Goal: Information Seeking & Learning: Learn about a topic

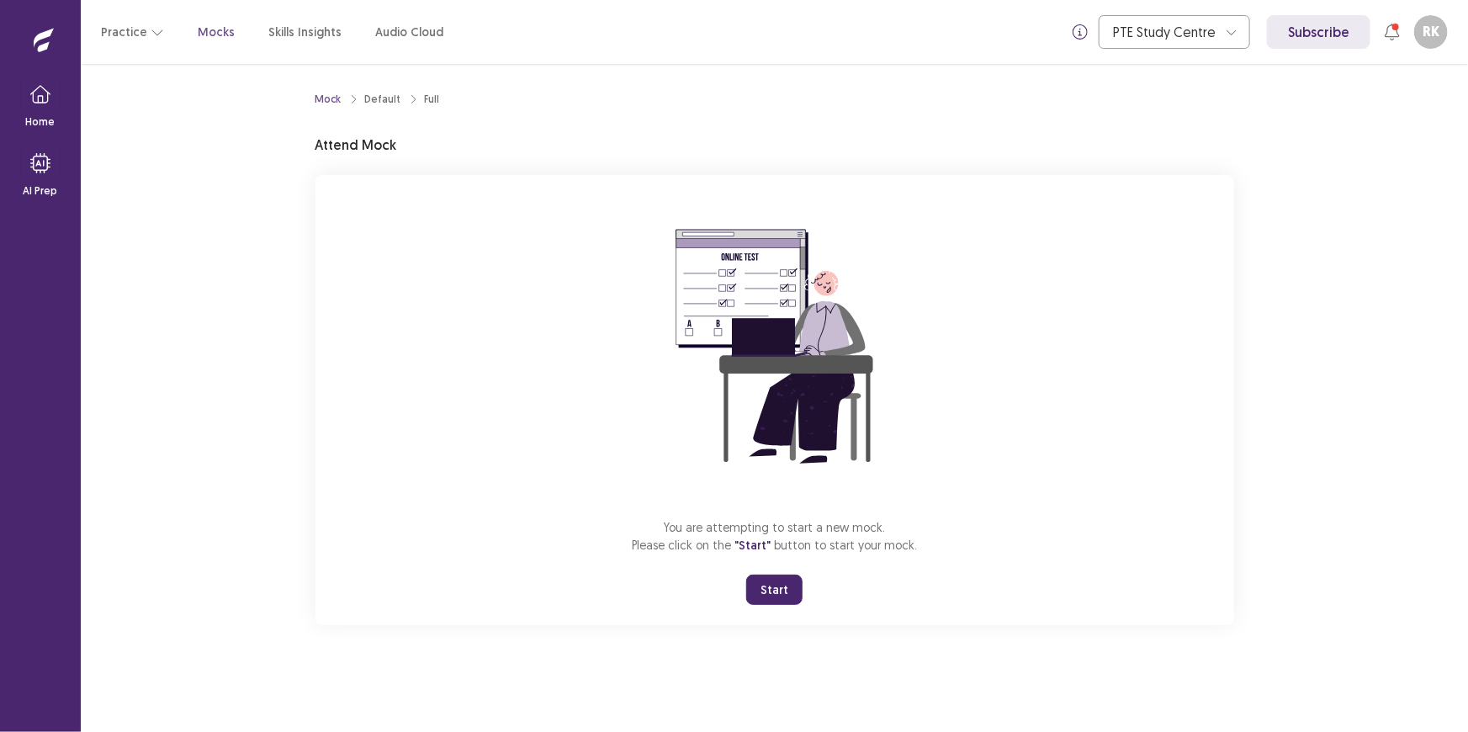
click at [772, 605] on button "Start" at bounding box center [774, 590] width 56 height 30
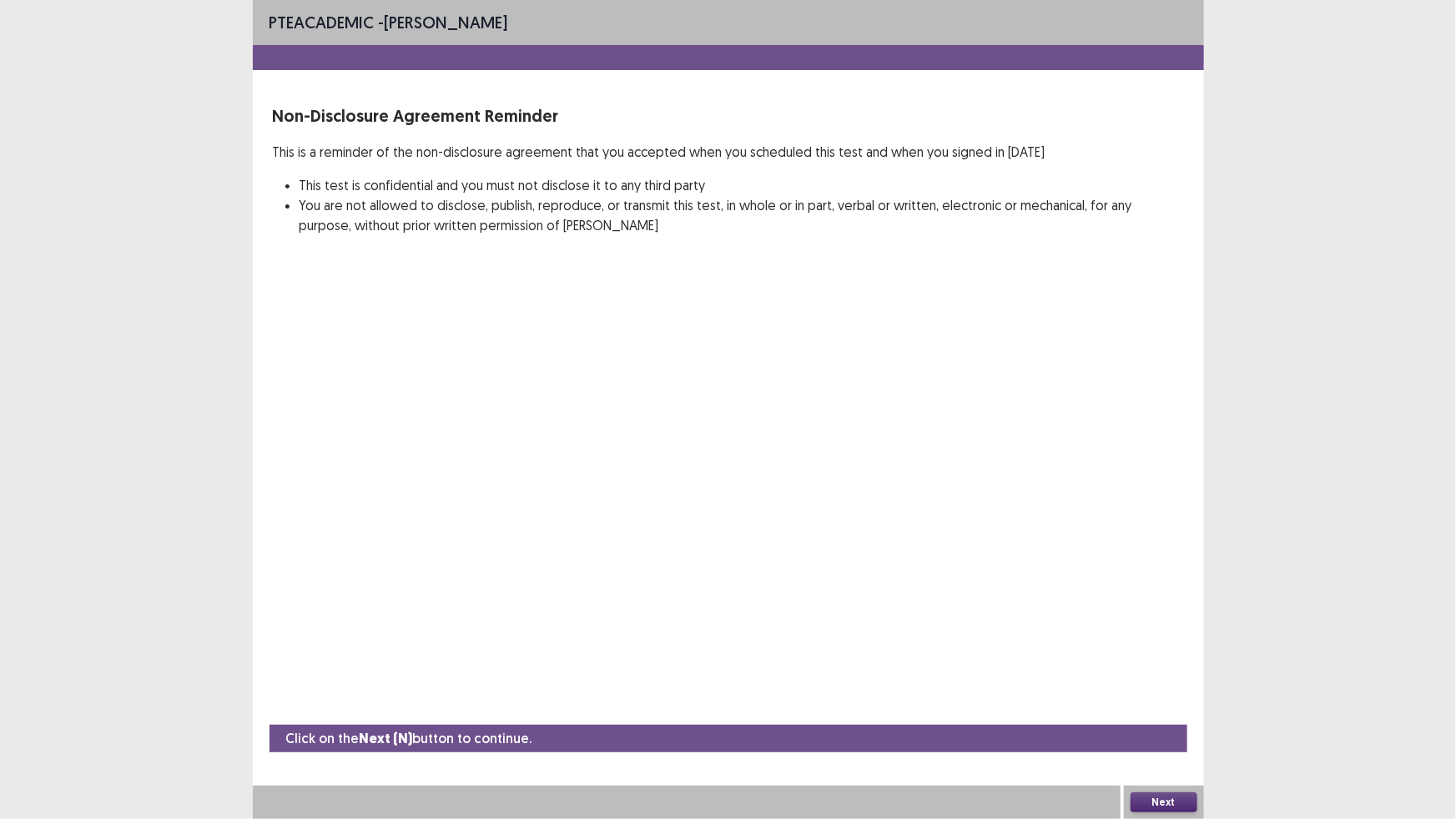
click at [1183, 725] on button "Next" at bounding box center [1163, 802] width 66 height 20
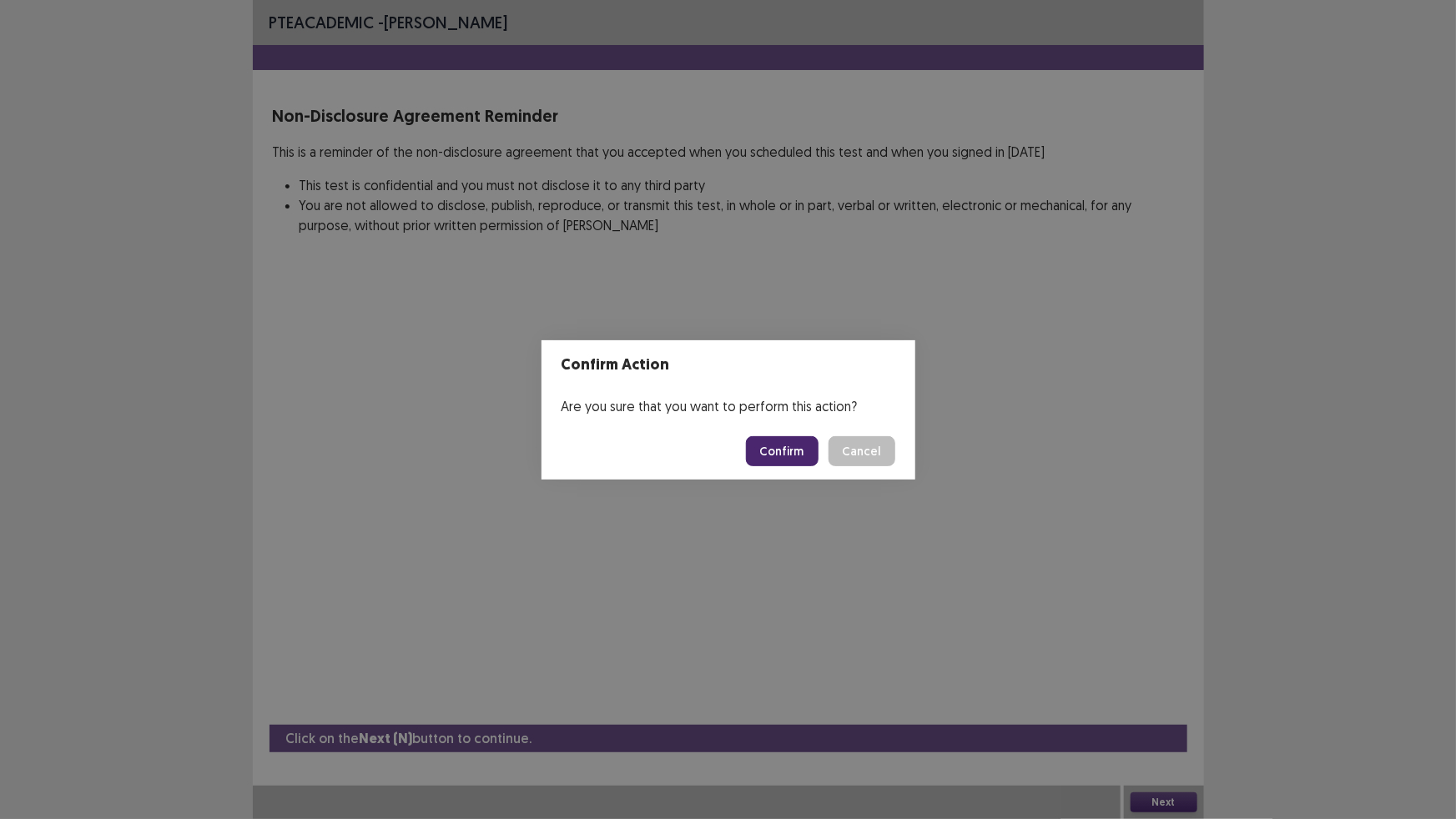
click at [818, 464] on button "Confirm" at bounding box center [782, 451] width 72 height 30
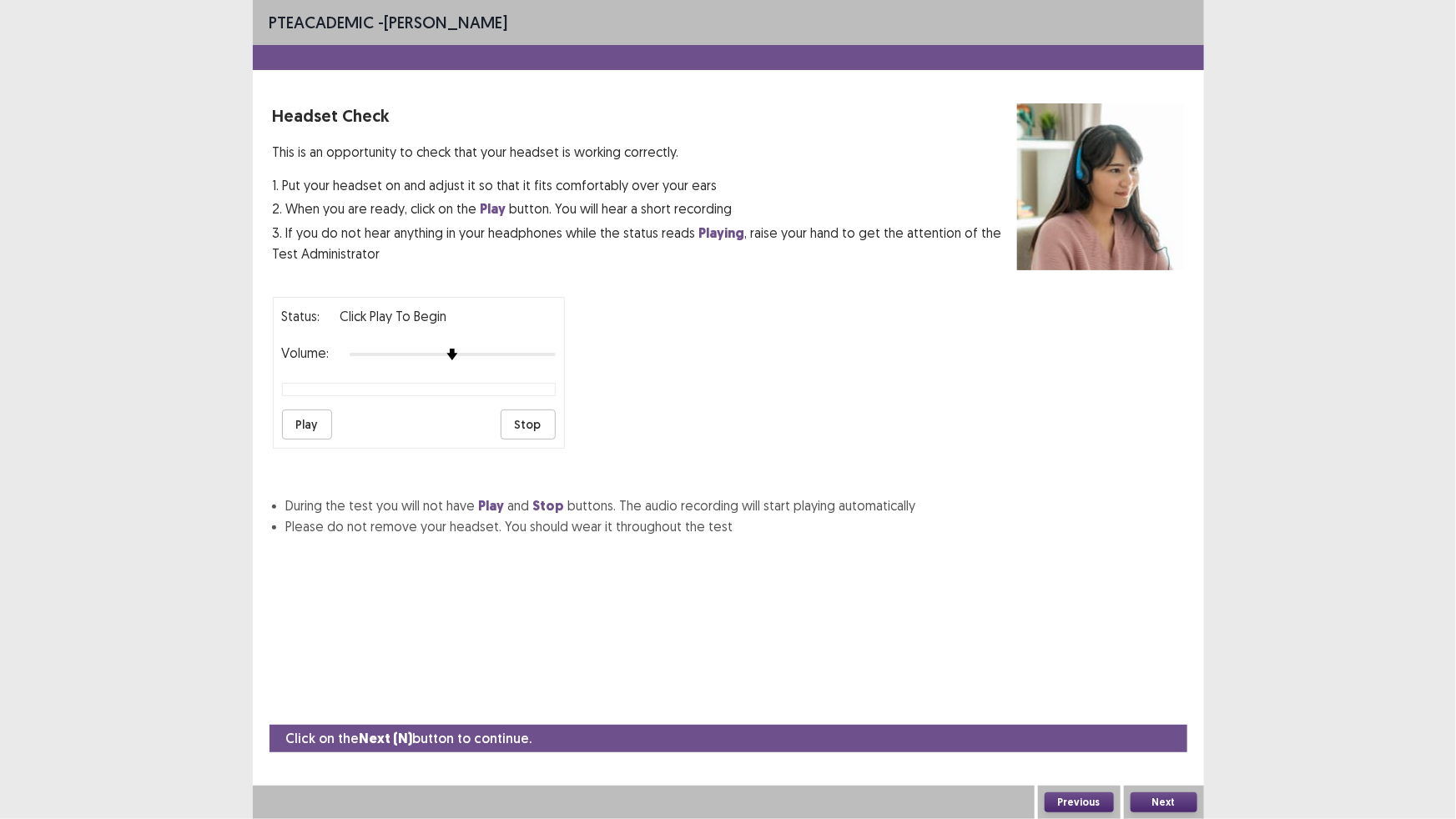
click at [1150, 725] on button "Next" at bounding box center [1163, 802] width 66 height 20
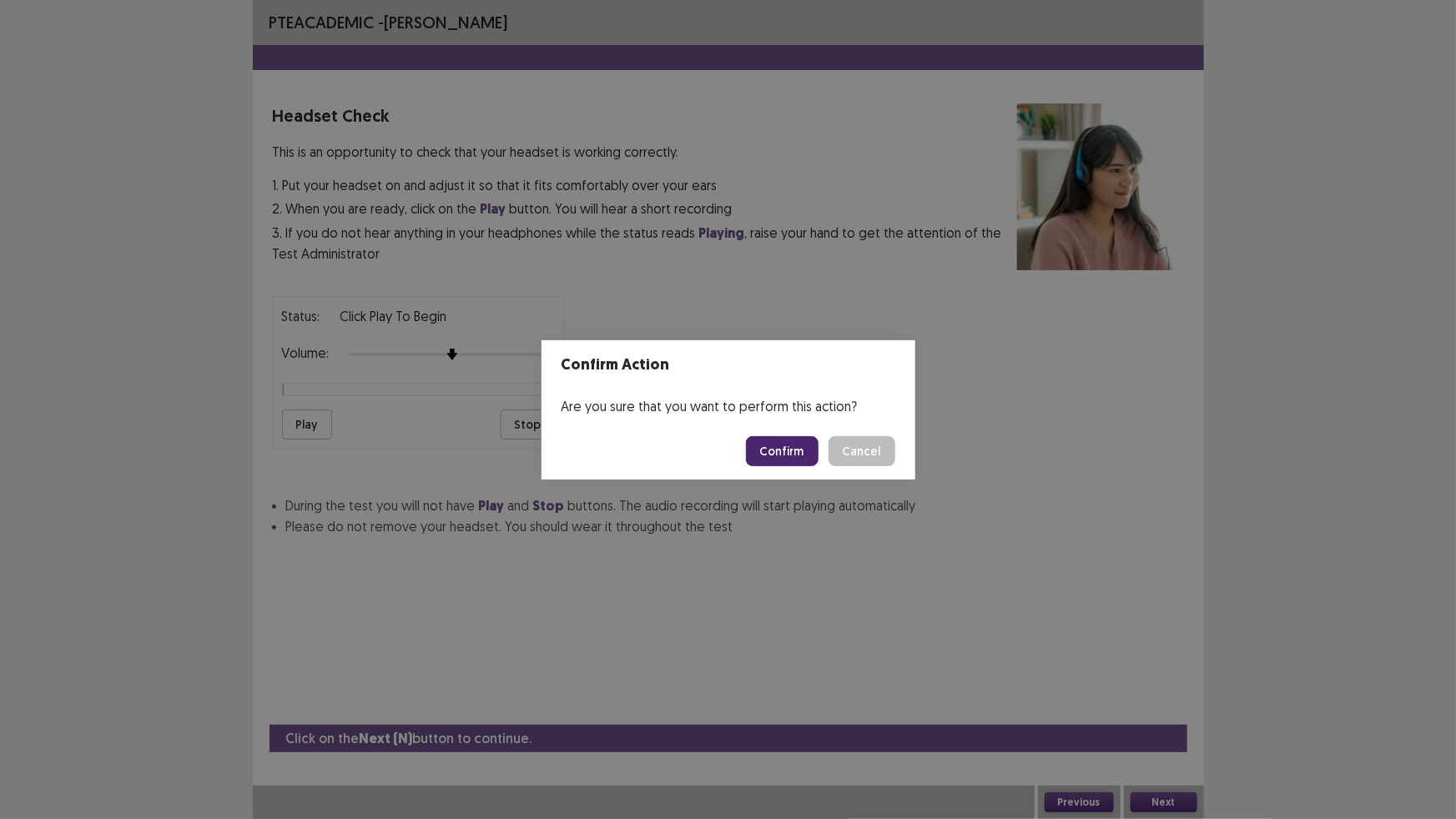
click at [767, 593] on div "Confirm Action Are you sure that you want to perform this action? Confirm Cancel" at bounding box center [728, 410] width 1456 height 819
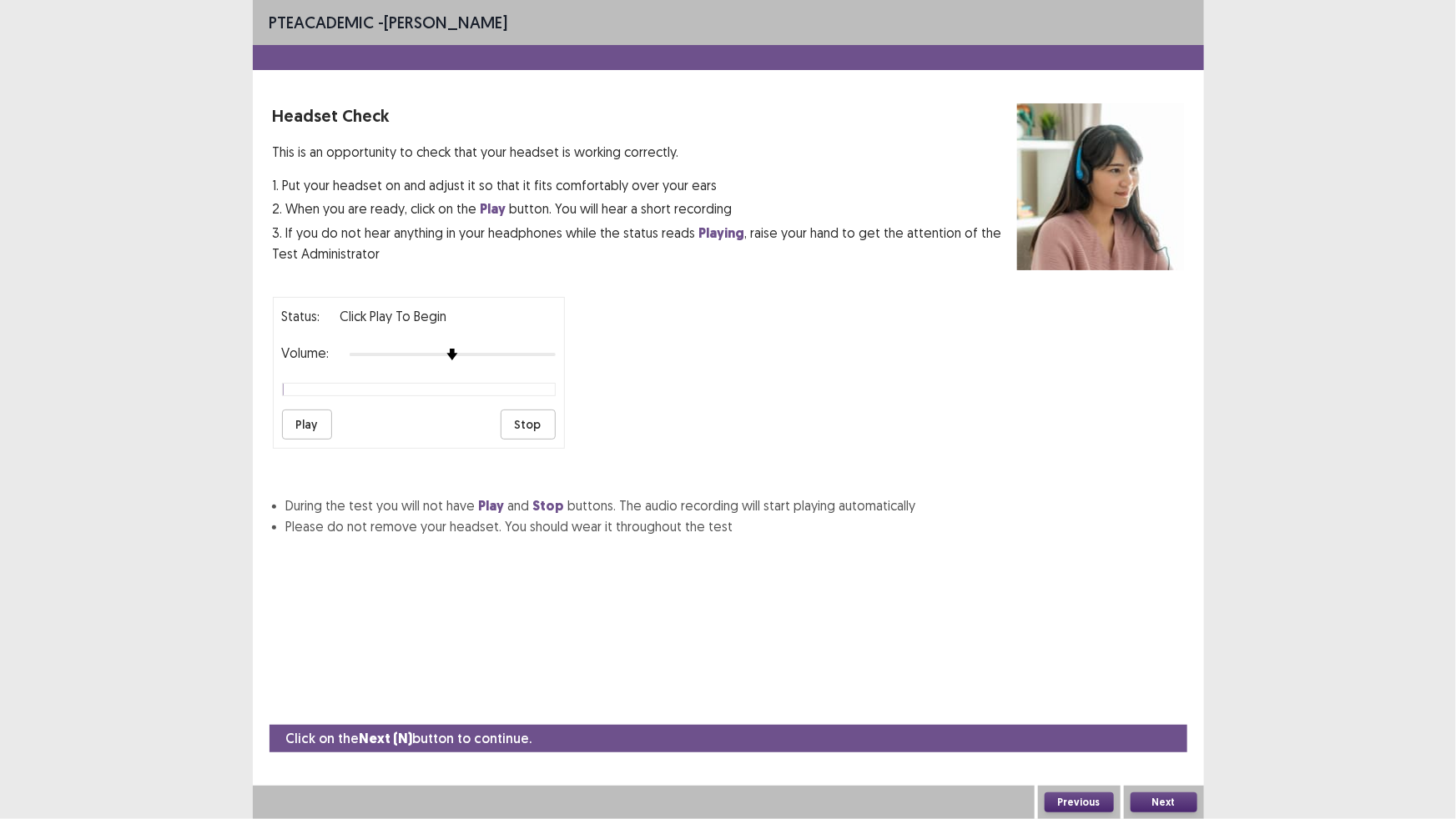
click at [326, 439] on button "Play" at bounding box center [306, 424] width 50 height 30
click at [479, 361] on img at bounding box center [472, 354] width 13 height 13
click at [323, 439] on button "Play" at bounding box center [306, 424] width 50 height 30
click at [1159, 725] on button "Next" at bounding box center [1163, 802] width 66 height 20
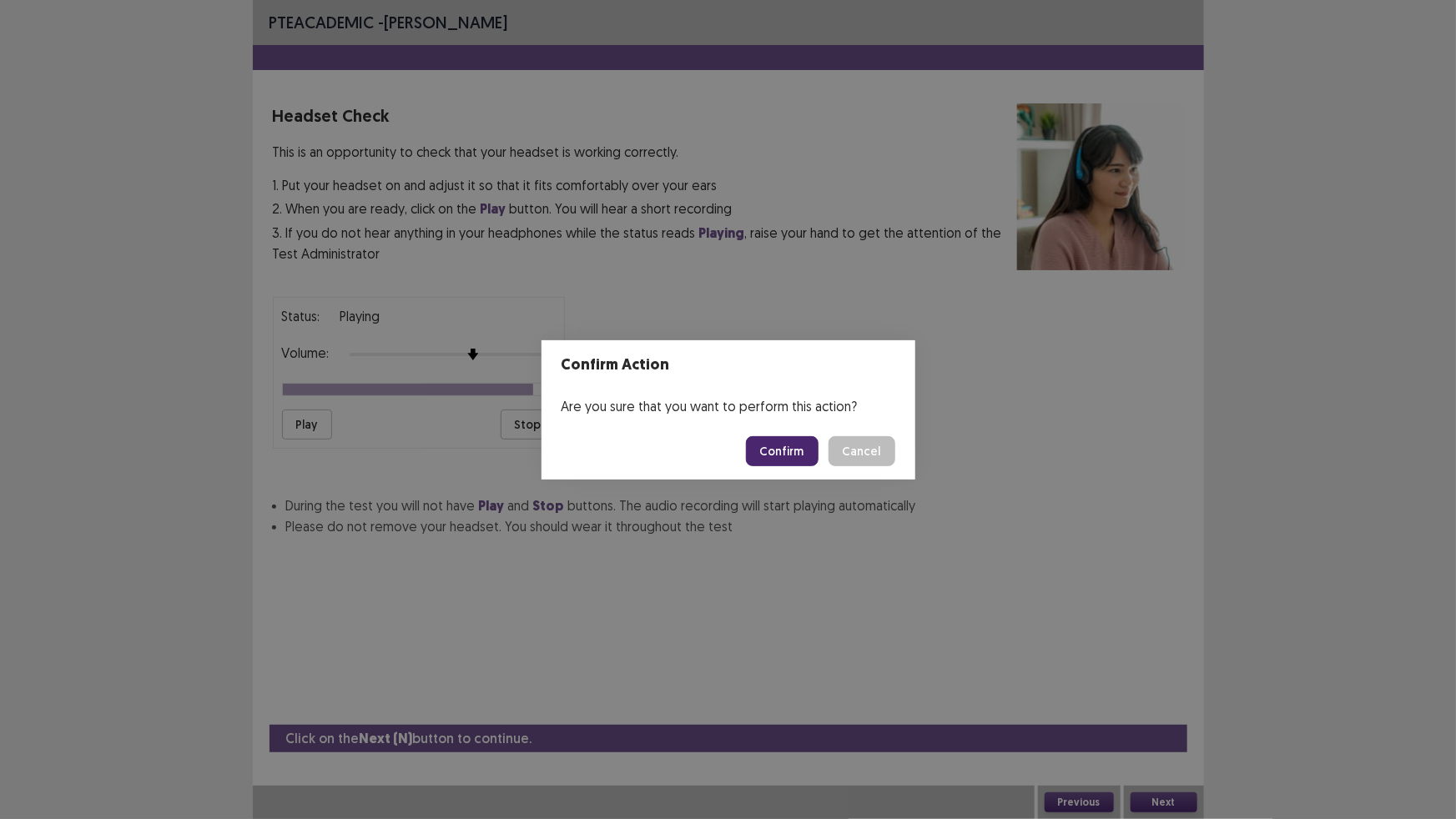
click at [809, 460] on button "Confirm" at bounding box center [782, 451] width 72 height 30
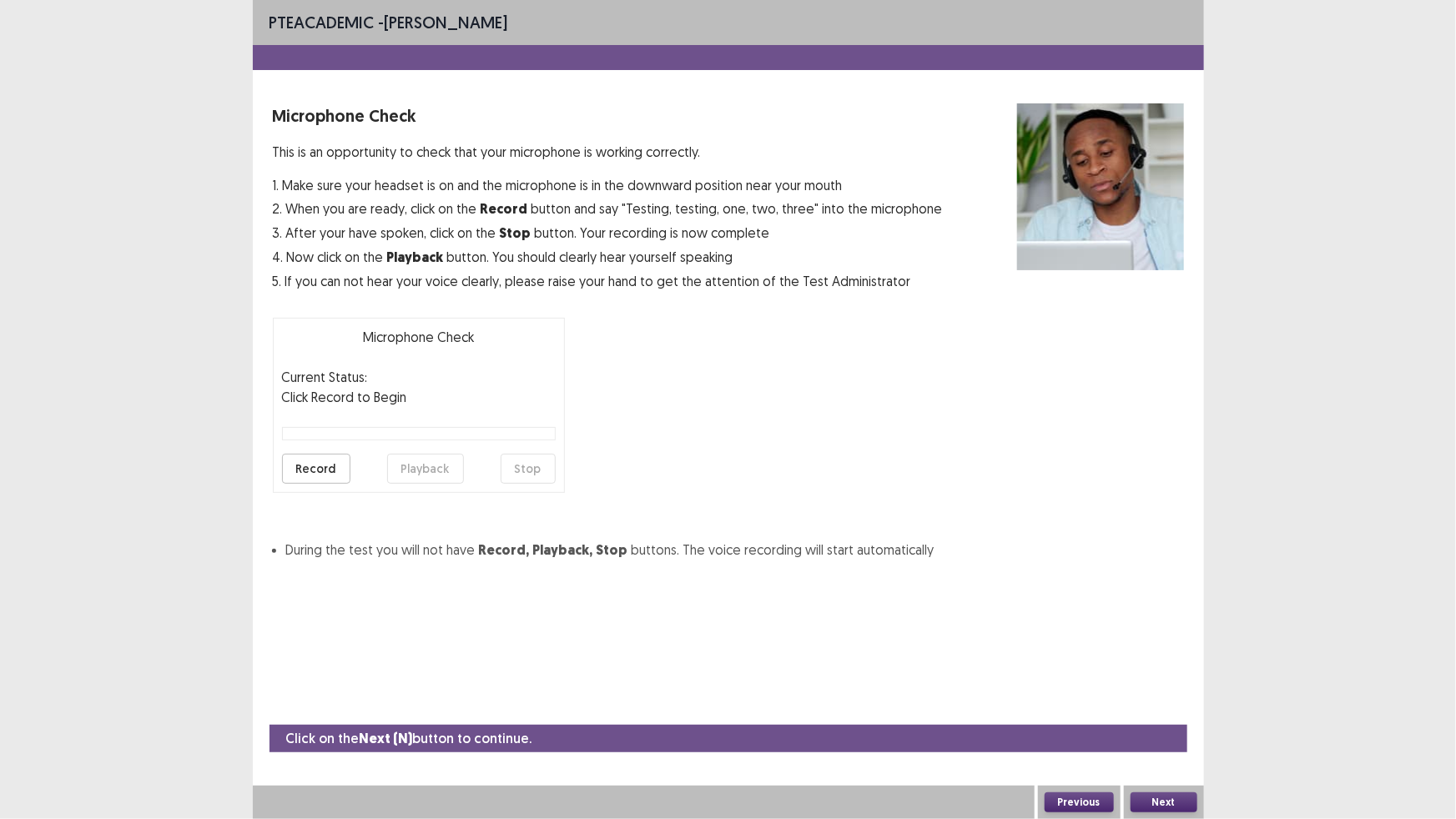
scroll to position [62, 0]
click at [1191, 725] on button "Next" at bounding box center [1163, 802] width 66 height 20
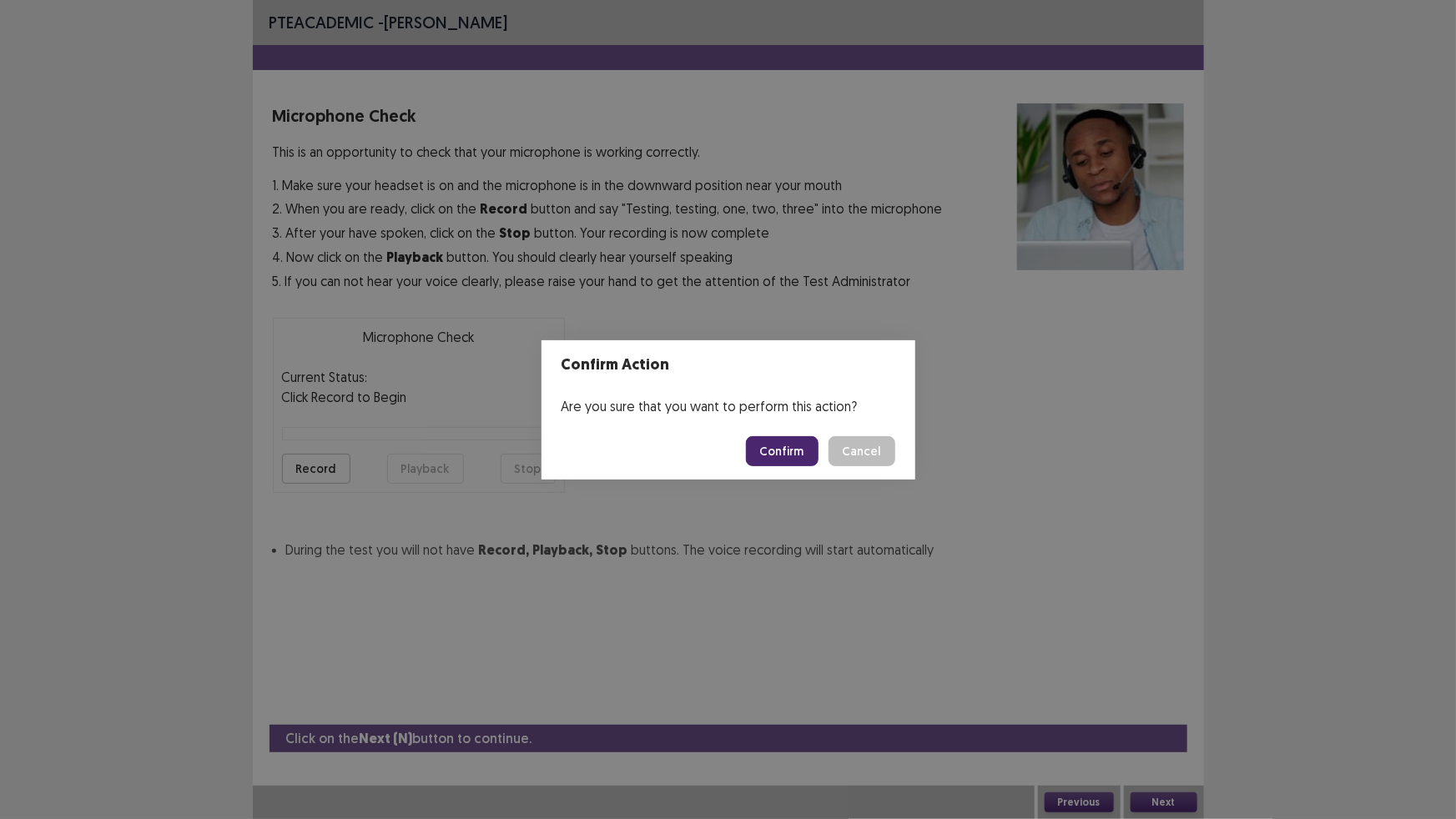
click at [1192, 725] on div "Confirm Action Are you sure that you want to perform this action? Confirm Cancel" at bounding box center [728, 410] width 1456 height 819
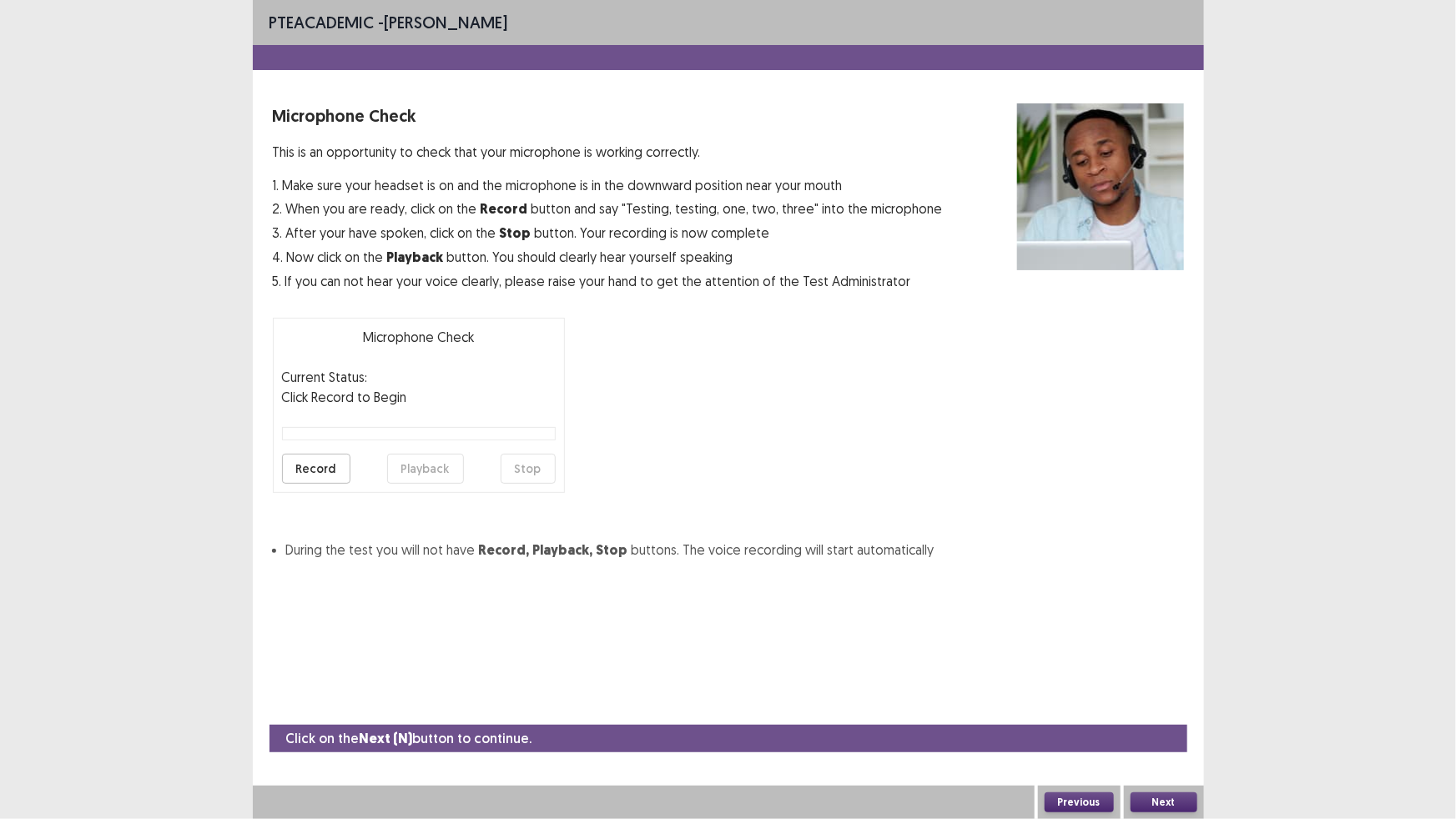
click at [1147, 725] on button "Next" at bounding box center [1163, 802] width 66 height 20
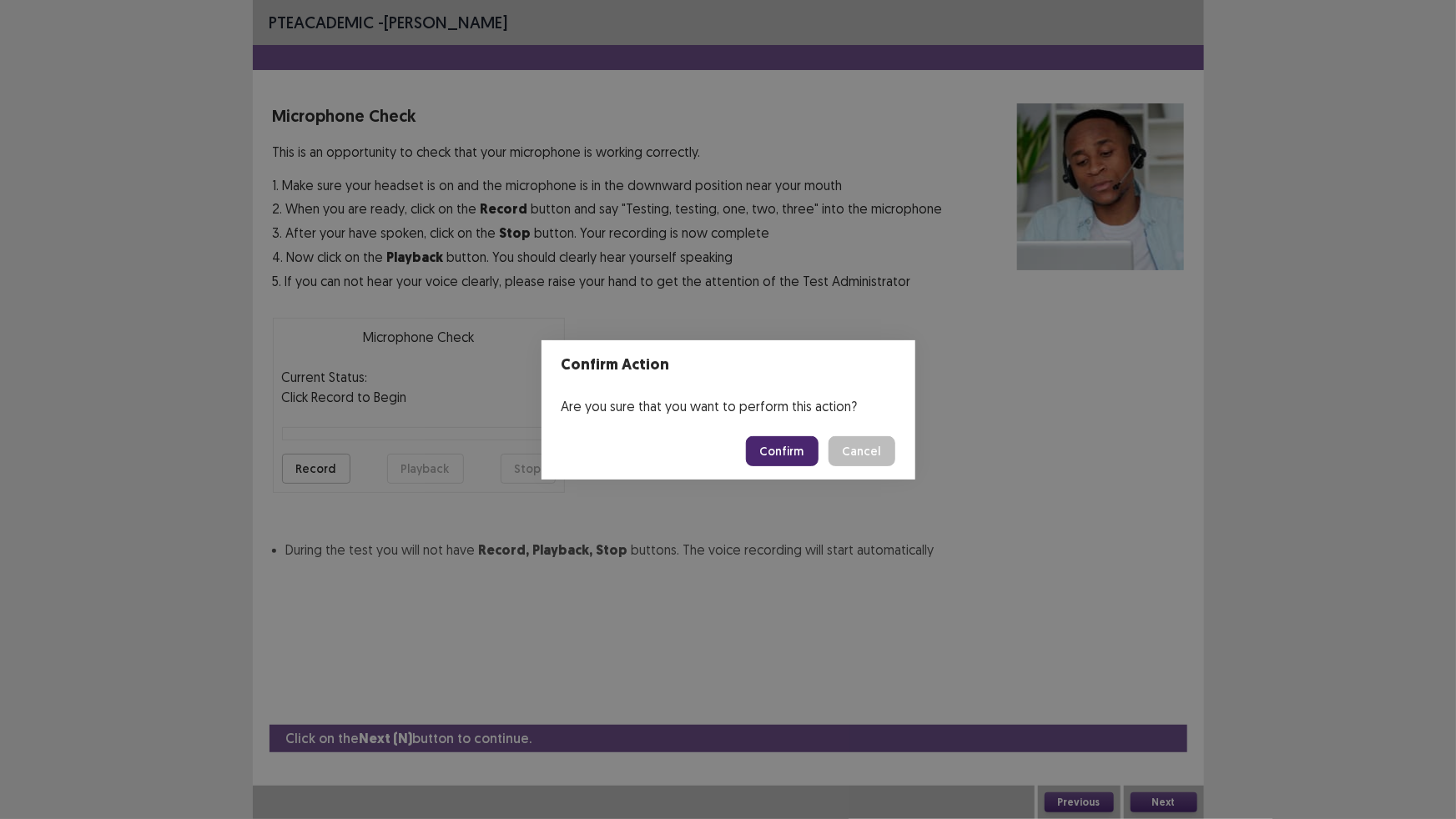
click at [818, 457] on button "Confirm" at bounding box center [782, 451] width 72 height 30
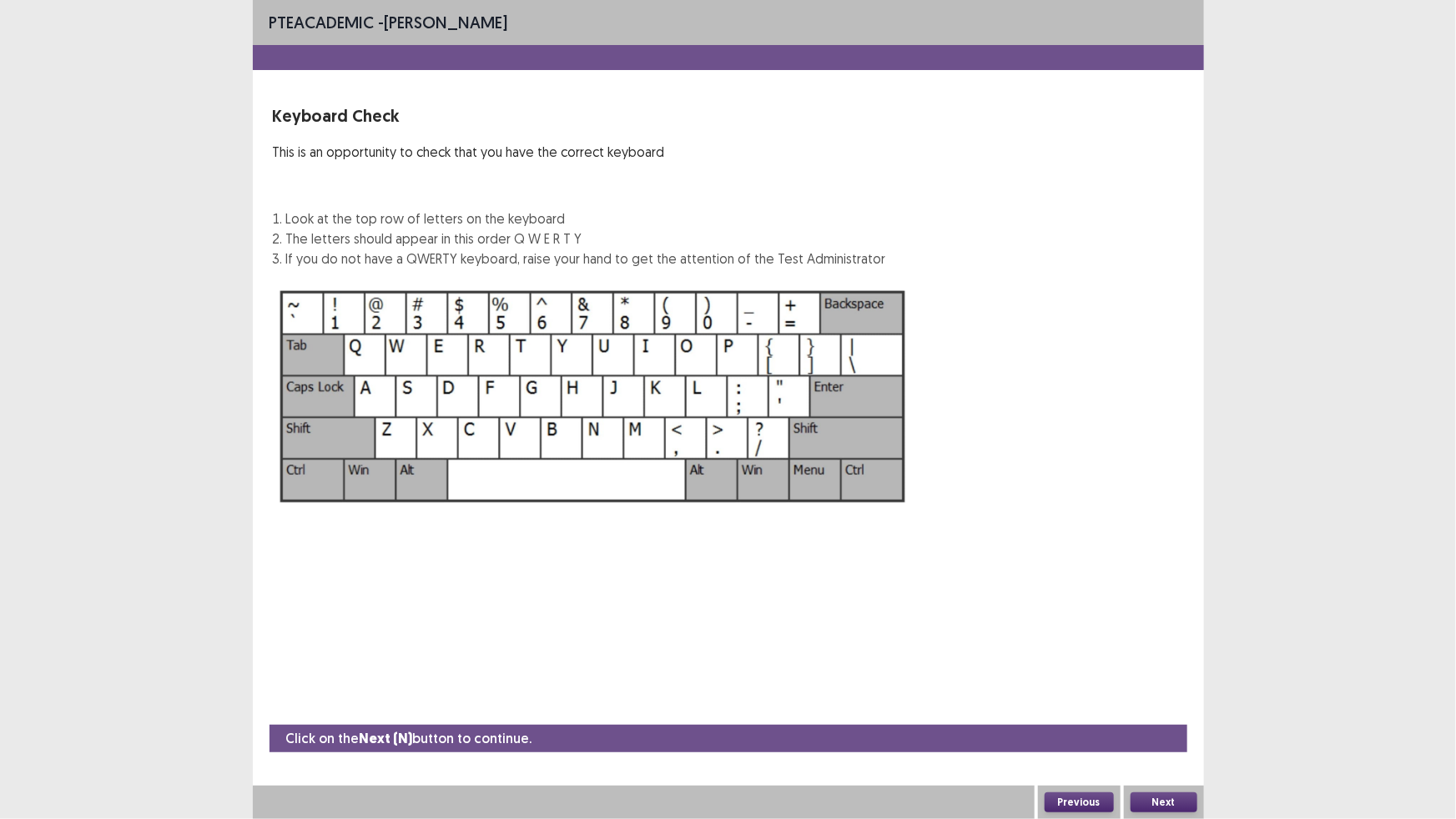
scroll to position [0, 0]
click at [1173, 725] on button "Next" at bounding box center [1163, 802] width 66 height 20
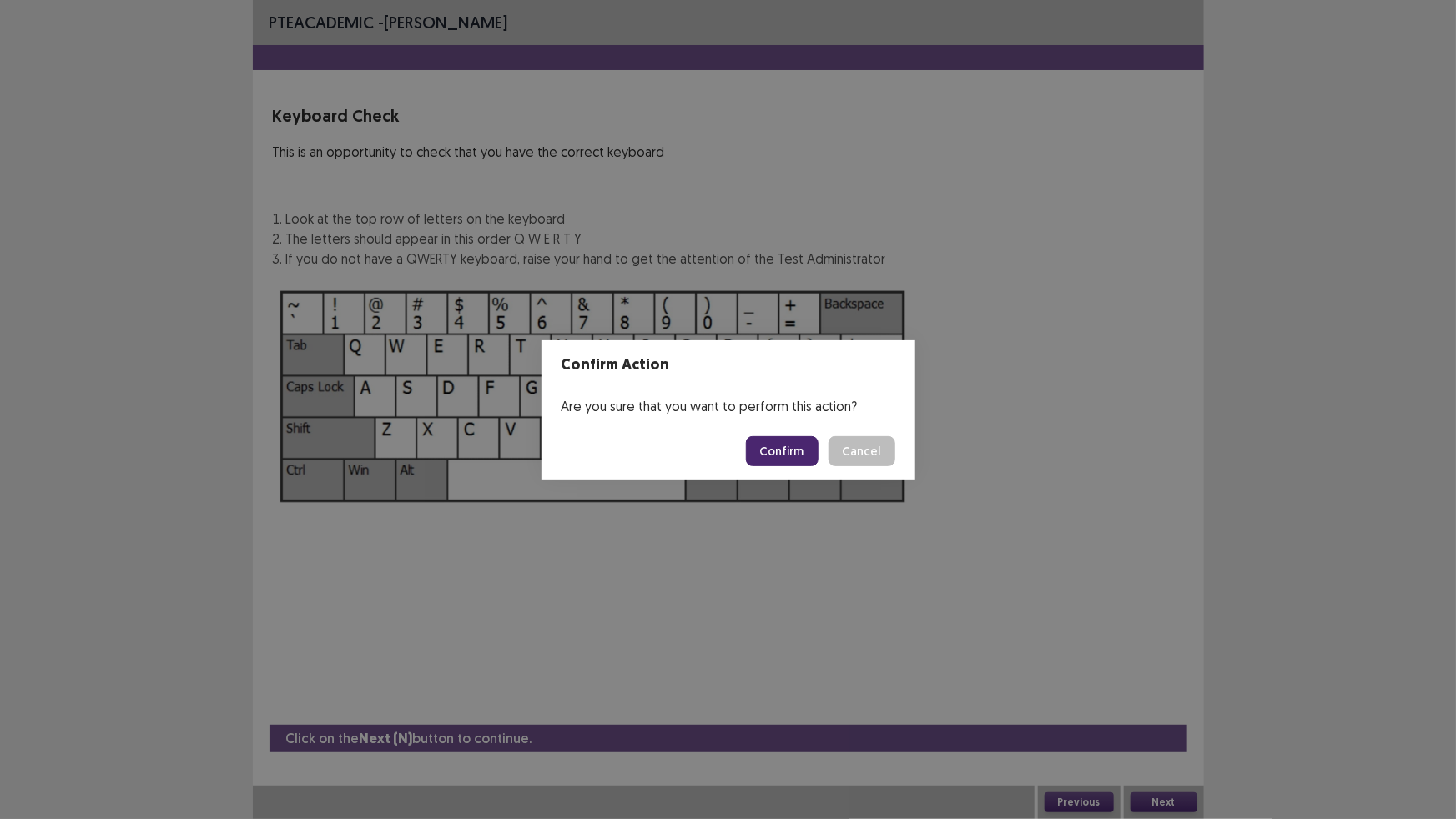
click at [792, 456] on button "Confirm" at bounding box center [782, 451] width 72 height 30
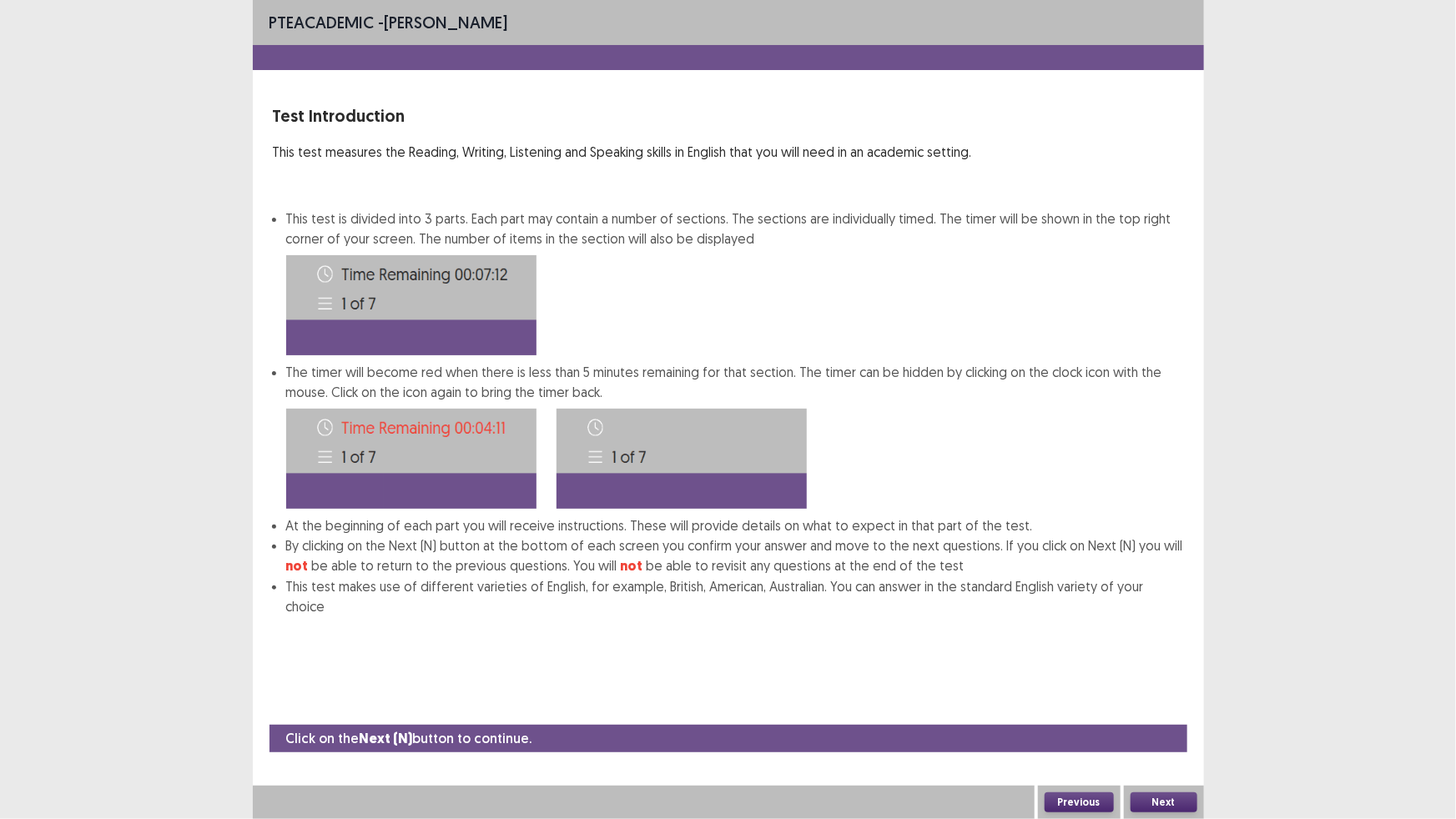
scroll to position [95, 0]
click at [1168, 725] on button "Next" at bounding box center [1163, 802] width 66 height 20
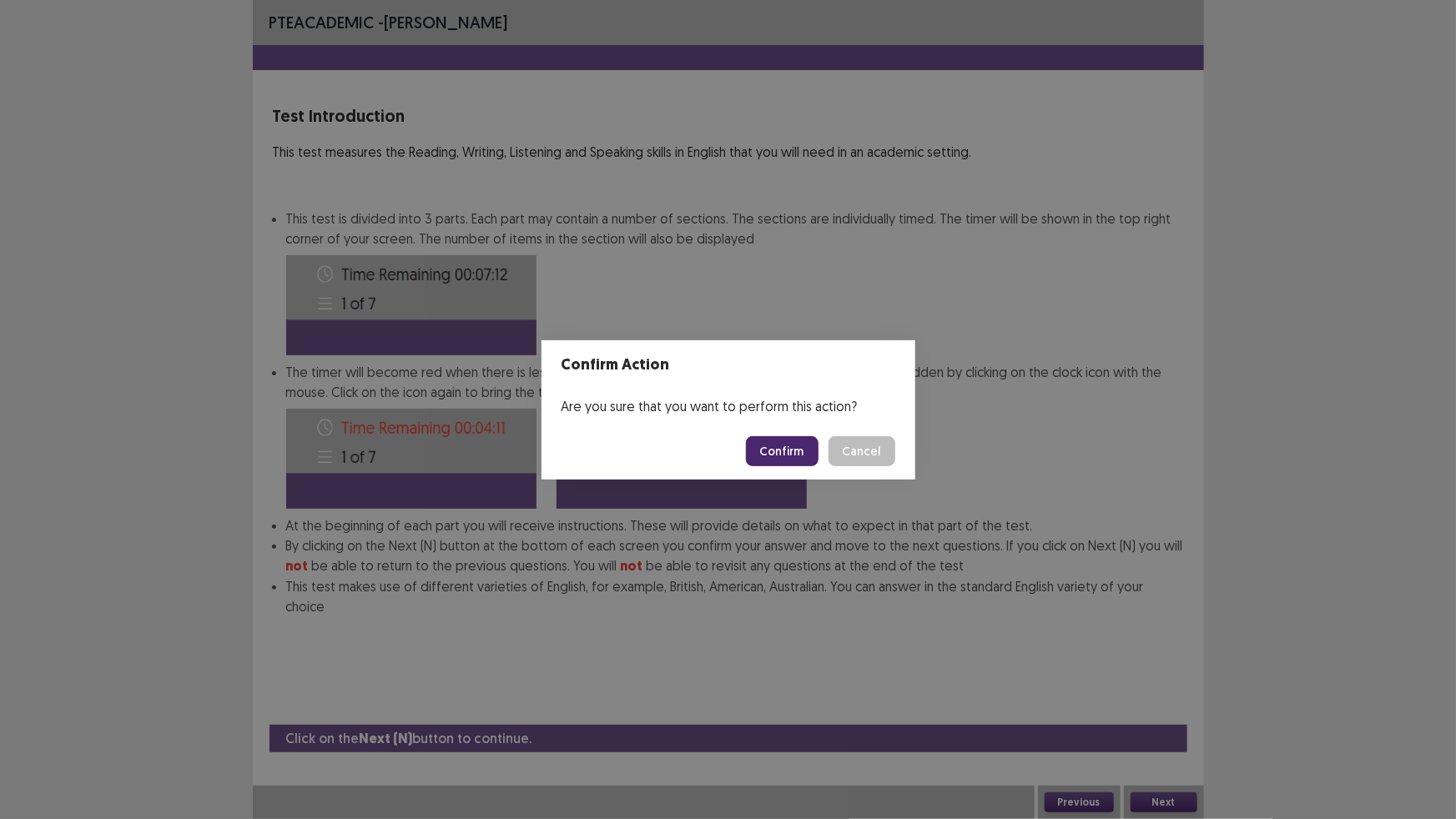
click at [765, 450] on button "Confirm" at bounding box center [782, 451] width 72 height 30
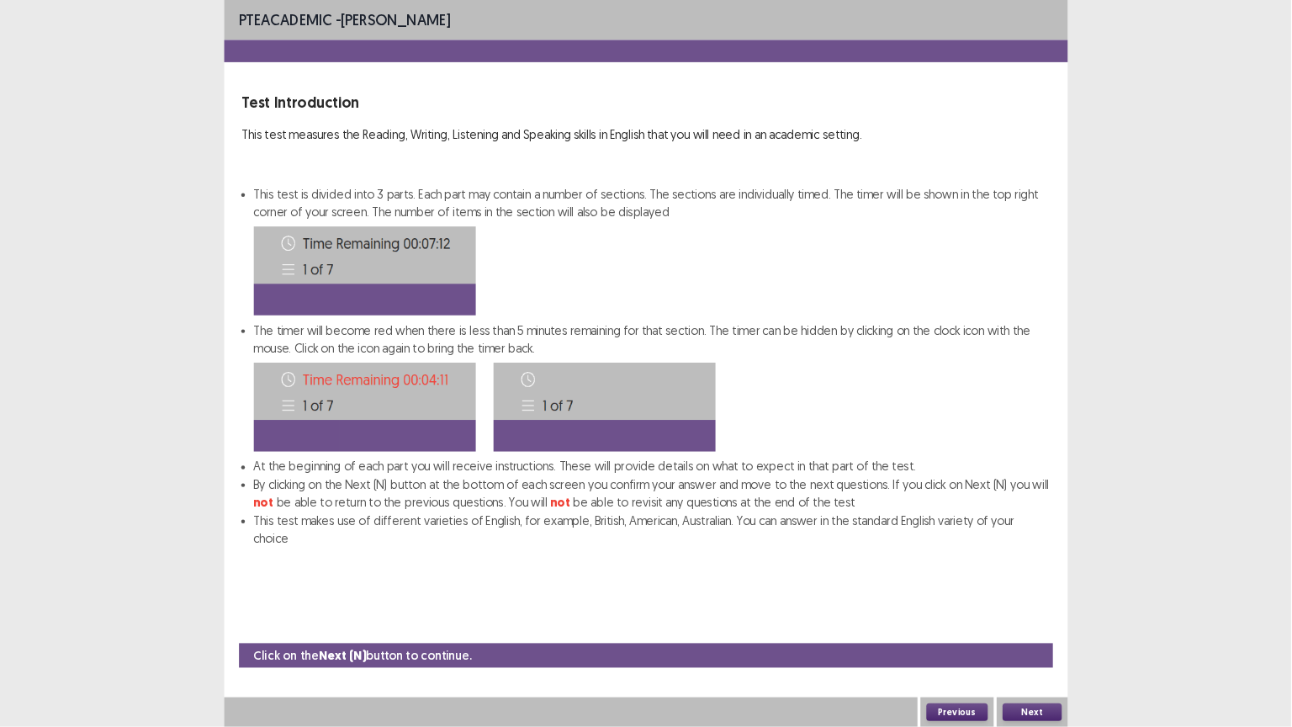
scroll to position [0, 0]
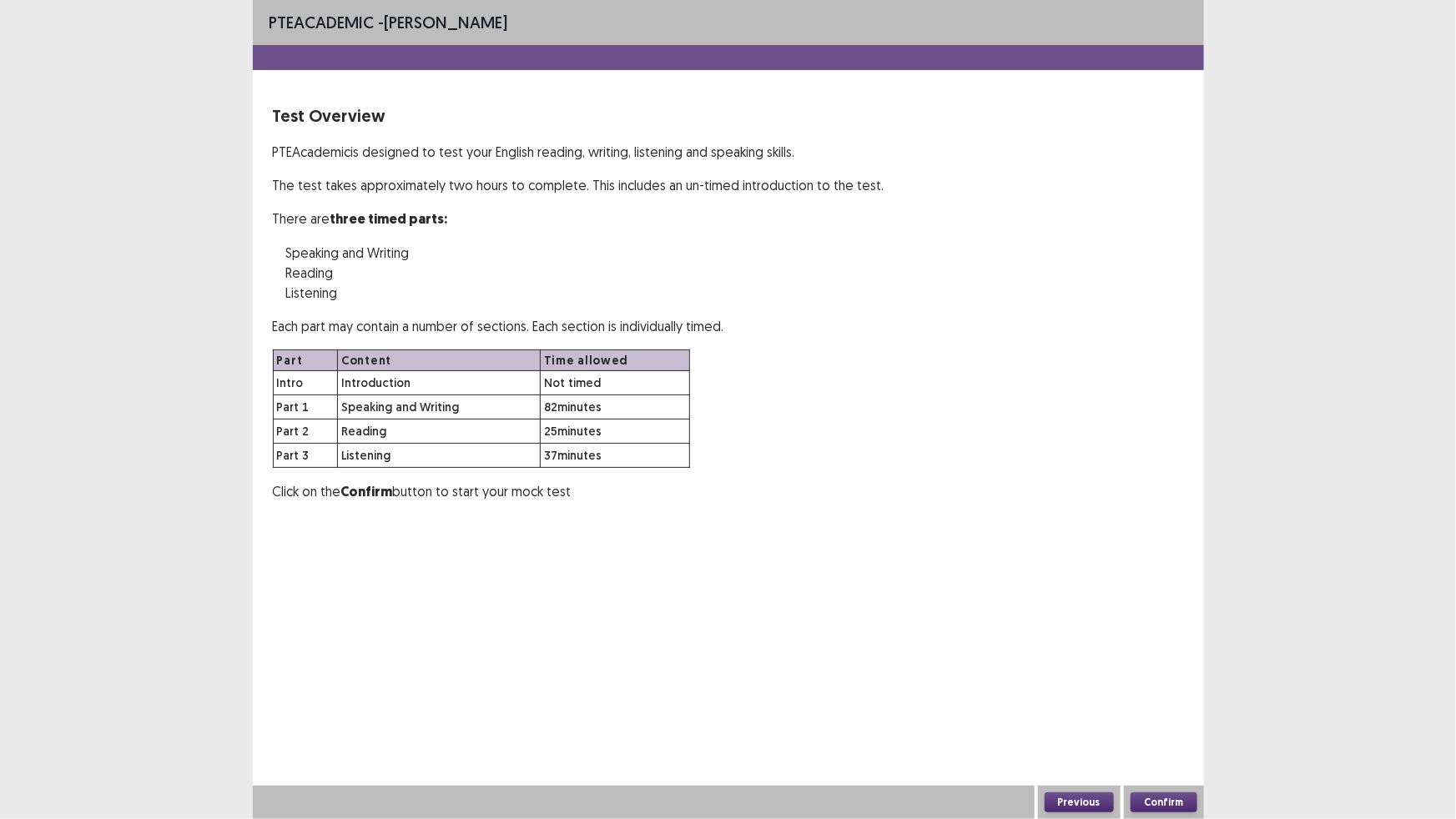
click at [1138, 725] on button "Confirm" at bounding box center [1163, 802] width 66 height 20
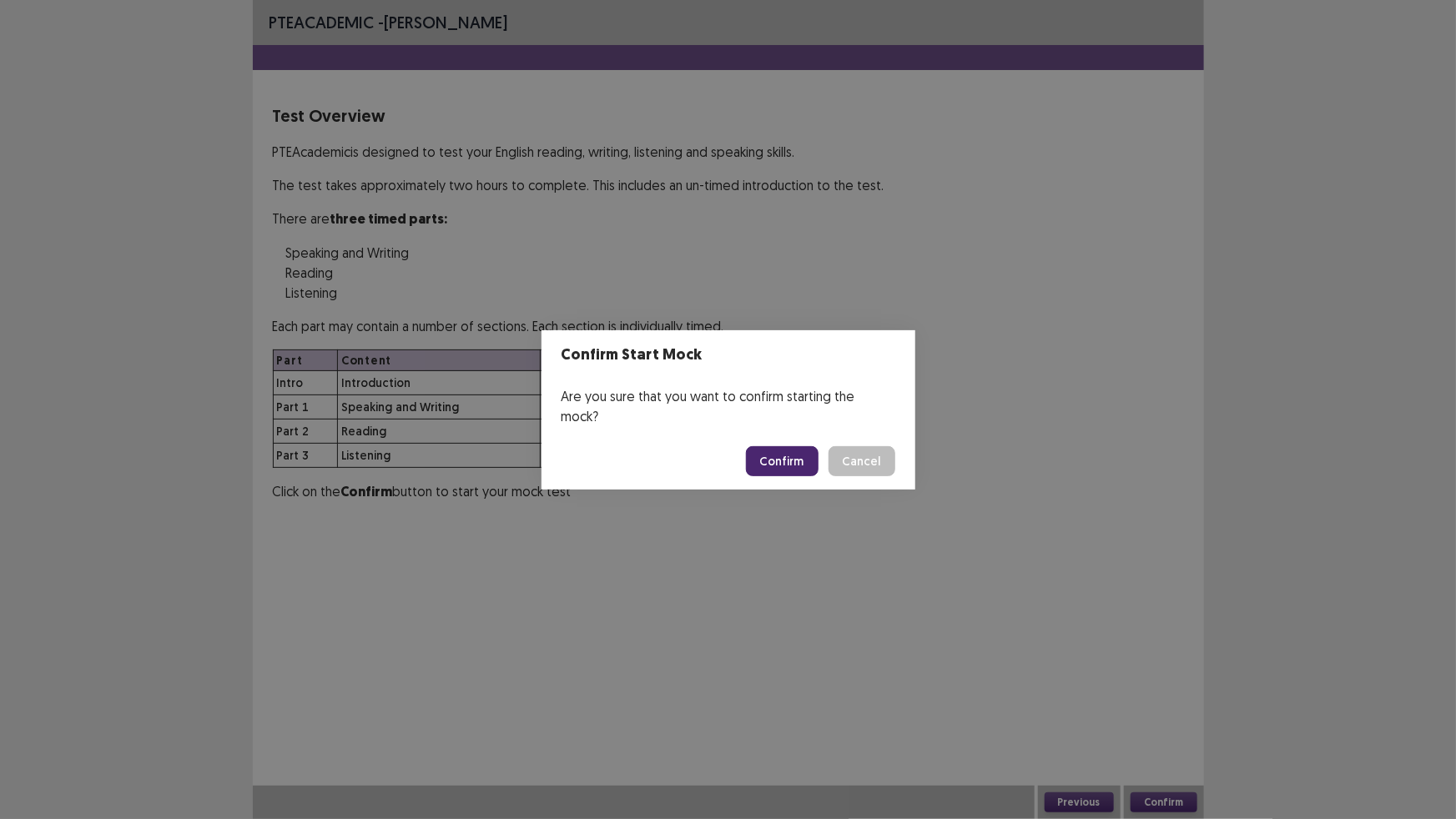
click at [752, 449] on footer "Confirm Cancel" at bounding box center [728, 461] width 374 height 57
click at [765, 453] on button "Confirm" at bounding box center [782, 461] width 72 height 30
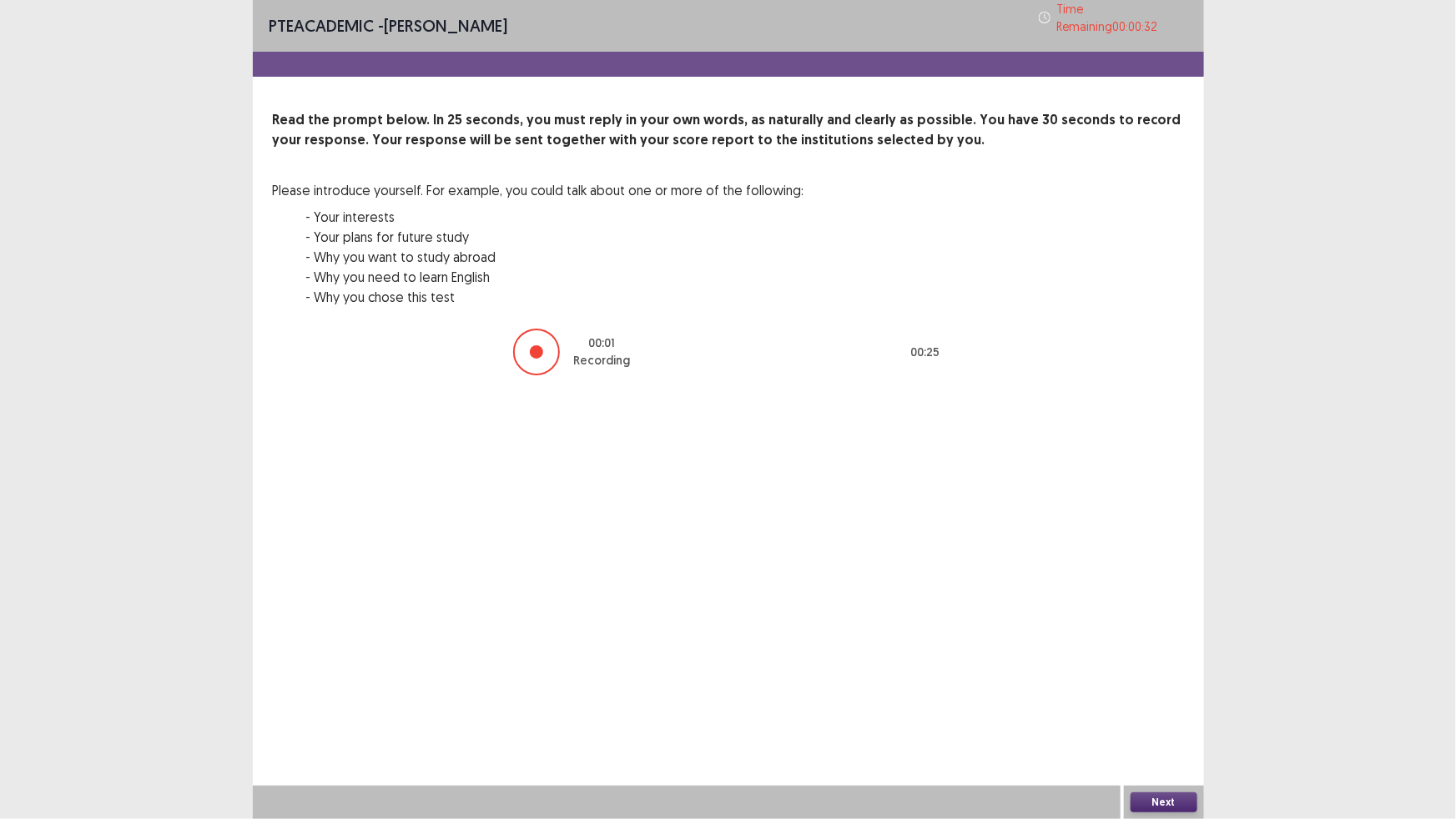
click at [1192, 725] on button "Next" at bounding box center [1163, 802] width 66 height 20
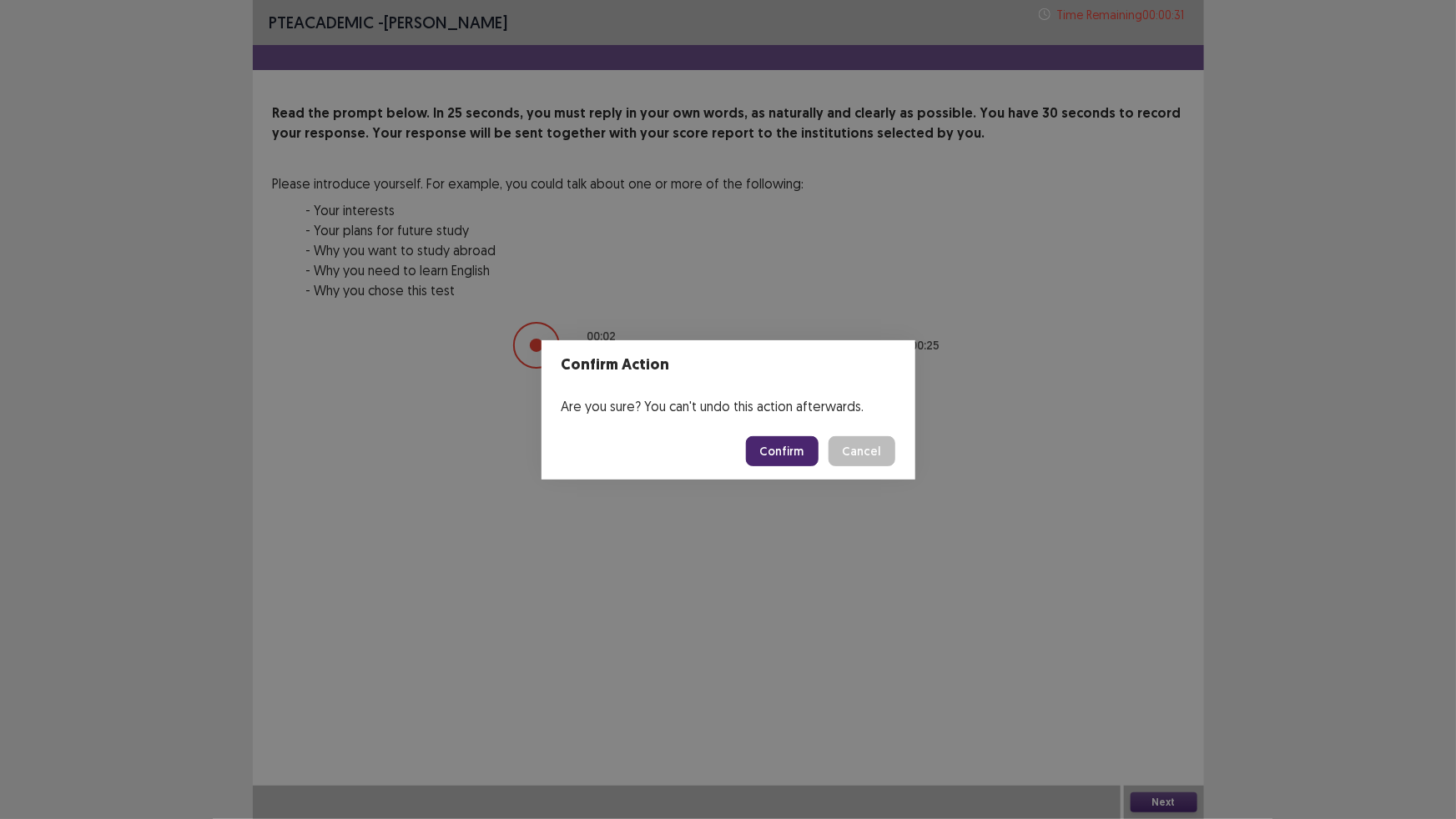
click at [797, 455] on button "Confirm" at bounding box center [782, 451] width 72 height 30
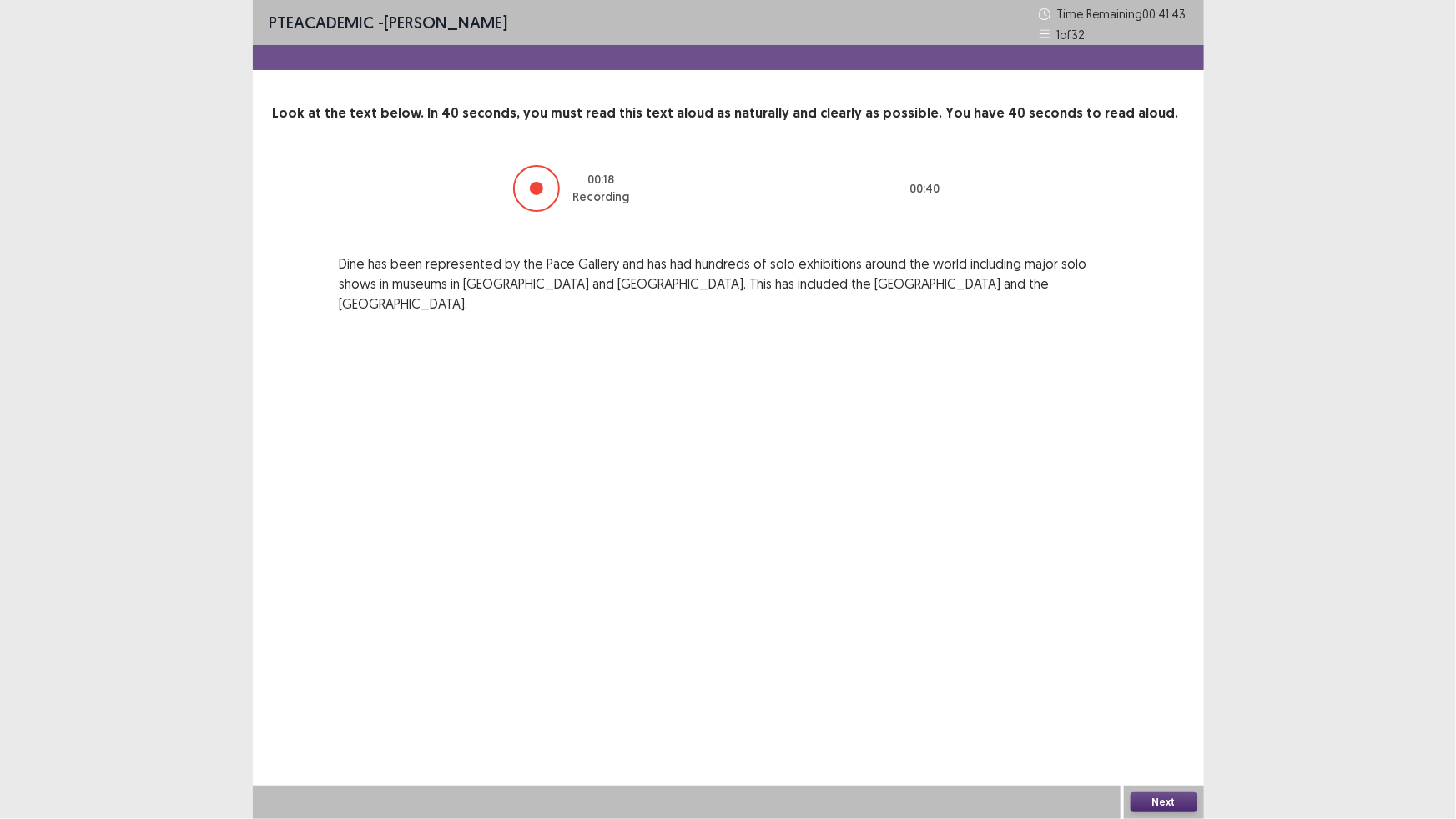
click at [1163, 725] on button "Next" at bounding box center [1163, 802] width 66 height 20
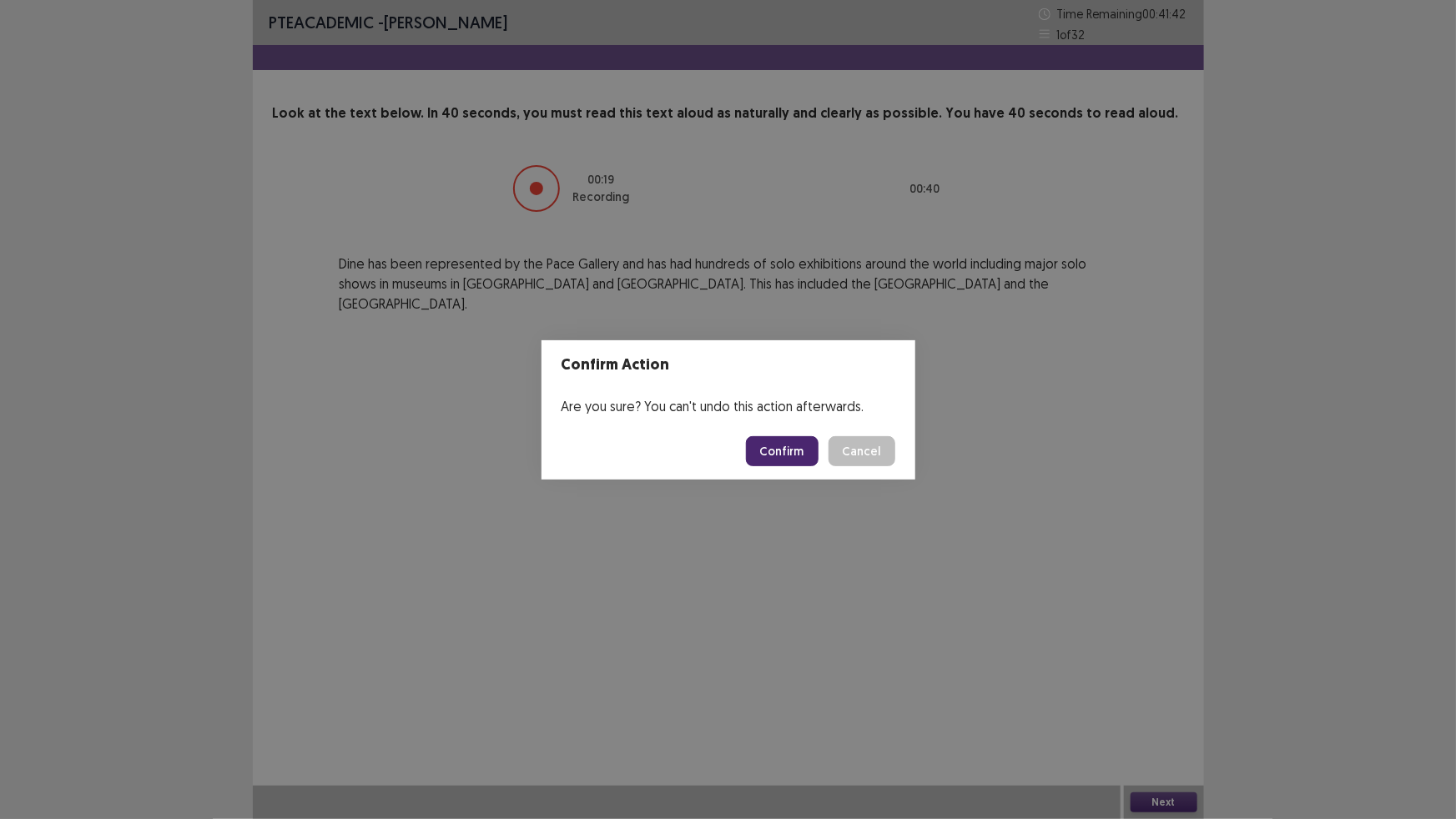
click at [756, 455] on footer "Confirm Cancel" at bounding box center [728, 451] width 374 height 57
click at [765, 456] on button "Confirm" at bounding box center [782, 451] width 72 height 30
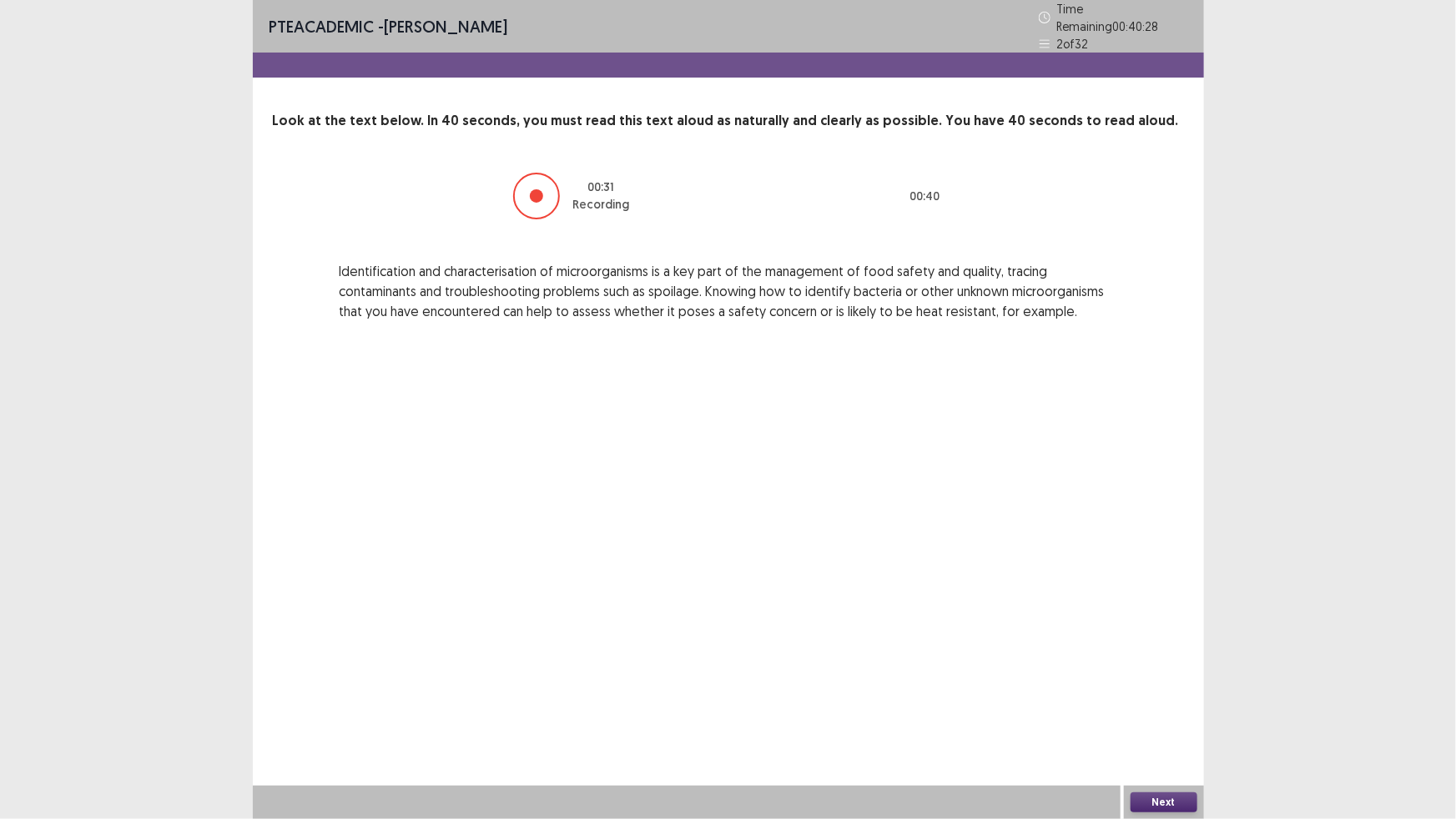
click at [1154, 725] on button "Next" at bounding box center [1163, 802] width 66 height 20
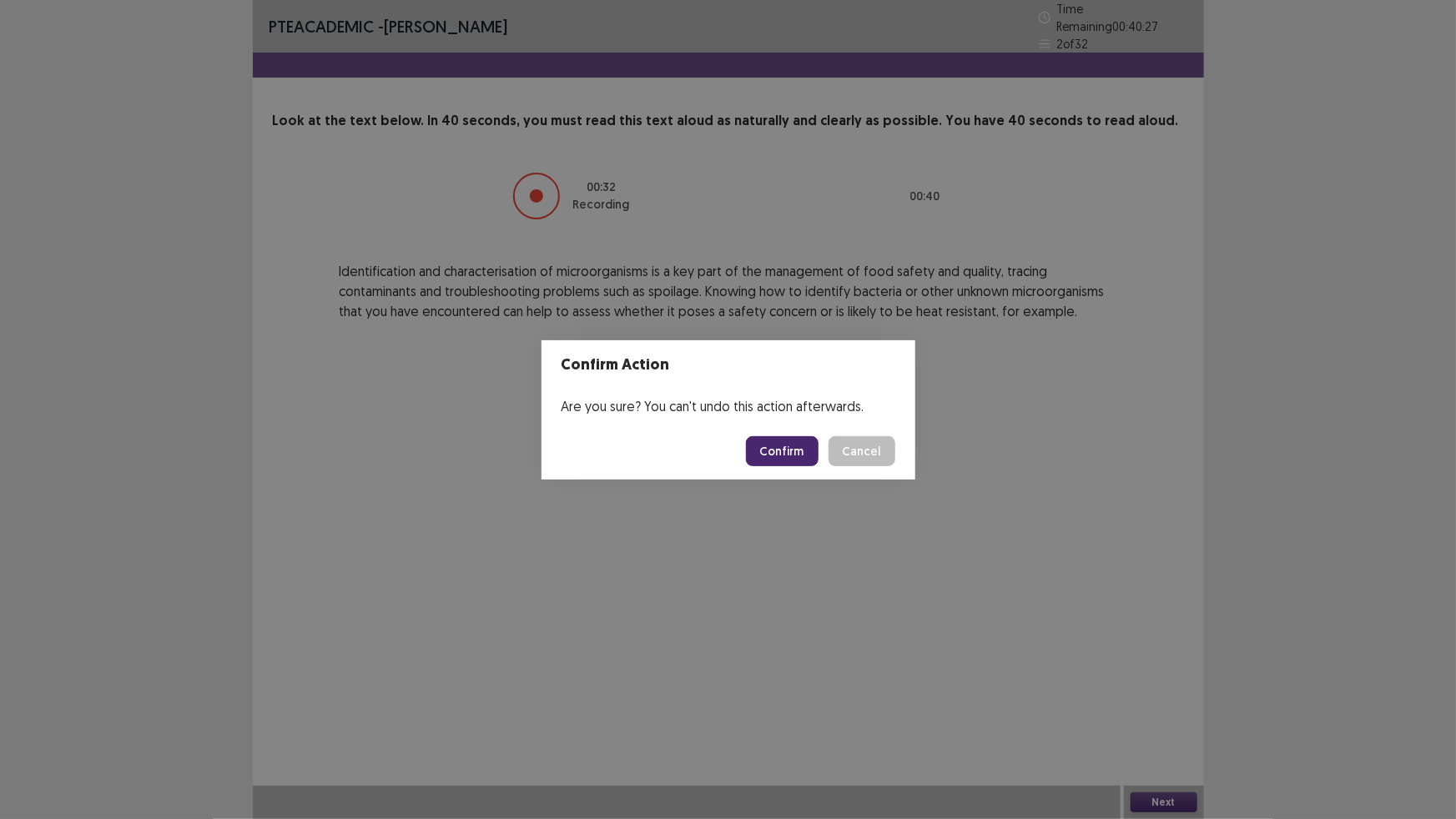
click at [814, 466] on button "Confirm" at bounding box center [782, 451] width 72 height 30
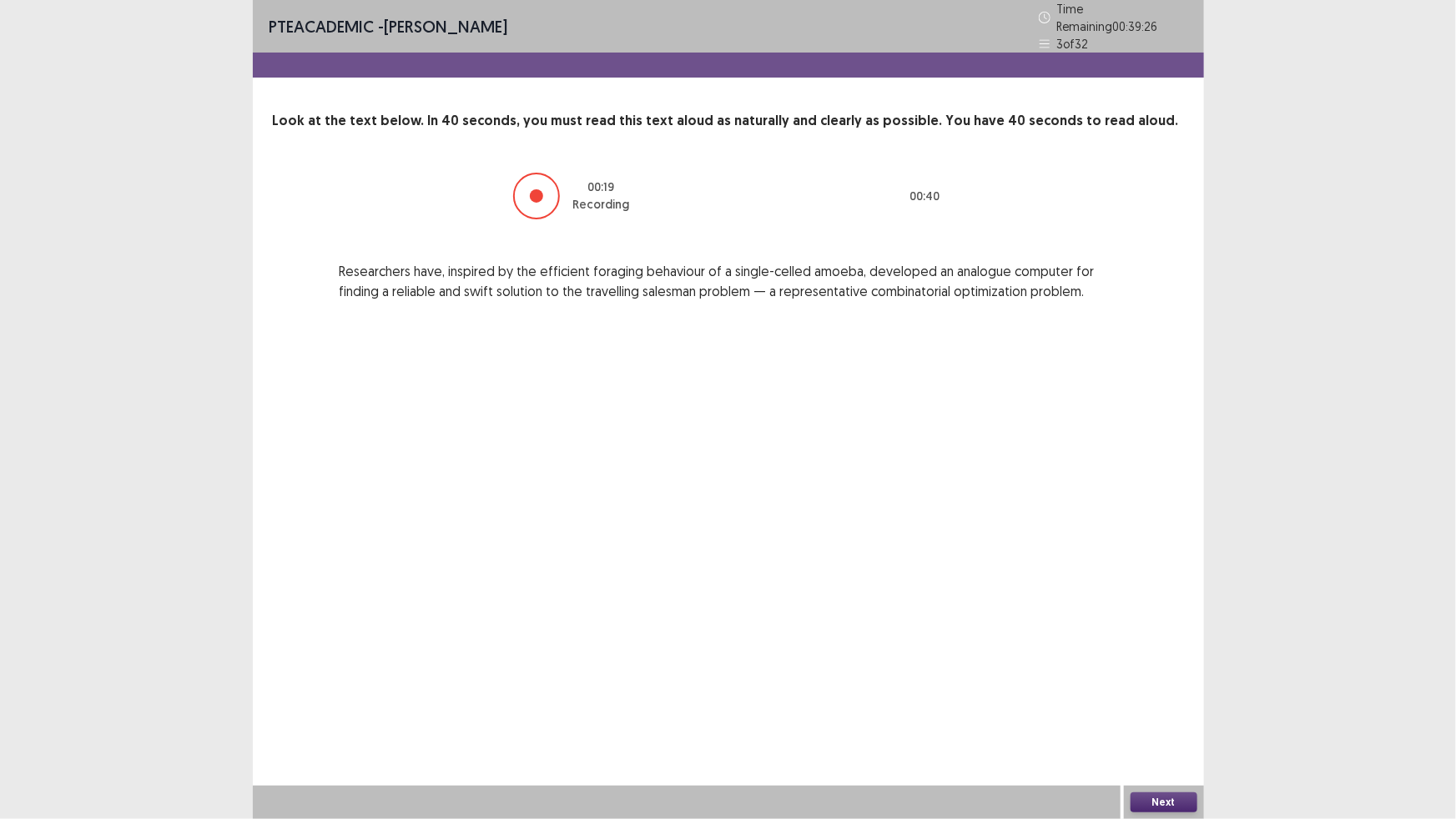
click at [1181, 725] on button "Next" at bounding box center [1163, 802] width 66 height 20
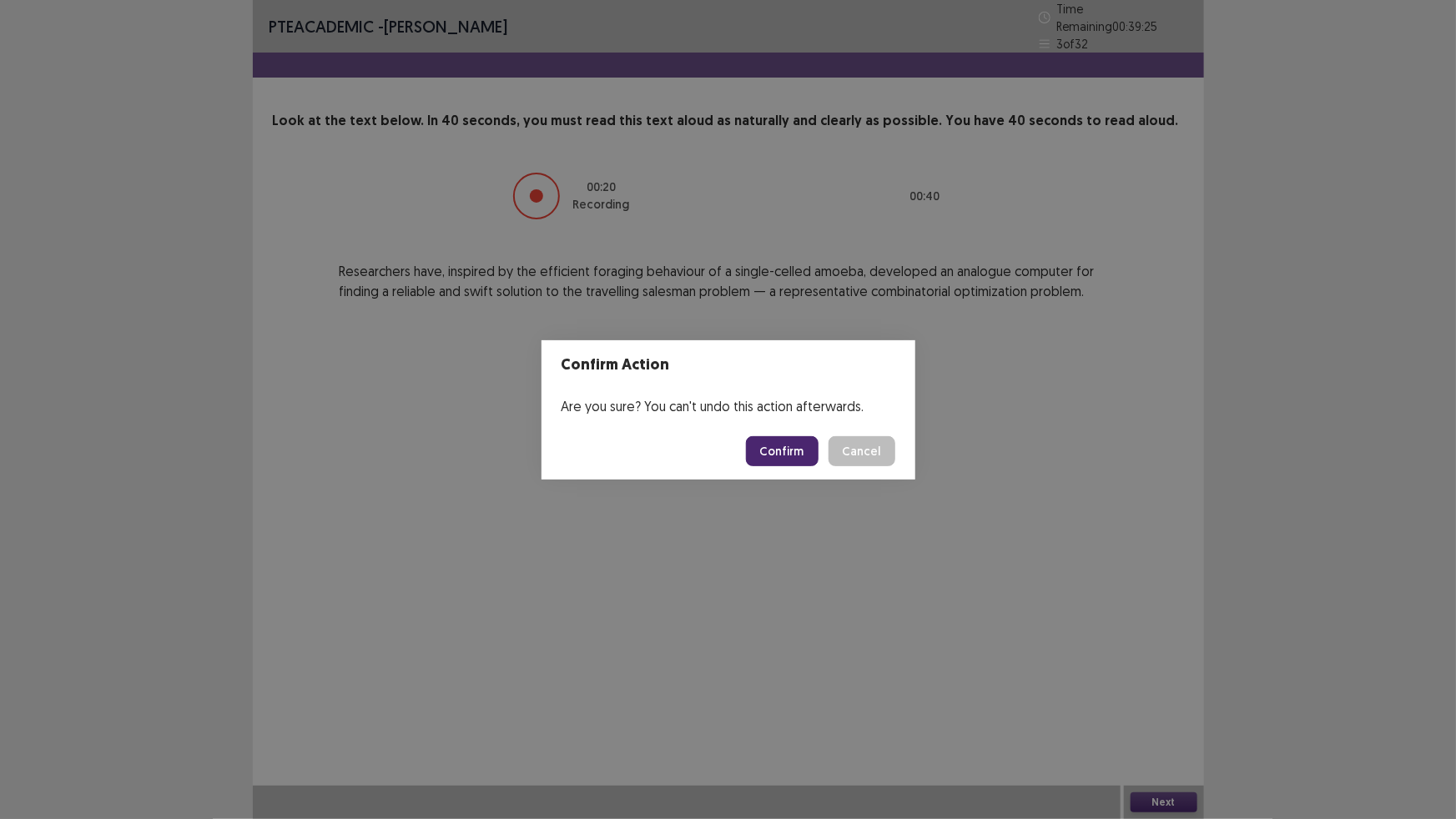
click at [795, 466] on button "Confirm" at bounding box center [782, 451] width 72 height 30
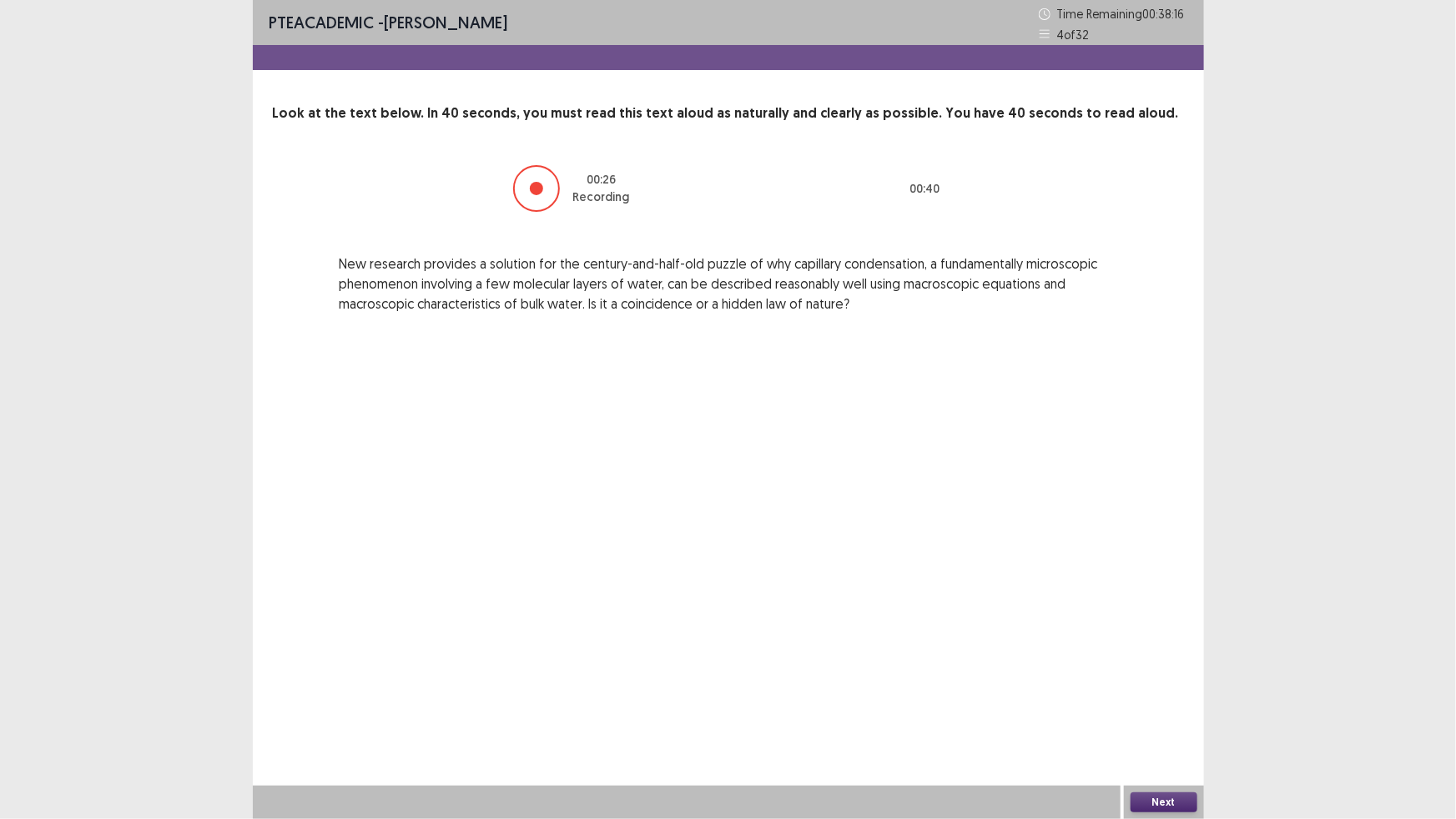
click at [1171, 725] on button "Next" at bounding box center [1163, 802] width 66 height 20
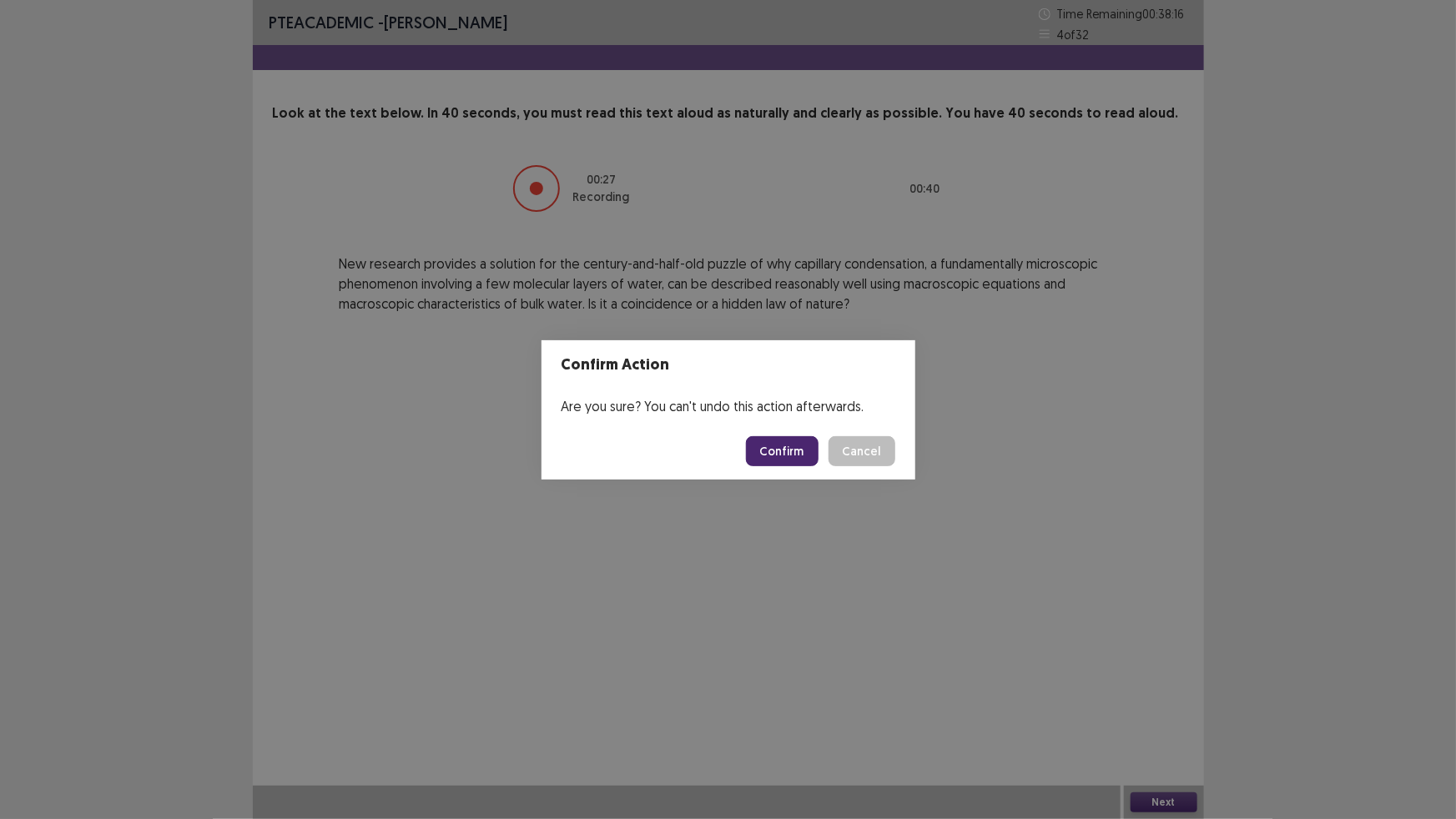
click at [795, 461] on button "Confirm" at bounding box center [782, 451] width 72 height 30
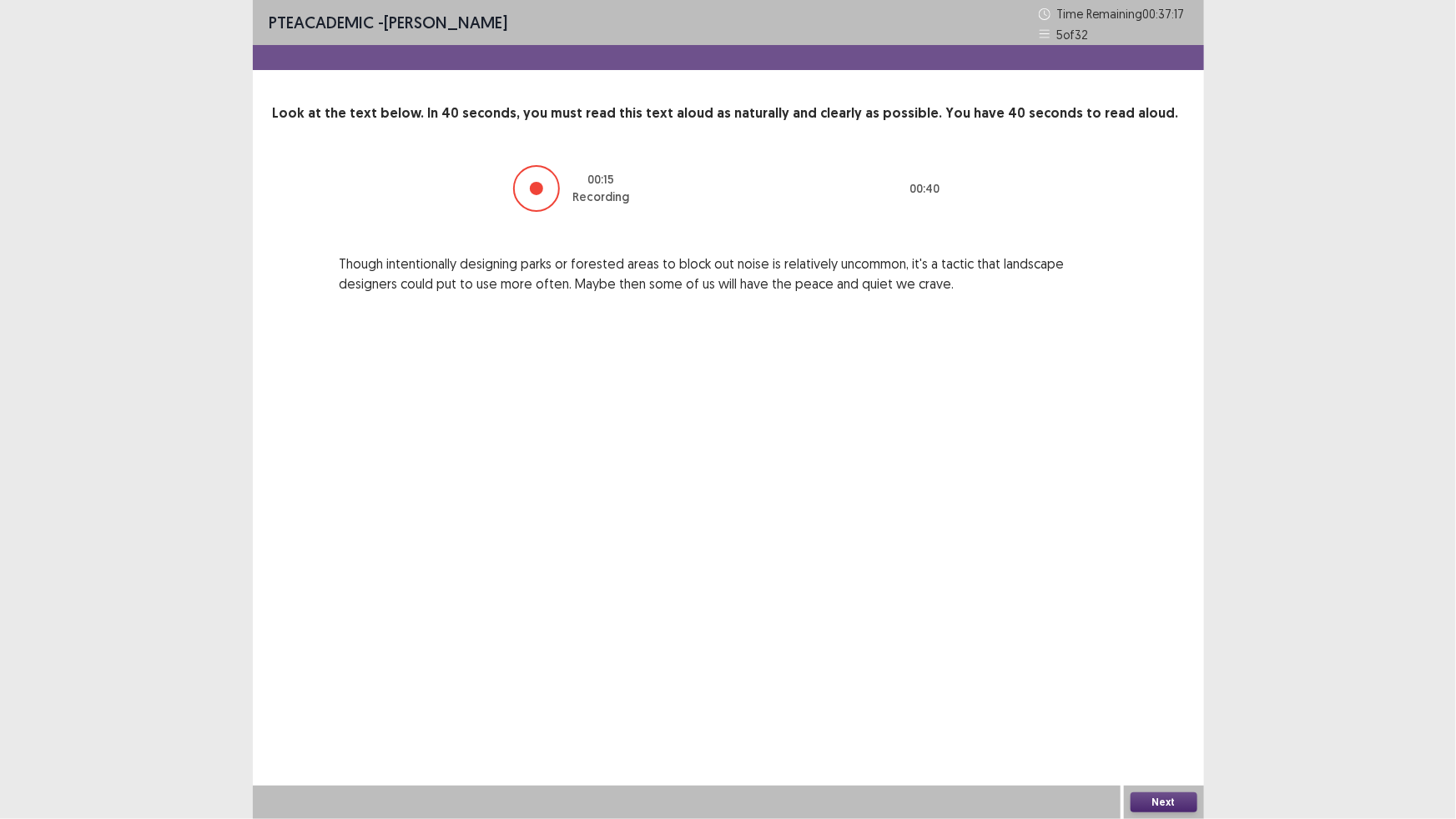
click at [1144, 725] on button "Next" at bounding box center [1163, 802] width 66 height 20
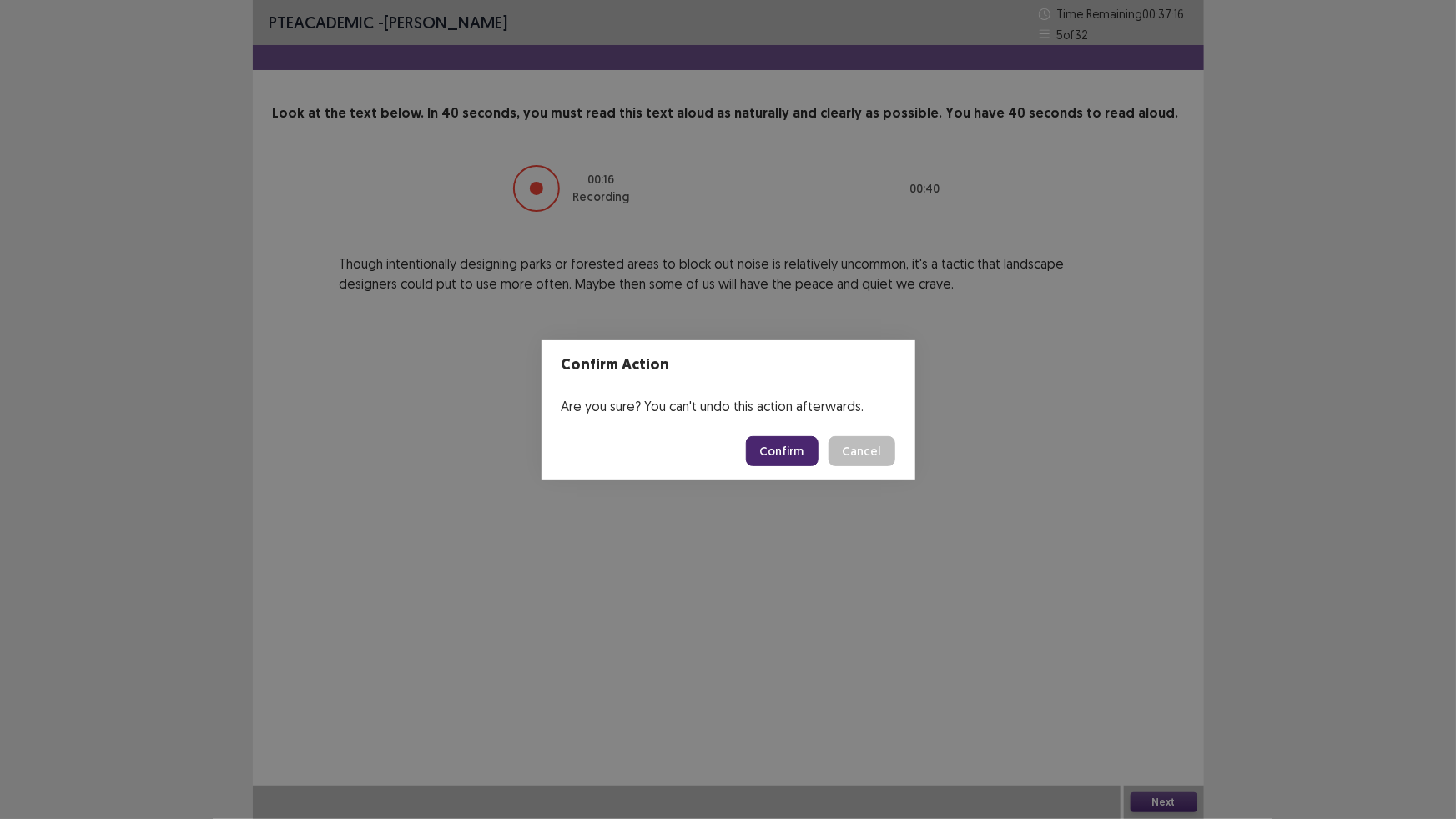
click at [787, 453] on button "Confirm" at bounding box center [782, 451] width 72 height 30
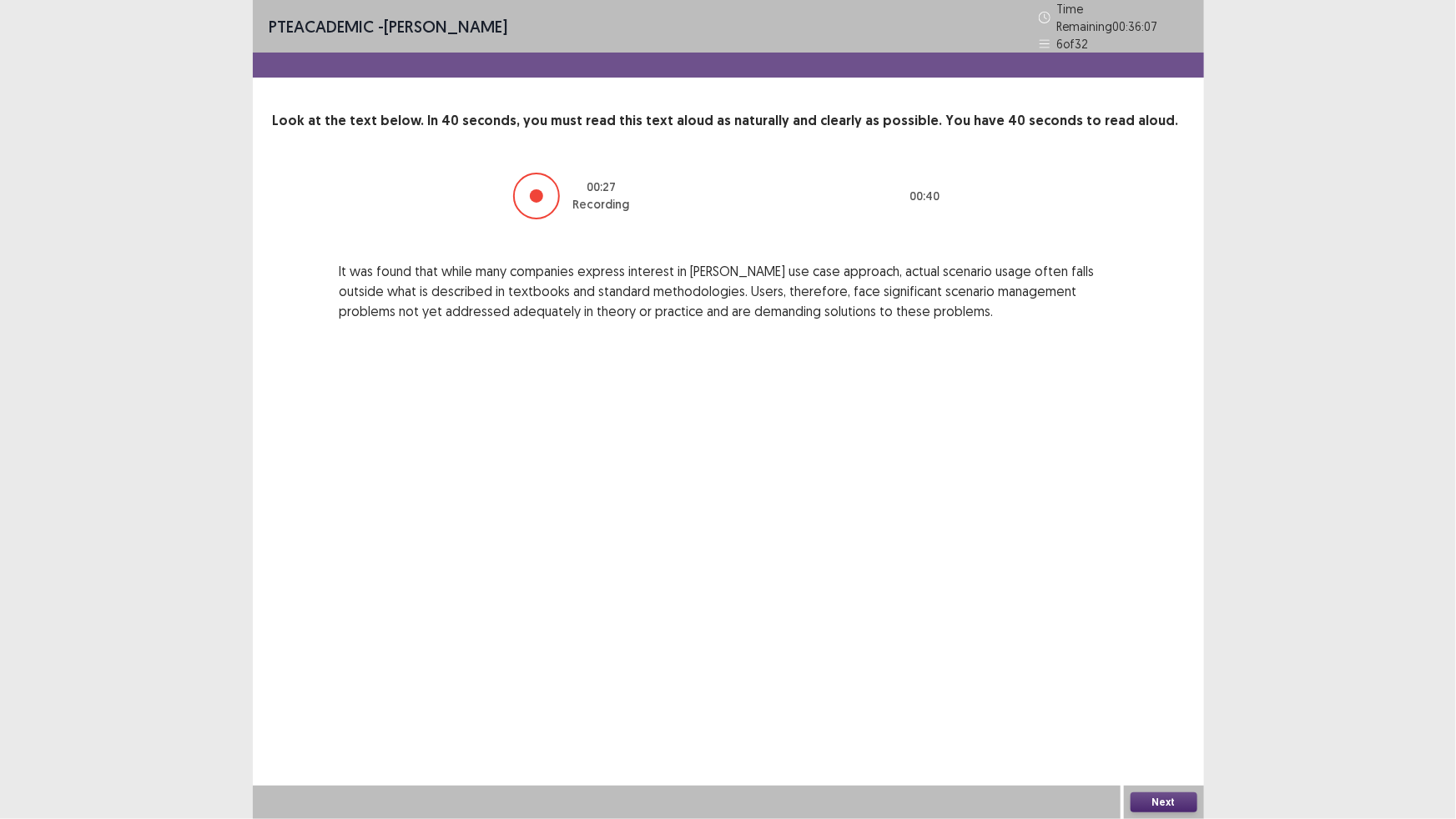
click at [1183, 725] on button "Next" at bounding box center [1163, 802] width 66 height 20
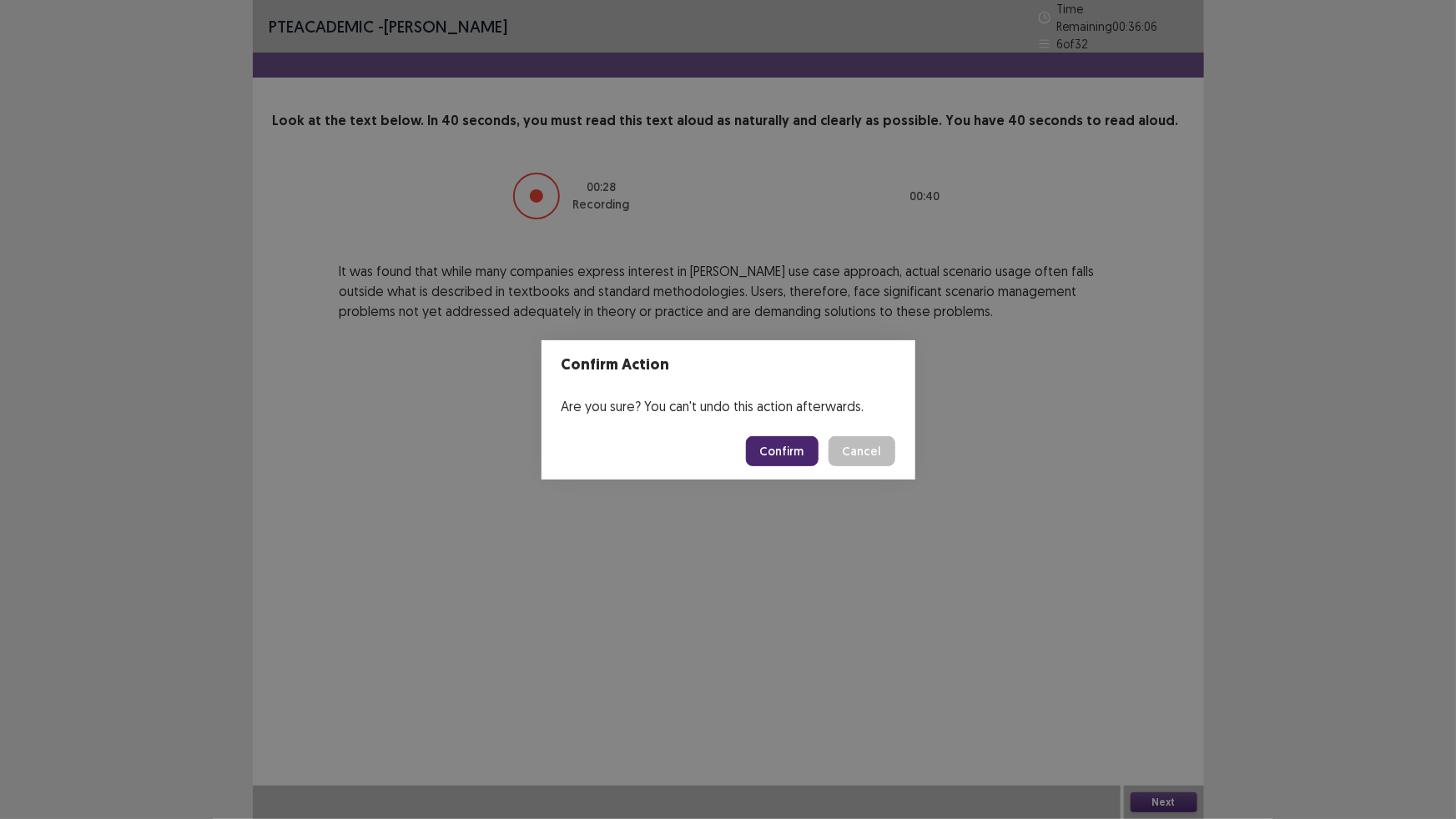
click at [776, 460] on button "Confirm" at bounding box center [782, 451] width 72 height 30
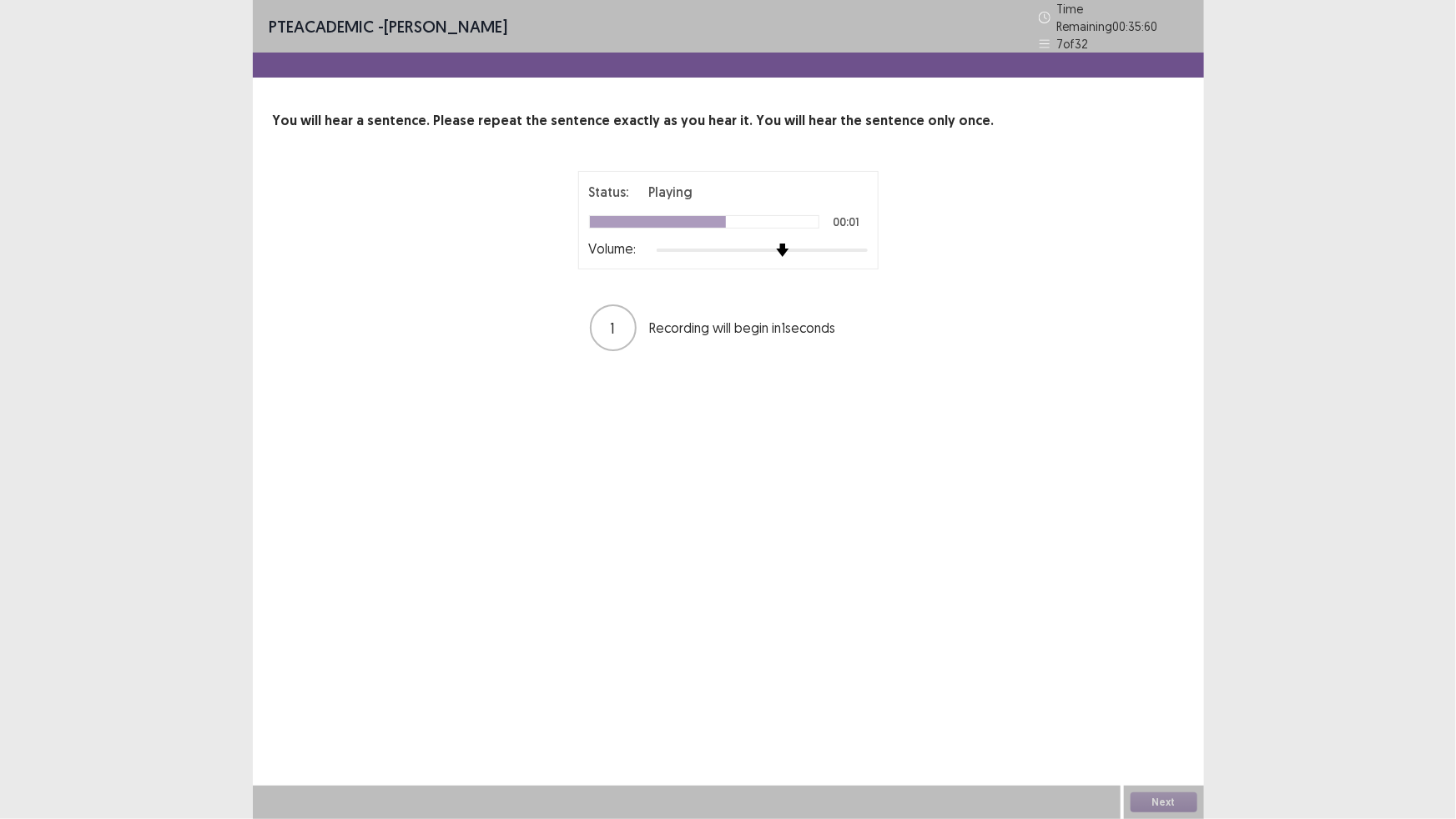
click at [782, 257] on img at bounding box center [782, 250] width 13 height 13
click at [1162, 725] on button "Next" at bounding box center [1163, 802] width 66 height 20
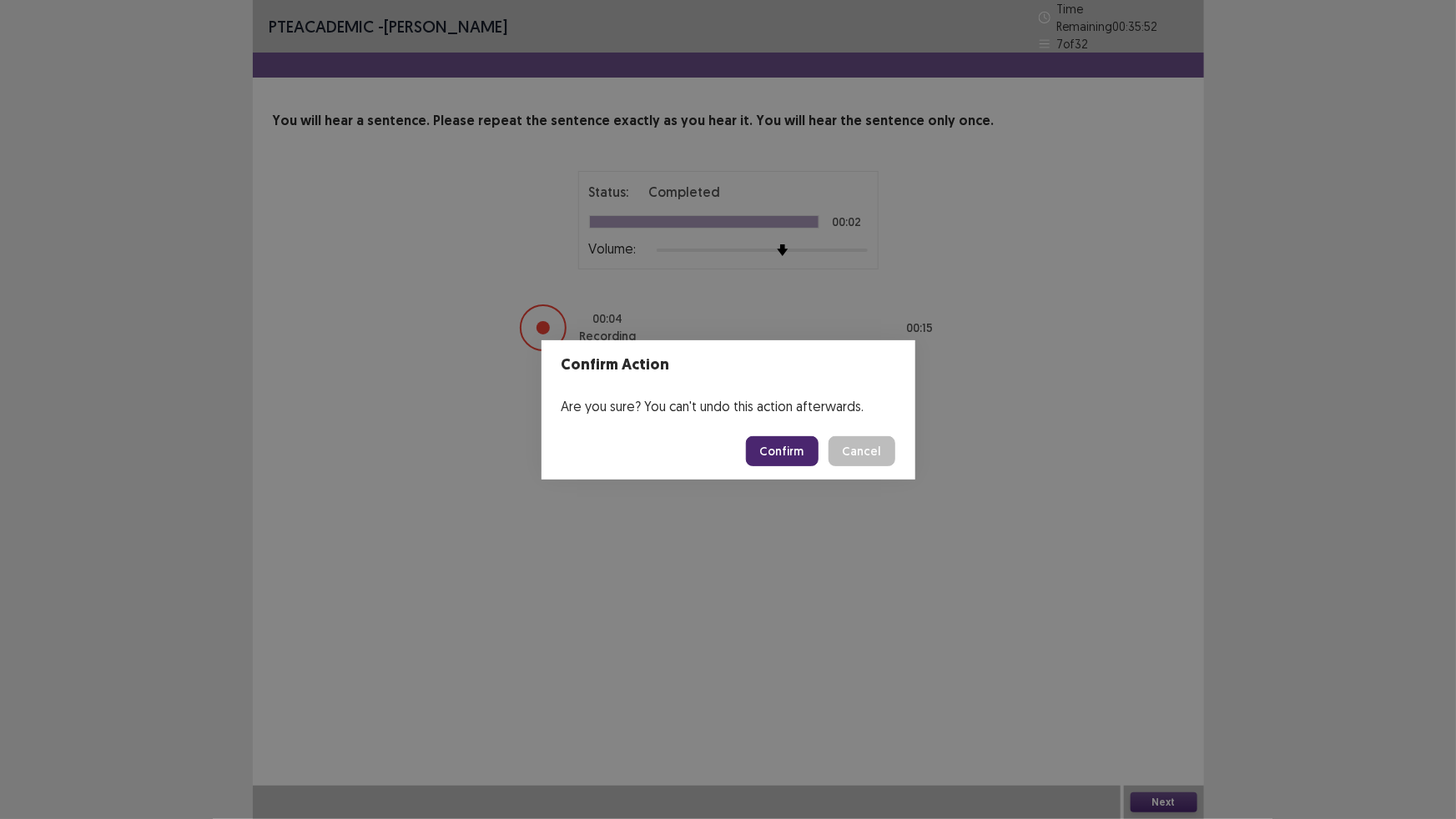
click at [817, 461] on button "Confirm" at bounding box center [782, 451] width 72 height 30
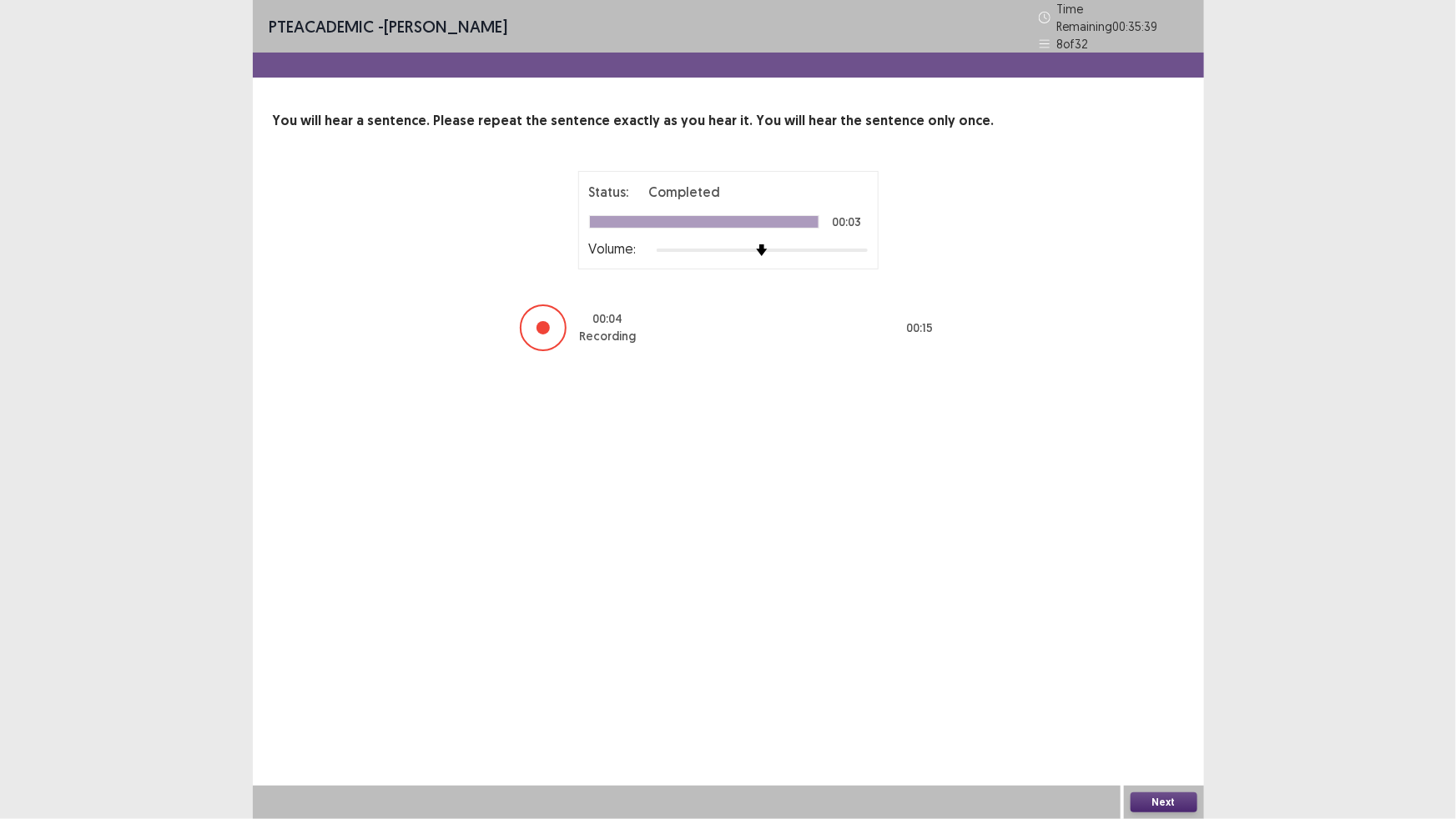
click at [1191, 725] on button "Next" at bounding box center [1163, 802] width 66 height 20
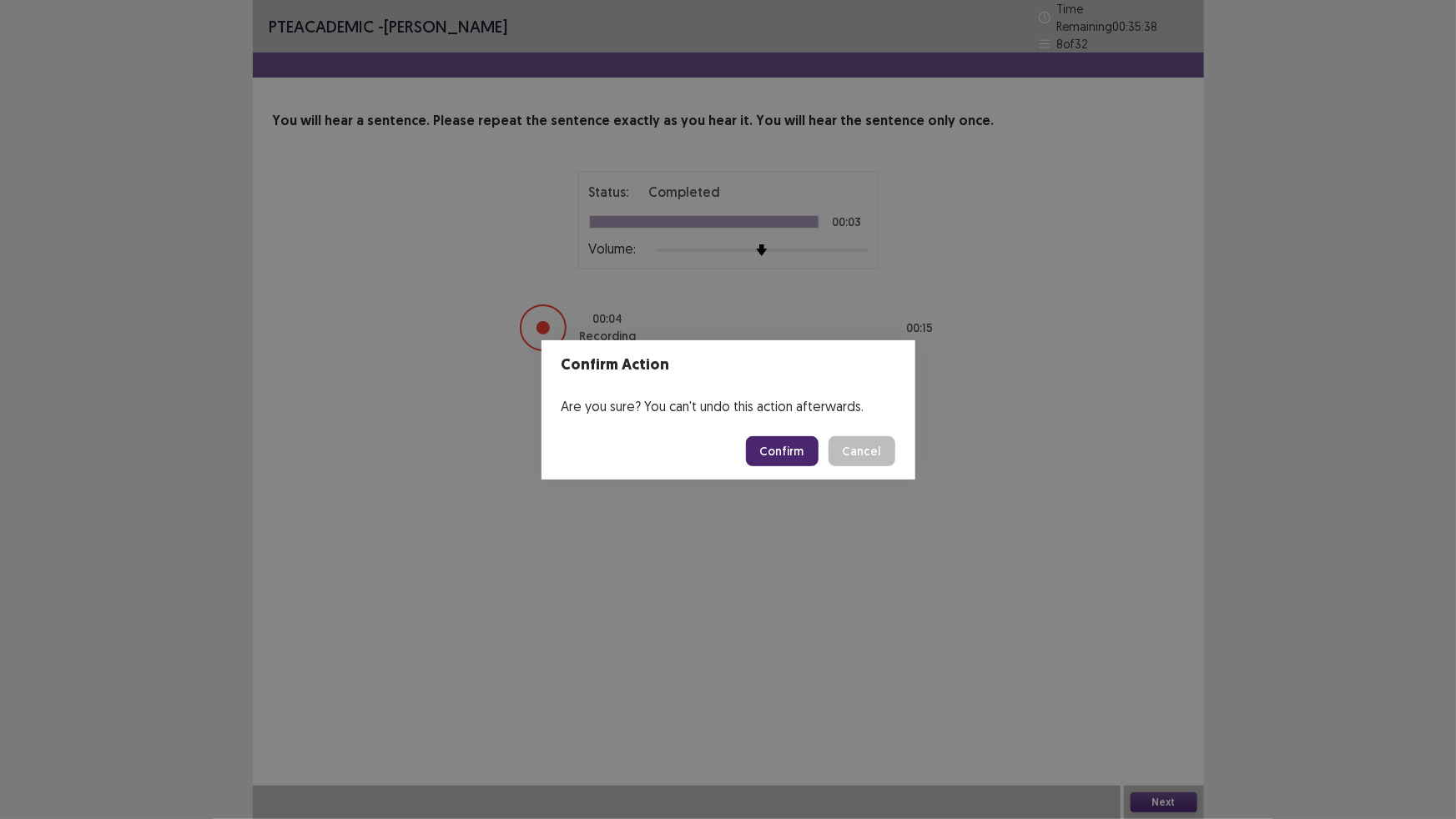
click at [818, 455] on button "Confirm" at bounding box center [782, 451] width 72 height 30
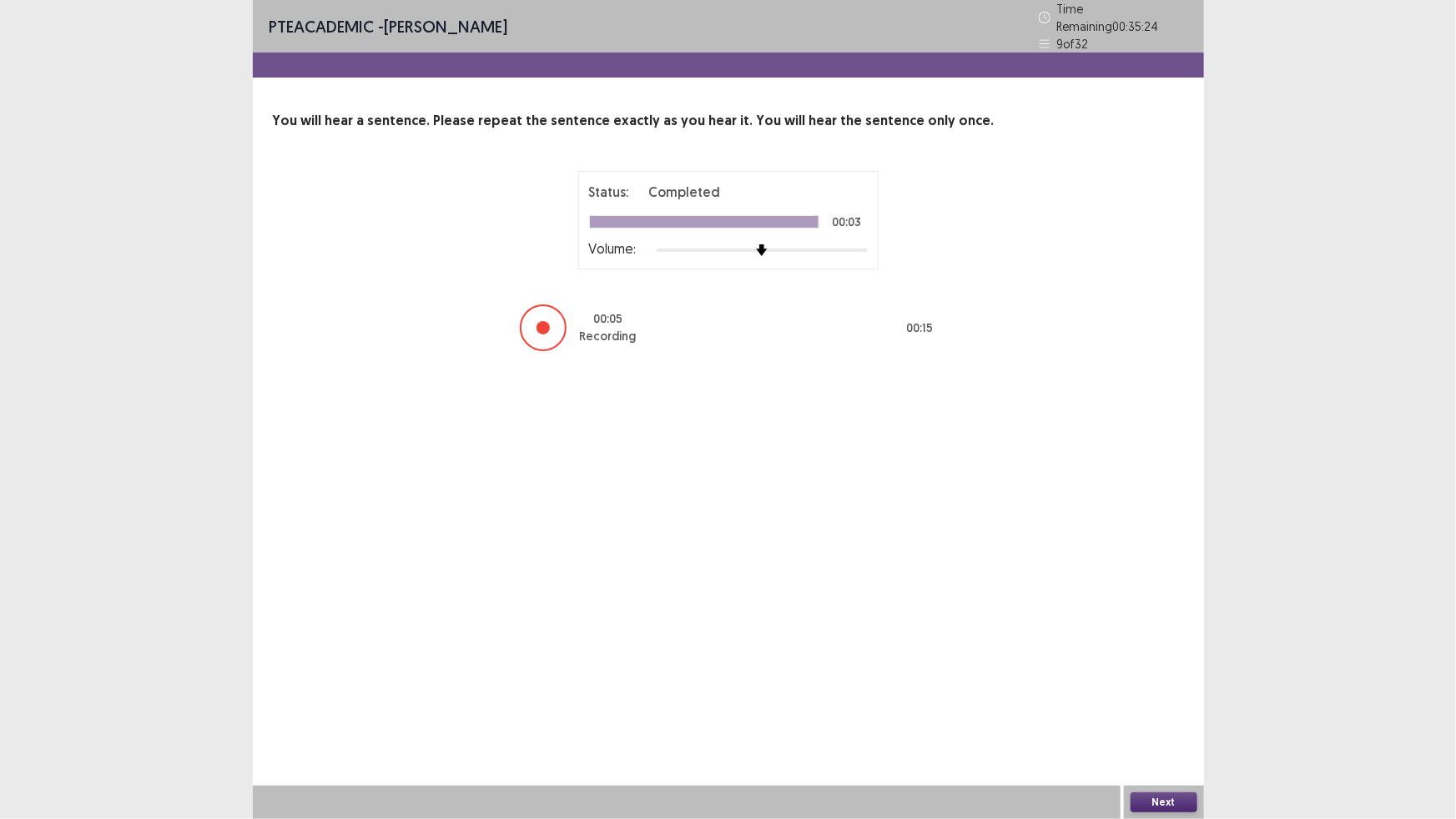
click at [1159, 725] on button "Next" at bounding box center [1163, 802] width 66 height 20
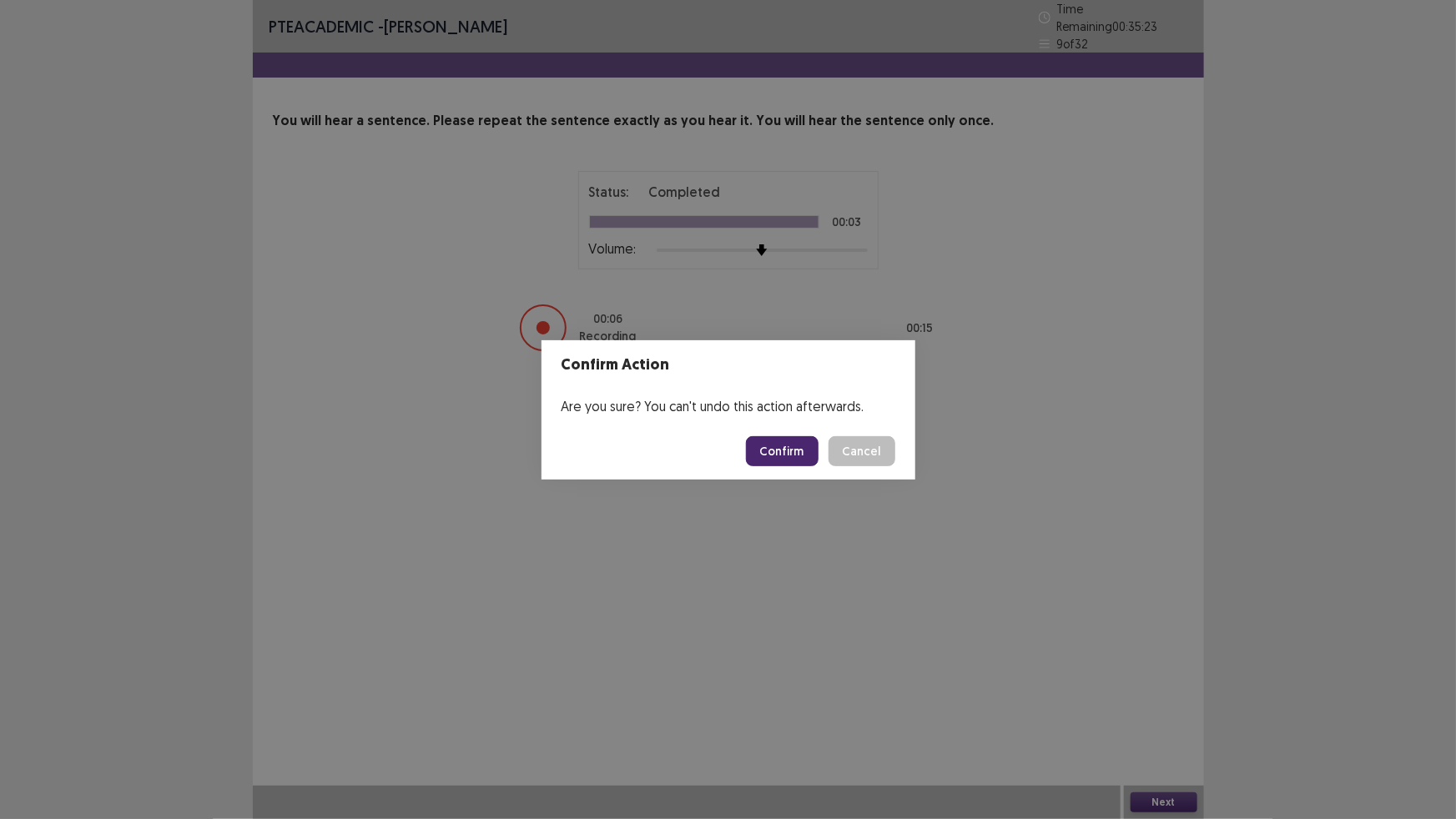
click at [769, 459] on button "Confirm" at bounding box center [782, 451] width 72 height 30
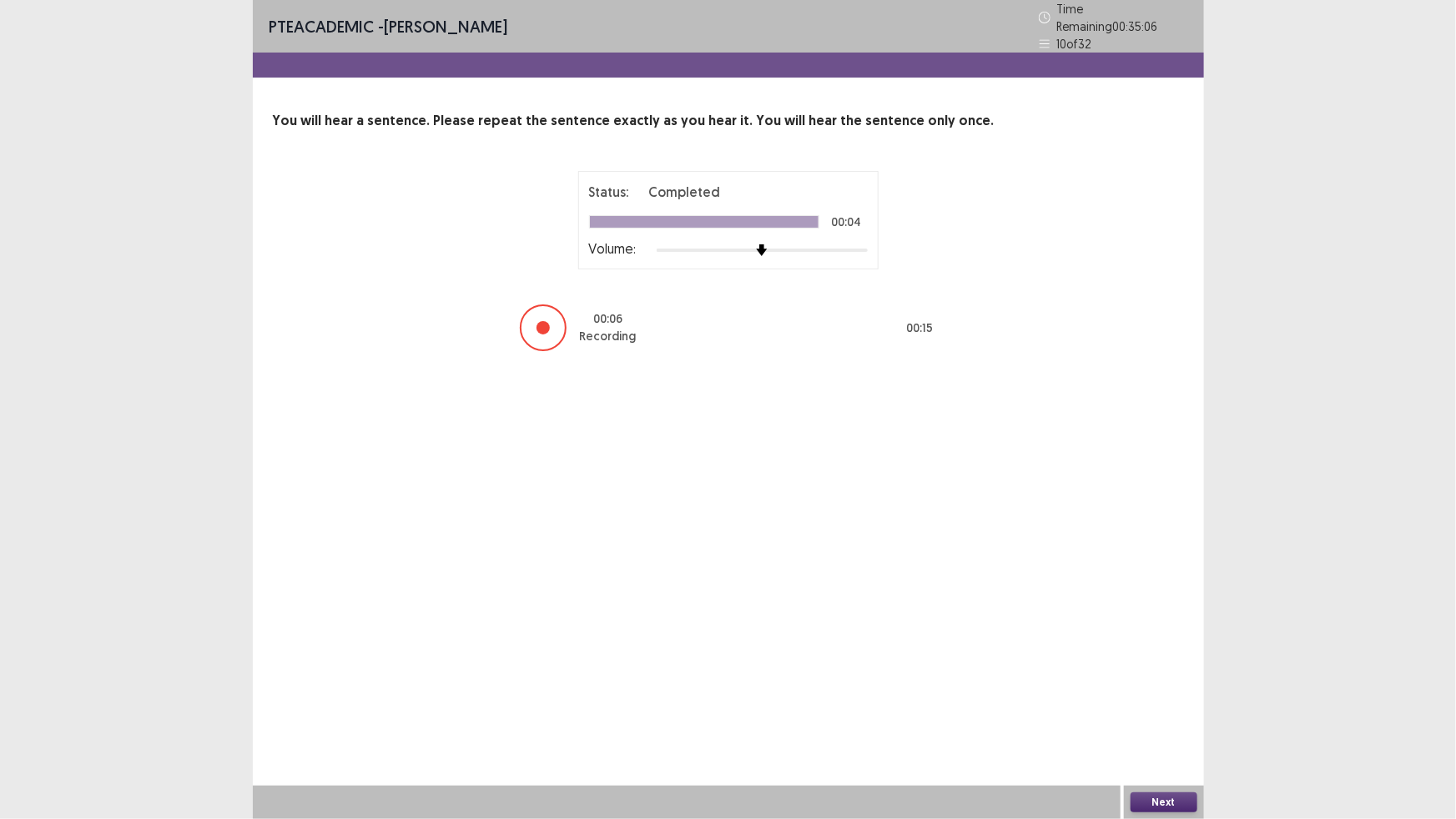
click at [1186, 725] on button "Next" at bounding box center [1163, 802] width 66 height 20
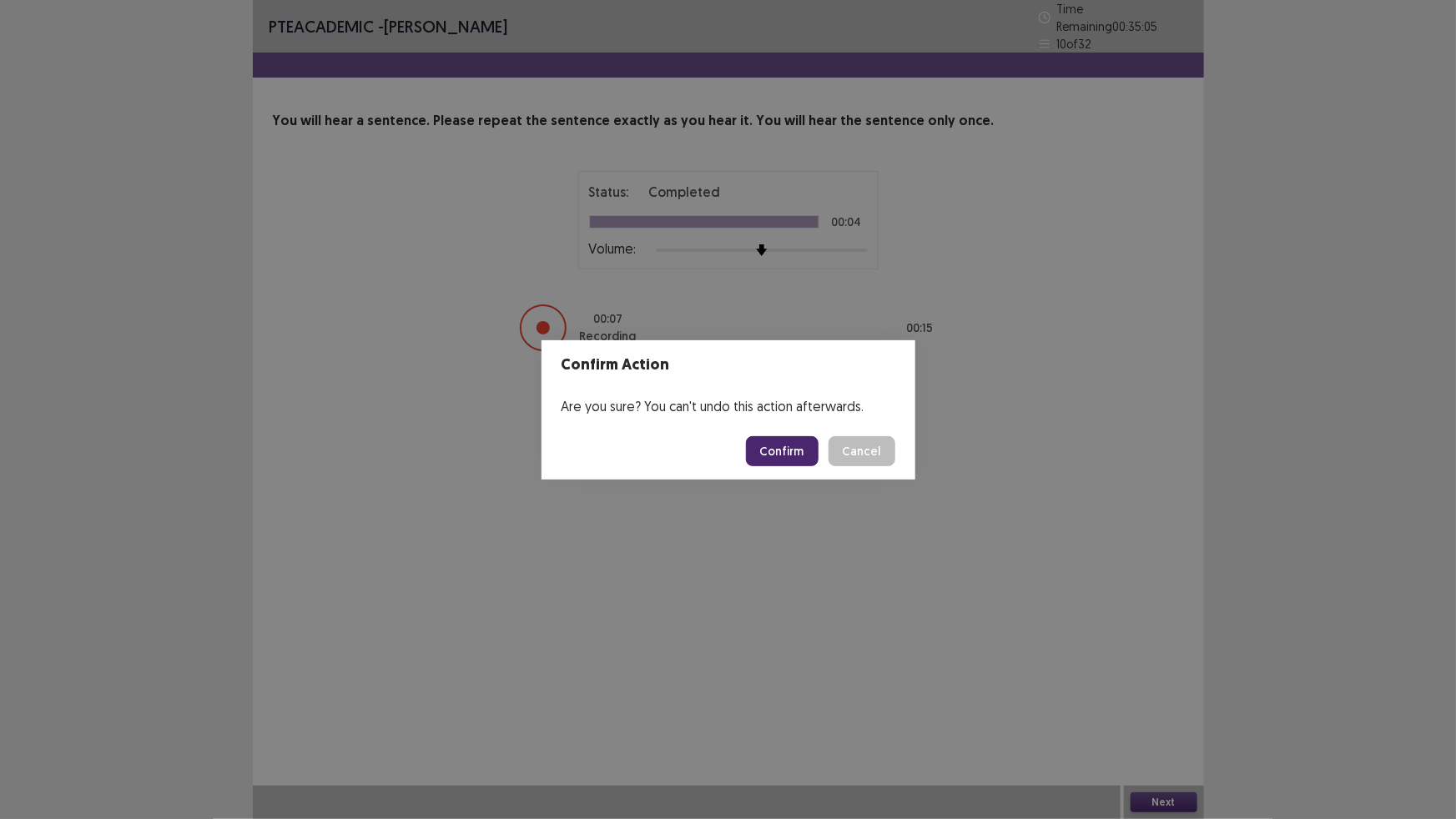
click at [815, 456] on button "Confirm" at bounding box center [782, 451] width 72 height 30
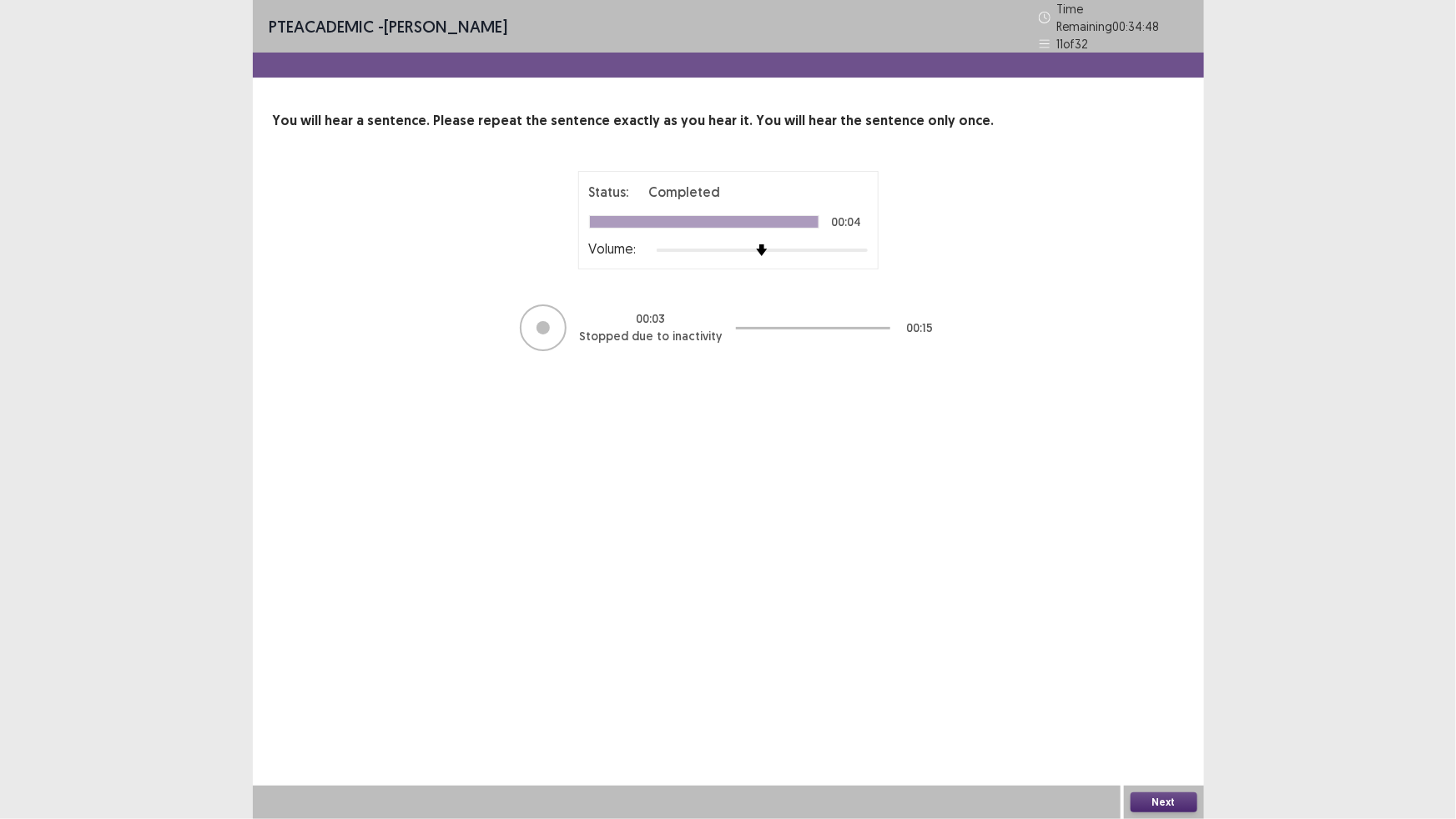
click at [1175, 725] on button "Next" at bounding box center [1163, 802] width 66 height 20
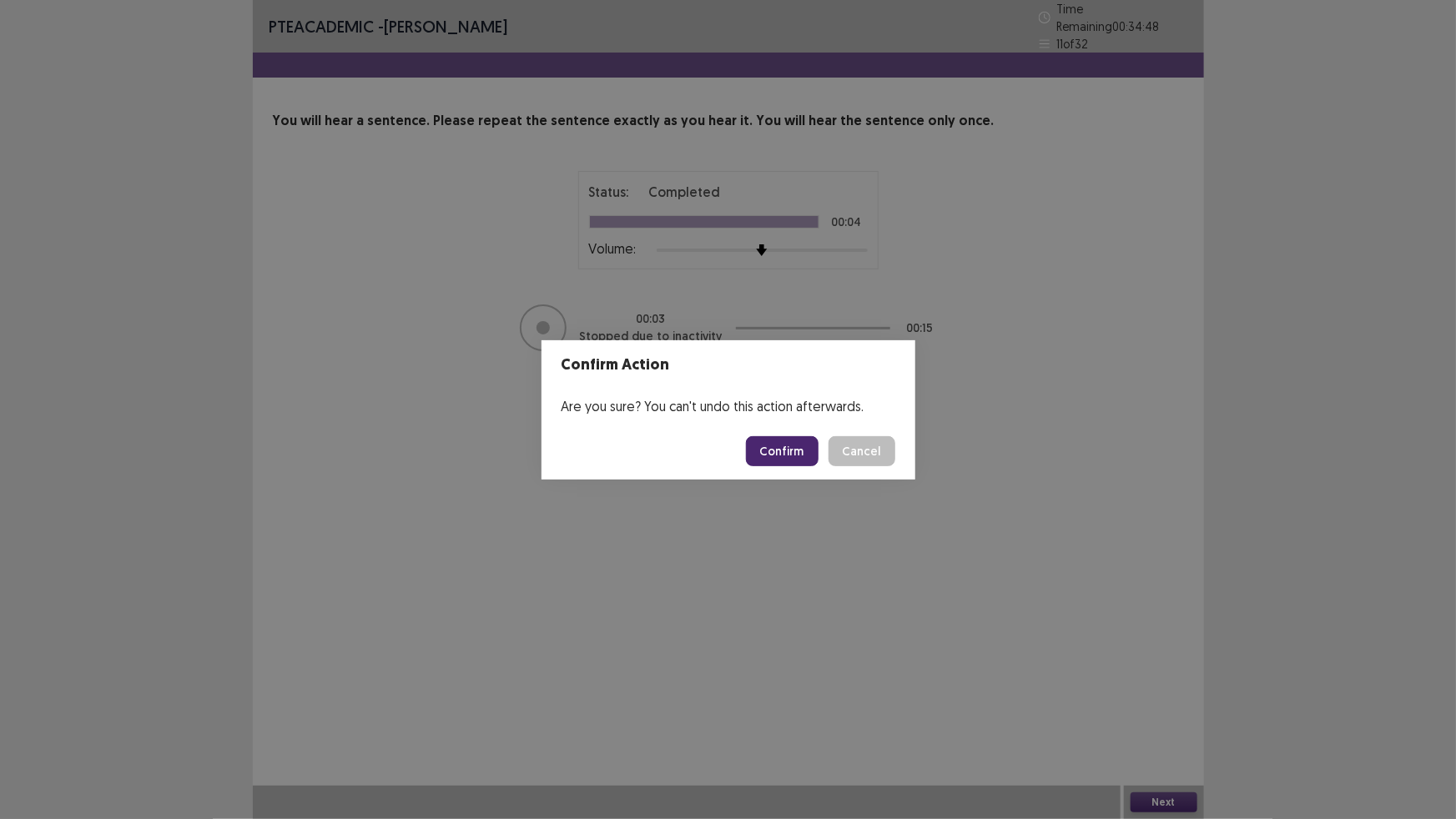
click at [791, 462] on button "Confirm" at bounding box center [782, 451] width 72 height 30
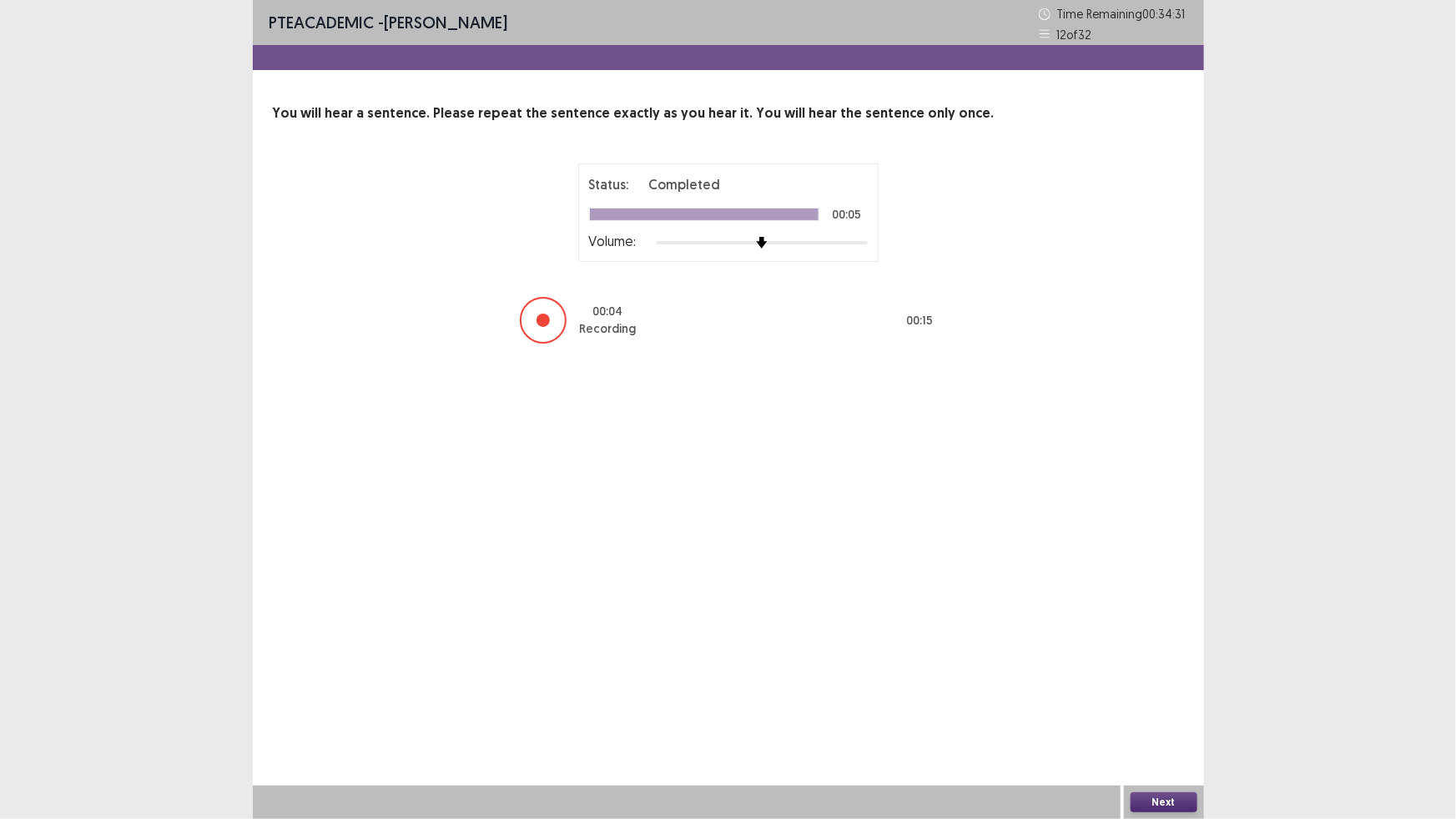
click at [1161, 725] on button "Next" at bounding box center [1163, 802] width 66 height 20
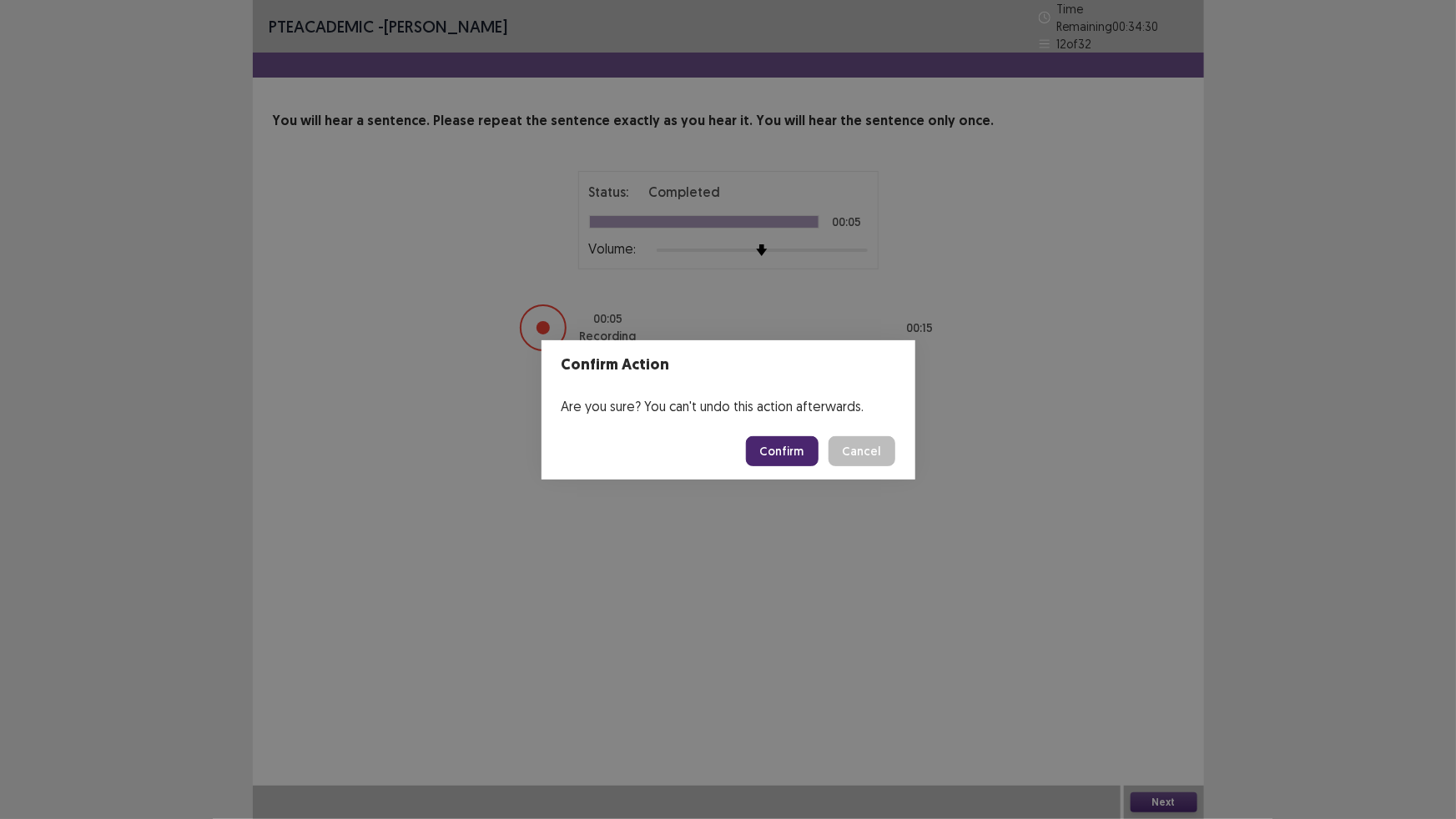
click at [818, 459] on button "Confirm" at bounding box center [782, 451] width 72 height 30
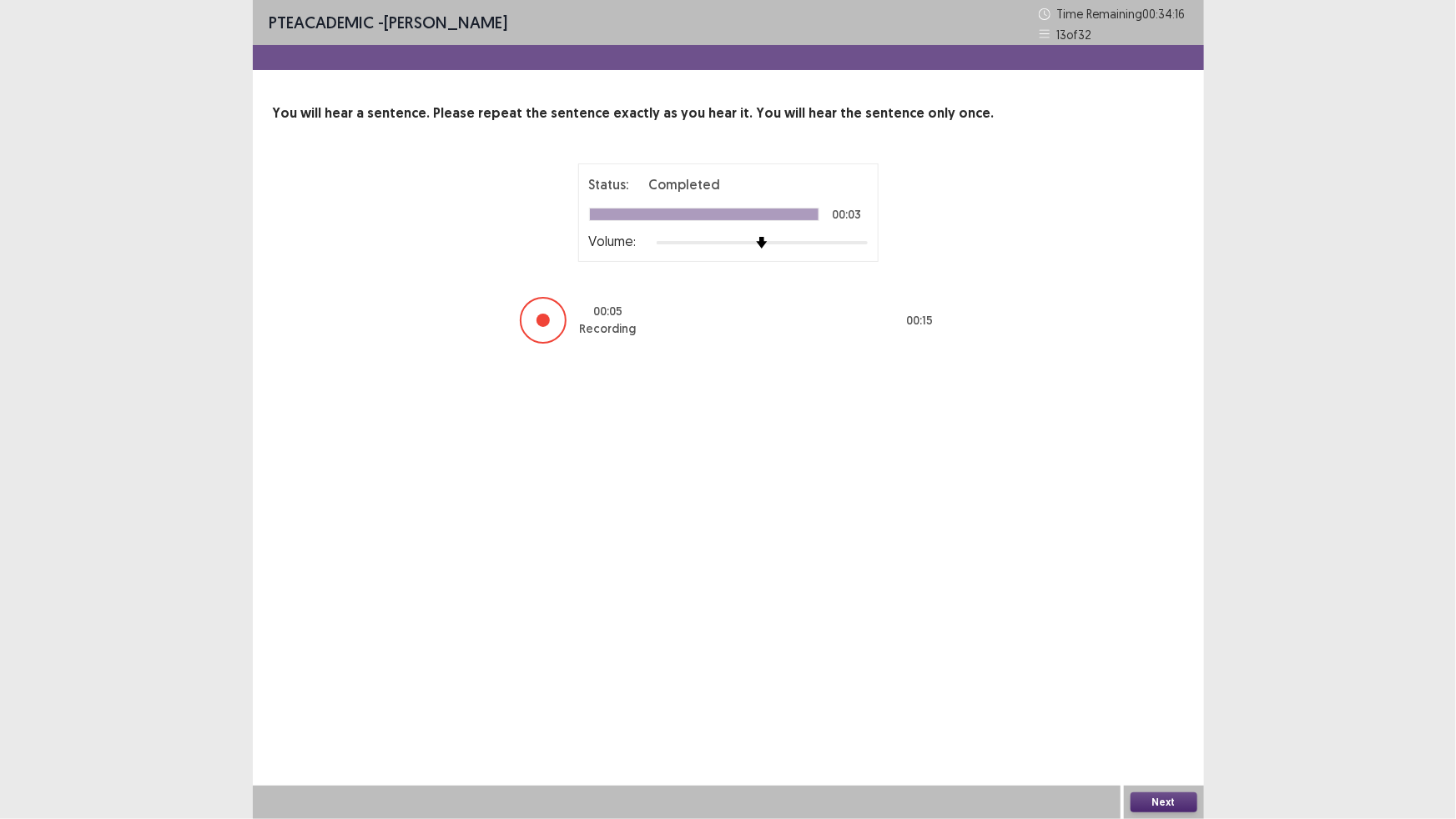
click at [1176, 725] on button "Next" at bounding box center [1163, 802] width 66 height 20
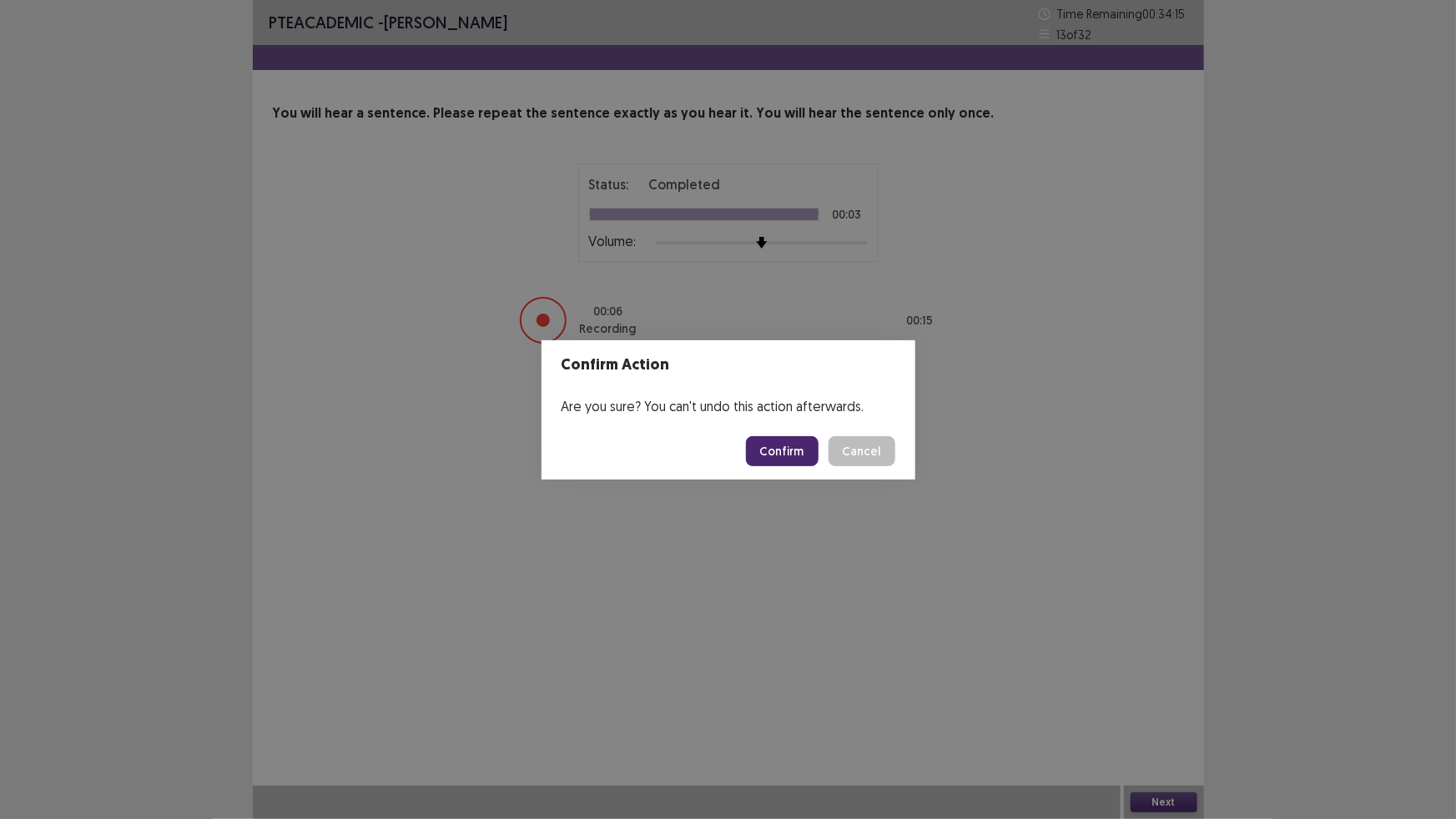
click at [817, 466] on button "Confirm" at bounding box center [782, 451] width 72 height 30
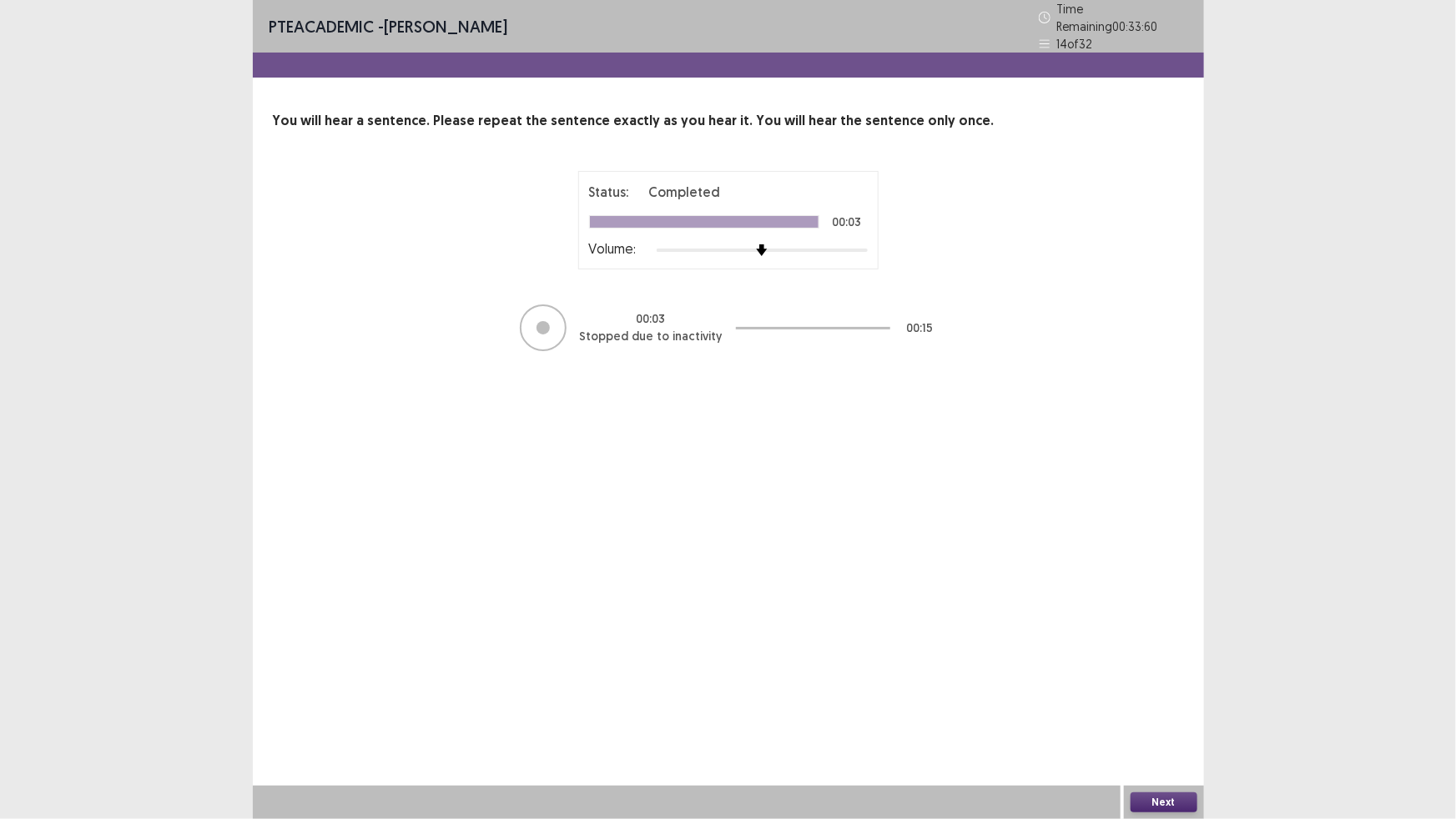
click at [1170, 725] on button "Next" at bounding box center [1163, 802] width 66 height 20
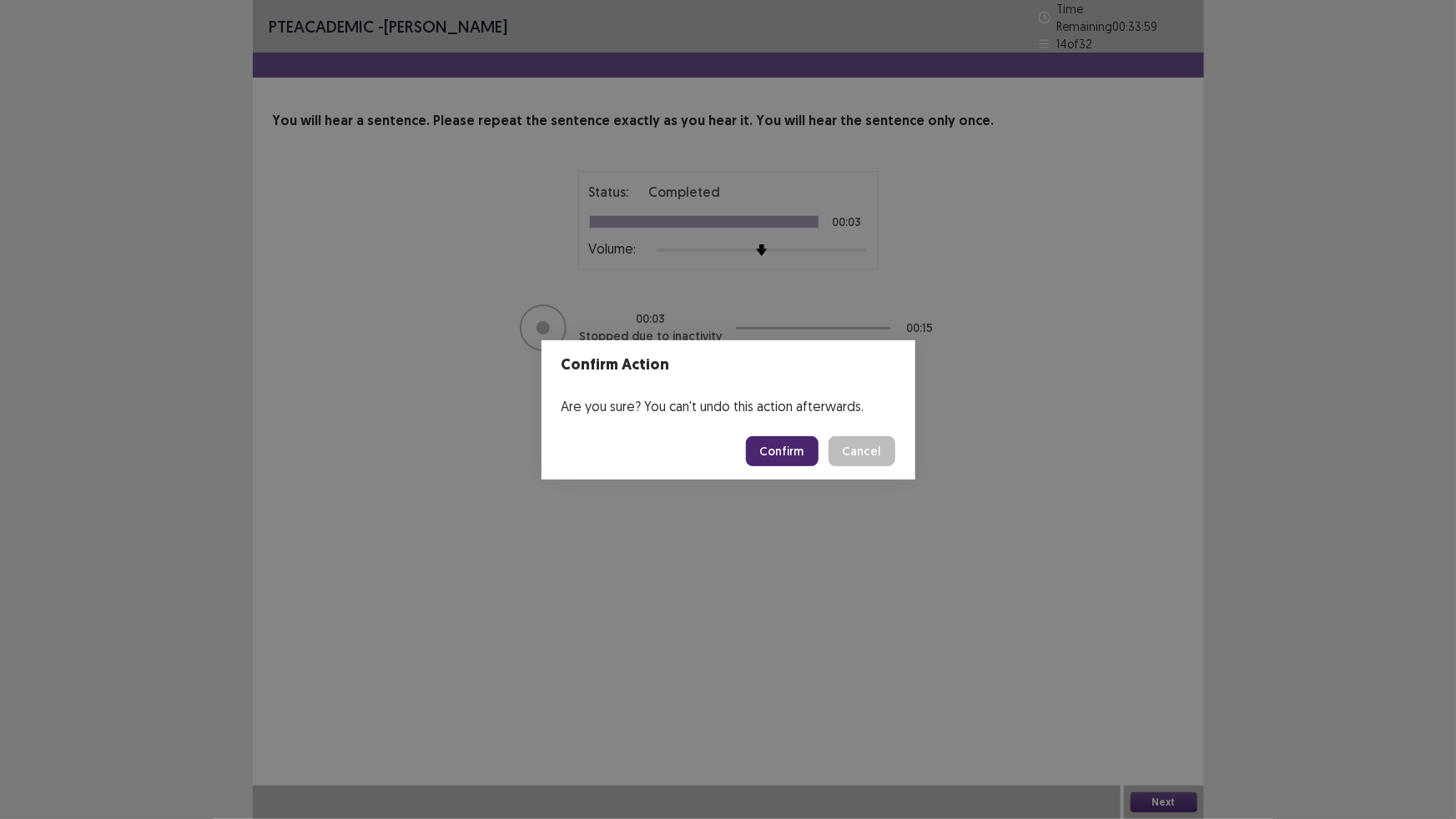
click at [785, 466] on button "Confirm" at bounding box center [782, 451] width 72 height 30
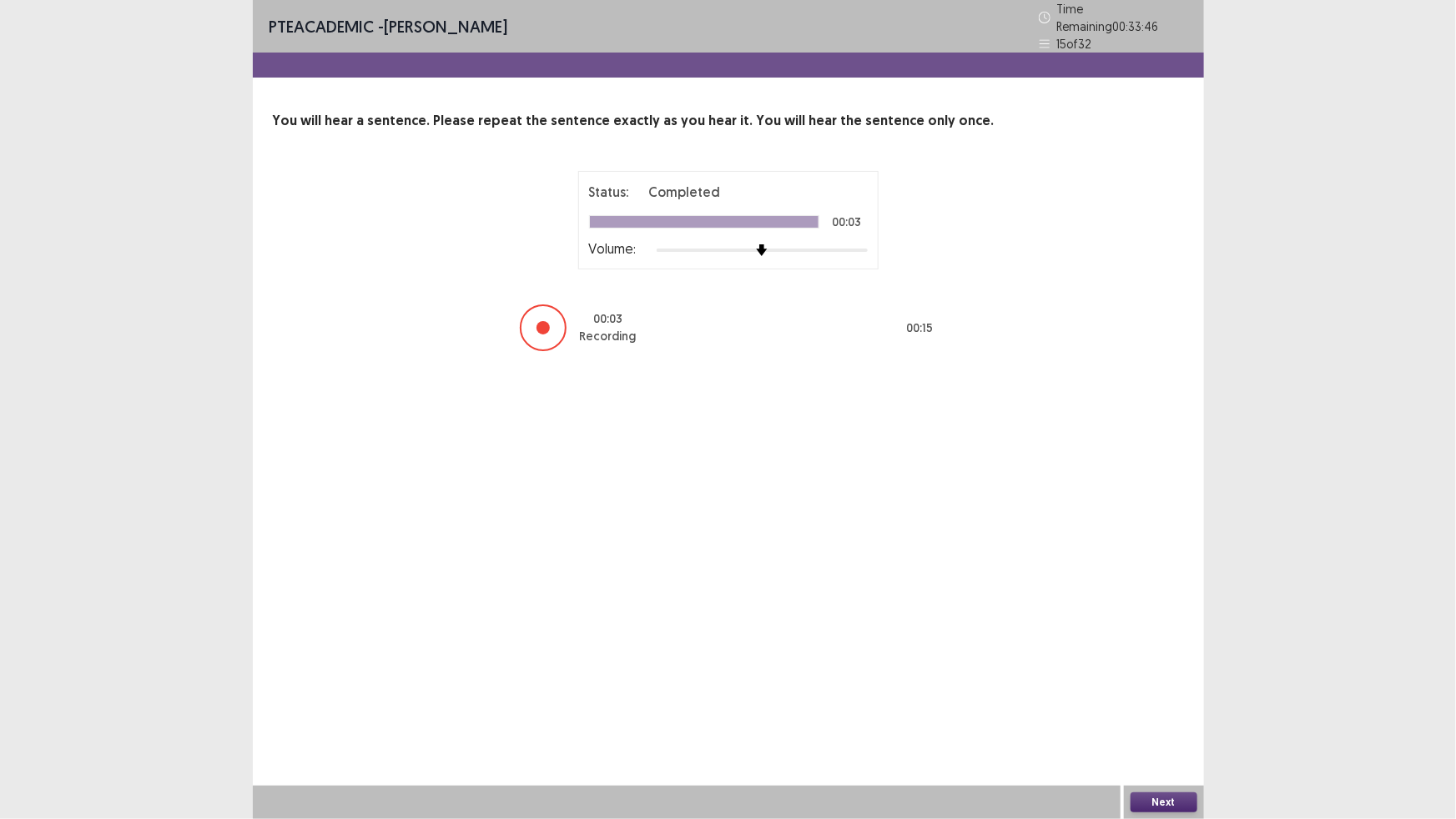
click at [1150, 725] on button "Next" at bounding box center [1163, 802] width 66 height 20
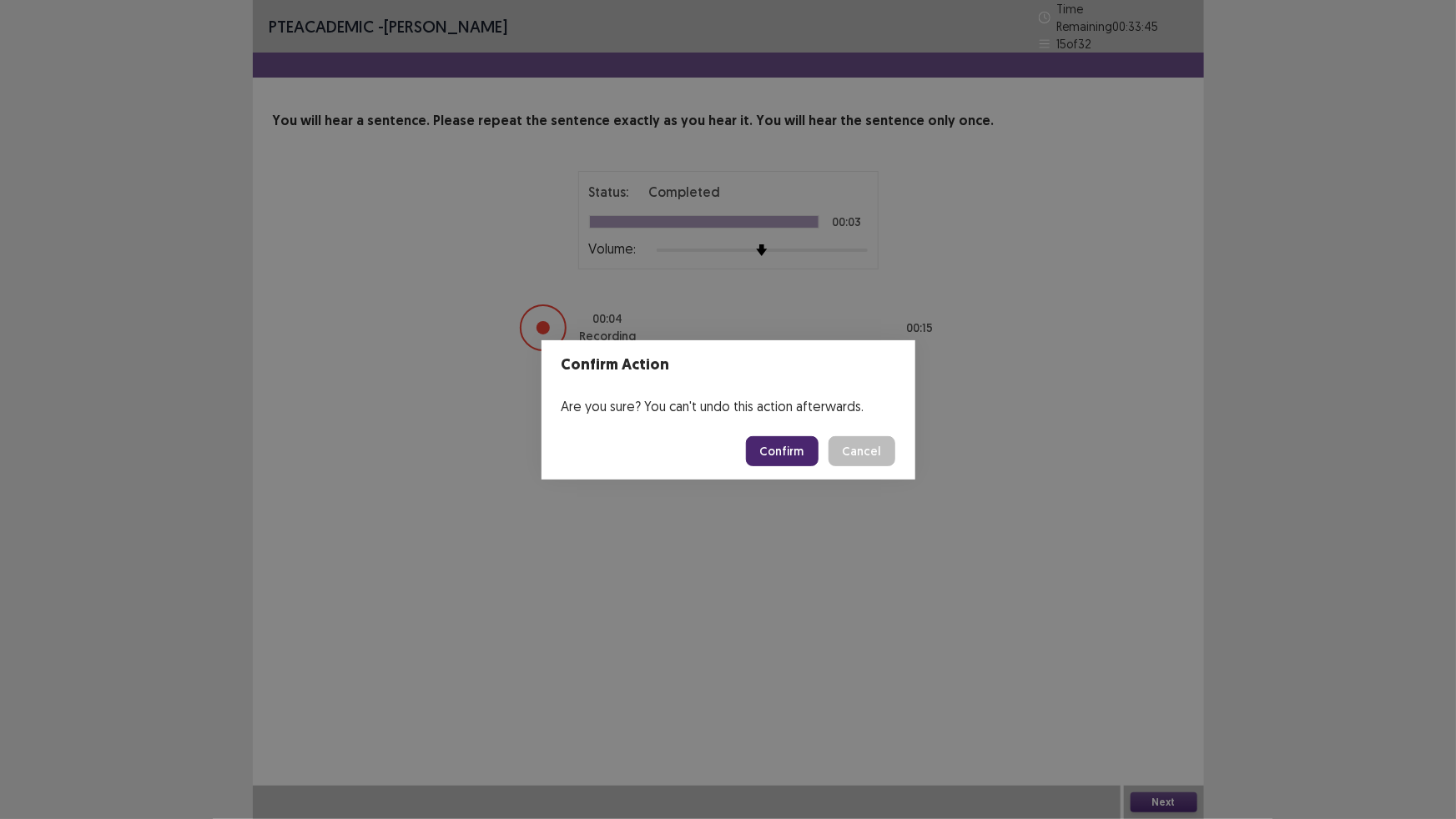
click at [798, 460] on button "Confirm" at bounding box center [782, 451] width 72 height 30
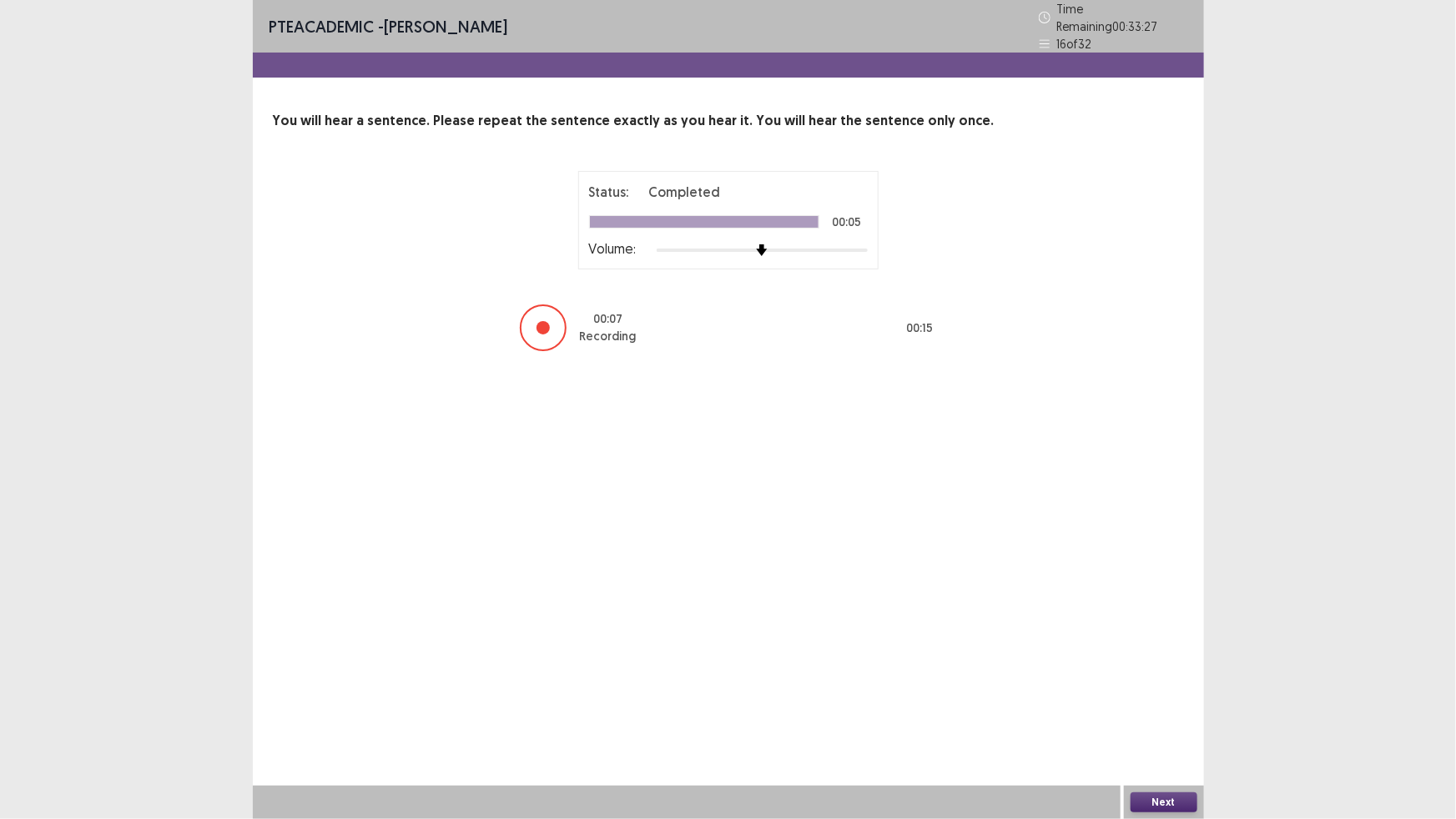
click at [1153, 725] on button "Next" at bounding box center [1163, 802] width 66 height 20
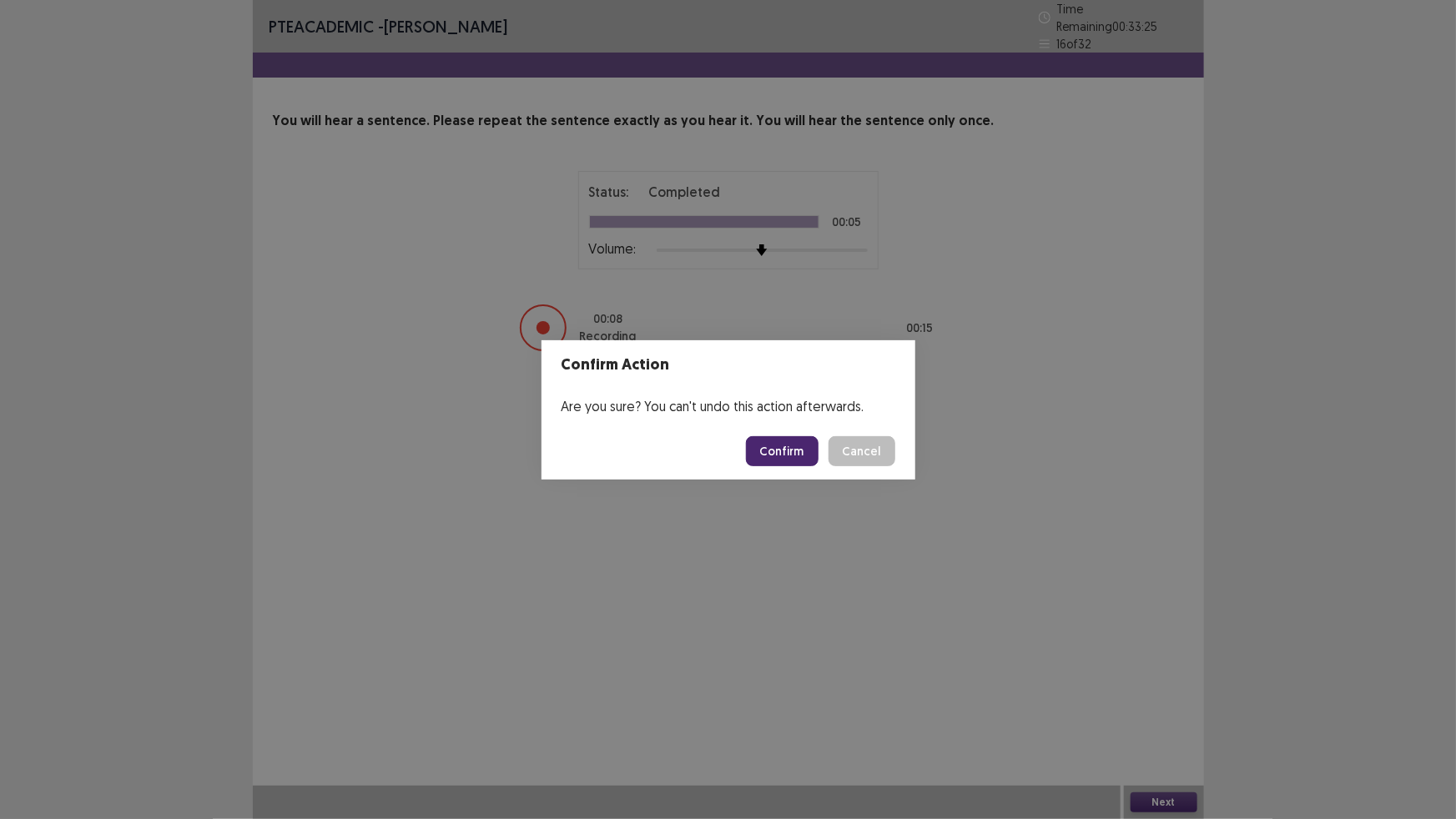
click at [810, 455] on button "Confirm" at bounding box center [782, 451] width 72 height 30
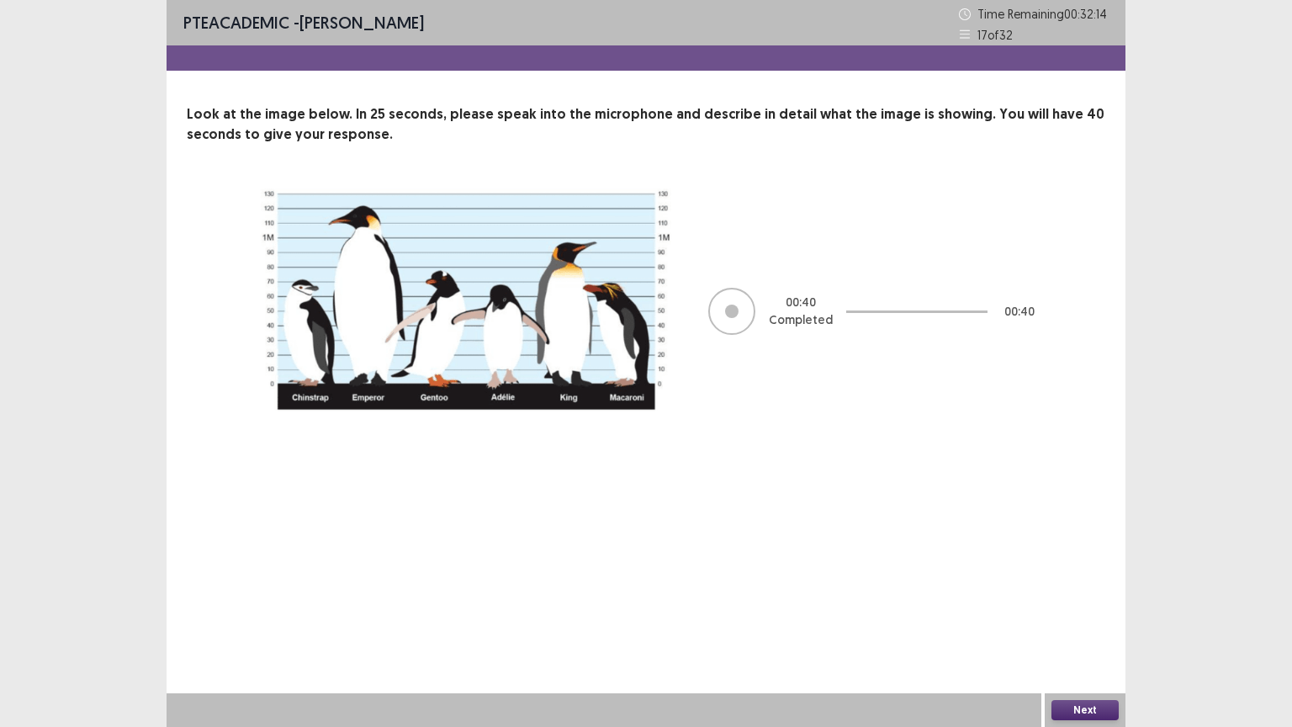
click at [1092, 707] on button "Next" at bounding box center [1085, 710] width 67 height 20
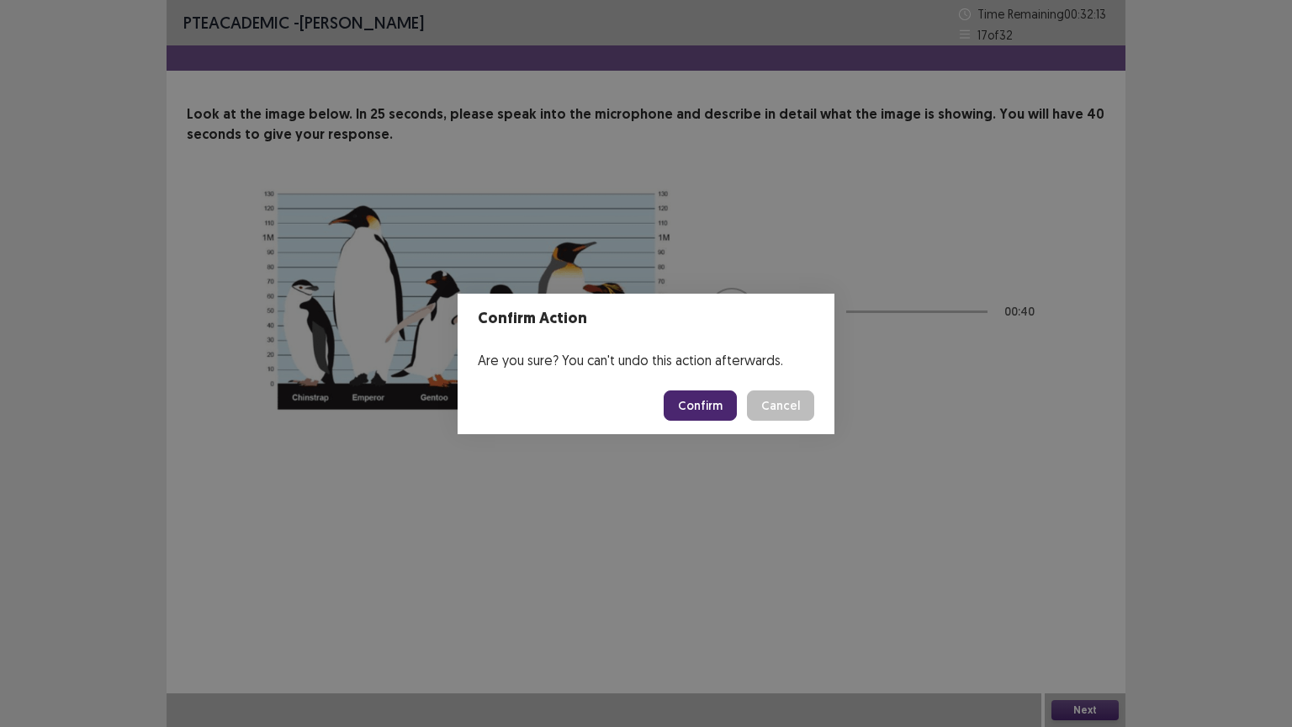
click at [716, 421] on button "Confirm" at bounding box center [700, 405] width 73 height 30
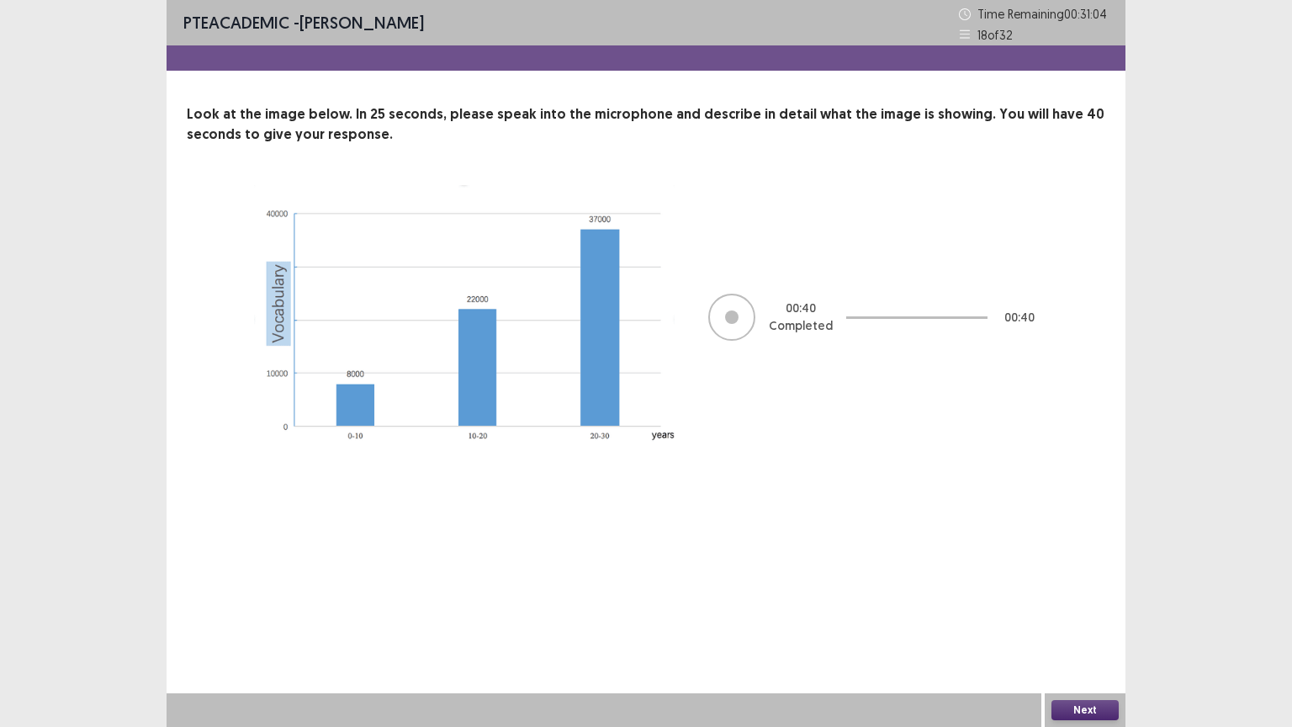
click at [1063, 704] on button "Next" at bounding box center [1085, 710] width 67 height 20
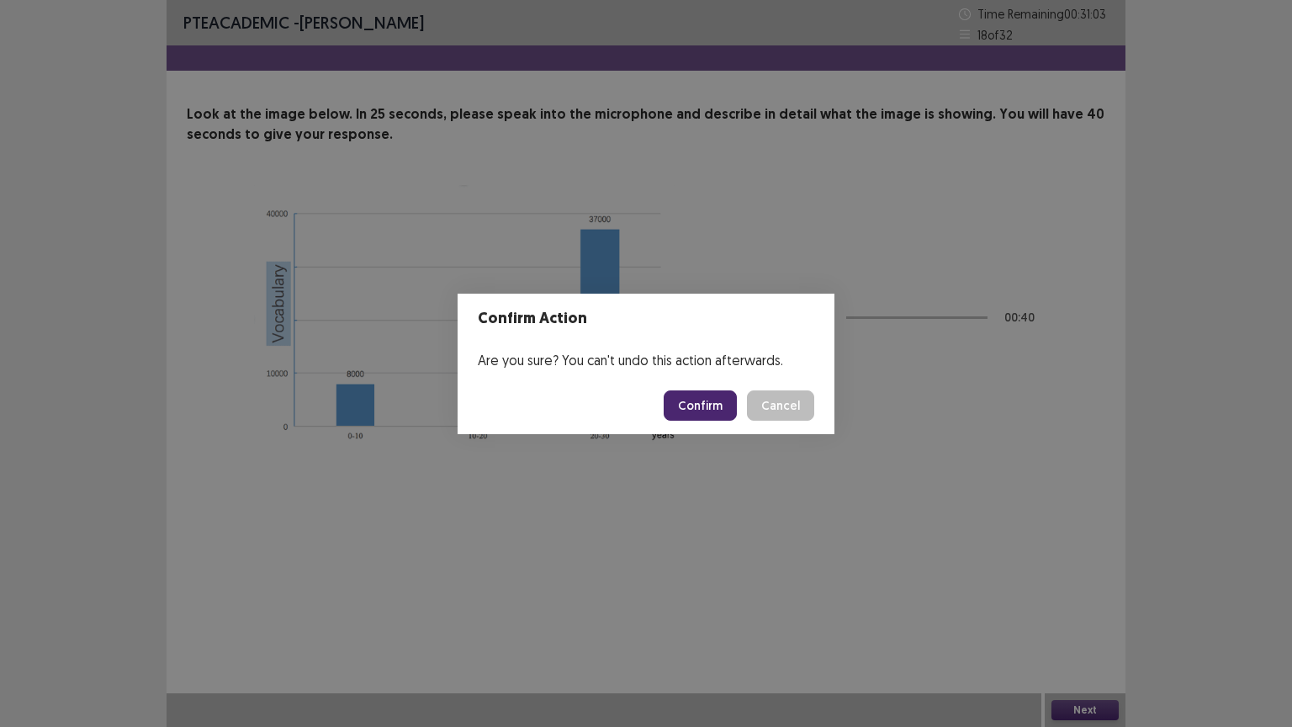
click at [737, 416] on button "Confirm" at bounding box center [700, 405] width 73 height 30
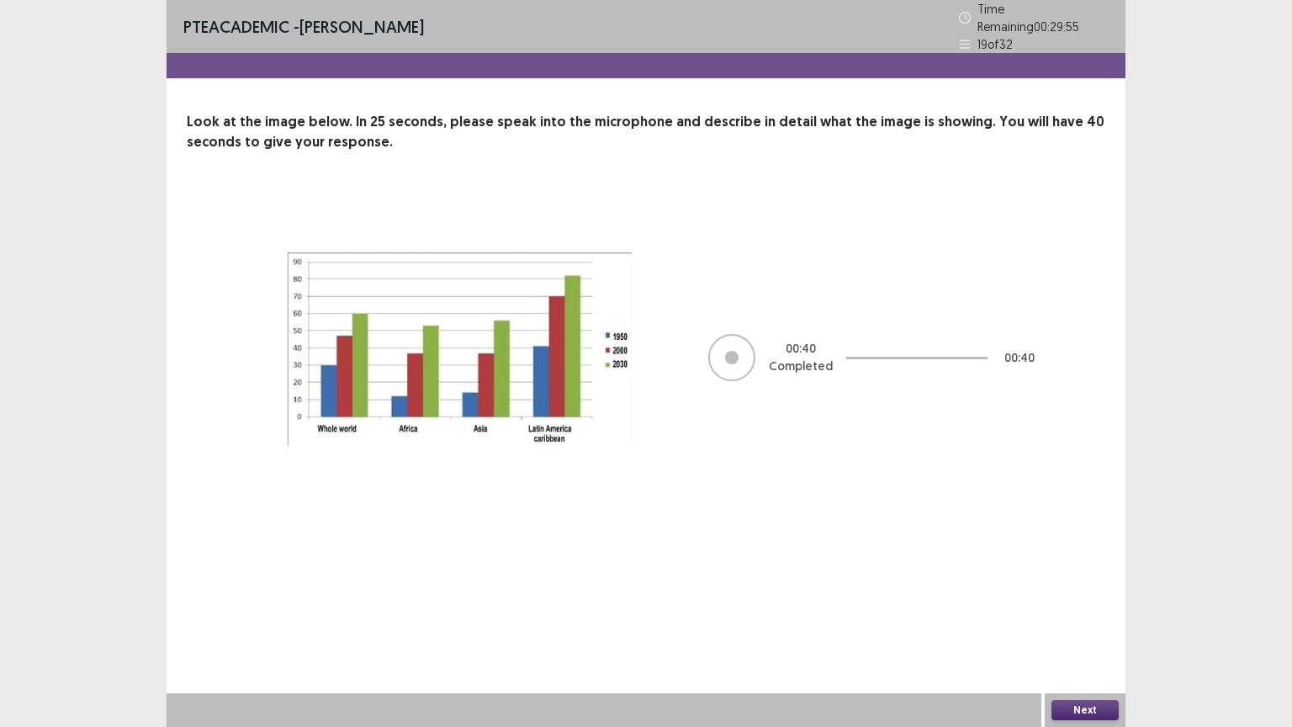
scroll to position [18, 0]
click at [1112, 705] on button "Next" at bounding box center [1085, 710] width 67 height 20
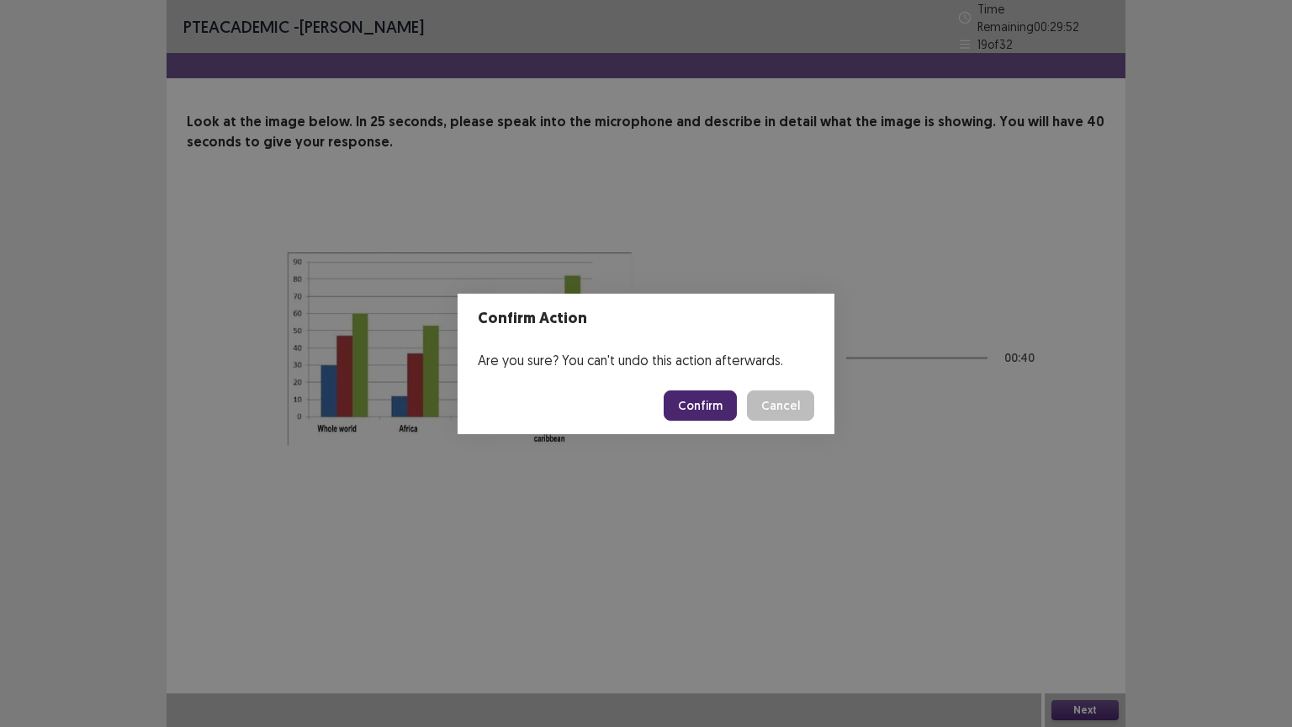
click at [712, 415] on button "Confirm" at bounding box center [700, 405] width 73 height 30
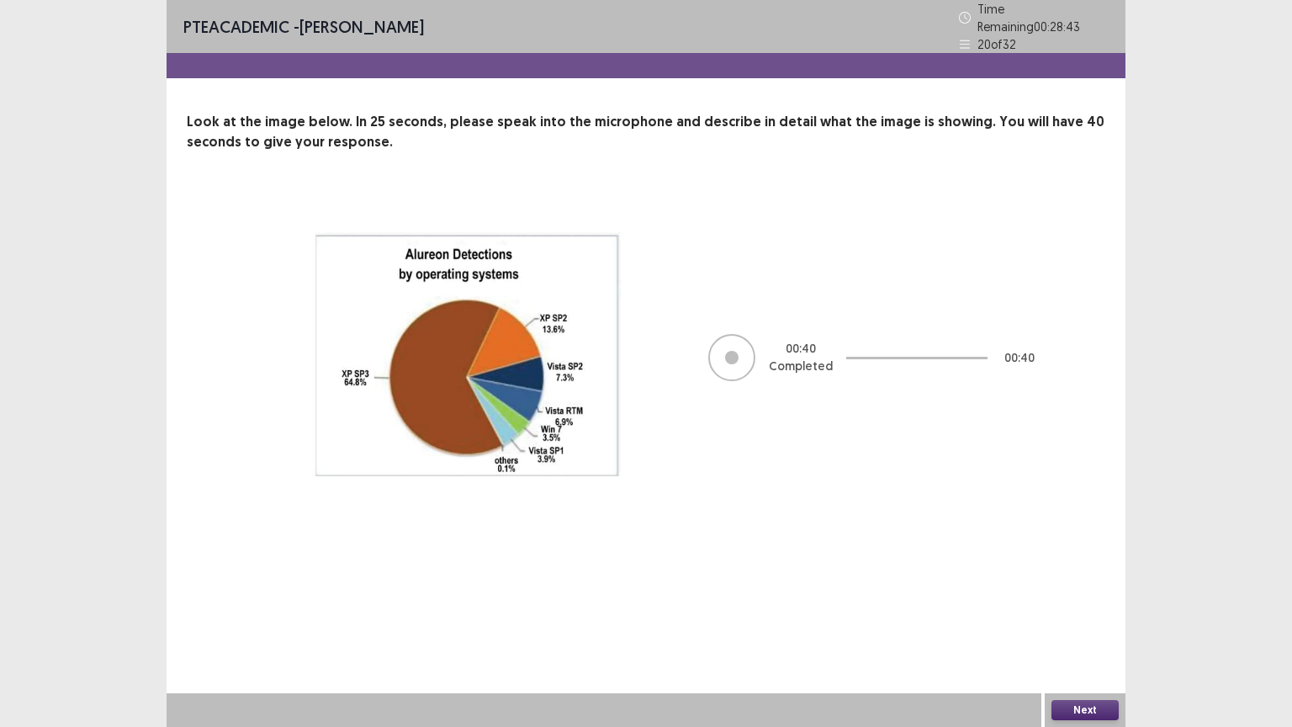
click at [1104, 703] on button "Next" at bounding box center [1085, 710] width 67 height 20
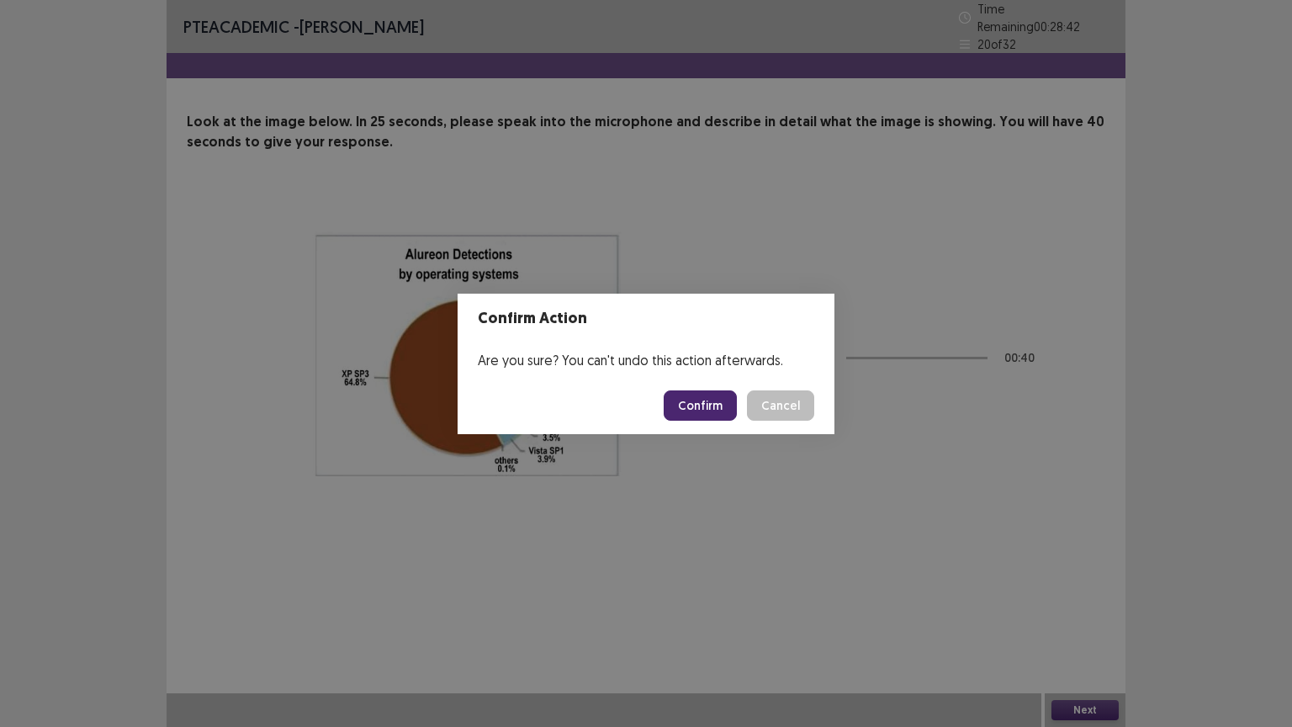
click at [724, 410] on button "Confirm" at bounding box center [700, 405] width 73 height 30
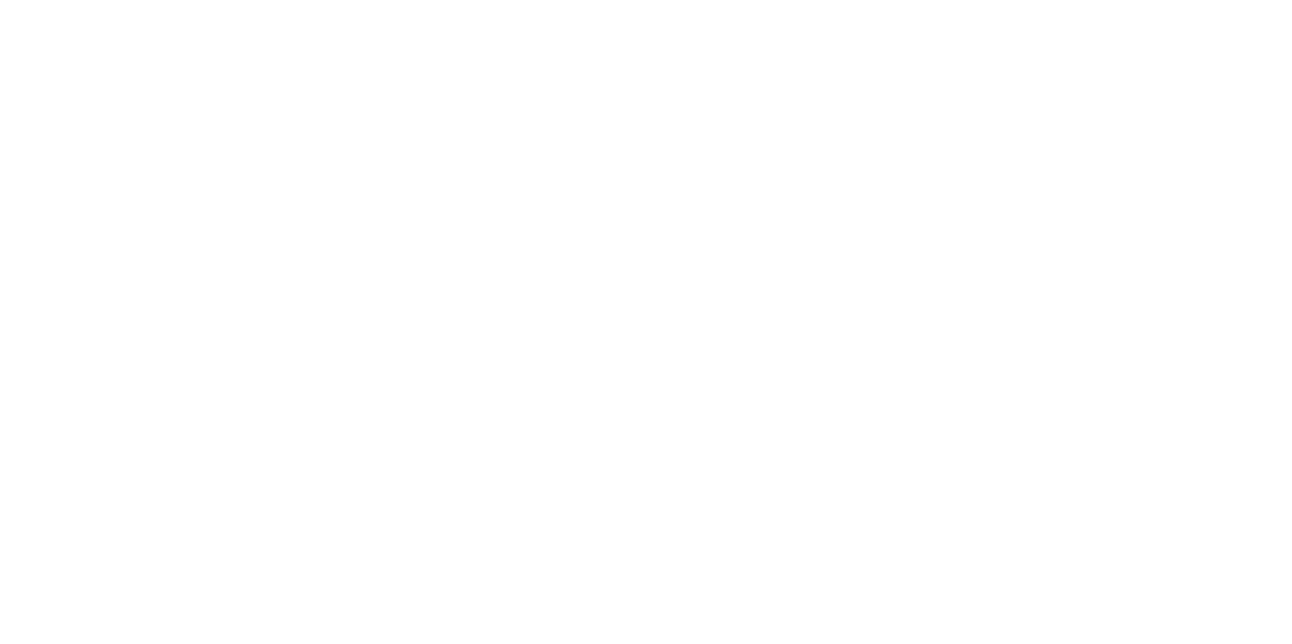
scroll to position [0, 0]
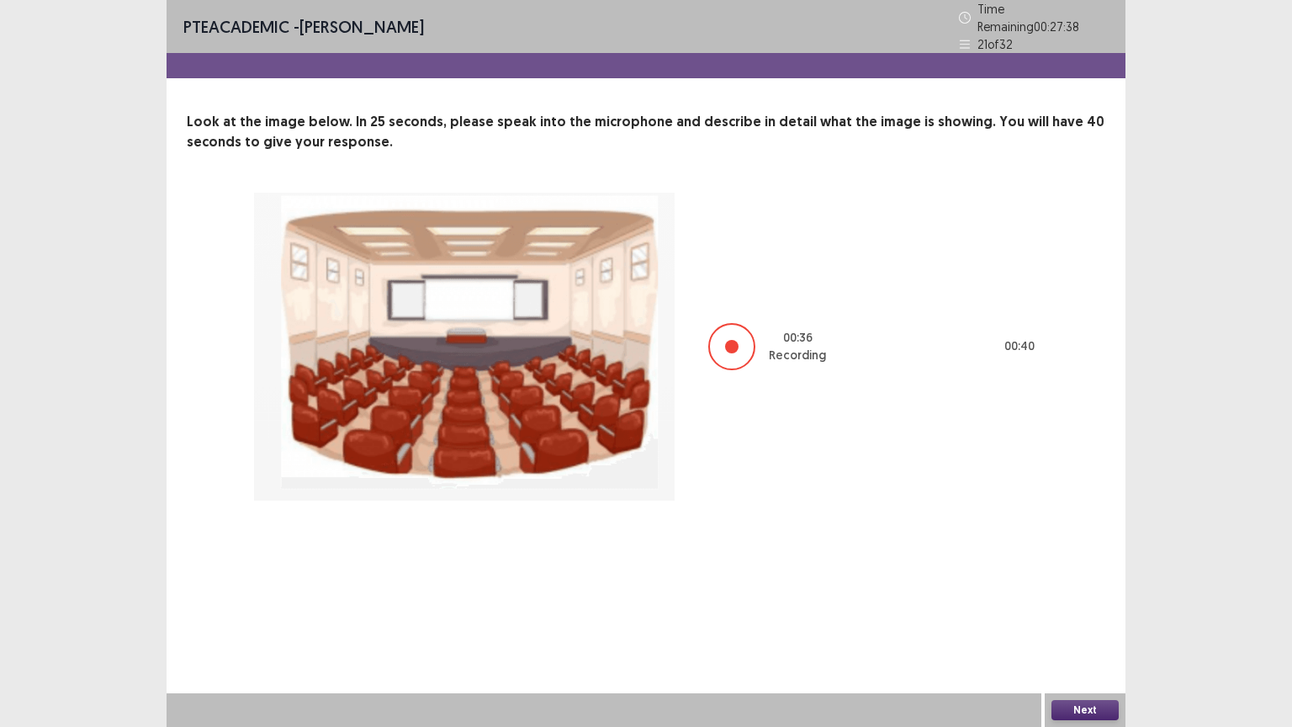
click at [1093, 708] on button "Next" at bounding box center [1085, 710] width 67 height 20
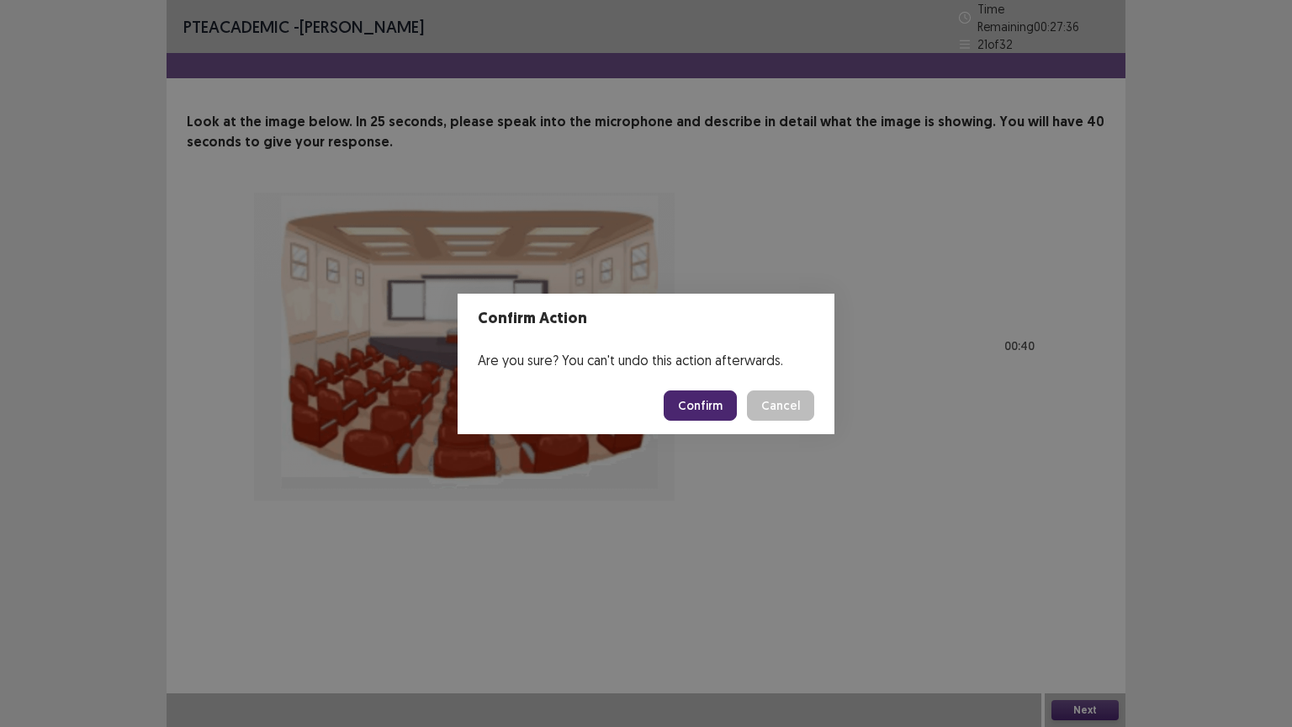
click at [737, 418] on button "Confirm" at bounding box center [700, 405] width 73 height 30
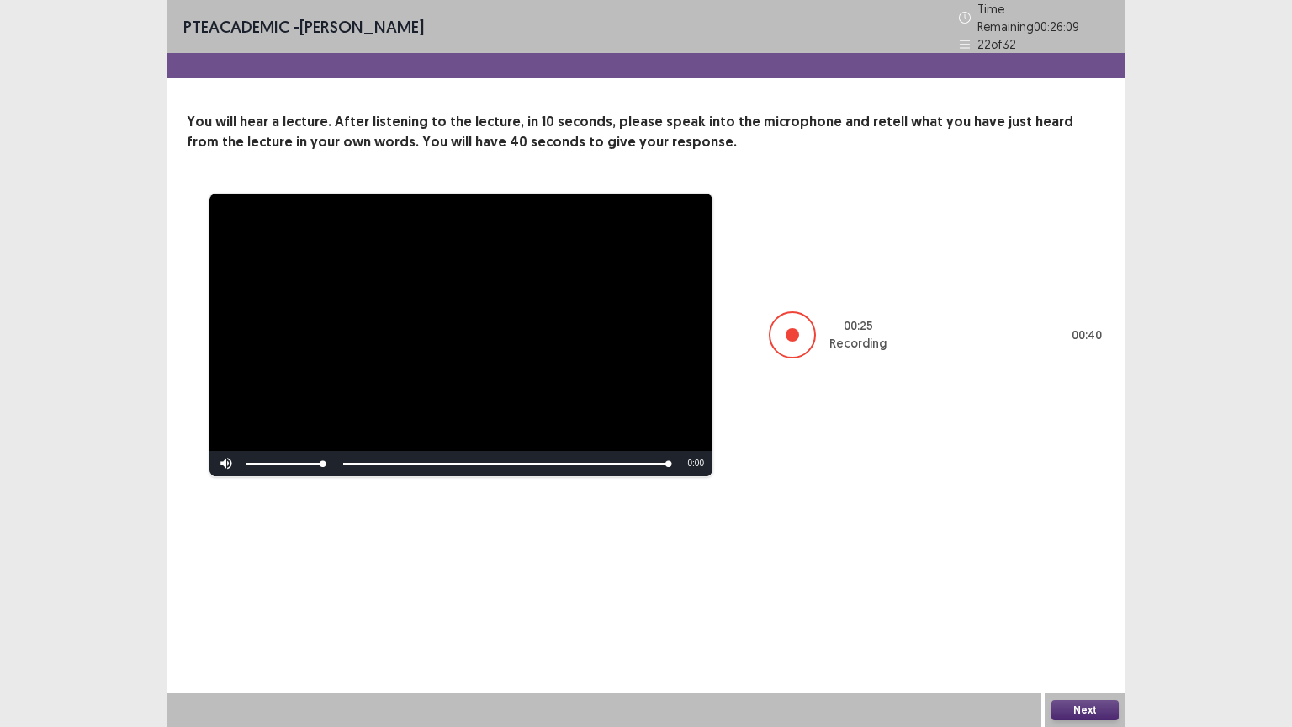
click at [1059, 707] on button "Next" at bounding box center [1085, 710] width 67 height 20
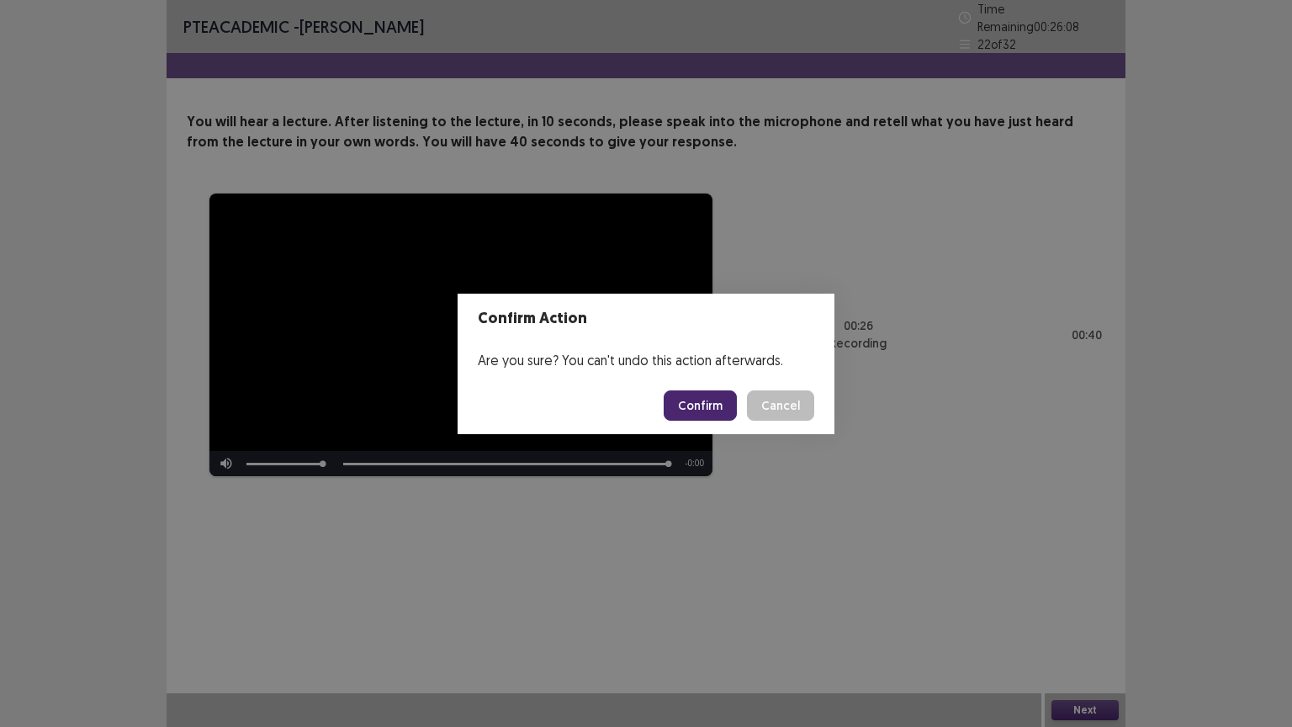
click at [731, 419] on button "Confirm" at bounding box center [700, 405] width 73 height 30
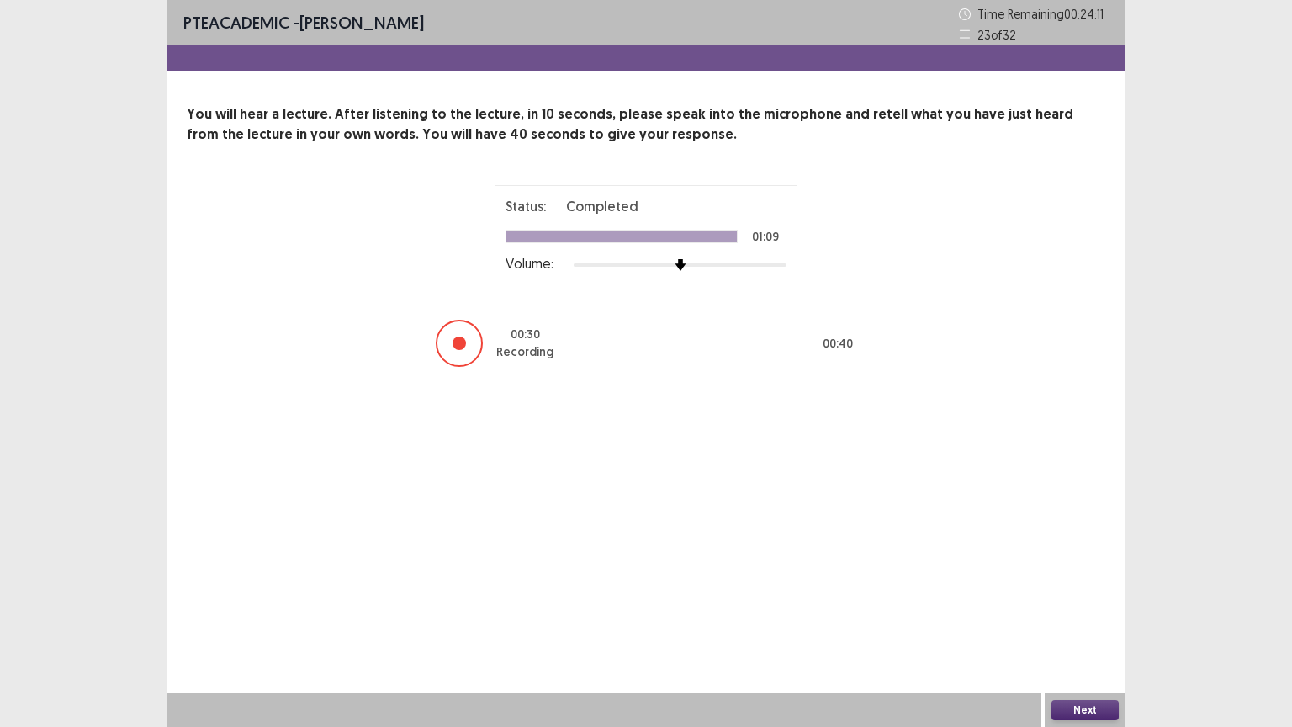
click at [1082, 708] on button "Next" at bounding box center [1085, 710] width 67 height 20
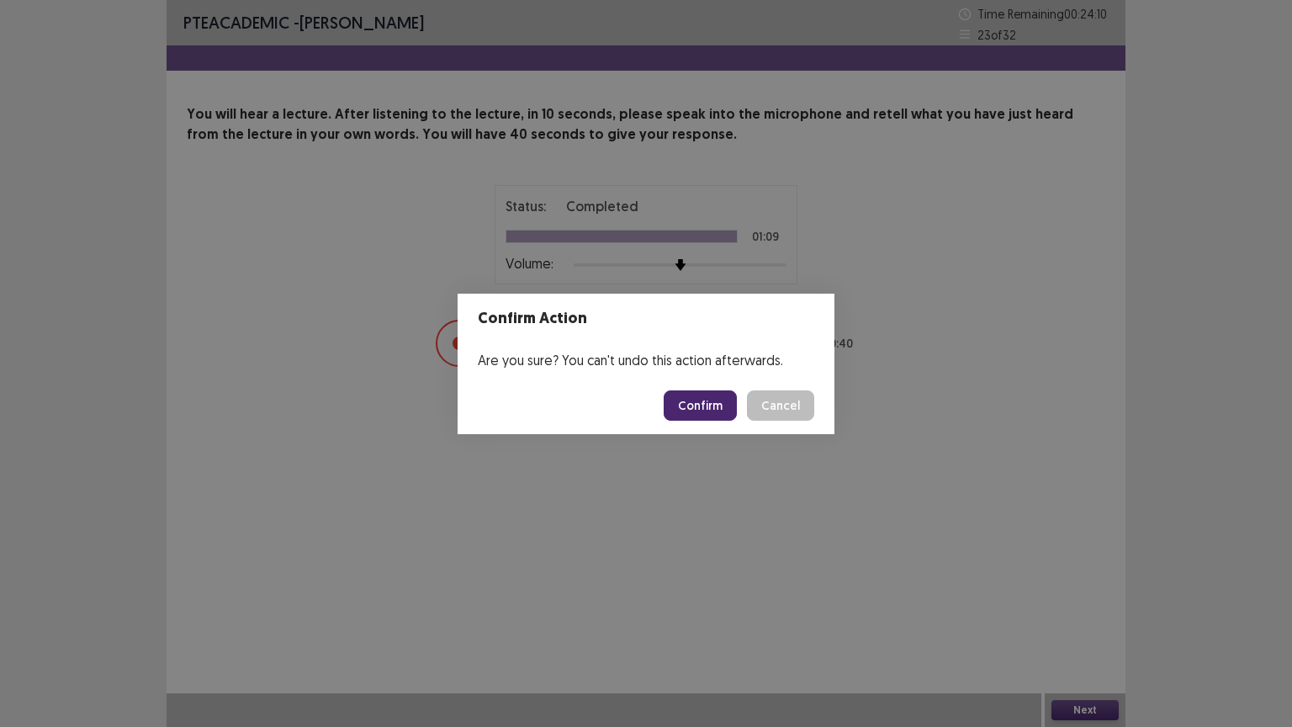
click at [700, 411] on button "Confirm" at bounding box center [700, 405] width 73 height 30
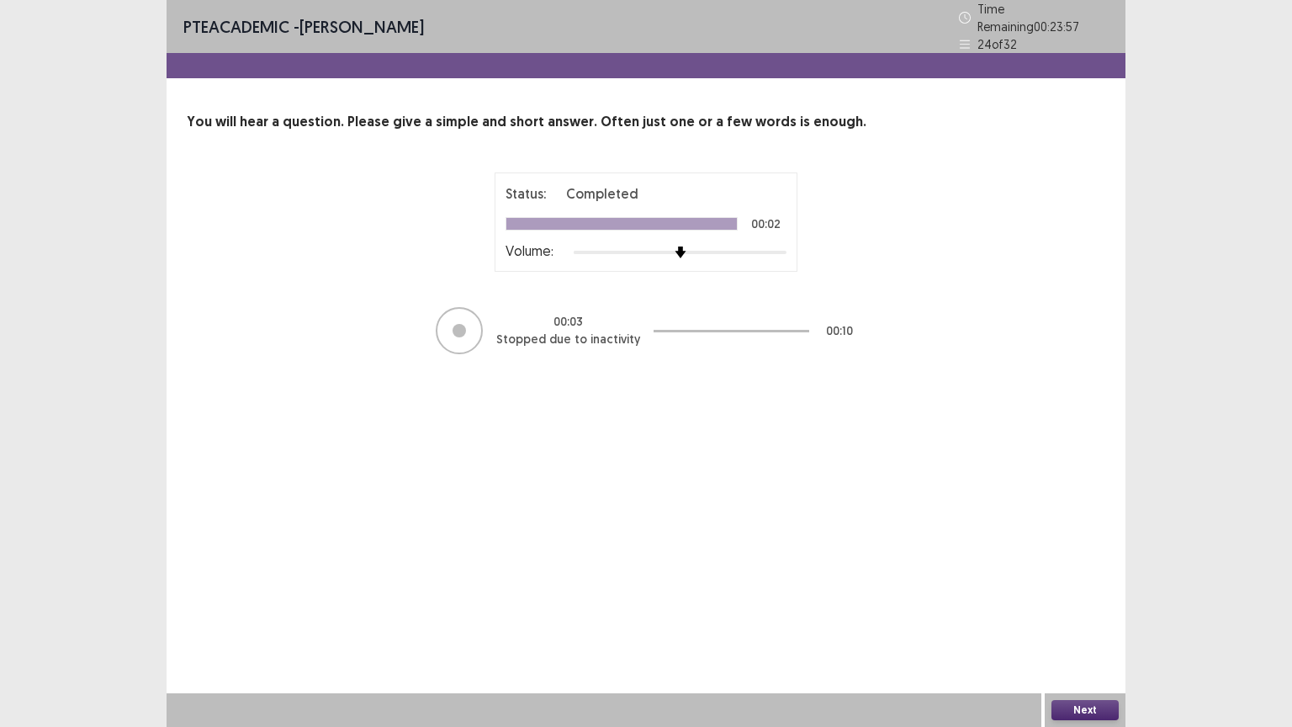
click at [1075, 700] on button "Next" at bounding box center [1085, 710] width 67 height 20
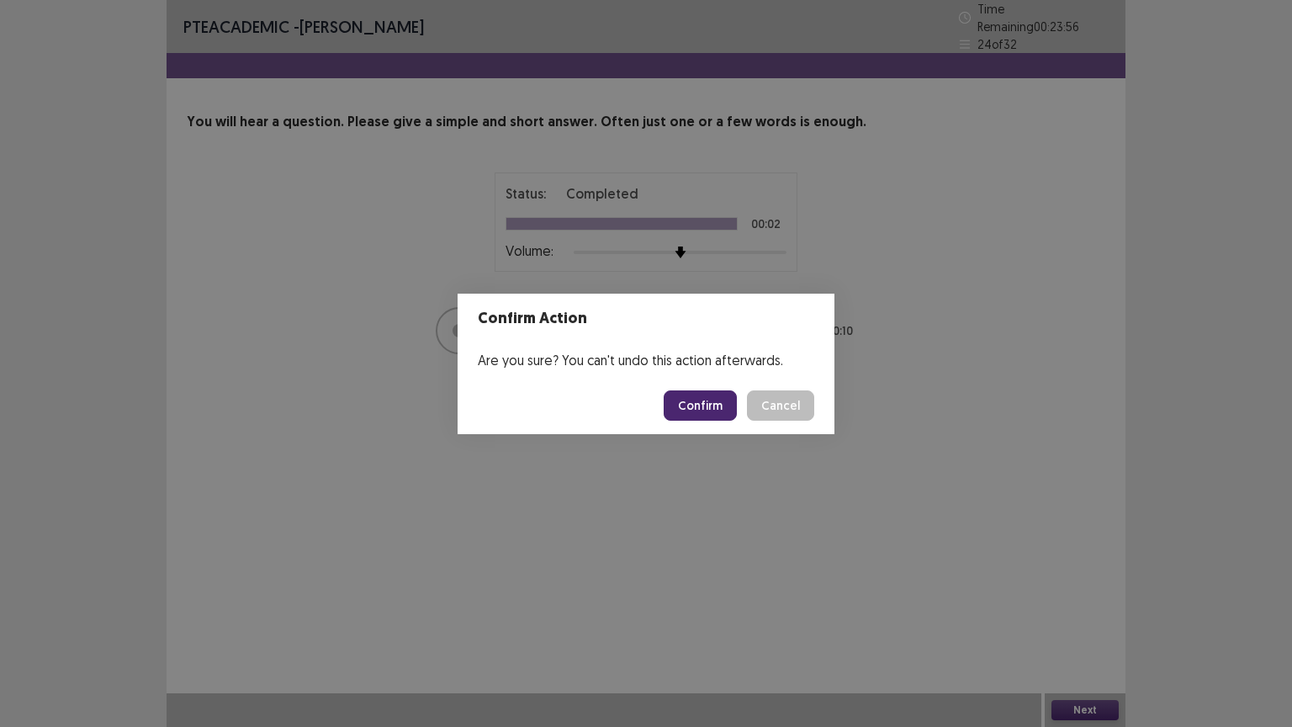
click at [705, 421] on button "Confirm" at bounding box center [700, 405] width 73 height 30
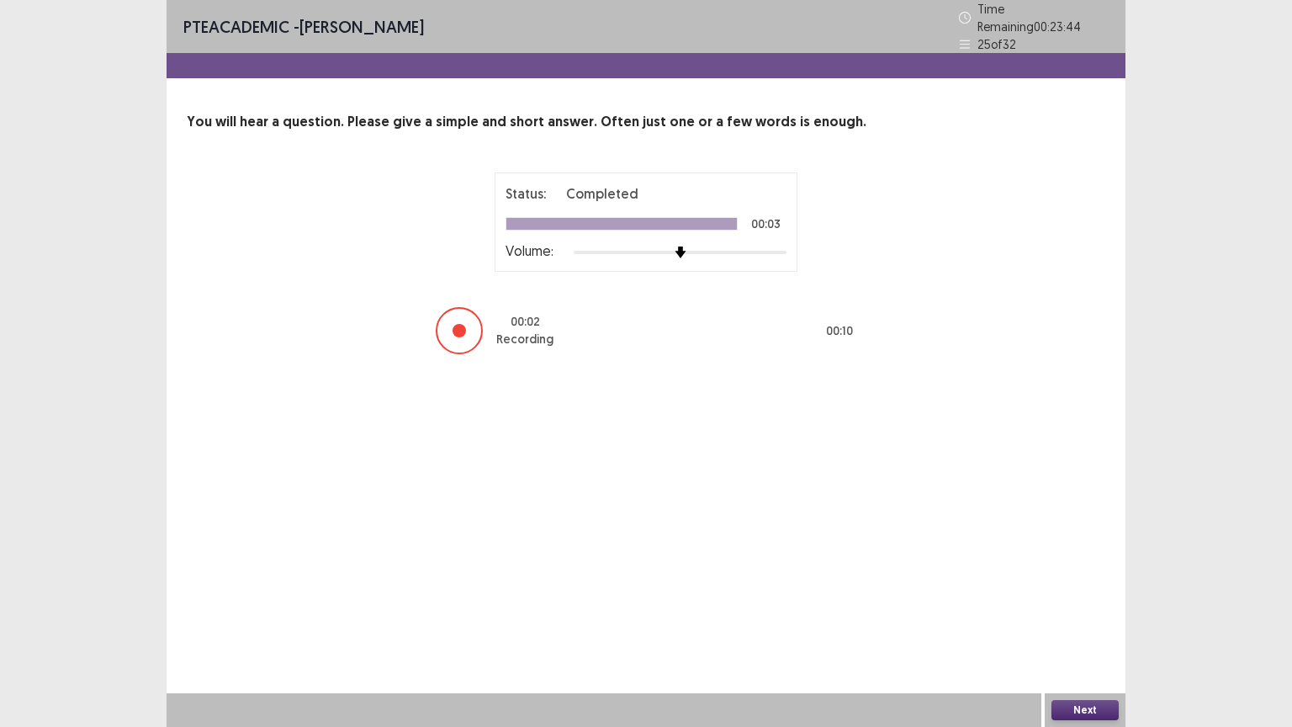
click at [1082, 712] on button "Next" at bounding box center [1085, 710] width 67 height 20
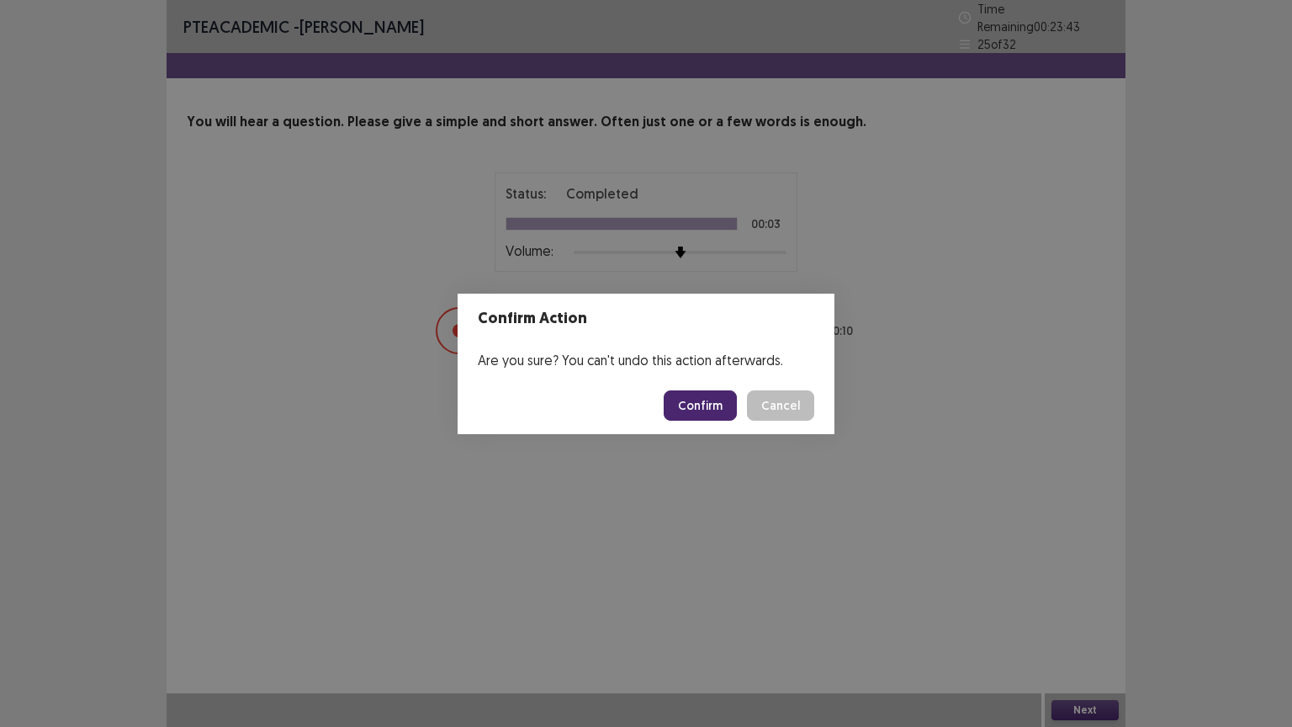
click at [693, 413] on button "Confirm" at bounding box center [700, 405] width 73 height 30
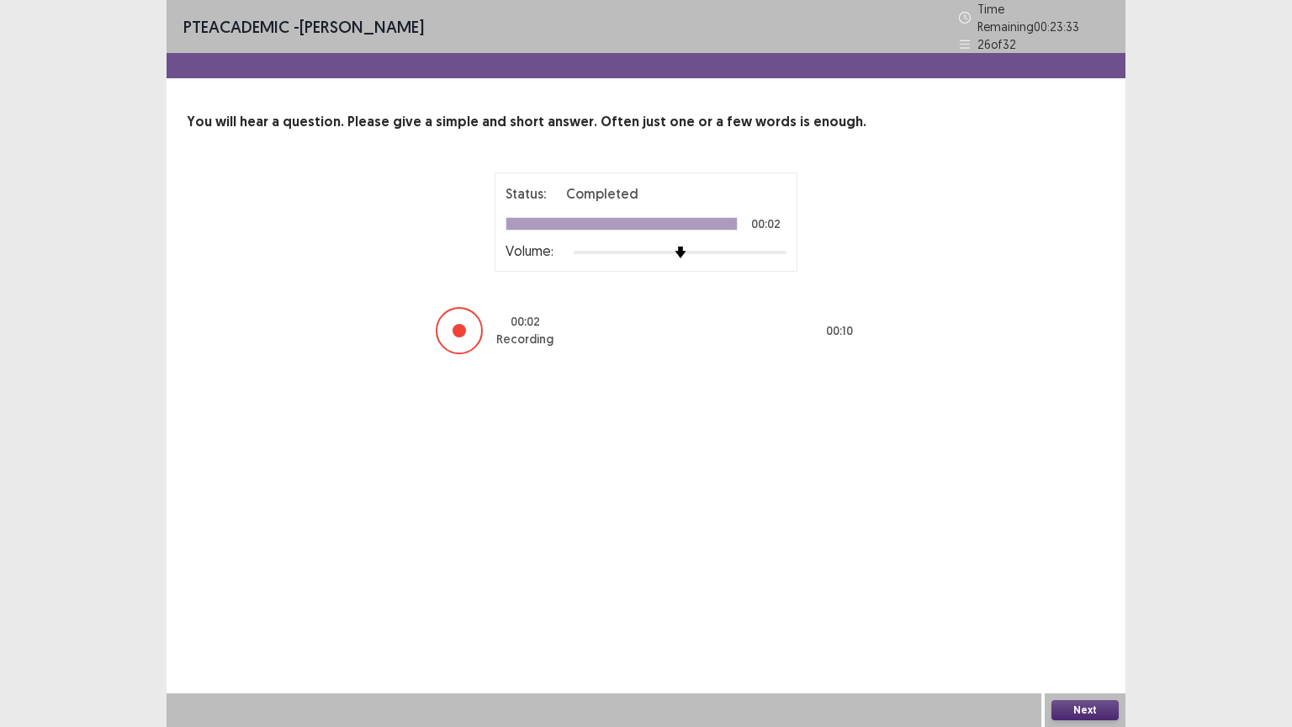
click at [1085, 713] on button "Next" at bounding box center [1085, 710] width 67 height 20
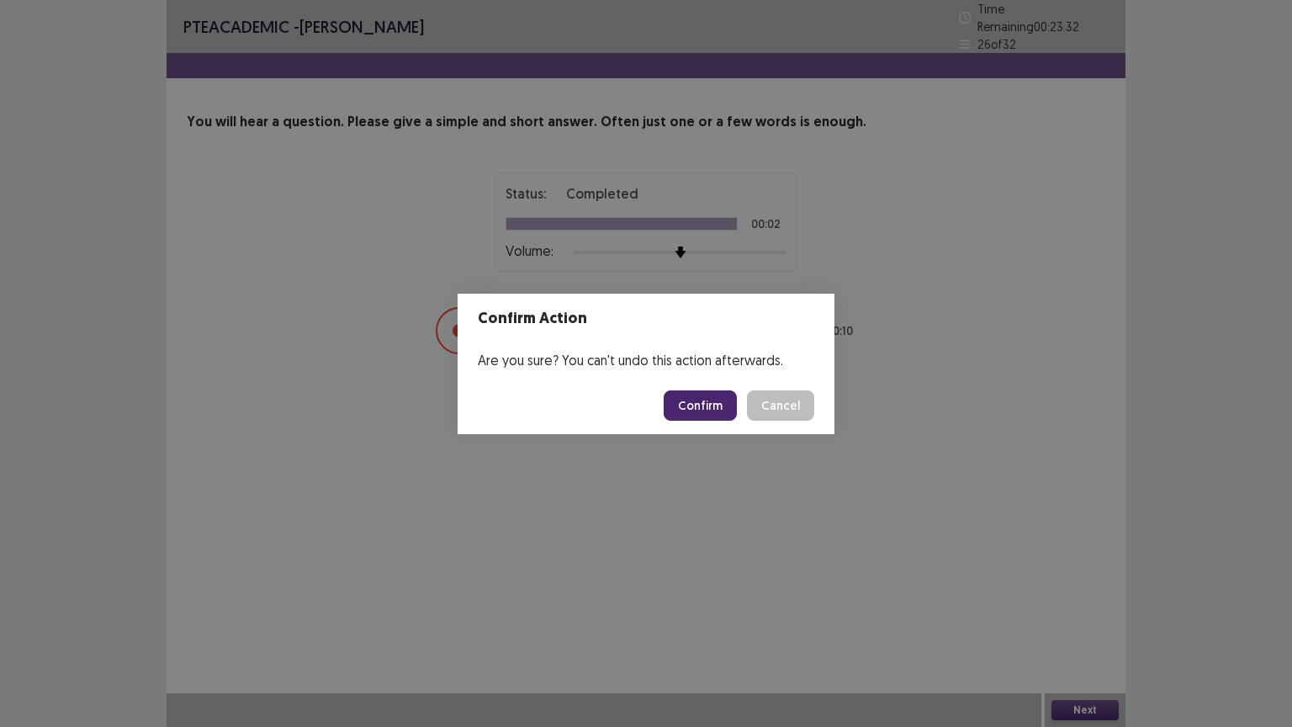
click at [698, 409] on button "Confirm" at bounding box center [700, 405] width 73 height 30
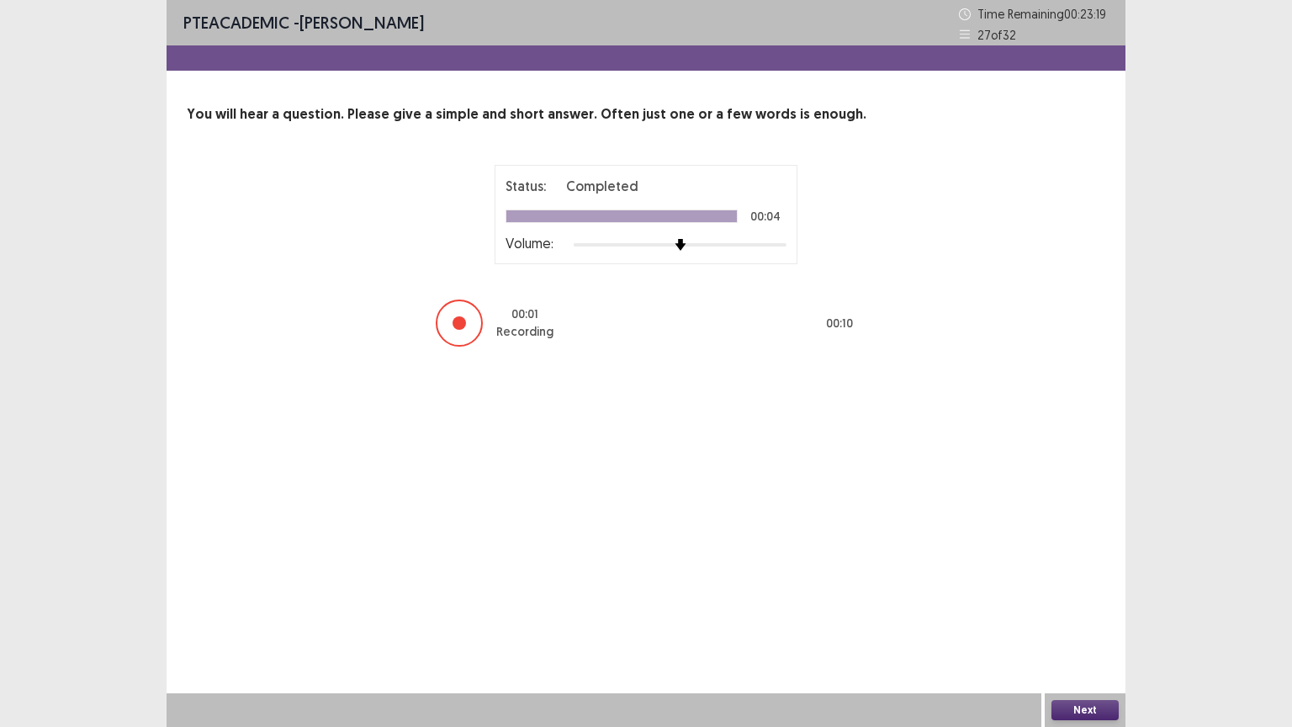
click at [1105, 705] on button "Next" at bounding box center [1085, 710] width 67 height 20
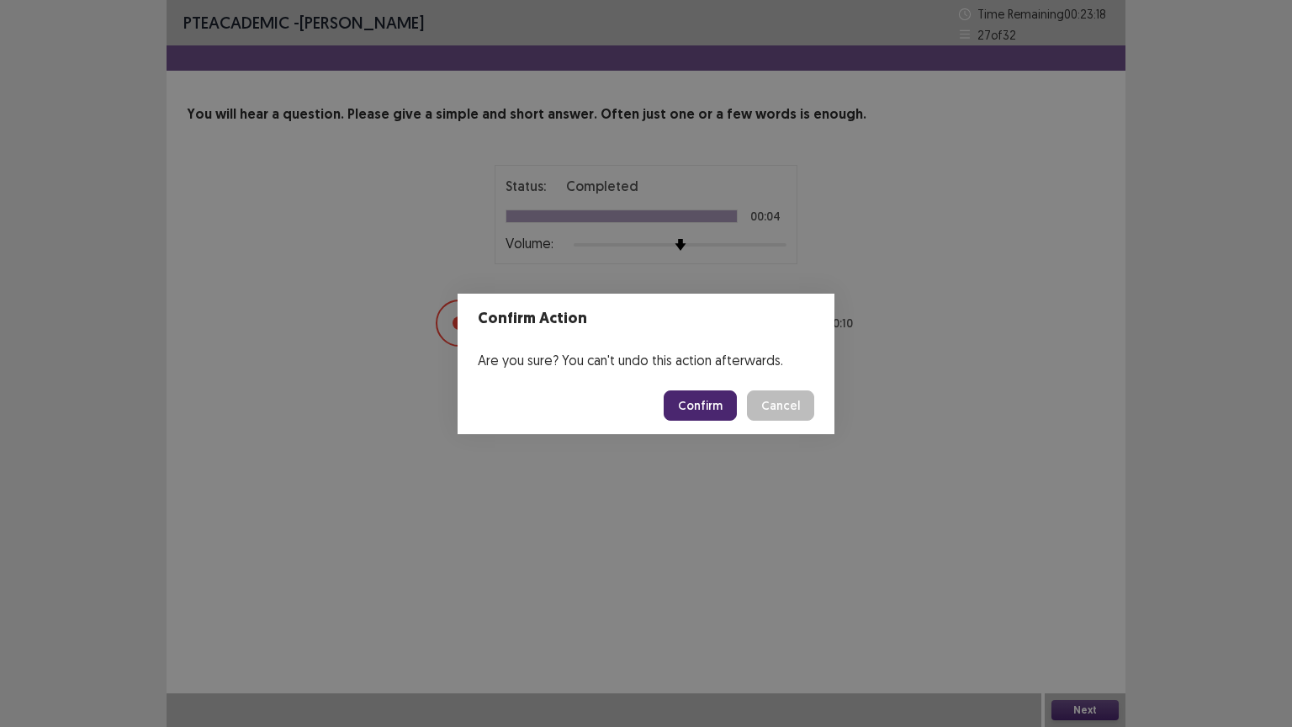
click at [696, 412] on button "Confirm" at bounding box center [700, 405] width 73 height 30
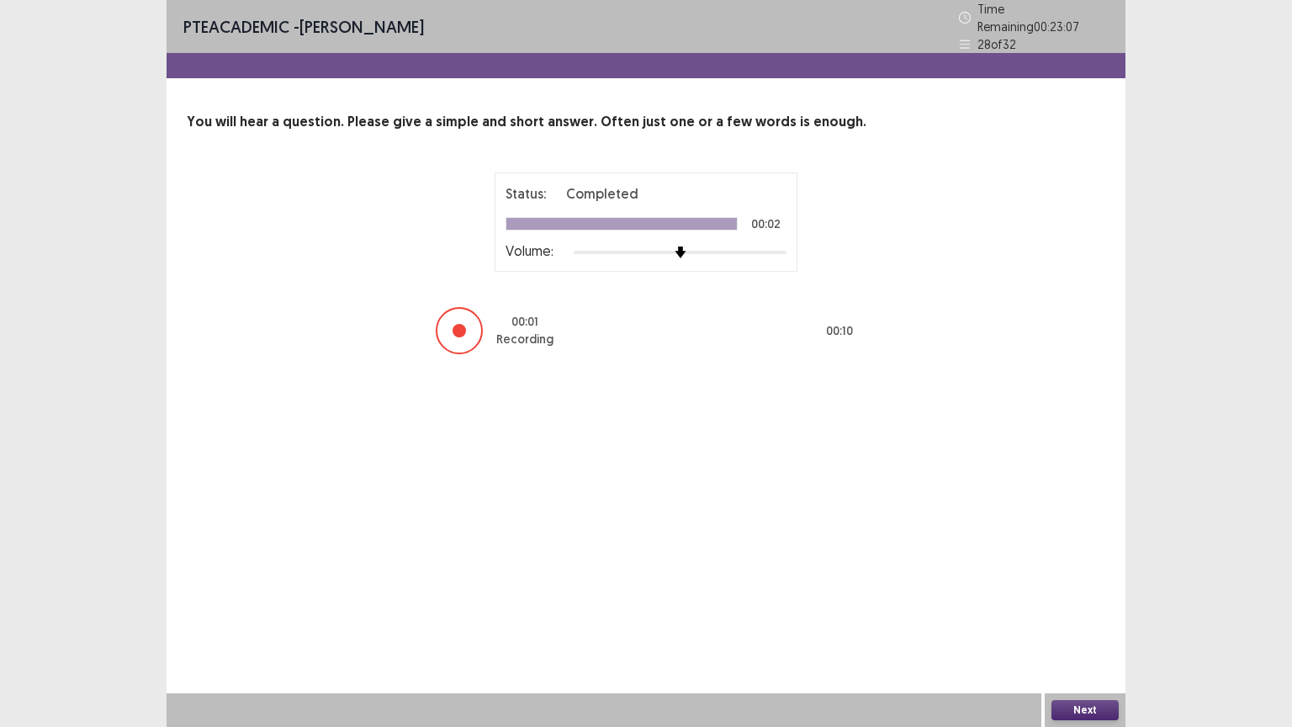
click at [1095, 706] on button "Next" at bounding box center [1085, 710] width 67 height 20
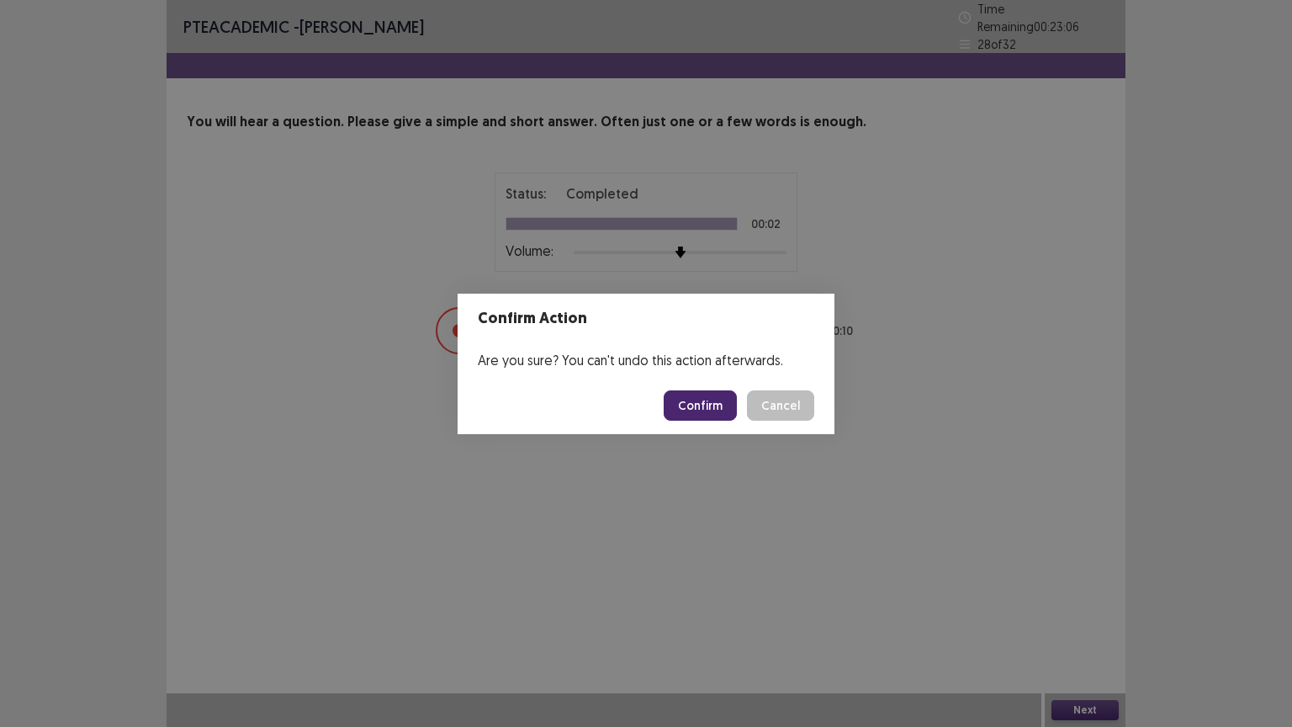
click at [694, 406] on button "Confirm" at bounding box center [700, 405] width 73 height 30
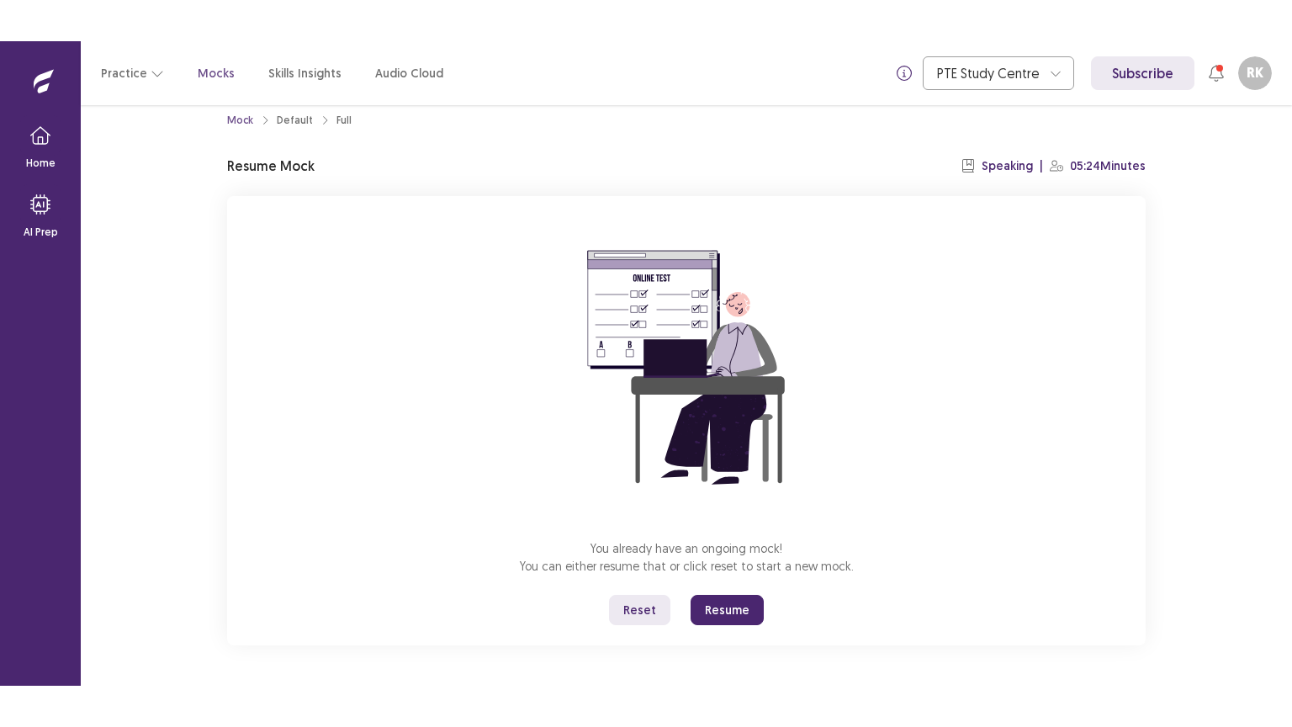
scroll to position [80, 0]
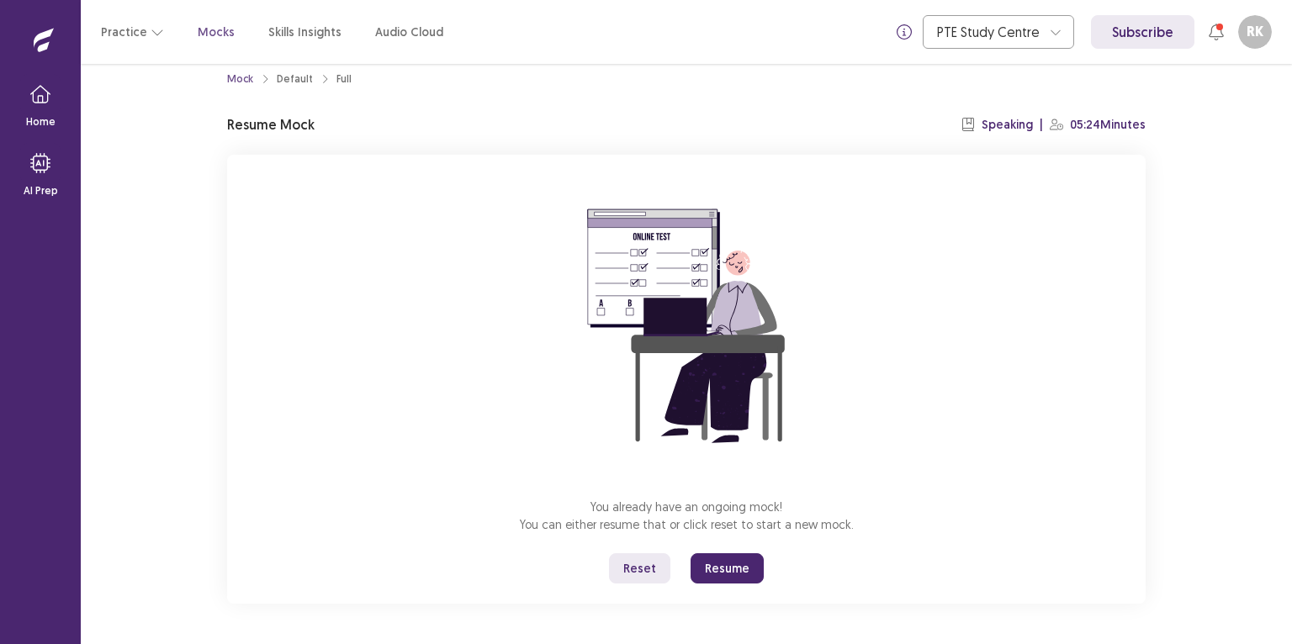
click at [724, 554] on button "Resume" at bounding box center [727, 569] width 73 height 30
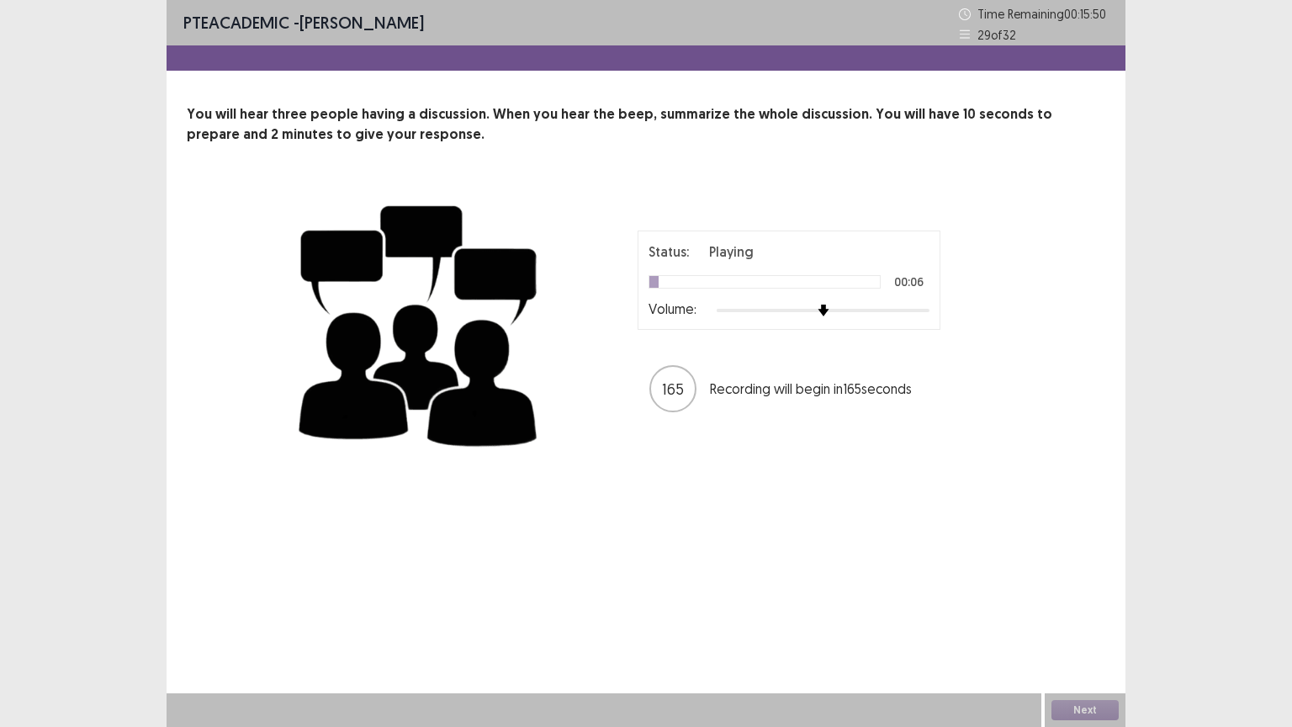
drag, startPoint x: 683, startPoint y: 451, endPoint x: 847, endPoint y: 543, distance: 188.0
click at [813, 494] on div "PTE academic - Ryo K Time Remaining 00 : 15 : 50 29 of 32 You will hear three p…" at bounding box center [646, 247] width 959 height 494
click at [648, 36] on div "PTE academic - Ryo K Time Remaining 00 : 15 : 05 29 of 32" at bounding box center [646, 22] width 959 height 45
click at [639, 131] on div "PTE academic - Ryo K Time Remaining 00 : 15 : 04 29 of 32 You will hear three p…" at bounding box center [646, 247] width 959 height 494
drag, startPoint x: 725, startPoint y: 329, endPoint x: 600, endPoint y: 123, distance: 241.3
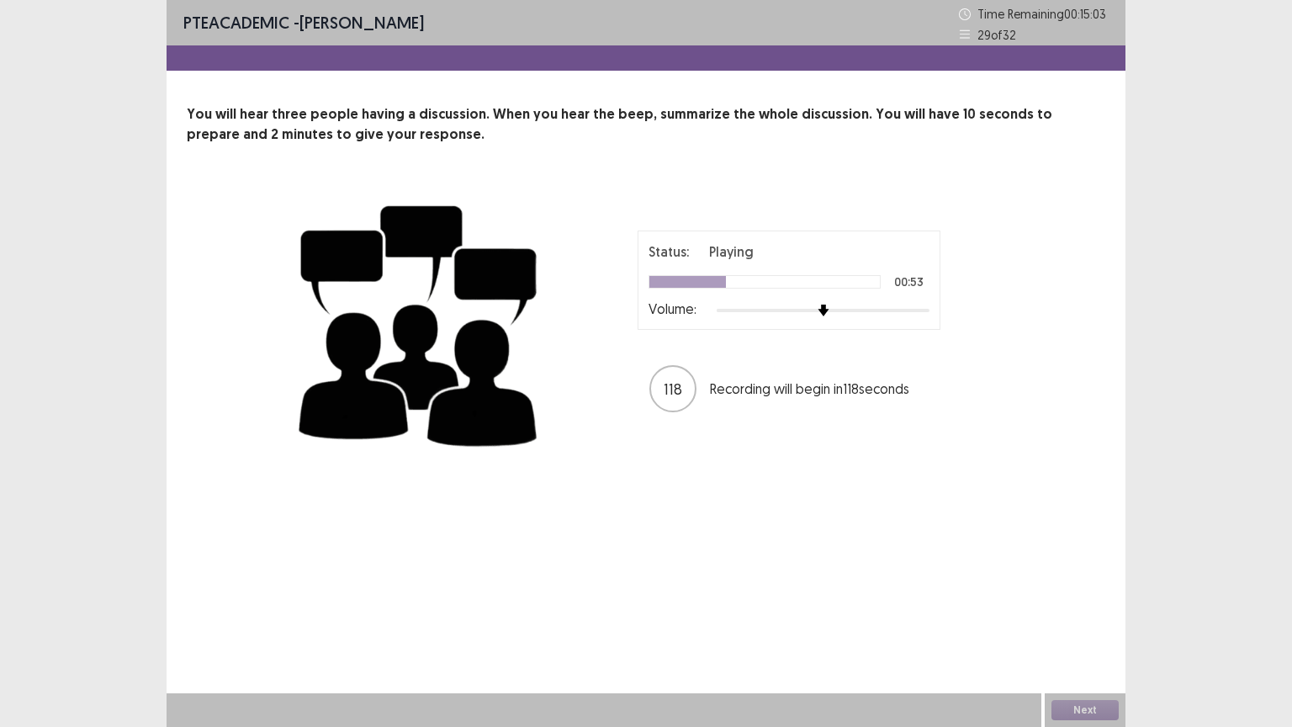
click at [724, 288] on div at bounding box center [688, 282] width 77 height 12
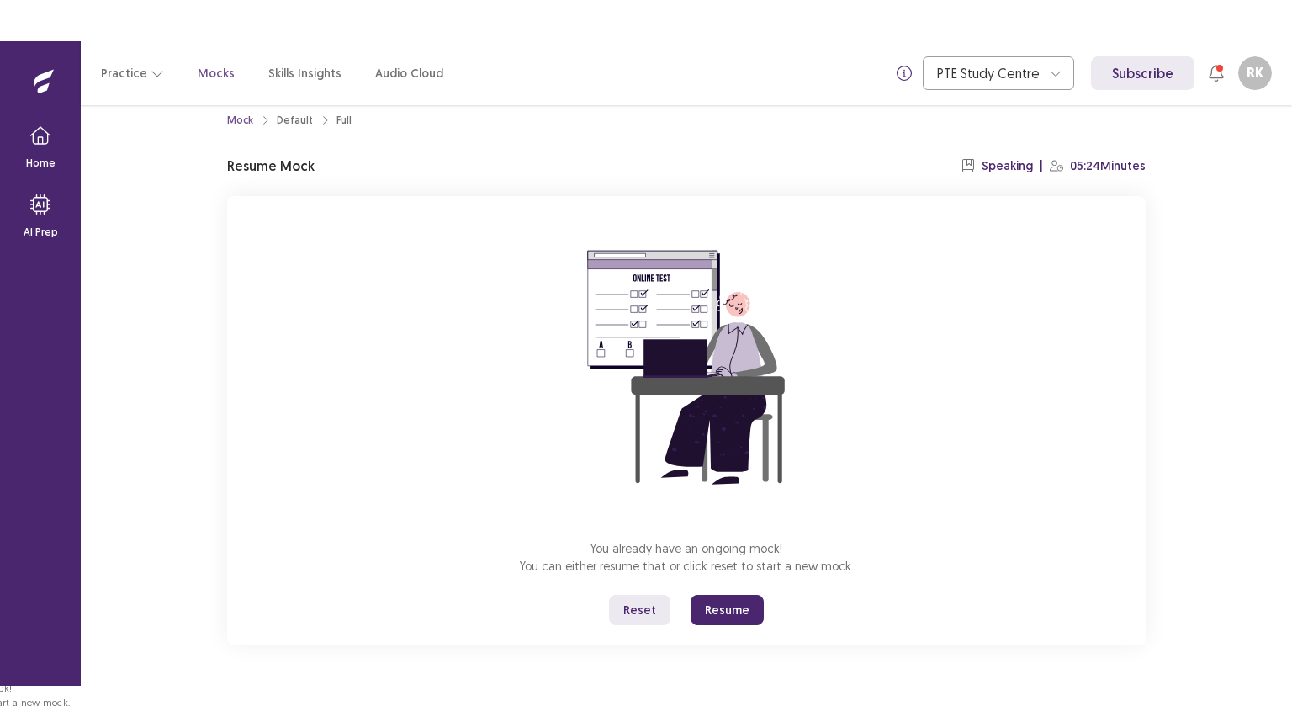
scroll to position [80, 0]
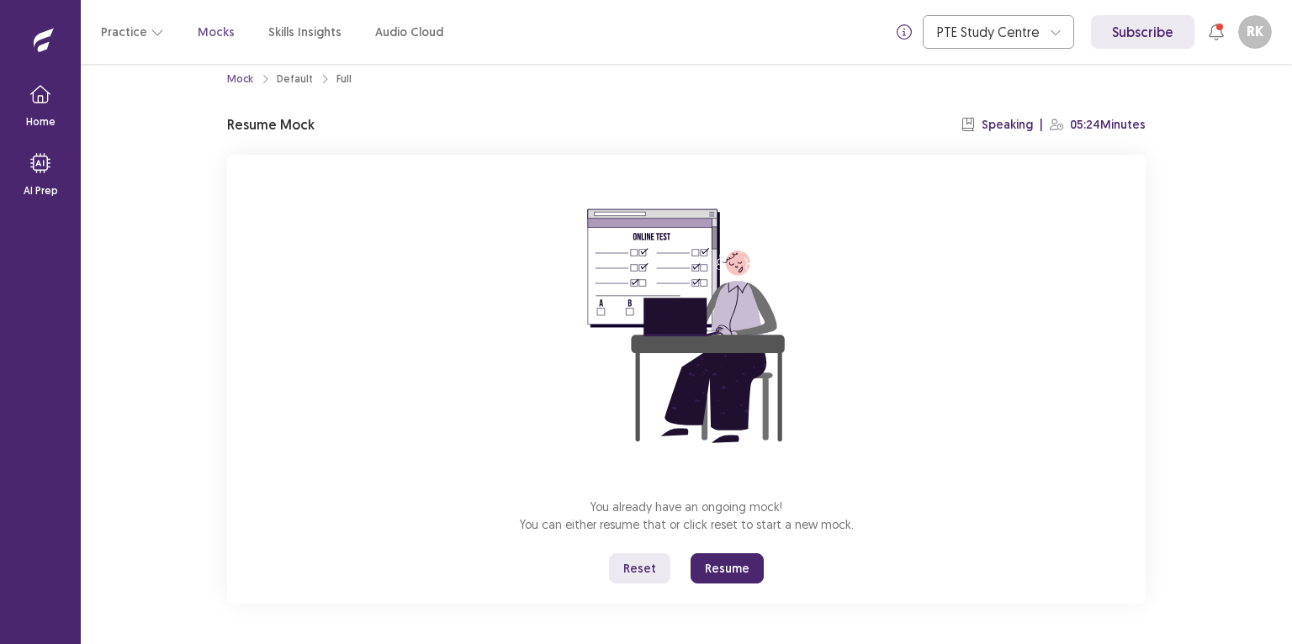
click at [764, 554] on button "Resume" at bounding box center [727, 569] width 73 height 30
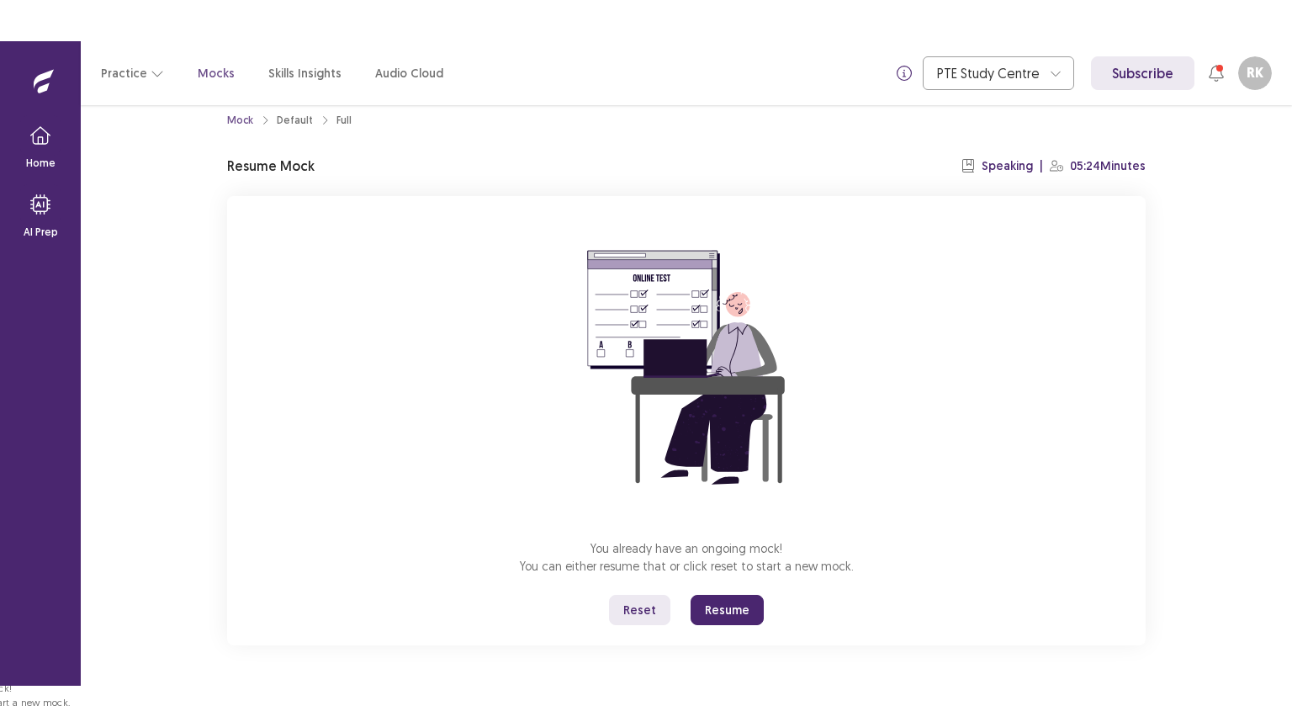
scroll to position [0, 0]
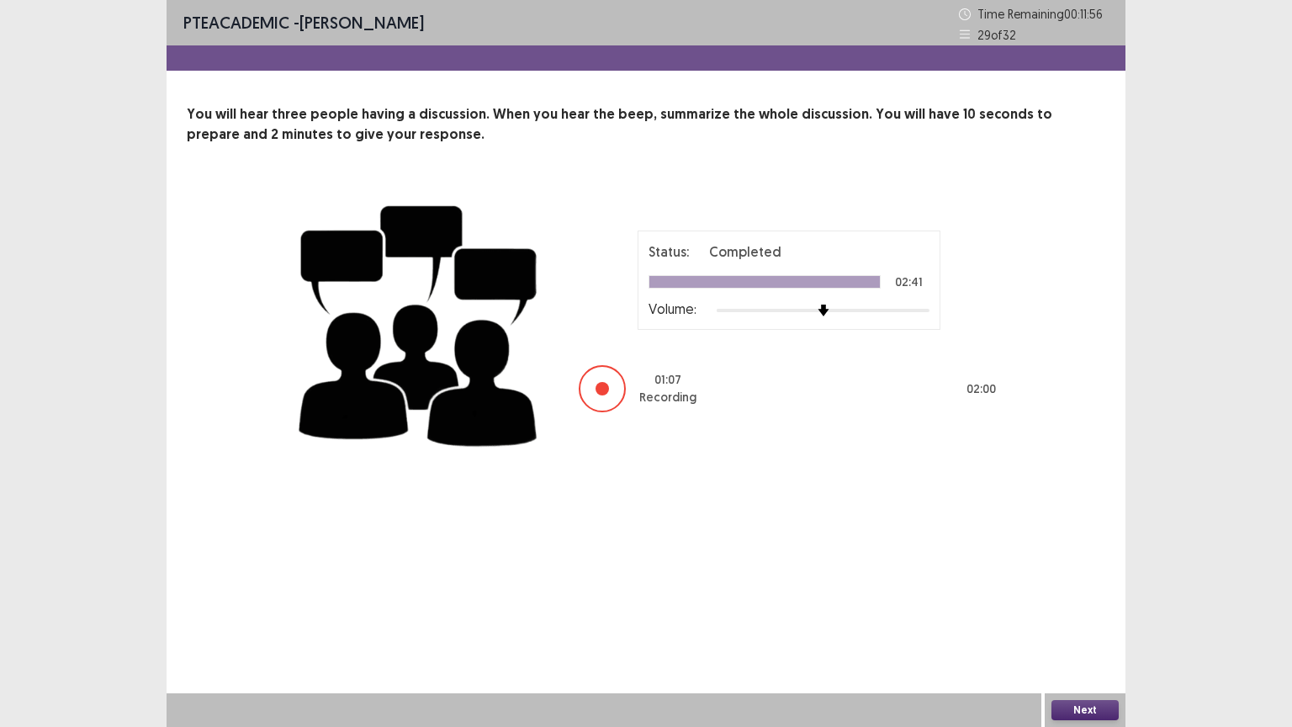
click at [1114, 644] on button "Next" at bounding box center [1085, 710] width 67 height 20
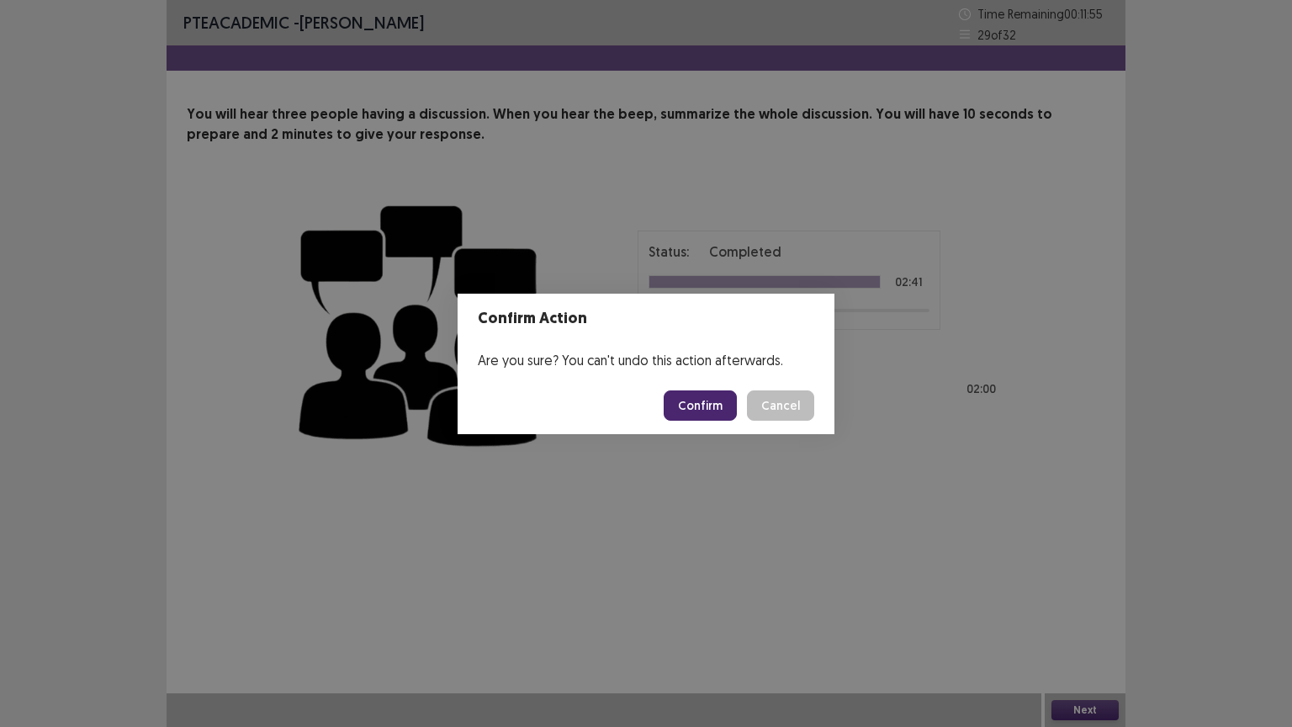
click at [734, 400] on button "Confirm" at bounding box center [700, 405] width 73 height 30
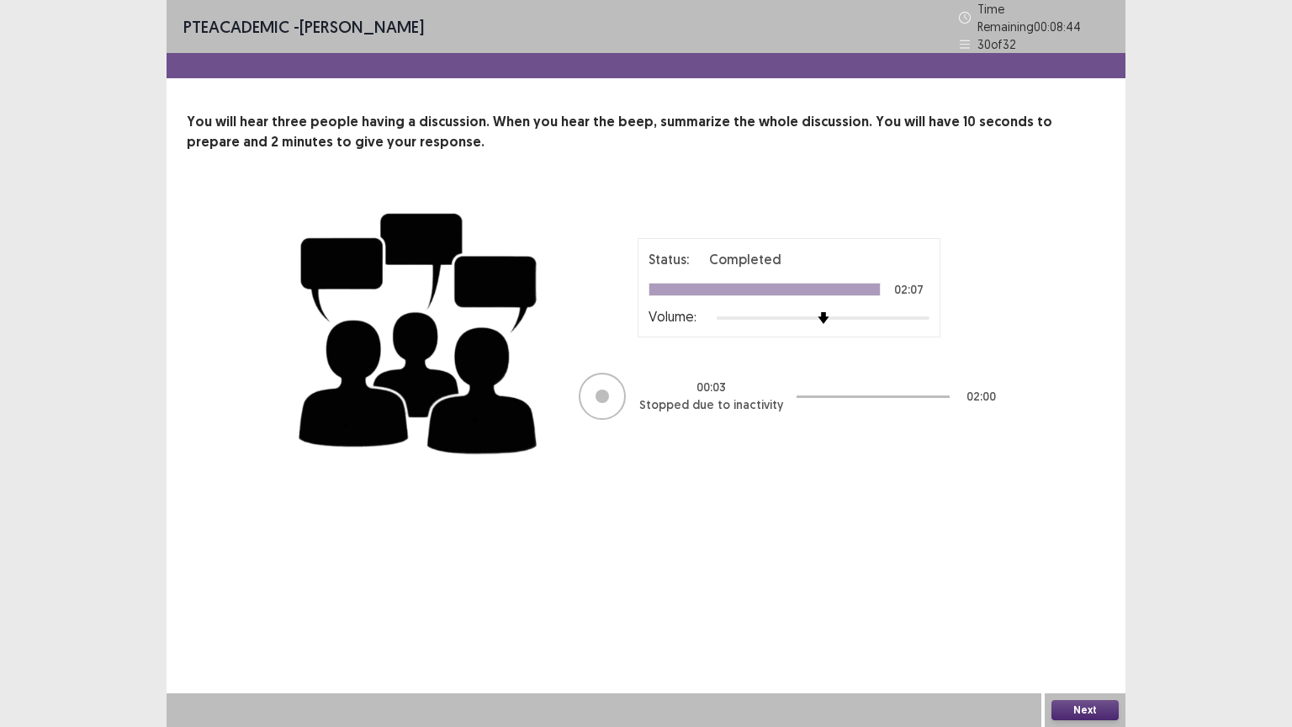
click at [1079, 644] on button "Next" at bounding box center [1085, 710] width 67 height 20
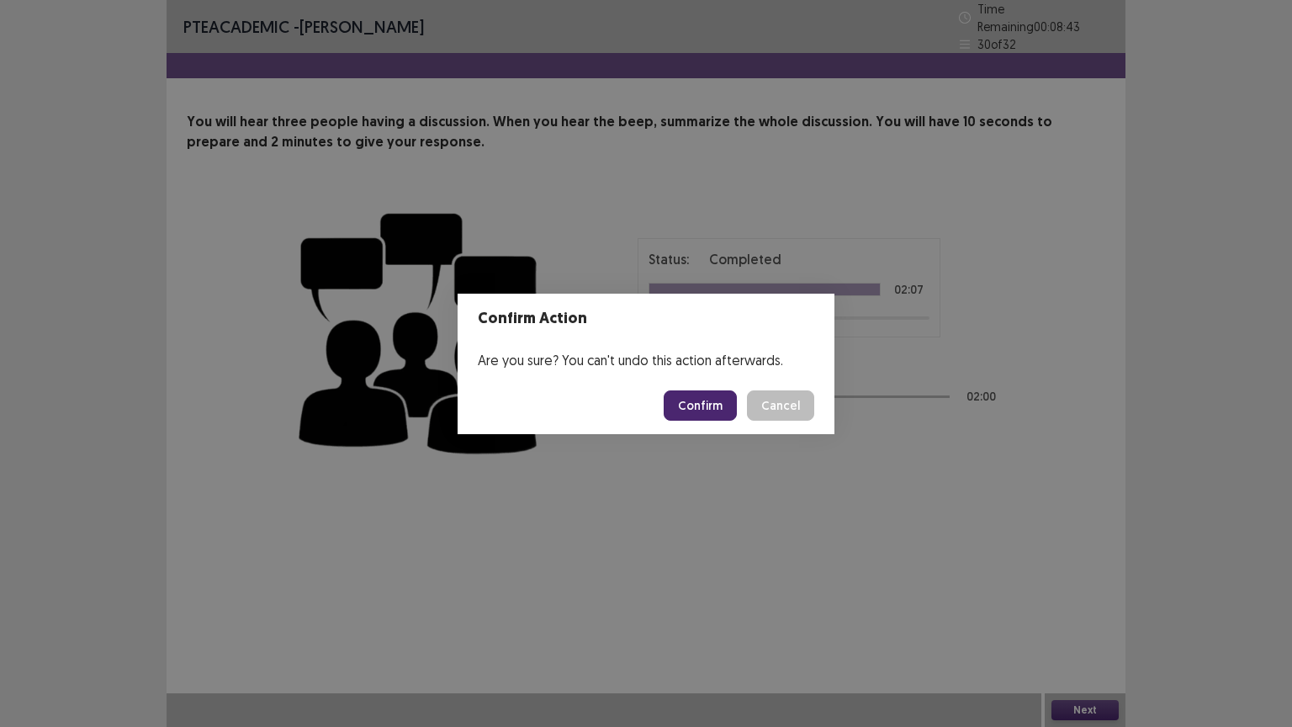
click at [737, 414] on button "Confirm" at bounding box center [700, 405] width 73 height 30
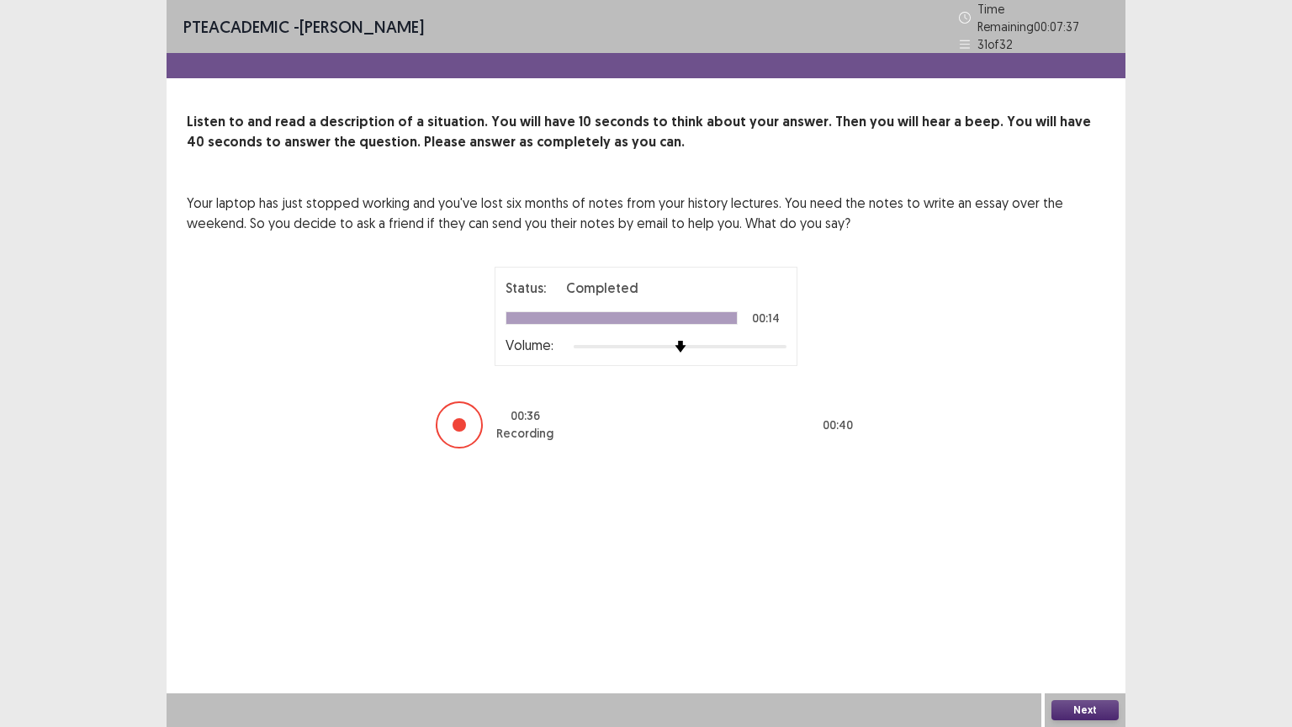
click at [1079, 644] on button "Next" at bounding box center [1085, 710] width 67 height 20
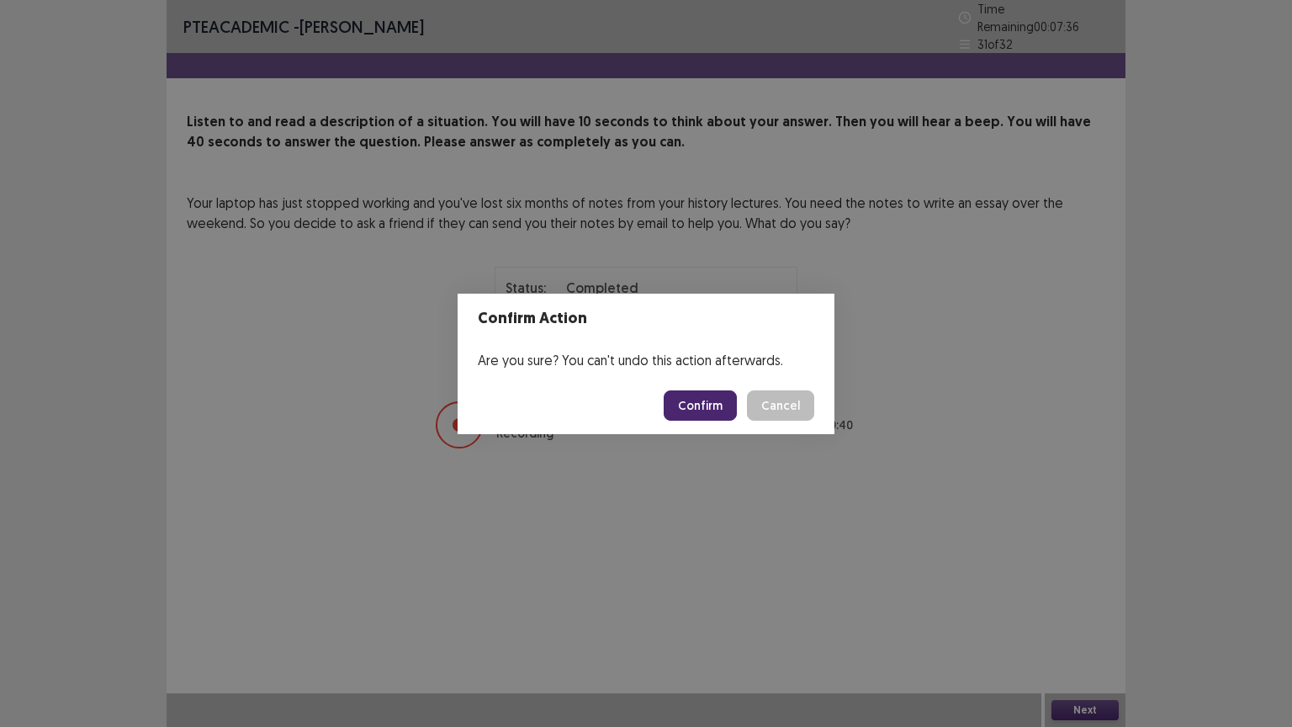
click at [708, 414] on button "Confirm" at bounding box center [700, 405] width 73 height 30
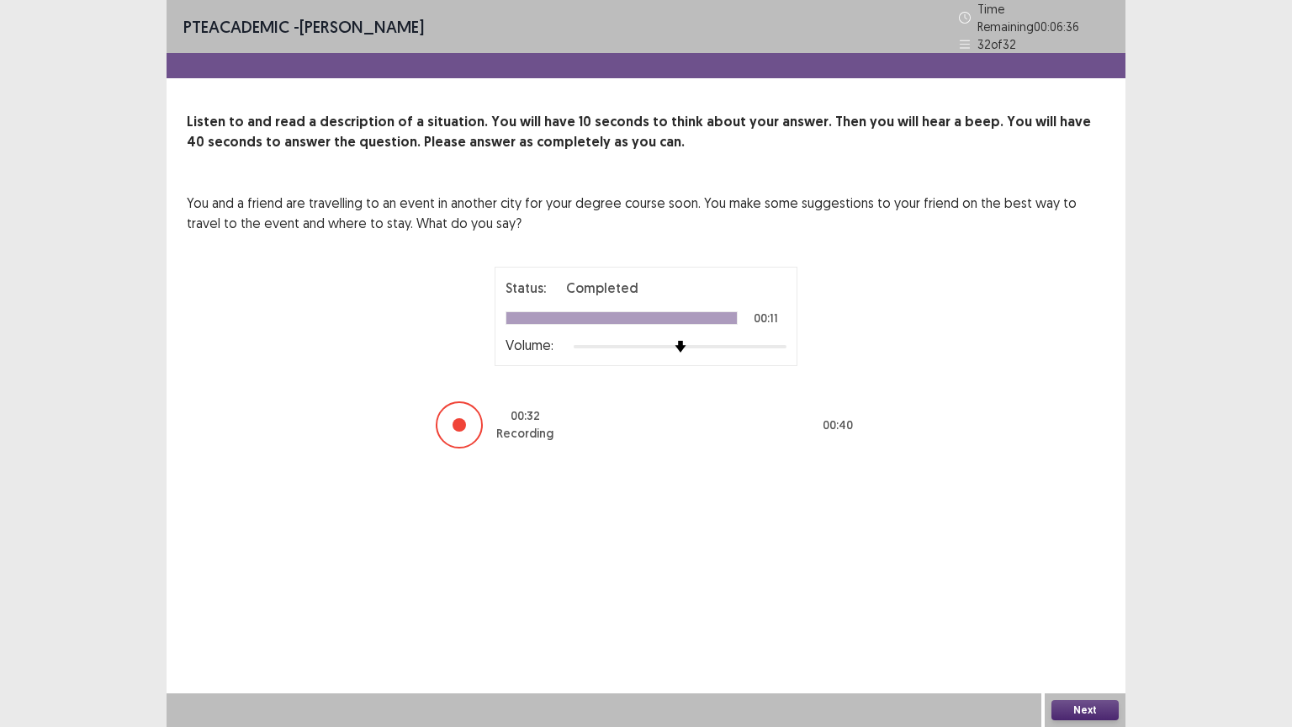
click at [1102, 644] on button "Next" at bounding box center [1085, 710] width 67 height 20
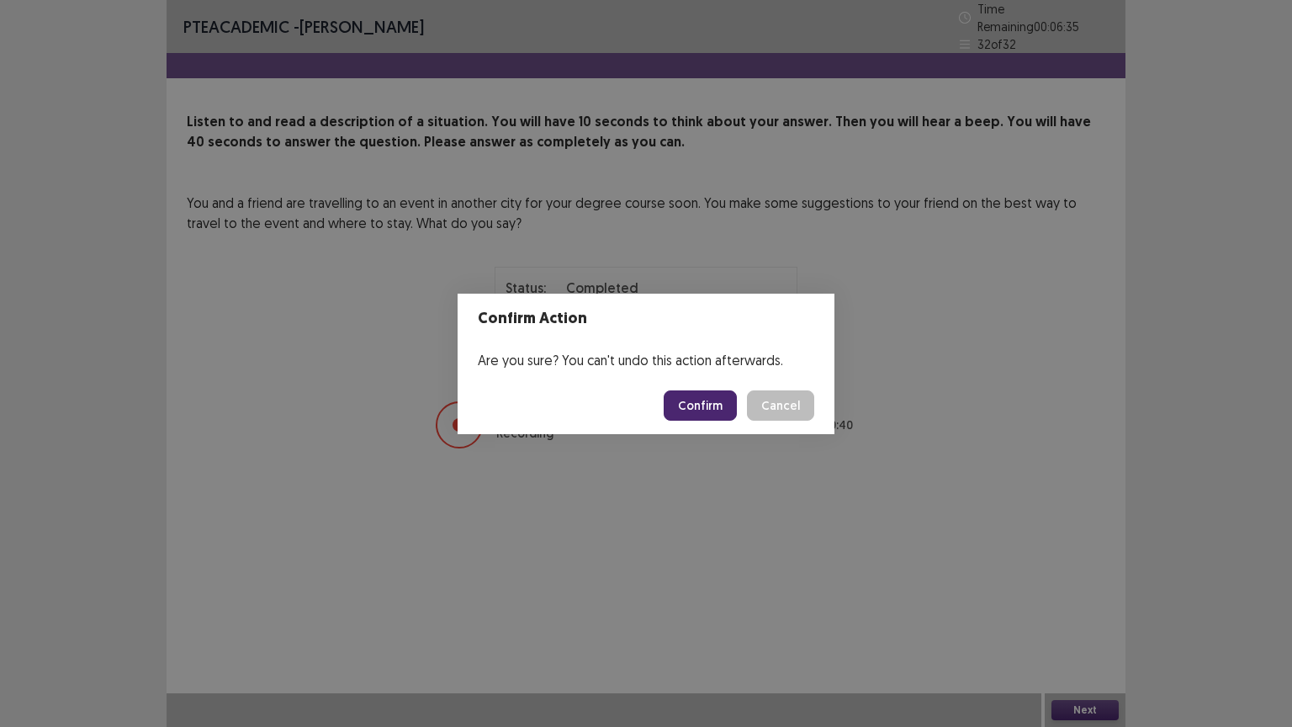
click at [734, 421] on button "Confirm" at bounding box center [700, 405] width 73 height 30
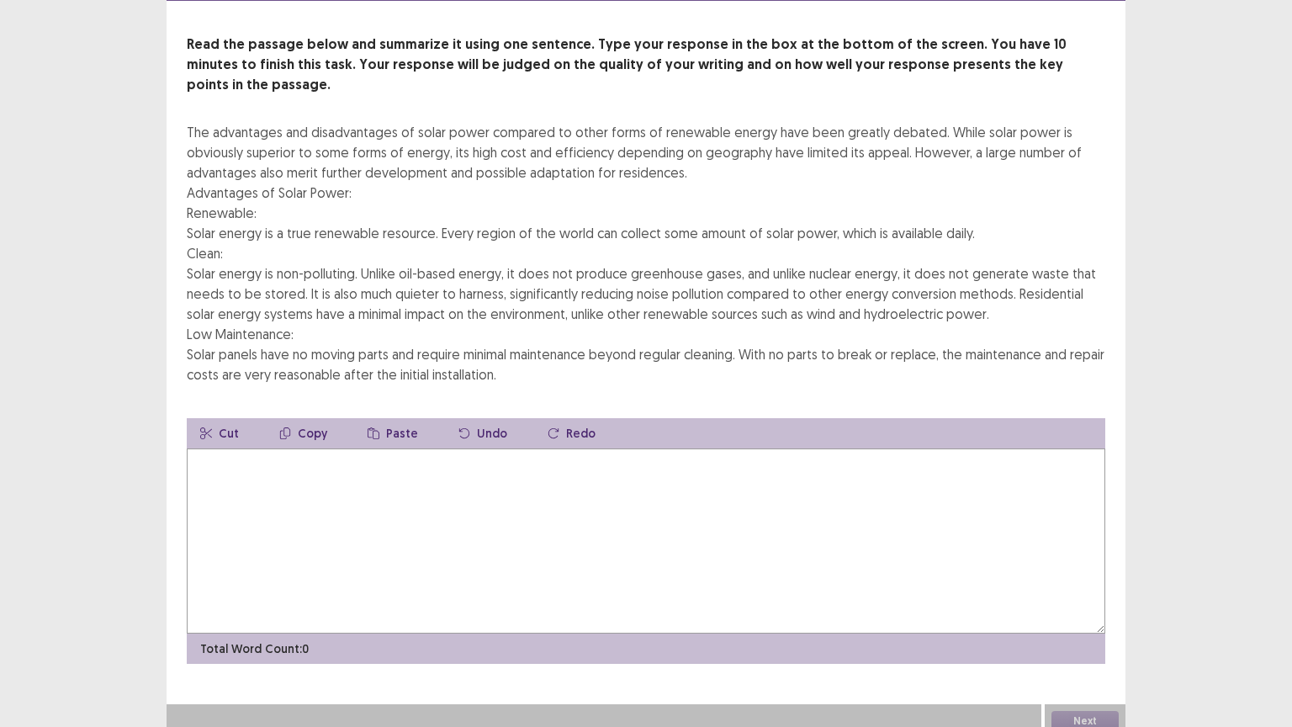
scroll to position [135, 0]
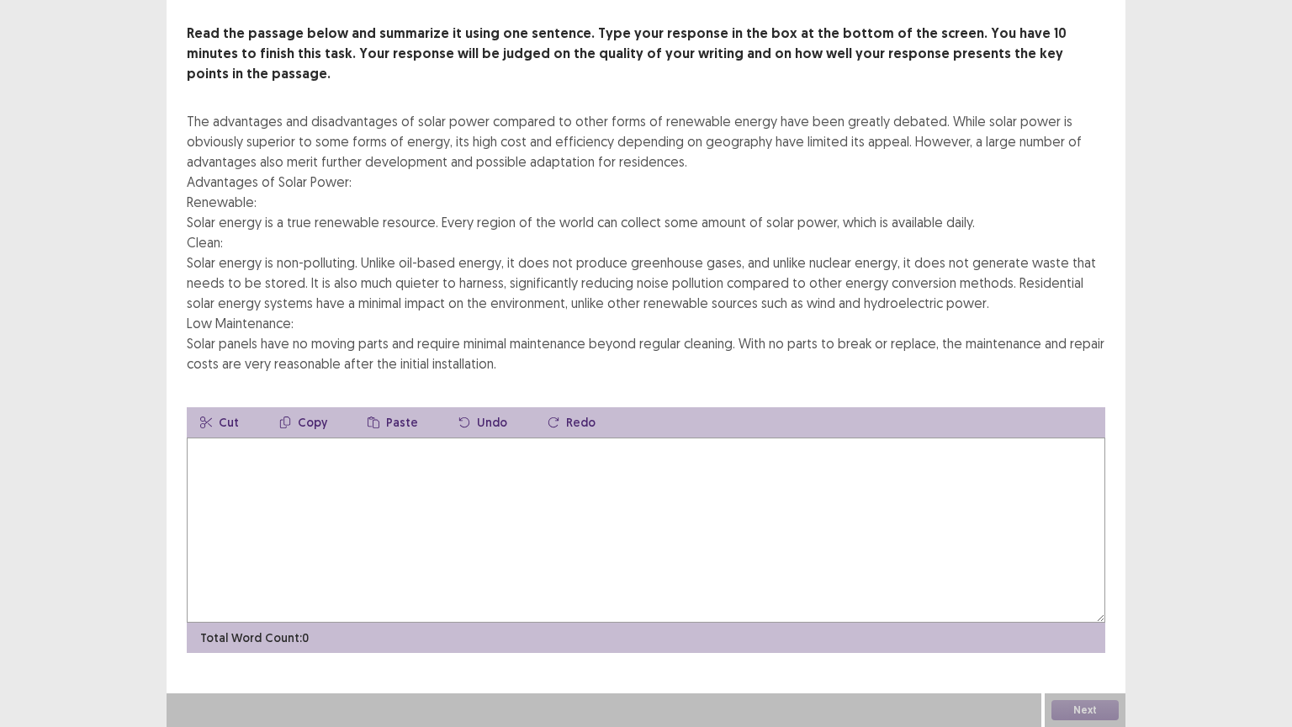
click at [259, 623] on textarea at bounding box center [646, 529] width 919 height 185
click at [329, 623] on textarea at bounding box center [646, 529] width 919 height 185
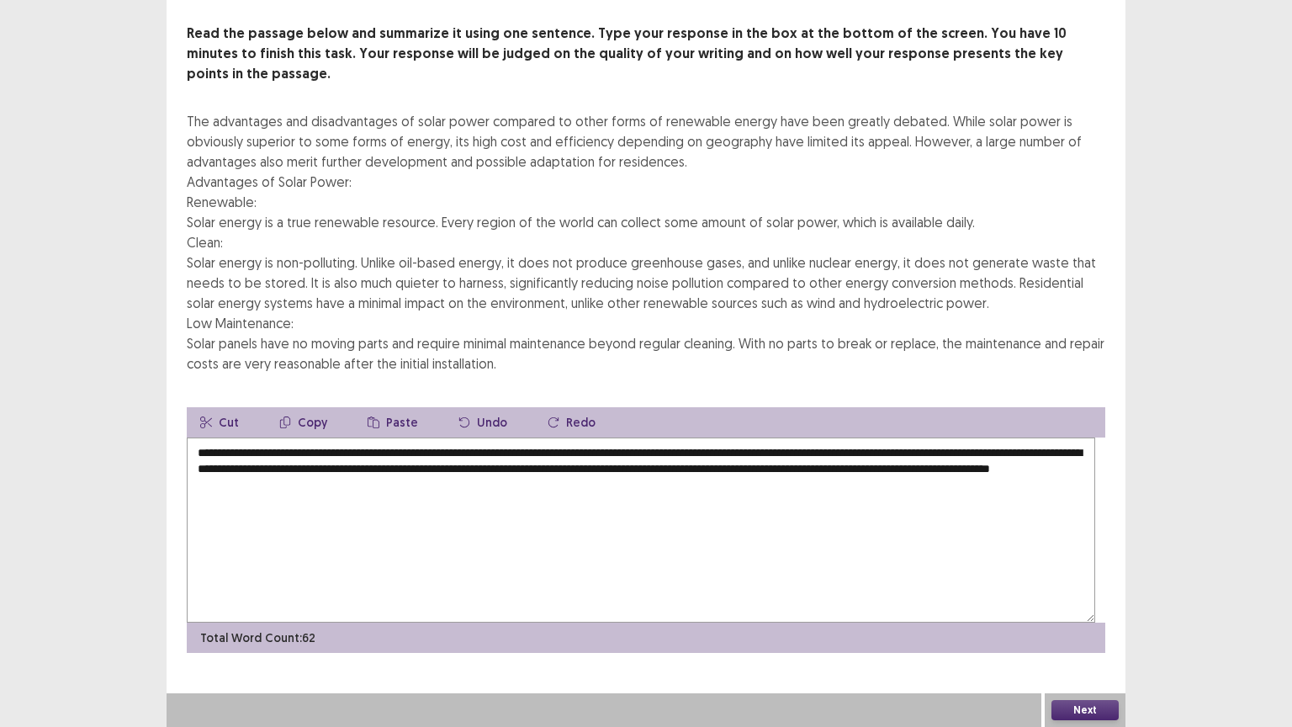
scroll to position [294, 0]
type textarea "**********"
click at [1068, 644] on button "Next" at bounding box center [1085, 710] width 67 height 20
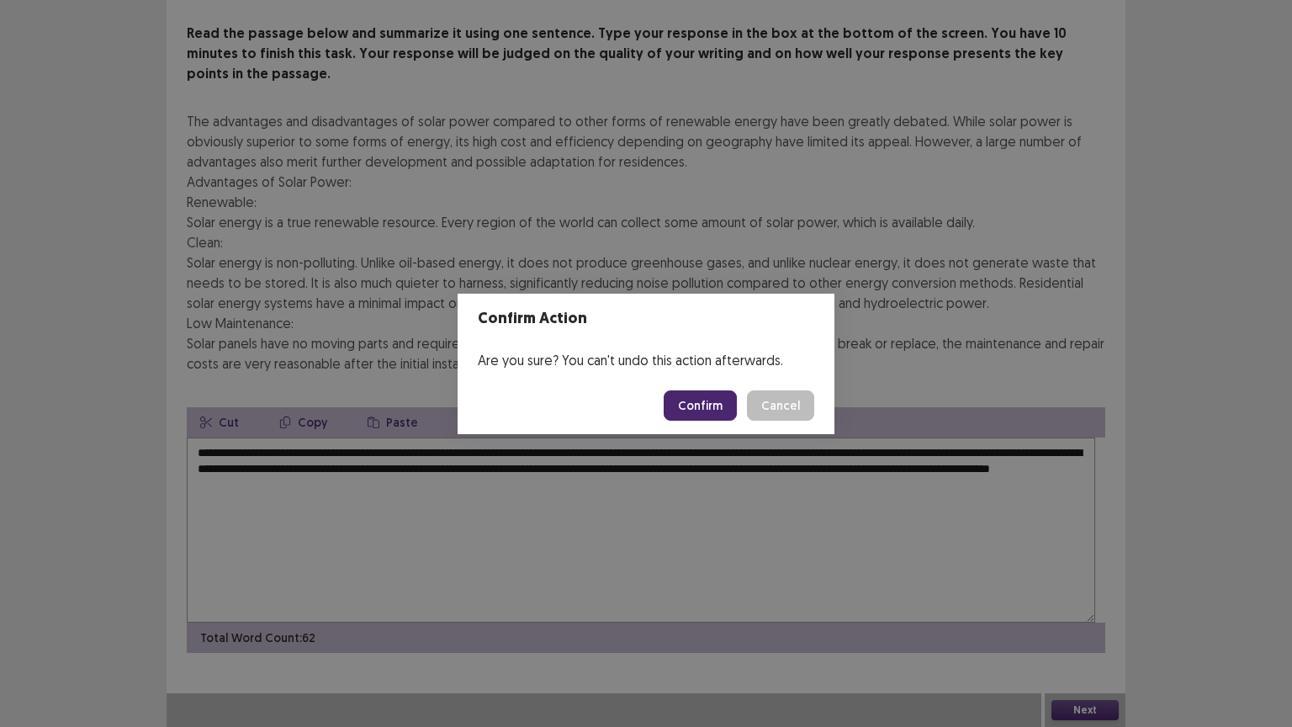
click at [692, 409] on button "Confirm" at bounding box center [700, 405] width 73 height 30
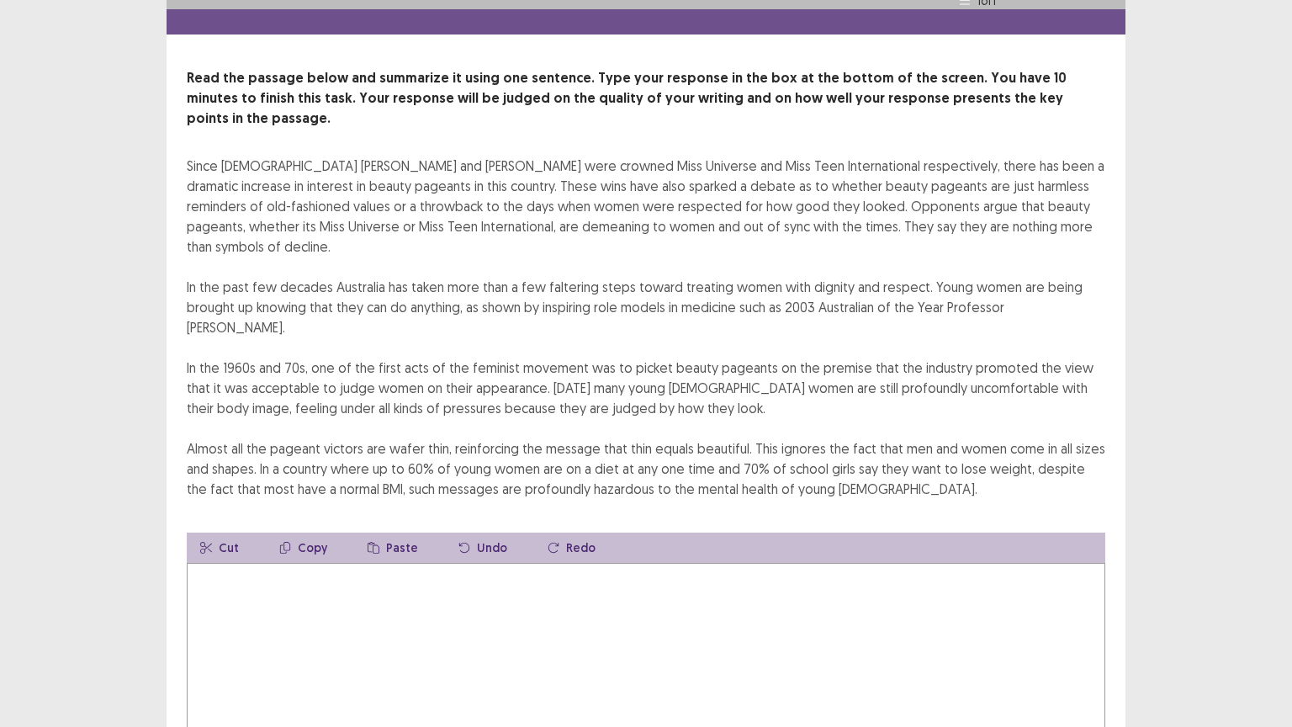
scroll to position [67, 0]
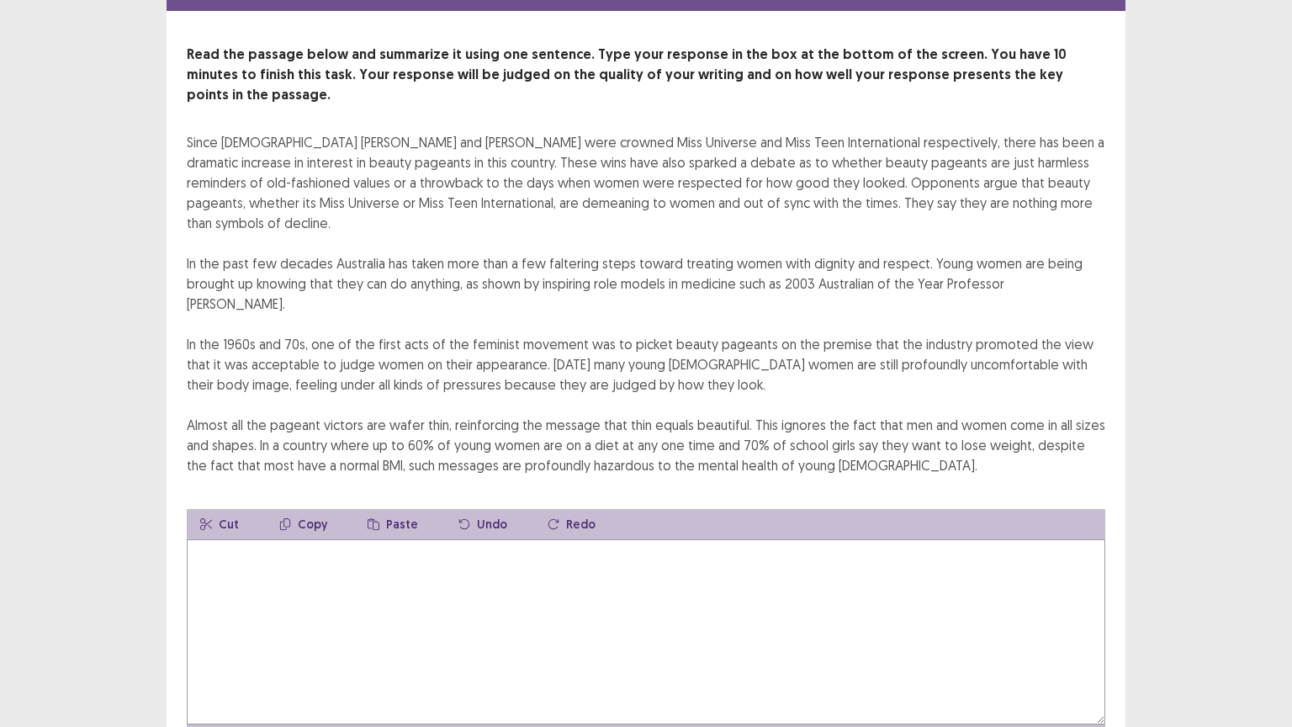
drag, startPoint x: 212, startPoint y: 188, endPoint x: 289, endPoint y: 192, distance: 76.7
click at [289, 192] on div "Since [DEMOGRAPHIC_DATA] [PERSON_NAME] and [PERSON_NAME] were crowned Miss Univ…" at bounding box center [646, 303] width 919 height 343
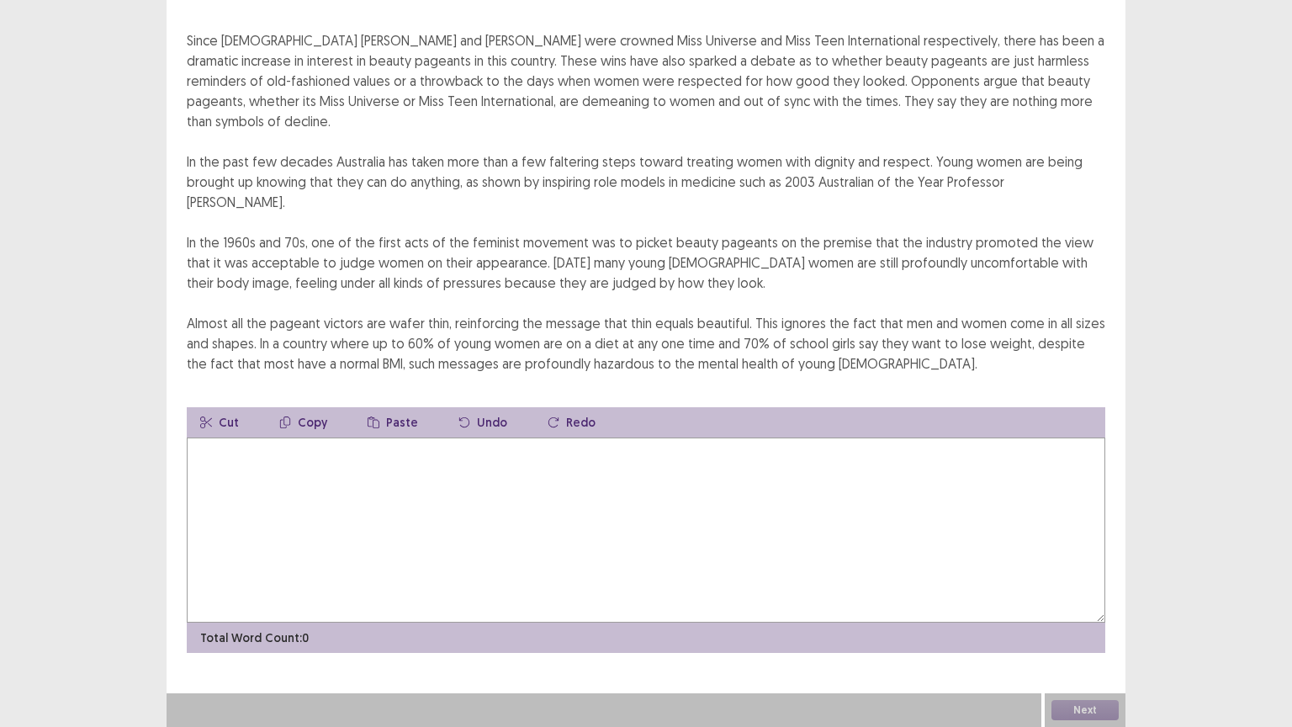
scroll to position [269, 0]
click at [450, 623] on textarea at bounding box center [646, 529] width 919 height 185
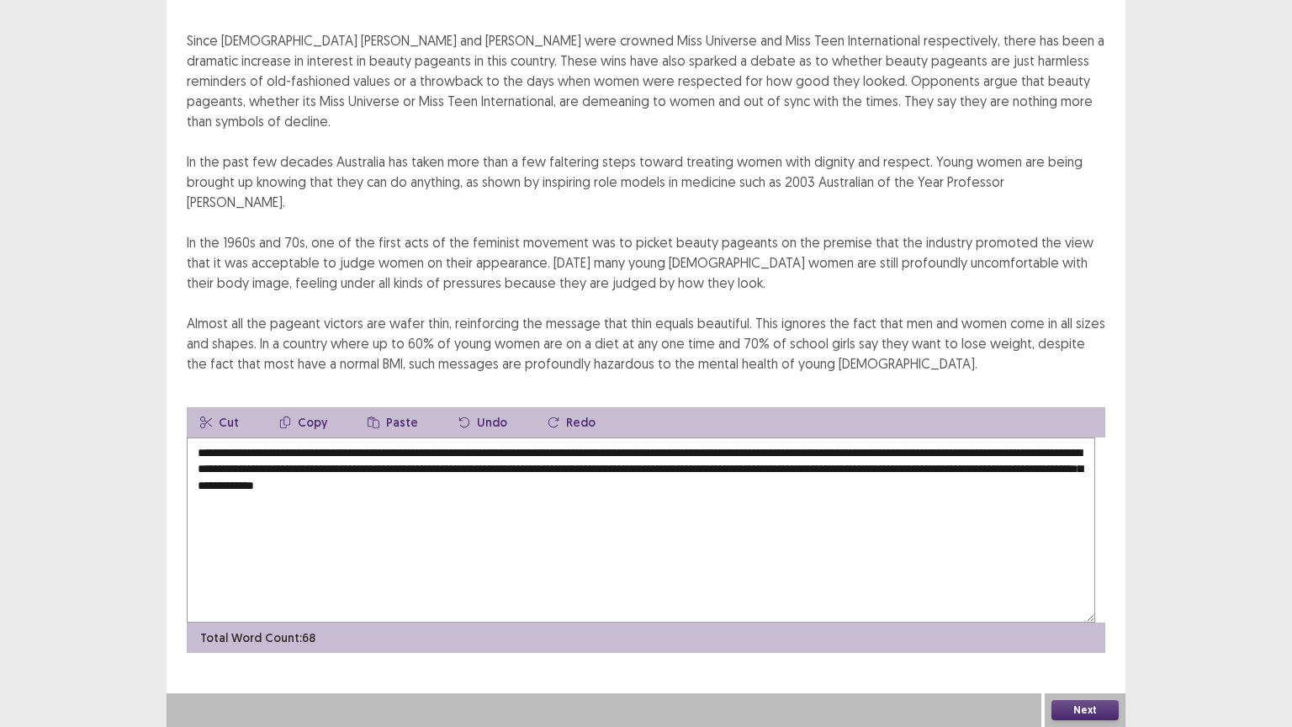
scroll to position [395, 0]
type textarea "**********"
click at [1092, 644] on button "Next" at bounding box center [1085, 710] width 67 height 20
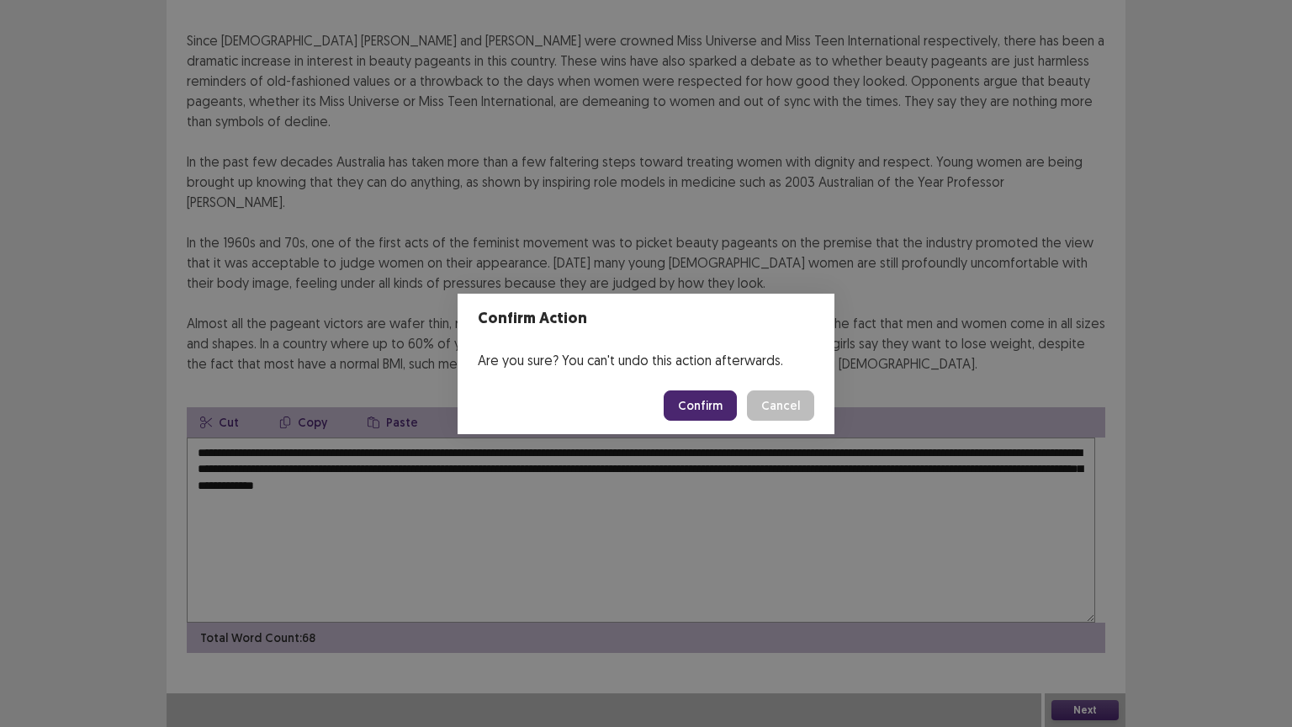
click at [736, 420] on button "Confirm" at bounding box center [700, 405] width 73 height 30
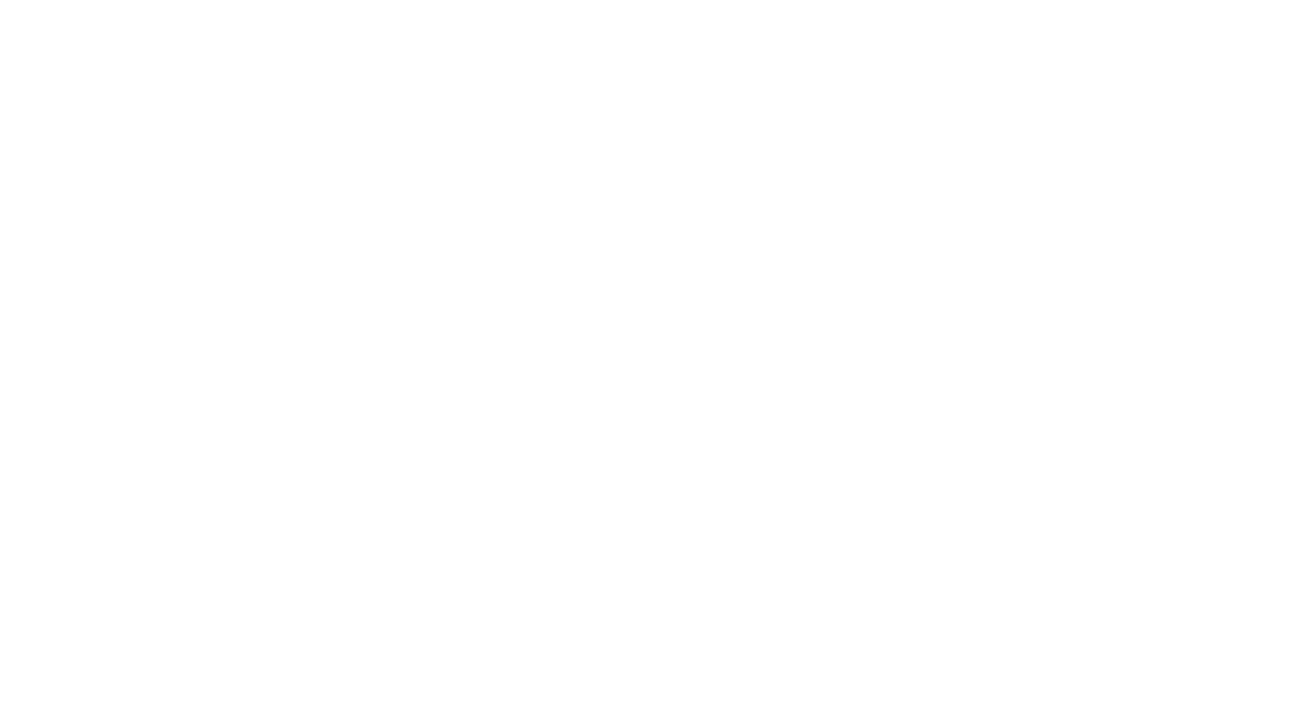
scroll to position [0, 0]
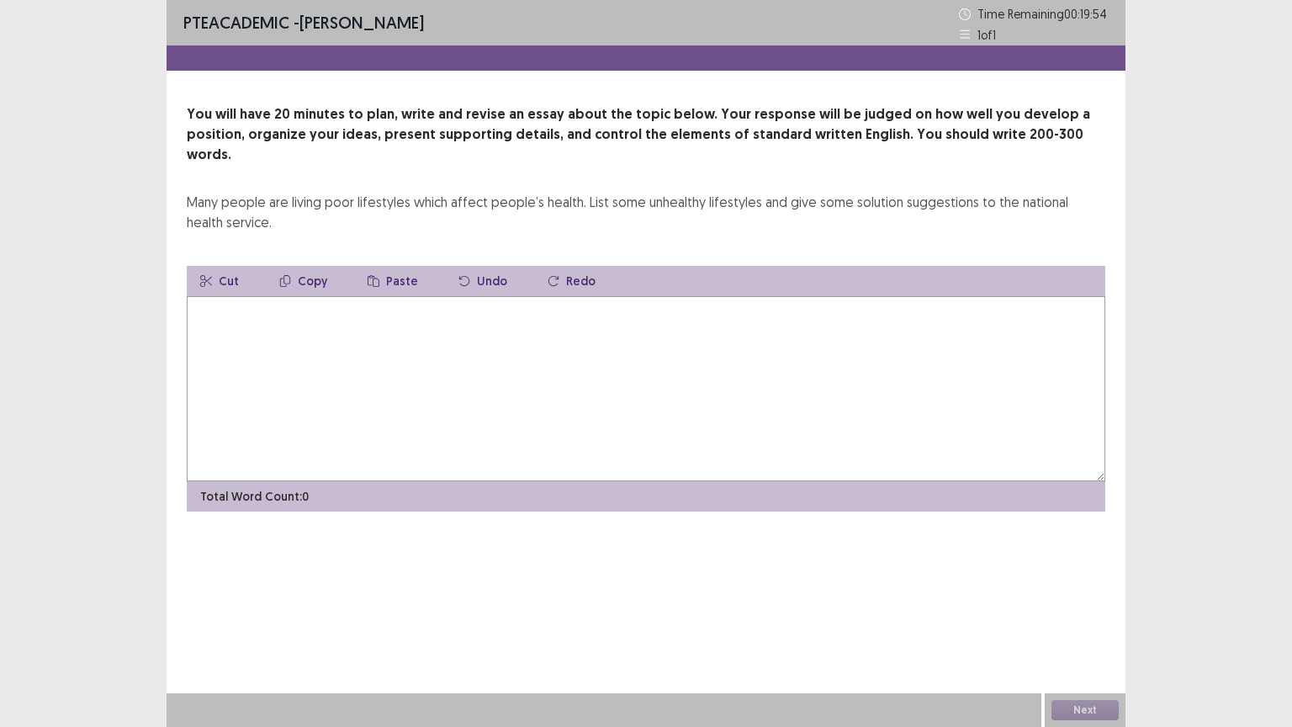
click at [660, 471] on textarea at bounding box center [646, 388] width 919 height 185
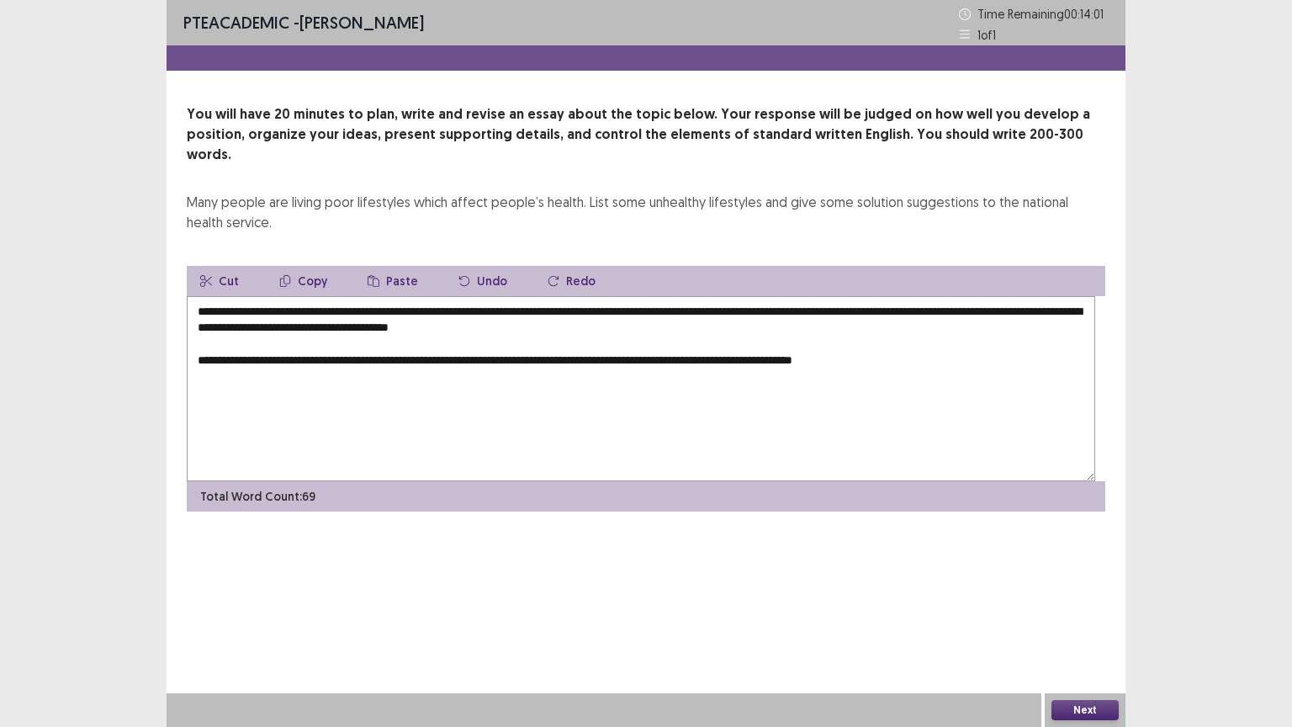
click at [1030, 450] on textarea "**********" at bounding box center [641, 388] width 909 height 185
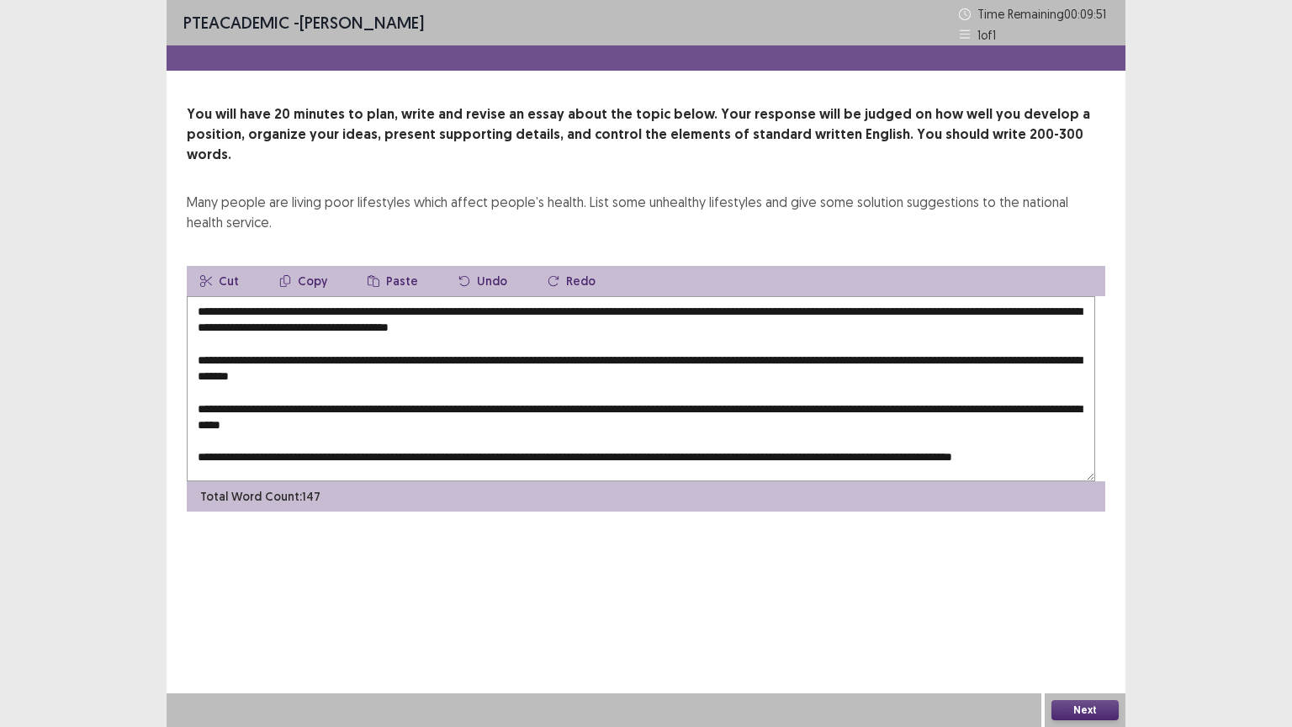
click at [434, 380] on textarea "**********" at bounding box center [641, 388] width 909 height 185
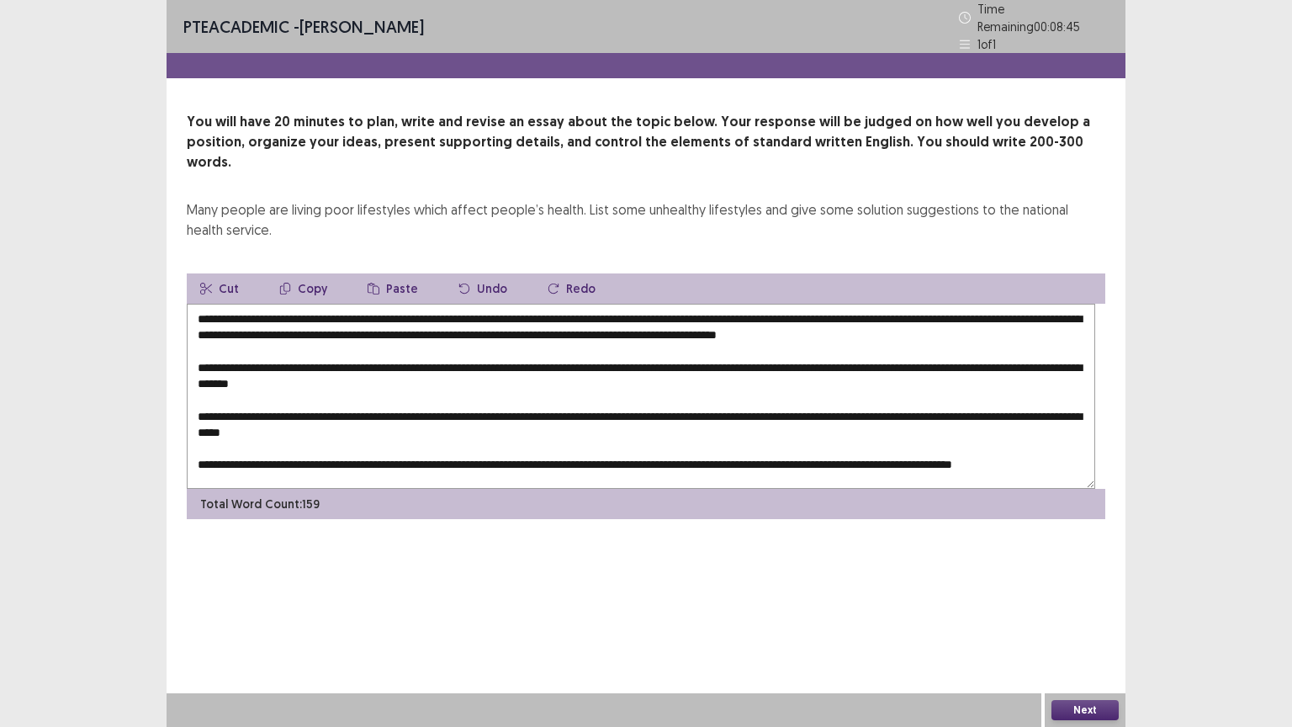
click at [690, 409] on textarea "**********" at bounding box center [641, 396] width 909 height 185
click at [690, 400] on textarea "**********" at bounding box center [641, 396] width 909 height 185
click at [1043, 401] on textarea "**********" at bounding box center [641, 396] width 909 height 185
click at [333, 461] on textarea "**********" at bounding box center [641, 396] width 909 height 185
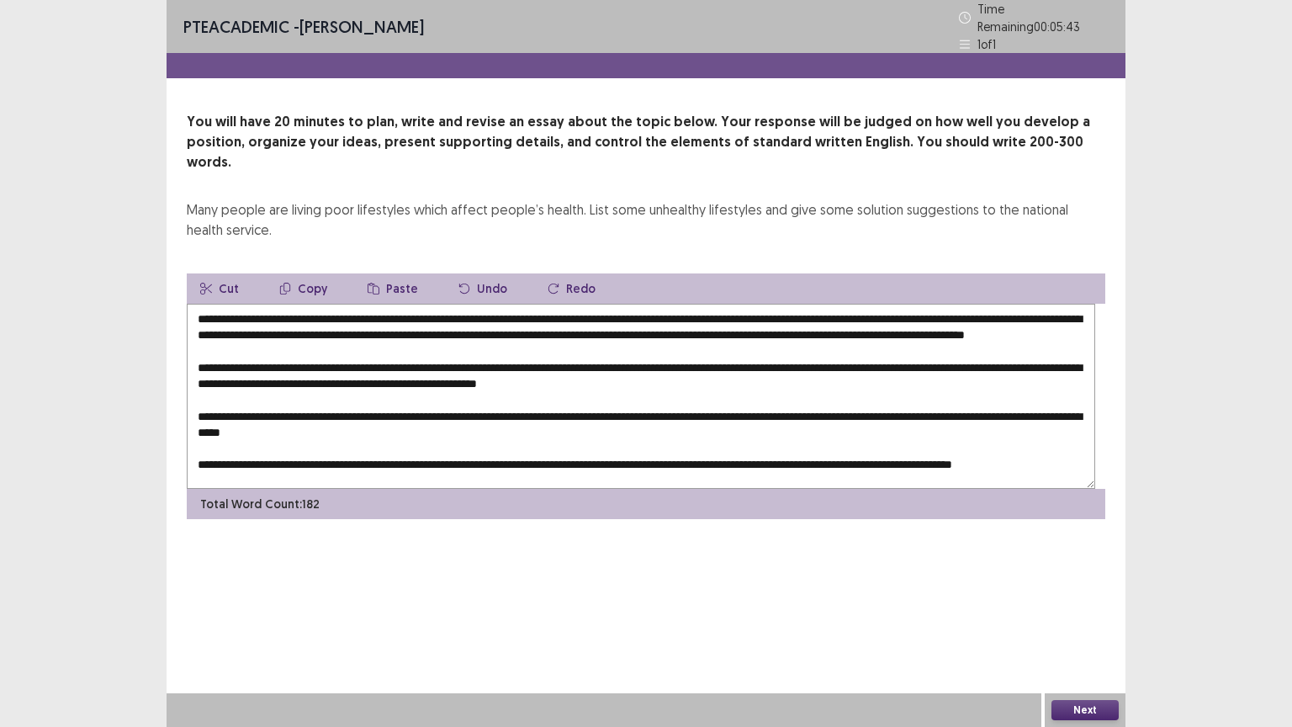
click at [729, 464] on textarea at bounding box center [641, 396] width 909 height 185
click at [926, 393] on textarea at bounding box center [641, 396] width 909 height 185
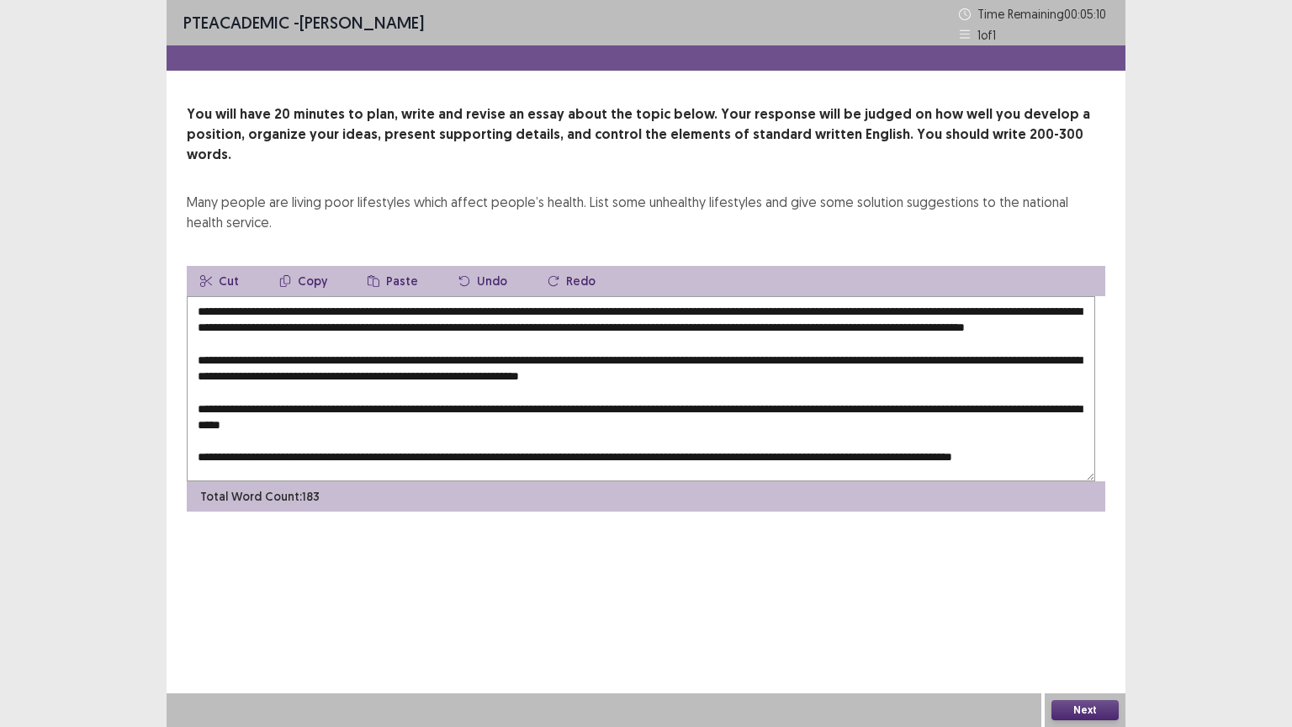
click at [729, 417] on textarea at bounding box center [641, 388] width 909 height 185
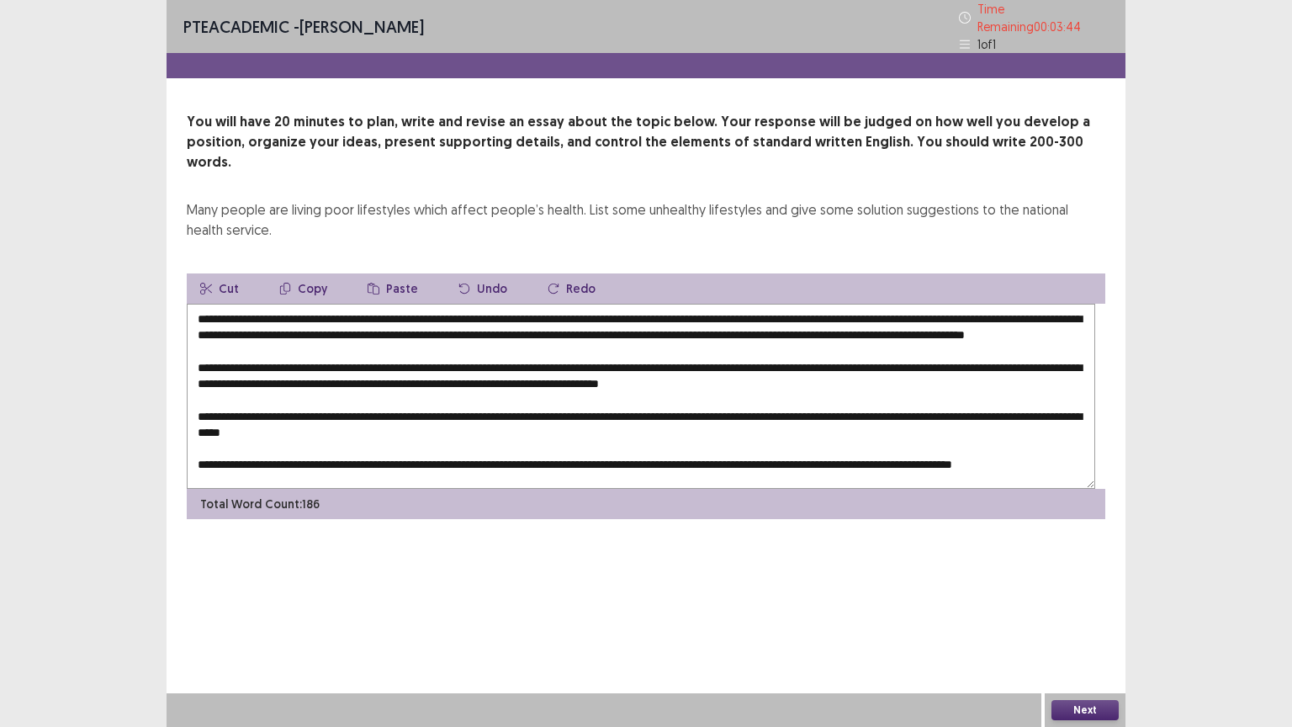
click at [794, 420] on textarea at bounding box center [641, 396] width 909 height 185
click at [807, 414] on textarea at bounding box center [641, 396] width 909 height 185
click at [898, 418] on textarea at bounding box center [641, 396] width 909 height 185
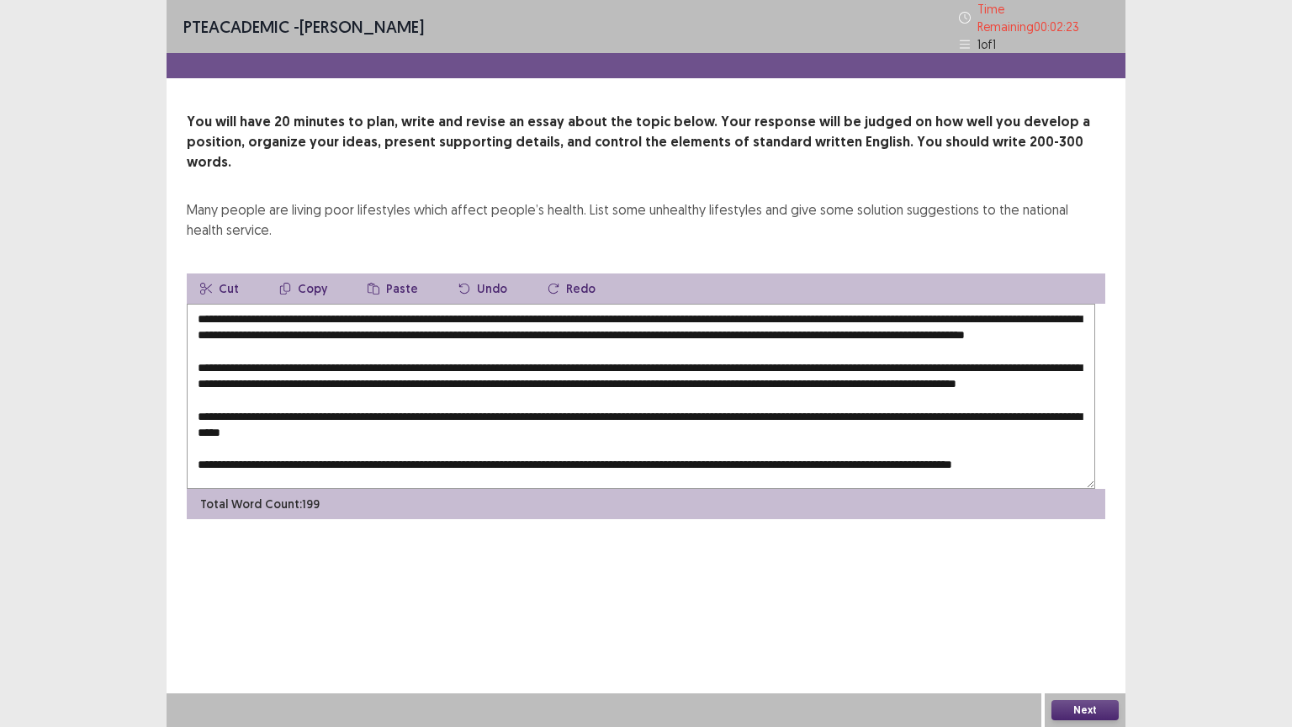
click at [965, 437] on textarea at bounding box center [641, 396] width 909 height 185
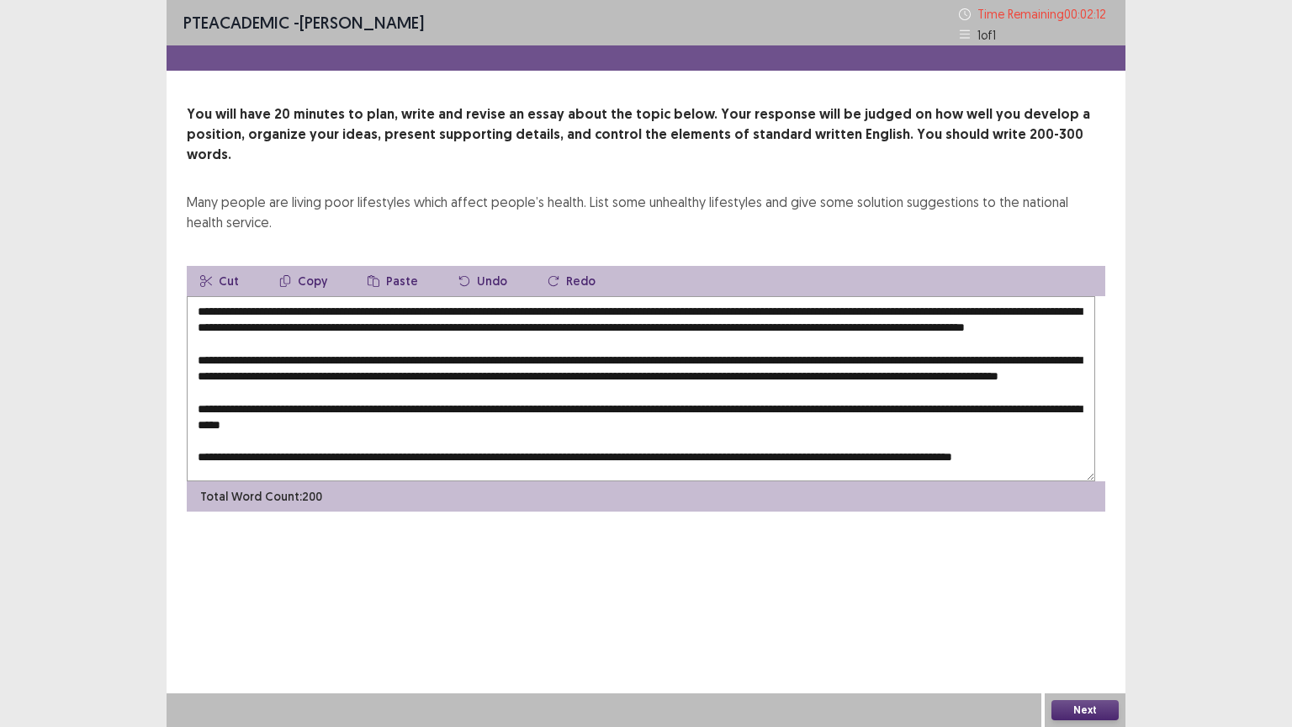
click at [512, 478] on textarea at bounding box center [641, 388] width 909 height 185
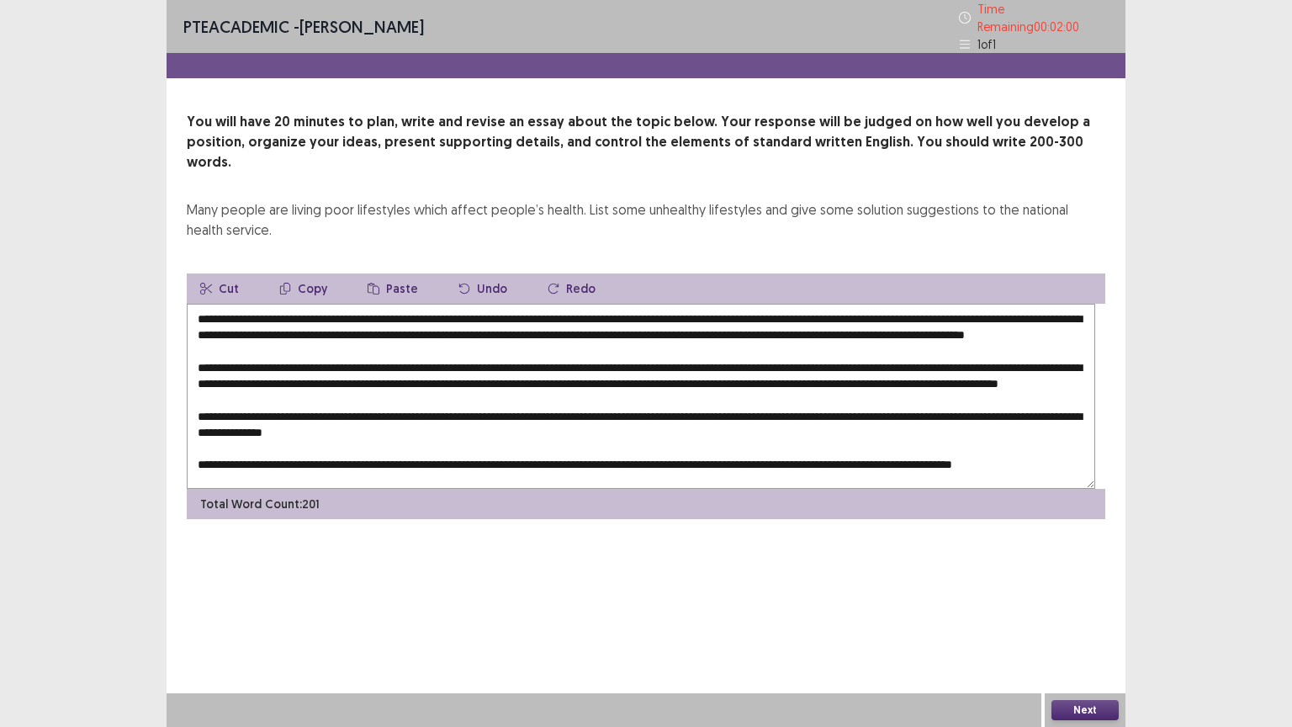
click at [624, 489] on textarea at bounding box center [641, 396] width 909 height 185
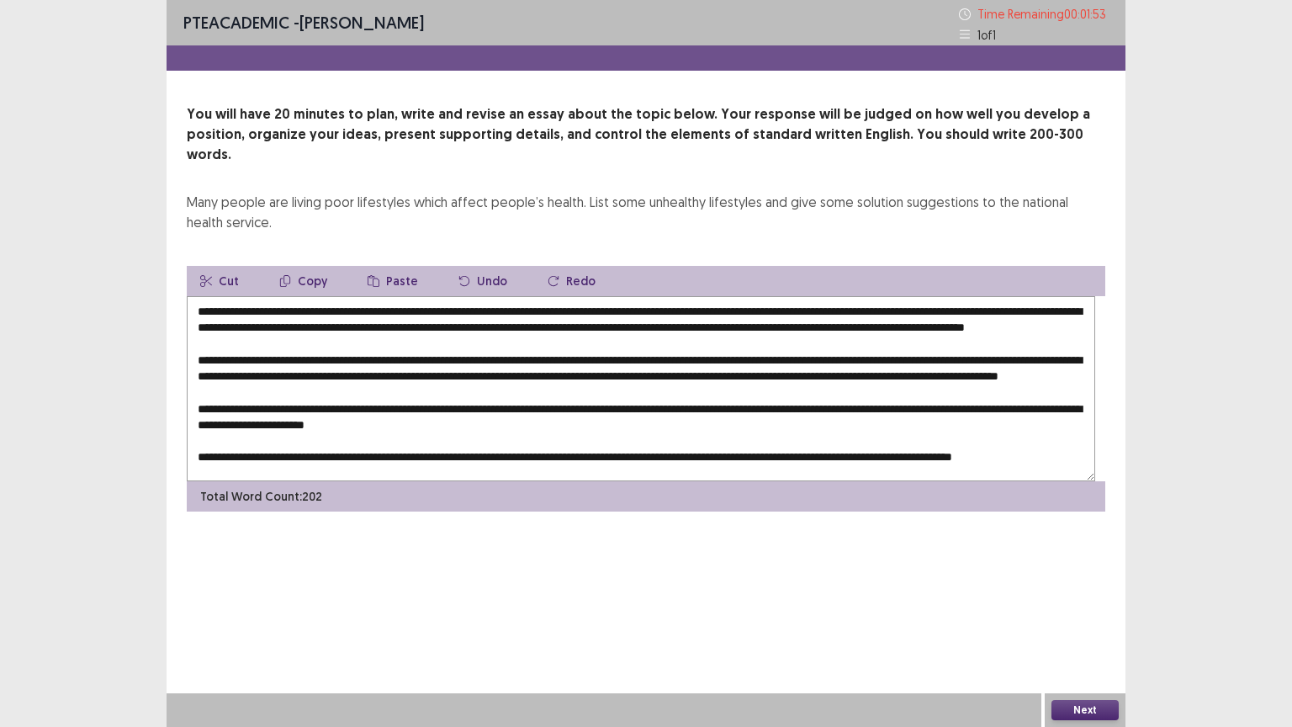
scroll to position [96, 0]
click at [1081, 481] on textarea at bounding box center [641, 388] width 909 height 185
click at [363, 451] on textarea at bounding box center [641, 388] width 909 height 185
click at [318, 473] on textarea at bounding box center [641, 388] width 909 height 185
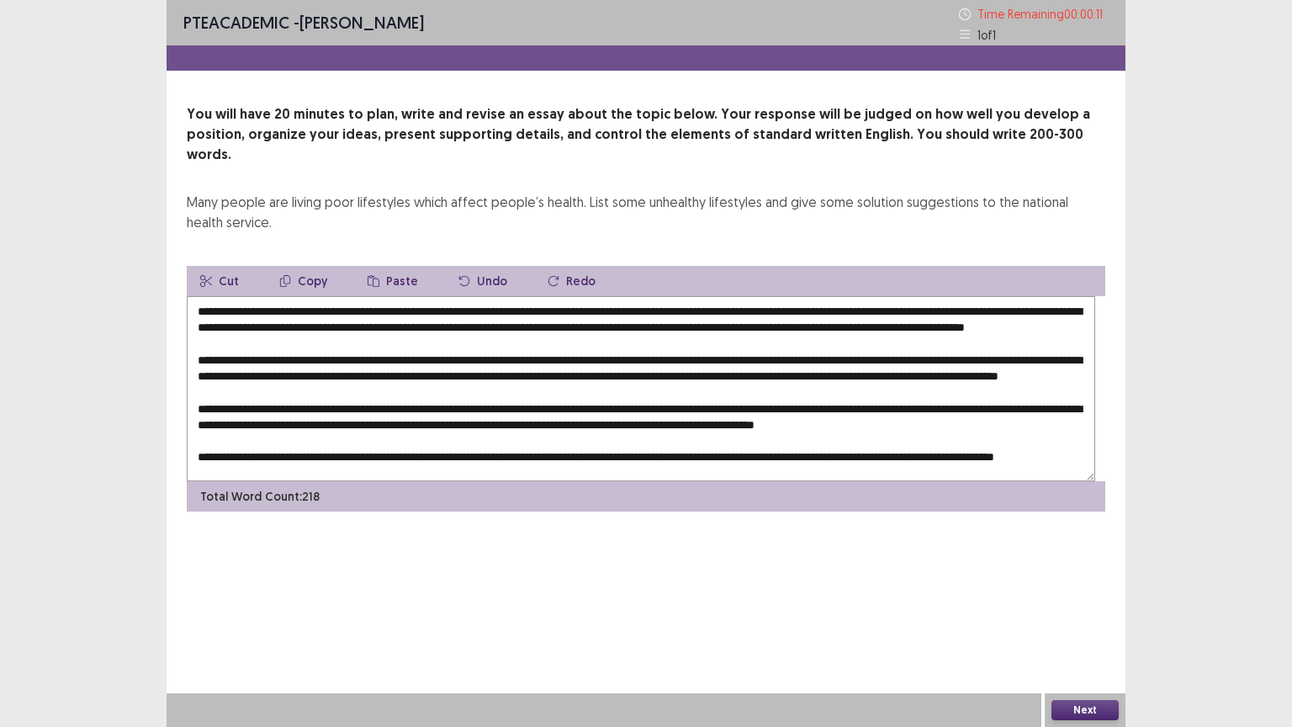
scroll to position [116, 0]
type textarea "**********"
click at [1067, 644] on button "Next" at bounding box center [1085, 710] width 67 height 20
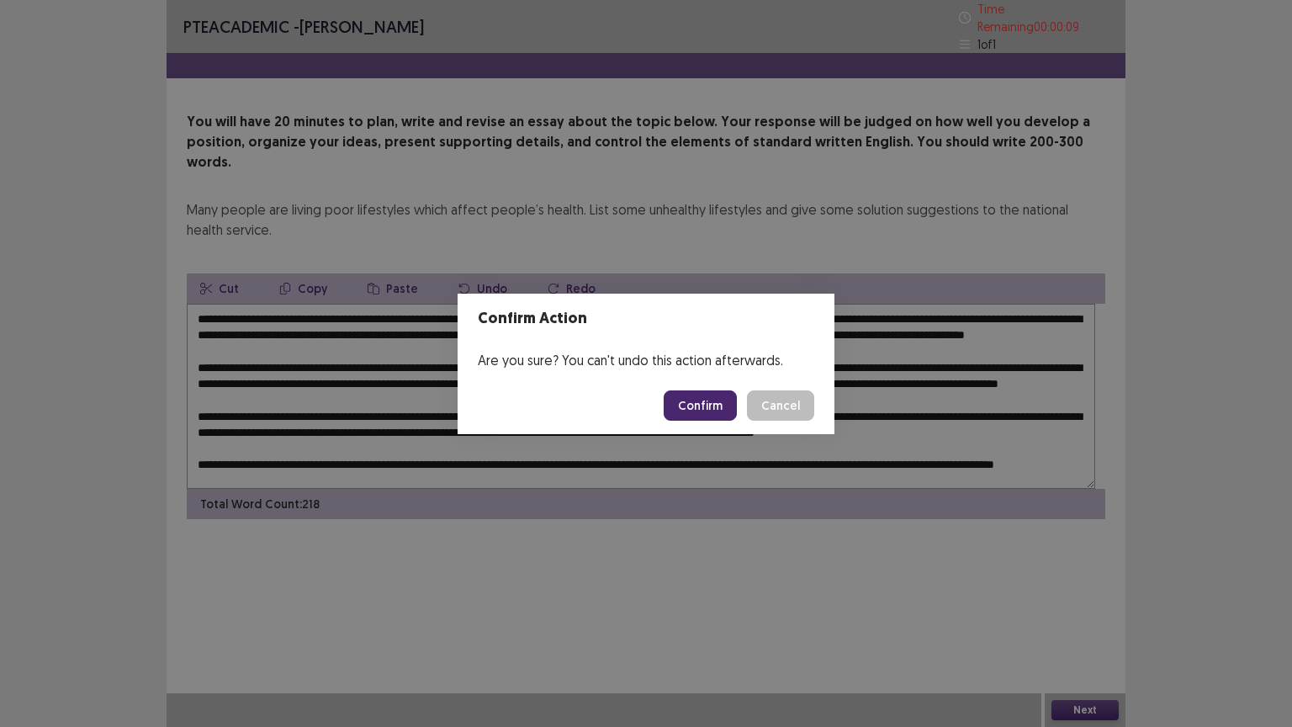
click at [734, 420] on button "Confirm" at bounding box center [700, 405] width 73 height 30
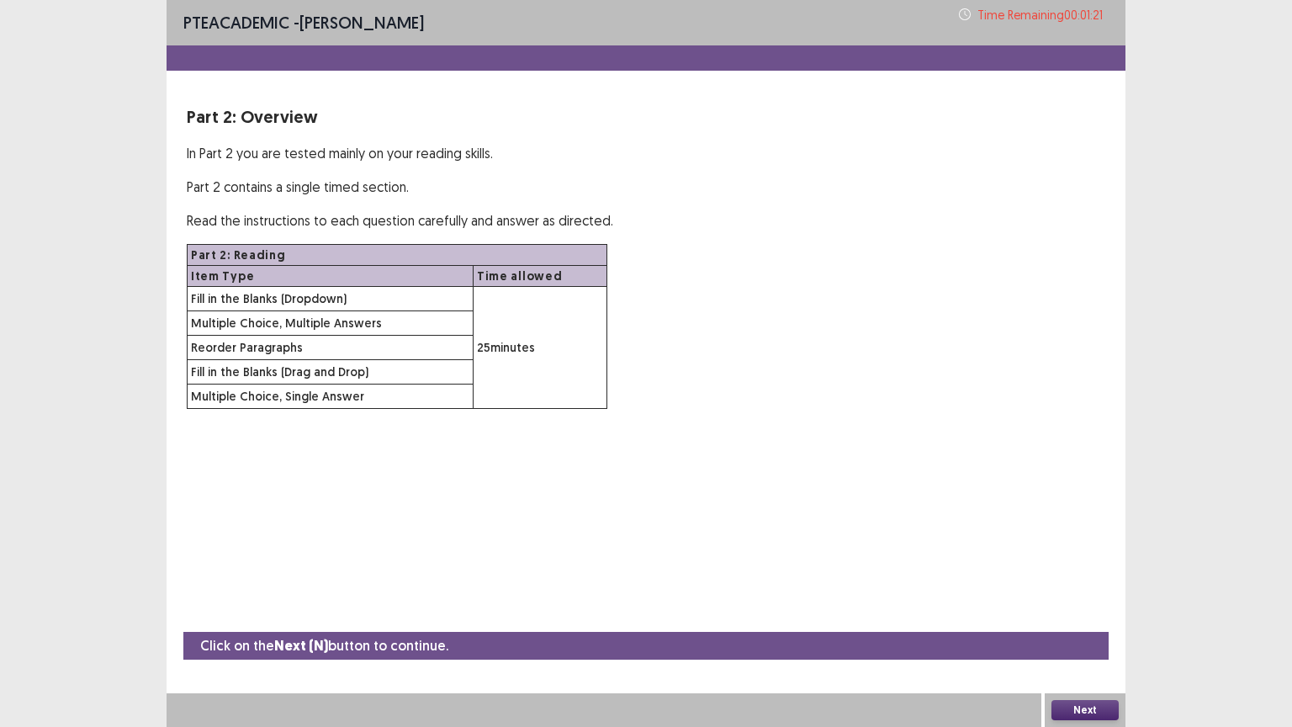
click at [1106, 644] on button "Next" at bounding box center [1085, 710] width 67 height 20
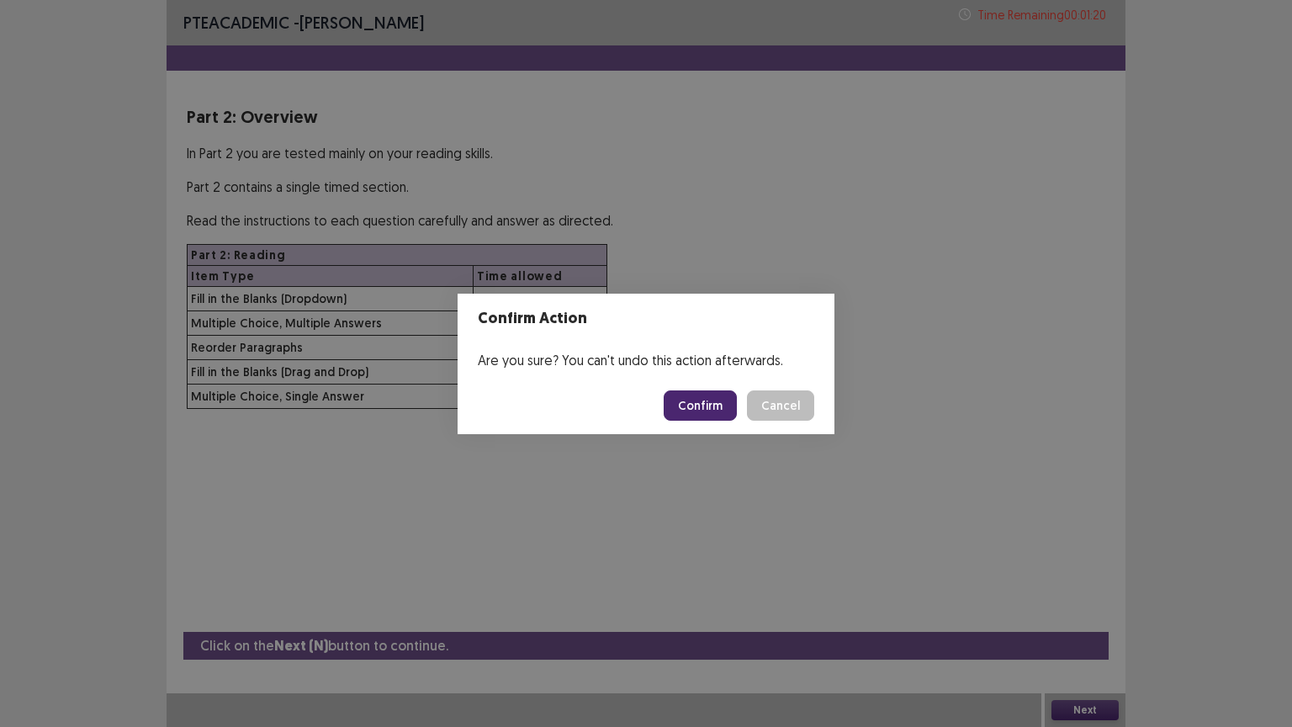
click at [727, 418] on button "Confirm" at bounding box center [700, 405] width 73 height 30
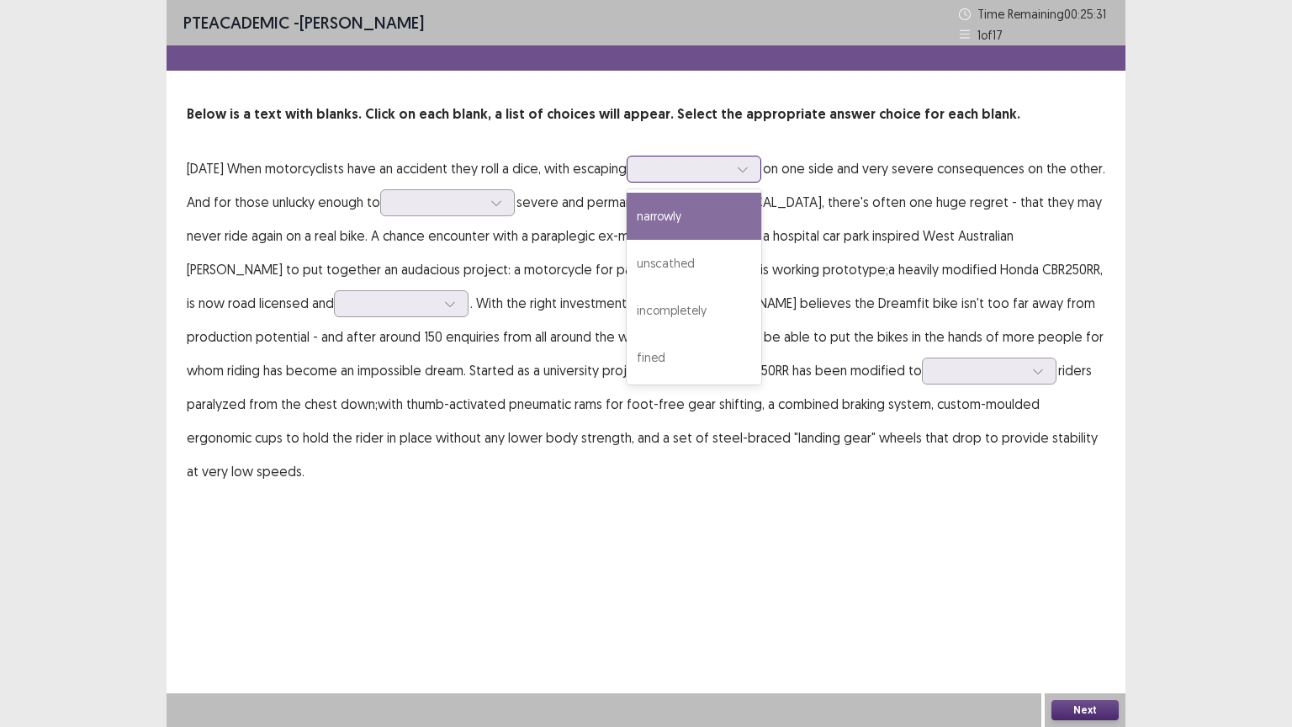
click at [644, 175] on input "text" at bounding box center [642, 168] width 3 height 13
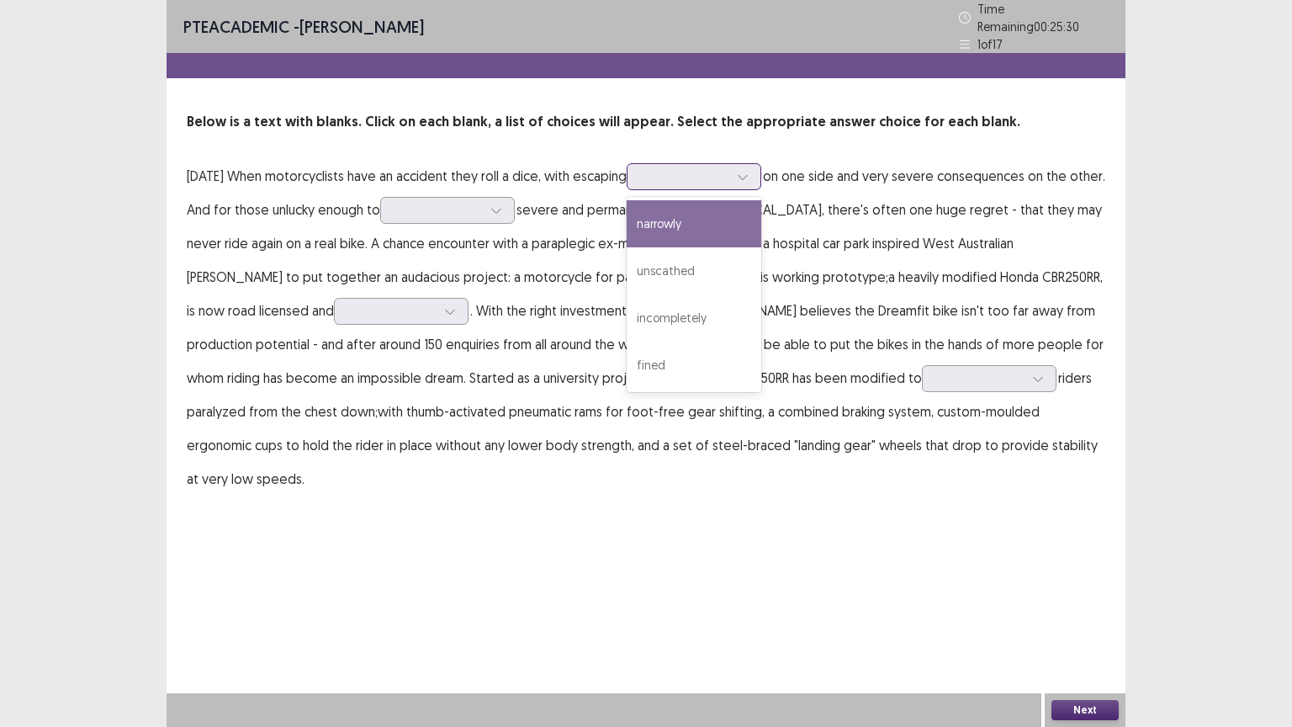
click at [761, 247] on div "narrowly" at bounding box center [694, 223] width 135 height 47
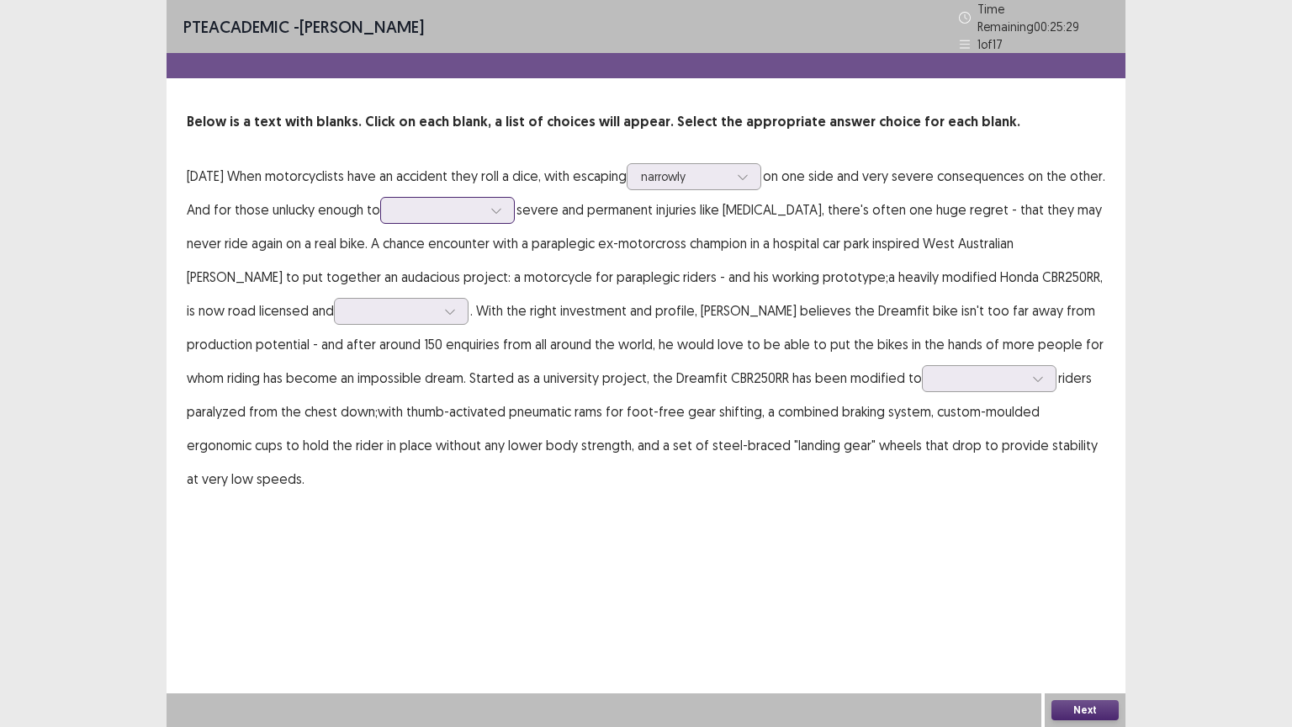
click at [482, 218] on div at bounding box center [438, 210] width 87 height 16
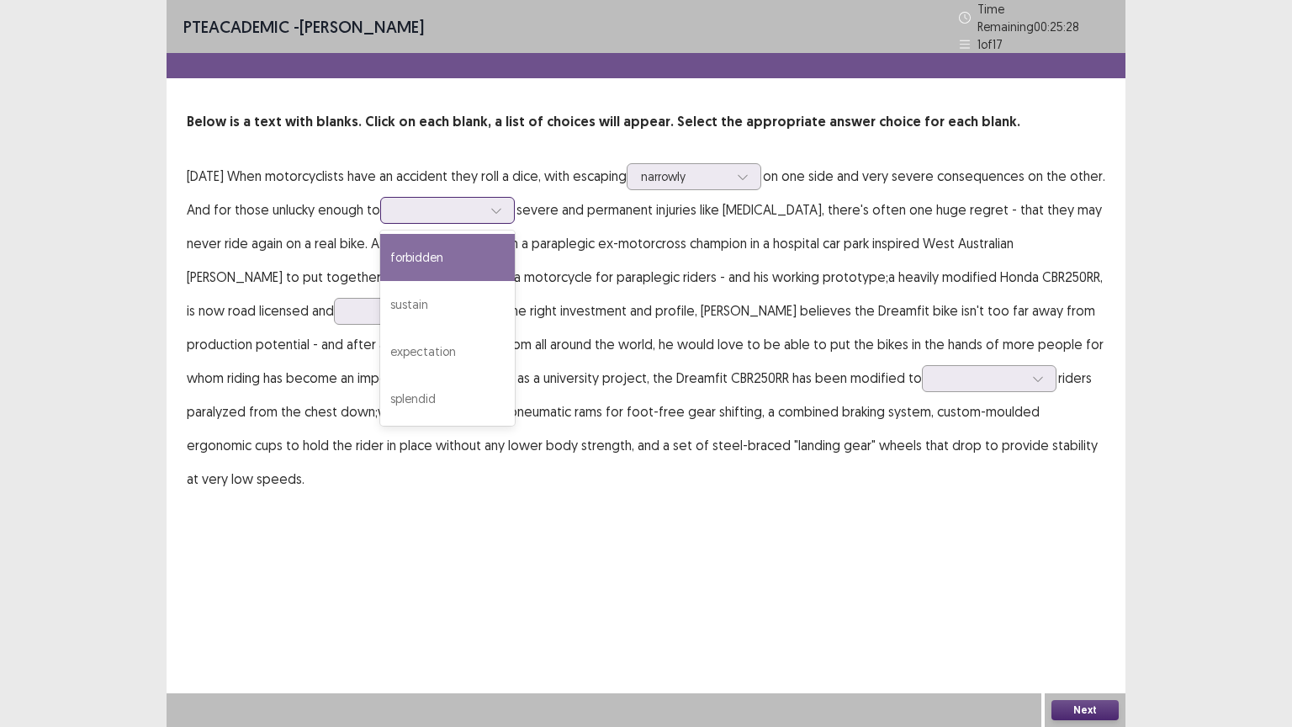
click at [515, 281] on div "forbidden" at bounding box center [447, 257] width 135 height 47
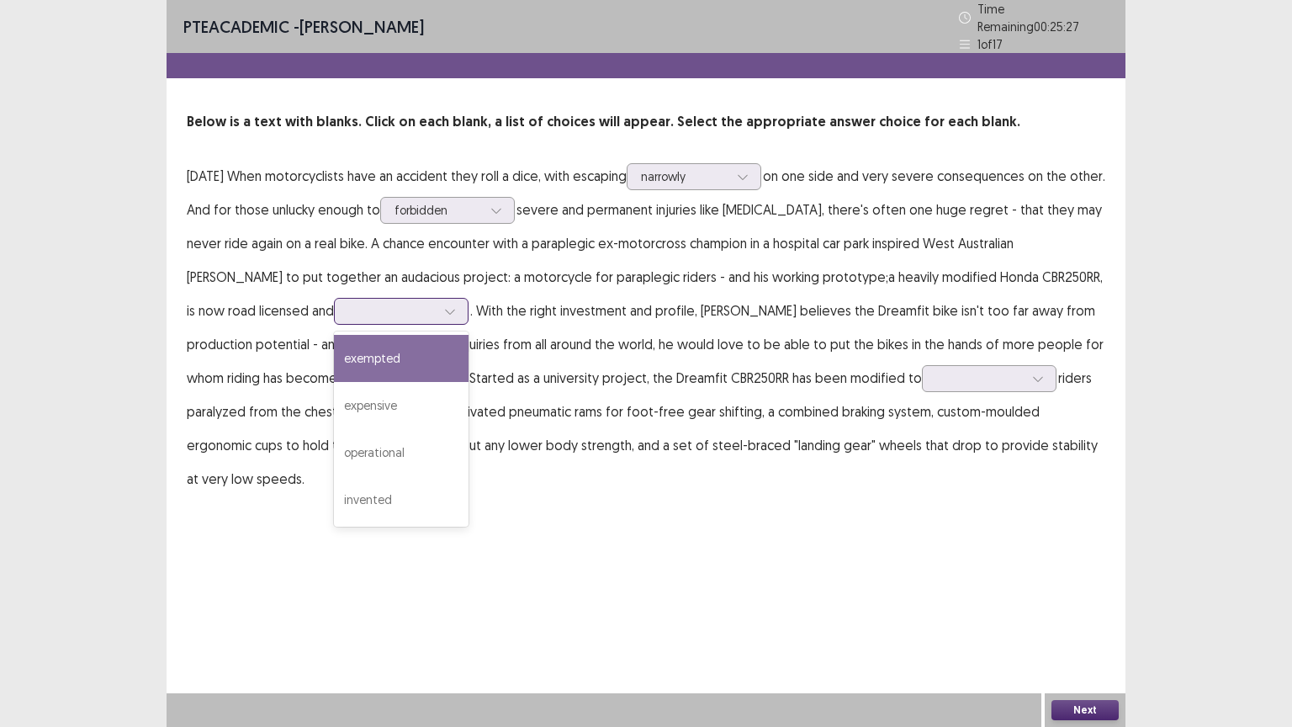
click at [456, 317] on icon at bounding box center [450, 311] width 12 height 12
click at [429, 382] on div "exempted" at bounding box center [401, 358] width 135 height 47
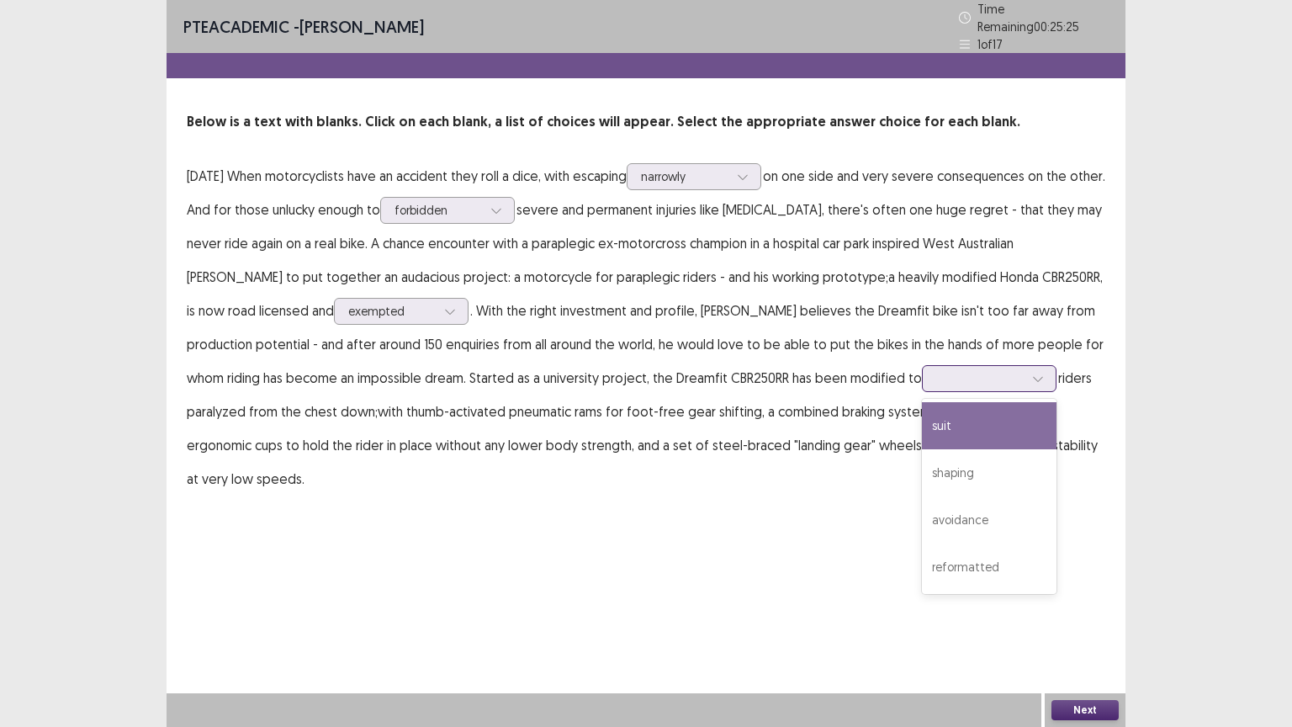
scroll to position [82, 0]
click at [922, 392] on div "4 results available. Use Up and Down to choose options, press Enter to select t…" at bounding box center [989, 378] width 135 height 27
click at [922, 449] on div "suit" at bounding box center [989, 425] width 135 height 47
click at [1084, 644] on button "Next" at bounding box center [1085, 710] width 67 height 20
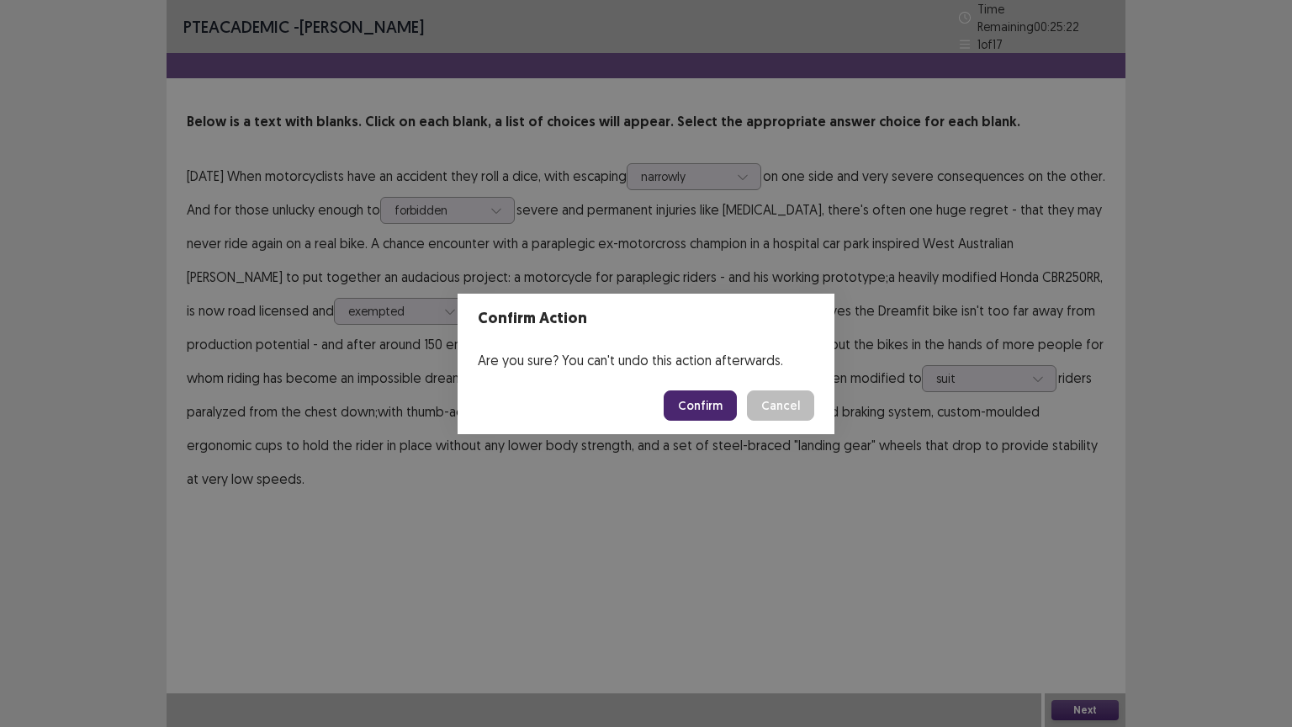
click at [737, 421] on button "Confirm" at bounding box center [700, 405] width 73 height 30
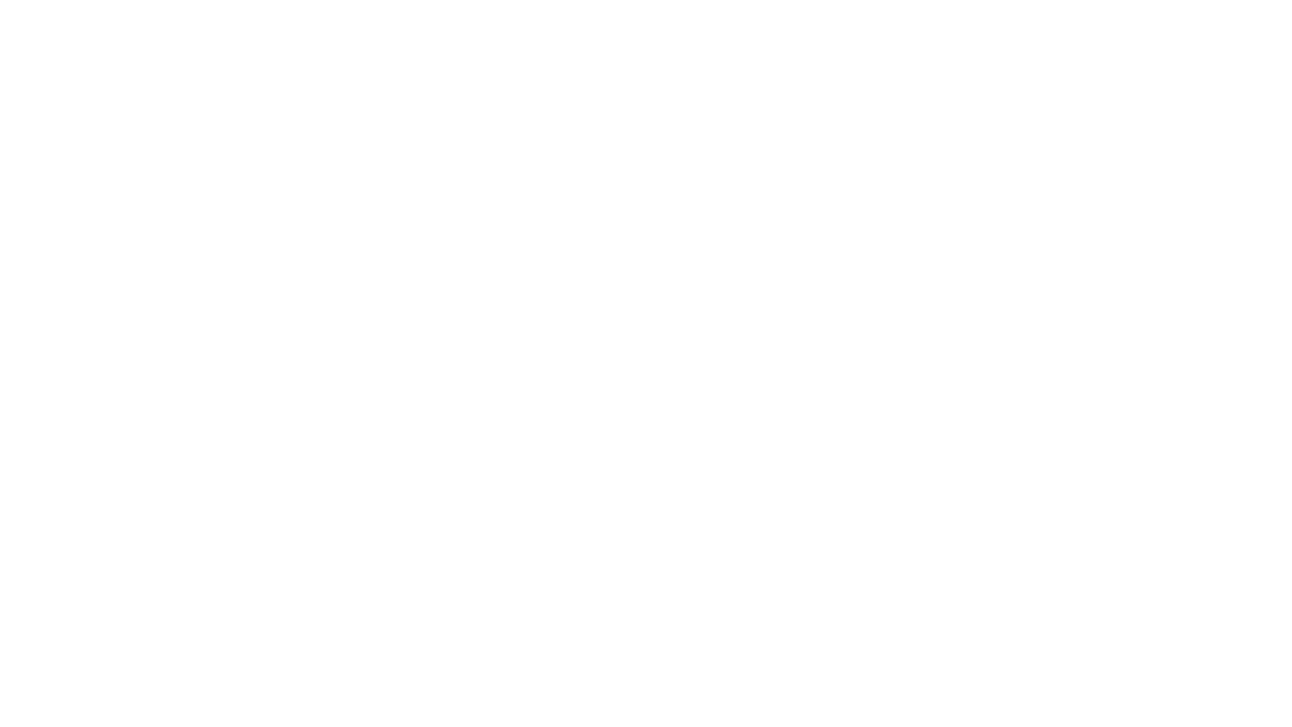
scroll to position [0, 0]
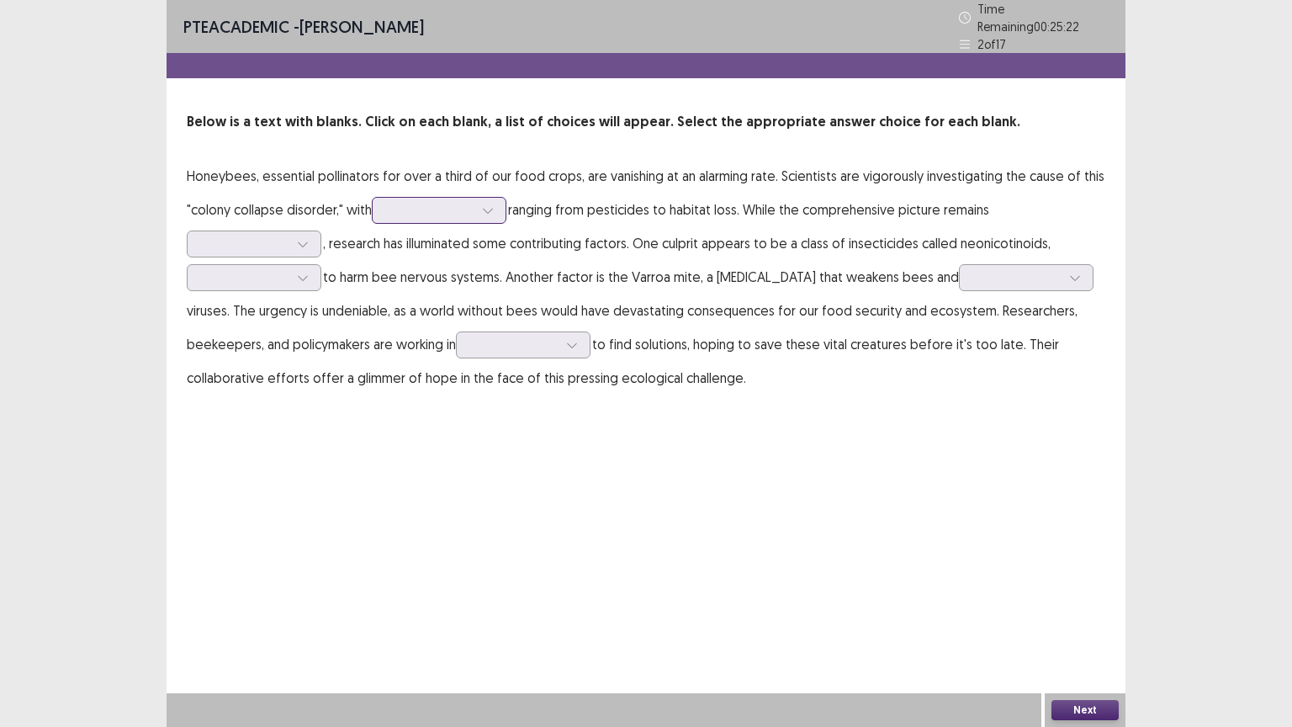
click at [474, 218] on div at bounding box center [429, 210] width 87 height 16
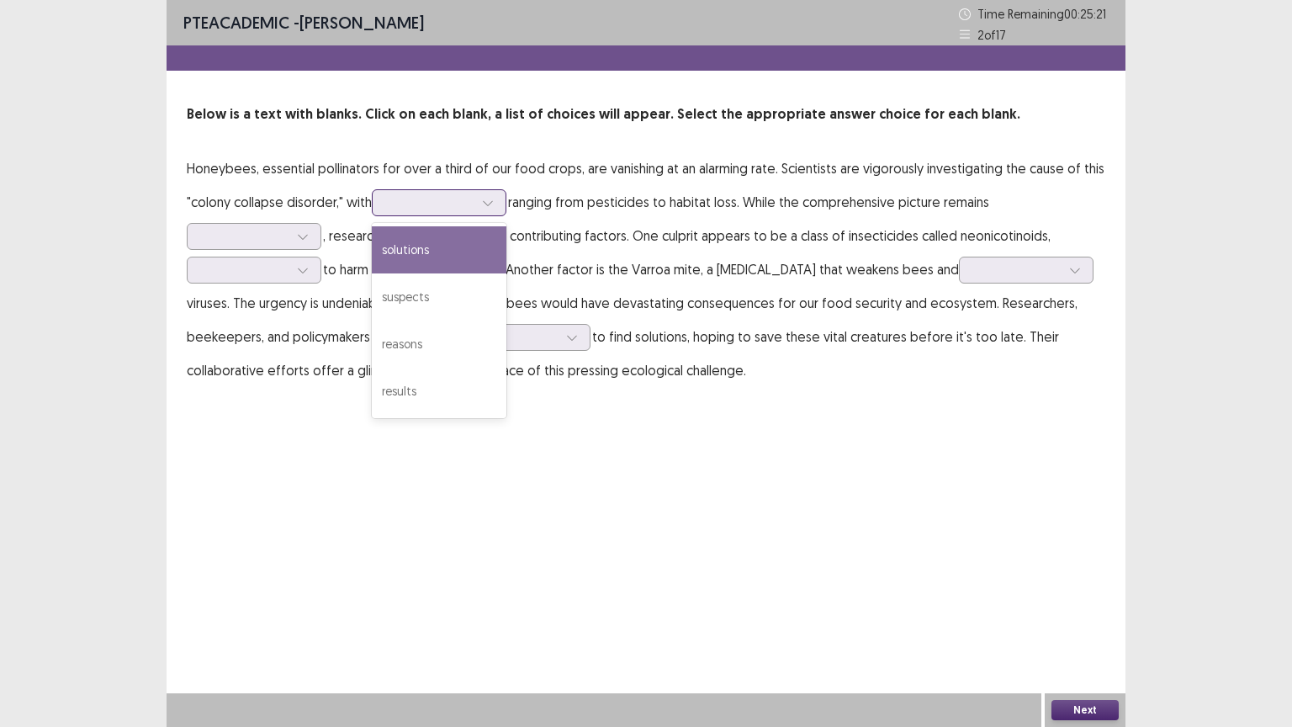
click at [506, 273] on div "solutions" at bounding box center [439, 249] width 135 height 47
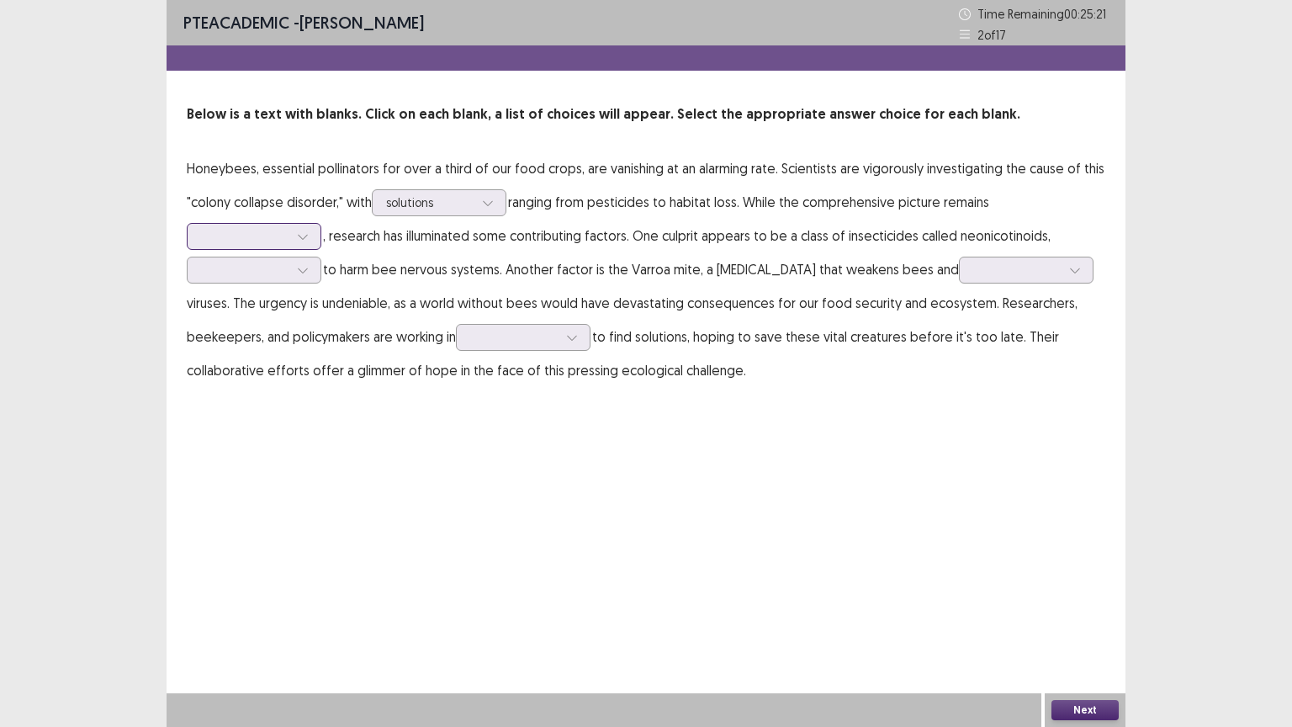
click at [316, 249] on div at bounding box center [302, 236] width 25 height 25
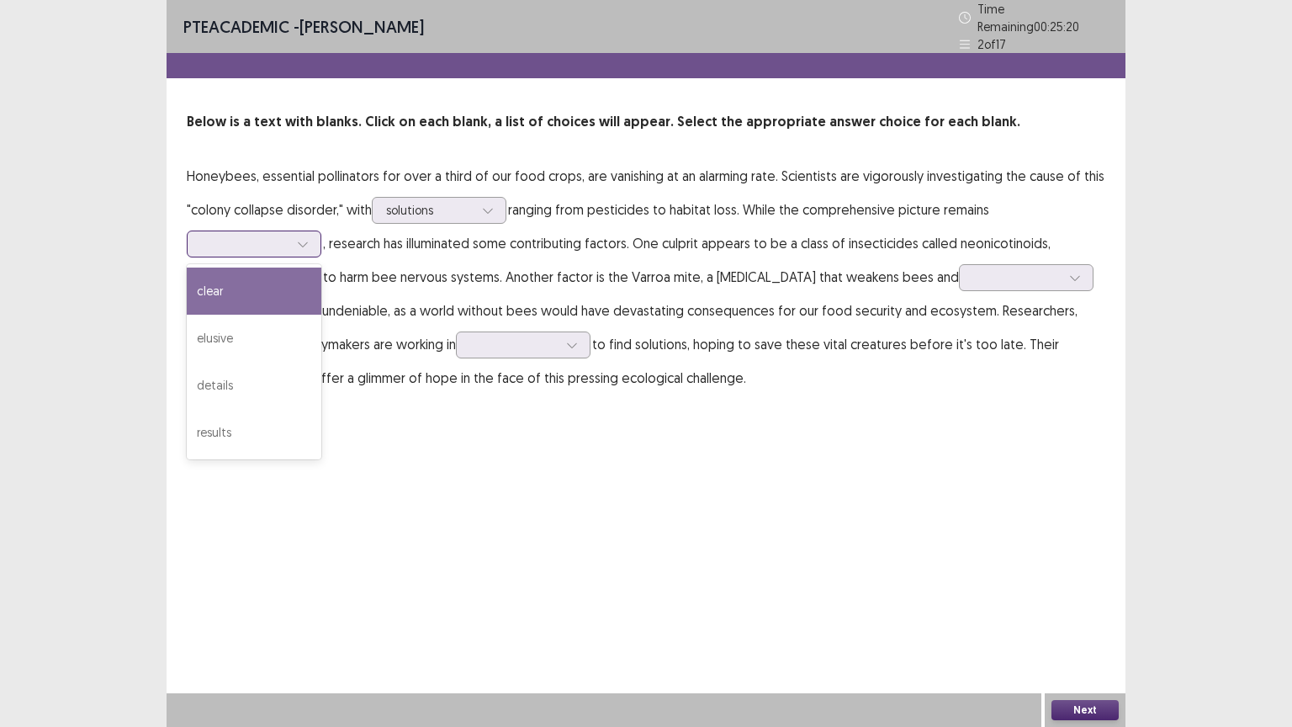
click at [321, 315] on div "clear" at bounding box center [254, 291] width 135 height 47
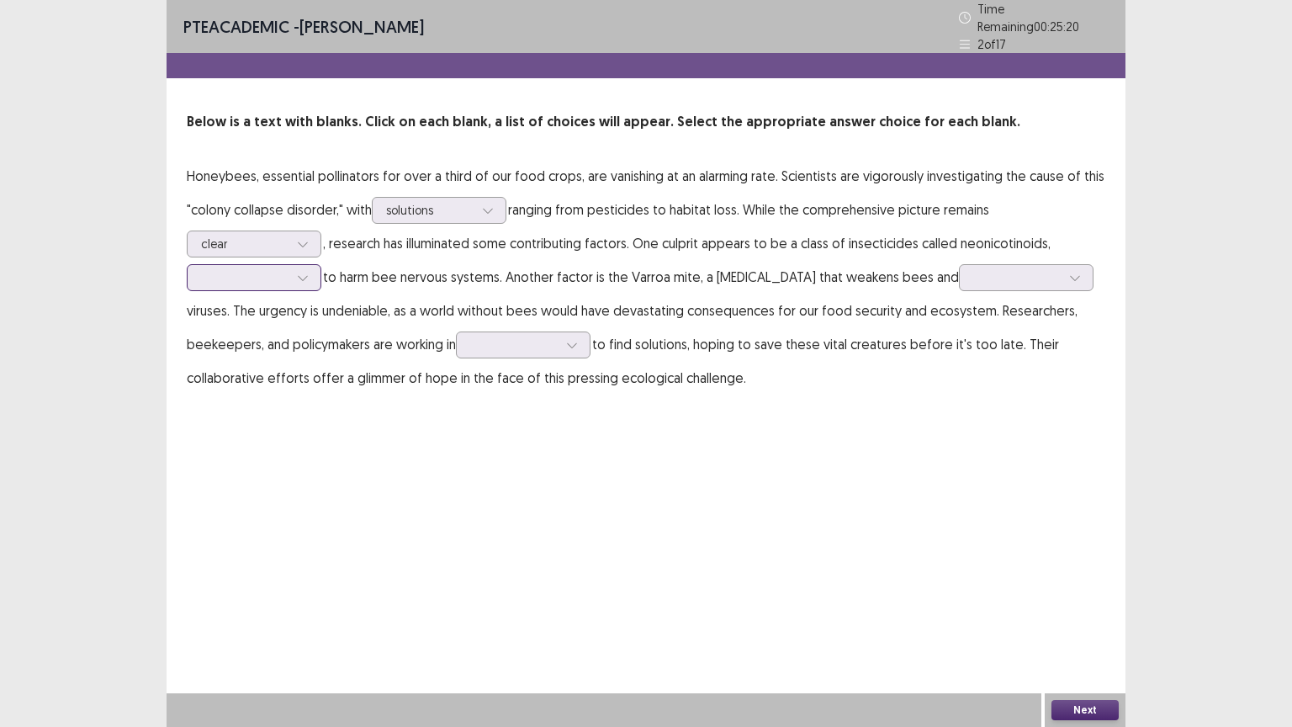
click at [289, 285] on div at bounding box center [244, 277] width 87 height 16
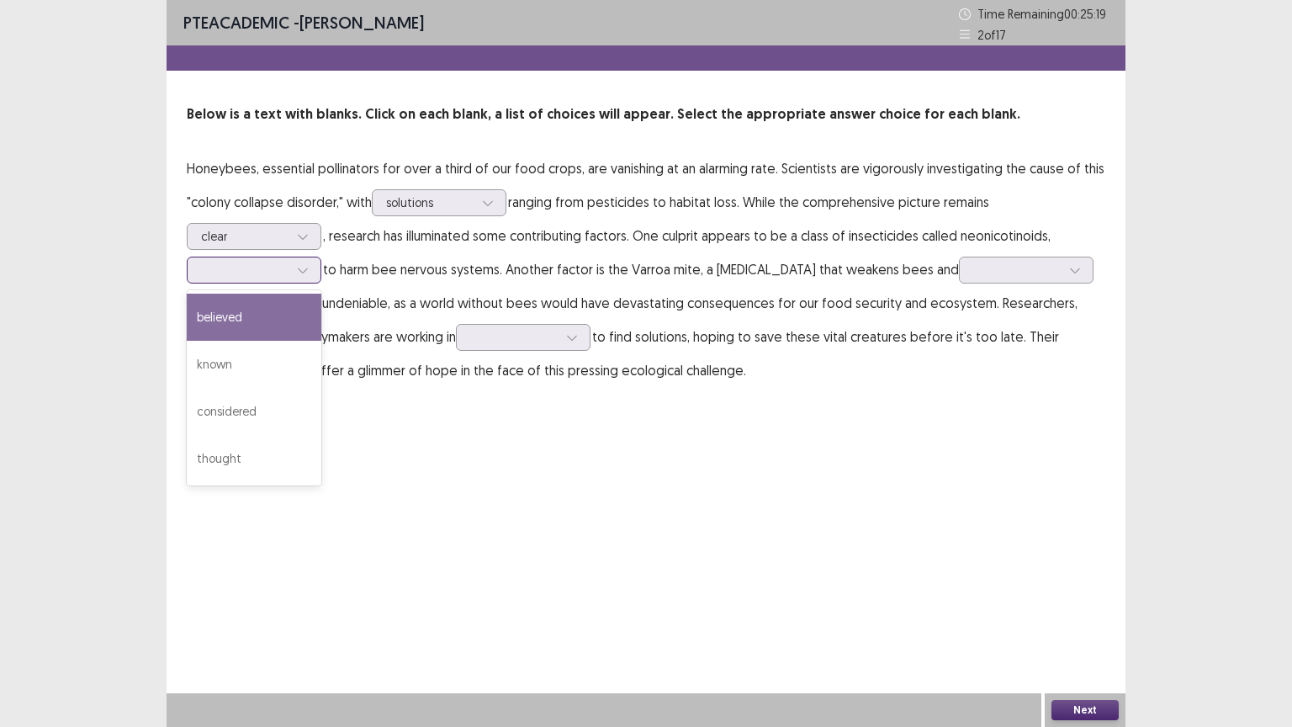
click at [321, 341] on div "believed" at bounding box center [254, 317] width 135 height 47
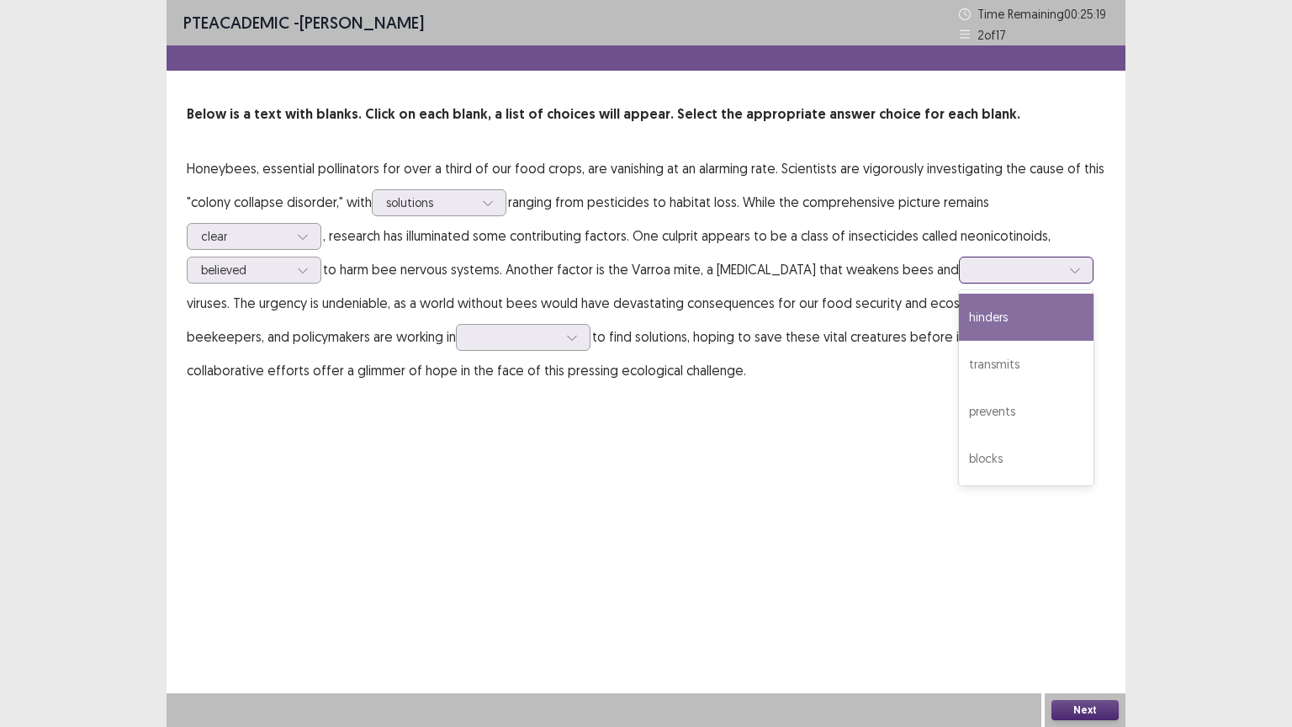
click at [973, 278] on div at bounding box center [1016, 270] width 87 height 16
drag, startPoint x: 809, startPoint y: 447, endPoint x: 774, endPoint y: 481, distance: 48.8
click at [959, 341] on div "hinders" at bounding box center [1026, 317] width 135 height 47
click at [578, 343] on icon at bounding box center [572, 337] width 12 height 12
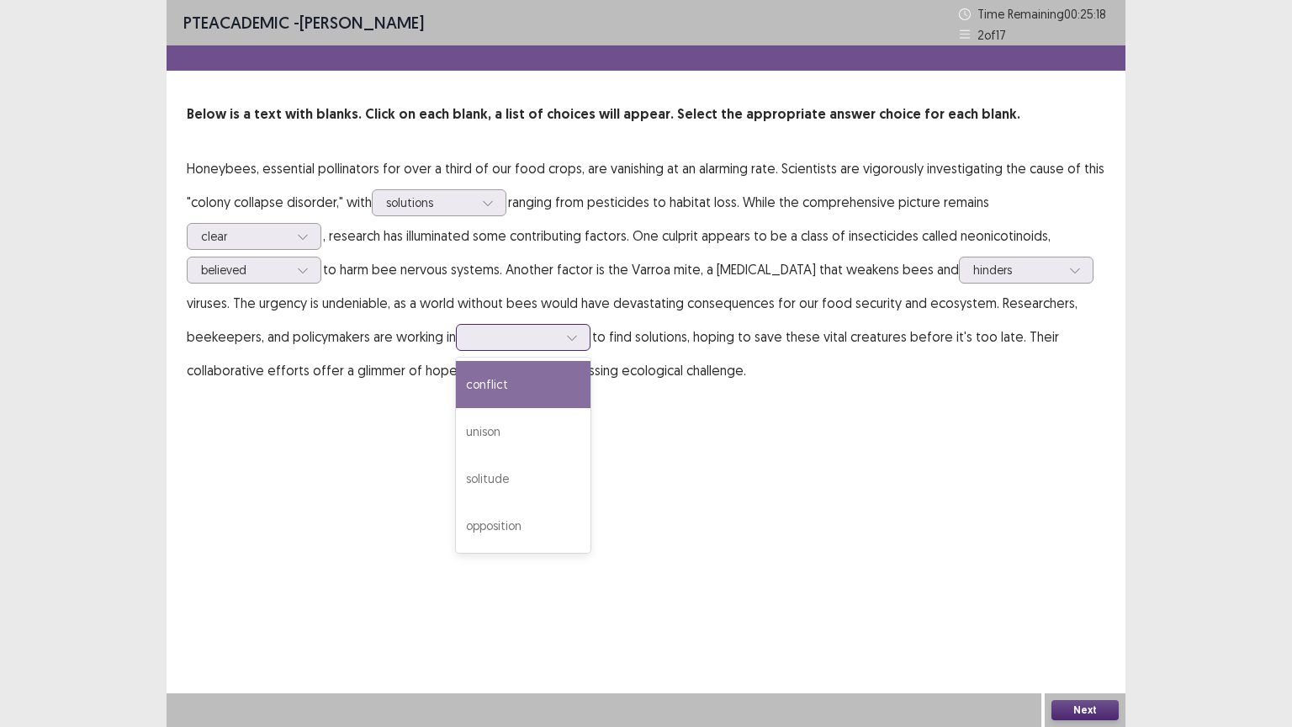
click at [591, 408] on div "conflict" at bounding box center [523, 384] width 135 height 47
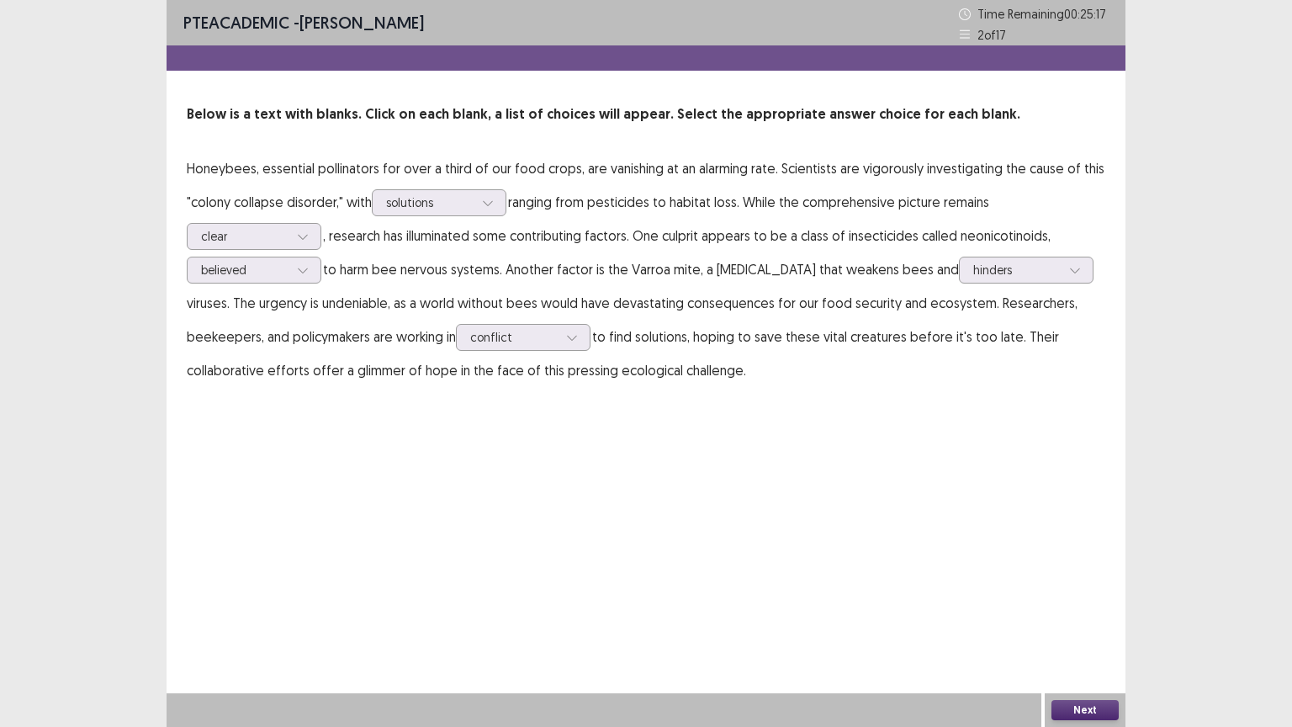
click at [1067, 644] on button "Next" at bounding box center [1085, 710] width 67 height 20
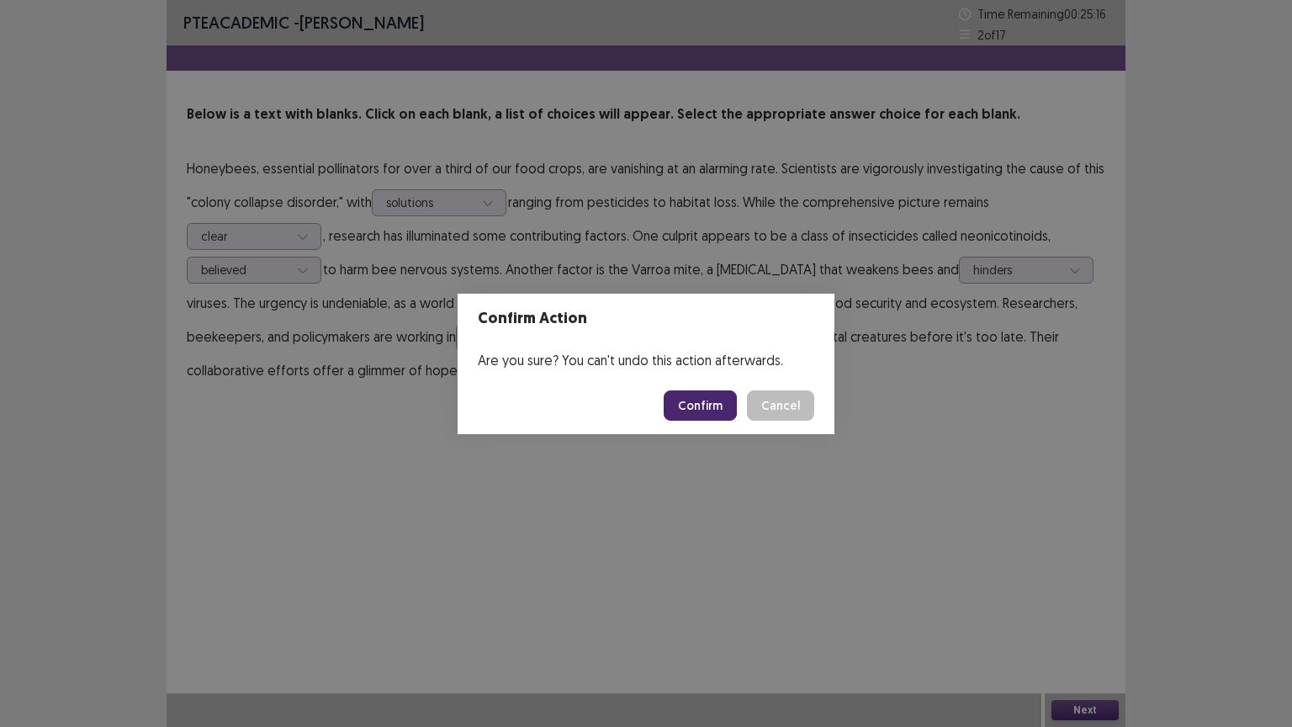
click at [691, 407] on button "Confirm" at bounding box center [700, 405] width 73 height 30
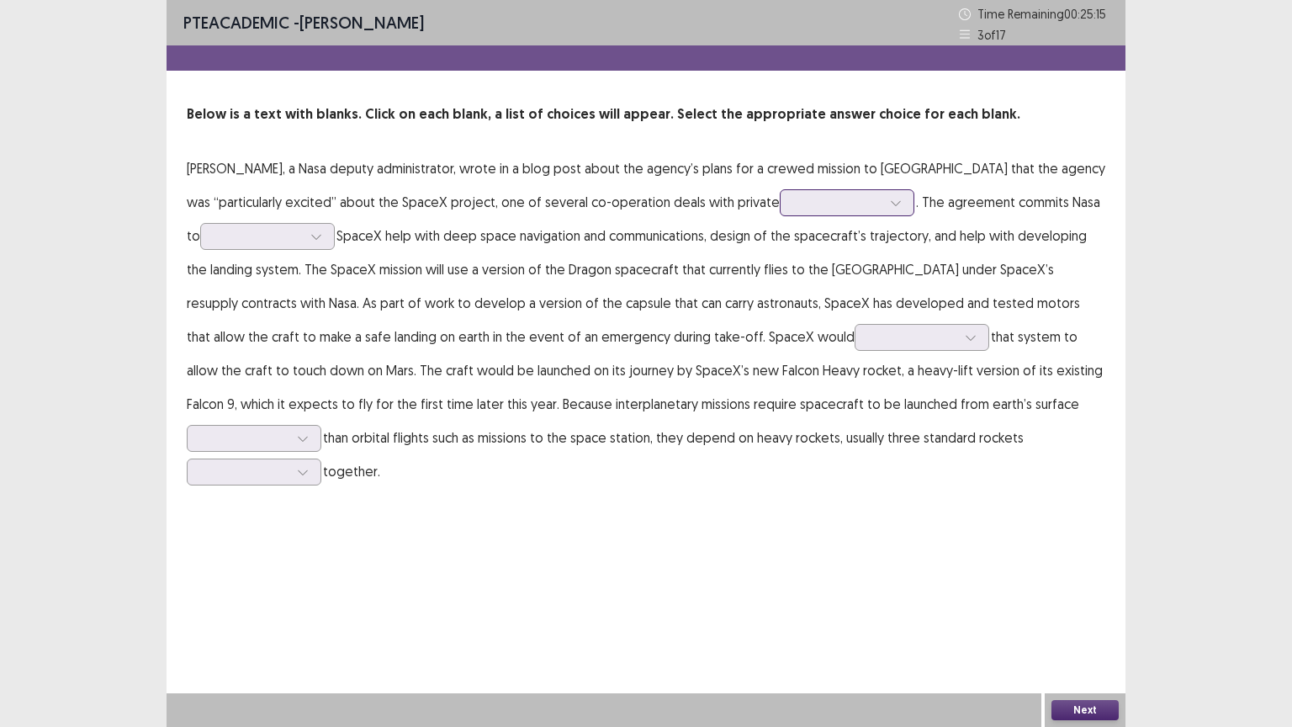
click at [890, 209] on icon at bounding box center [896, 203] width 12 height 12
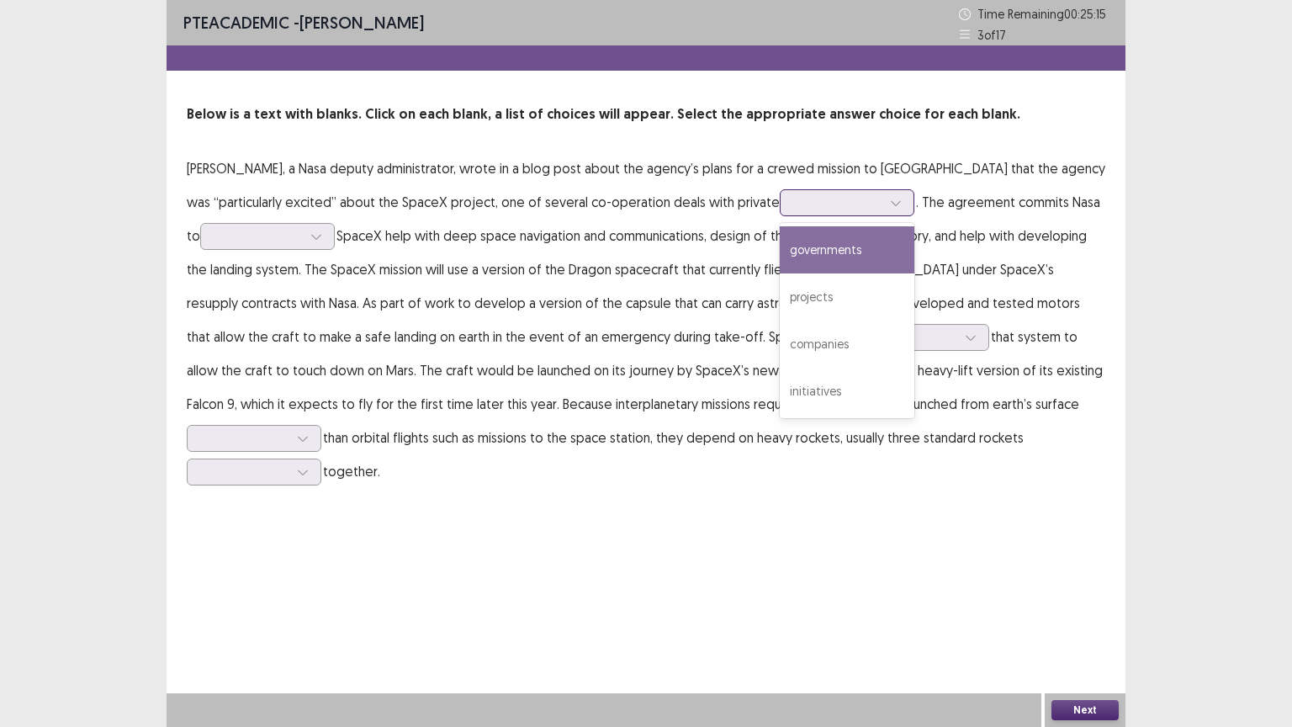
click at [780, 273] on div "governments" at bounding box center [847, 249] width 135 height 47
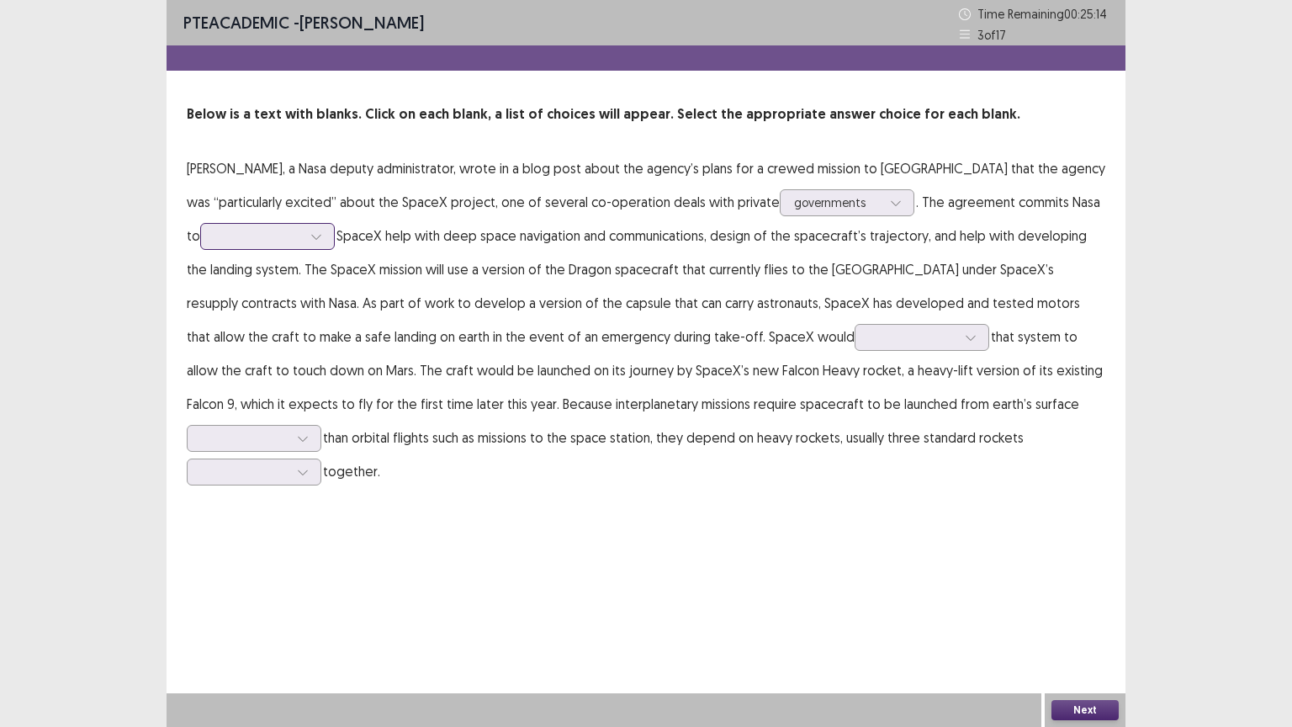
click at [302, 244] on div at bounding box center [258, 236] width 87 height 16
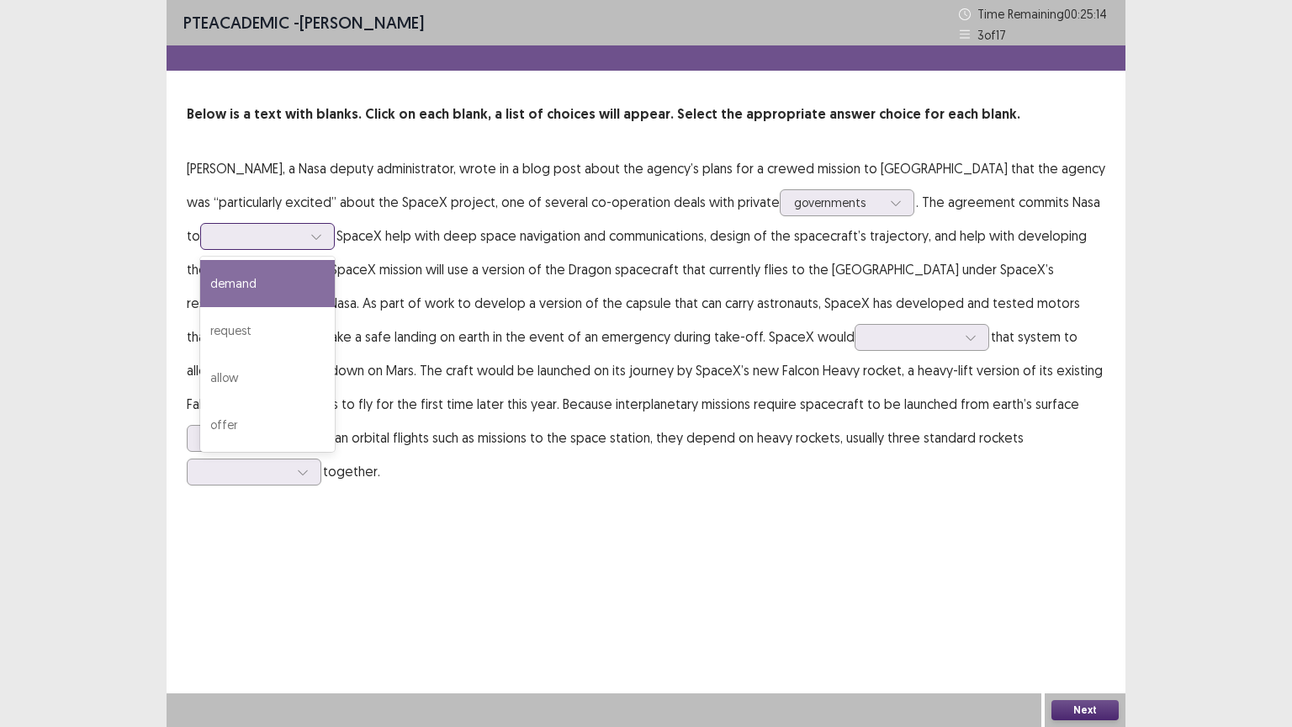
click at [335, 307] on div "demand" at bounding box center [267, 283] width 135 height 47
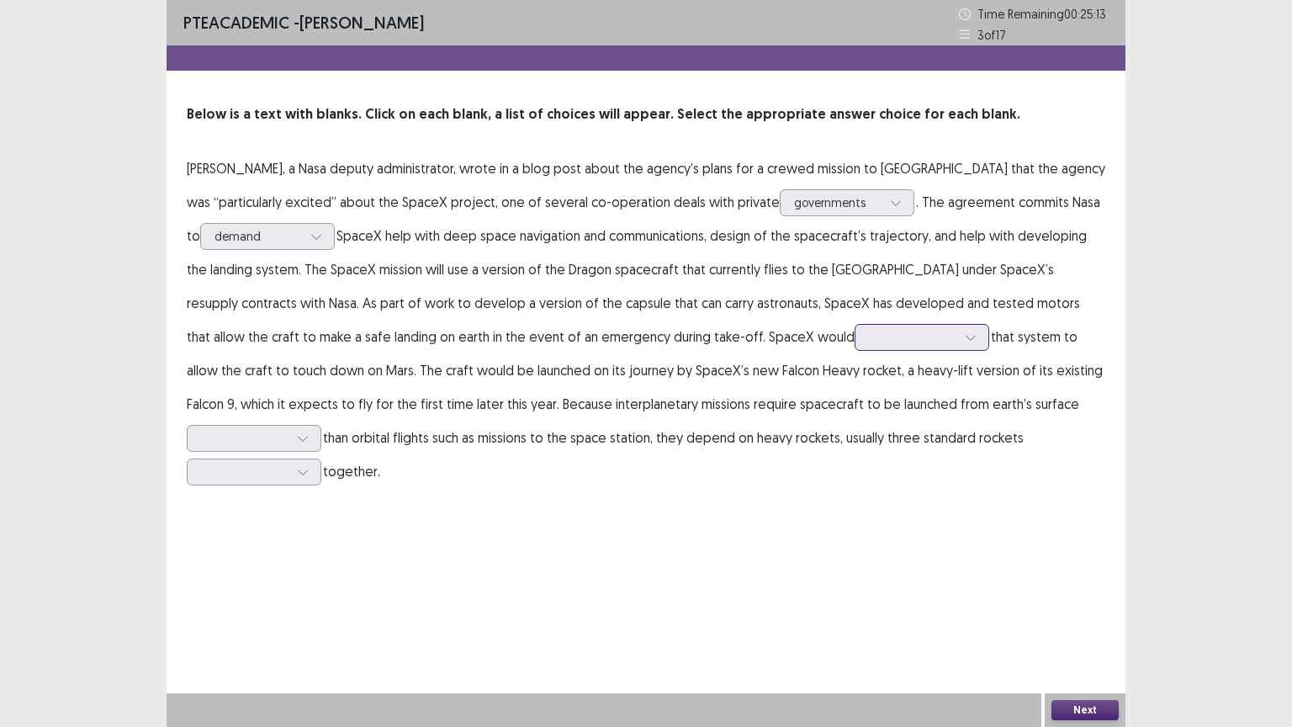
click at [855, 351] on div at bounding box center [922, 337] width 135 height 27
click at [855, 408] on div "test" at bounding box center [922, 384] width 135 height 47
click at [283, 446] on div at bounding box center [244, 438] width 87 height 16
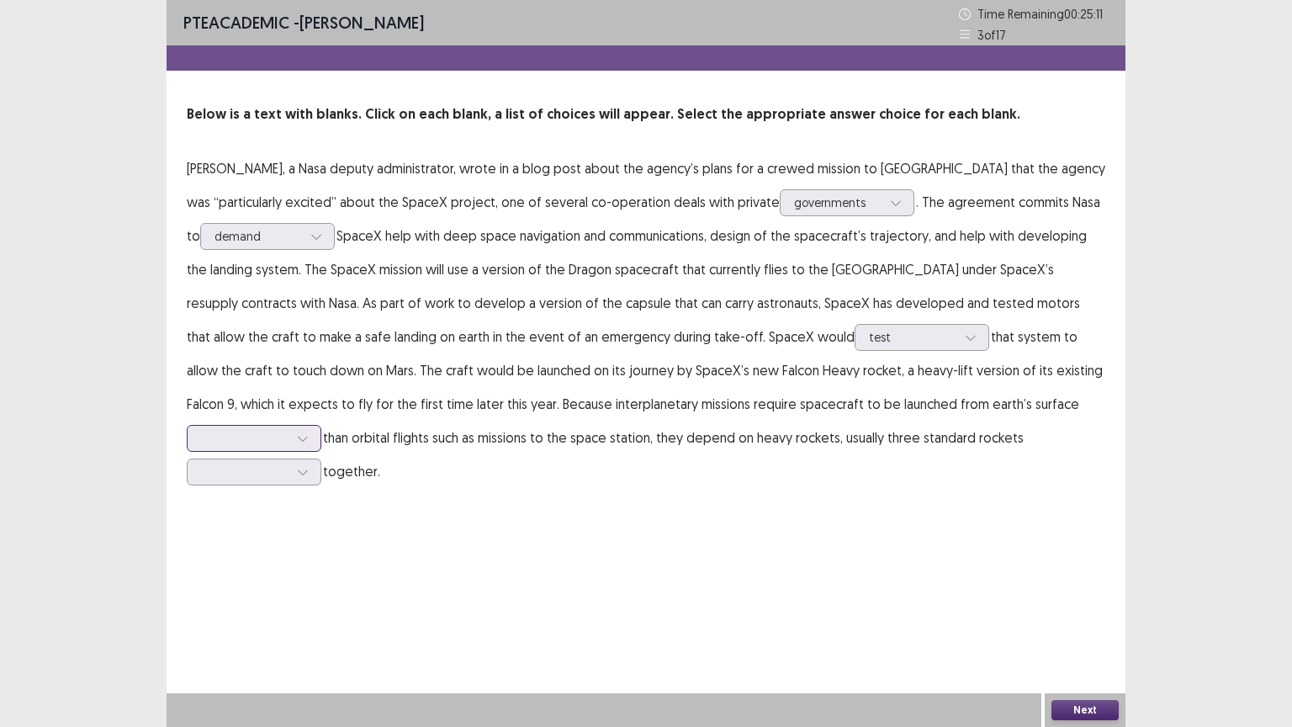
click at [298, 451] on div at bounding box center [302, 438] width 25 height 25
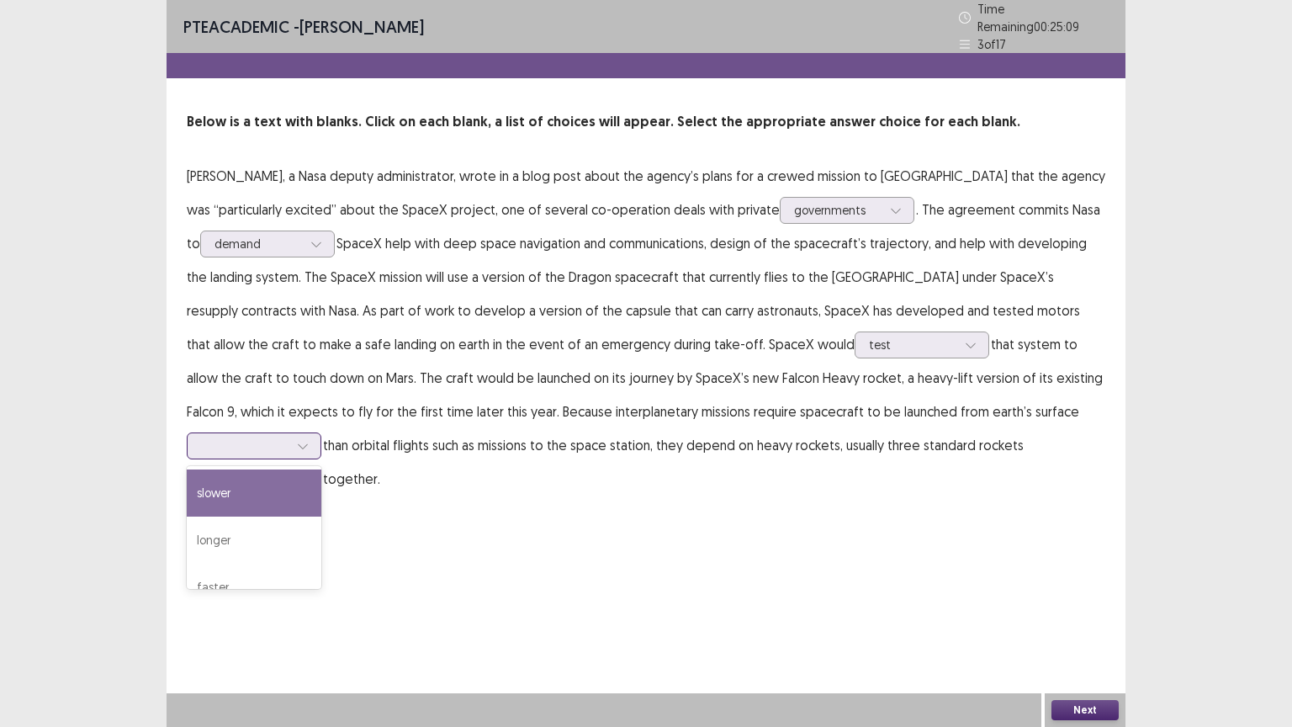
drag, startPoint x: 318, startPoint y: 624, endPoint x: 276, endPoint y: 579, distance: 61.9
click at [276, 453] on div at bounding box center [244, 445] width 87 height 16
click at [283, 517] on div "slower" at bounding box center [254, 492] width 135 height 47
click at [321, 493] on div at bounding box center [254, 479] width 135 height 27
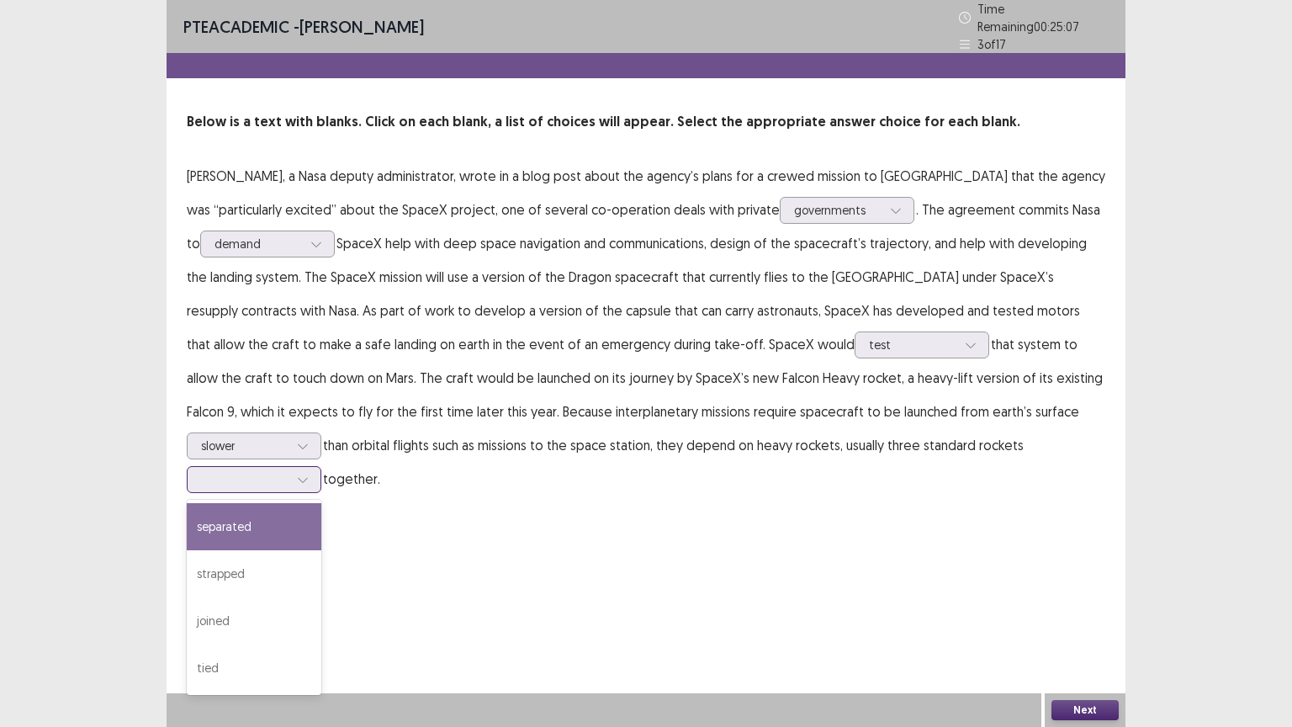
click at [321, 529] on div "separated" at bounding box center [254, 526] width 135 height 47
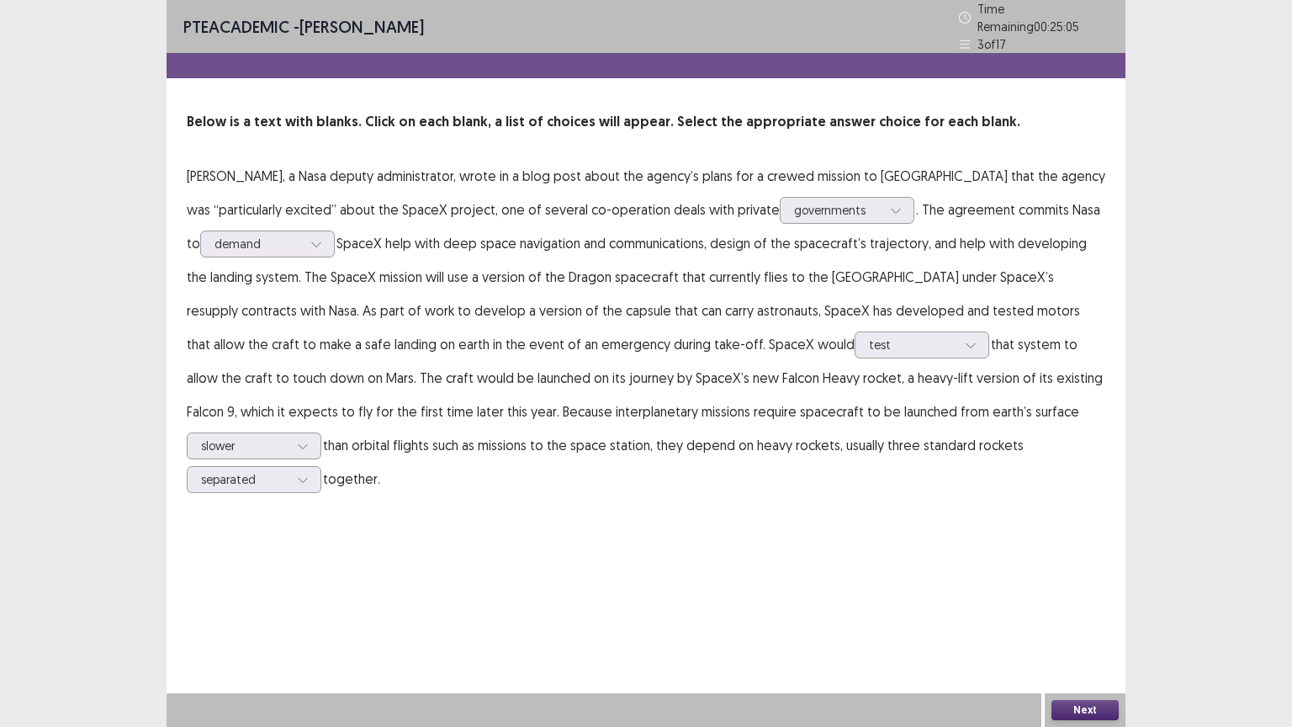
click at [1100, 644] on button "Next" at bounding box center [1085, 710] width 67 height 20
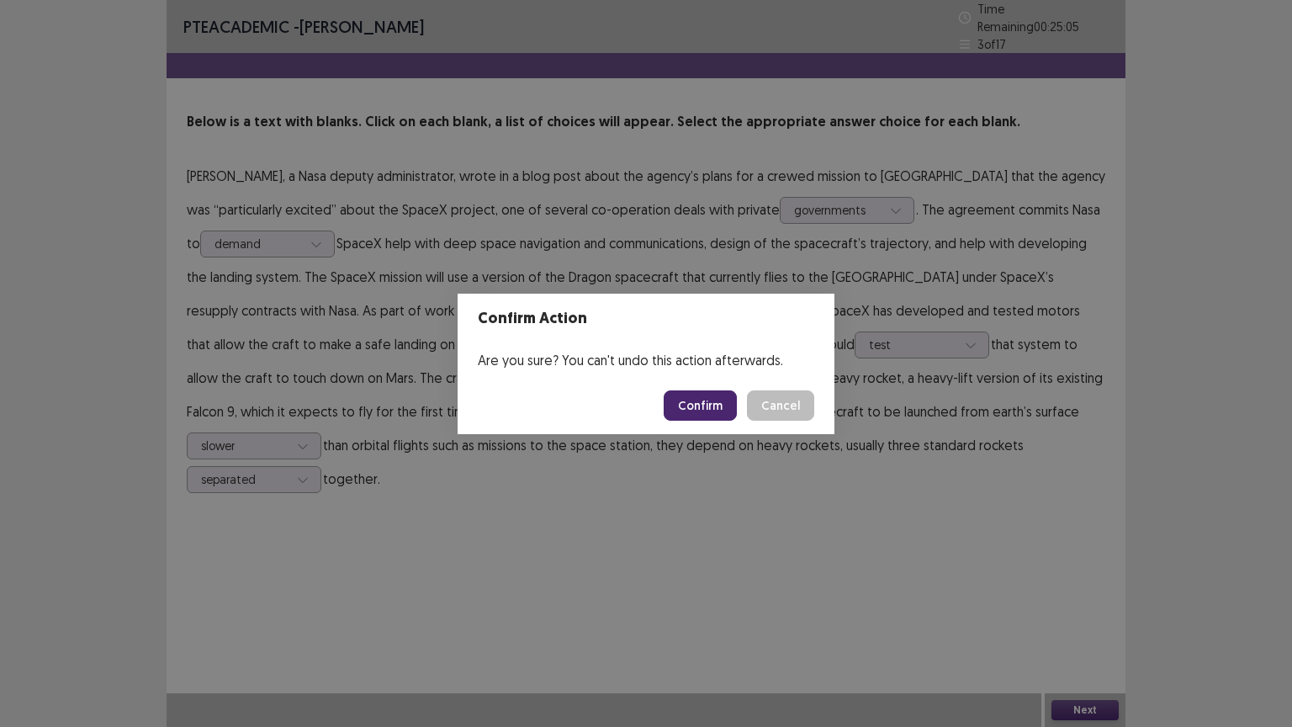
click at [695, 421] on button "Confirm" at bounding box center [700, 405] width 73 height 30
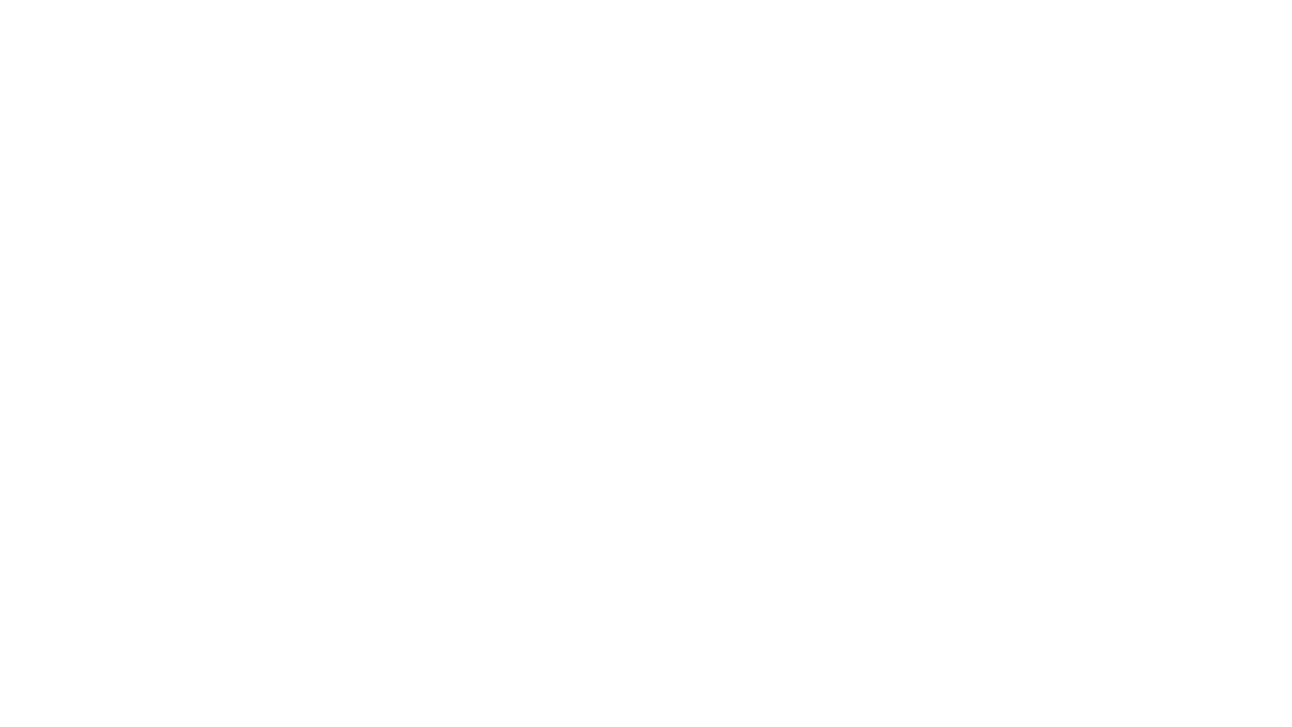
scroll to position [0, 0]
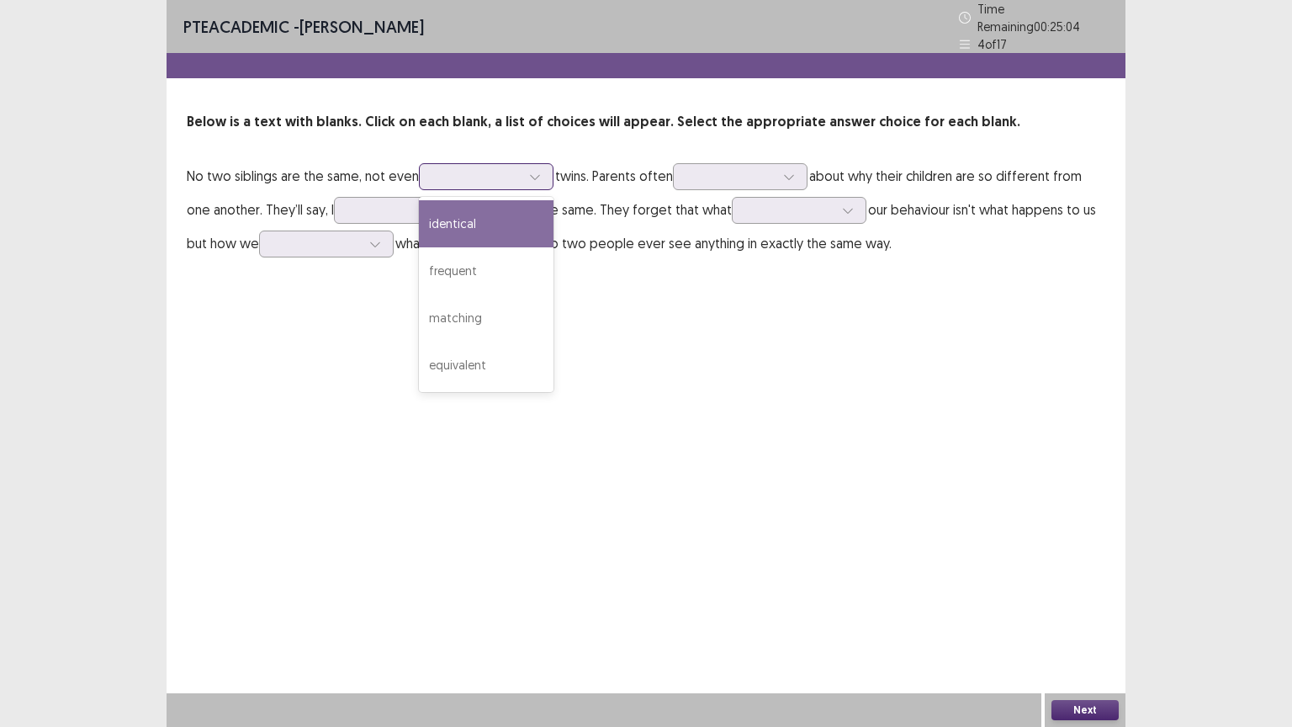
click at [541, 183] on icon at bounding box center [535, 177] width 12 height 12
click at [554, 247] on div "identical" at bounding box center [486, 223] width 135 height 47
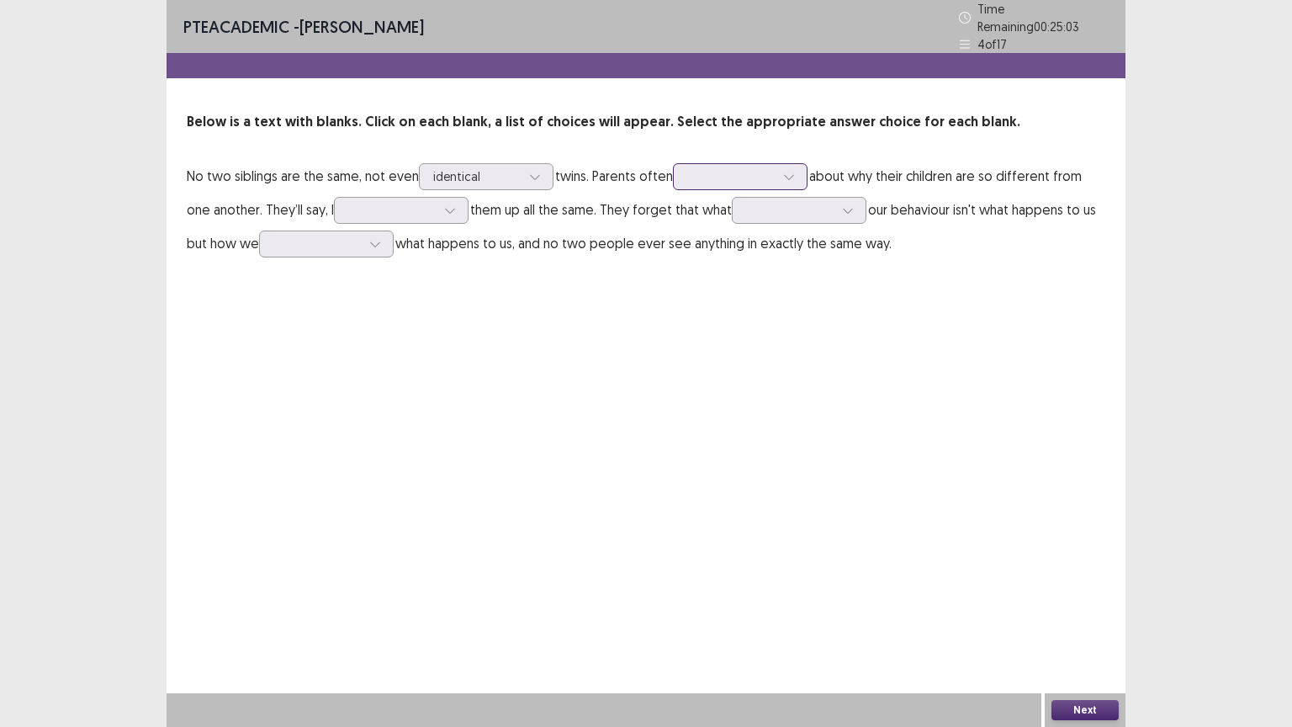
click at [691, 183] on input "text" at bounding box center [688, 176] width 3 height 13
click at [787, 247] on div "suspect" at bounding box center [740, 223] width 135 height 47
drag, startPoint x: 681, startPoint y: 300, endPoint x: 618, endPoint y: 289, distance: 63.2
click at [678, 260] on p "No two siblings are the same, not even identical twins. Parents often suspect a…" at bounding box center [646, 209] width 919 height 101
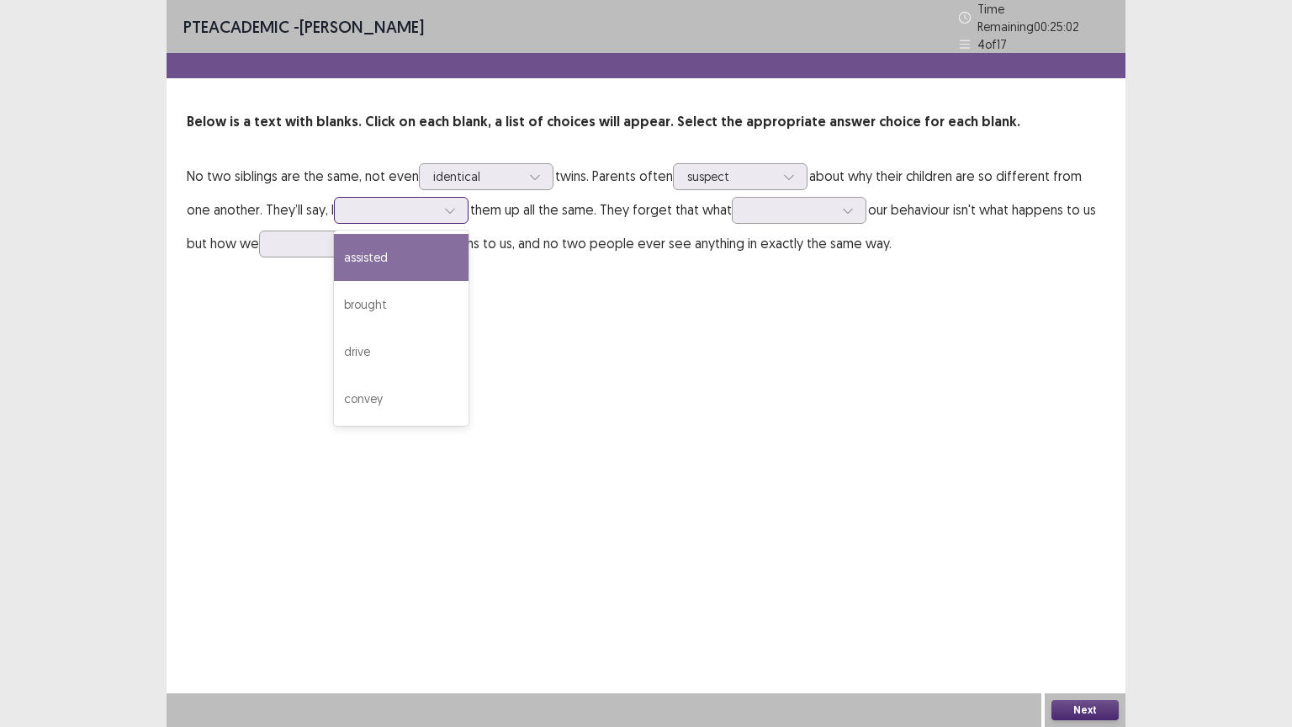
click at [436, 218] on div at bounding box center [391, 210] width 87 height 16
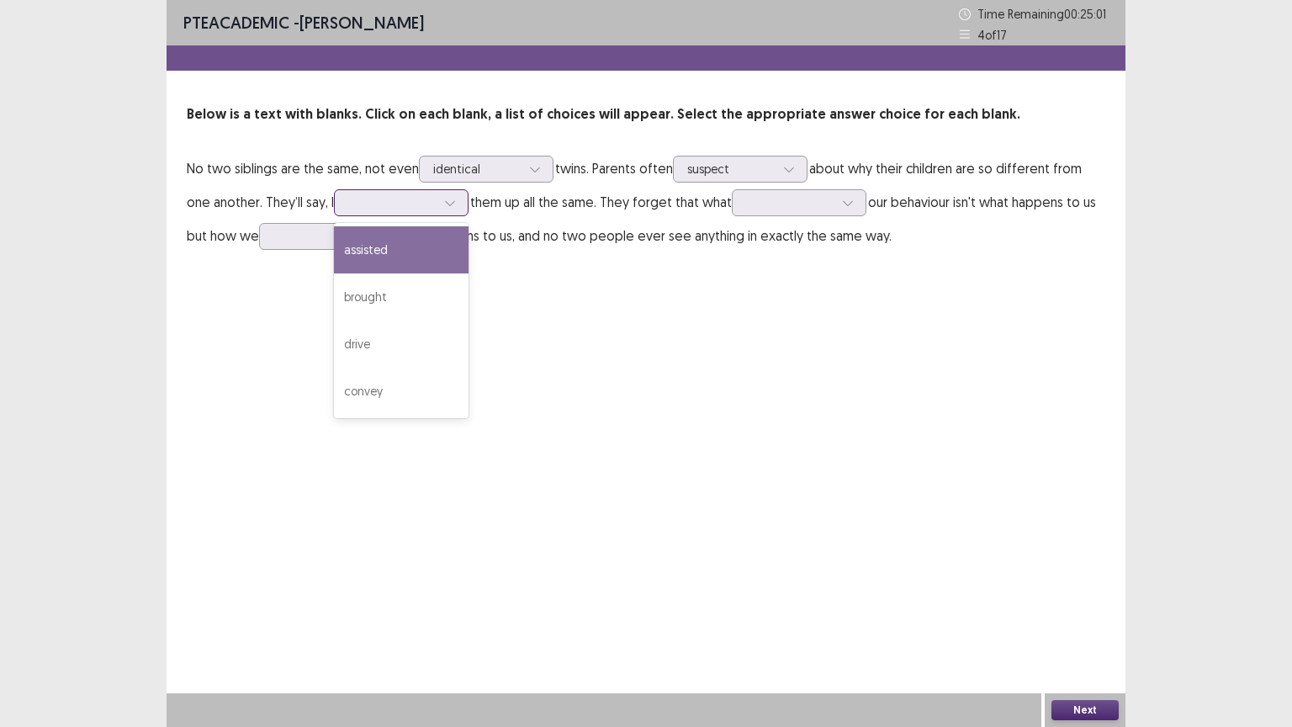
click at [469, 273] on div "assisted" at bounding box center [401, 249] width 135 height 47
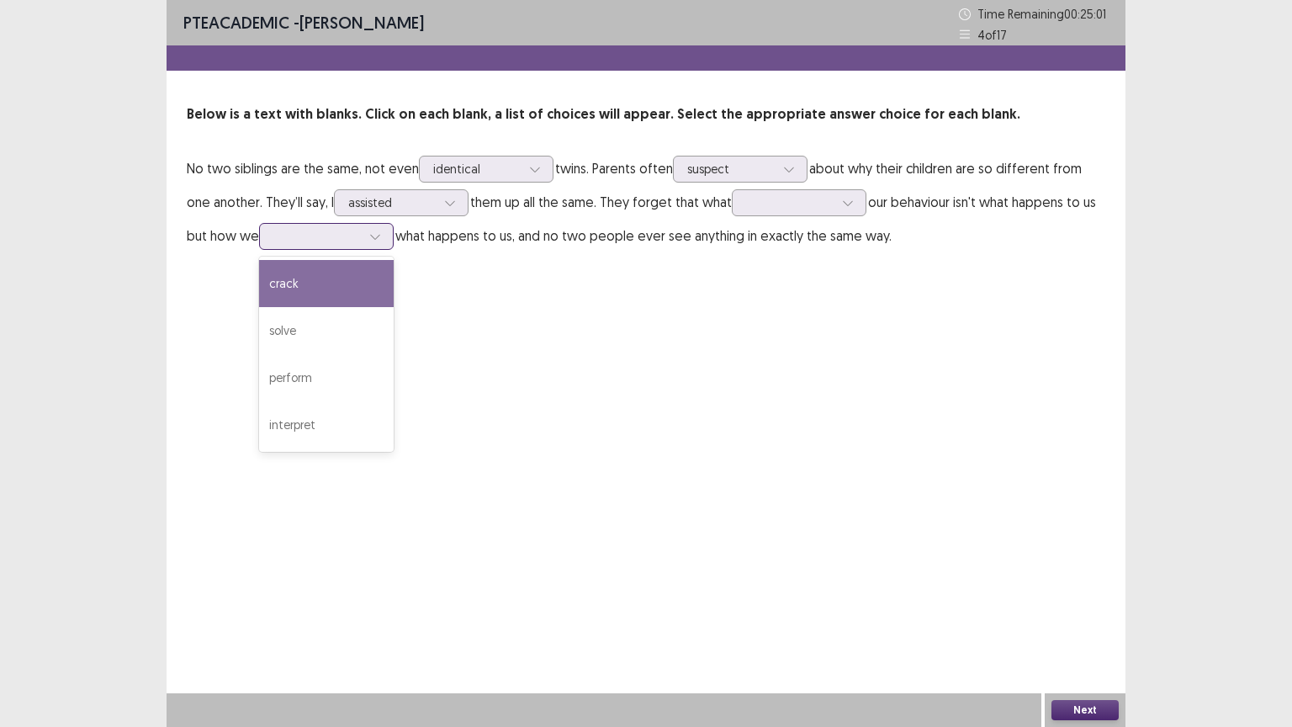
click at [277, 242] on input "text" at bounding box center [274, 236] width 3 height 13
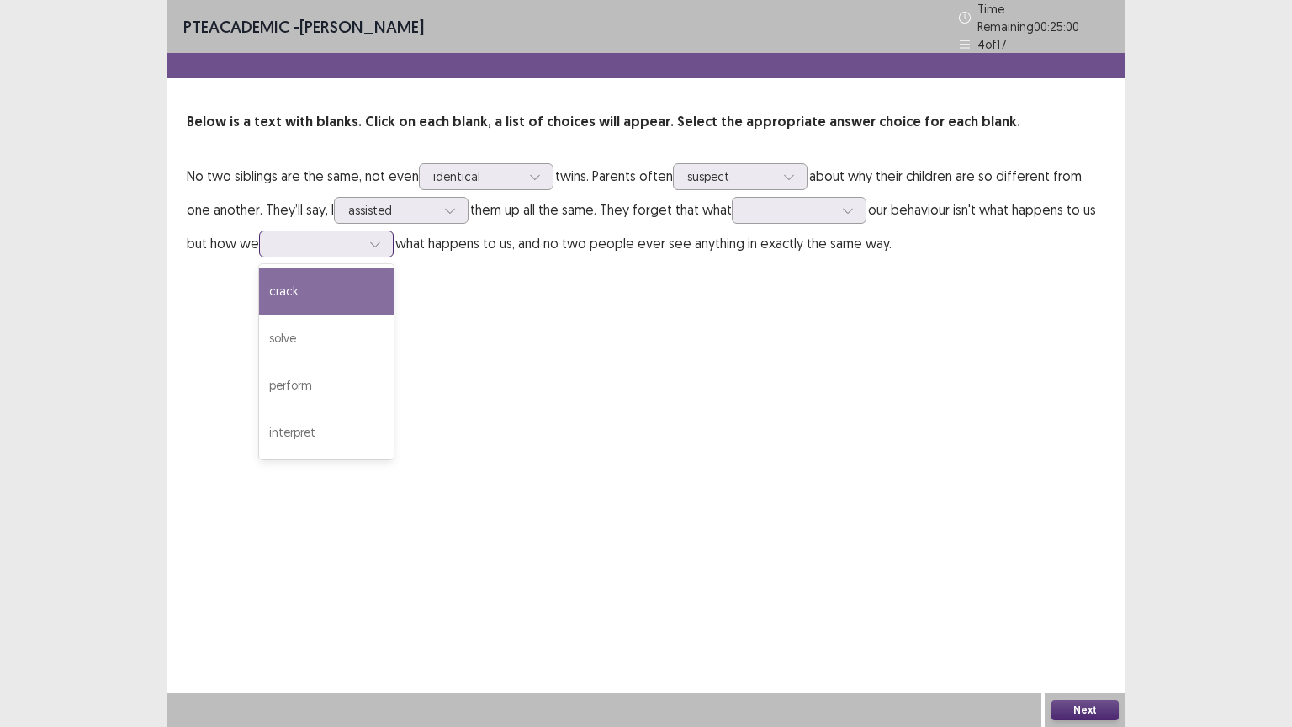
click at [394, 315] on div "crack" at bounding box center [326, 291] width 135 height 47
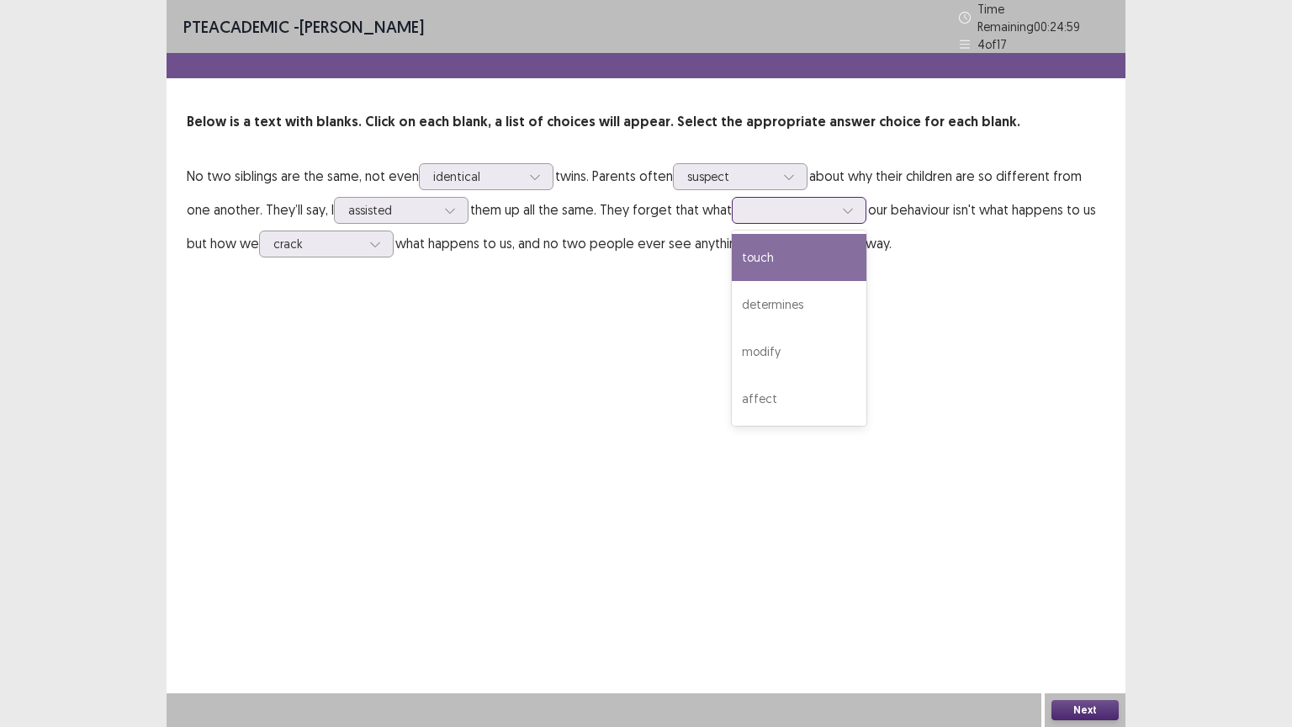
click at [746, 218] on div at bounding box center [789, 210] width 87 height 16
drag, startPoint x: 295, startPoint y: 373, endPoint x: 432, endPoint y: 437, distance: 150.6
click at [732, 281] on div "touch" at bounding box center [799, 257] width 135 height 47
click at [1100, 644] on button "Next" at bounding box center [1085, 710] width 67 height 20
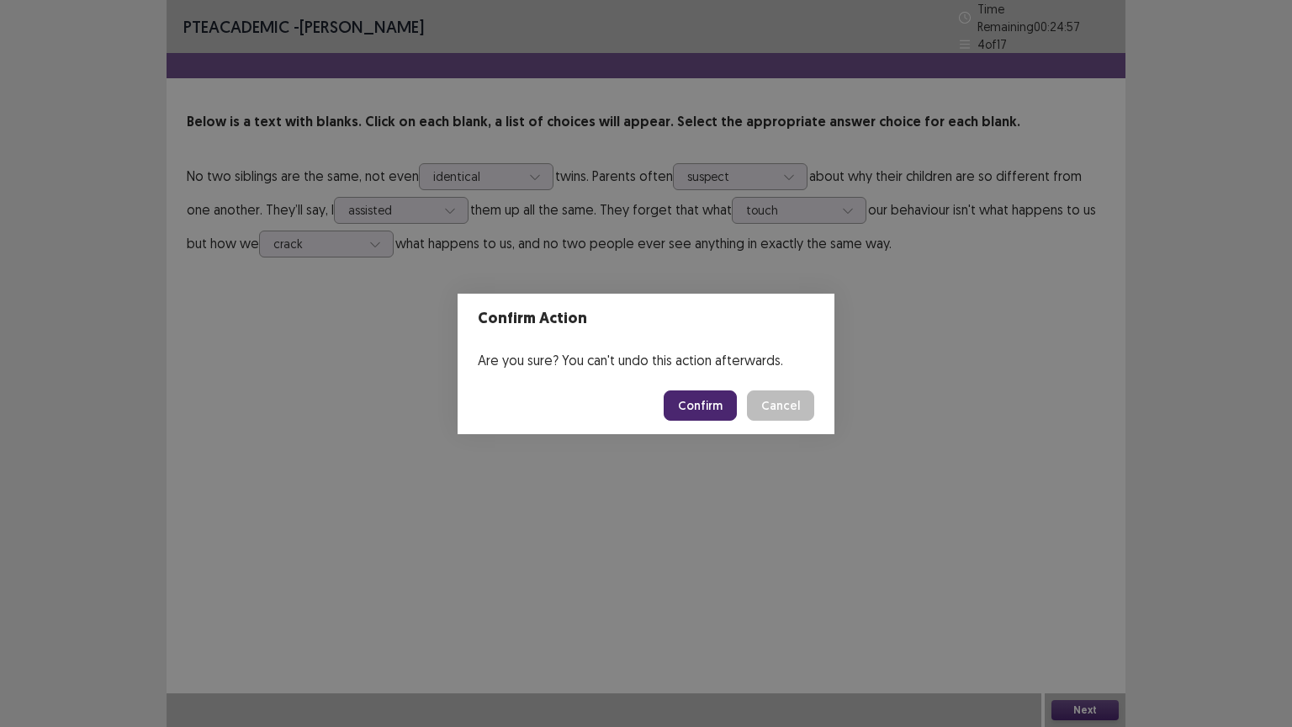
click at [705, 407] on button "Confirm" at bounding box center [700, 405] width 73 height 30
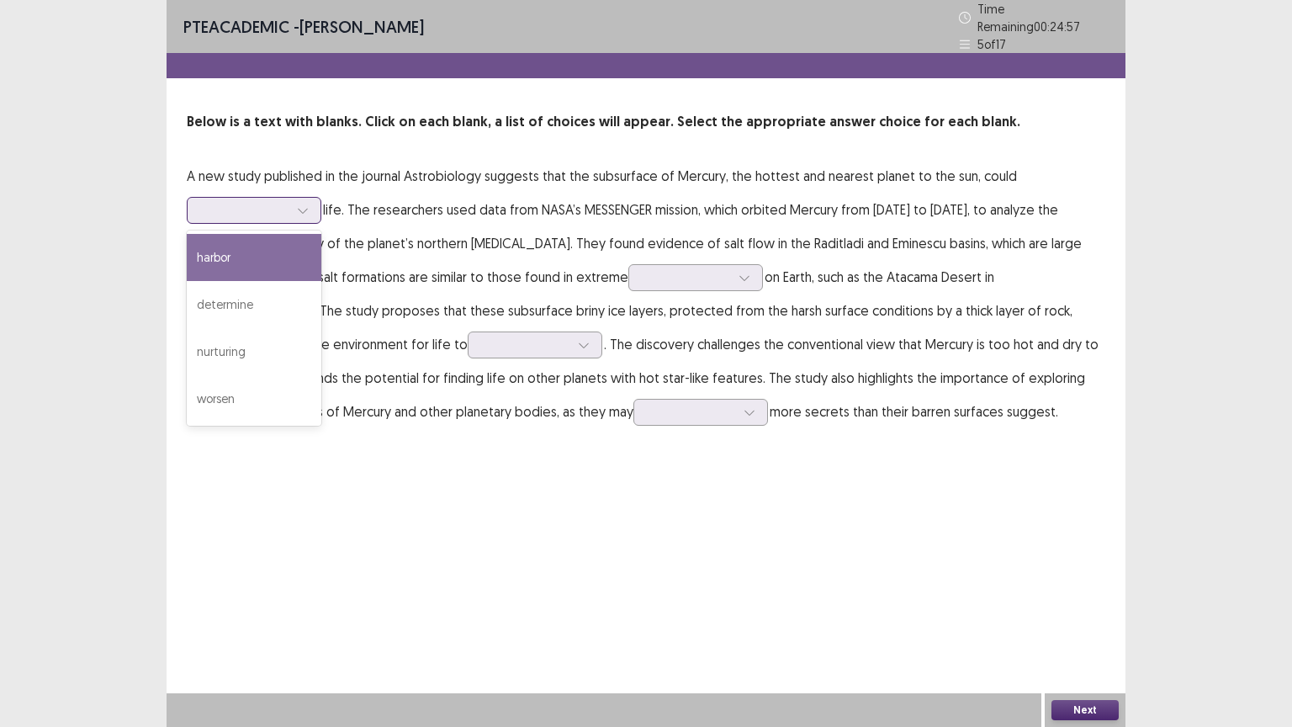
click at [289, 218] on div at bounding box center [244, 210] width 87 height 16
click at [321, 281] on div "harbor" at bounding box center [254, 257] width 135 height 47
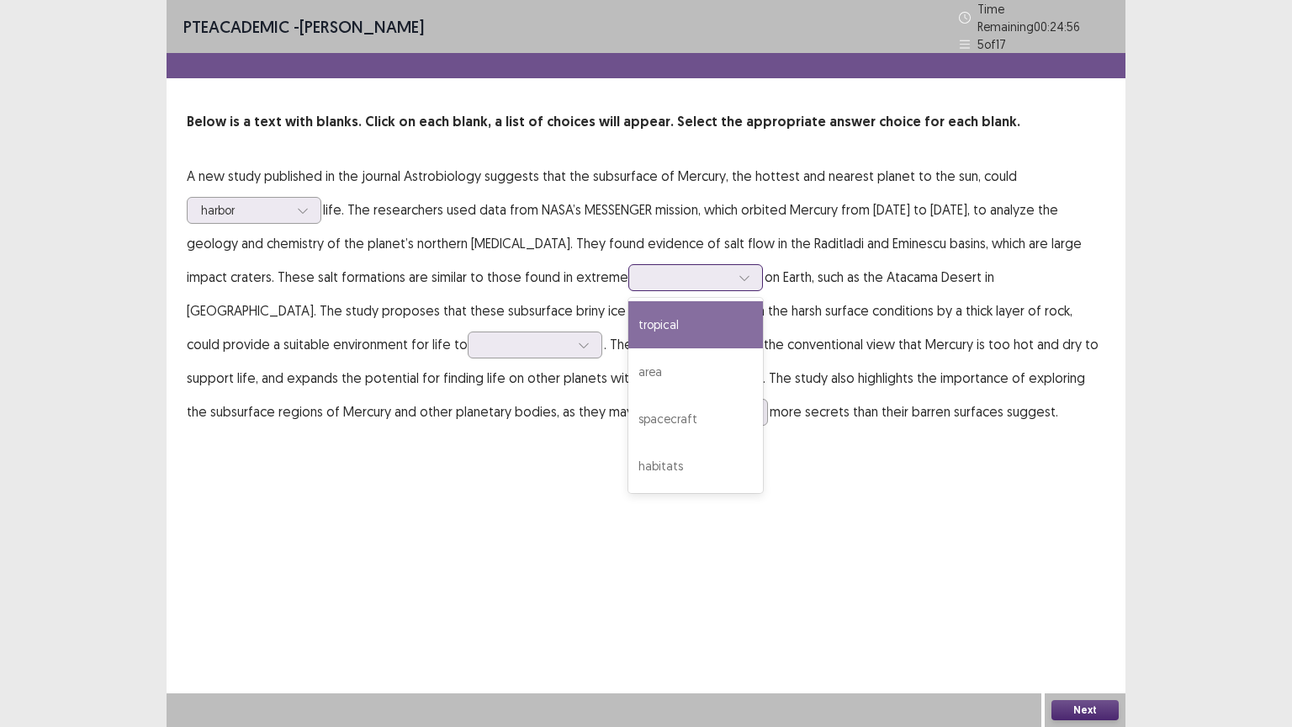
click at [628, 291] on div at bounding box center [695, 277] width 135 height 27
drag, startPoint x: 414, startPoint y: 440, endPoint x: 419, endPoint y: 457, distance: 17.6
click at [628, 348] on div "tropical" at bounding box center [695, 324] width 135 height 47
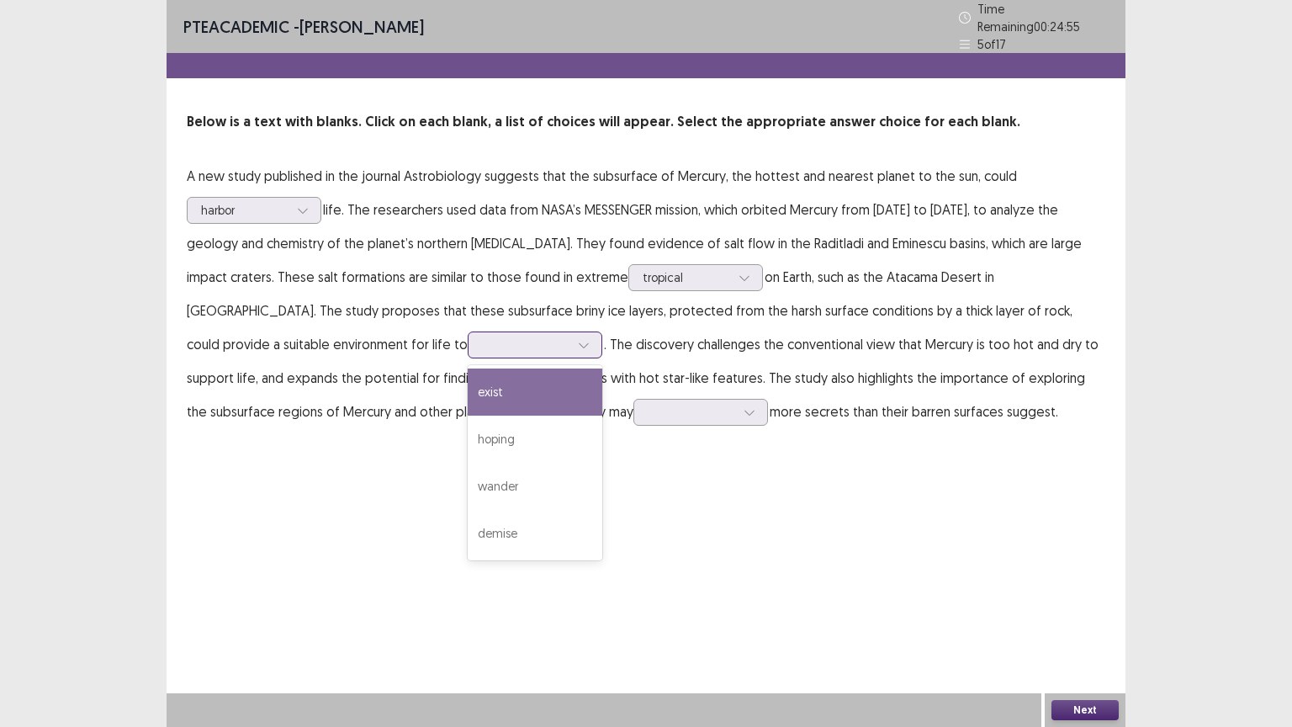
click at [482, 353] on div at bounding box center [525, 345] width 87 height 16
drag, startPoint x: 454, startPoint y: 547, endPoint x: 419, endPoint y: 494, distance: 63.7
click at [482, 353] on div at bounding box center [525, 345] width 87 height 16
drag, startPoint x: 431, startPoint y: 542, endPoint x: 365, endPoint y: 597, distance: 85.4
click at [468, 416] on div "exist" at bounding box center [535, 392] width 135 height 47
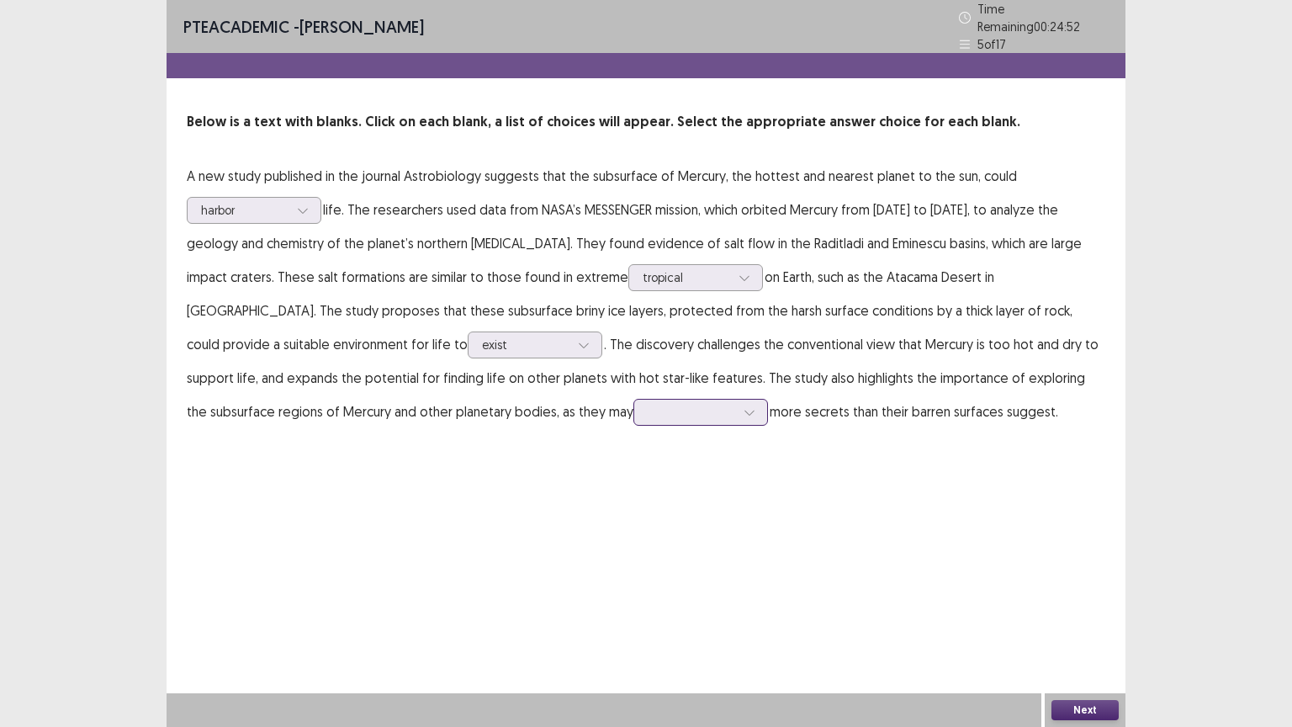
drag, startPoint x: 286, startPoint y: 653, endPoint x: 283, endPoint y: 615, distance: 38.0
click at [286, 462] on div "PTE academic - Ryo K Time Remaining 00 : 24 : 52 5 of 17 Below is a text with b…" at bounding box center [646, 231] width 959 height 462
click at [634, 426] on div at bounding box center [701, 412] width 135 height 27
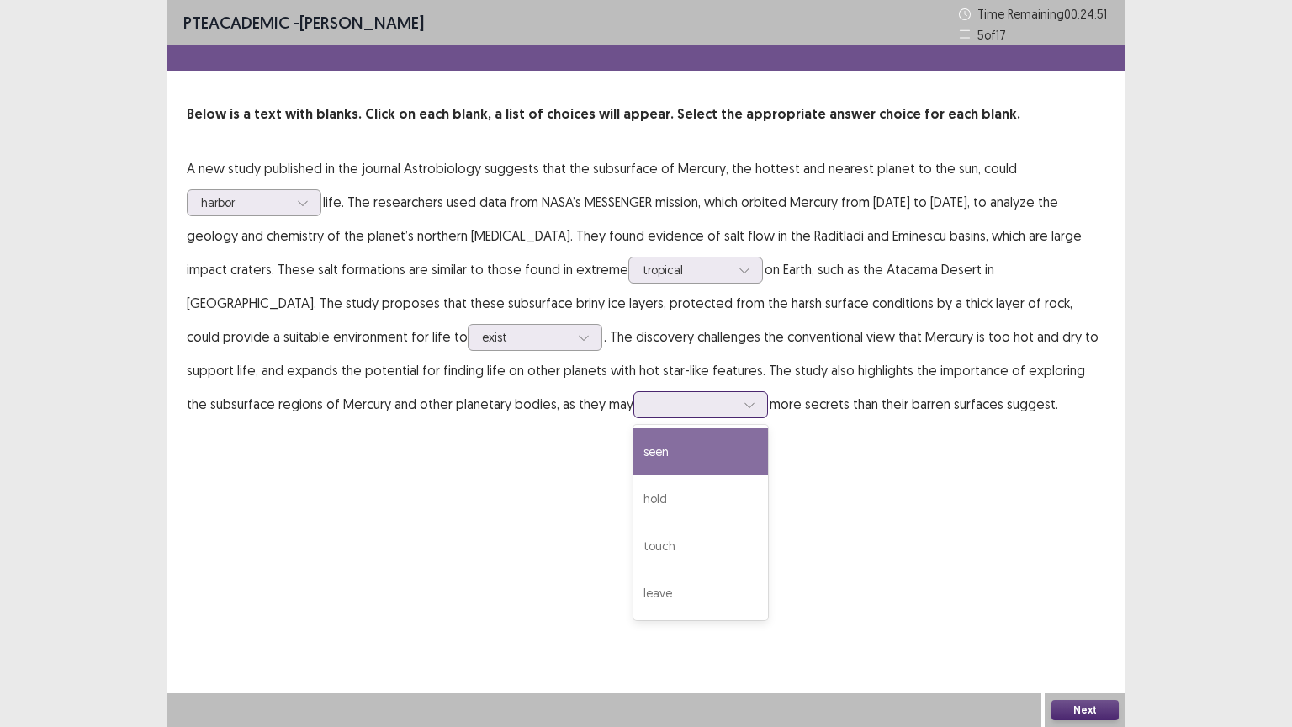
drag, startPoint x: 282, startPoint y: 535, endPoint x: 340, endPoint y: 528, distance: 58.4
click at [634, 475] on div "seen" at bounding box center [701, 451] width 135 height 47
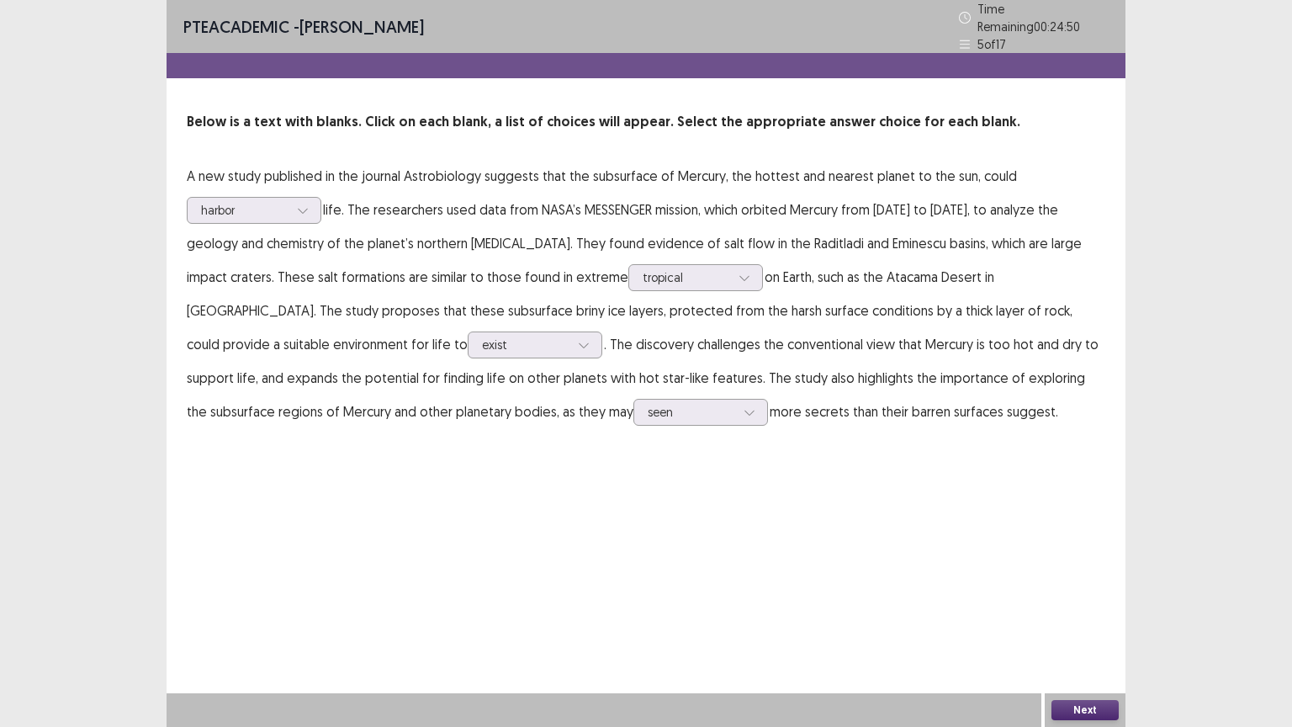
click at [1073, 644] on button "Next" at bounding box center [1085, 710] width 67 height 20
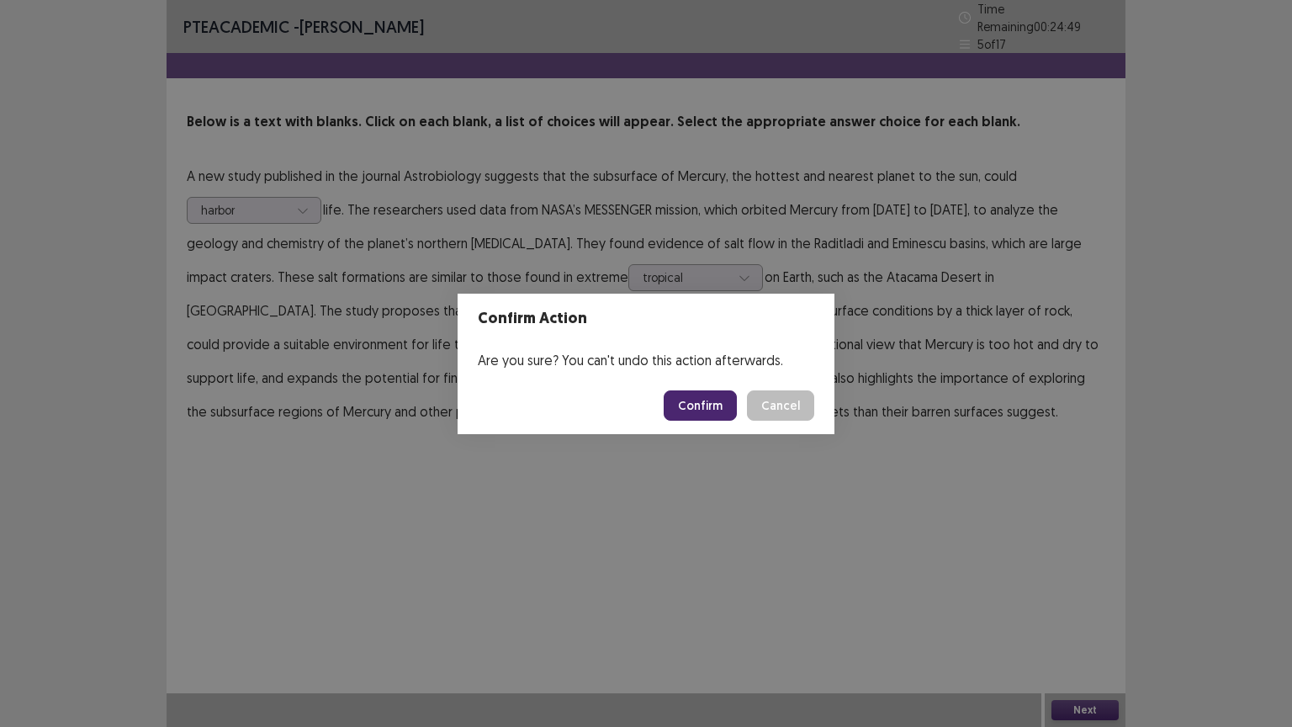
click at [724, 417] on button "Confirm" at bounding box center [700, 405] width 73 height 30
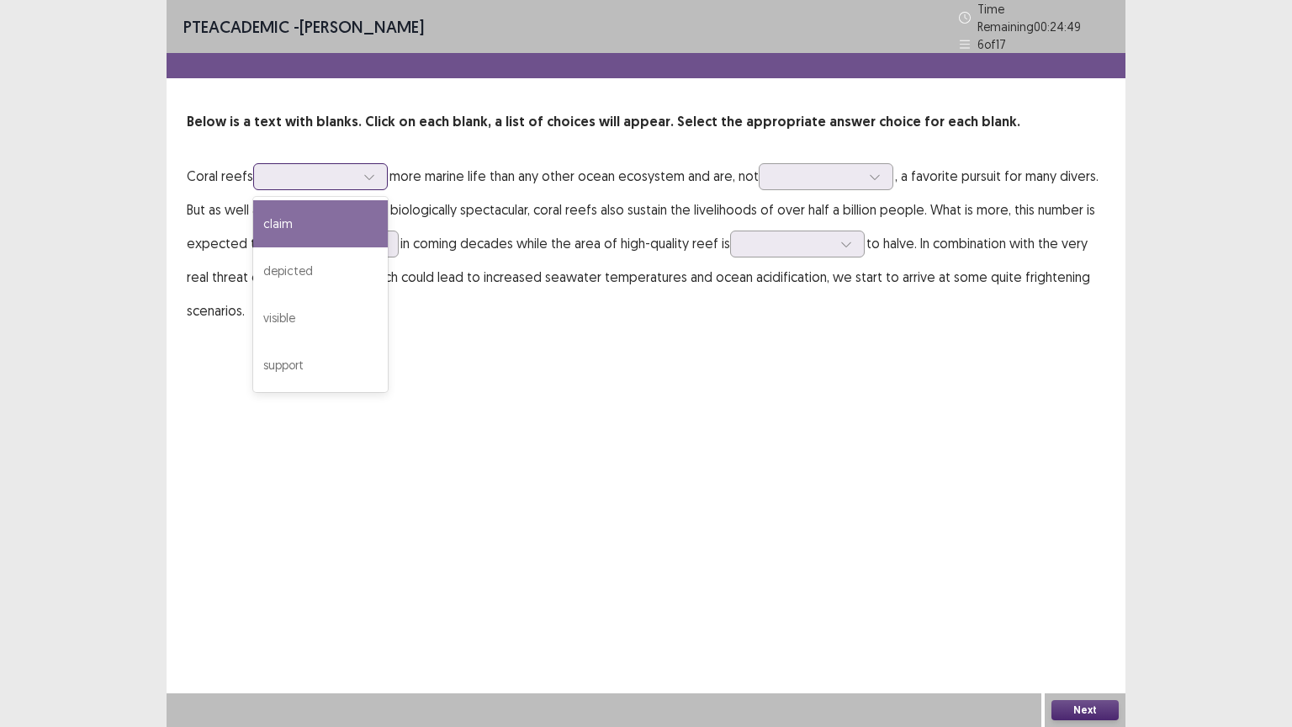
click at [375, 183] on icon at bounding box center [369, 177] width 12 height 12
click at [388, 247] on div "claim" at bounding box center [320, 223] width 135 height 47
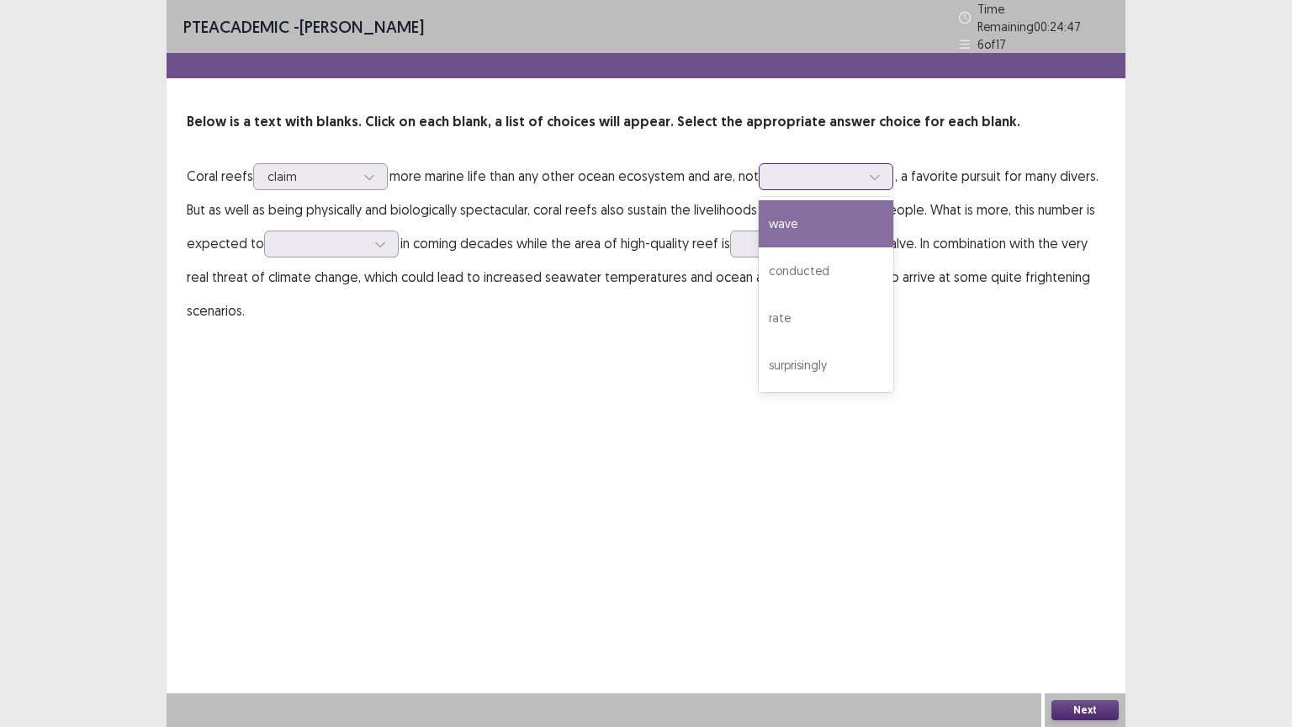
click at [861, 184] on div at bounding box center [816, 176] width 87 height 16
click at [890, 247] on div "wave" at bounding box center [826, 223] width 135 height 47
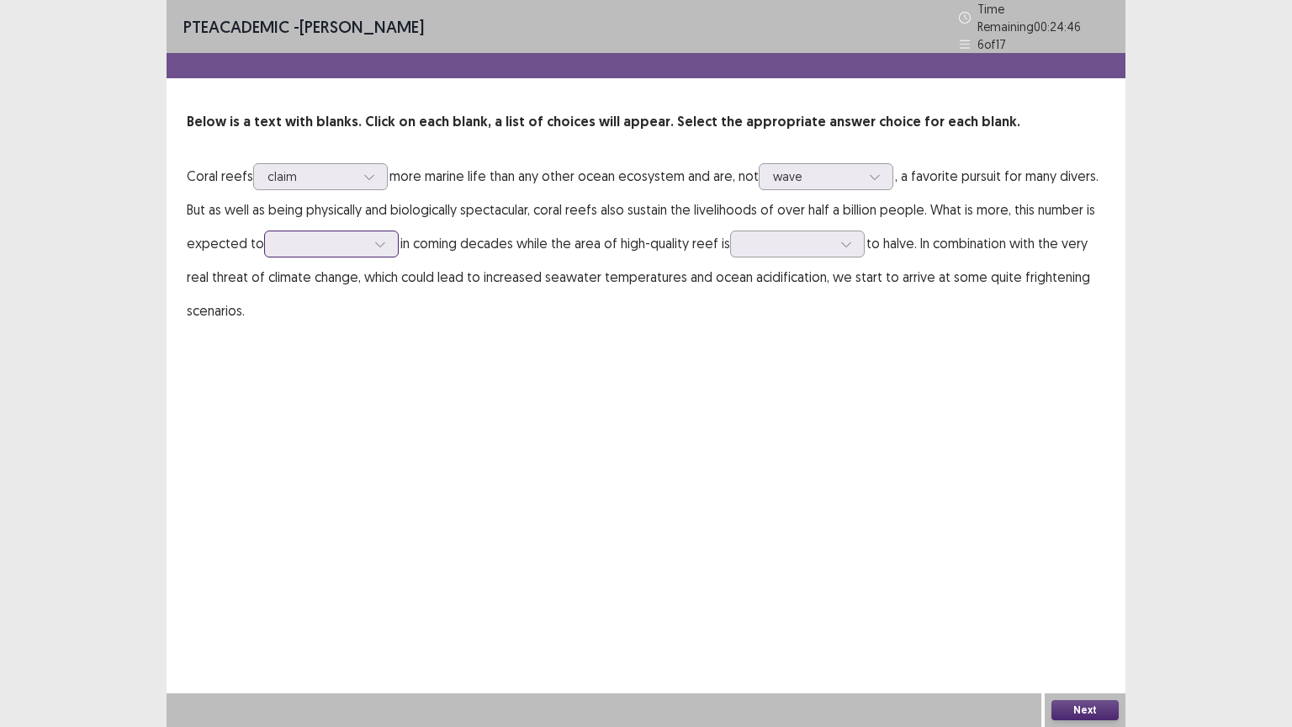
click at [366, 252] on div at bounding box center [321, 244] width 87 height 16
click at [399, 315] on div "treat" at bounding box center [331, 291] width 135 height 47
click at [840, 250] on icon at bounding box center [846, 244] width 12 height 12
drag, startPoint x: 426, startPoint y: 412, endPoint x: 606, endPoint y: 471, distance: 189.4
click at [730, 315] on div "expected" at bounding box center [797, 291] width 135 height 47
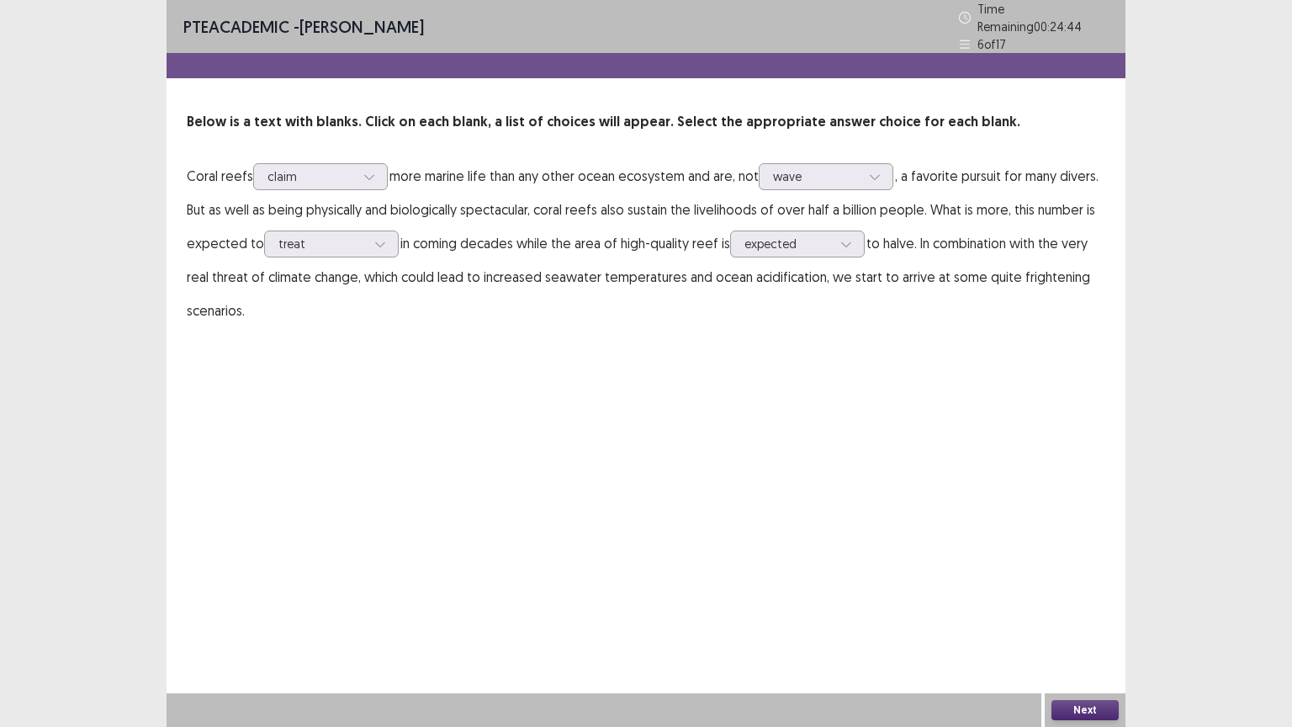
click at [1075, 644] on button "Next" at bounding box center [1085, 710] width 67 height 20
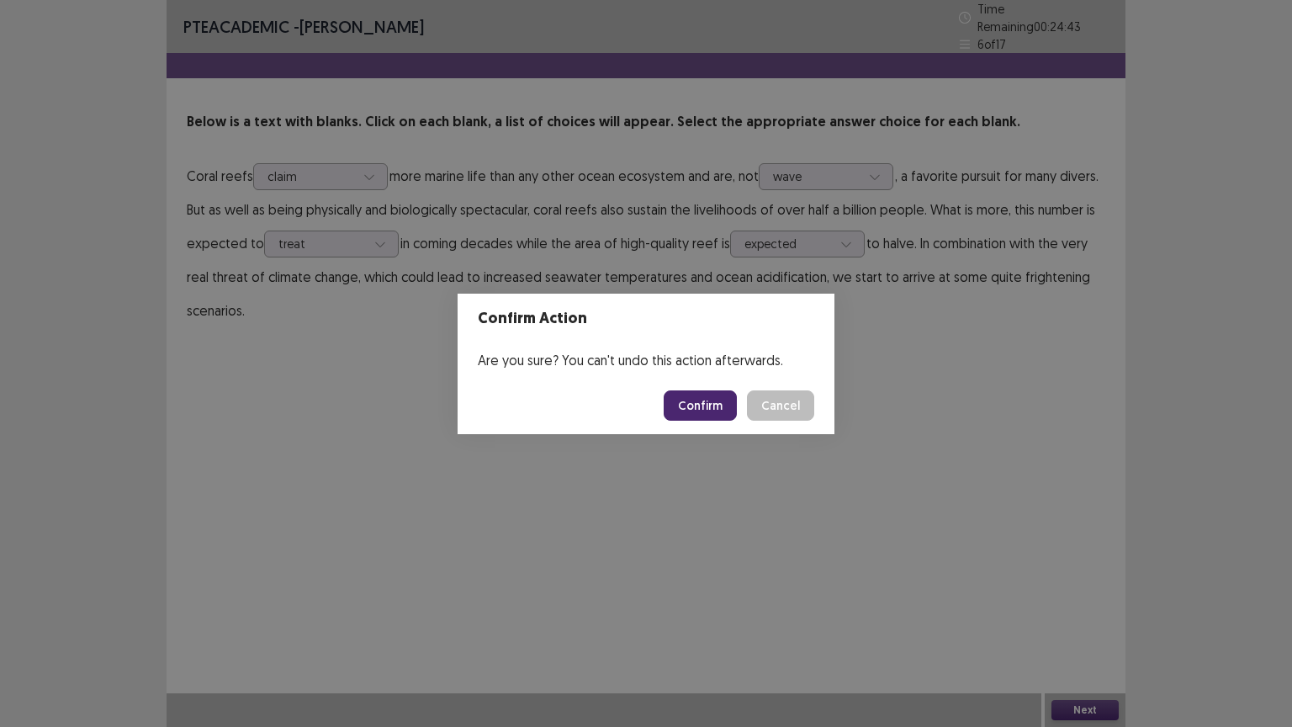
click at [730, 421] on button "Confirm" at bounding box center [700, 405] width 73 height 30
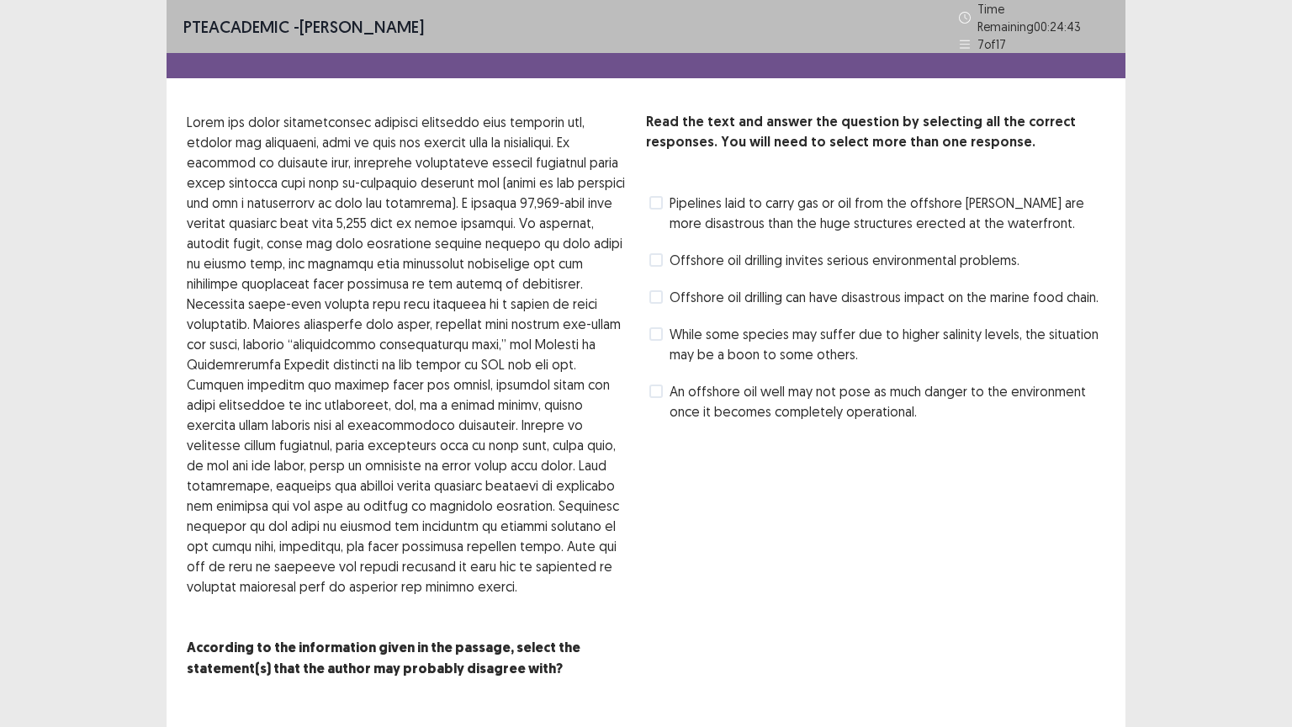
drag, startPoint x: 646, startPoint y: 257, endPoint x: 658, endPoint y: 272, distance: 18.5
click at [647, 236] on div "Pipelines laid to carry gas or oil from the offshore [PERSON_NAME] are more dis…" at bounding box center [875, 212] width 459 height 47
click at [660, 209] on span at bounding box center [656, 202] width 13 height 13
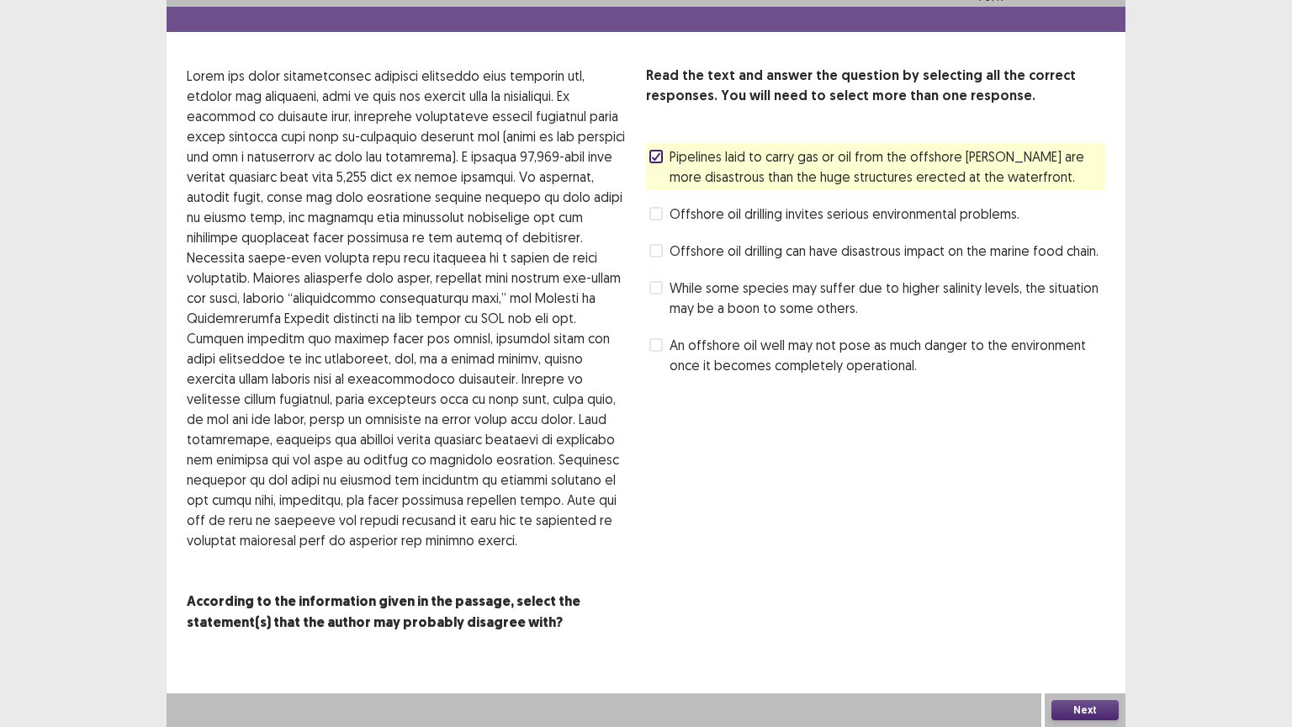
scroll to position [404, 0]
click at [1083, 644] on button "Next" at bounding box center [1085, 710] width 67 height 20
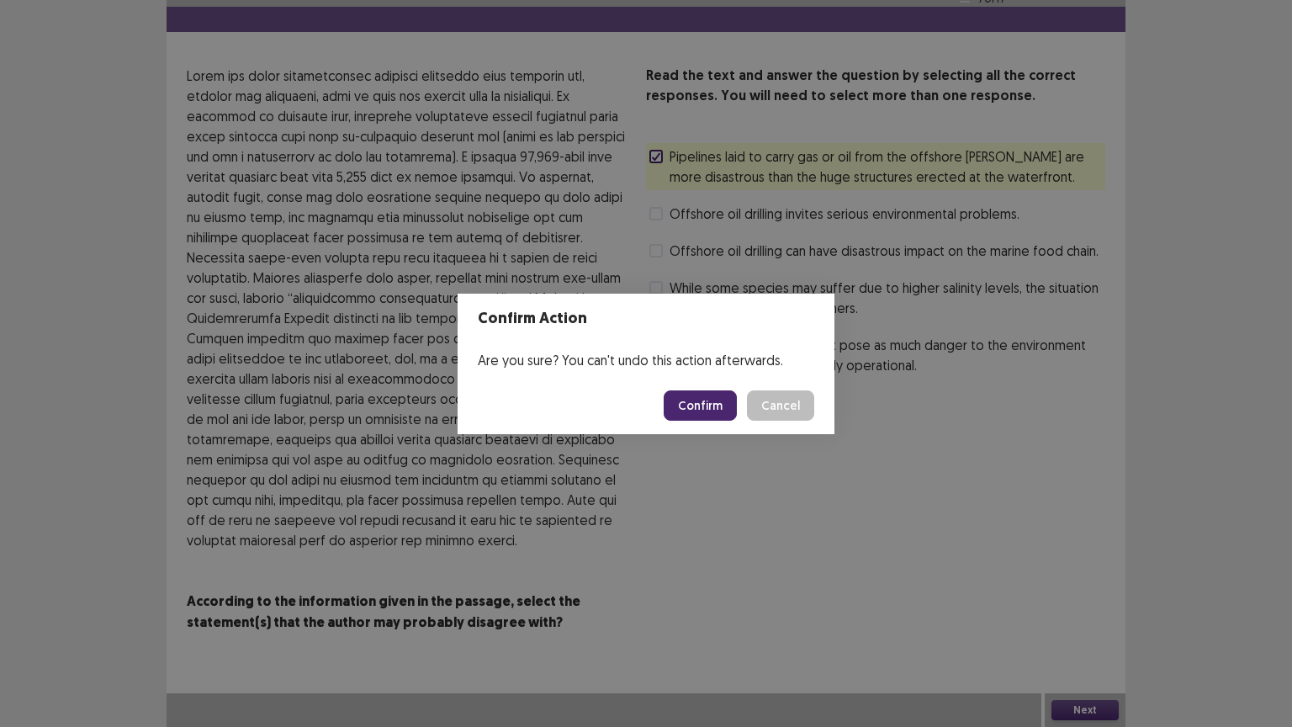
click at [737, 419] on button "Confirm" at bounding box center [700, 405] width 73 height 30
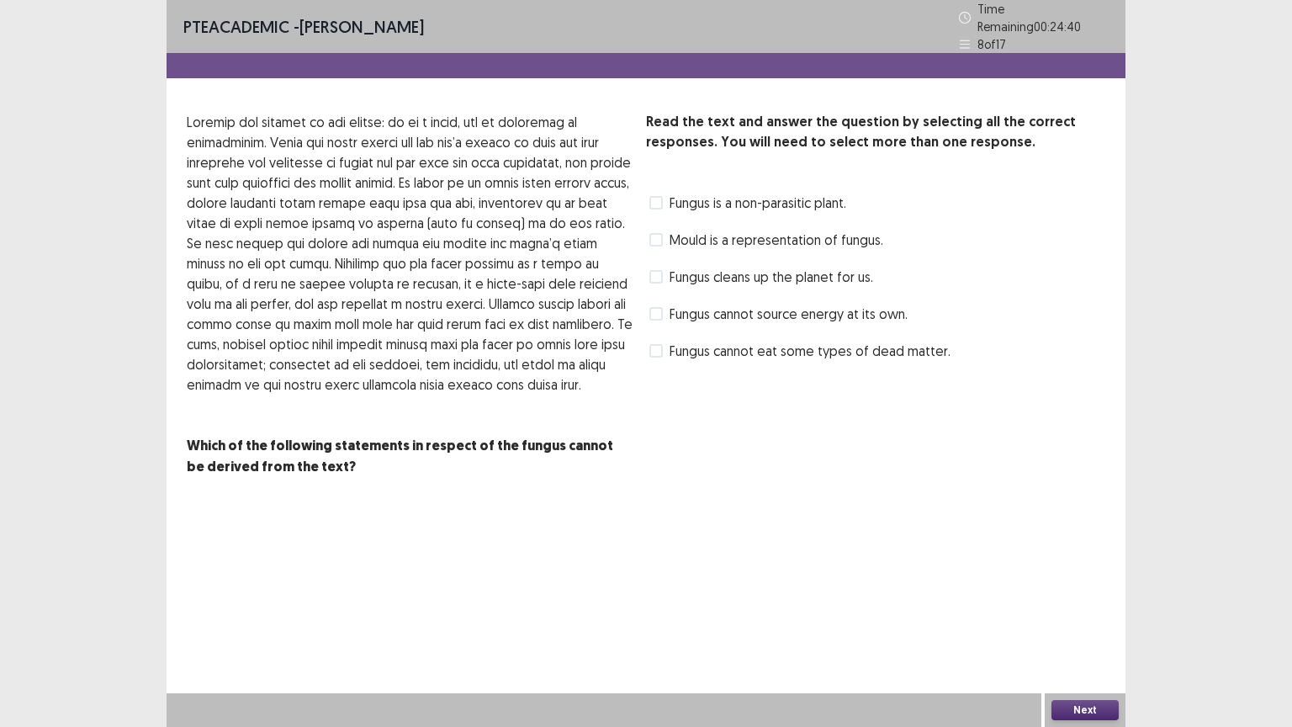
click at [656, 209] on span at bounding box center [656, 202] width 13 height 13
click at [1102, 644] on button "Next" at bounding box center [1085, 710] width 67 height 20
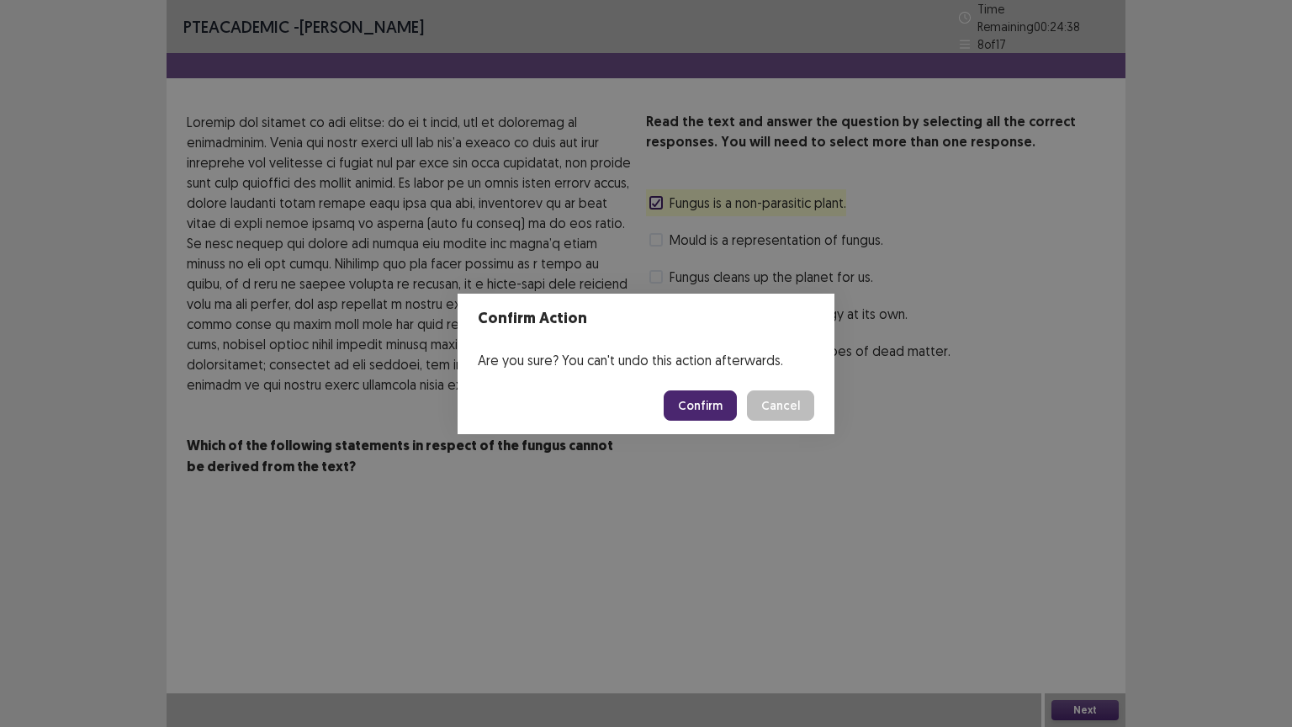
click at [737, 416] on button "Confirm" at bounding box center [700, 405] width 73 height 30
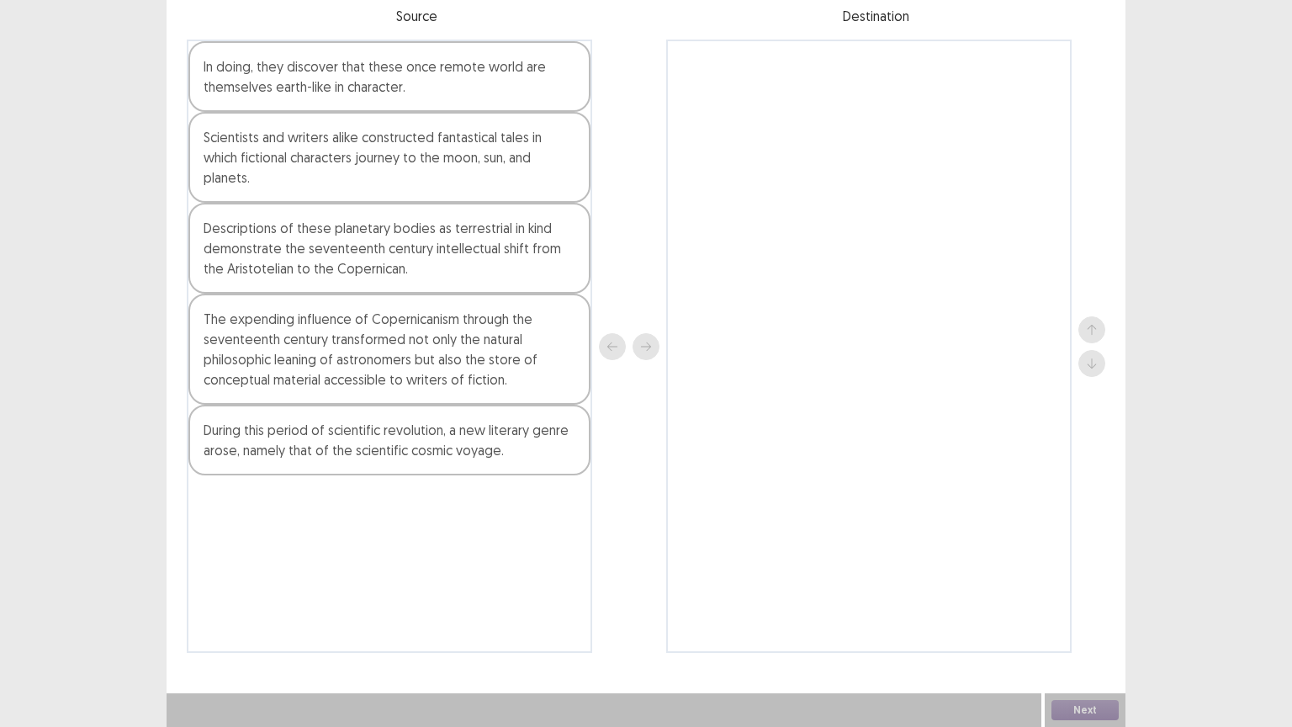
scroll to position [233, 0]
click at [1100, 644] on div "Next" at bounding box center [1085, 710] width 81 height 34
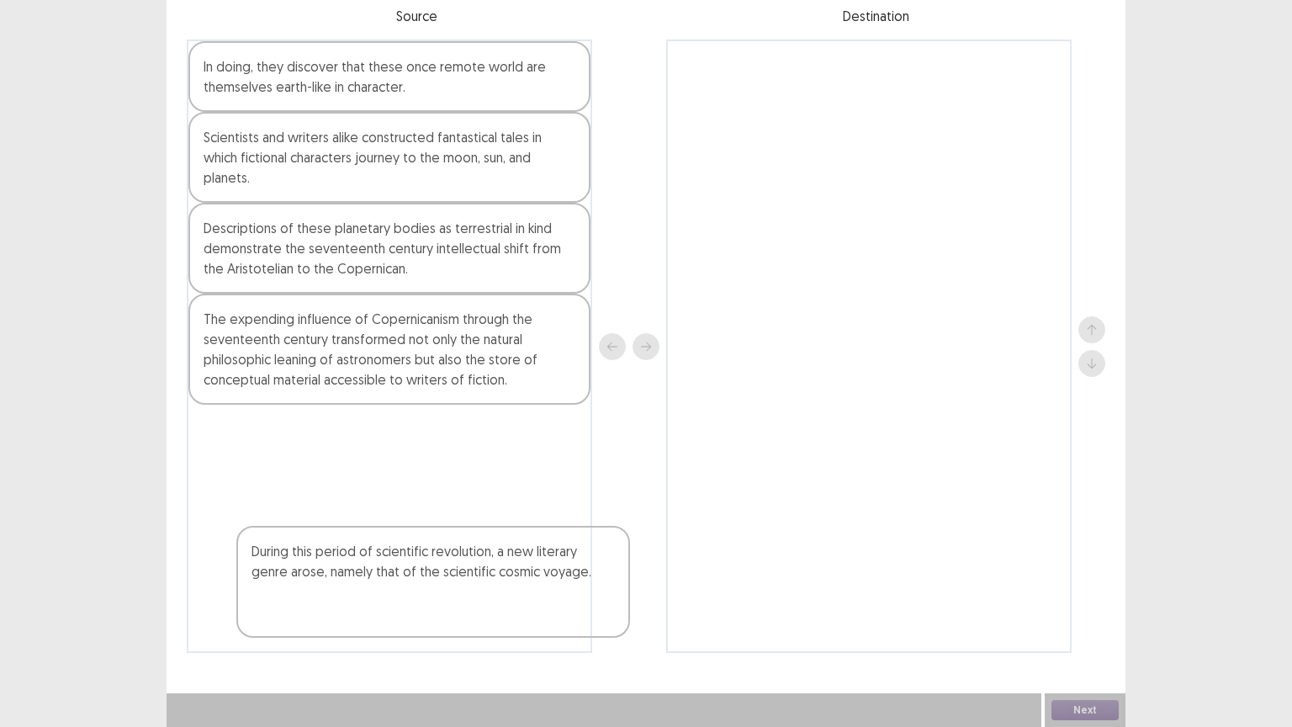
drag, startPoint x: 555, startPoint y: 582, endPoint x: 803, endPoint y: 569, distance: 247.7
click at [803, 569] on div "In doing, they discover that these once remote world are themselves earth-like …" at bounding box center [646, 346] width 919 height 613
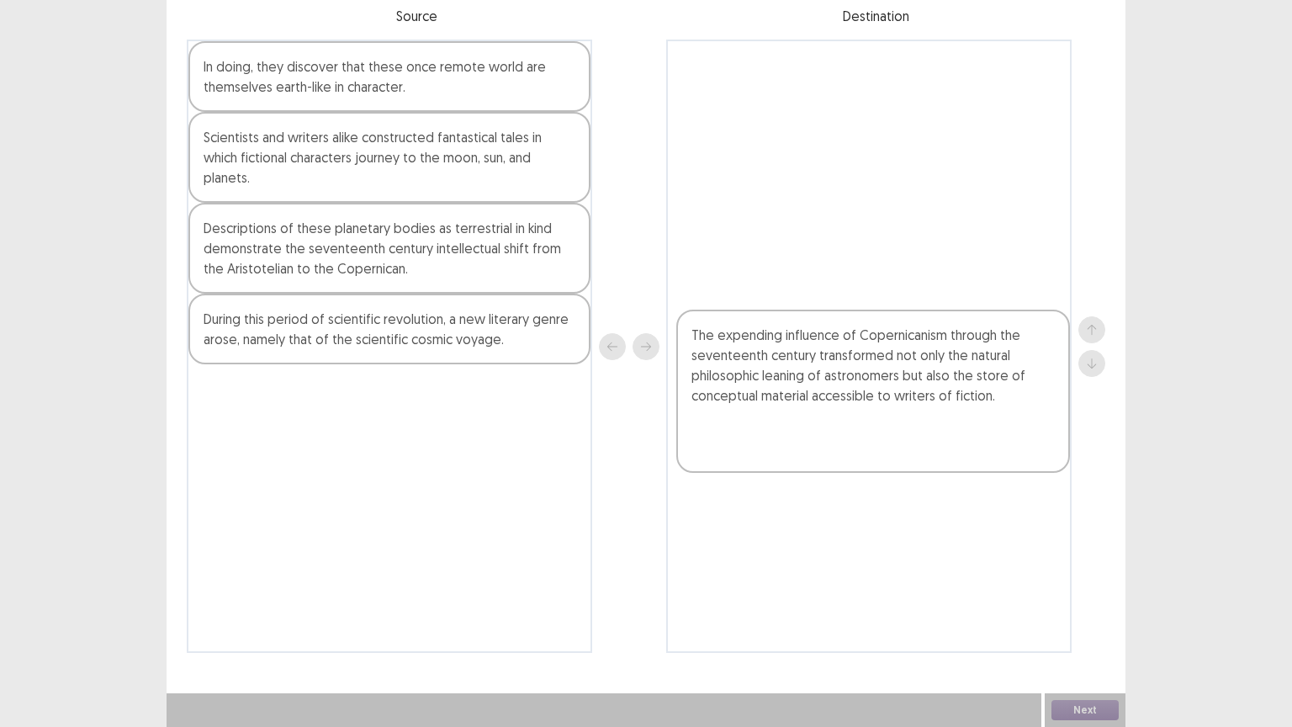
drag, startPoint x: 400, startPoint y: 482, endPoint x: 909, endPoint y: 427, distance: 512.0
click at [909, 427] on div "In doing, they discover that these once remote world are themselves earth-like …" at bounding box center [646, 346] width 919 height 613
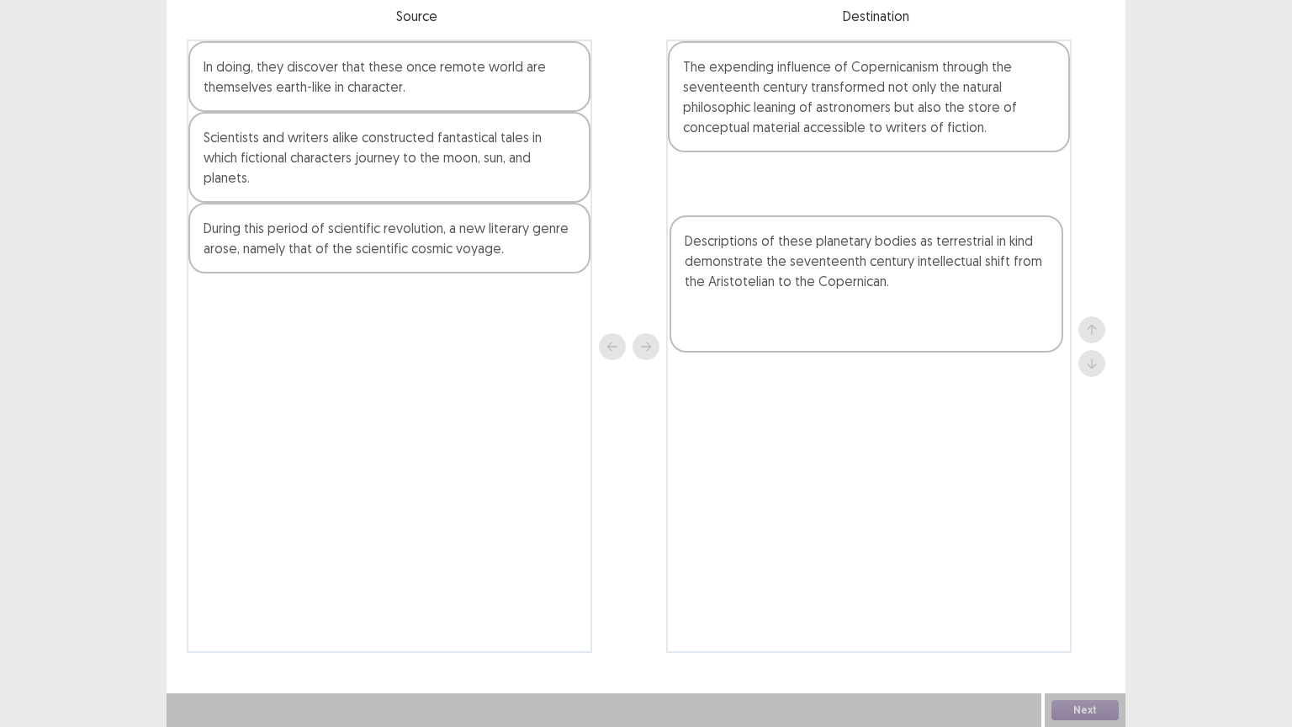
drag, startPoint x: 484, startPoint y: 343, endPoint x: 968, endPoint y: 330, distance: 484.0
click at [968, 330] on div "In doing, they discover that these once remote world are themselves earth-like …" at bounding box center [646, 346] width 919 height 613
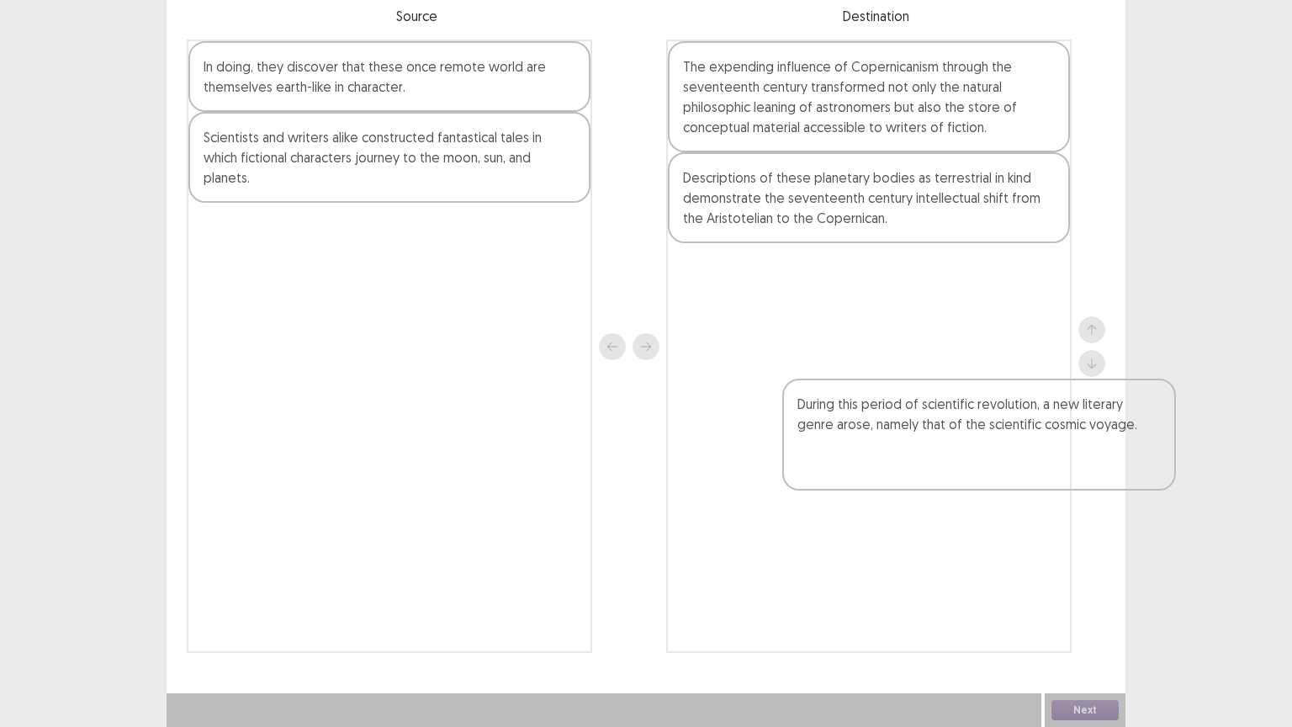
drag, startPoint x: 482, startPoint y: 317, endPoint x: 1077, endPoint y: 469, distance: 614.0
click at [1077, 469] on div "In doing, they discover that these once remote world are themselves earth-like …" at bounding box center [646, 346] width 919 height 613
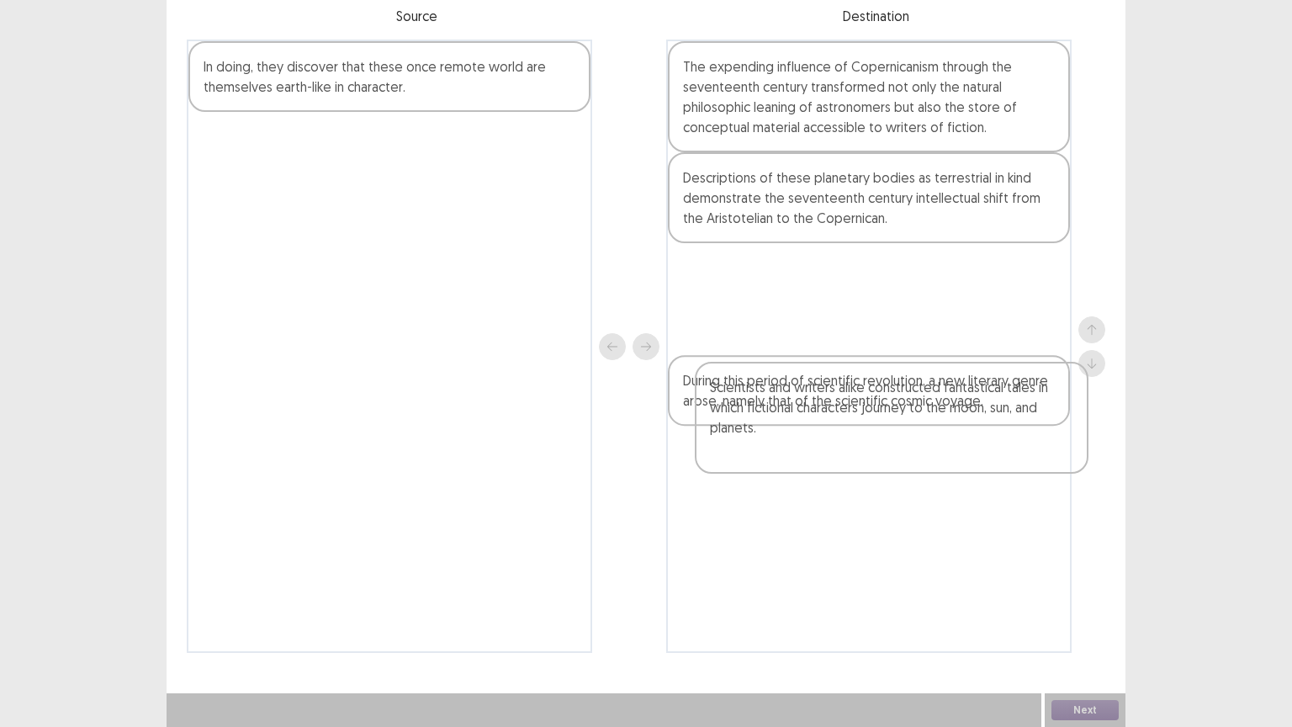
drag, startPoint x: 468, startPoint y: 131, endPoint x: 982, endPoint y: 389, distance: 574.9
click at [984, 387] on div "In doing, they discover that these once remote world are themselves earth-like …" at bounding box center [646, 346] width 919 height 613
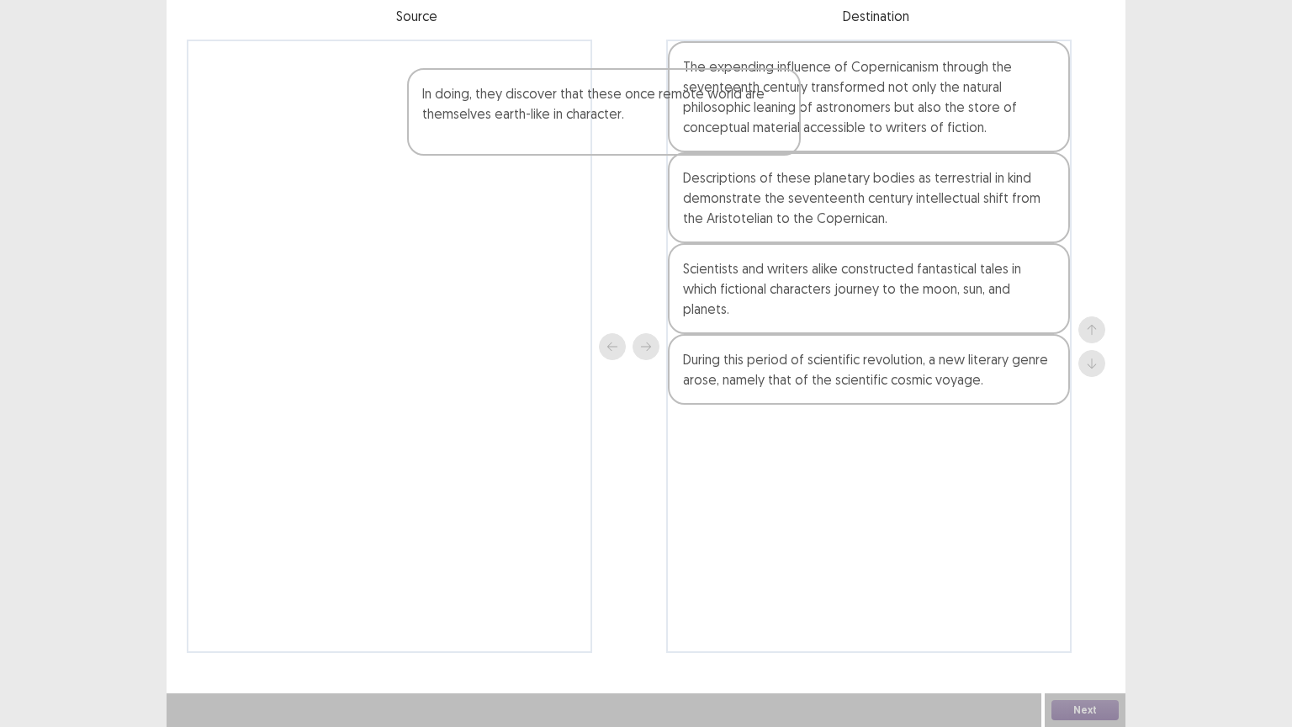
drag, startPoint x: 542, startPoint y: 59, endPoint x: 1024, endPoint y: 131, distance: 487.5
click at [1024, 131] on div "In doing, they discover that these once remote world are themselves earth-like …" at bounding box center [646, 346] width 919 height 613
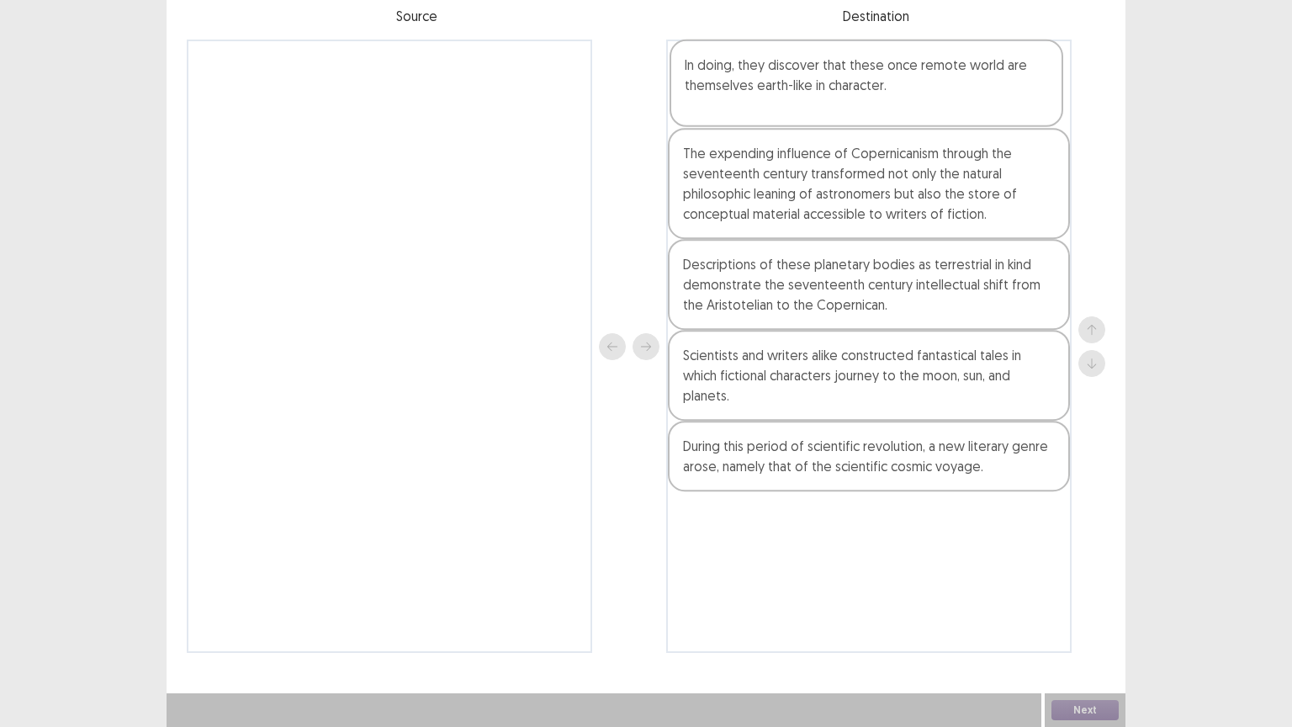
scroll to position [221, 0]
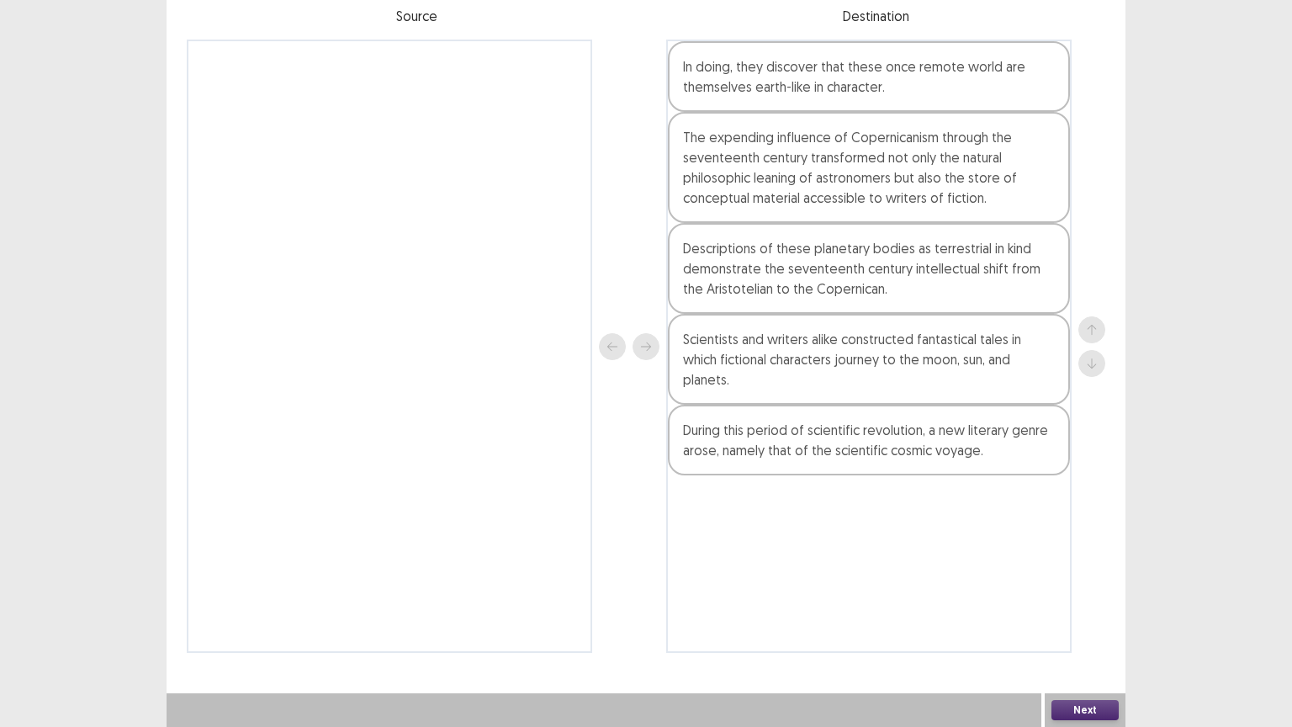
click at [1074, 644] on button "Next" at bounding box center [1085, 710] width 67 height 20
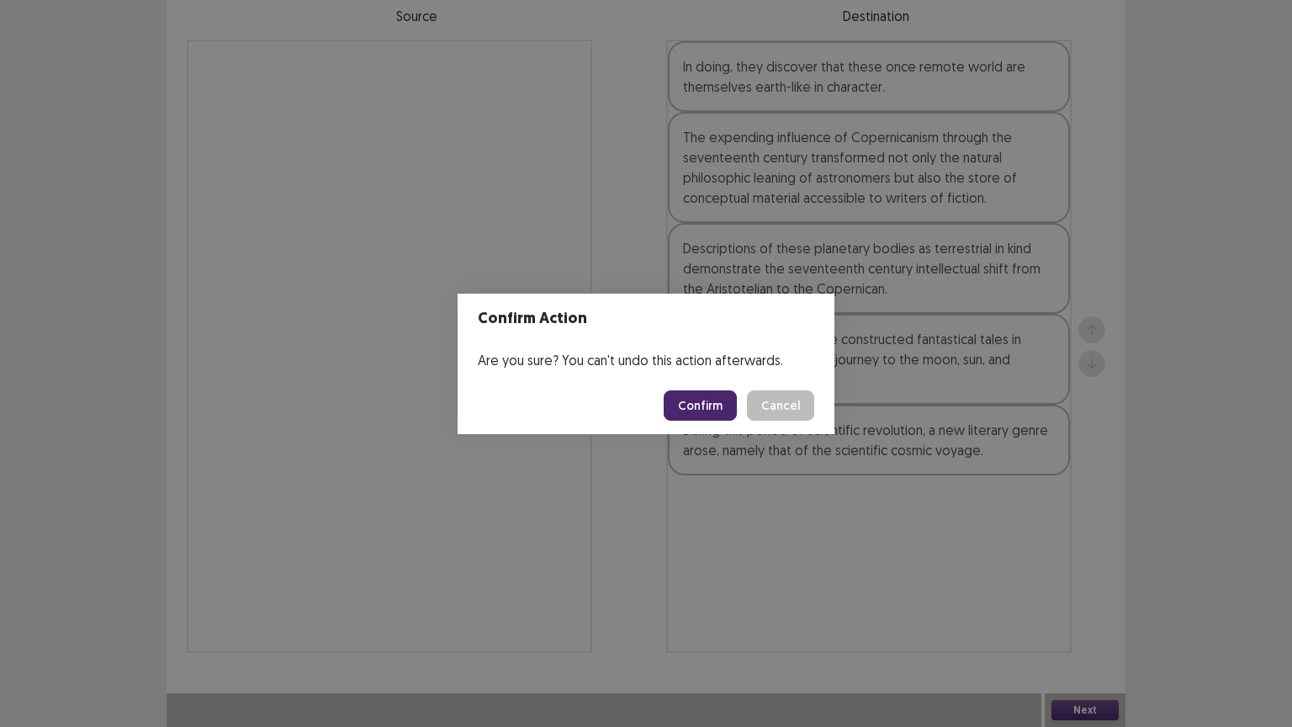
click at [737, 417] on button "Confirm" at bounding box center [700, 405] width 73 height 30
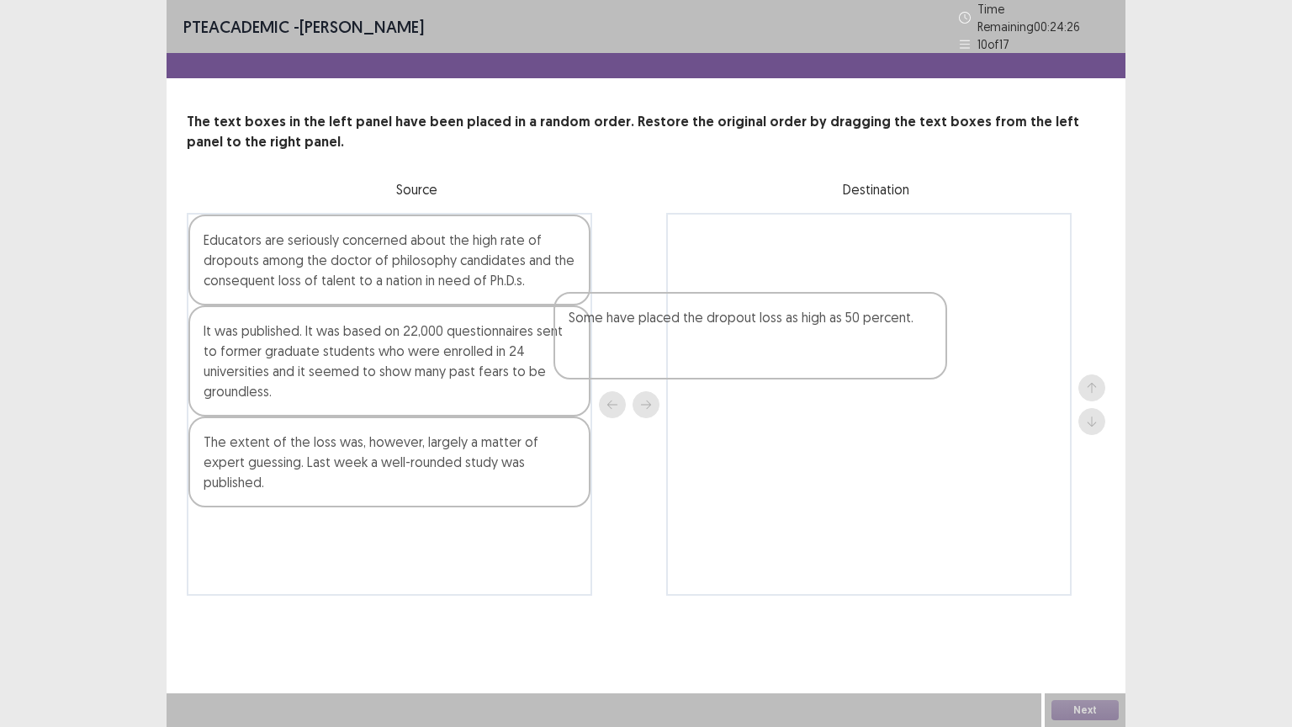
drag, startPoint x: 501, startPoint y: 292, endPoint x: 1022, endPoint y: 342, distance: 524.0
click at [1022, 342] on div "Some have placed the dropout loss as high as 50 percent. Educators are seriousl…" at bounding box center [646, 404] width 919 height 383
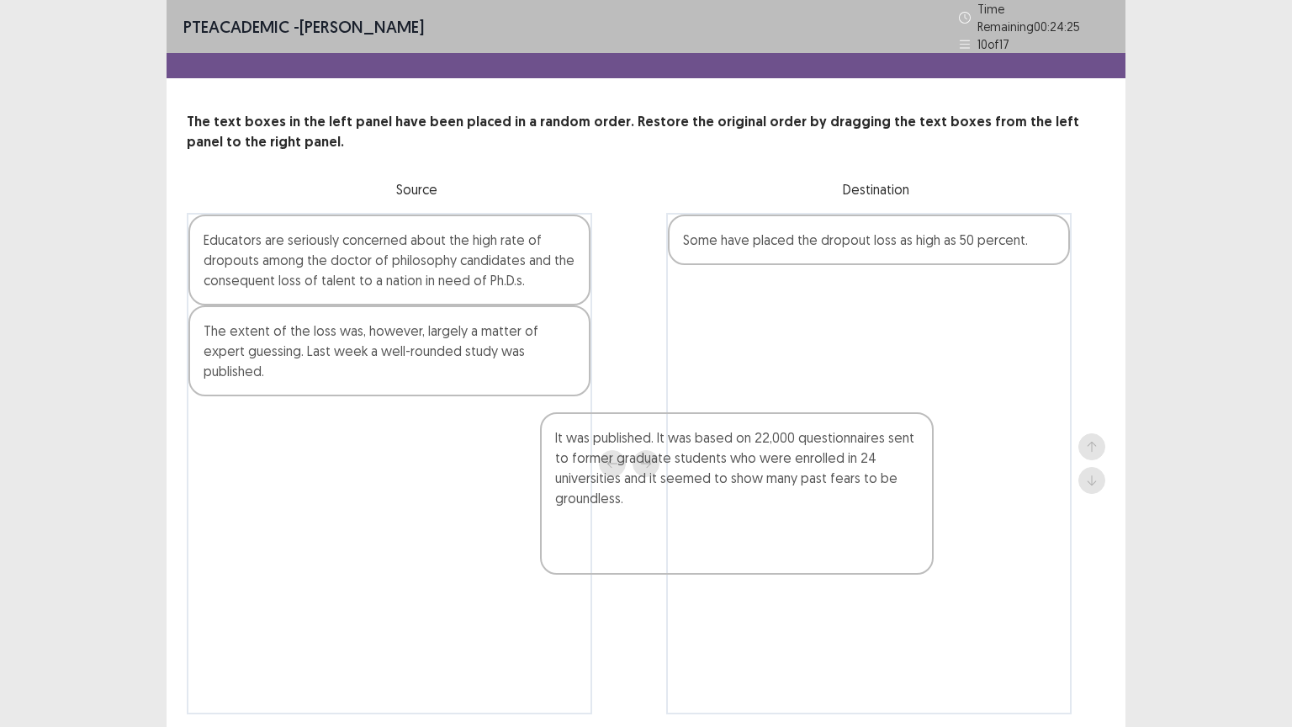
drag, startPoint x: 569, startPoint y: 437, endPoint x: 973, endPoint y: 451, distance: 404.9
click at [973, 451] on div "Educators are seriously concerned about the high rate of dropouts among the doc…" at bounding box center [646, 463] width 919 height 501
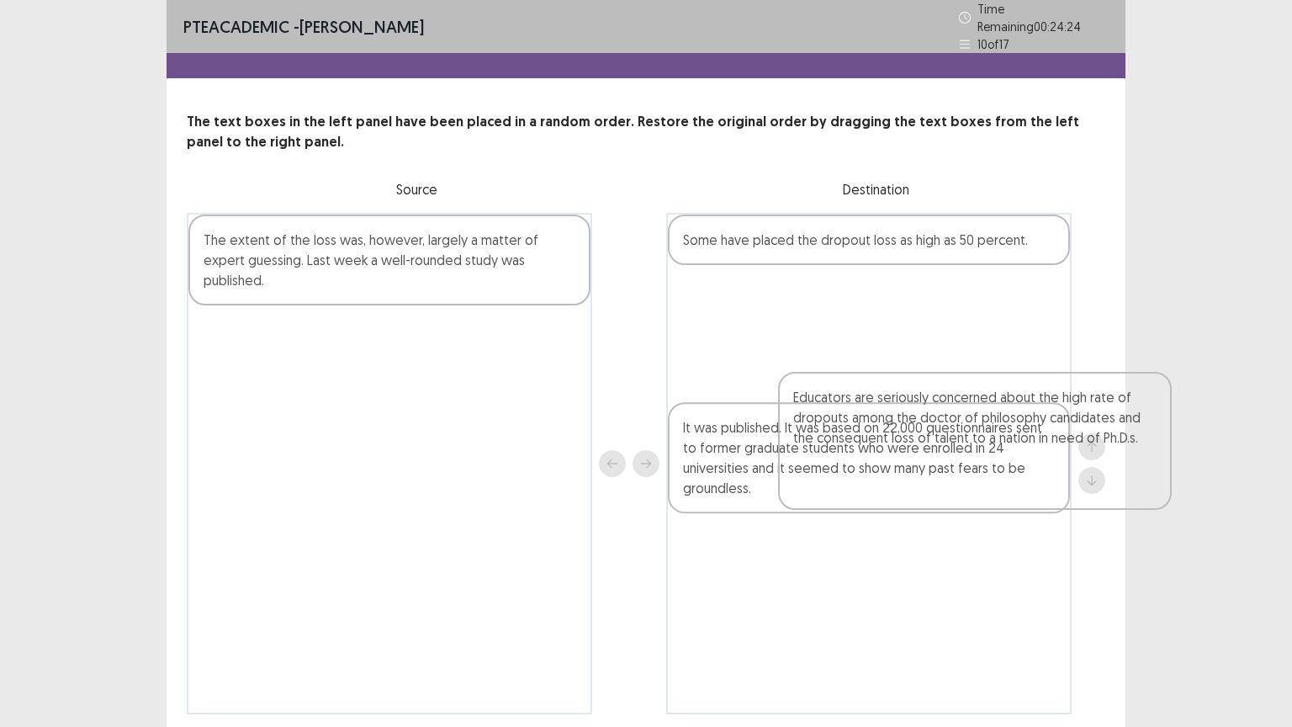
drag, startPoint x: 517, startPoint y: 330, endPoint x: 1110, endPoint y: 441, distance: 602.6
click at [1110, 441] on div "The text boxes in the left panel have been placed in a random order. Restore th…" at bounding box center [646, 413] width 959 height 602
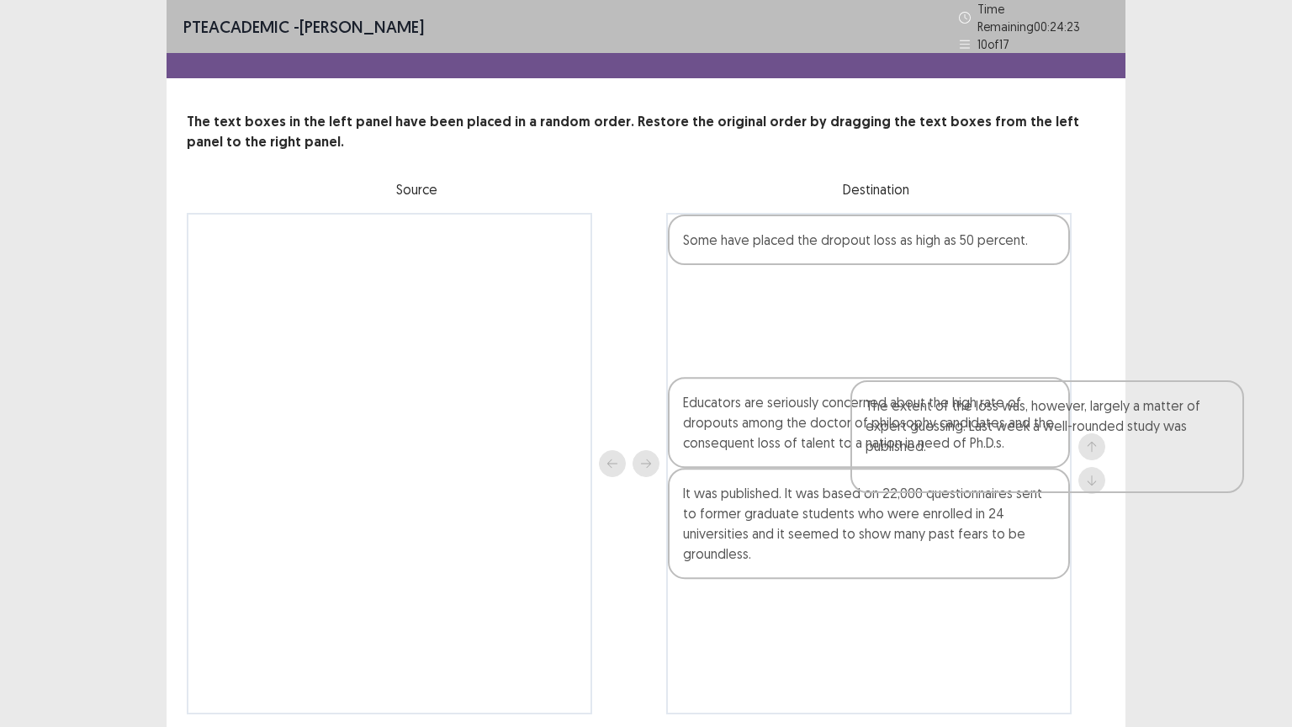
drag, startPoint x: 475, startPoint y: 352, endPoint x: 1137, endPoint y: 471, distance: 672.8
click at [1137, 471] on div "PTE academic - Ryo K Time Remaining 00 : 24 : 23 10 of 17 The text boxes in the…" at bounding box center [646, 394] width 1292 height 788
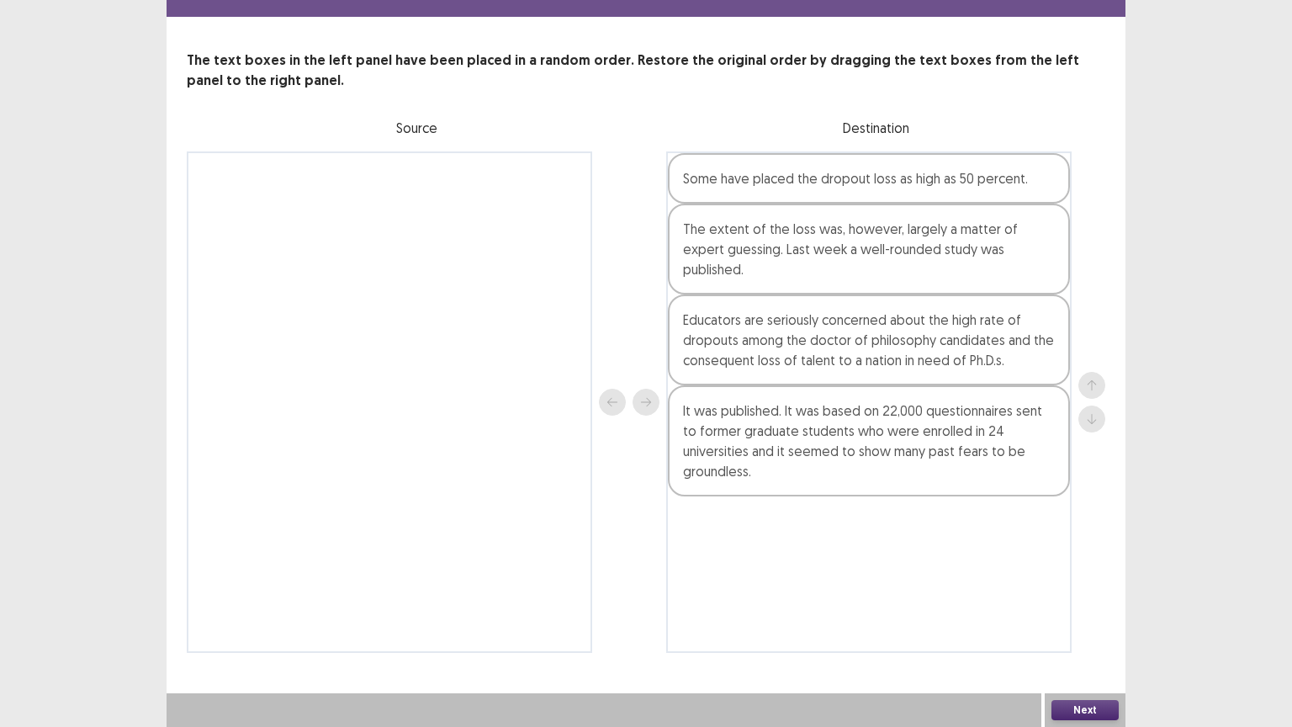
scroll to position [121, 0]
click at [1114, 644] on button "Next" at bounding box center [1085, 710] width 67 height 20
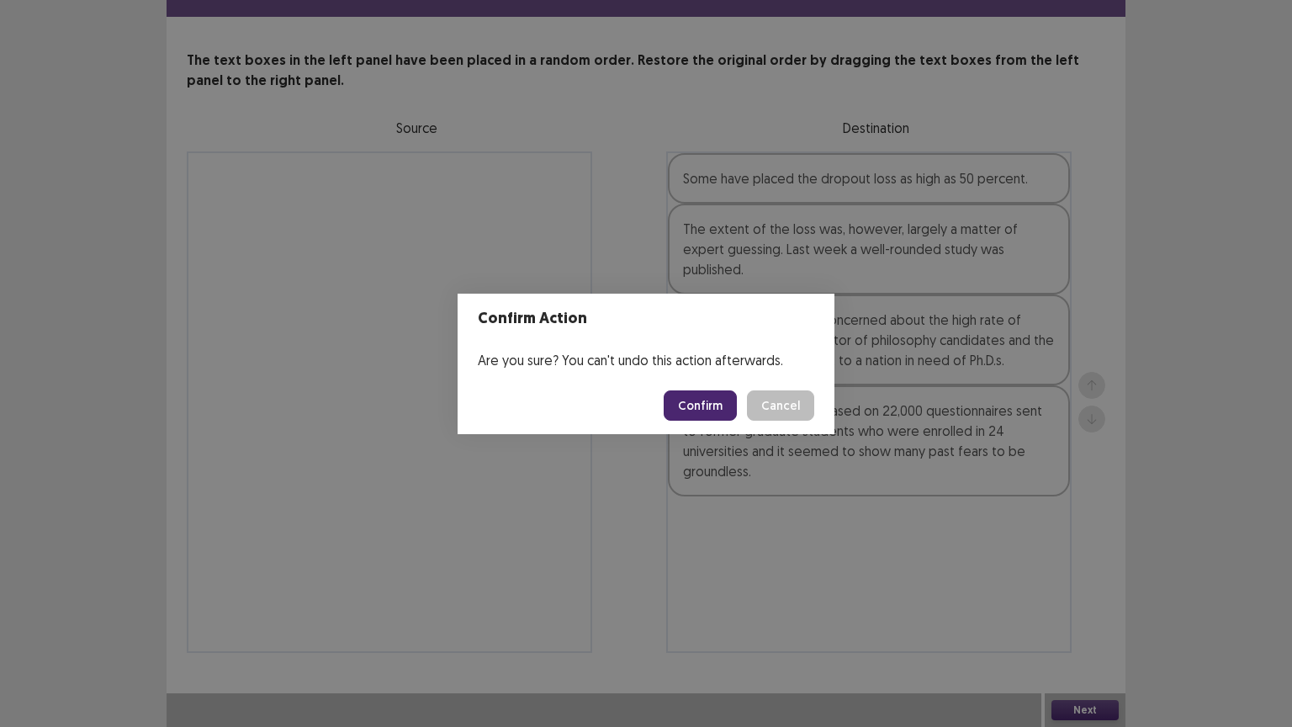
click at [737, 420] on button "Confirm" at bounding box center [700, 405] width 73 height 30
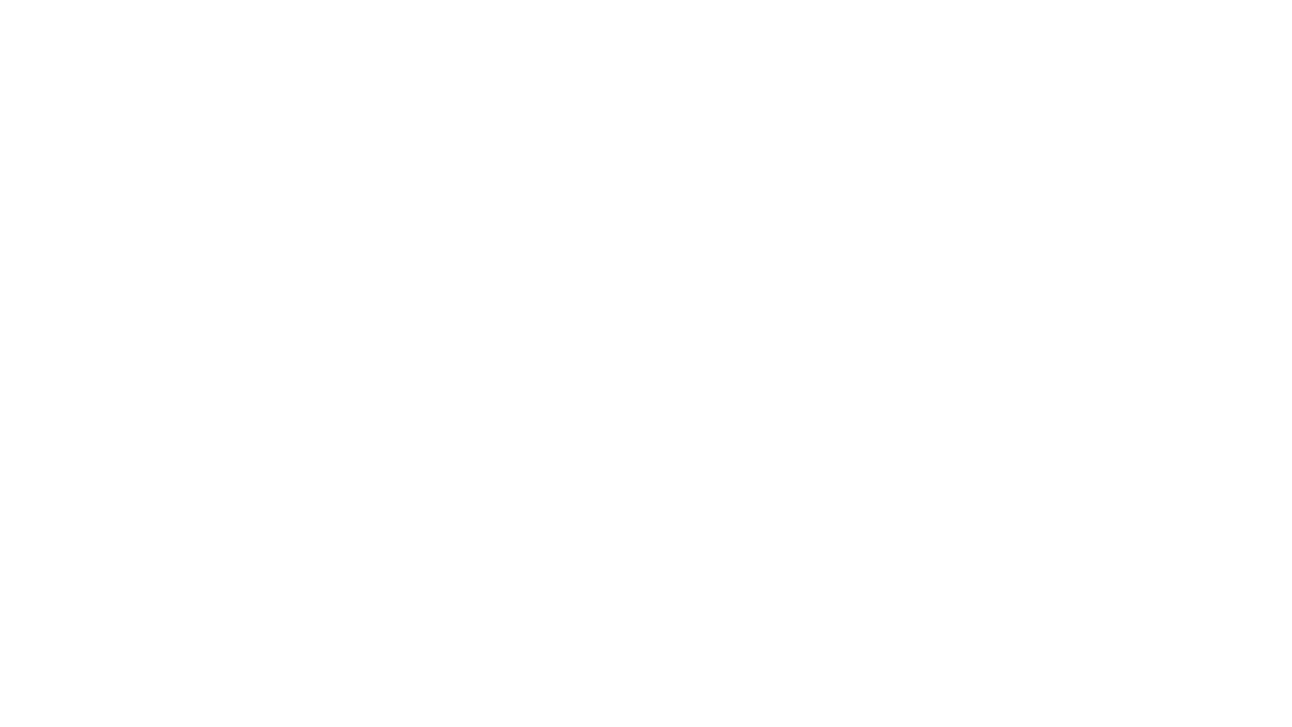
scroll to position [0, 0]
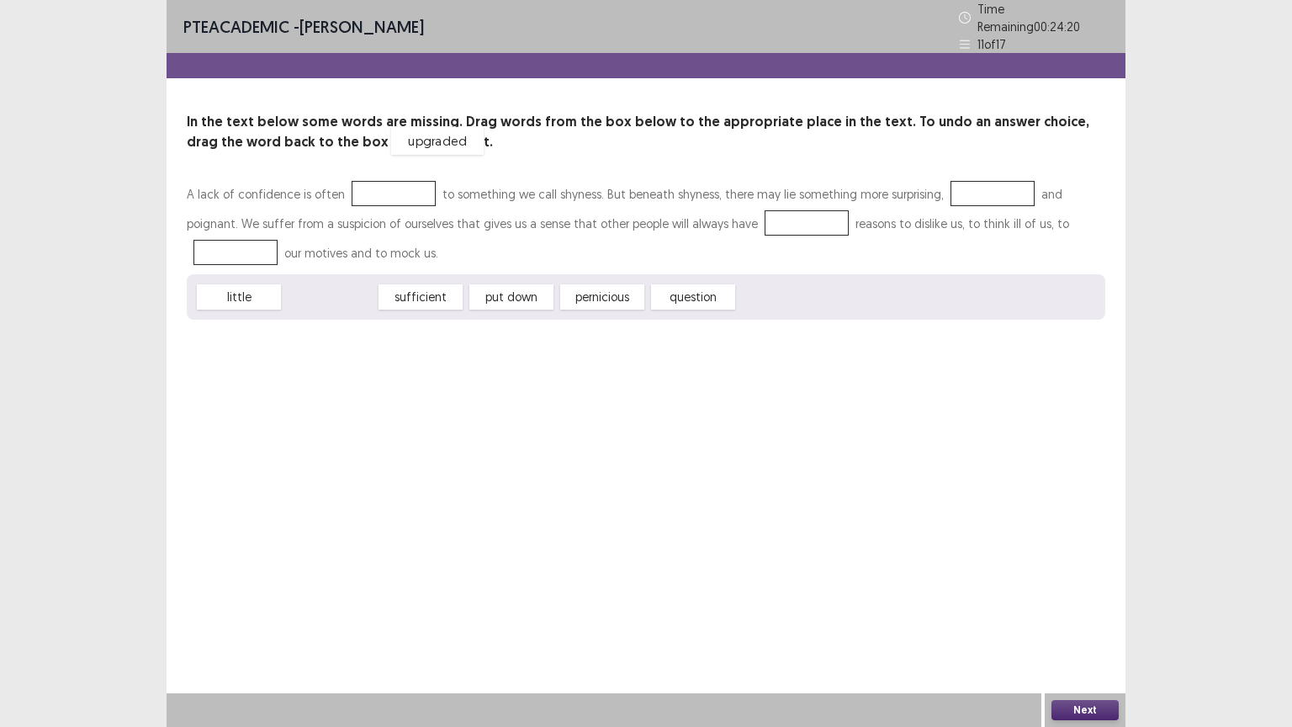
drag, startPoint x: 363, startPoint y: 306, endPoint x: 425, endPoint y: 205, distance: 118.2
click at [425, 155] on div "upgraded" at bounding box center [437, 141] width 93 height 28
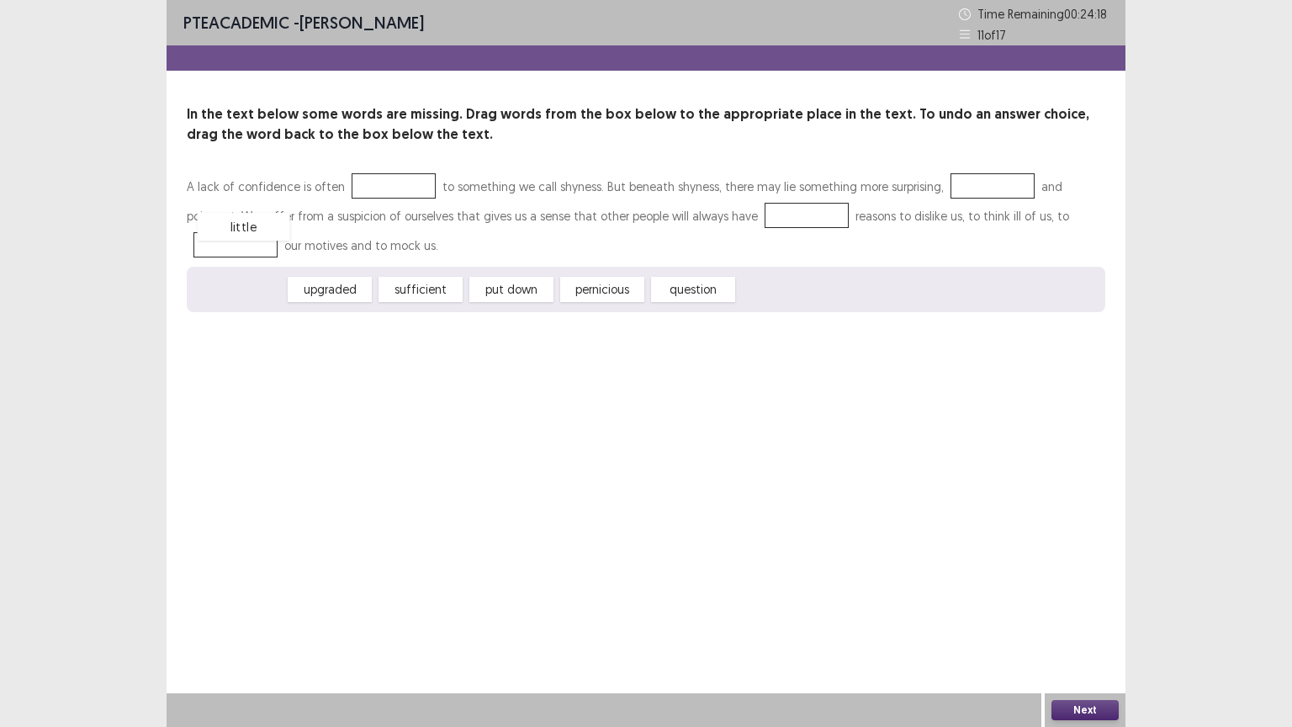
drag, startPoint x: 241, startPoint y: 362, endPoint x: 246, endPoint y: 300, distance: 62.4
drag, startPoint x: 342, startPoint y: 373, endPoint x: 278, endPoint y: 268, distance: 122.6
drag, startPoint x: 259, startPoint y: 352, endPoint x: 432, endPoint y: 232, distance: 209.8
drag, startPoint x: 468, startPoint y: 379, endPoint x: 609, endPoint y: 330, distance: 149.5
click at [609, 312] on div "A lack of confidence is often upgraded to something we call shyness. But beneat…" at bounding box center [646, 242] width 919 height 141
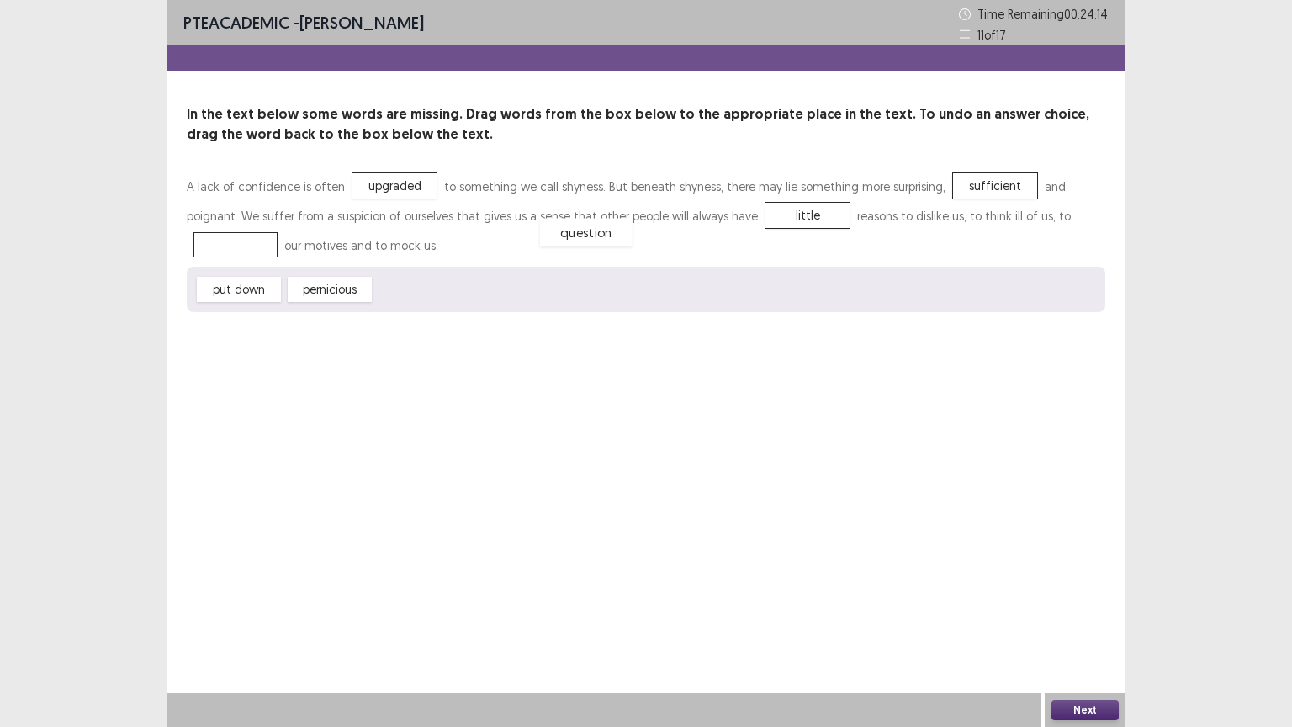
drag, startPoint x: 450, startPoint y: 370, endPoint x: 629, endPoint y: 309, distance: 189.4
click at [1094, 644] on button "Next" at bounding box center [1085, 710] width 67 height 20
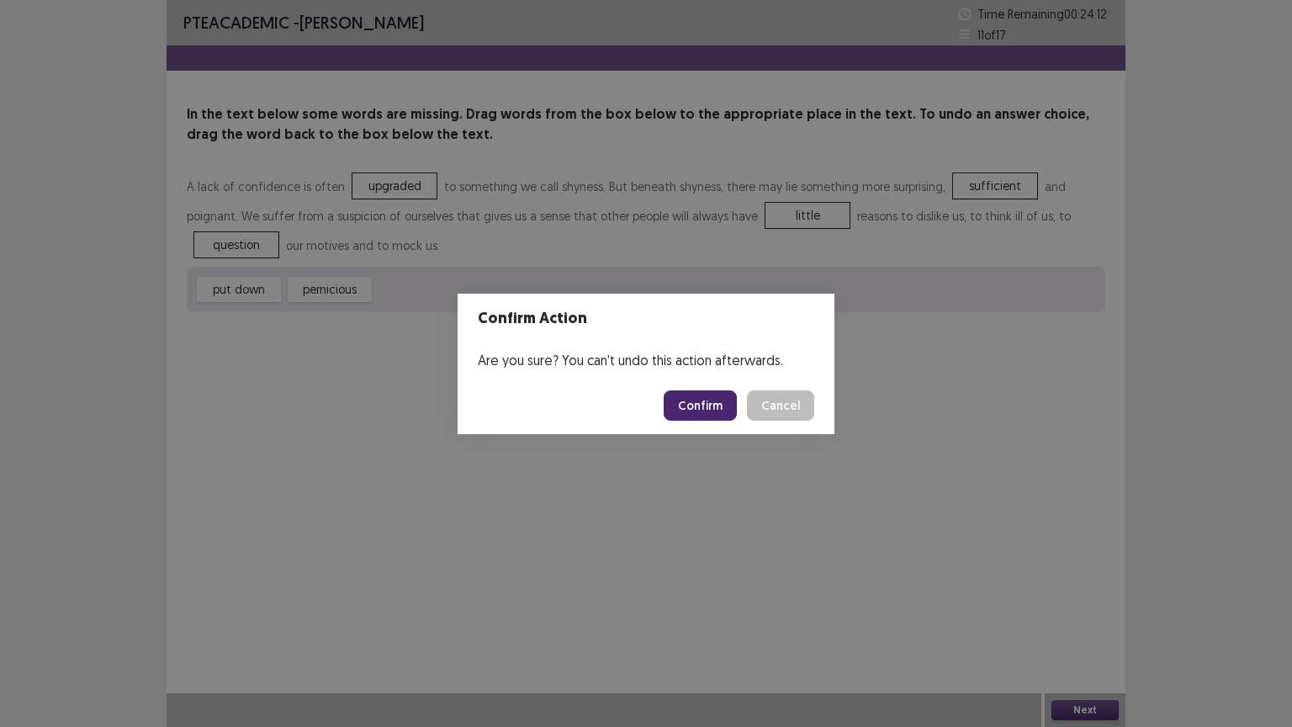
click at [696, 394] on footer "Confirm Cancel" at bounding box center [646, 405] width 377 height 57
drag, startPoint x: 696, startPoint y: 395, endPoint x: 700, endPoint y: 414, distance: 19.8
click at [696, 396] on footer "Confirm Cancel" at bounding box center [646, 405] width 377 height 57
click at [700, 414] on button "Confirm" at bounding box center [700, 405] width 73 height 30
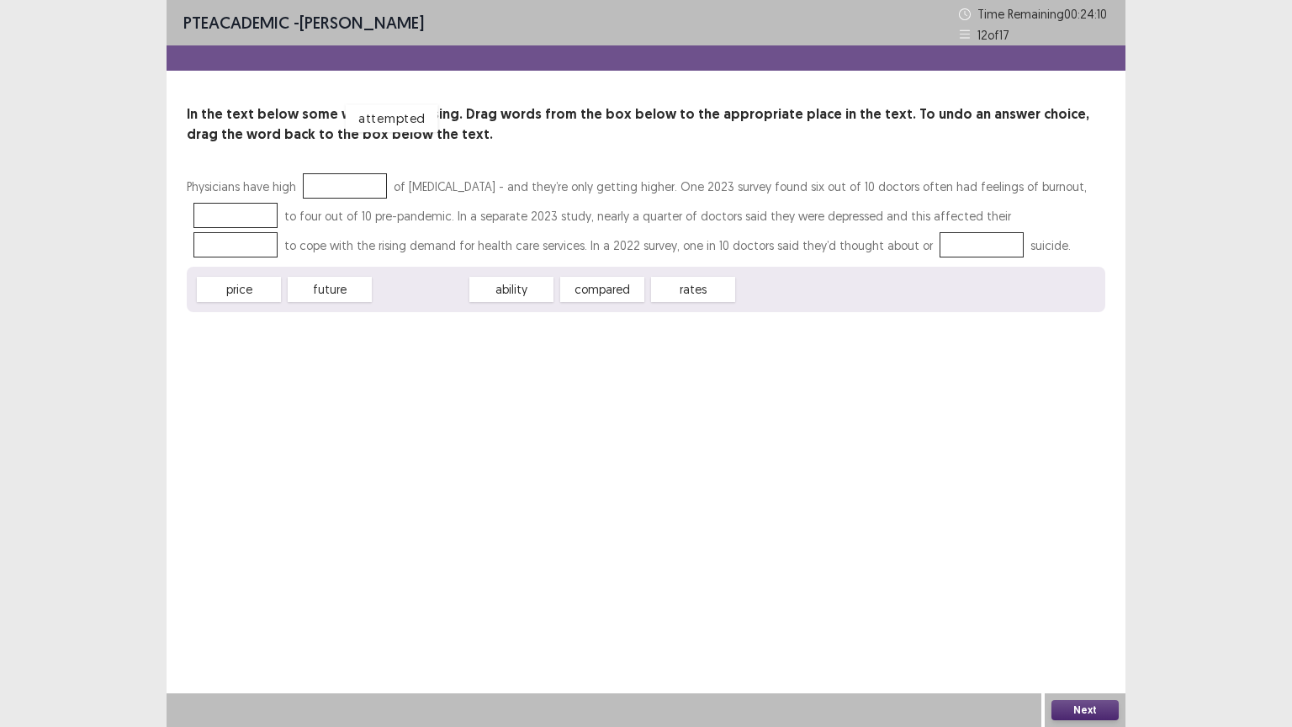
drag, startPoint x: 400, startPoint y: 403, endPoint x: 370, endPoint y: 231, distance: 174.1
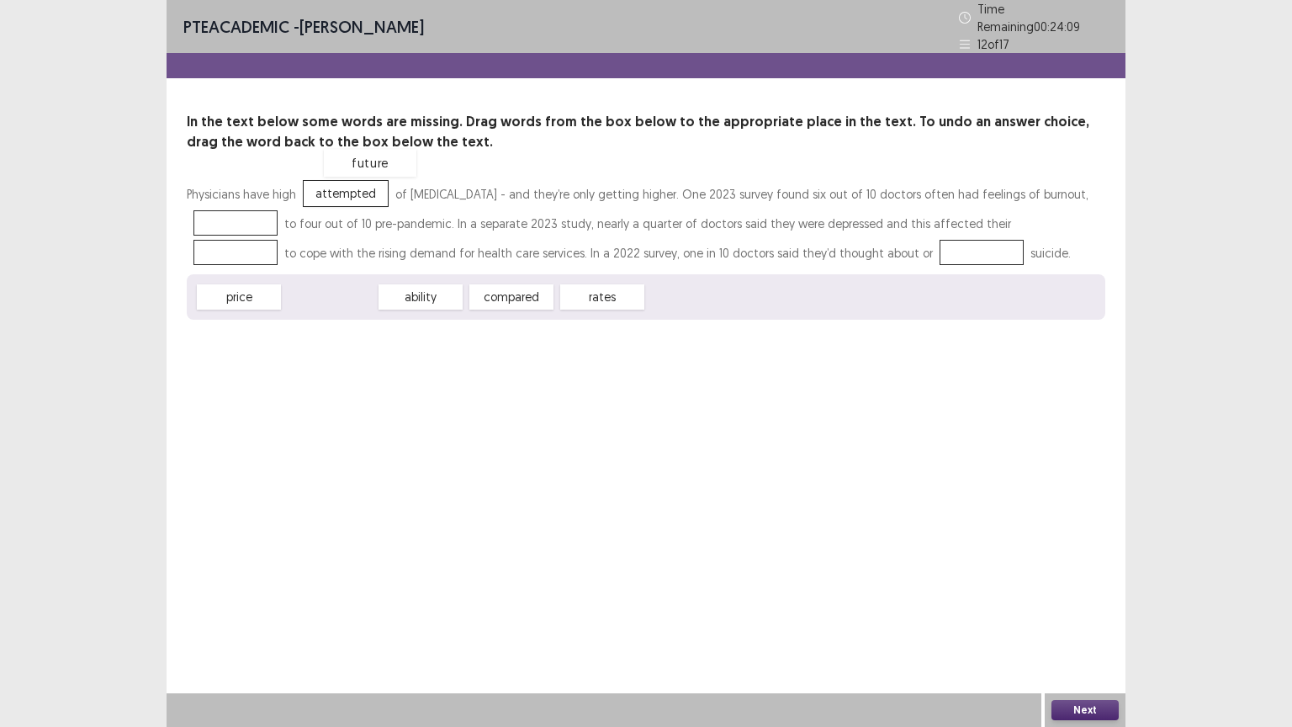
drag, startPoint x: 335, startPoint y: 397, endPoint x: 375, endPoint y: 263, distance: 139.7
drag, startPoint x: 422, startPoint y: 413, endPoint x: 434, endPoint y: 348, distance: 66.0
click at [434, 320] on div "Physicians have high attempted of [MEDICAL_DATA] - and they’re only getting hig…" at bounding box center [646, 249] width 919 height 141
drag, startPoint x: 437, startPoint y: 393, endPoint x: 452, endPoint y: 296, distance: 97.8
drag, startPoint x: 350, startPoint y: 402, endPoint x: 469, endPoint y: 345, distance: 131.7
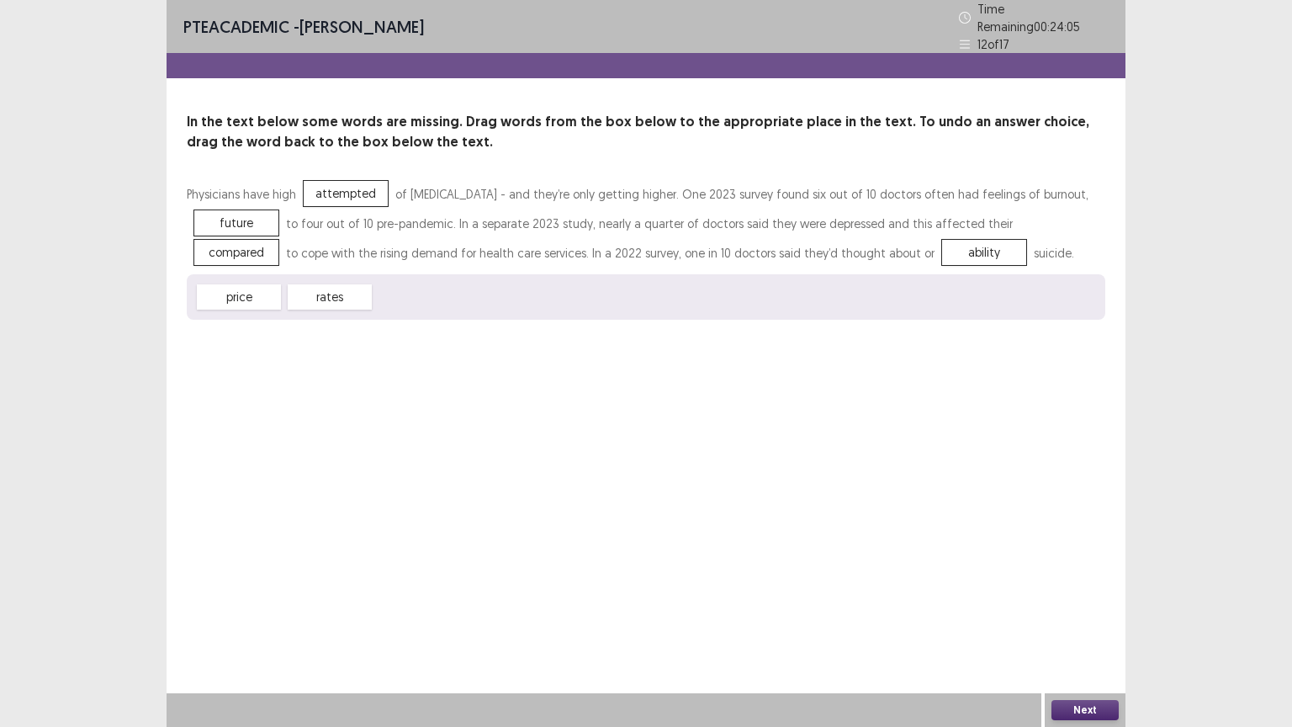
click at [1090, 644] on button "Next" at bounding box center [1085, 710] width 67 height 20
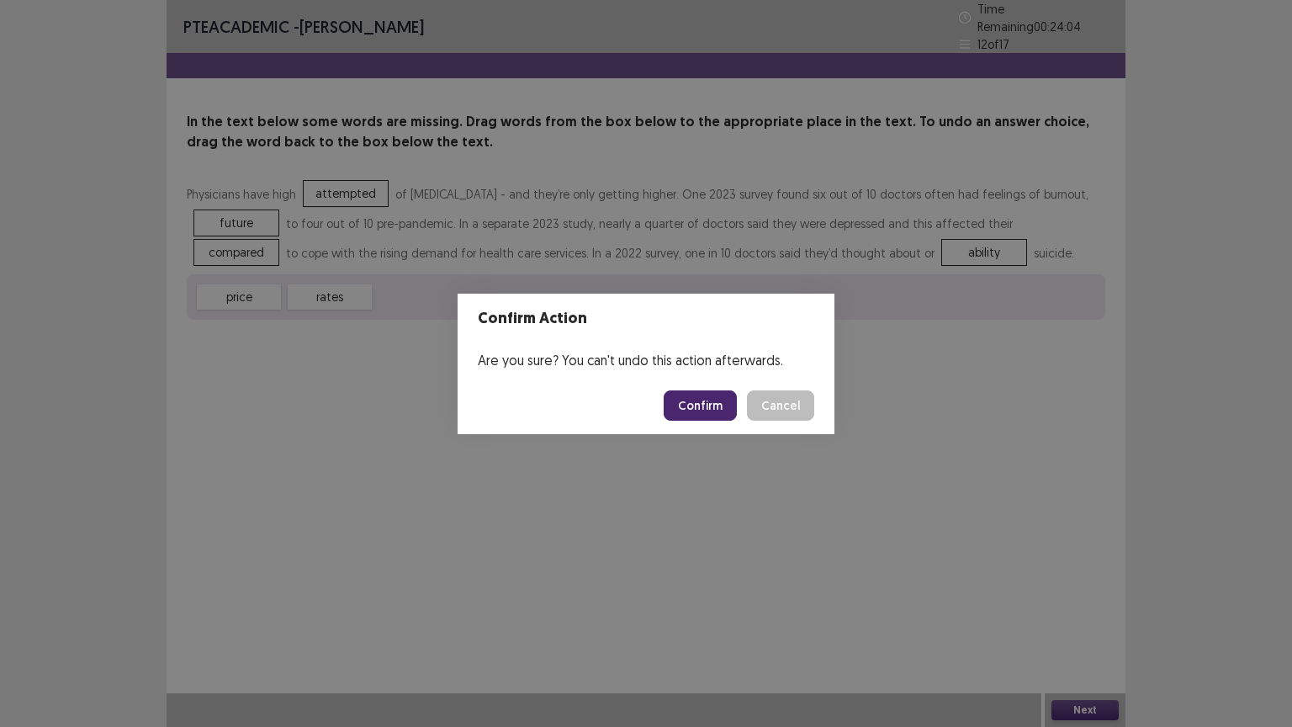
click at [735, 417] on button "Confirm" at bounding box center [700, 405] width 73 height 30
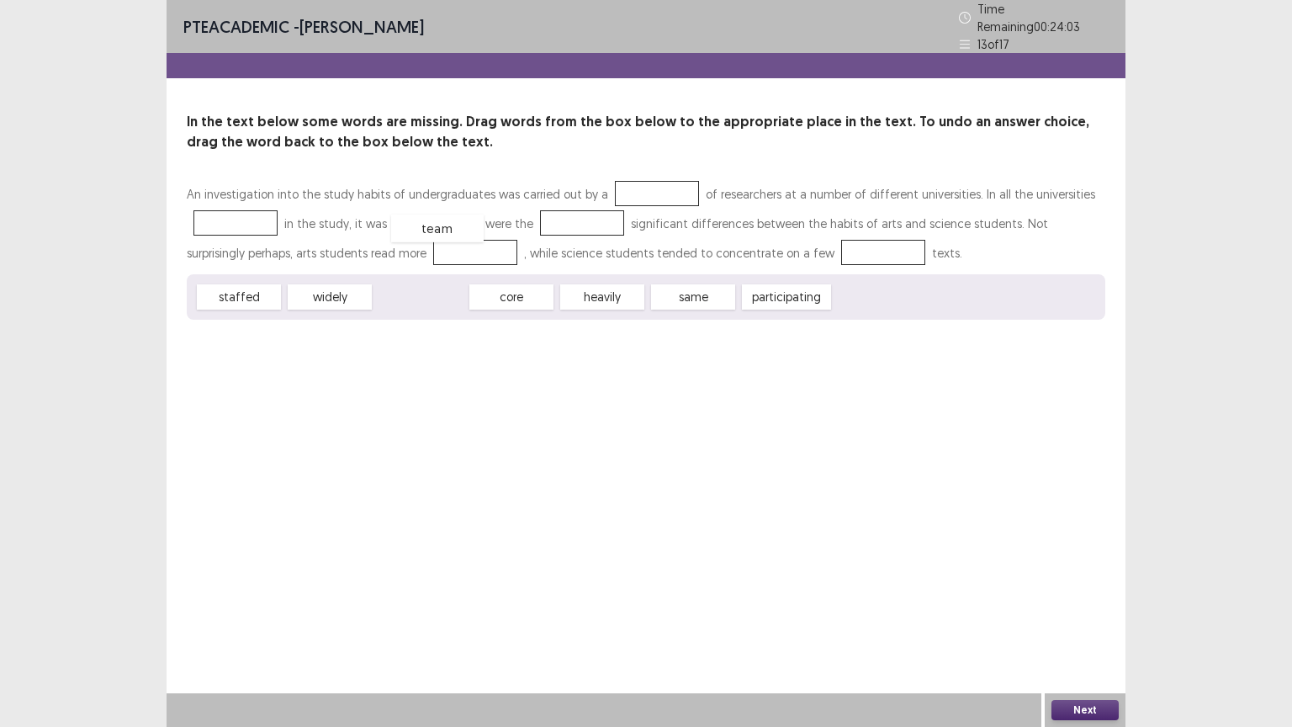
drag, startPoint x: 453, startPoint y: 390, endPoint x: 470, endPoint y: 321, distance: 71.0
drag, startPoint x: 335, startPoint y: 394, endPoint x: 428, endPoint y: 262, distance: 161.1
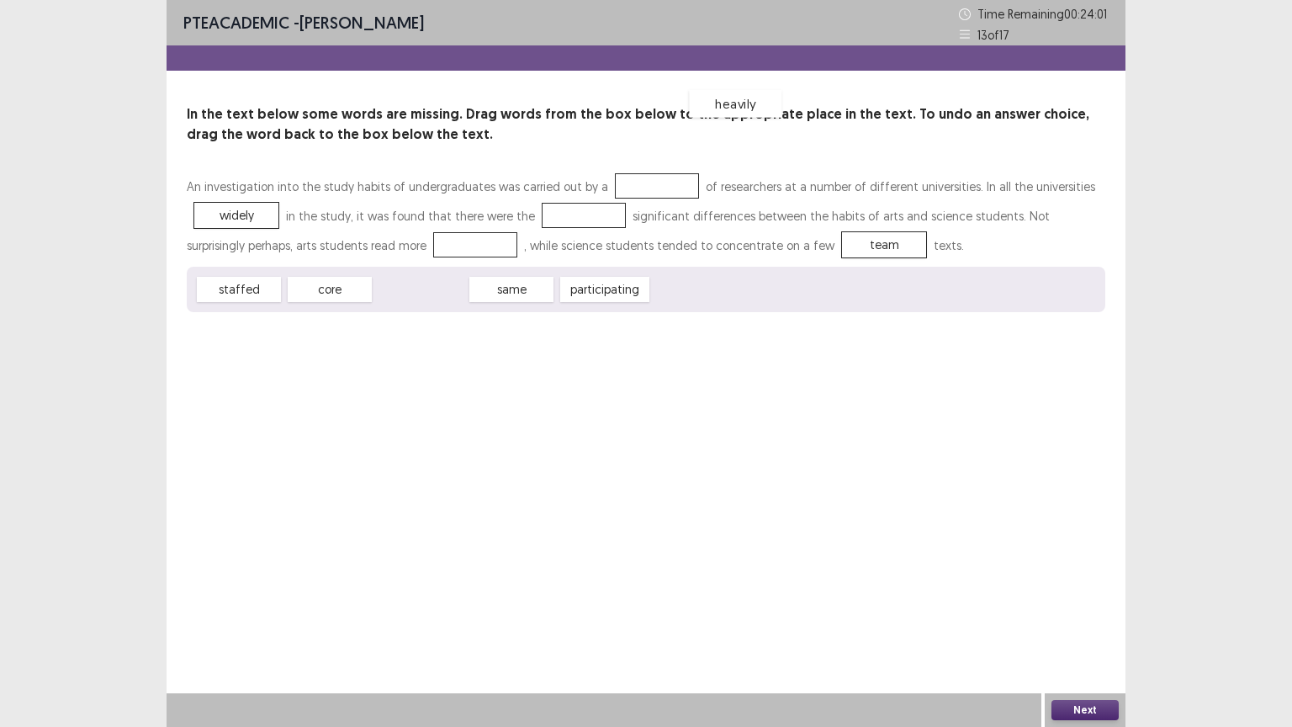
drag, startPoint x: 458, startPoint y: 400, endPoint x: 769, endPoint y: 220, distance: 359.6
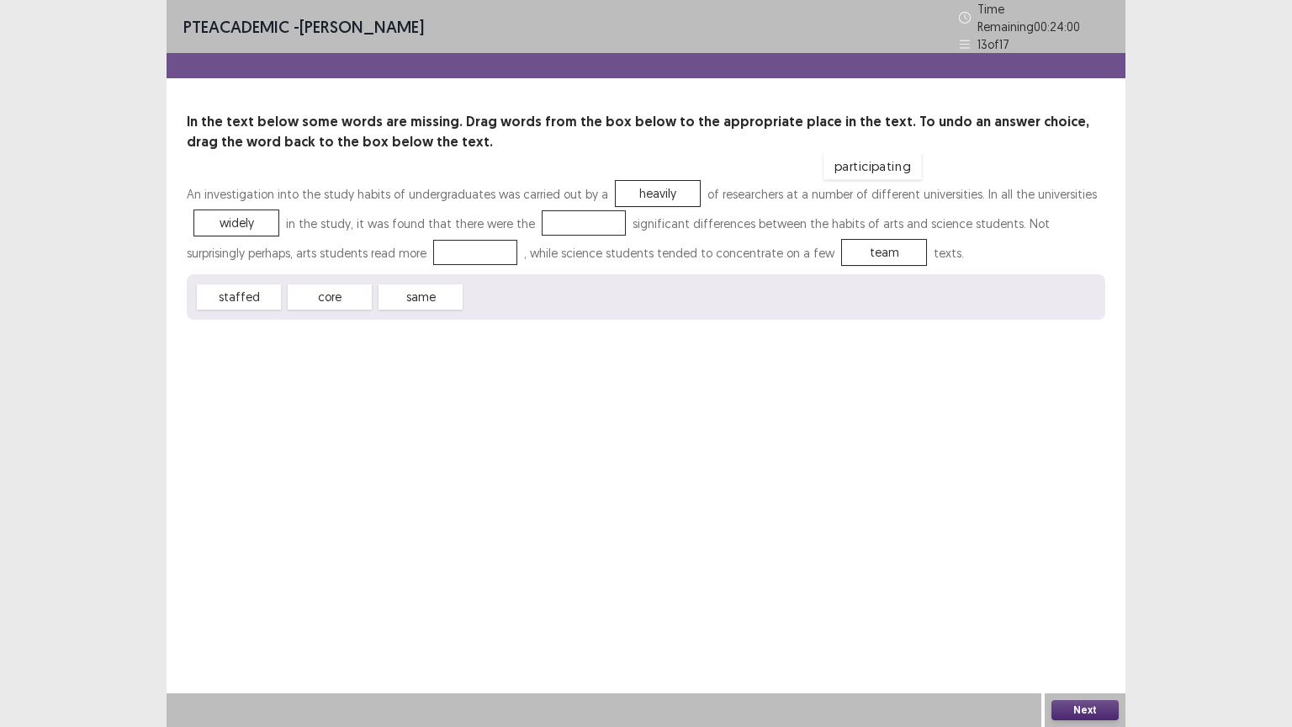
drag, startPoint x: 566, startPoint y: 390, endPoint x: 923, endPoint y: 259, distance: 379.8
drag, startPoint x: 347, startPoint y: 394, endPoint x: 894, endPoint y: 311, distance: 553.0
click at [1085, 644] on button "Next" at bounding box center [1085, 710] width 67 height 20
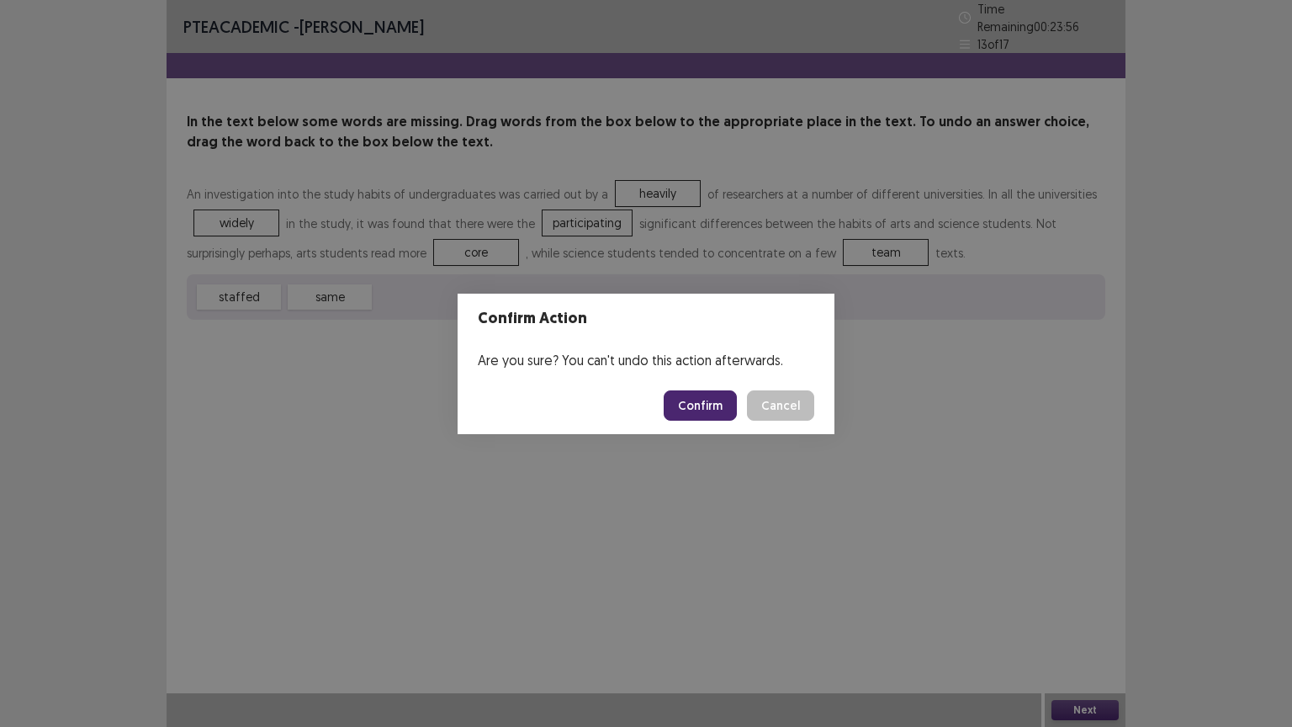
click at [687, 406] on button "Confirm" at bounding box center [700, 405] width 73 height 30
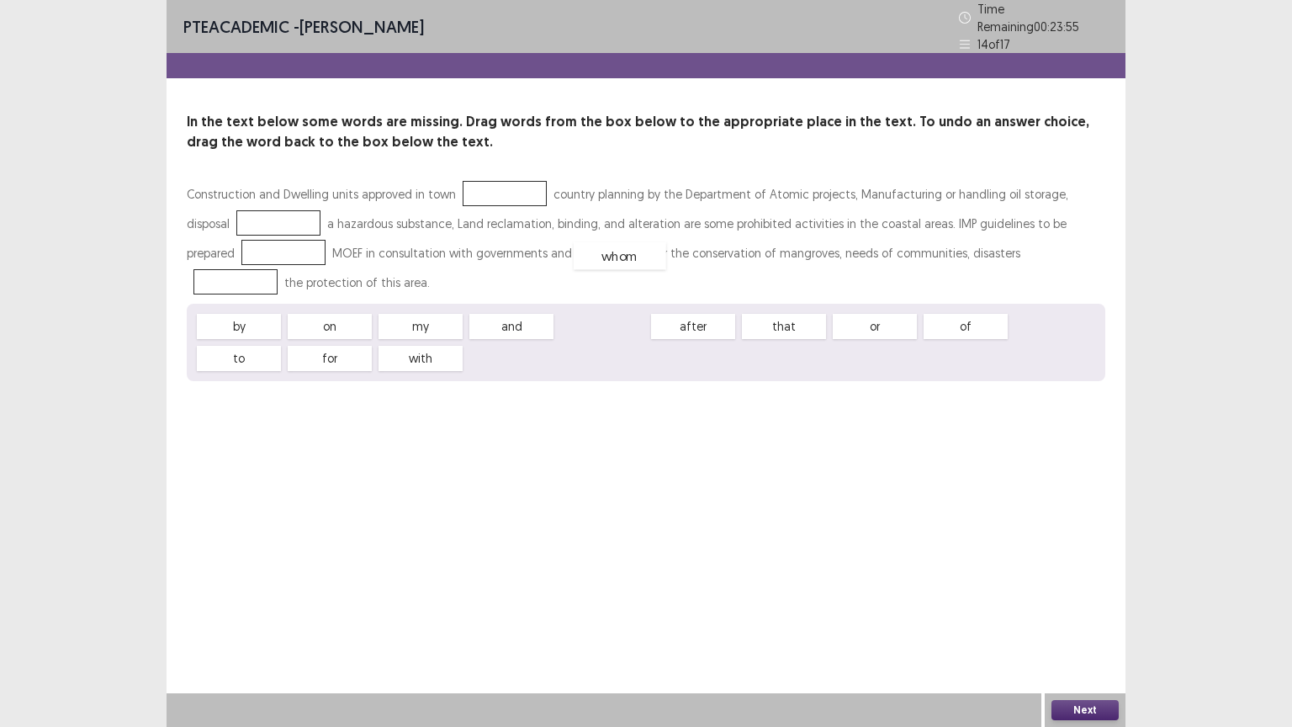
drag, startPoint x: 601, startPoint y: 407, endPoint x: 618, endPoint y: 333, distance: 76.1
drag
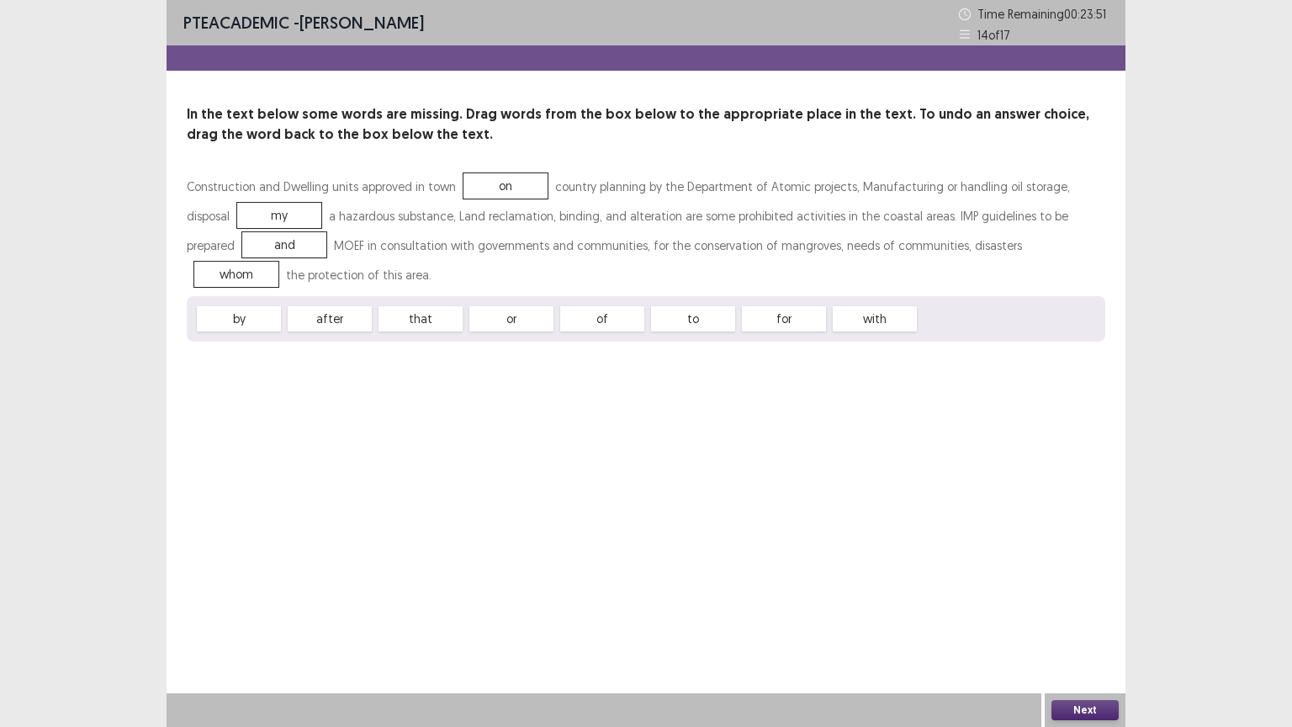
click at [1058, 644] on button "Next" at bounding box center [1085, 710] width 67 height 20
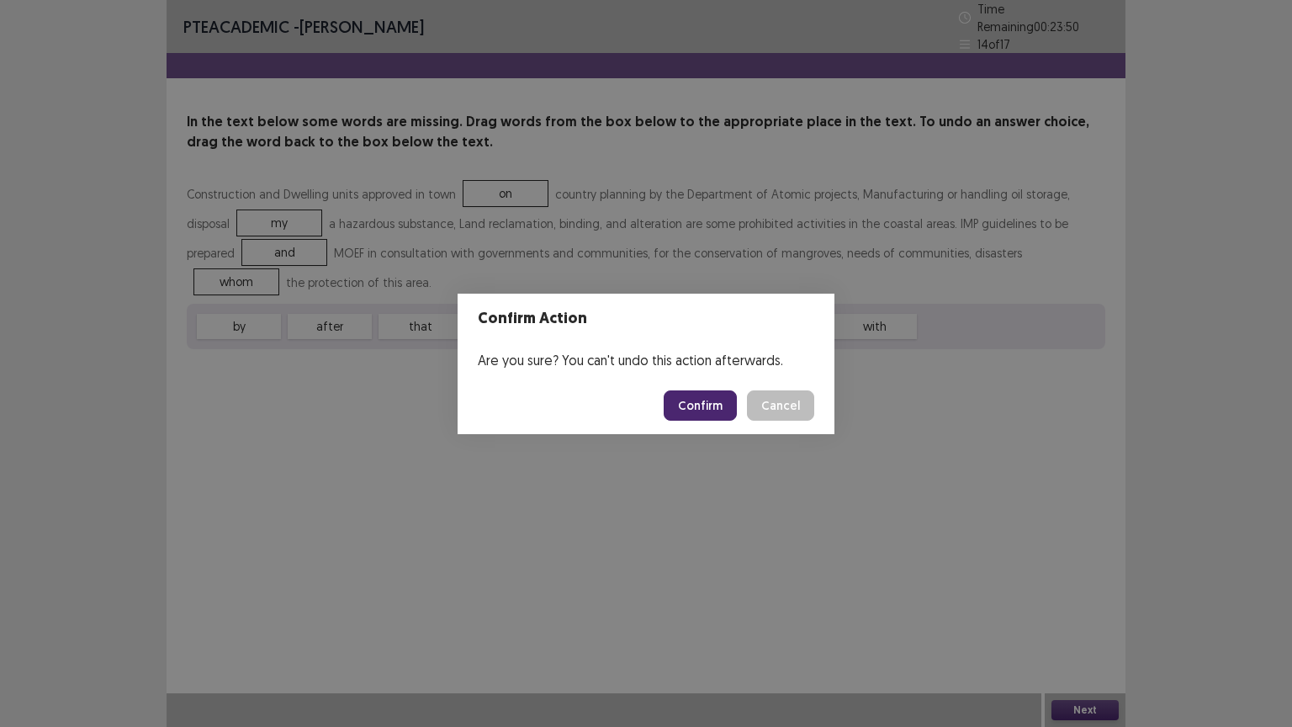
click at [731, 413] on button "Confirm" at bounding box center [700, 405] width 73 height 30
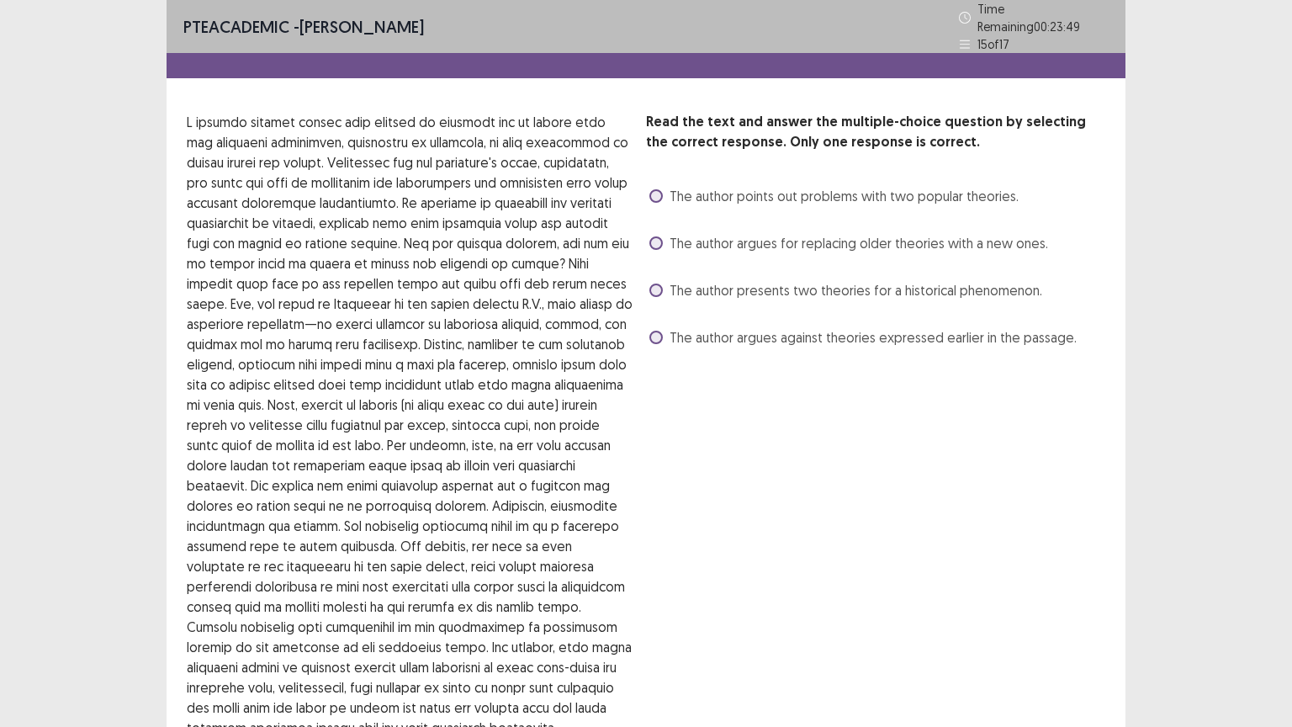
click at [654, 203] on span at bounding box center [656, 195] width 13 height 13
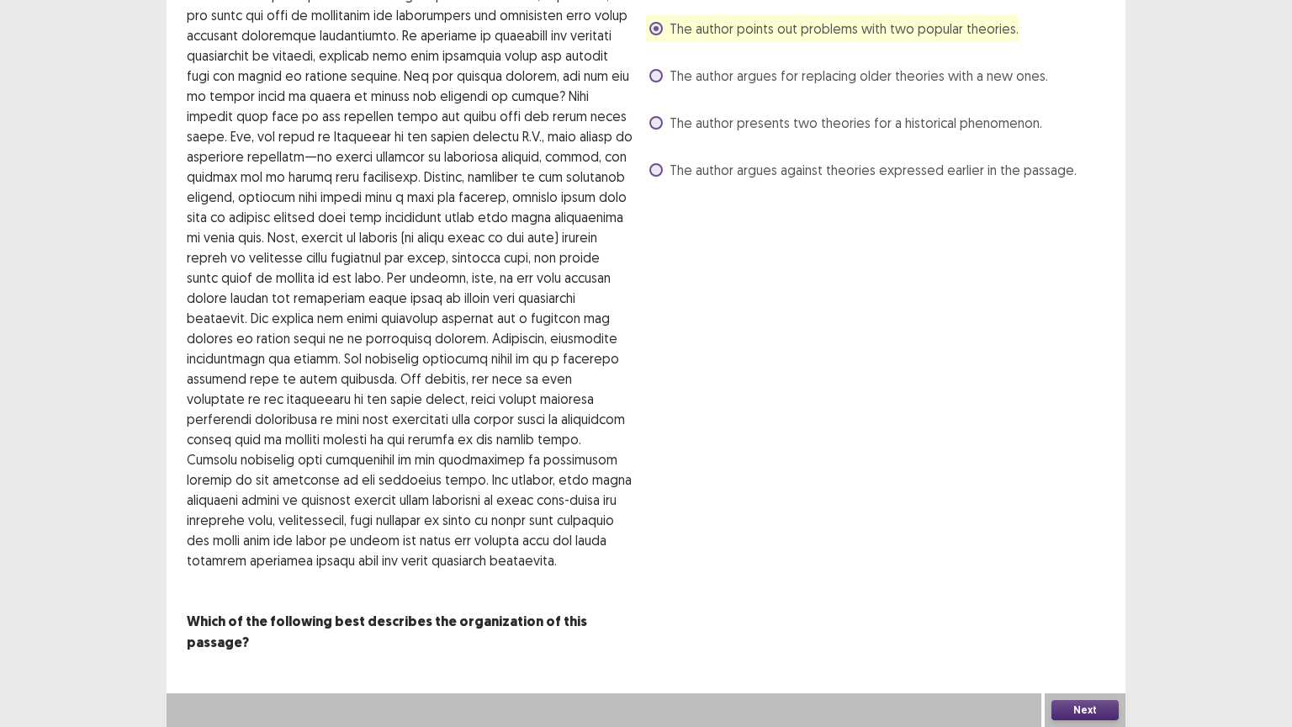
scroll to position [581, 0]
click at [1104, 644] on button "Next" at bounding box center [1085, 710] width 67 height 20
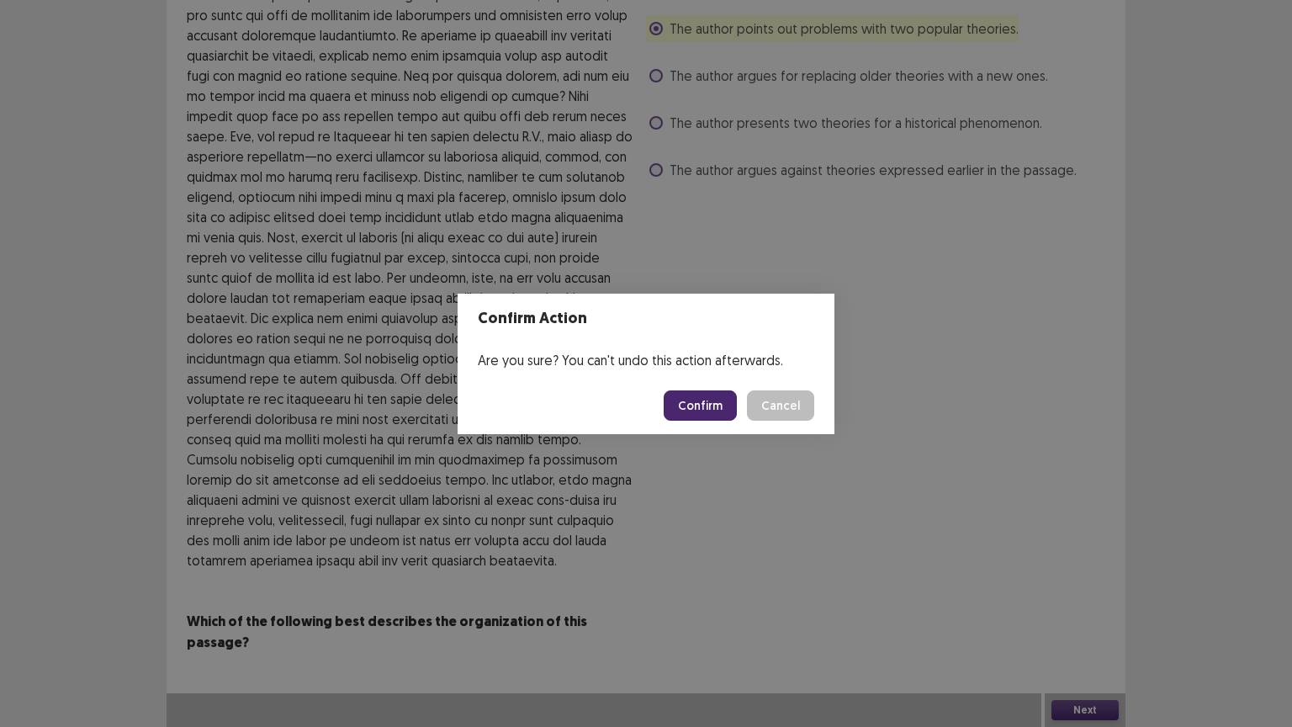
click at [718, 412] on button "Confirm" at bounding box center [700, 405] width 73 height 30
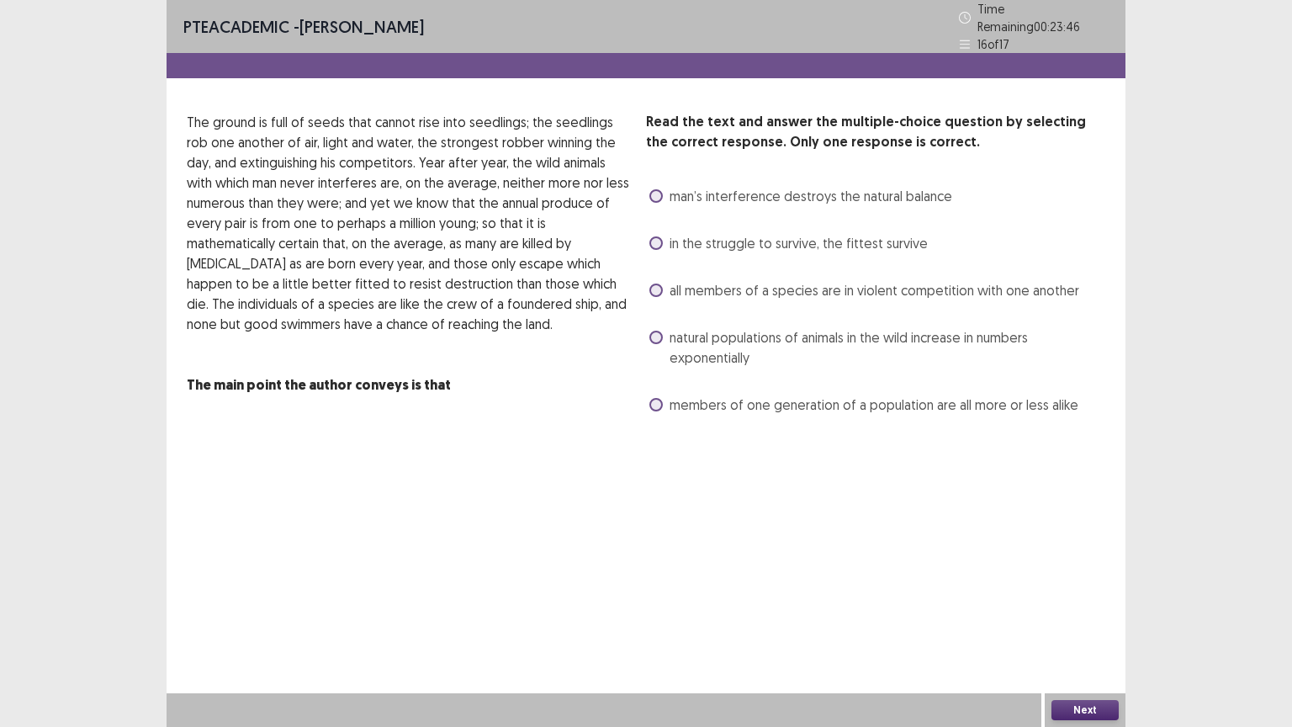
click at [658, 206] on label "man’s interference destroys the natural balance" at bounding box center [801, 196] width 303 height 20
click at [1104, 644] on button "Next" at bounding box center [1085, 710] width 67 height 20
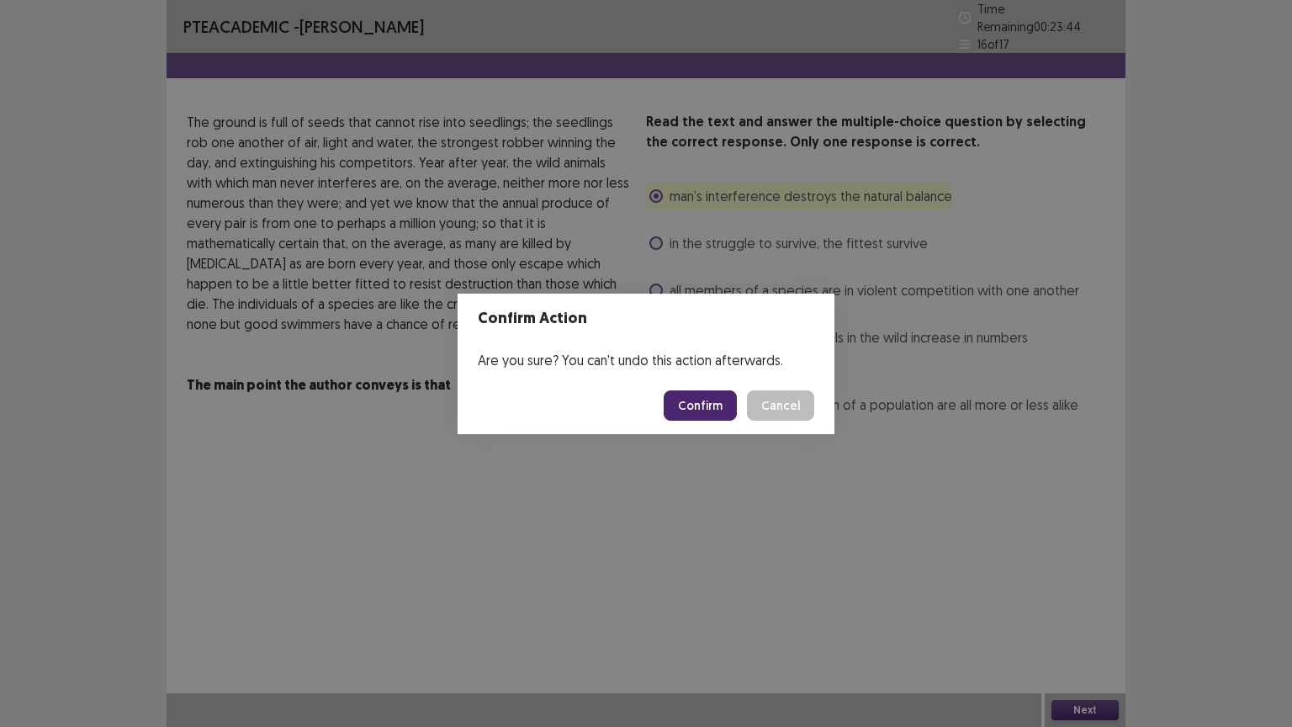
click at [737, 416] on button "Confirm" at bounding box center [700, 405] width 73 height 30
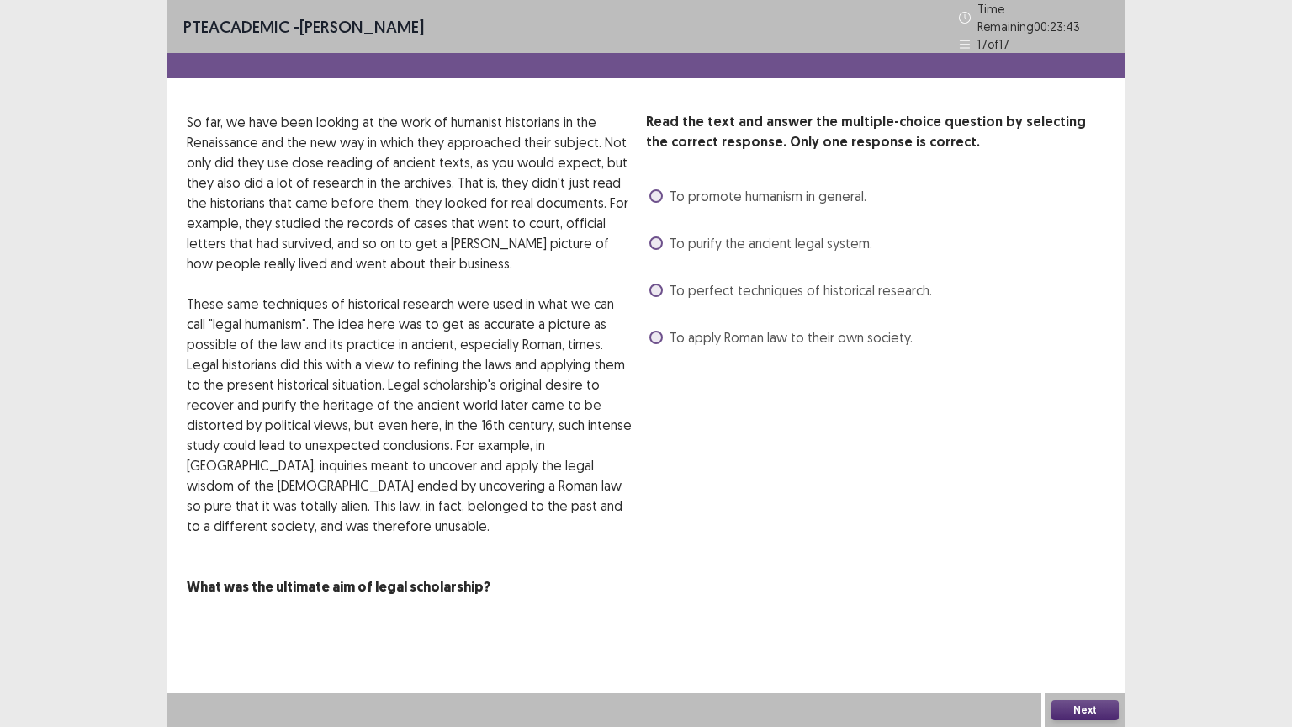
click at [654, 203] on span at bounding box center [656, 195] width 13 height 13
click at [1100, 644] on button "Next" at bounding box center [1085, 710] width 67 height 20
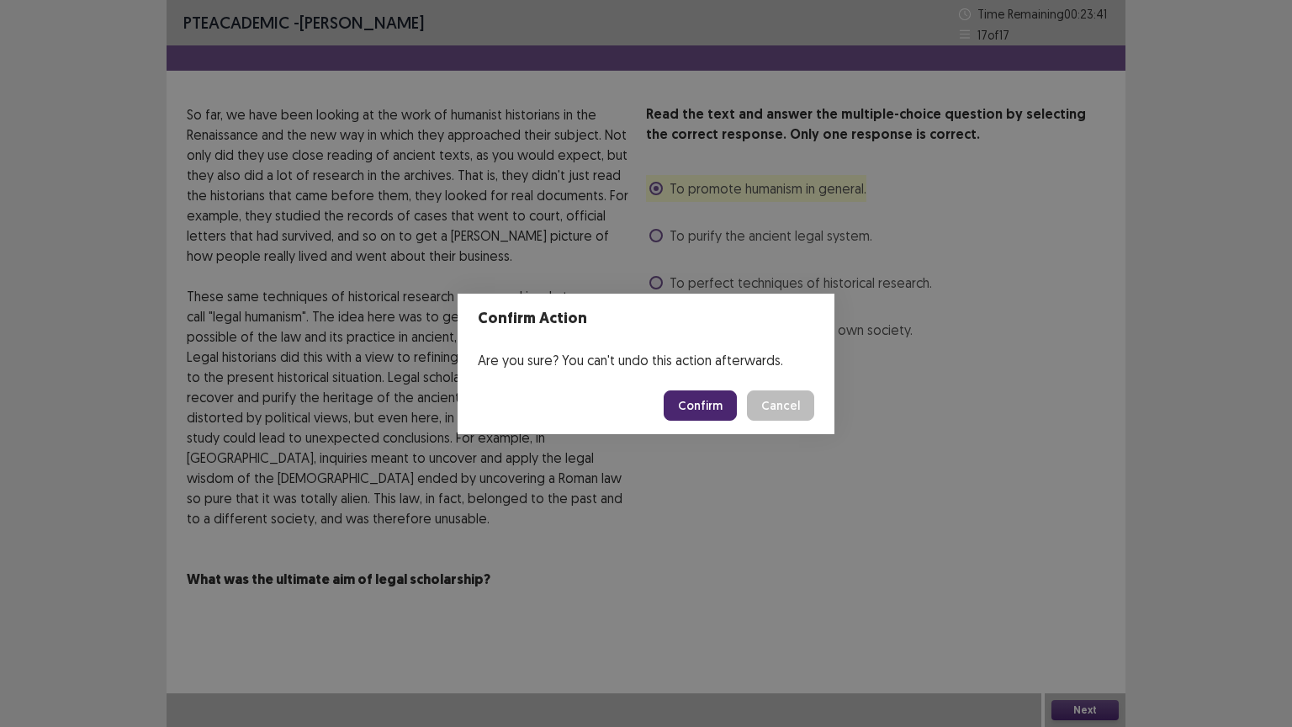
click at [737, 421] on button "Confirm" at bounding box center [700, 405] width 73 height 30
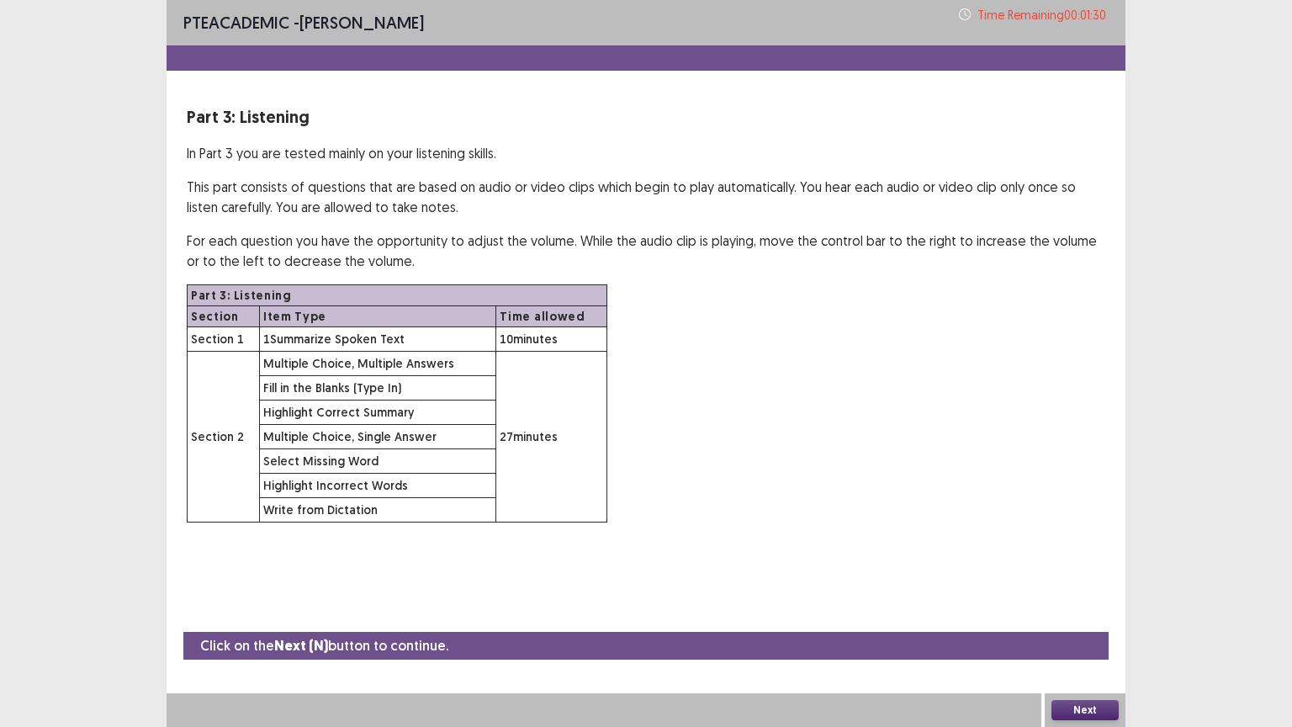
scroll to position [87, 0]
click at [1106, 644] on button "Next" at bounding box center [1085, 710] width 67 height 20
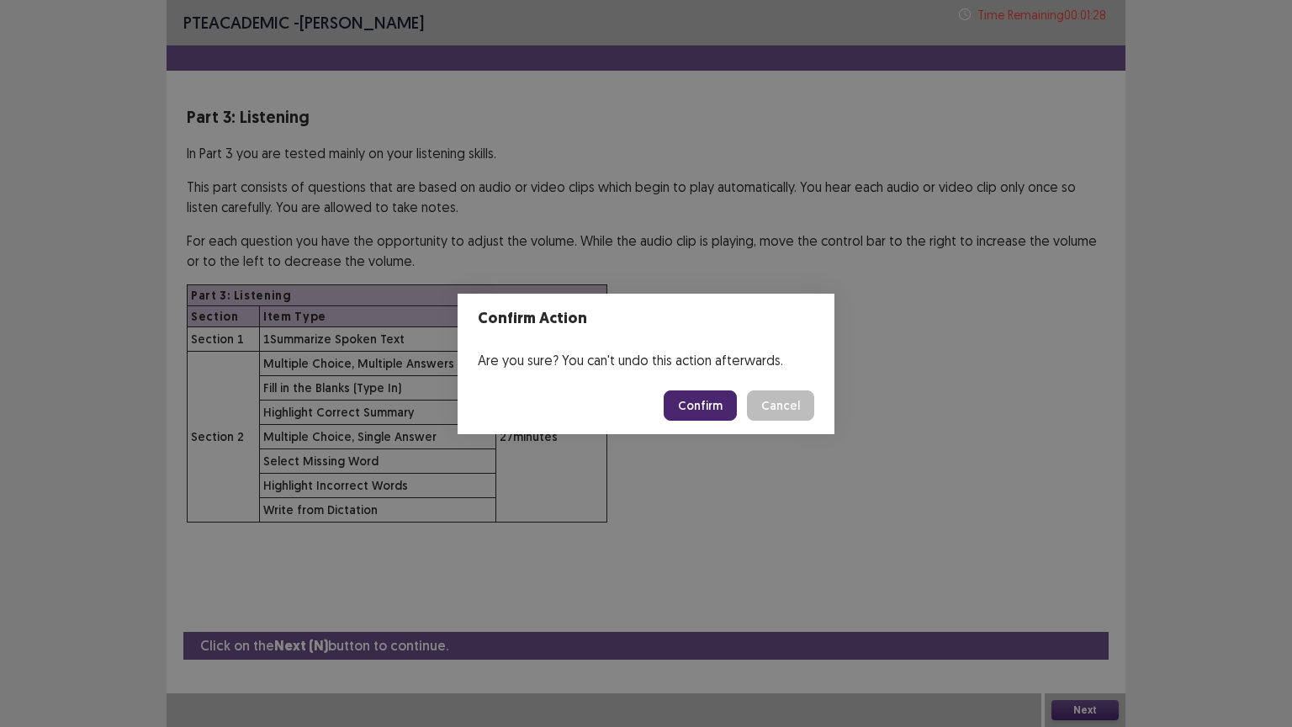
click at [737, 421] on button "Confirm" at bounding box center [700, 405] width 73 height 30
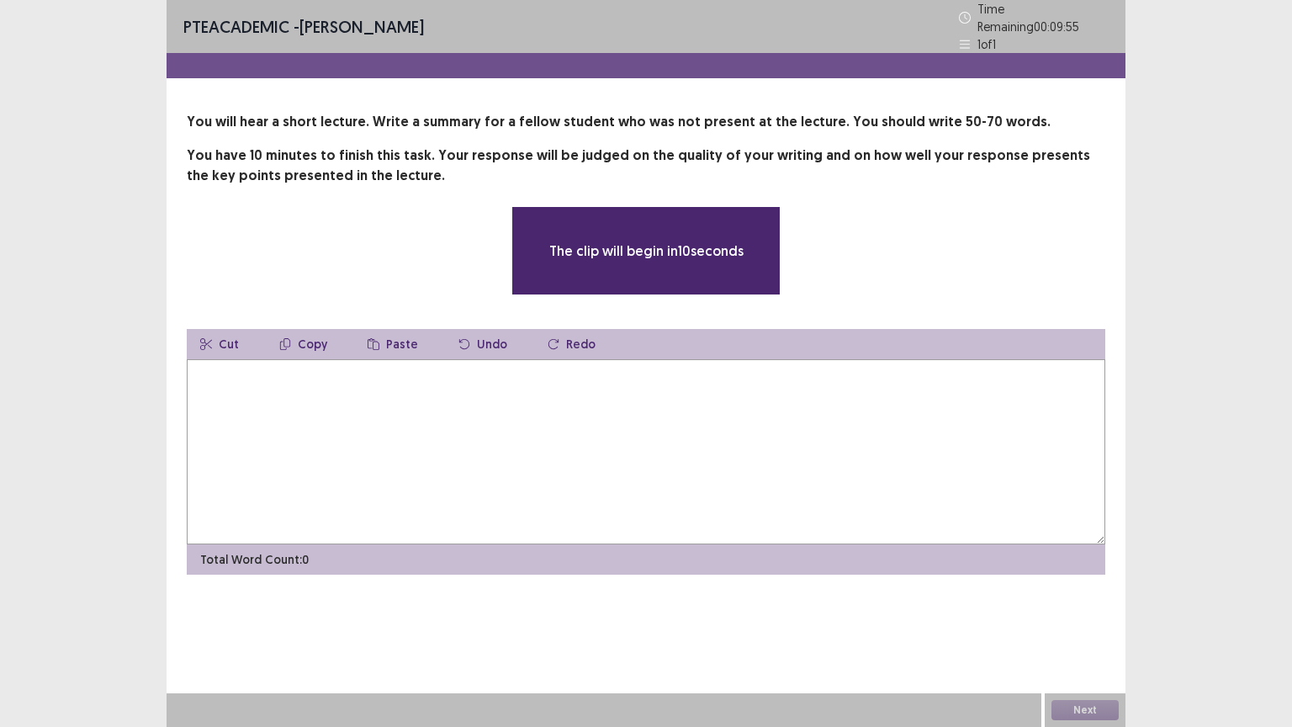
click at [754, 453] on textarea at bounding box center [646, 451] width 919 height 185
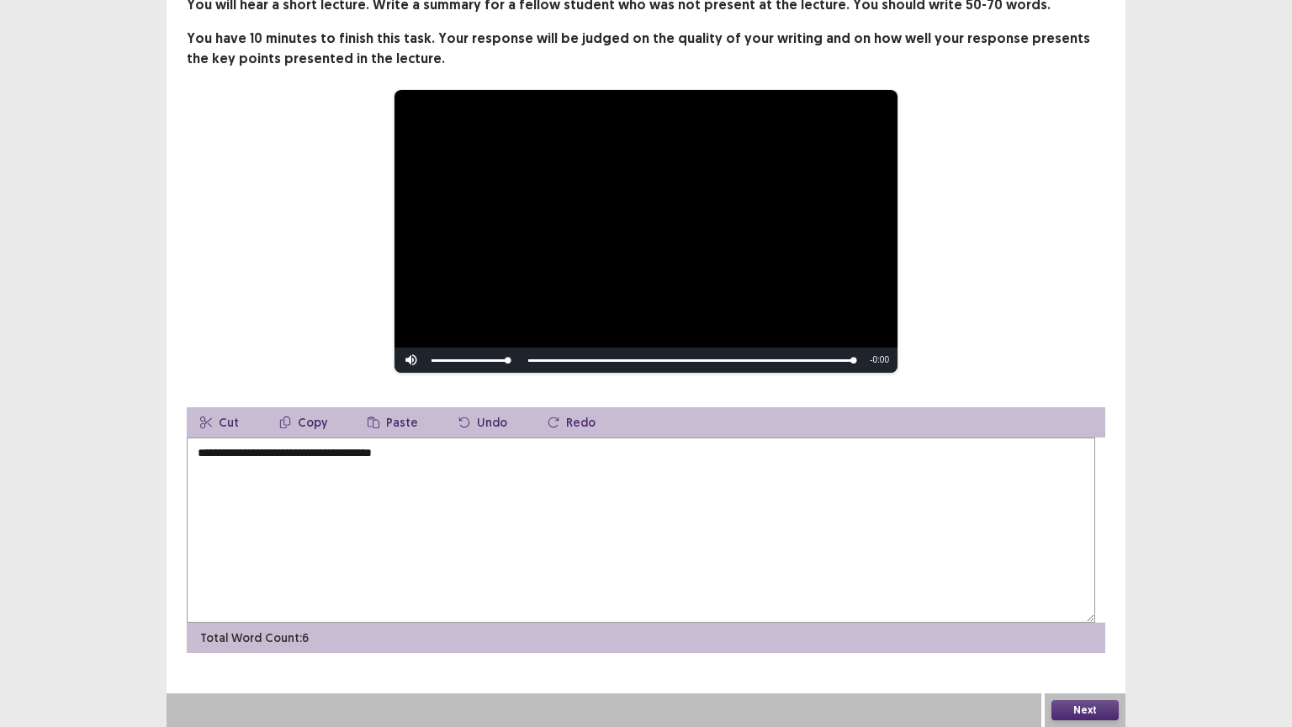
scroll to position [209, 0]
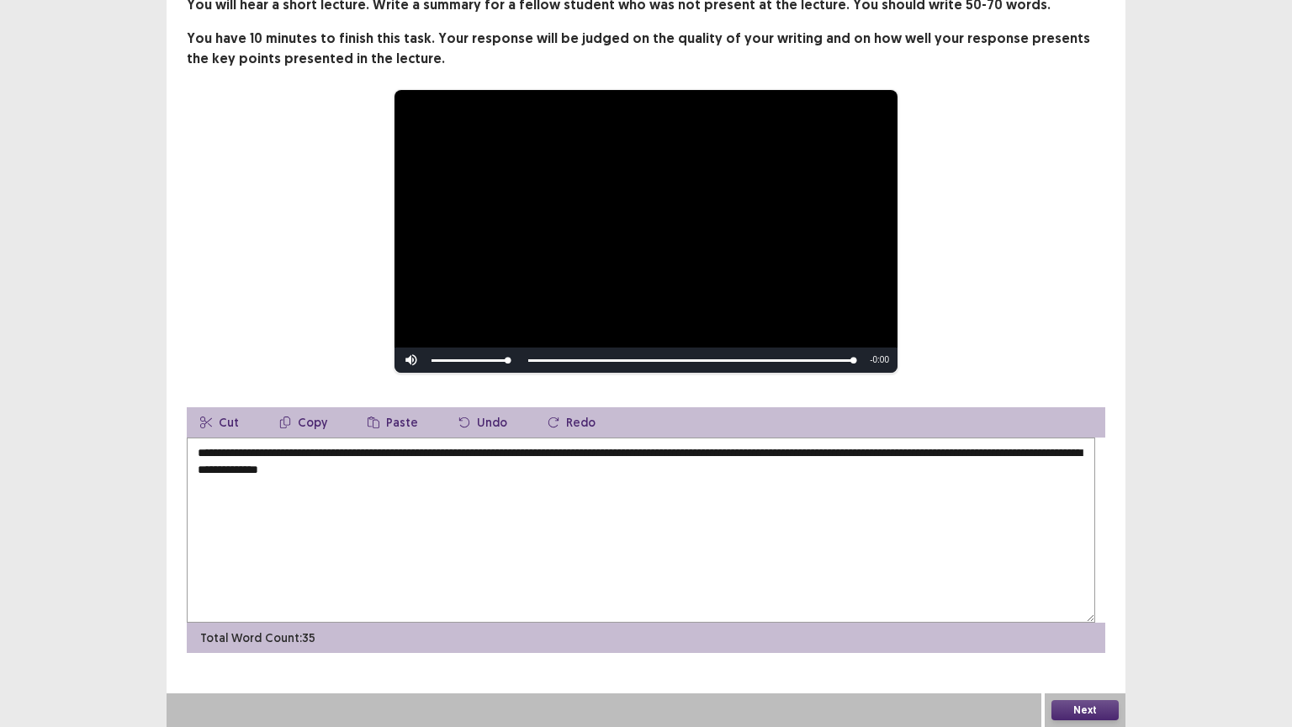
click at [862, 442] on textarea "**********" at bounding box center [641, 529] width 909 height 185
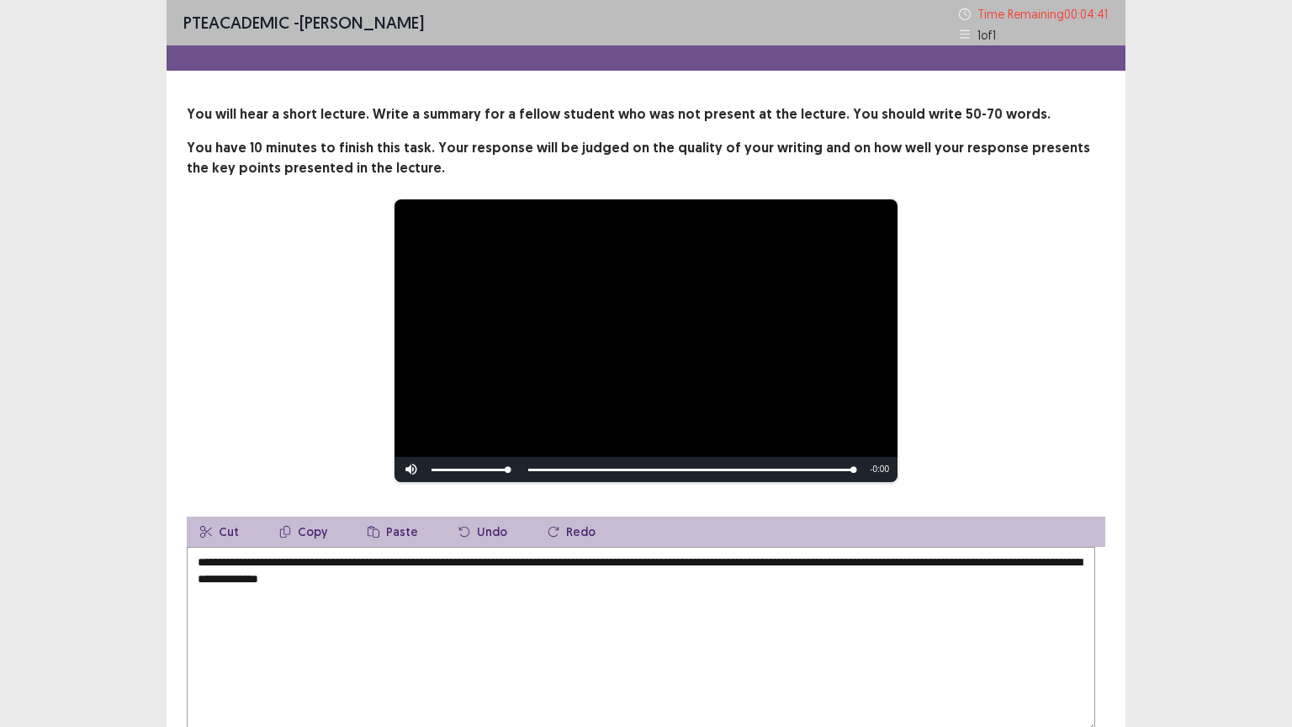
scroll to position [202, 0]
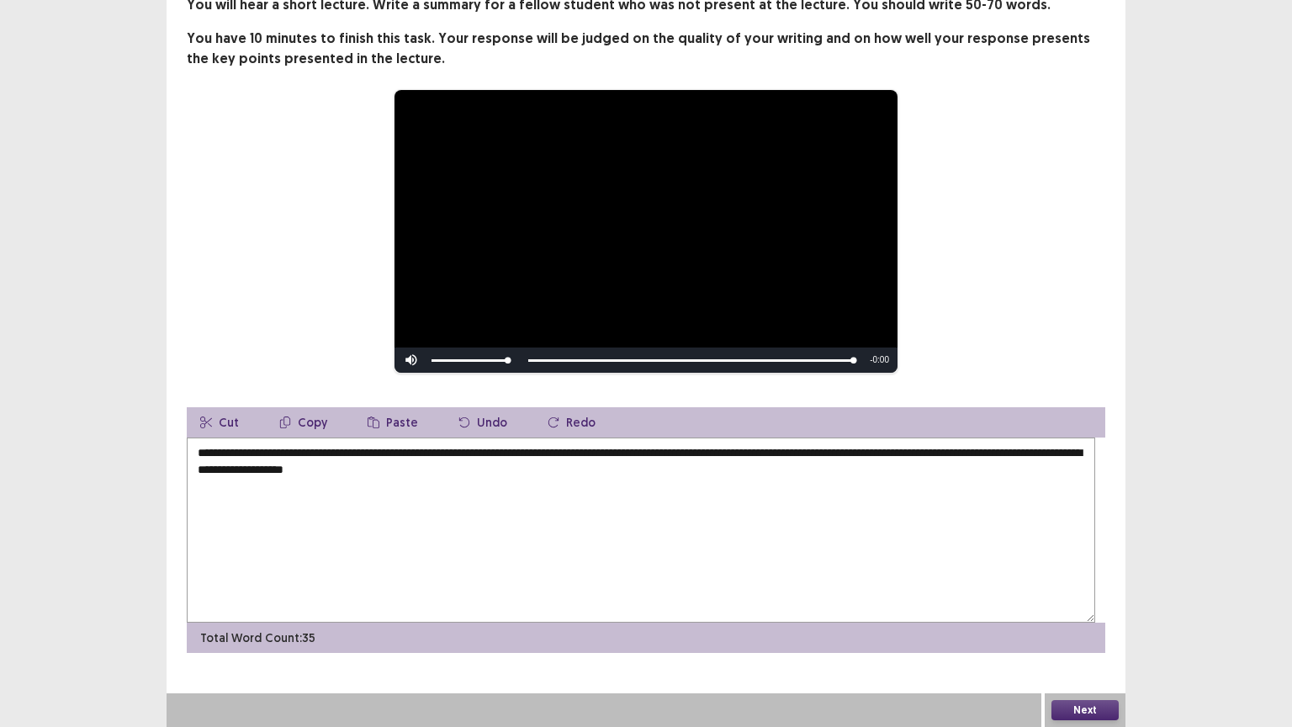
click at [957, 446] on textarea "**********" at bounding box center [641, 529] width 909 height 185
click at [464, 473] on textarea "**********" at bounding box center [641, 529] width 909 height 185
click at [468, 471] on textarea "**********" at bounding box center [641, 529] width 909 height 185
click at [977, 475] on textarea "**********" at bounding box center [641, 529] width 909 height 185
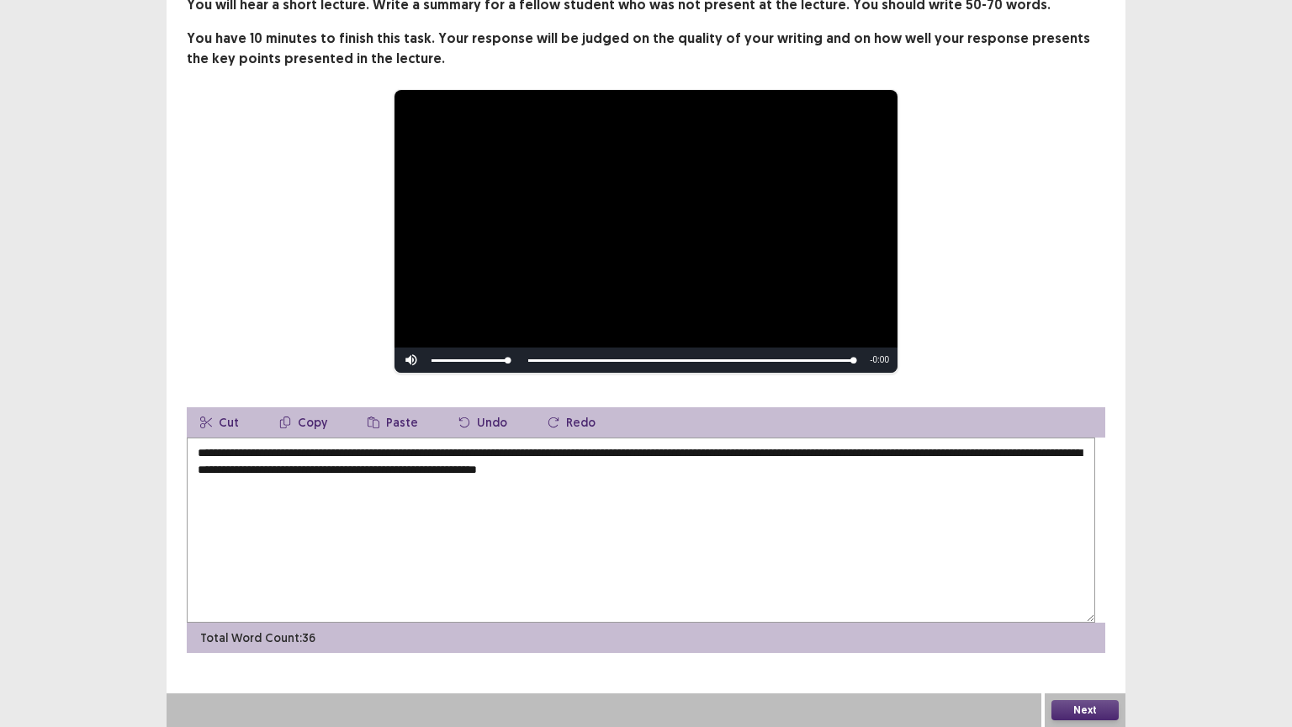
type textarea "**********"
click at [1089, 644] on div "Next" at bounding box center [1085, 710] width 81 height 34
click at [1090, 644] on button "Next" at bounding box center [1085, 710] width 67 height 20
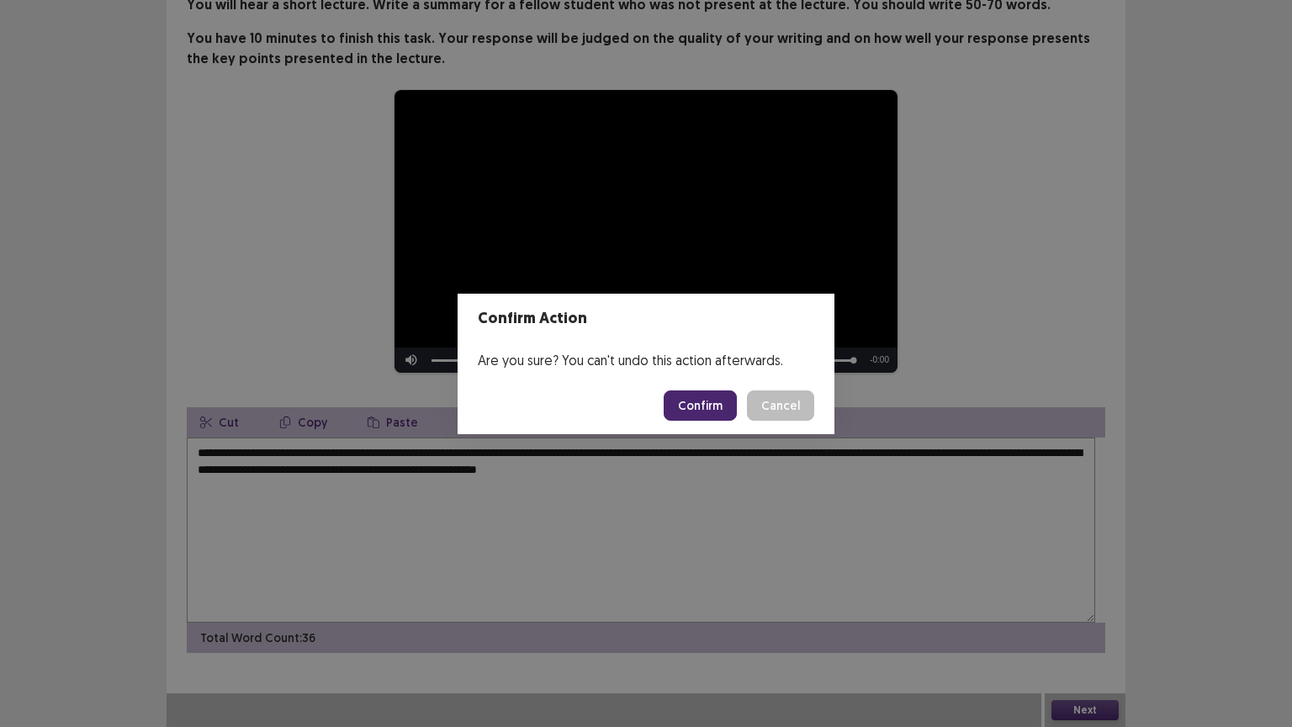
click at [737, 419] on button "Confirm" at bounding box center [700, 405] width 73 height 30
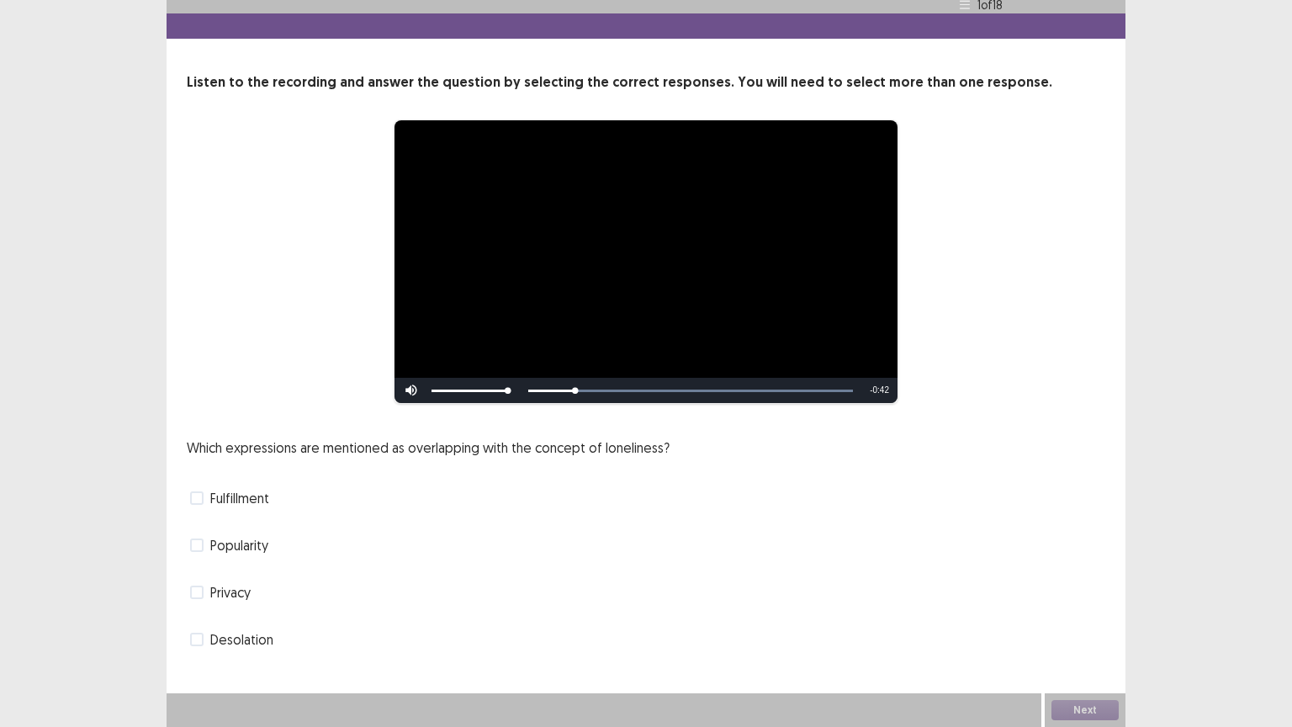
scroll to position [174, 0]
click at [204, 491] on span at bounding box center [196, 497] width 13 height 13
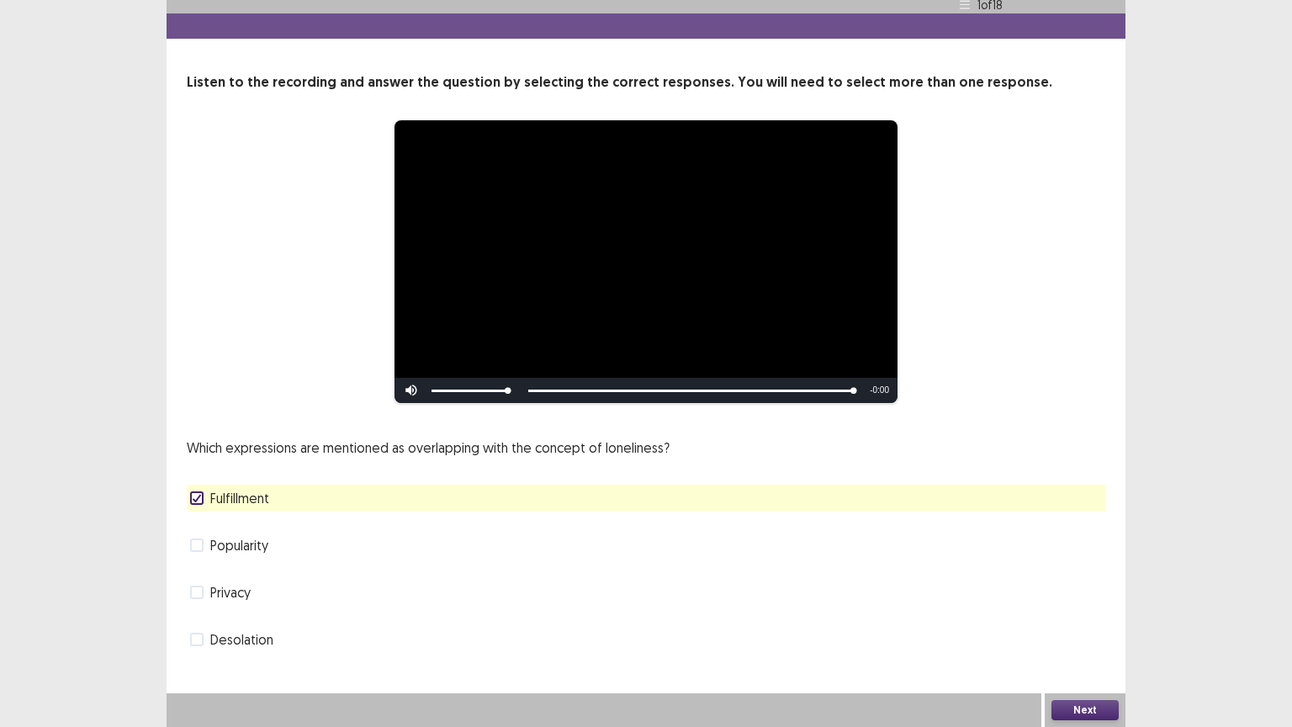
click at [204, 633] on span at bounding box center [196, 639] width 13 height 13
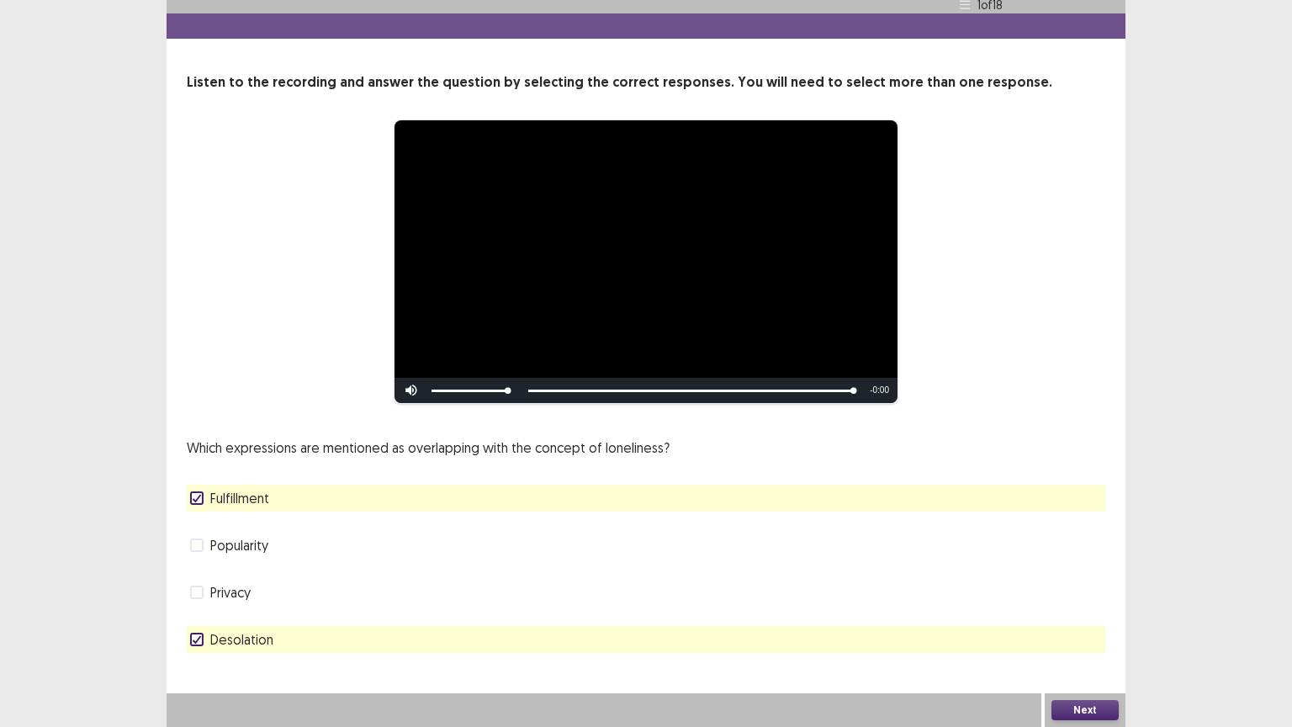
click at [204, 491] on span at bounding box center [196, 497] width 13 height 13
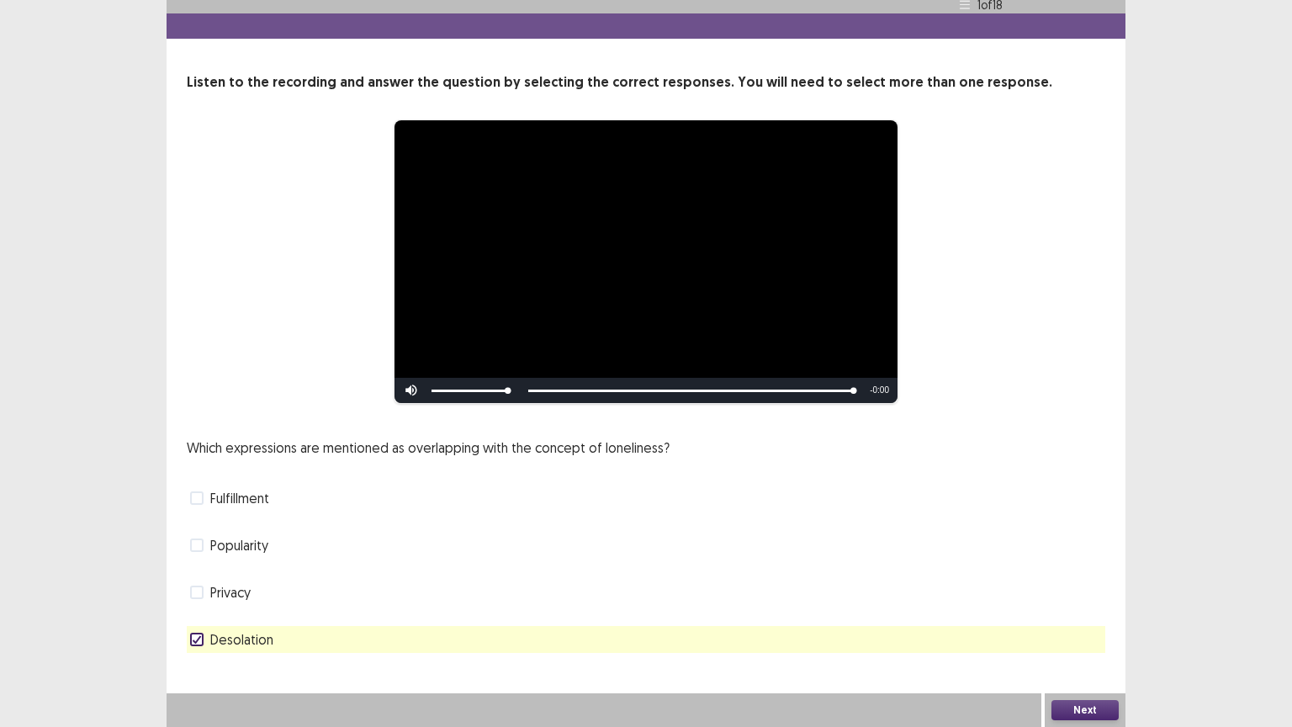
click at [1069, 644] on button "Next" at bounding box center [1085, 710] width 67 height 20
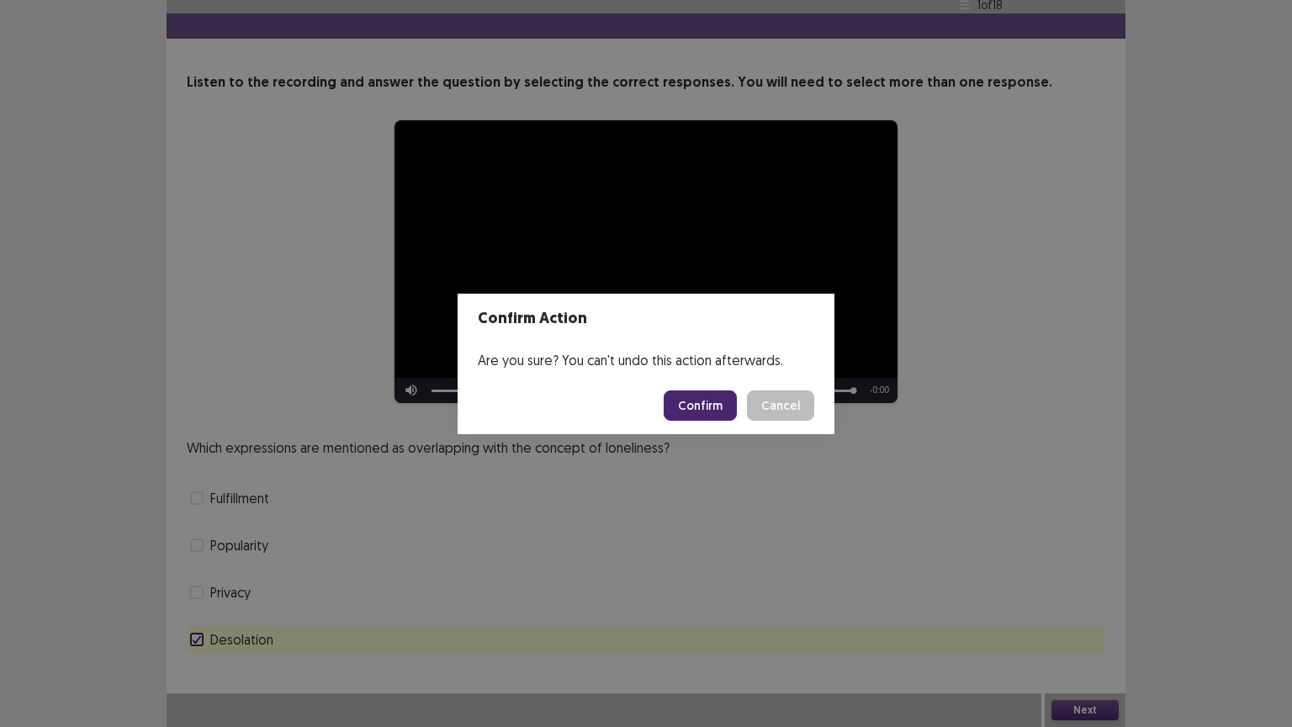
click at [737, 421] on button "Confirm" at bounding box center [700, 405] width 73 height 30
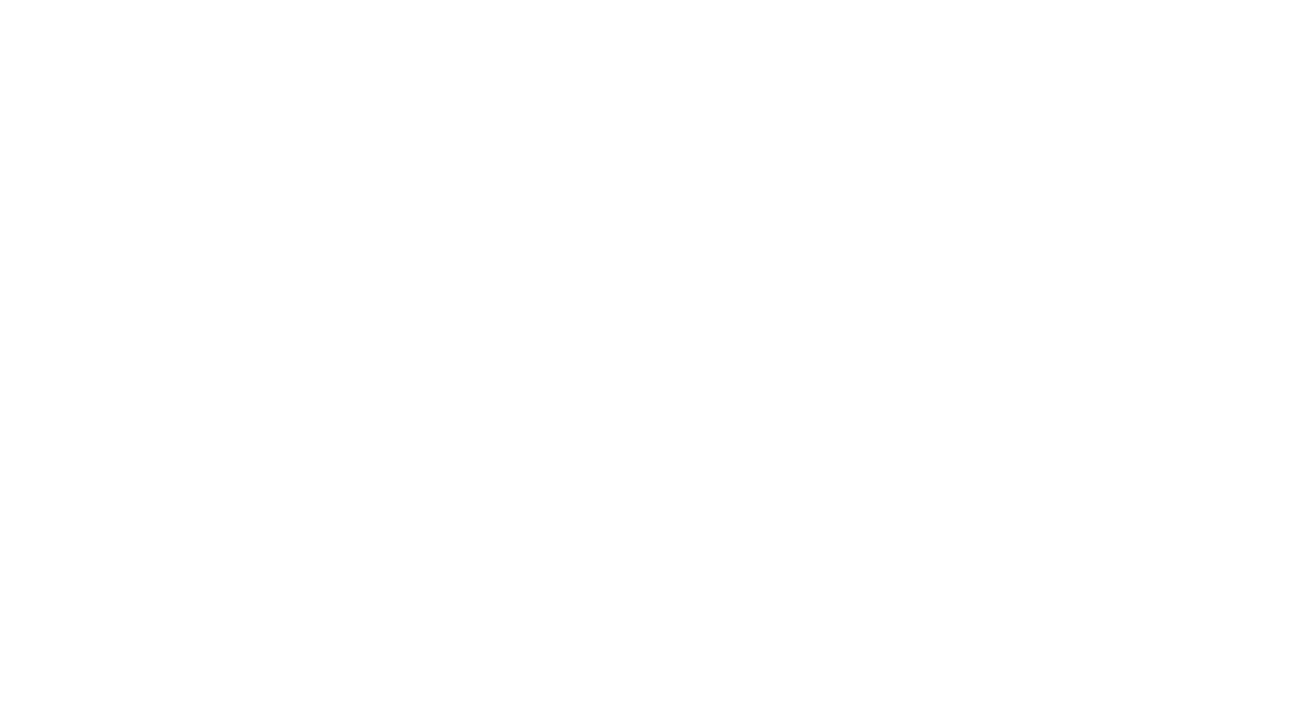
scroll to position [0, 0]
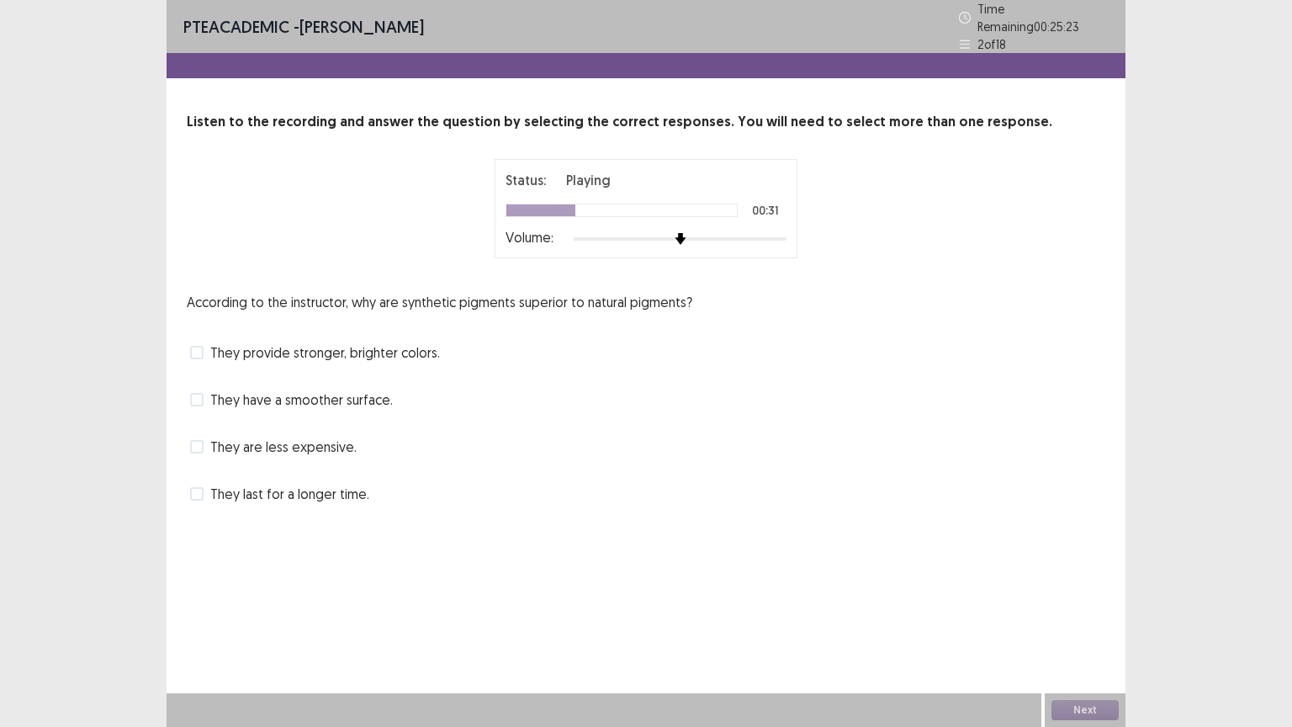
click at [215, 410] on label "They have a smoother surface." at bounding box center [291, 400] width 203 height 20
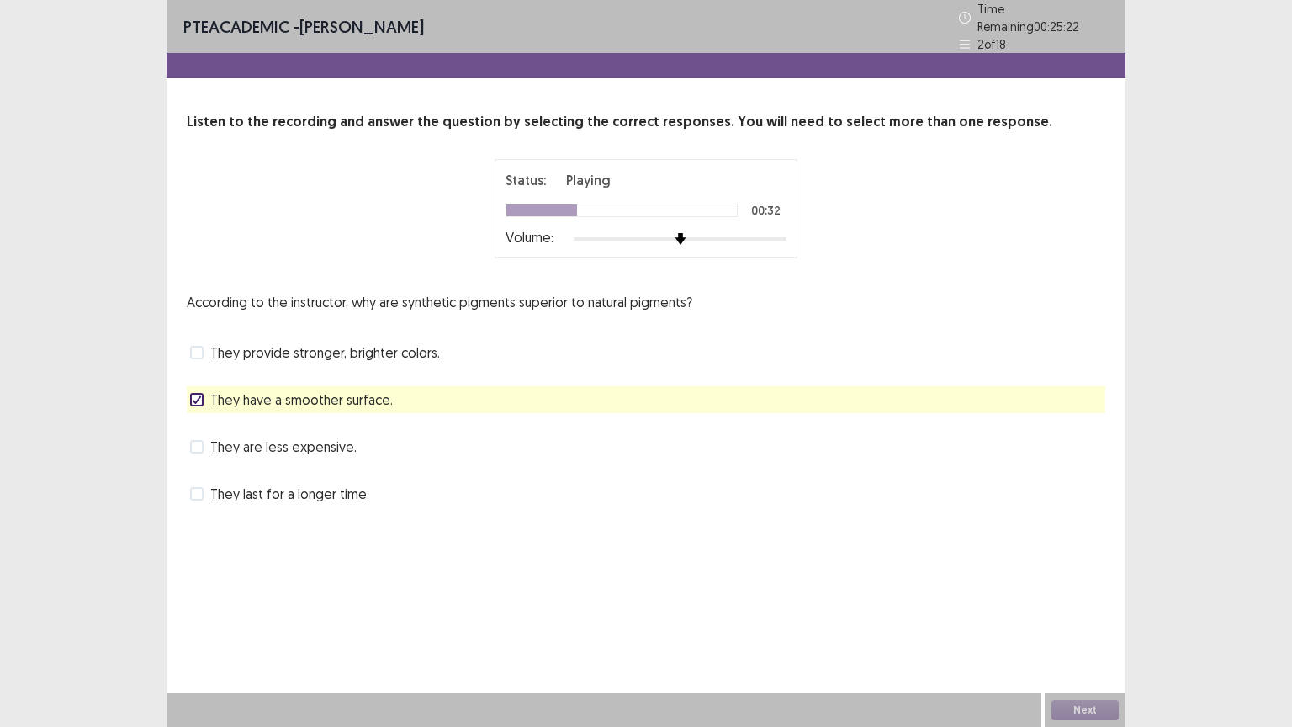
scroll to position [13, 0]
click at [210, 363] on label "They provide stronger, brighter colors." at bounding box center [315, 352] width 250 height 20
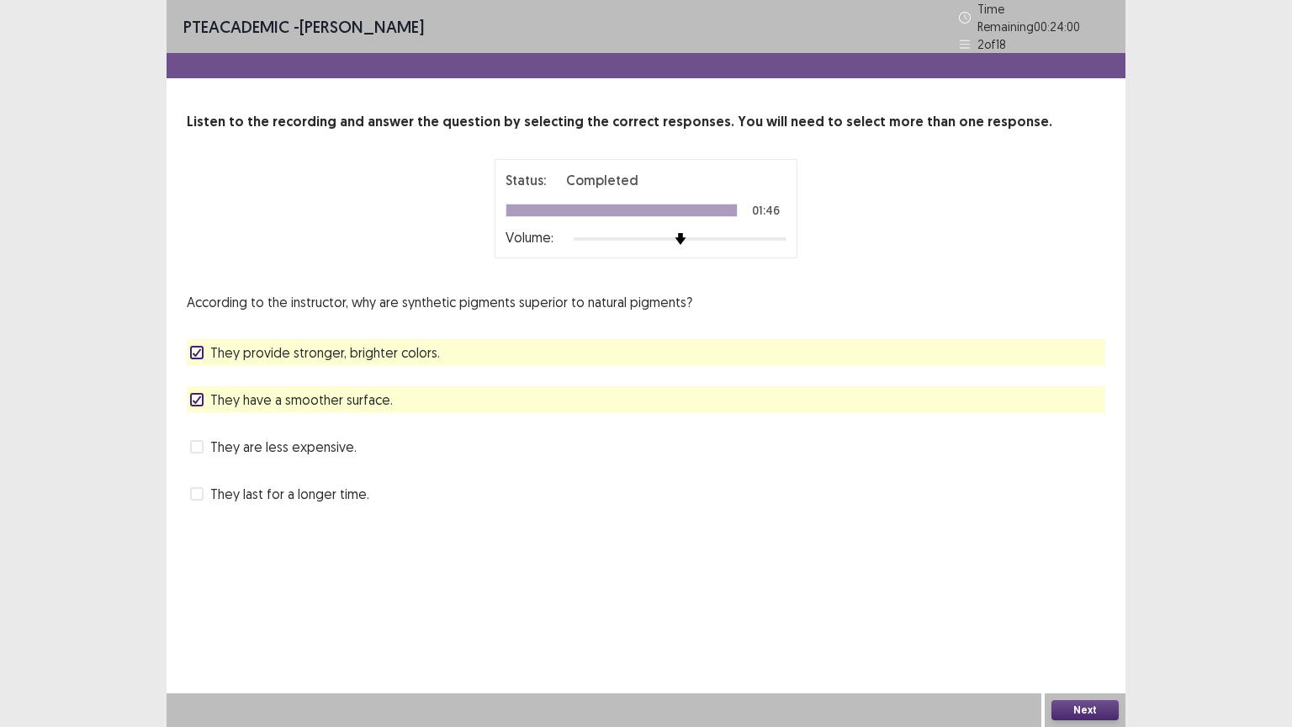
click at [1104, 644] on button "Next" at bounding box center [1085, 710] width 67 height 20
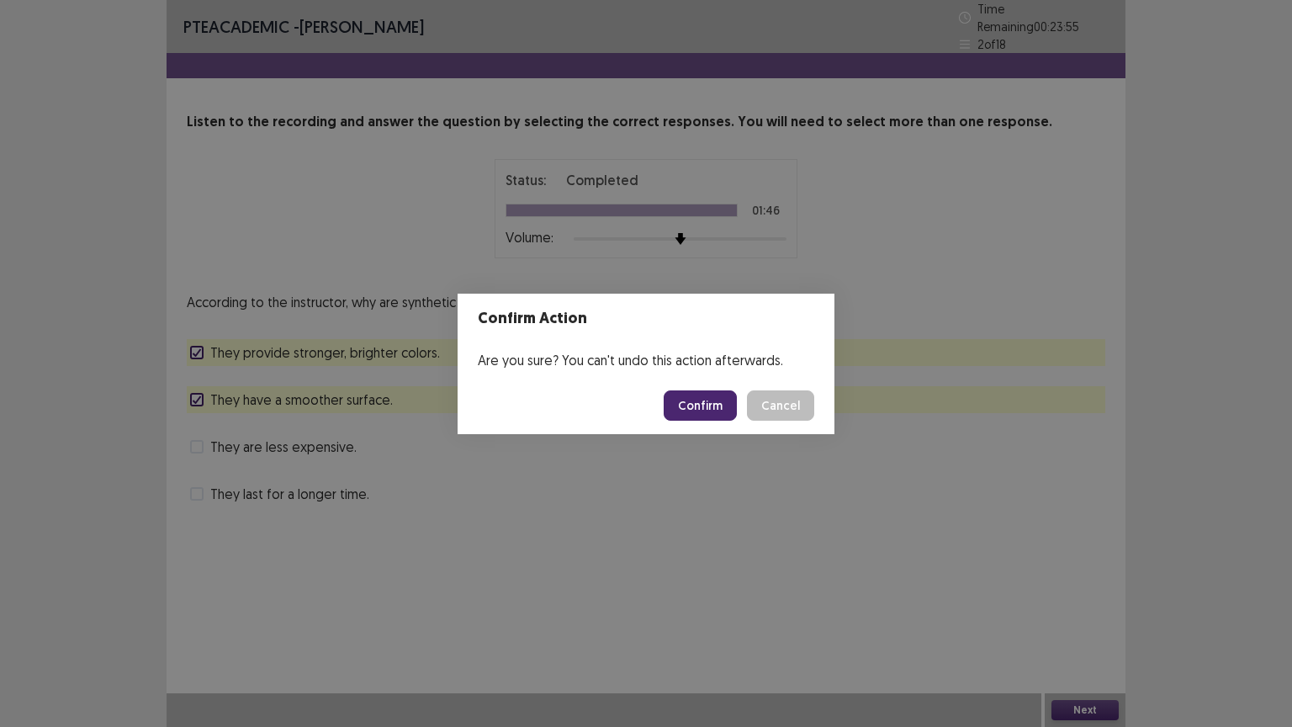
click at [737, 416] on button "Confirm" at bounding box center [700, 405] width 73 height 30
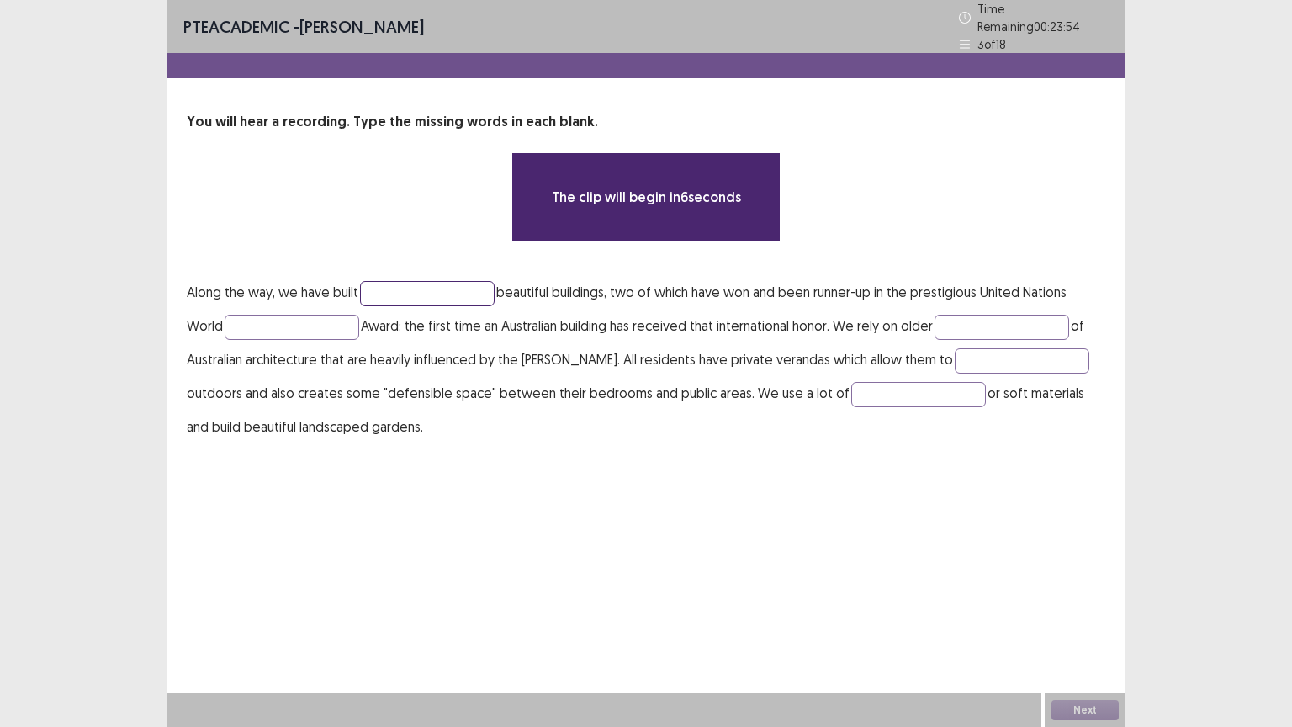
click at [495, 306] on input "text" at bounding box center [427, 293] width 135 height 25
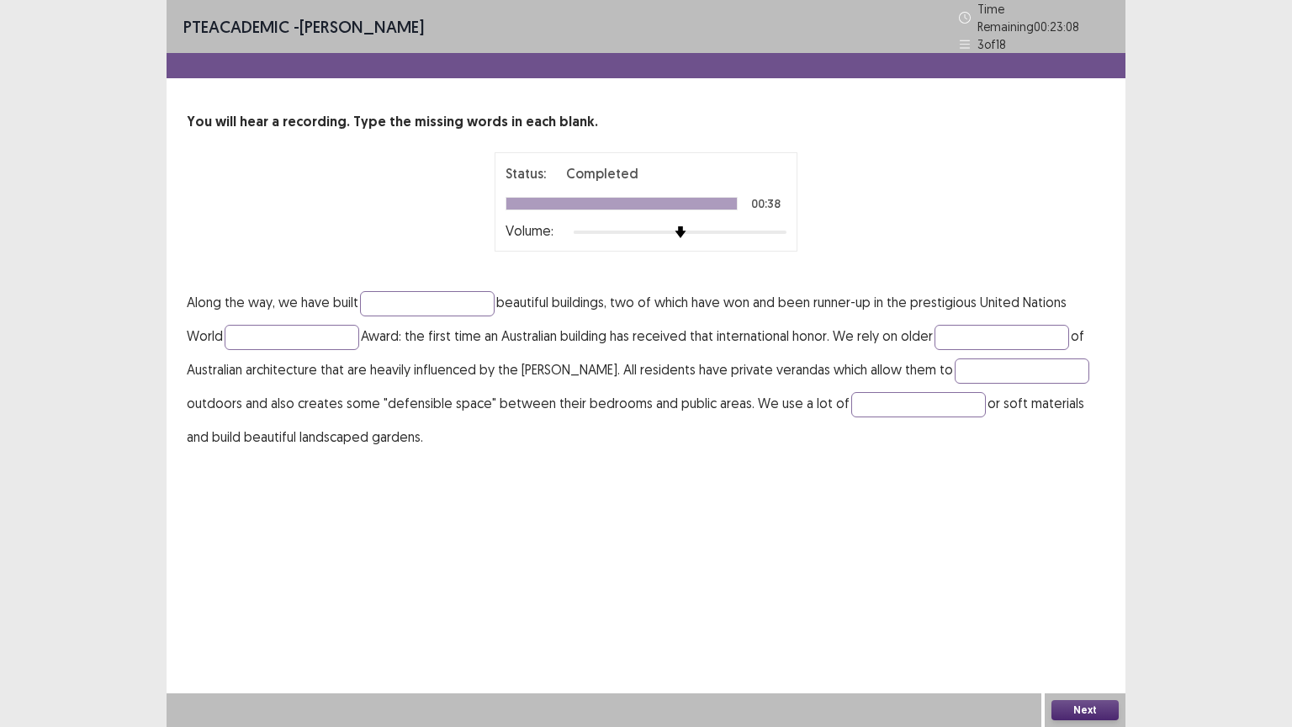
click at [441, 355] on p "Along the way, we have built beautiful buildings, two of which have won and bee…" at bounding box center [646, 369] width 919 height 168
click at [471, 316] on input "text" at bounding box center [427, 303] width 135 height 25
type input "********"
click at [359, 350] on input "text" at bounding box center [292, 337] width 135 height 25
type input "*******"
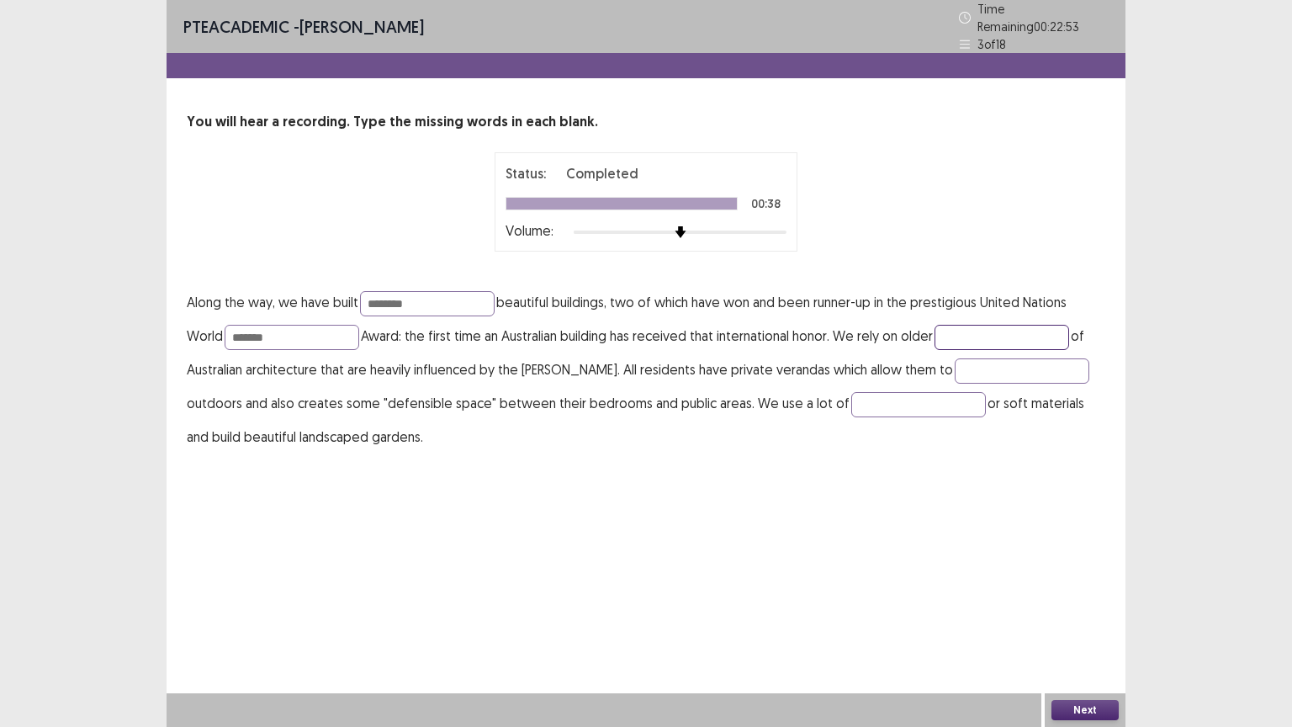
click at [935, 350] on input "text" at bounding box center [1002, 337] width 135 height 25
type input "*******"
click at [955, 384] on input "text" at bounding box center [1022, 370] width 135 height 25
type input "*********"
click at [851, 417] on input "text" at bounding box center [918, 404] width 135 height 25
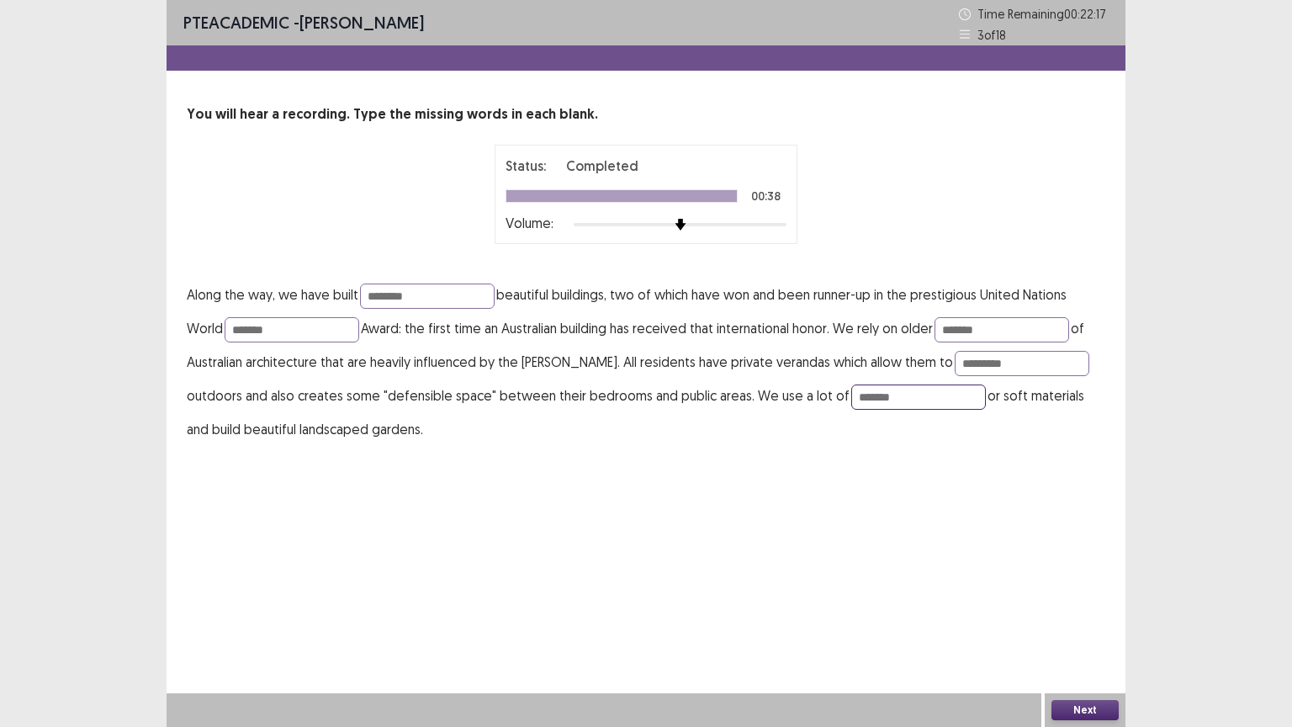
type input "*******"
click at [1068, 644] on button "Next" at bounding box center [1085, 710] width 67 height 20
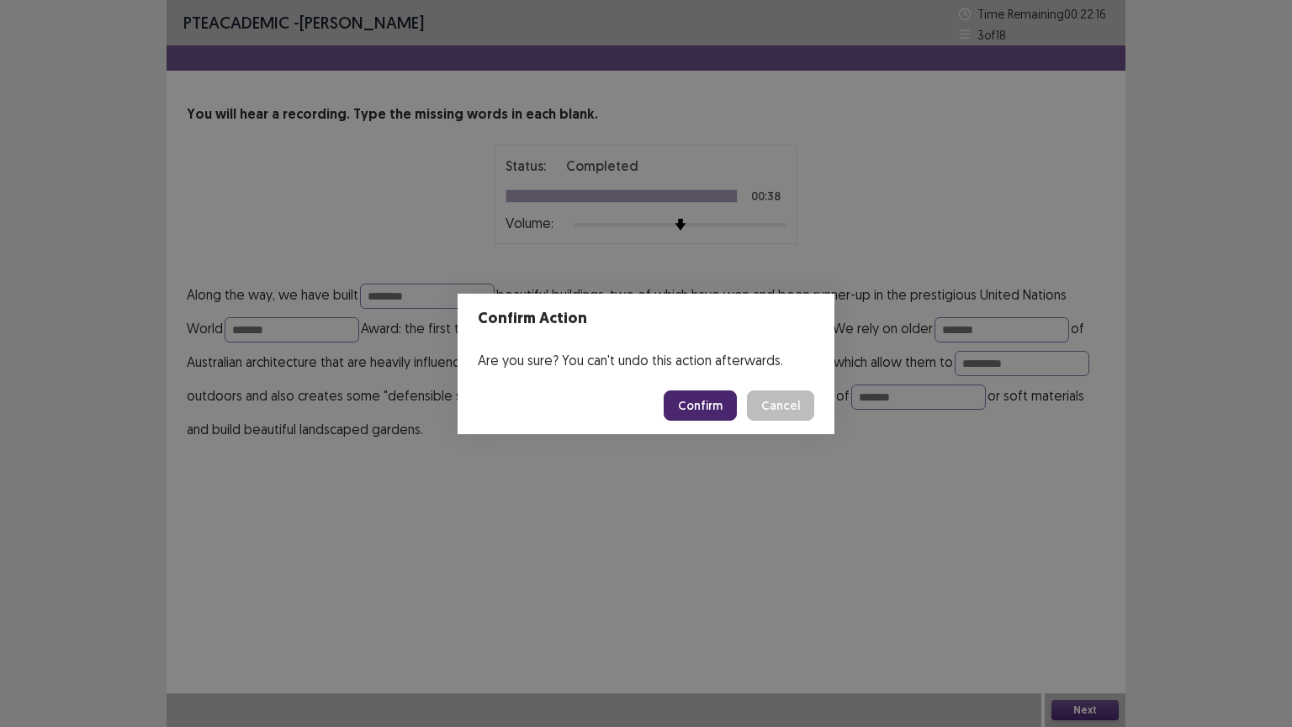
click at [737, 414] on button "Confirm" at bounding box center [700, 405] width 73 height 30
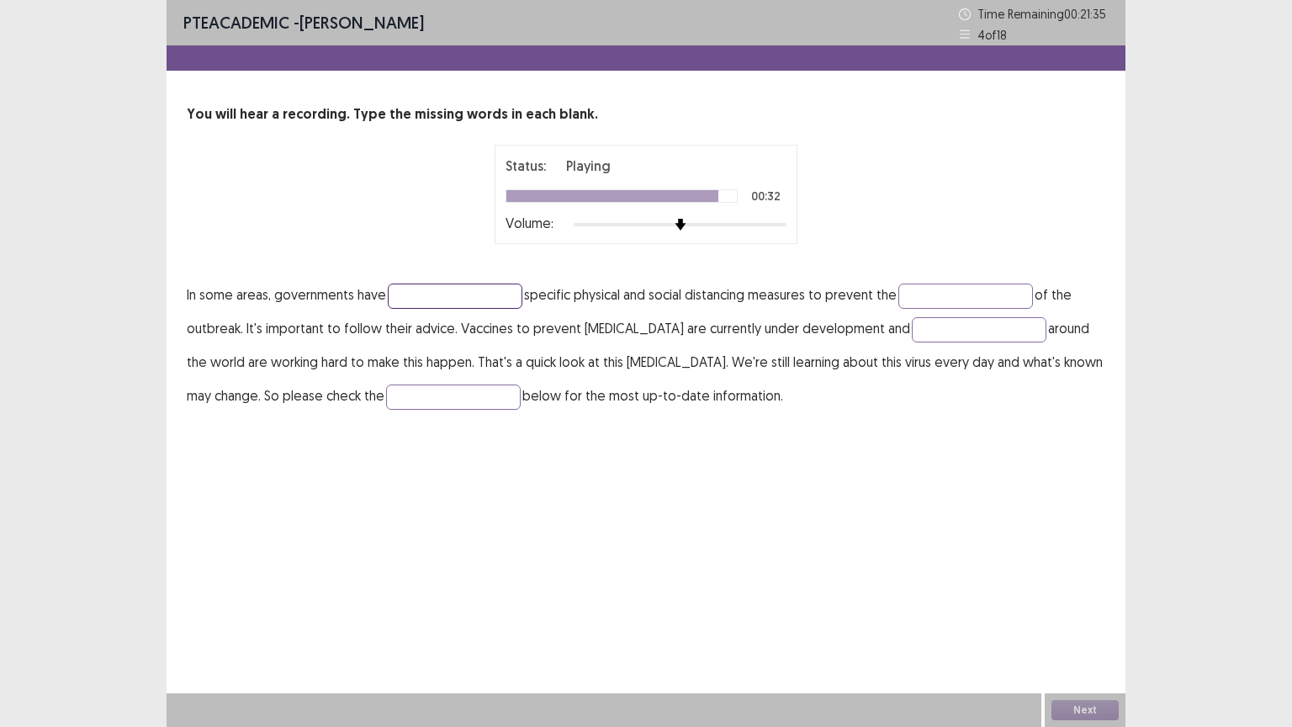
click at [495, 309] on input "text" at bounding box center [455, 296] width 135 height 25
click at [483, 309] on input "**********" at bounding box center [455, 296] width 135 height 25
type input "**********"
click at [899, 309] on input "text" at bounding box center [966, 296] width 135 height 25
type input "******"
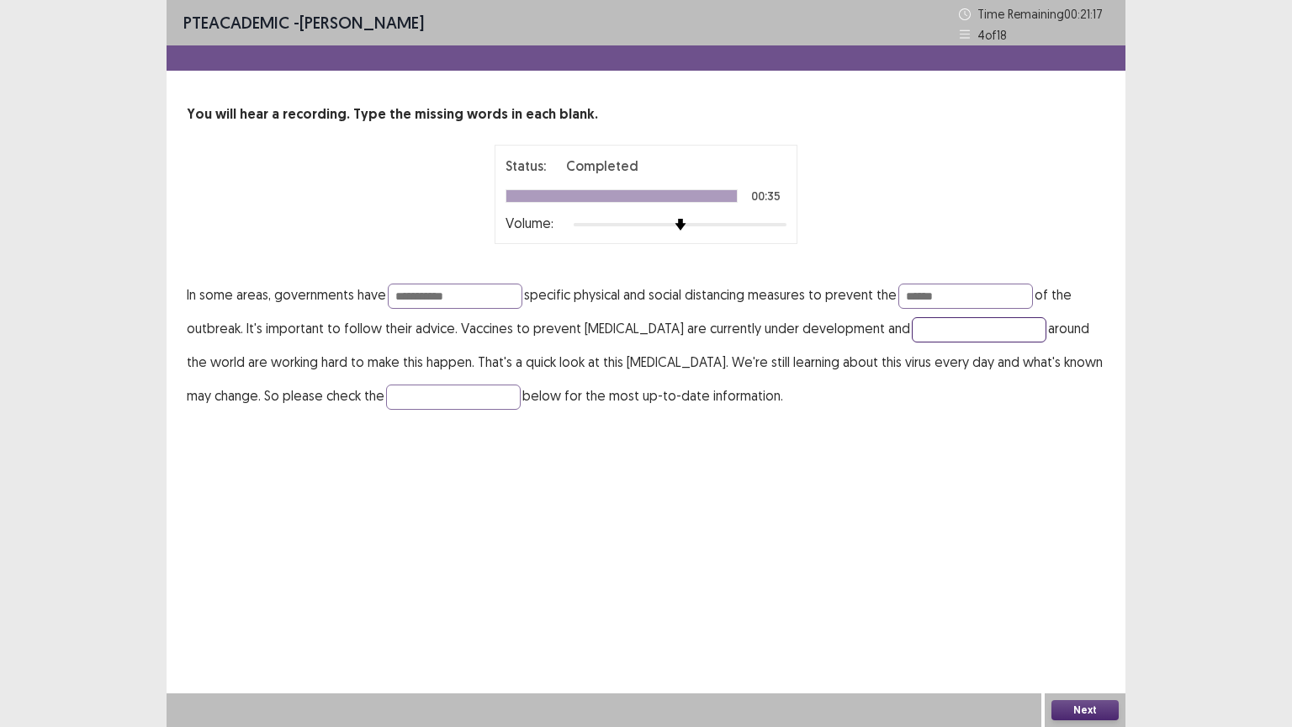
click at [912, 342] on input "text" at bounding box center [979, 329] width 135 height 25
type input "*"
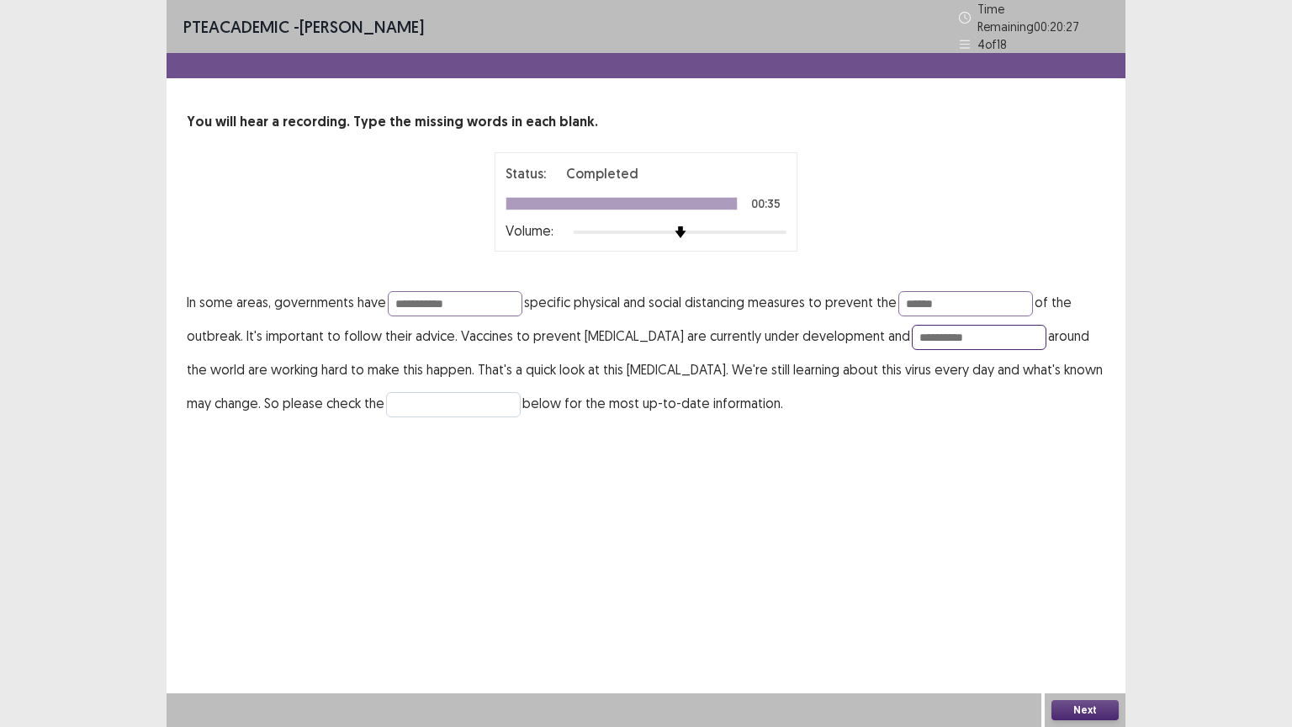
type input "**********"
click at [386, 417] on input "text" at bounding box center [453, 404] width 135 height 25
type input "*******"
click at [1048, 644] on div "Next" at bounding box center [1085, 710] width 81 height 34
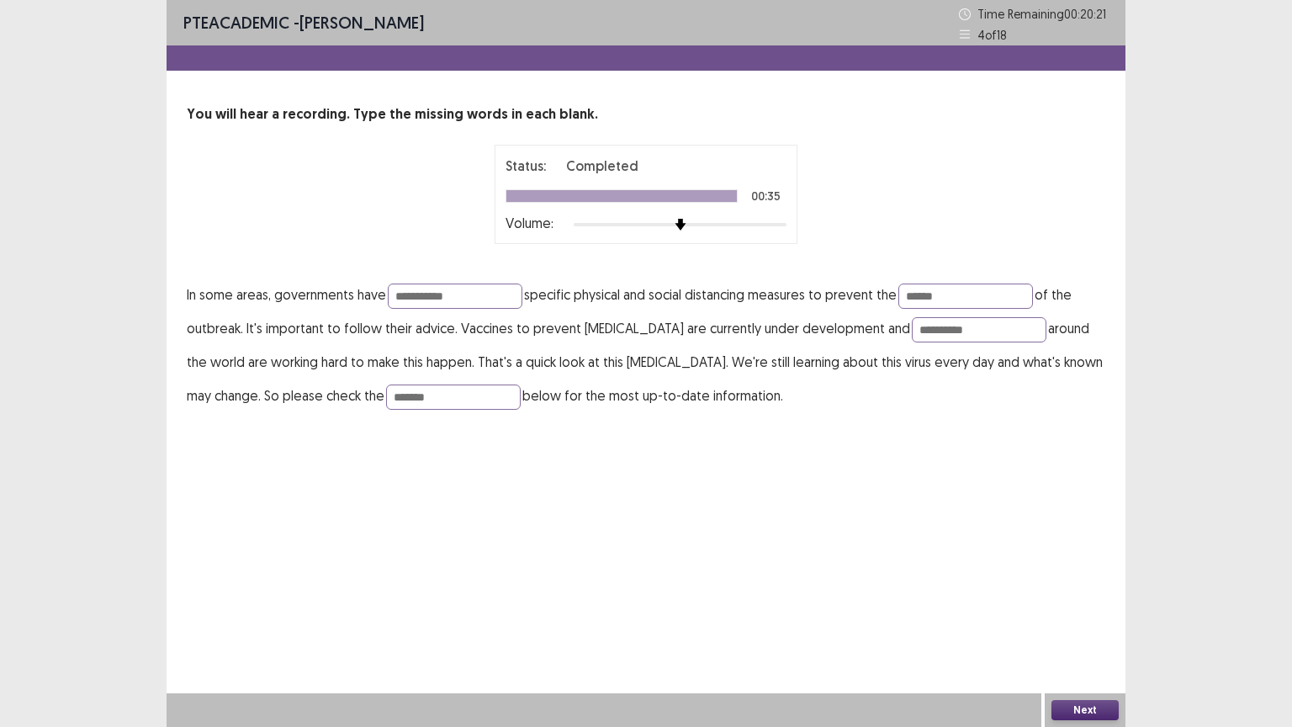
click at [1102, 644] on button "Next" at bounding box center [1085, 710] width 67 height 20
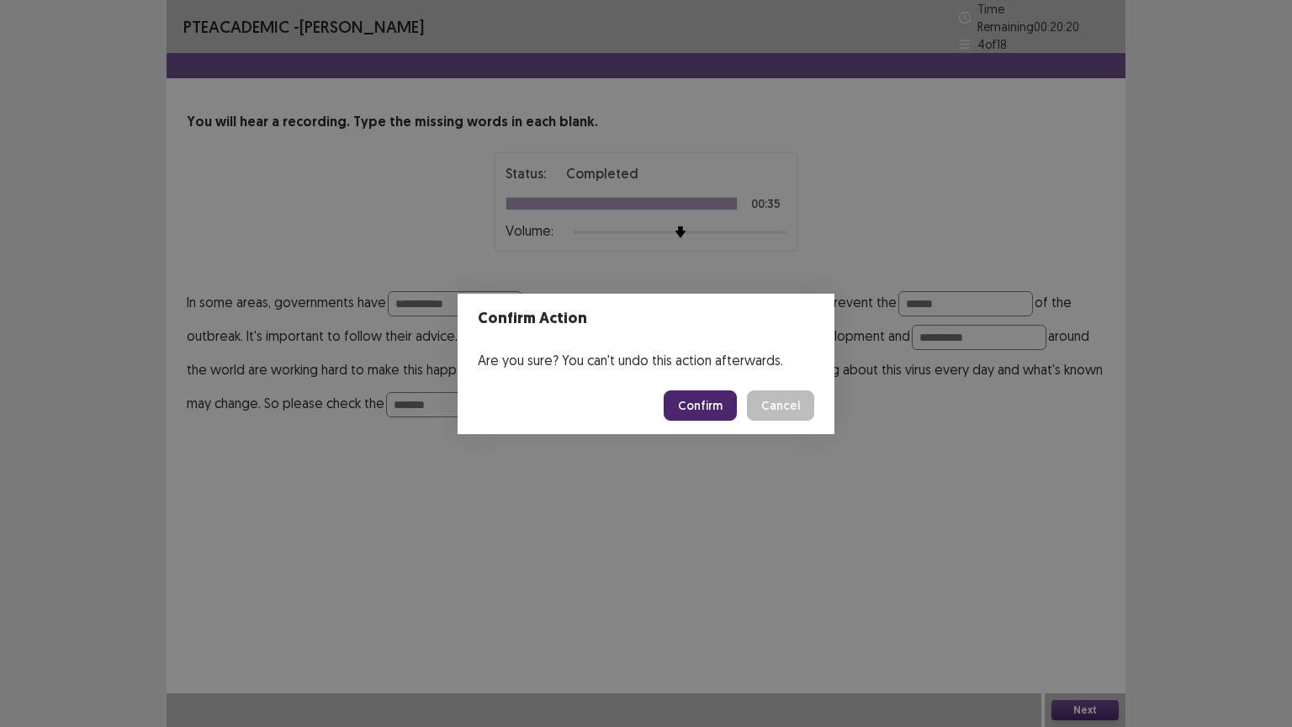
click at [724, 420] on button "Confirm" at bounding box center [700, 405] width 73 height 30
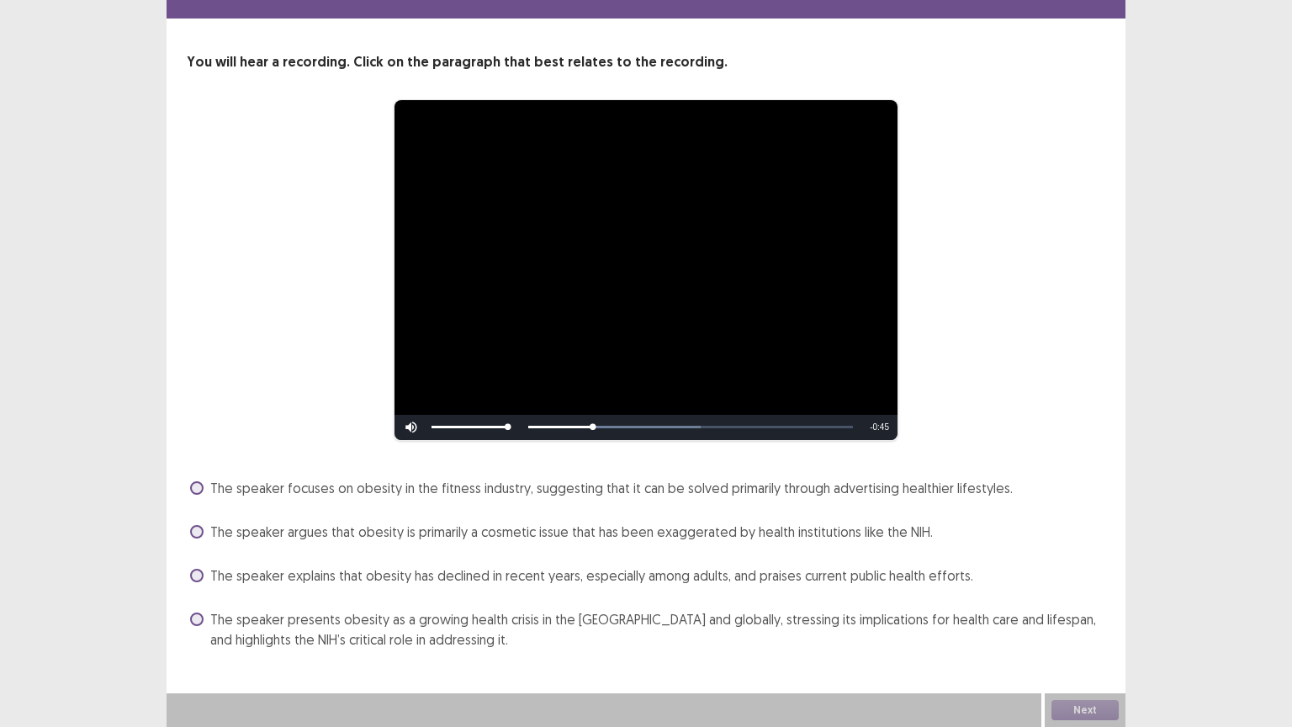
scroll to position [235, 0]
drag, startPoint x: 565, startPoint y: 624, endPoint x: 414, endPoint y: 453, distance: 228.9
click at [414, 522] on span "The speaker argues that obesity is primarily a cosmetic issue that has been exa…" at bounding box center [571, 532] width 723 height 20
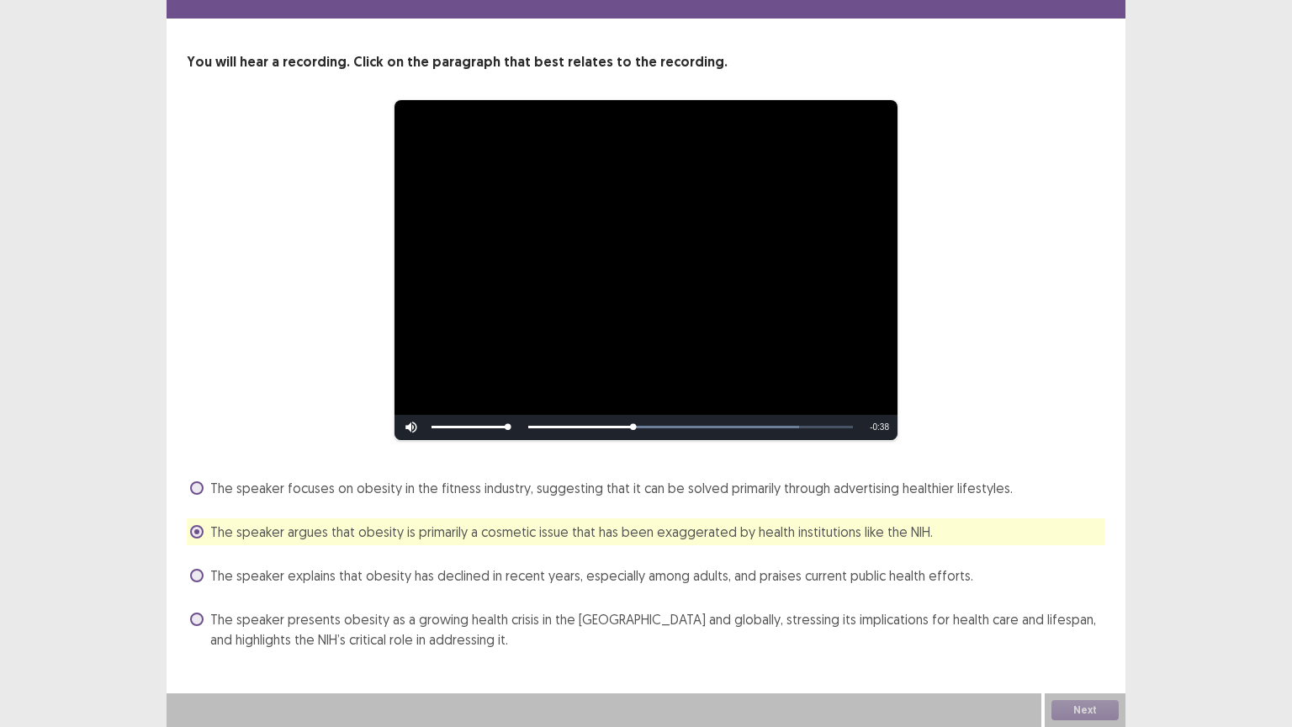
click at [289, 247] on div "**********" at bounding box center [646, 270] width 784 height 342
click at [198, 525] on span at bounding box center [196, 531] width 13 height 13
click at [198, 522] on label "The speaker argues that obesity is primarily a cosmetic issue that has been exa…" at bounding box center [561, 532] width 743 height 20
click at [201, 565] on label "The speaker explains that obesity has declined in recent years, especially amon…" at bounding box center [581, 575] width 783 height 20
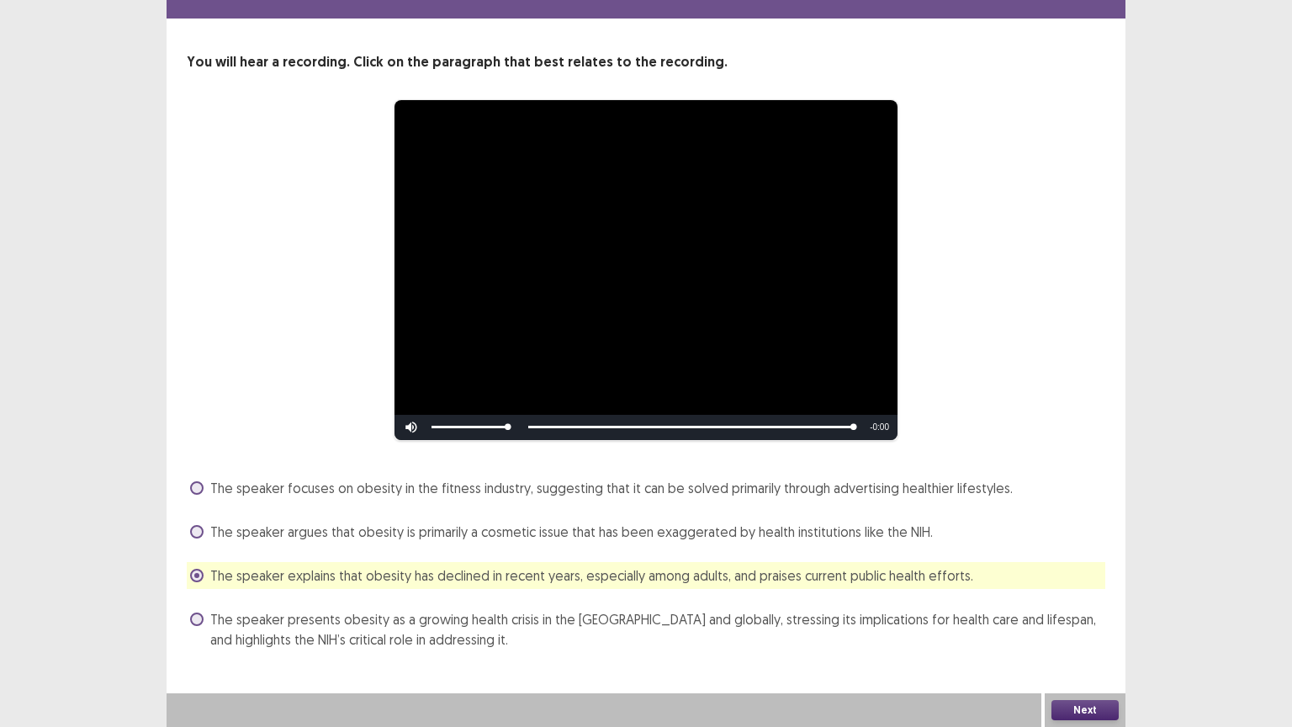
click at [1099, 644] on button "Next" at bounding box center [1085, 710] width 67 height 20
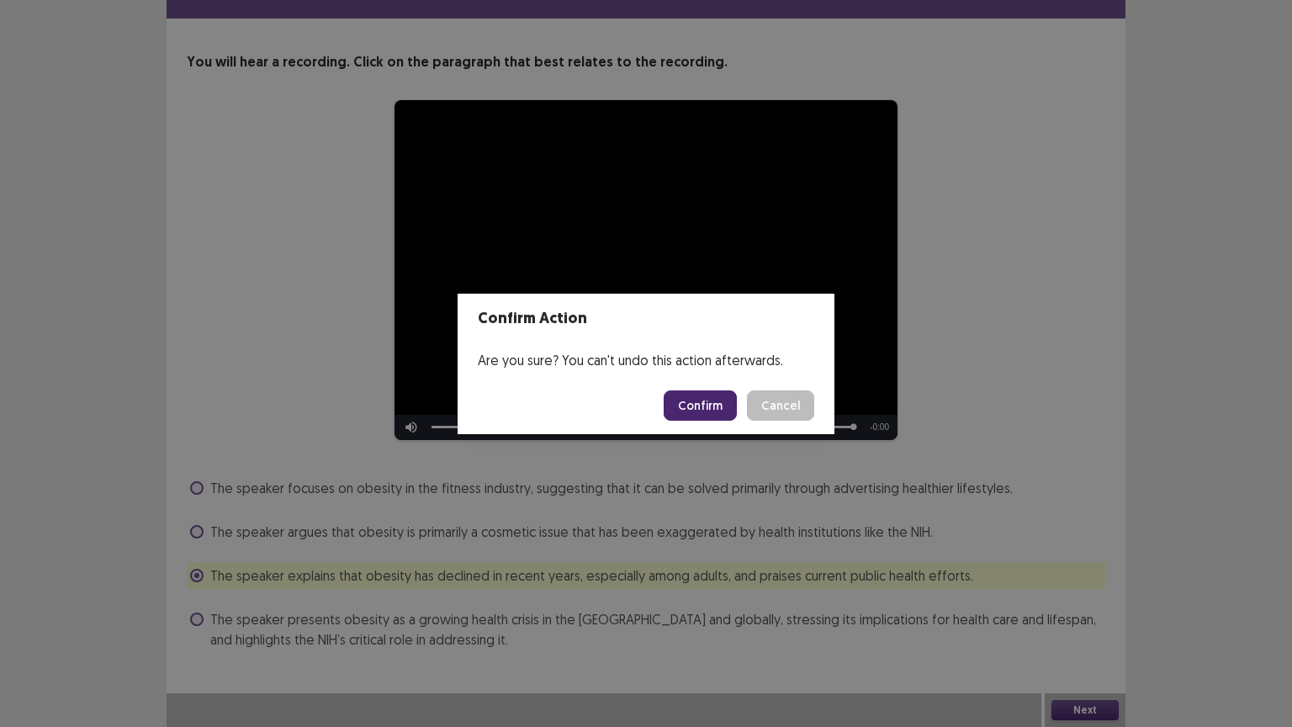
click at [737, 415] on button "Confirm" at bounding box center [700, 405] width 73 height 30
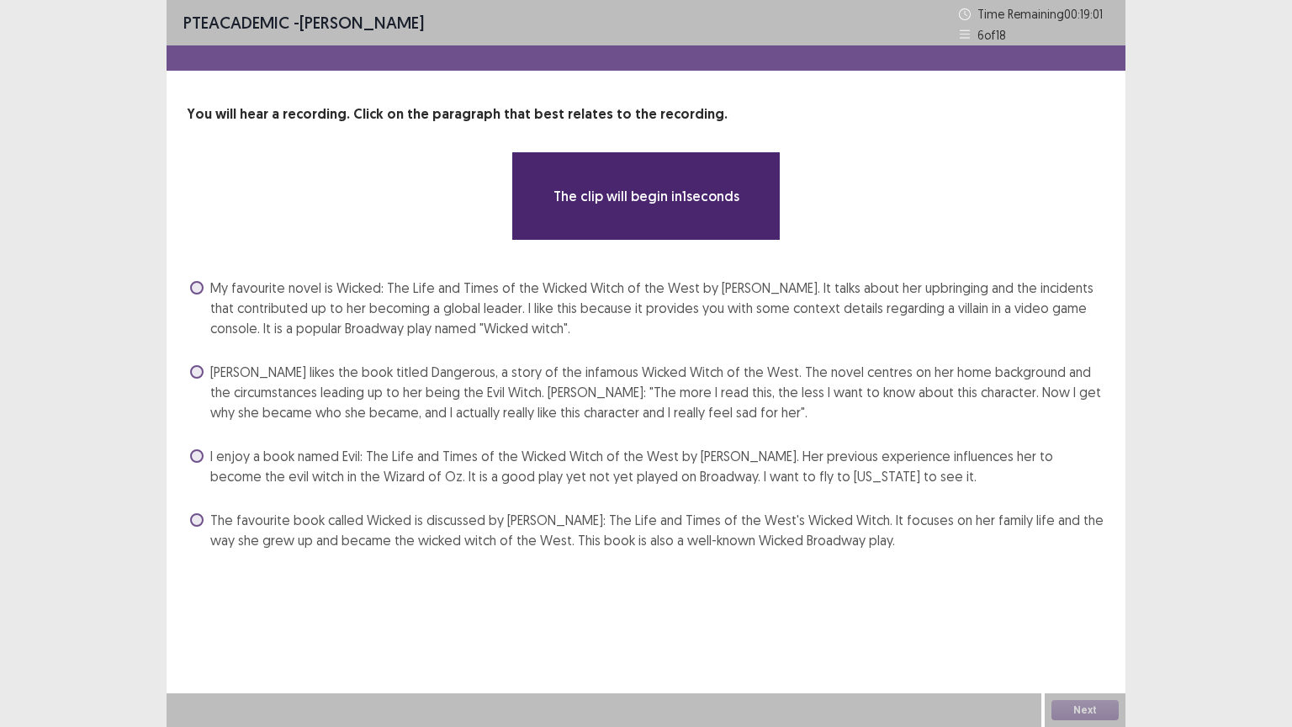
scroll to position [168, 0]
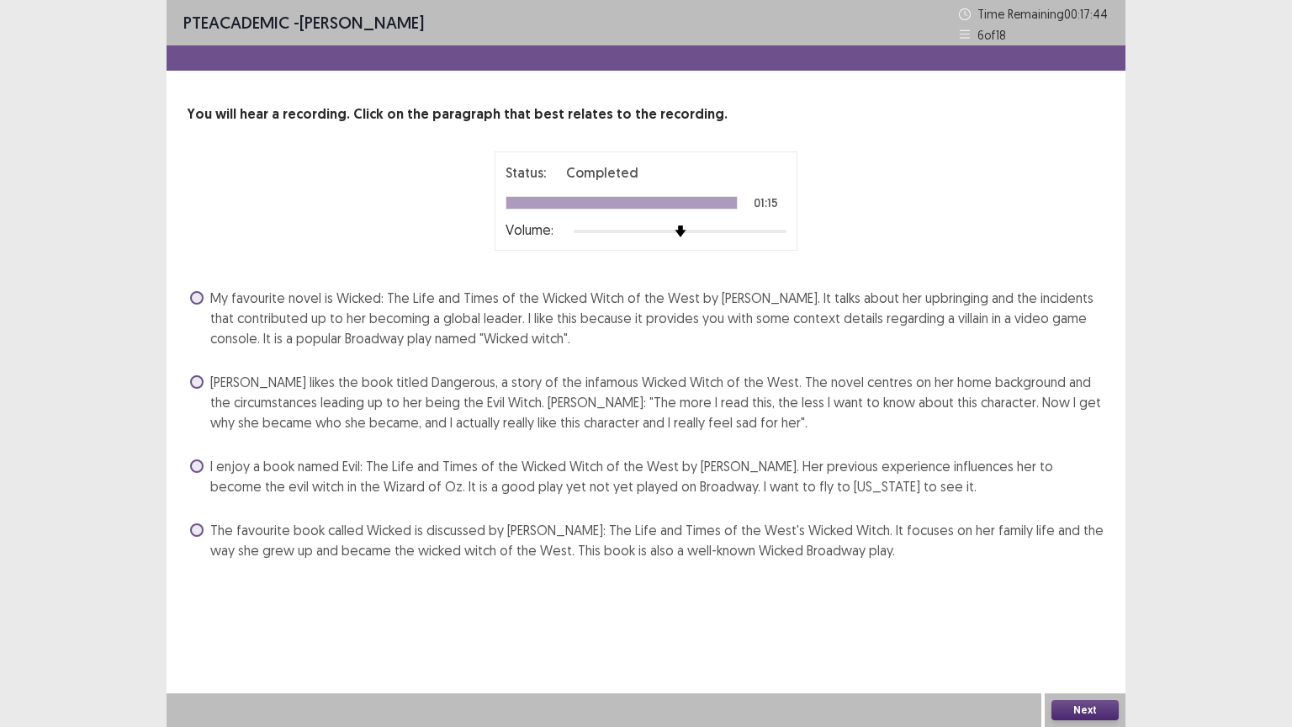
click at [205, 444] on div "My favourite novel is Wicked: The Life and Times of the Wicked Witch of the Wes…" at bounding box center [646, 423] width 919 height 279
click at [204, 460] on span at bounding box center [196, 465] width 13 height 13
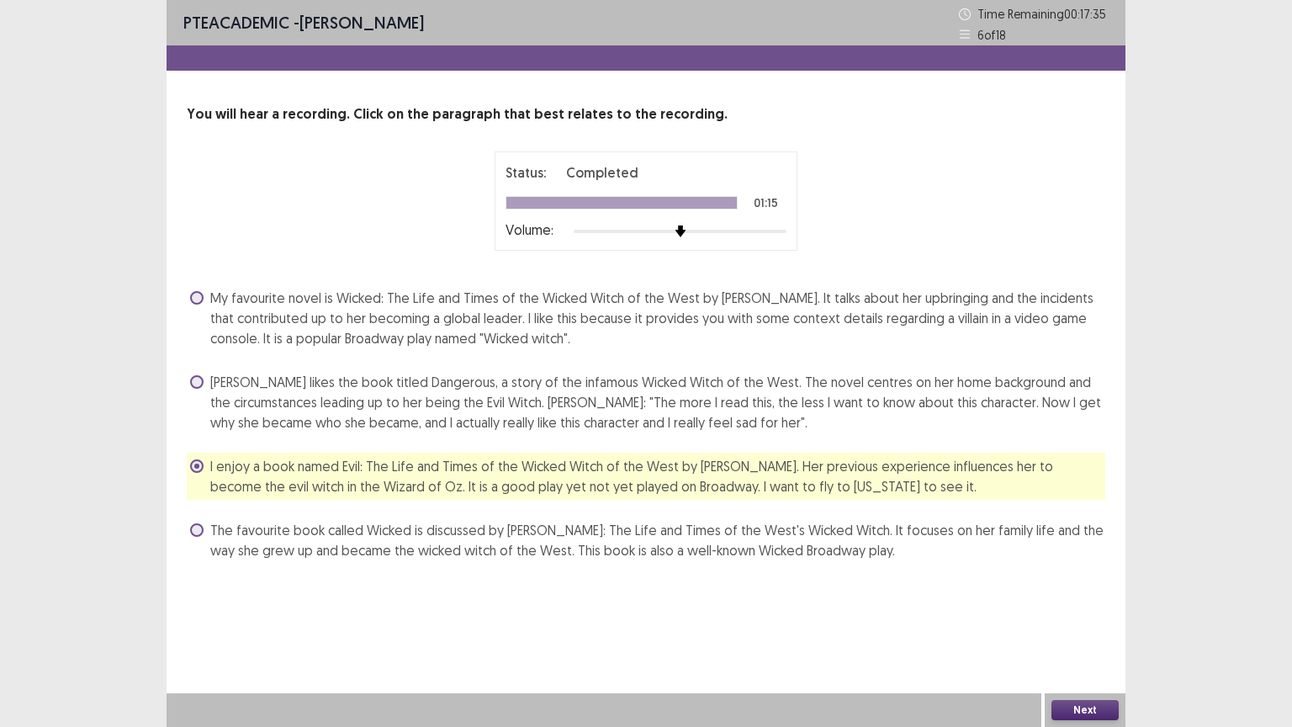
click at [1103, 644] on button "Next" at bounding box center [1085, 710] width 67 height 20
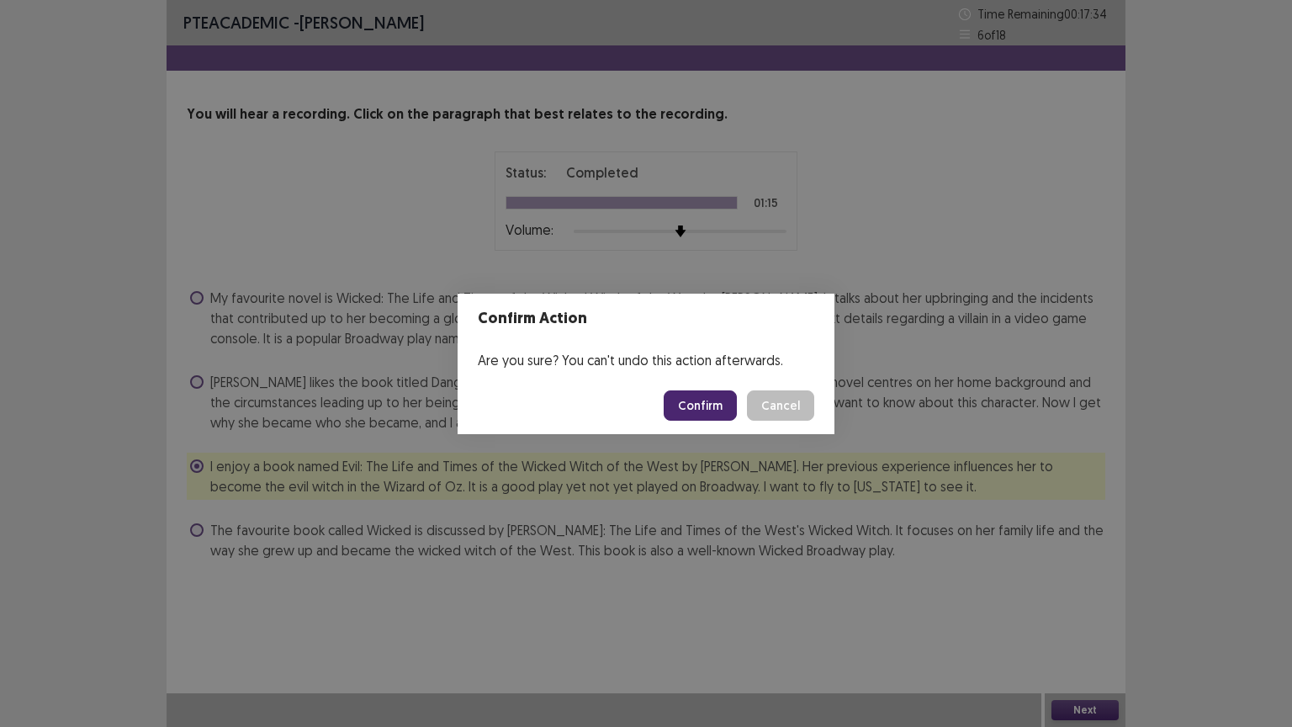
click at [709, 406] on button "Confirm" at bounding box center [700, 405] width 73 height 30
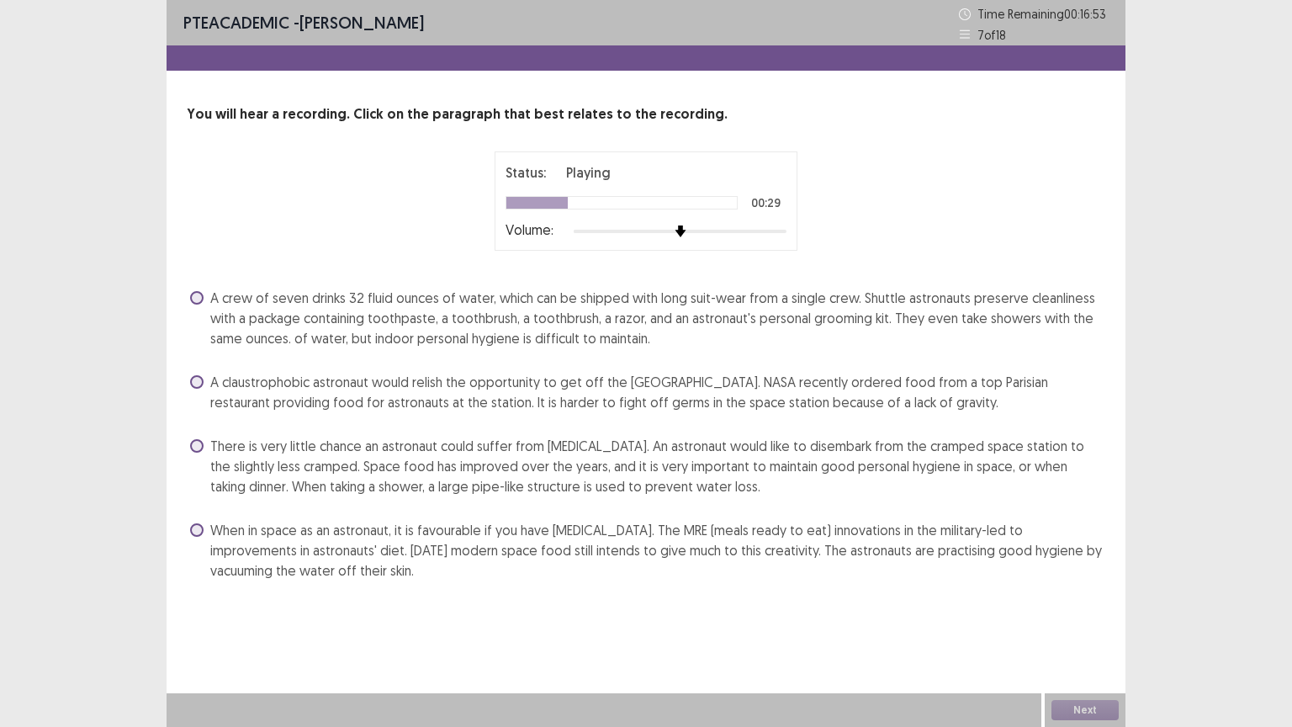
scroll to position [135, 0]
click at [204, 537] on span at bounding box center [196, 529] width 13 height 13
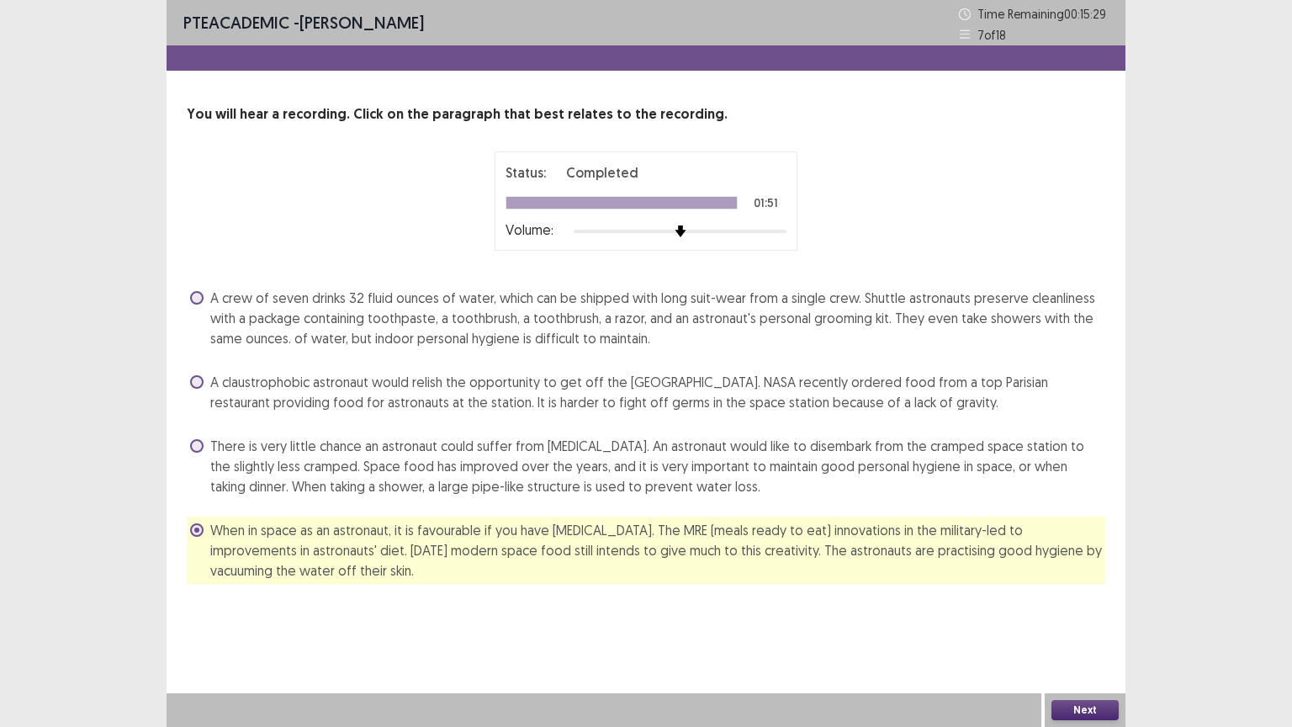
scroll to position [168, 0]
click at [1066, 644] on button "Next" at bounding box center [1085, 710] width 67 height 20
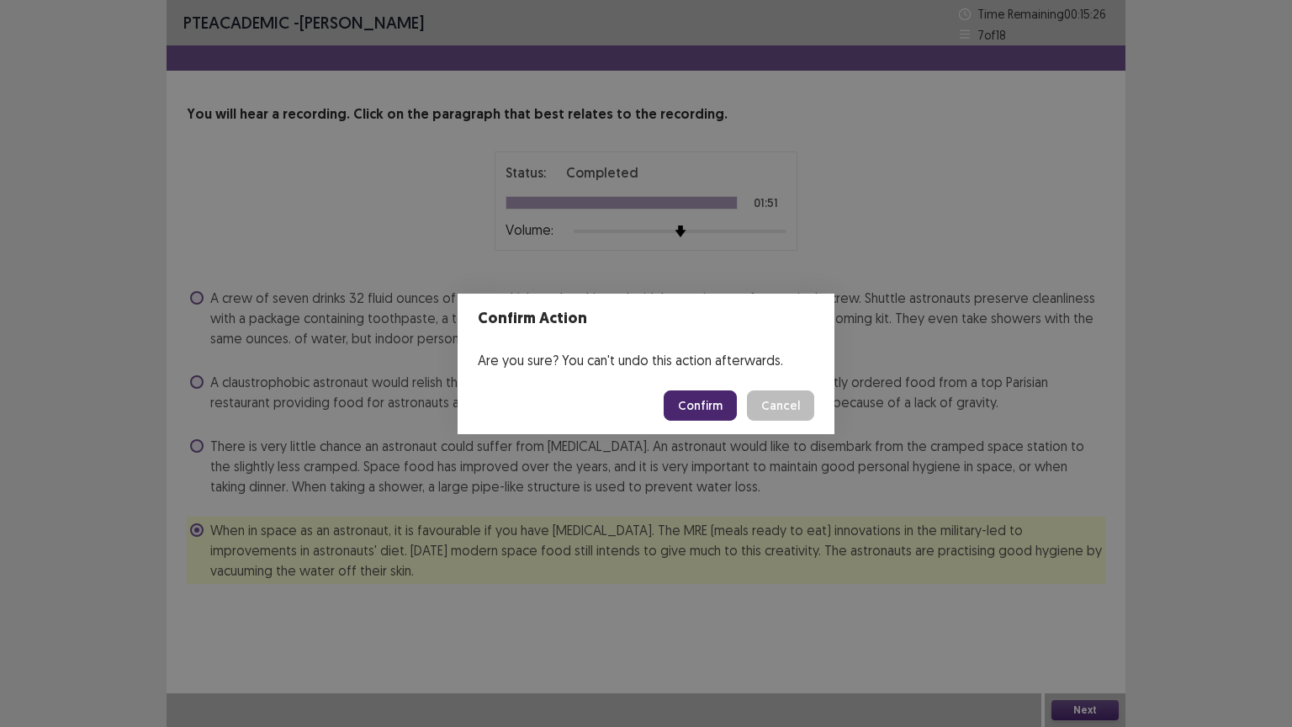
click at [690, 411] on button "Confirm" at bounding box center [700, 405] width 73 height 30
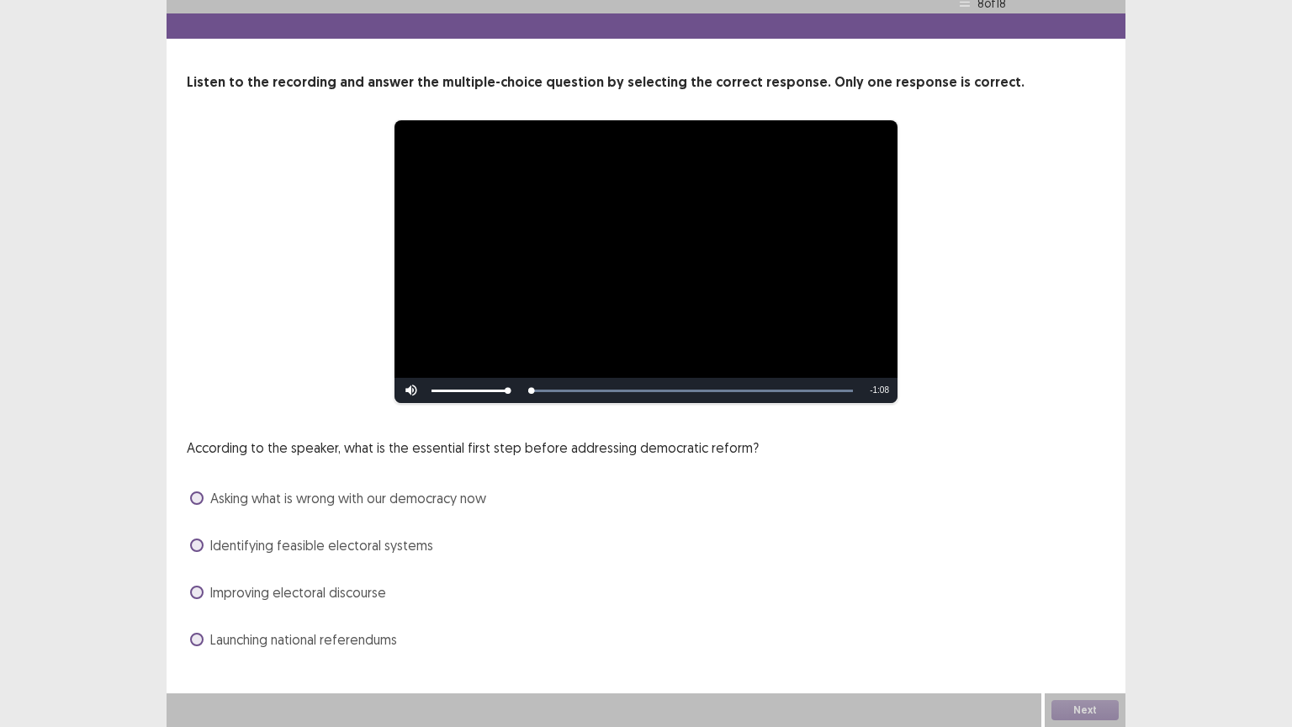
scroll to position [135, 0]
click at [204, 538] on span at bounding box center [196, 544] width 13 height 13
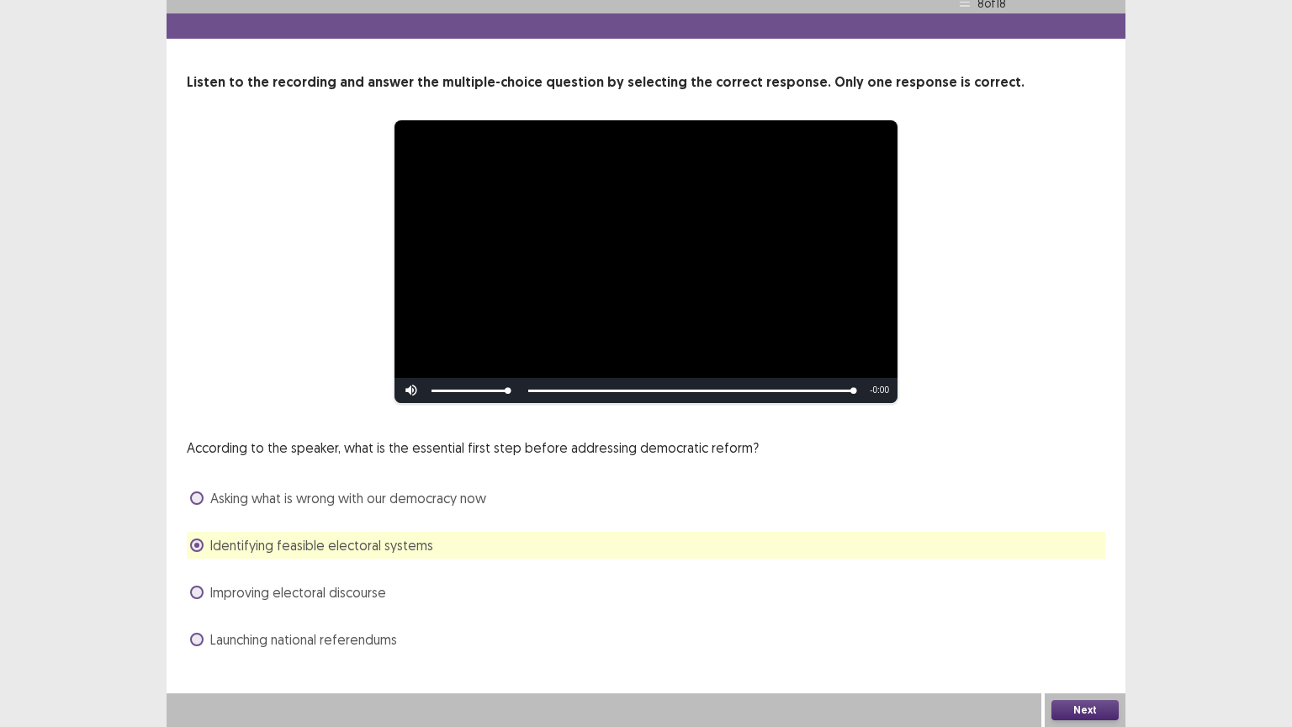
click at [214, 602] on label "Improving electoral discourse" at bounding box center [288, 592] width 196 height 20
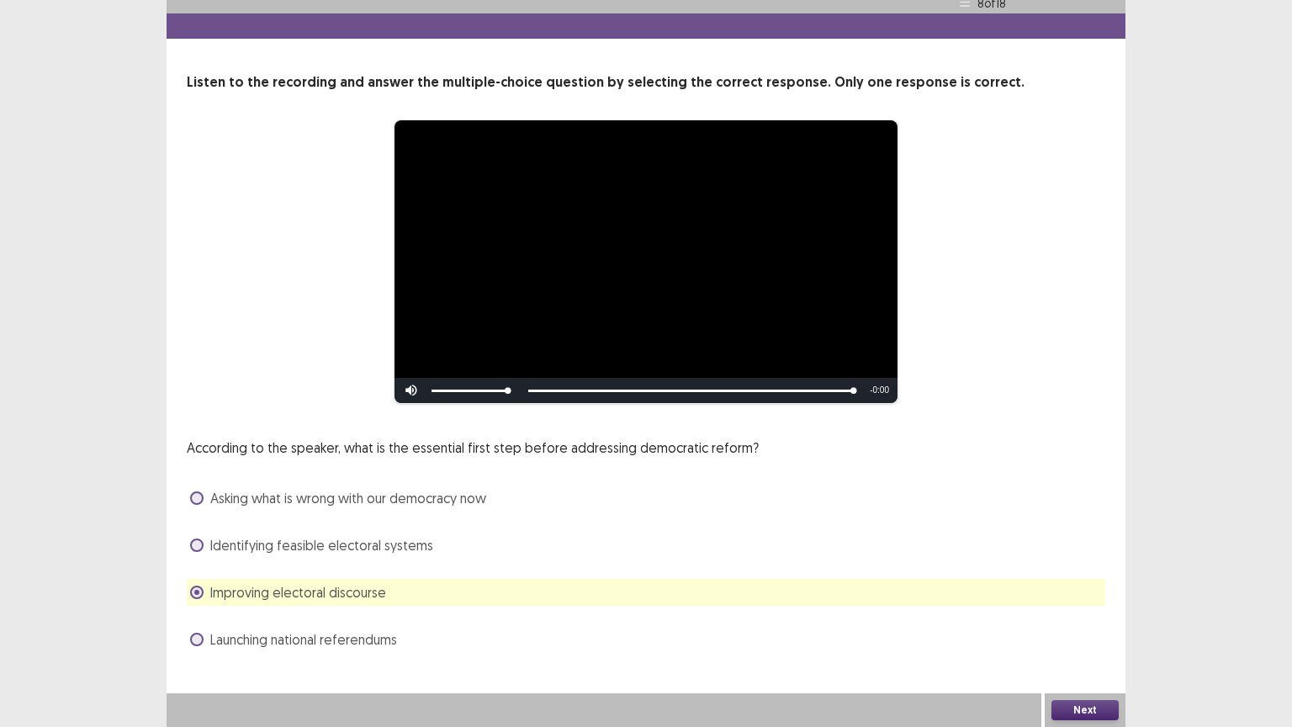
scroll to position [174, 0]
click at [1067, 644] on button "Next" at bounding box center [1085, 710] width 67 height 20
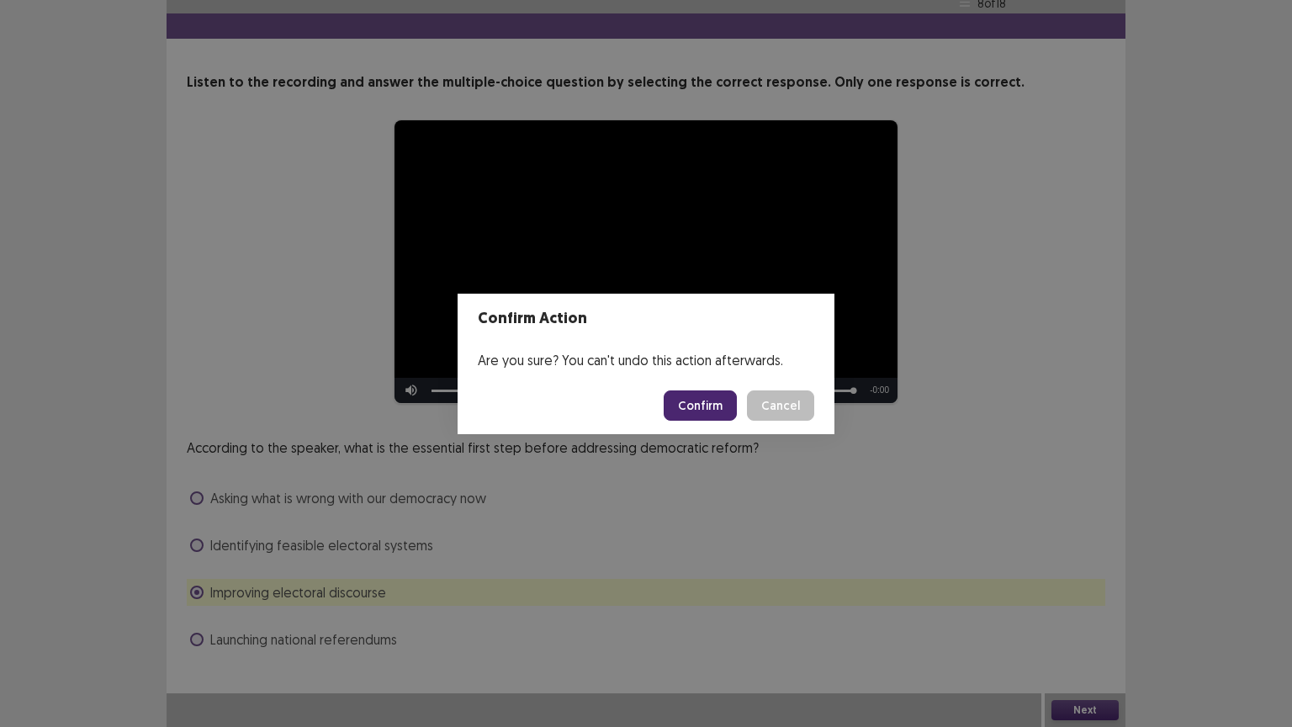
click at [733, 404] on button "Confirm" at bounding box center [700, 405] width 73 height 30
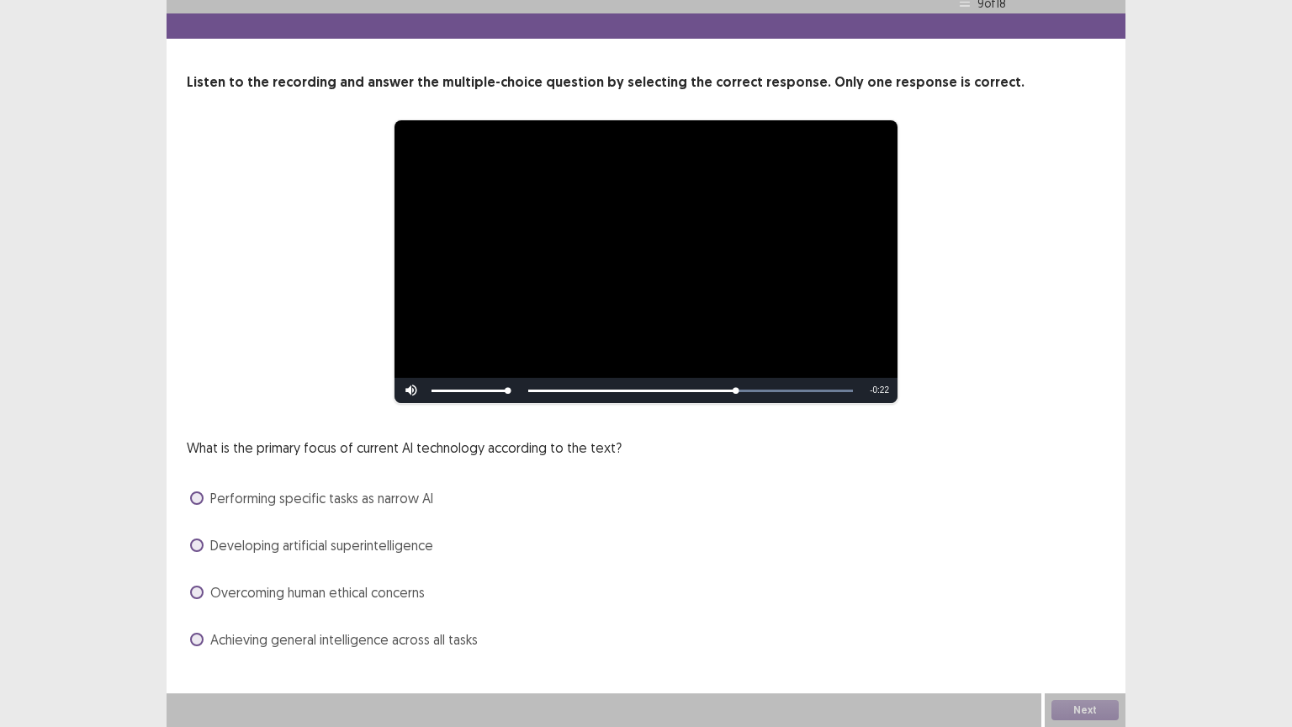
click at [204, 538] on span at bounding box center [196, 544] width 13 height 13
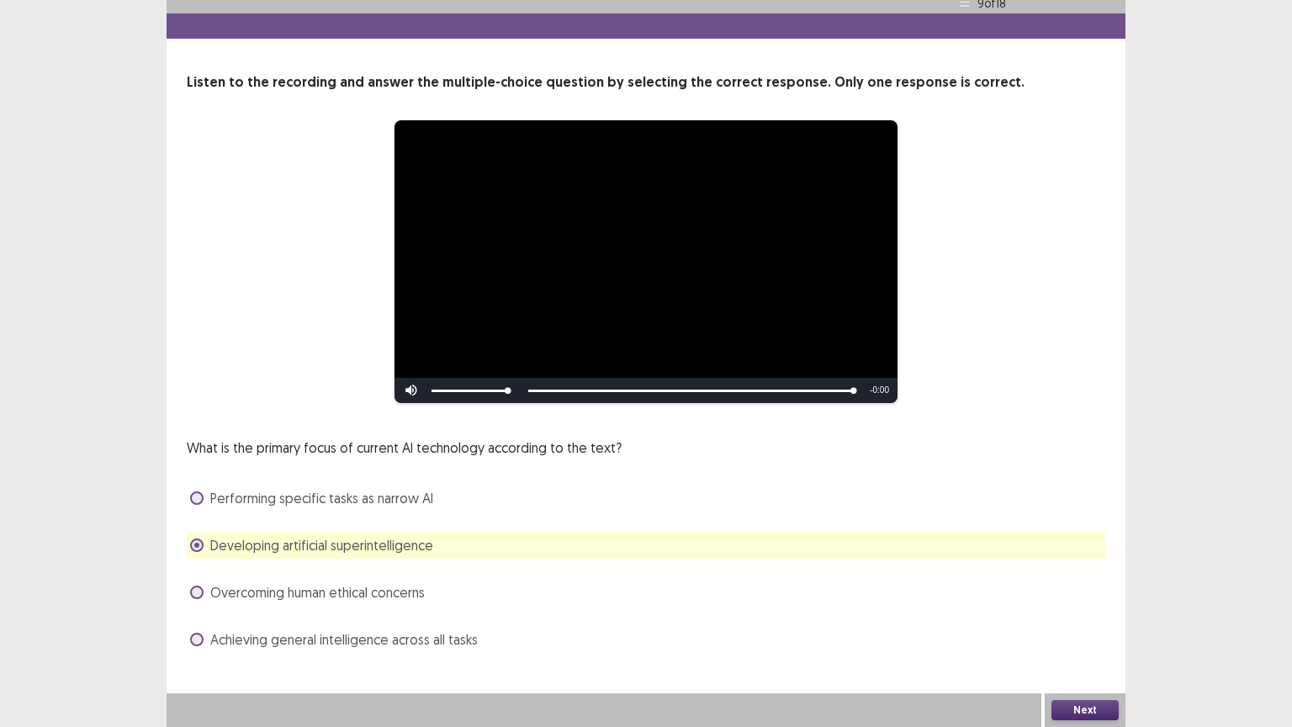
click at [1090, 644] on button "Next" at bounding box center [1085, 710] width 67 height 20
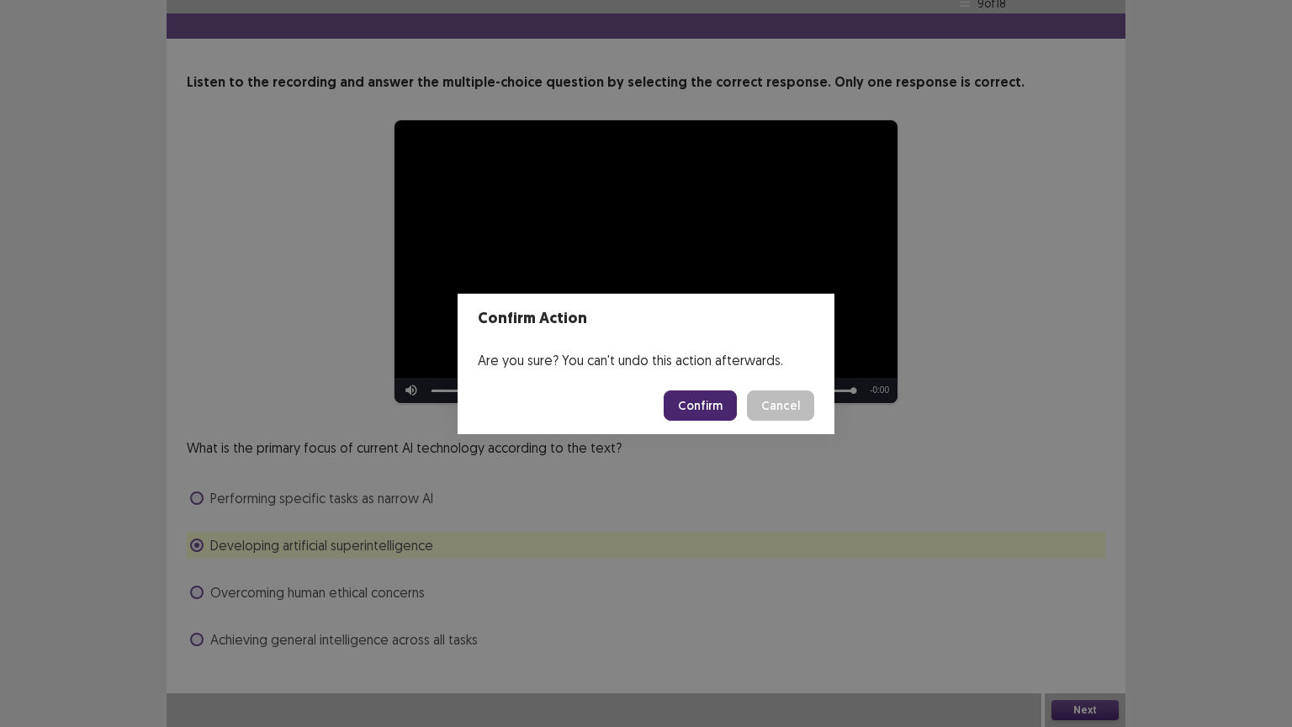
click at [734, 421] on button "Confirm" at bounding box center [700, 405] width 73 height 30
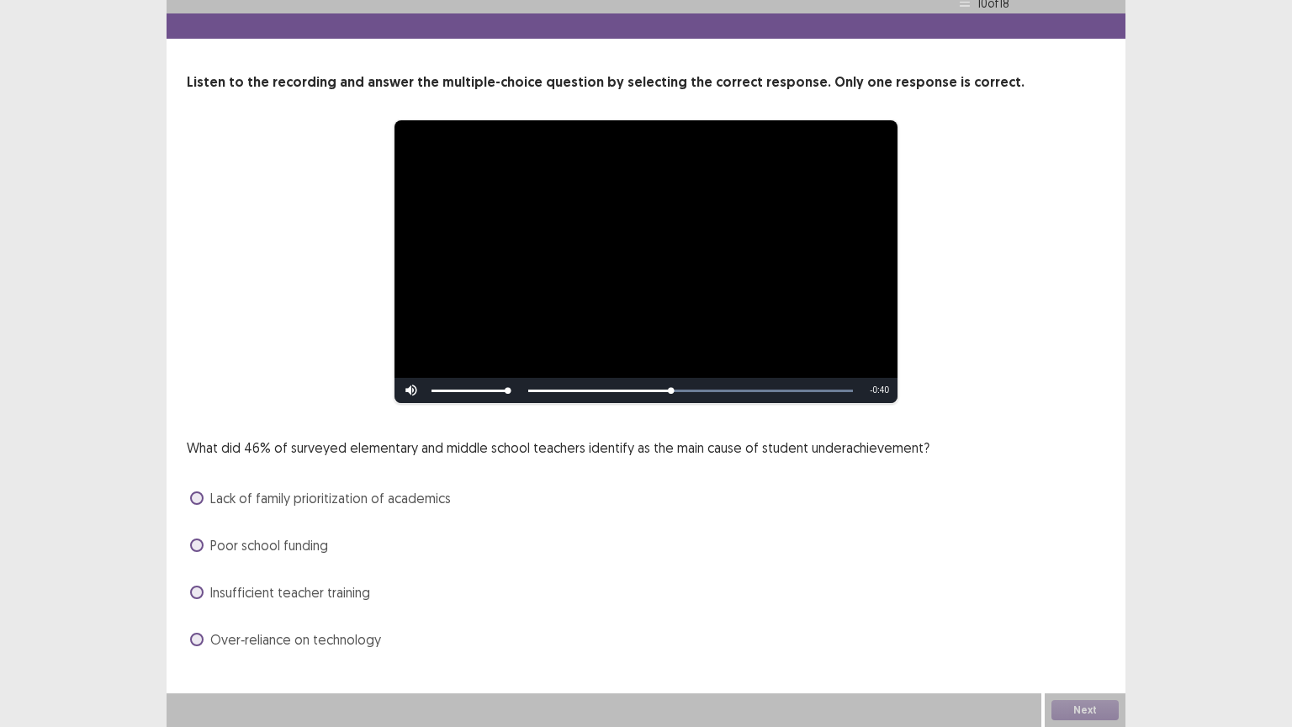
scroll to position [199, 0]
click at [202, 488] on label "Lack of family prioritization of academics" at bounding box center [320, 498] width 261 height 20
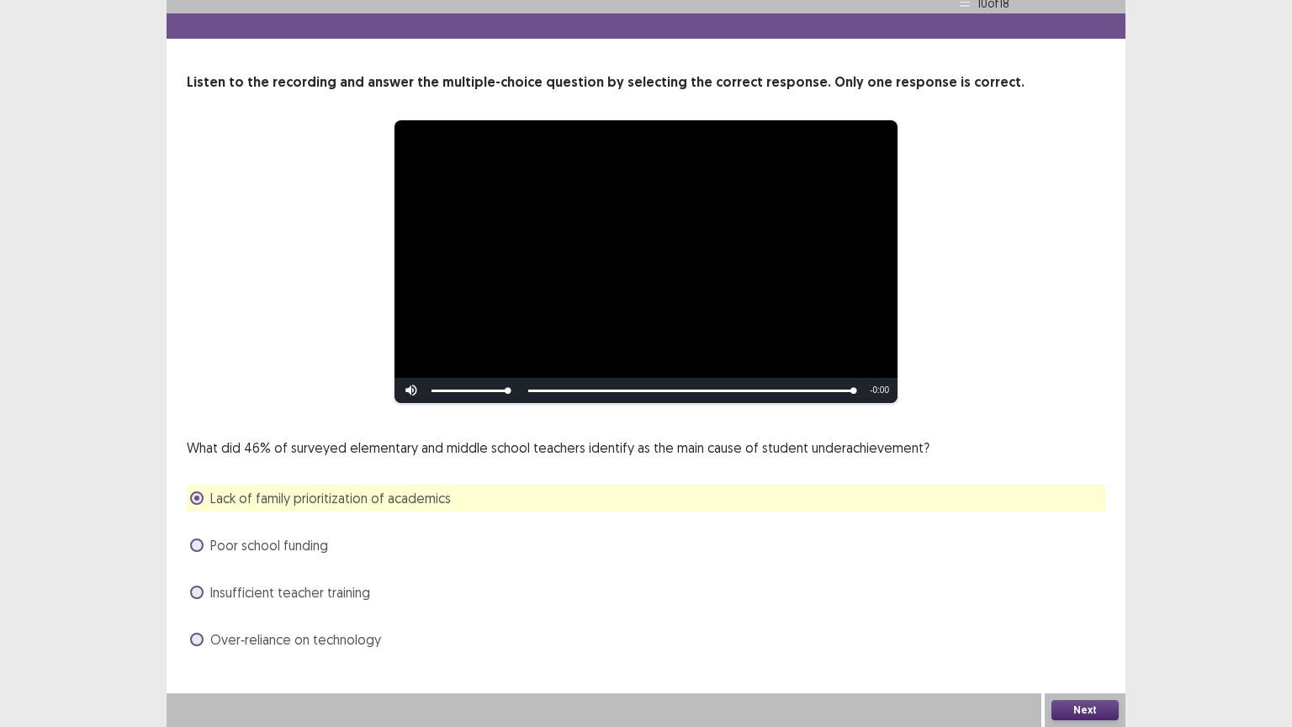
click at [1108, 644] on div "Next" at bounding box center [1085, 710] width 81 height 34
click at [1108, 644] on button "Next" at bounding box center [1085, 710] width 67 height 20
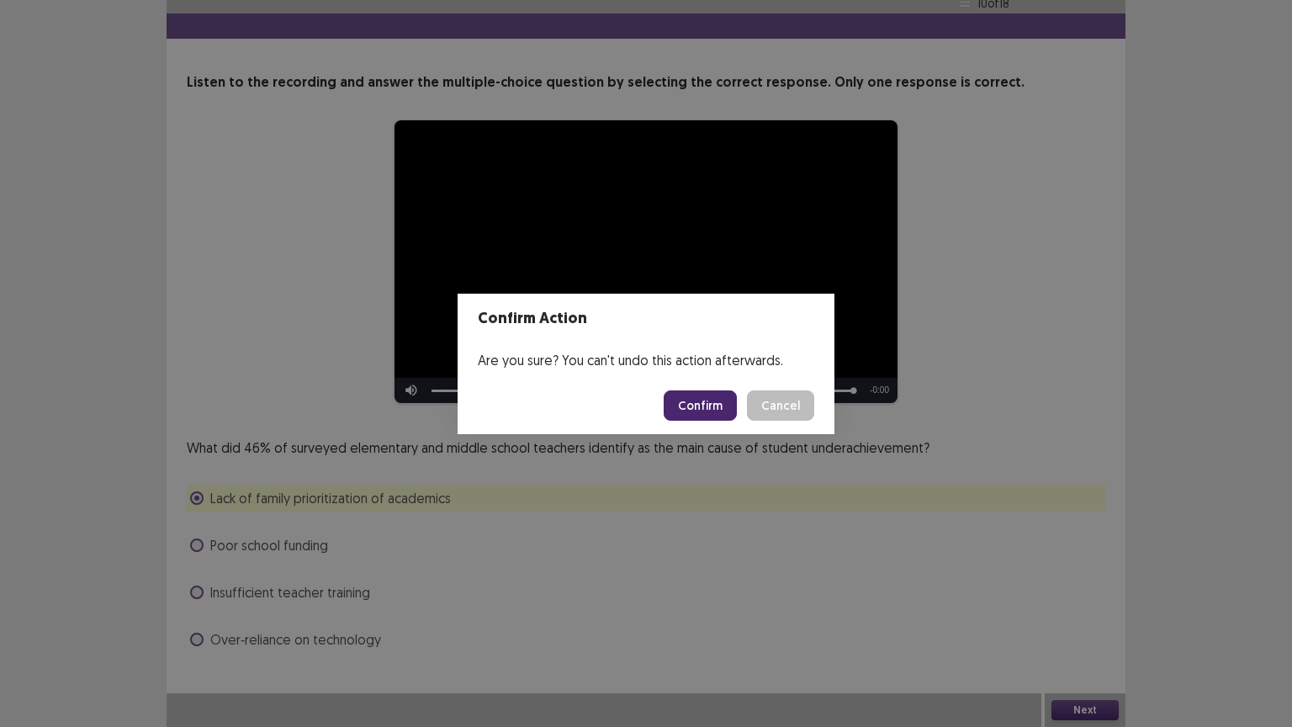
click at [702, 409] on button "Confirm" at bounding box center [700, 405] width 73 height 30
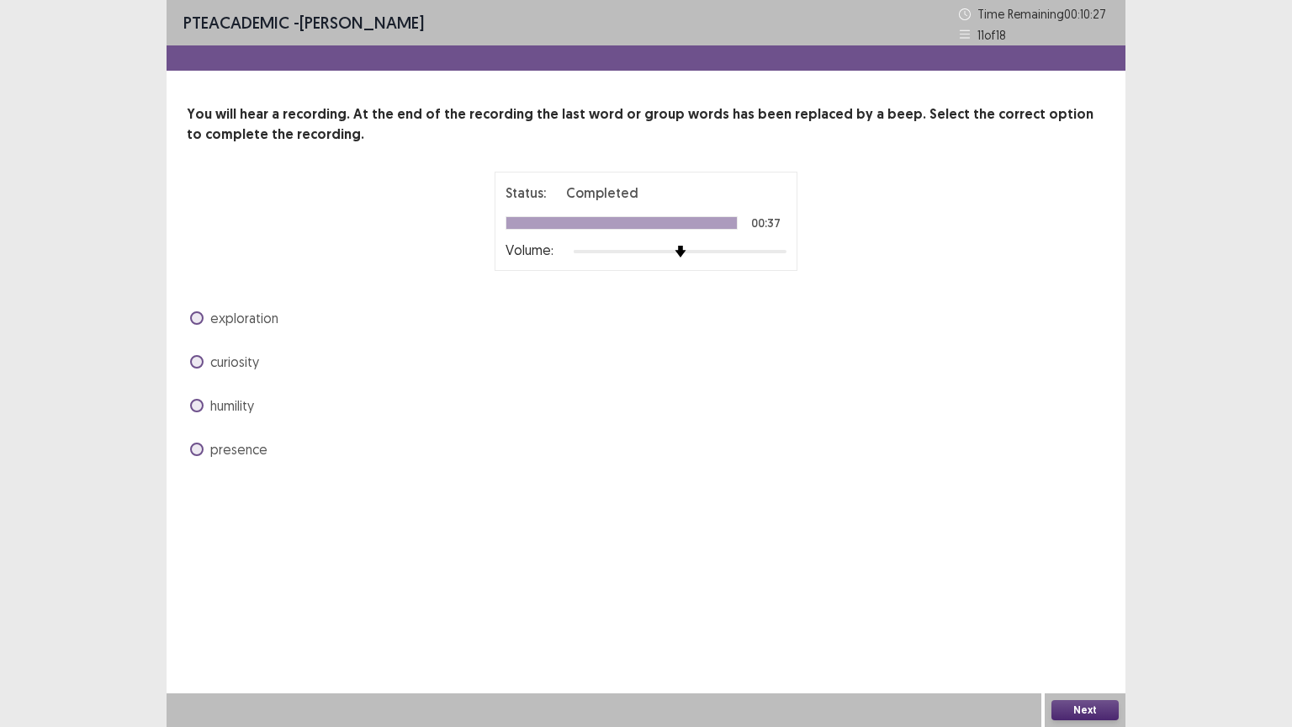
click at [194, 375] on div "curiosity" at bounding box center [646, 361] width 919 height 27
click at [202, 412] on span at bounding box center [196, 405] width 13 height 13
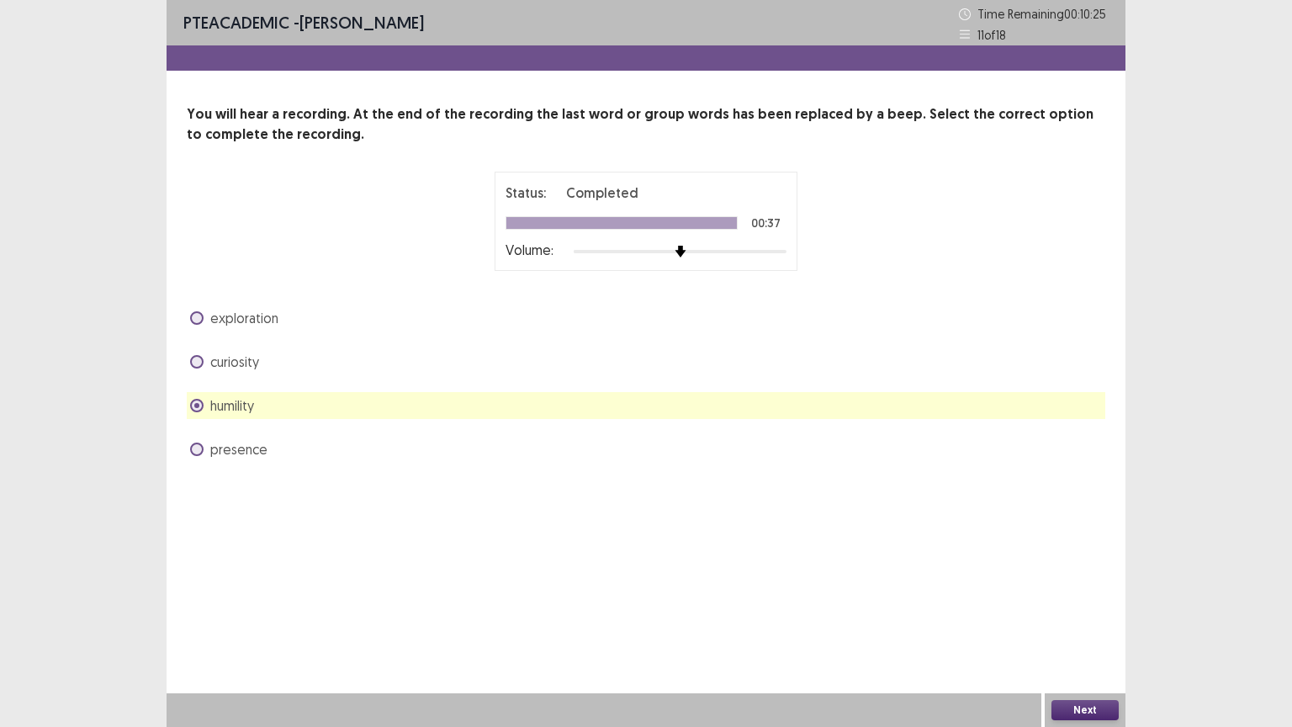
click at [1101, 644] on button "Next" at bounding box center [1085, 710] width 67 height 20
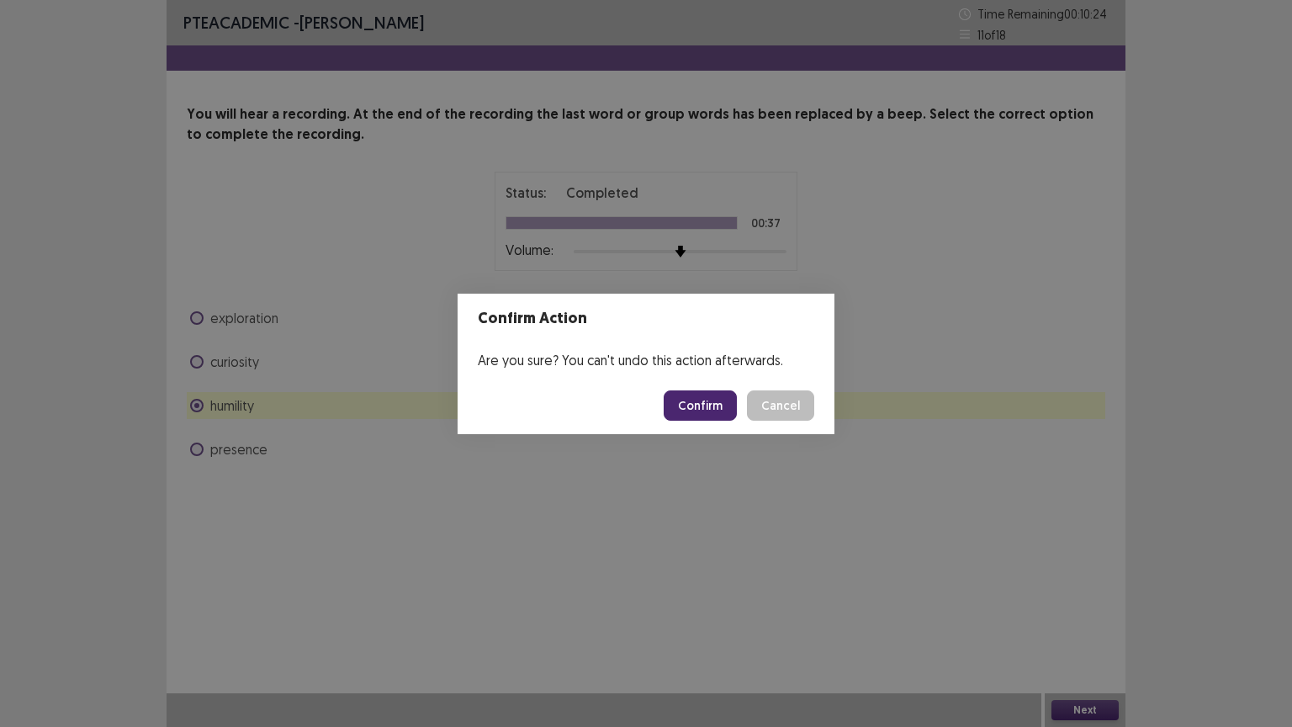
click at [732, 420] on button "Confirm" at bounding box center [700, 405] width 73 height 30
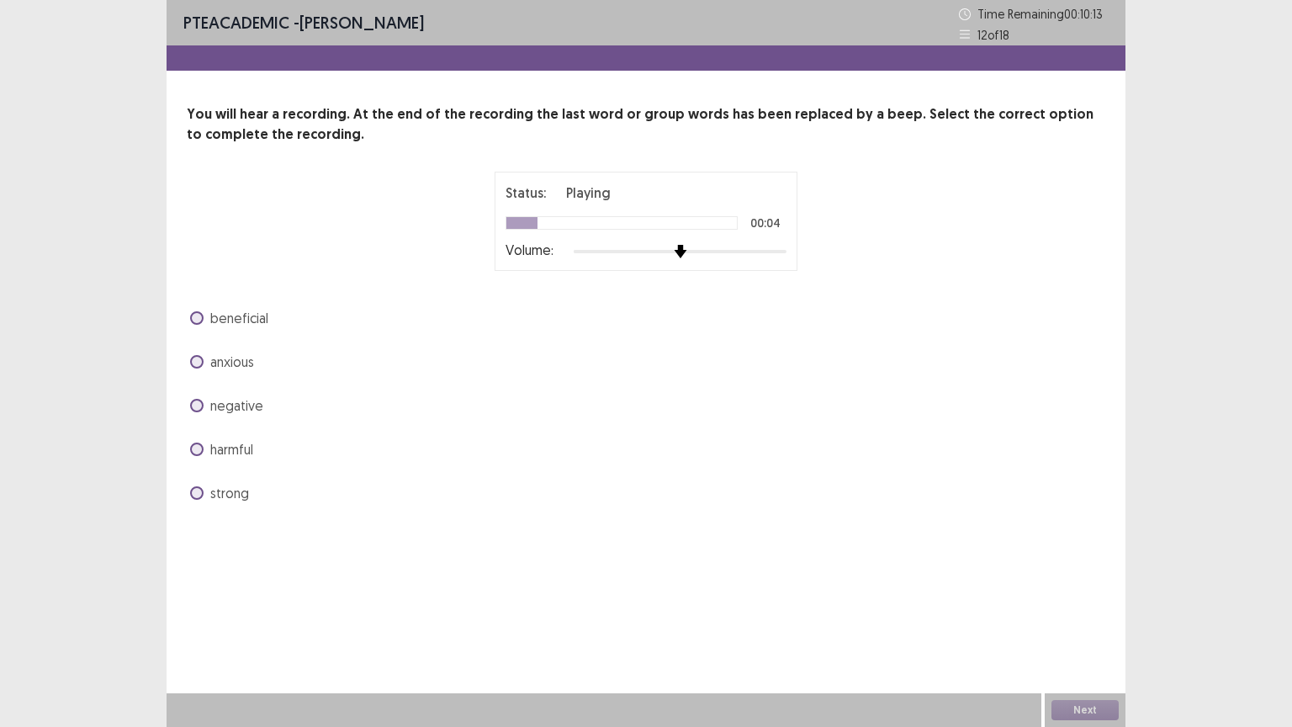
click at [687, 258] on img at bounding box center [679, 251] width 13 height 13
click at [719, 259] on div at bounding box center [722, 251] width 15 height 15
click at [697, 258] on div at bounding box center [680, 251] width 213 height 13
click at [740, 258] on div at bounding box center [680, 251] width 213 height 13
click at [727, 258] on div at bounding box center [680, 251] width 213 height 13
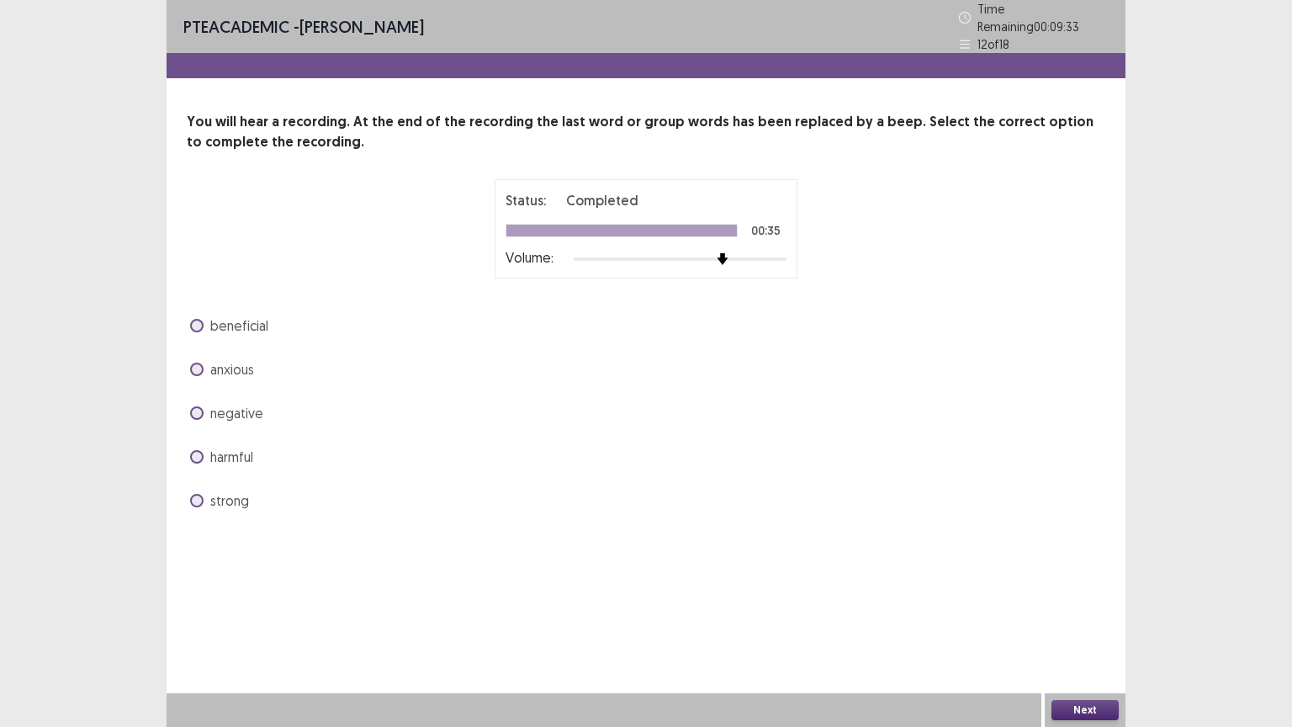
click at [204, 507] on span at bounding box center [196, 500] width 13 height 13
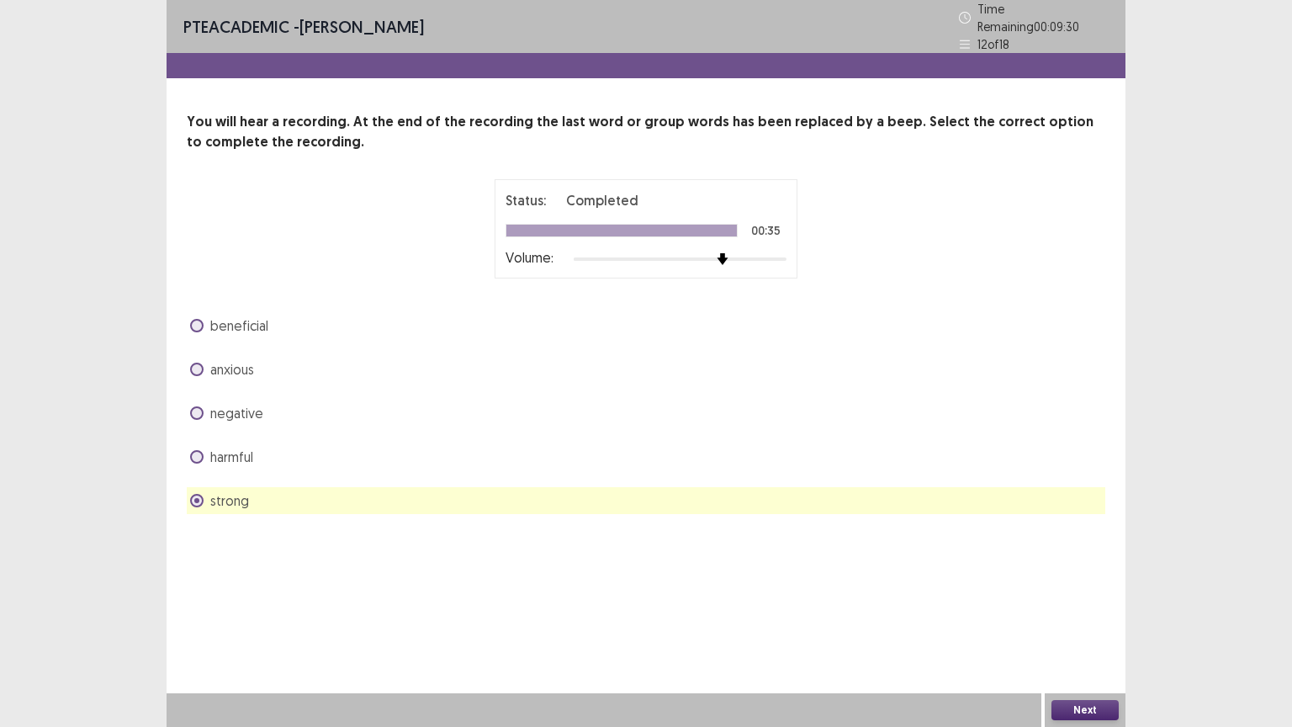
click at [1076, 644] on button "Next" at bounding box center [1085, 710] width 67 height 20
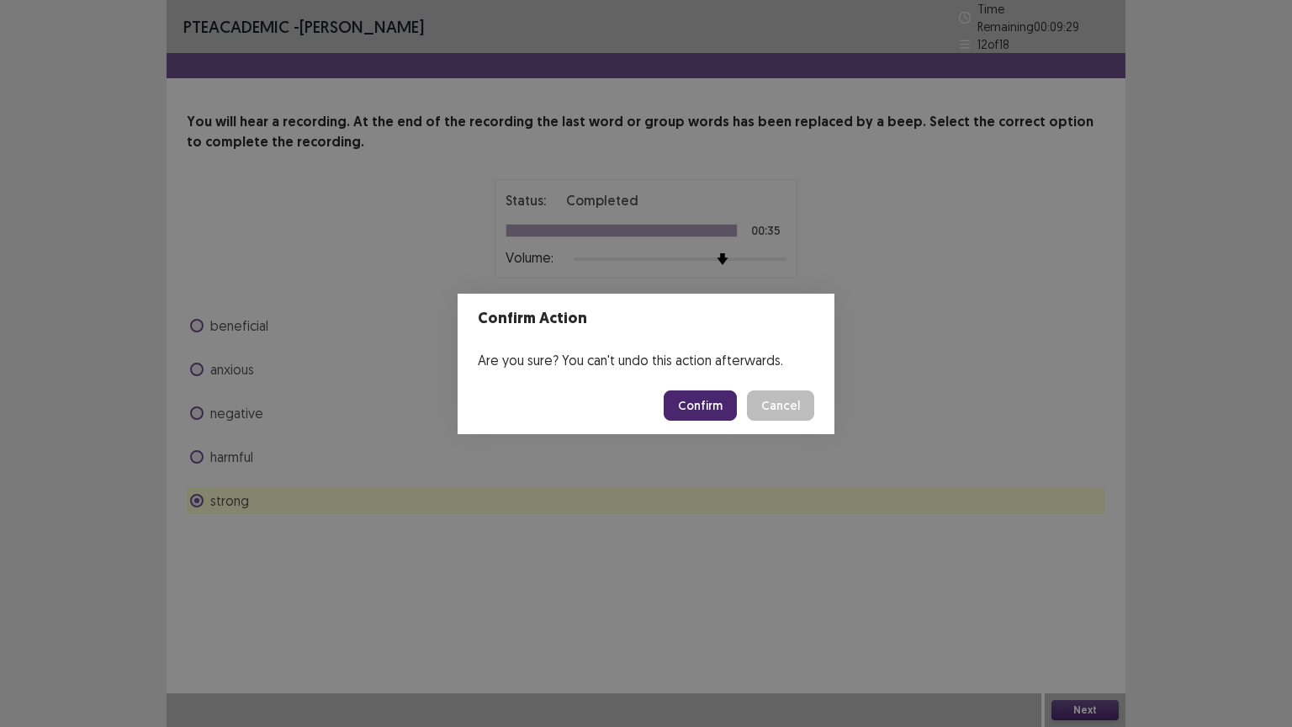
click at [709, 404] on button "Confirm" at bounding box center [700, 405] width 73 height 30
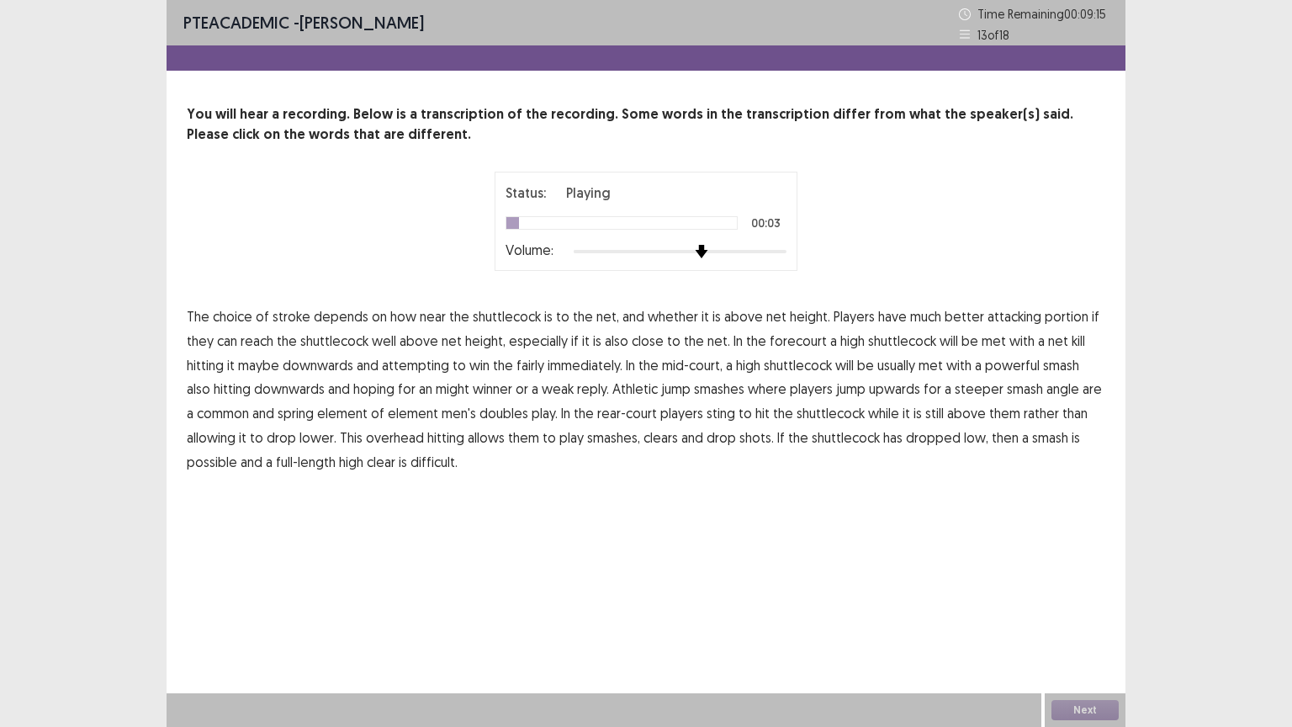
click at [708, 258] on div at bounding box center [680, 251] width 213 height 13
click at [757, 258] on div at bounding box center [680, 251] width 213 height 13
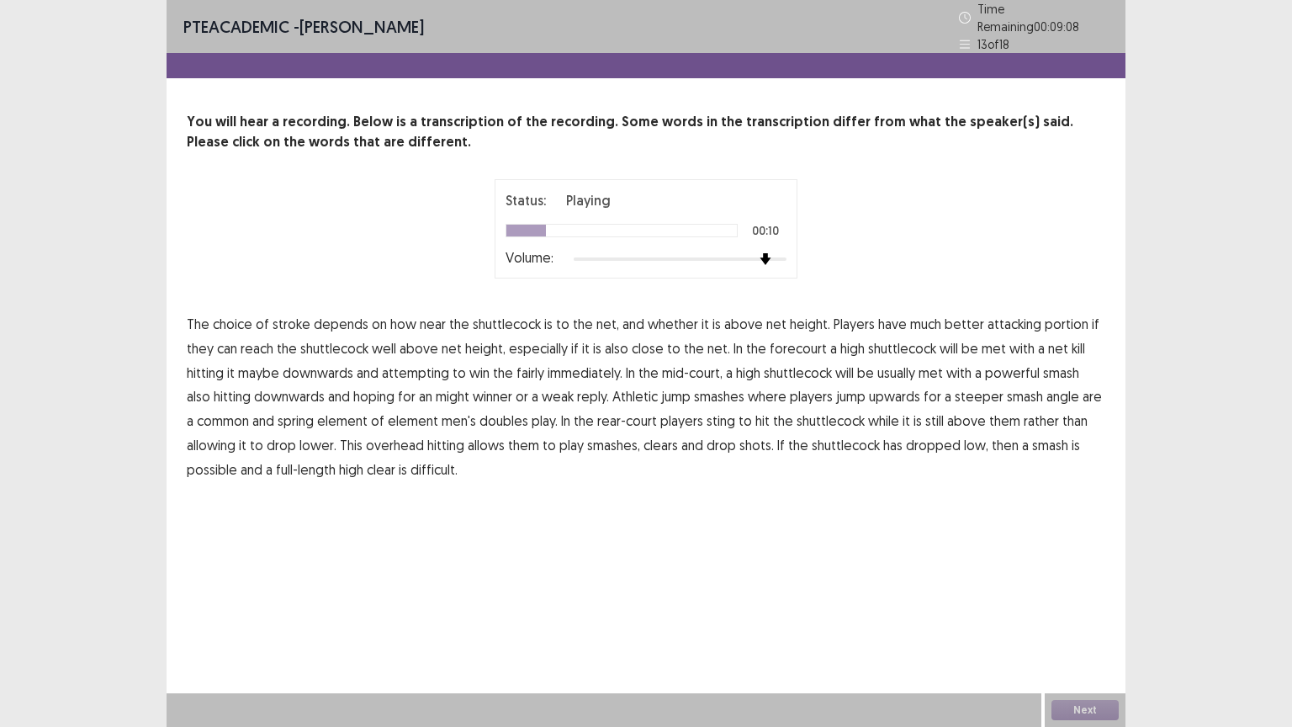
click at [1045, 334] on span "portion" at bounding box center [1067, 324] width 44 height 20
click at [279, 383] on span "maybe" at bounding box center [258, 373] width 41 height 20
click at [544, 383] on span "fairly" at bounding box center [531, 373] width 28 height 20
click at [314, 431] on span "spring" at bounding box center [296, 421] width 36 height 20
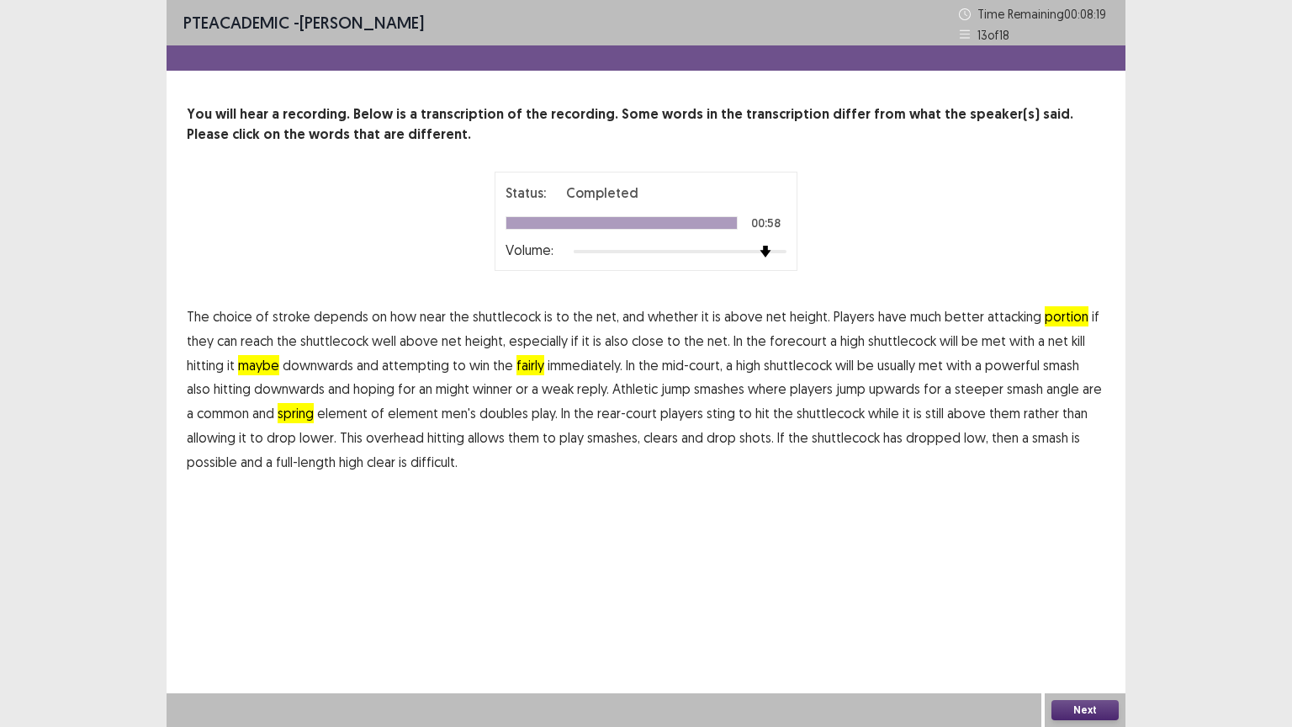
click at [1077, 644] on button "Next" at bounding box center [1085, 710] width 67 height 20
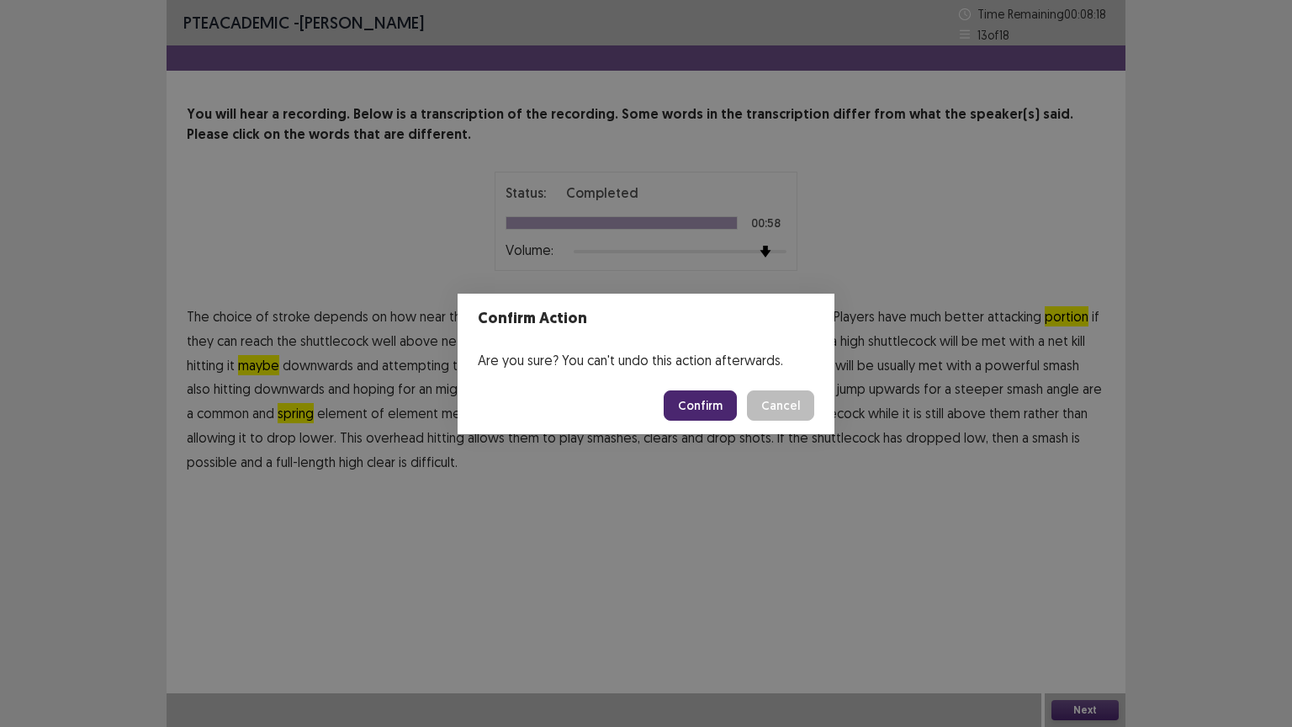
click at [707, 419] on button "Confirm" at bounding box center [700, 405] width 73 height 30
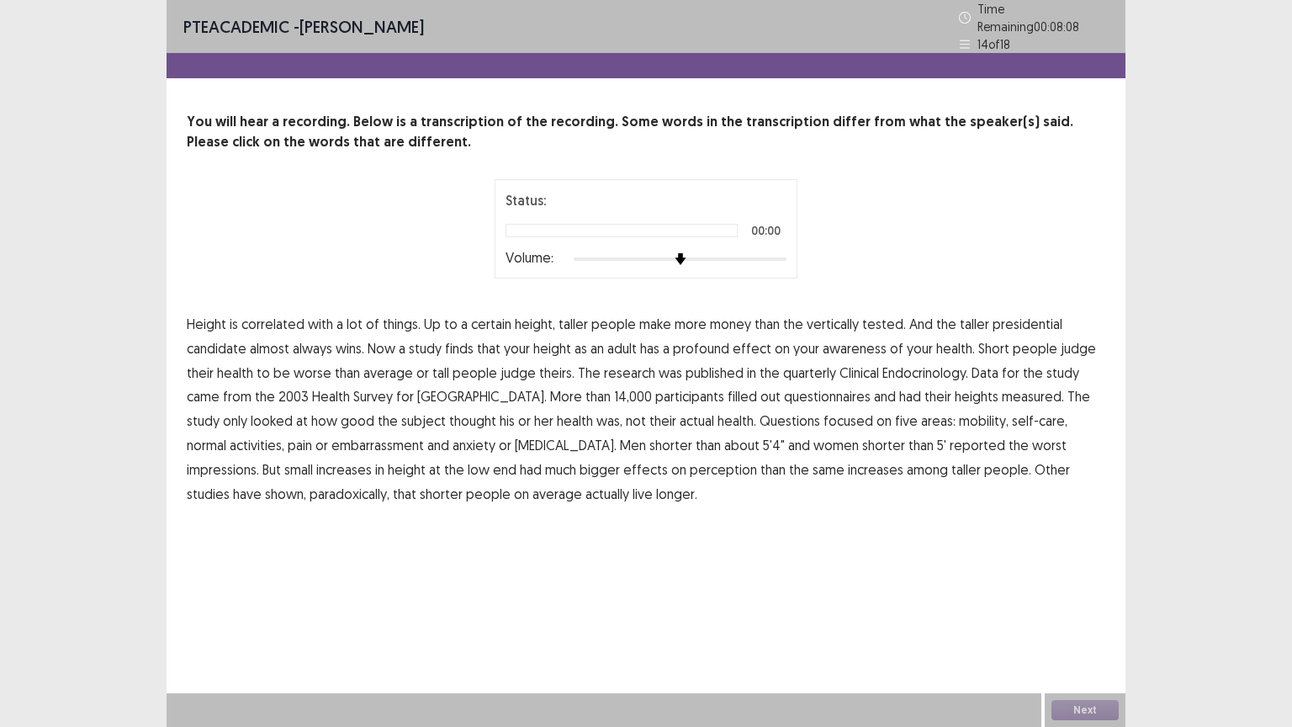
click at [701, 266] on div at bounding box center [680, 258] width 213 height 13
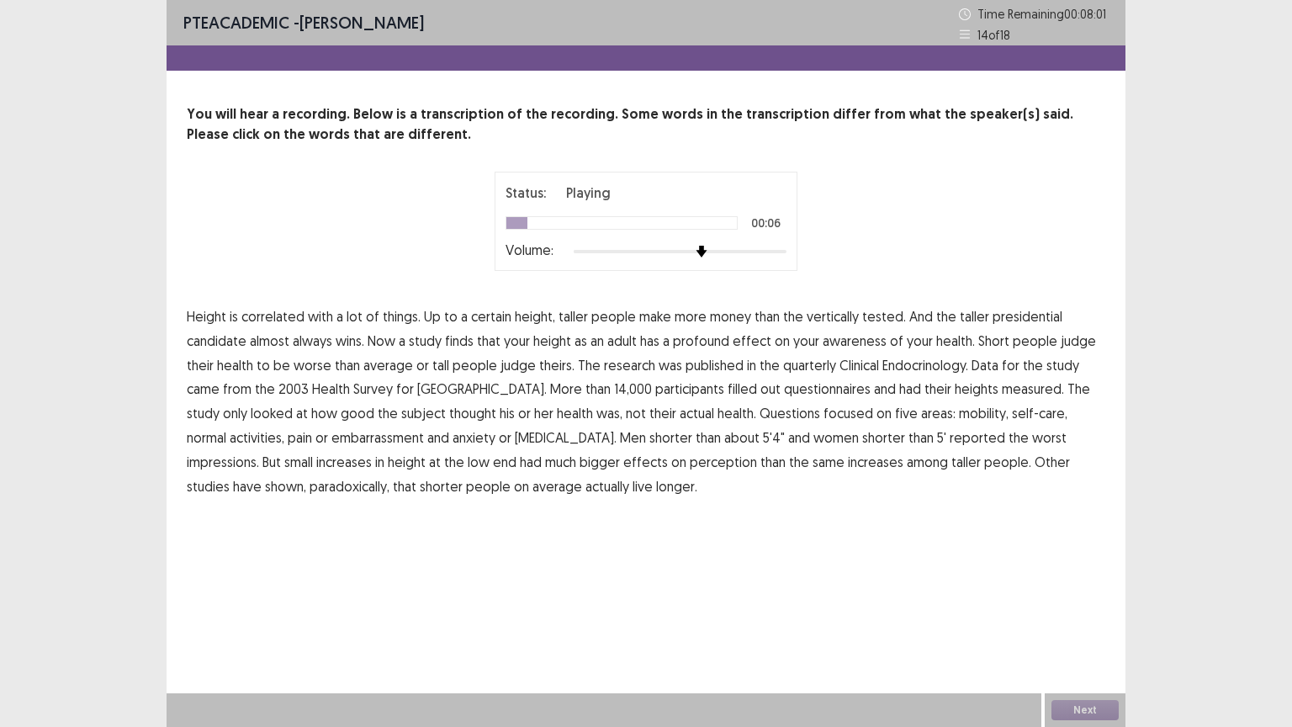
click at [906, 326] on span "tested." at bounding box center [884, 316] width 44 height 20
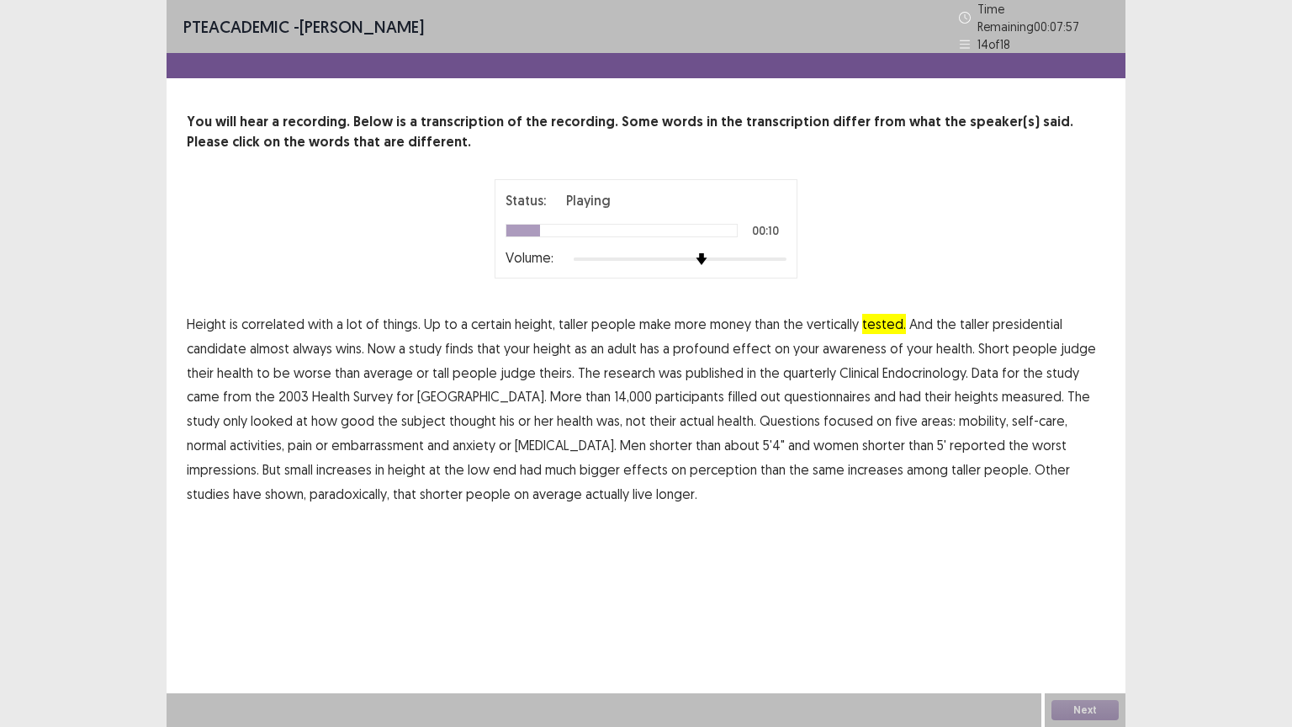
scroll to position [46, 0]
click at [733, 358] on span "effect" at bounding box center [752, 348] width 39 height 20
click at [783, 383] on span "quarterly" at bounding box center [809, 373] width 53 height 20
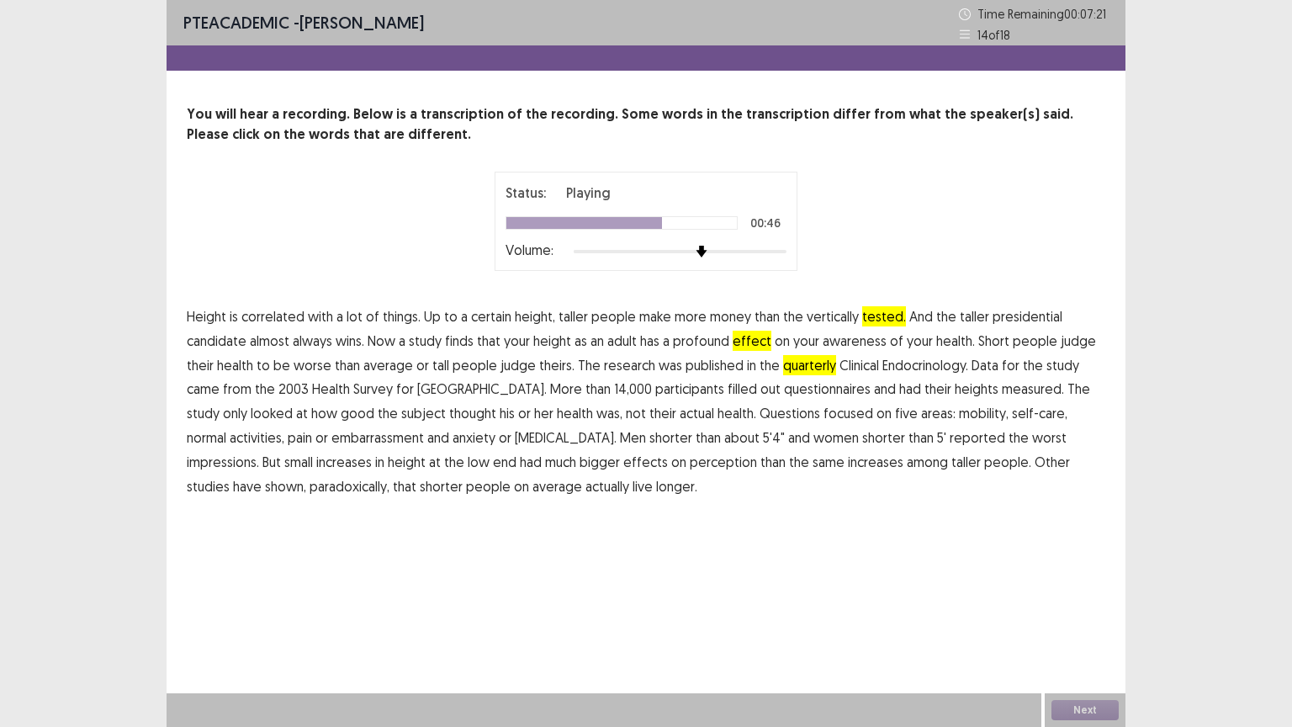
click at [424, 448] on span "embarrassment" at bounding box center [377, 437] width 93 height 20
click at [950, 448] on span "reported" at bounding box center [978, 437] width 56 height 20
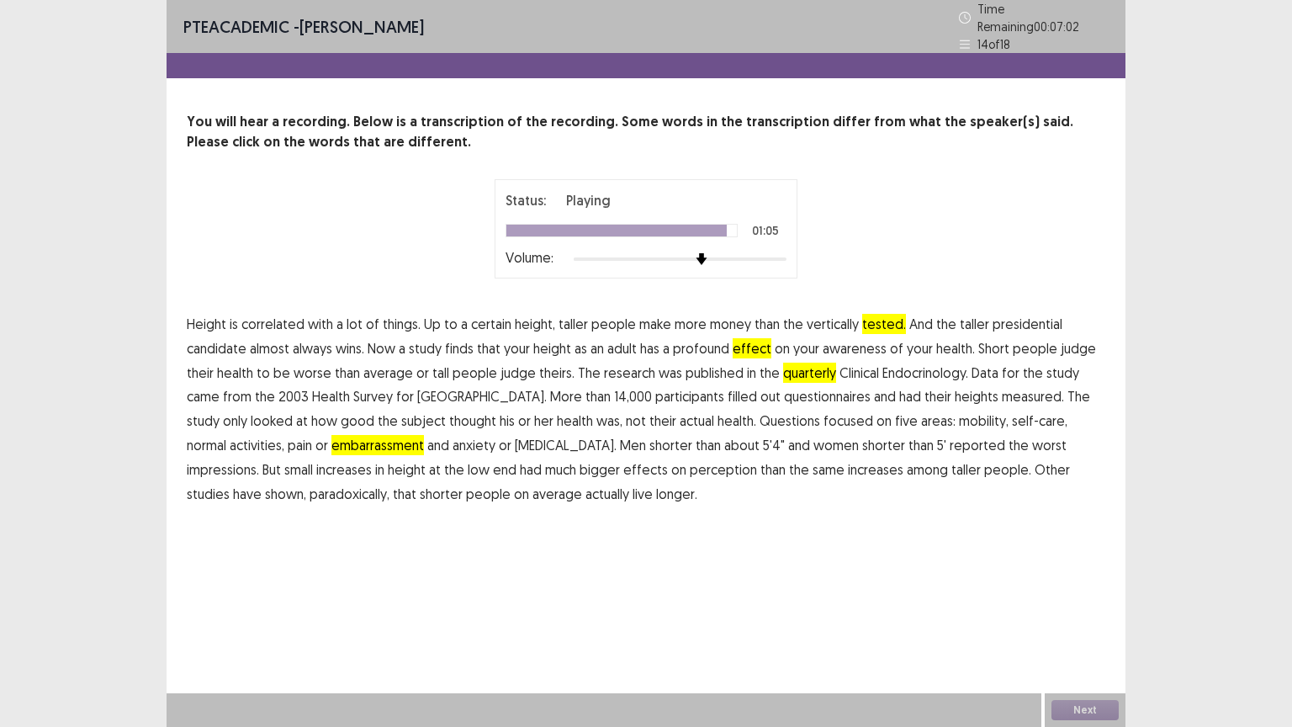
click at [390, 504] on span "paradoxically," at bounding box center [350, 494] width 80 height 20
click at [1059, 644] on button "Next" at bounding box center [1085, 710] width 67 height 20
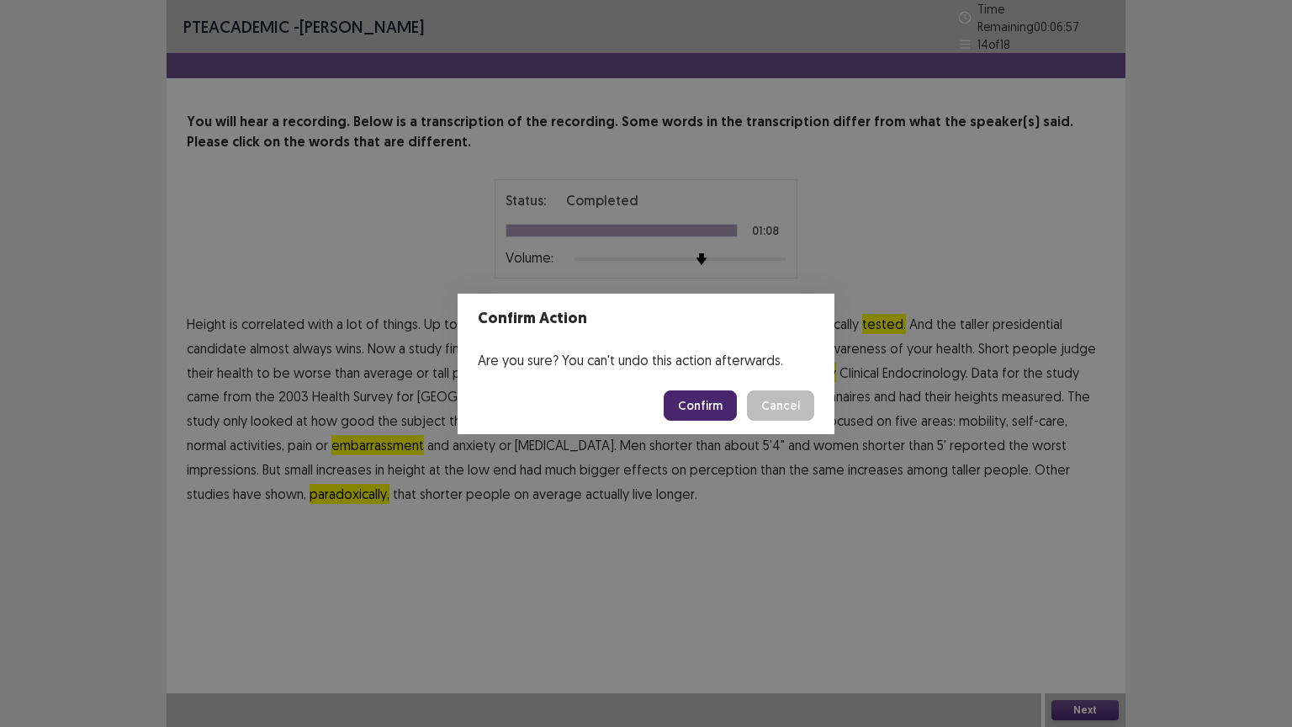
click at [709, 409] on button "Confirm" at bounding box center [700, 405] width 73 height 30
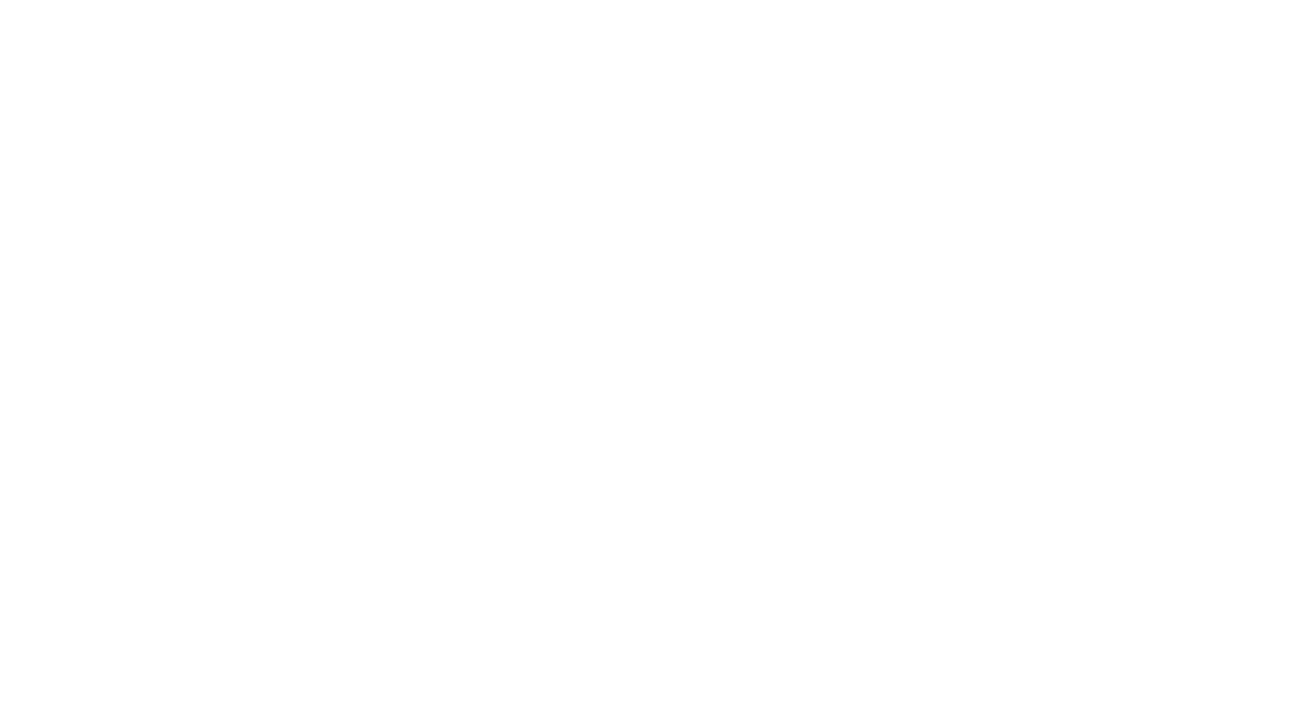
scroll to position [0, 0]
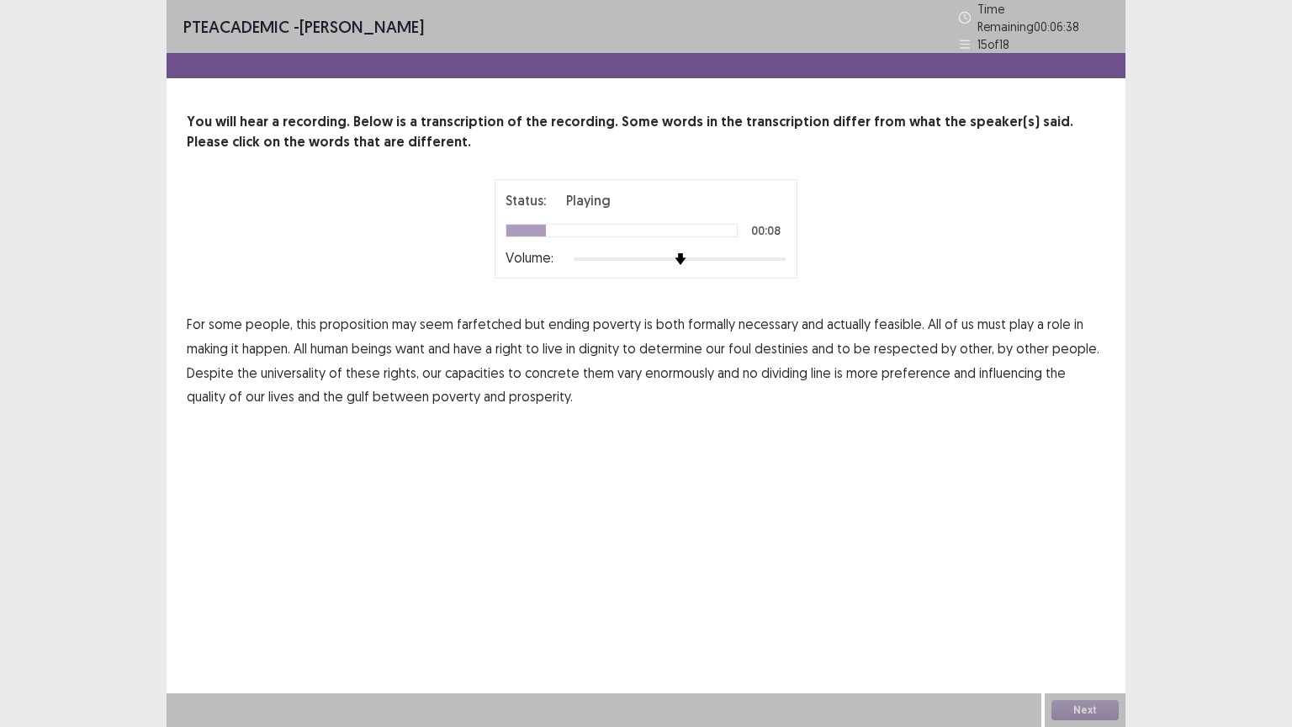
click at [735, 334] on span "formally" at bounding box center [711, 324] width 47 height 20
click at [729, 358] on span "foul" at bounding box center [740, 348] width 23 height 20
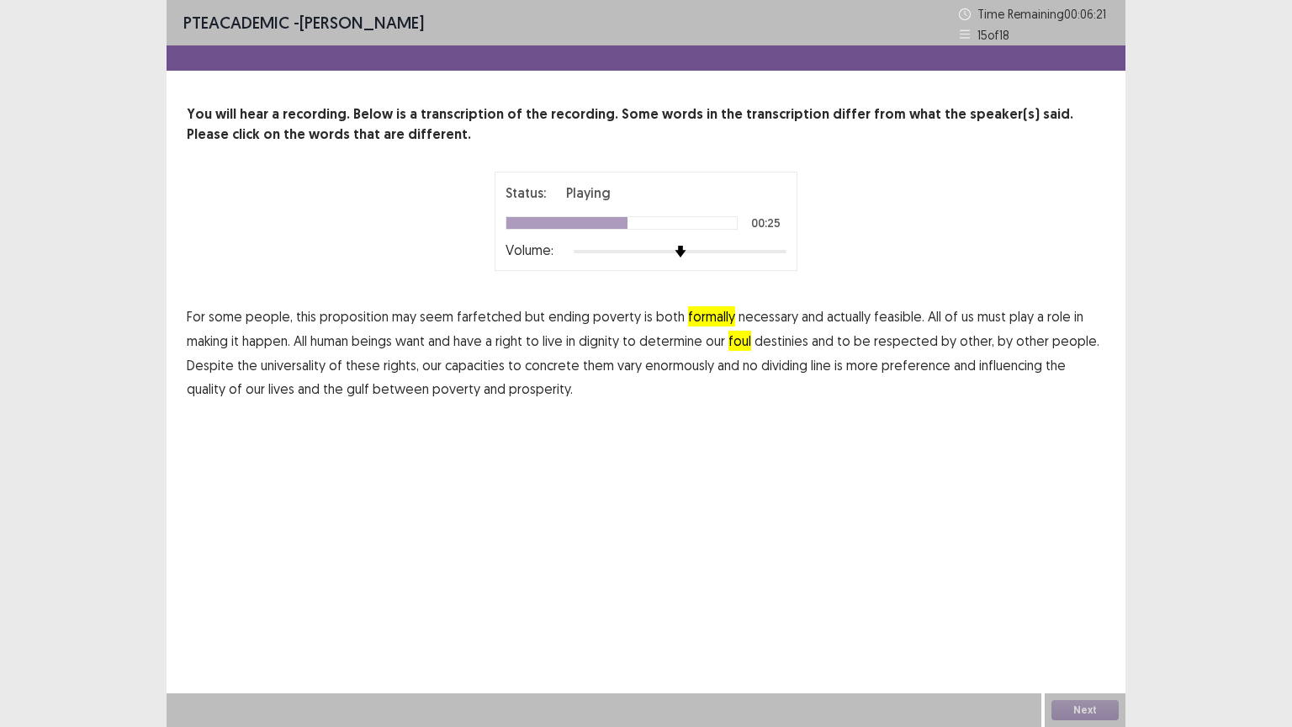
click at [755, 351] on span "destinies" at bounding box center [782, 341] width 54 height 20
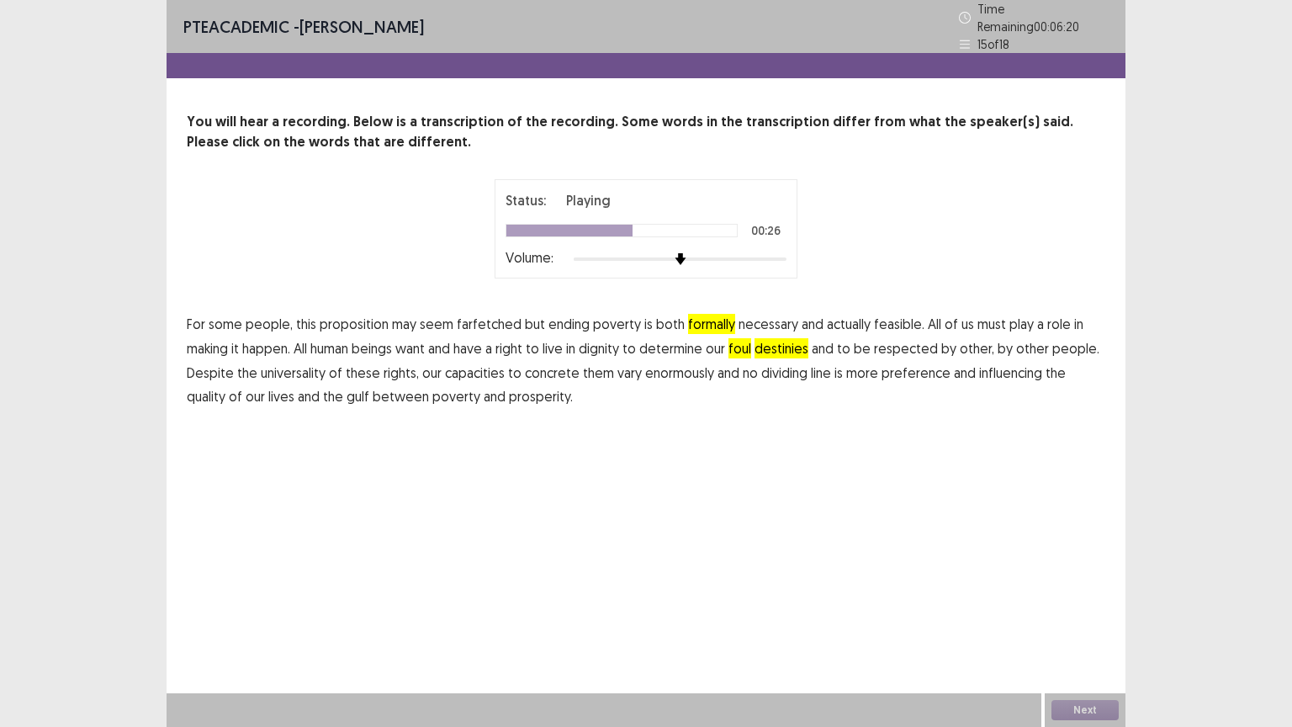
click at [729, 358] on span "foul" at bounding box center [740, 348] width 23 height 20
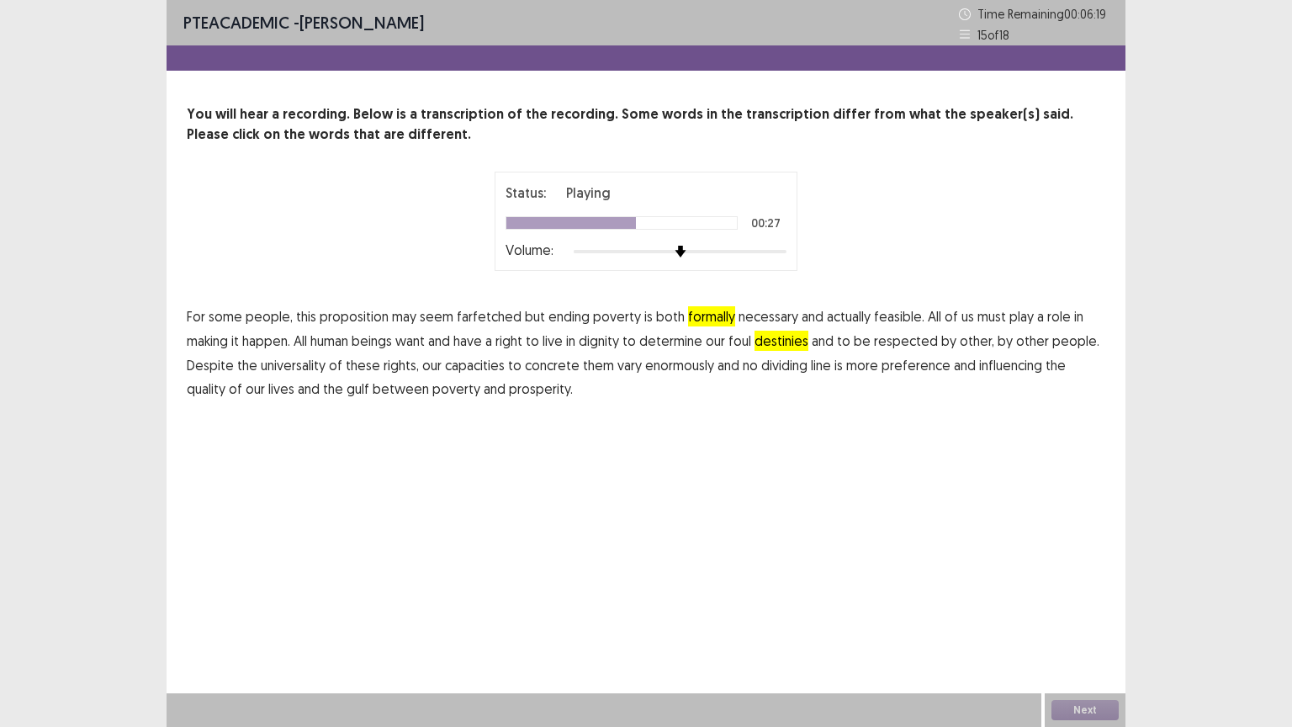
drag, startPoint x: 330, startPoint y: 462, endPoint x: 301, endPoint y: 462, distance: 28.6
click at [311, 401] on p "For some people, this proposition may seem farfetched but ending poverty is bot…" at bounding box center [646, 353] width 919 height 97
click at [729, 351] on span "foul" at bounding box center [740, 341] width 23 height 20
click at [755, 351] on span "destinies" at bounding box center [782, 341] width 54 height 20
click at [525, 375] on span "concrete" at bounding box center [552, 365] width 55 height 20
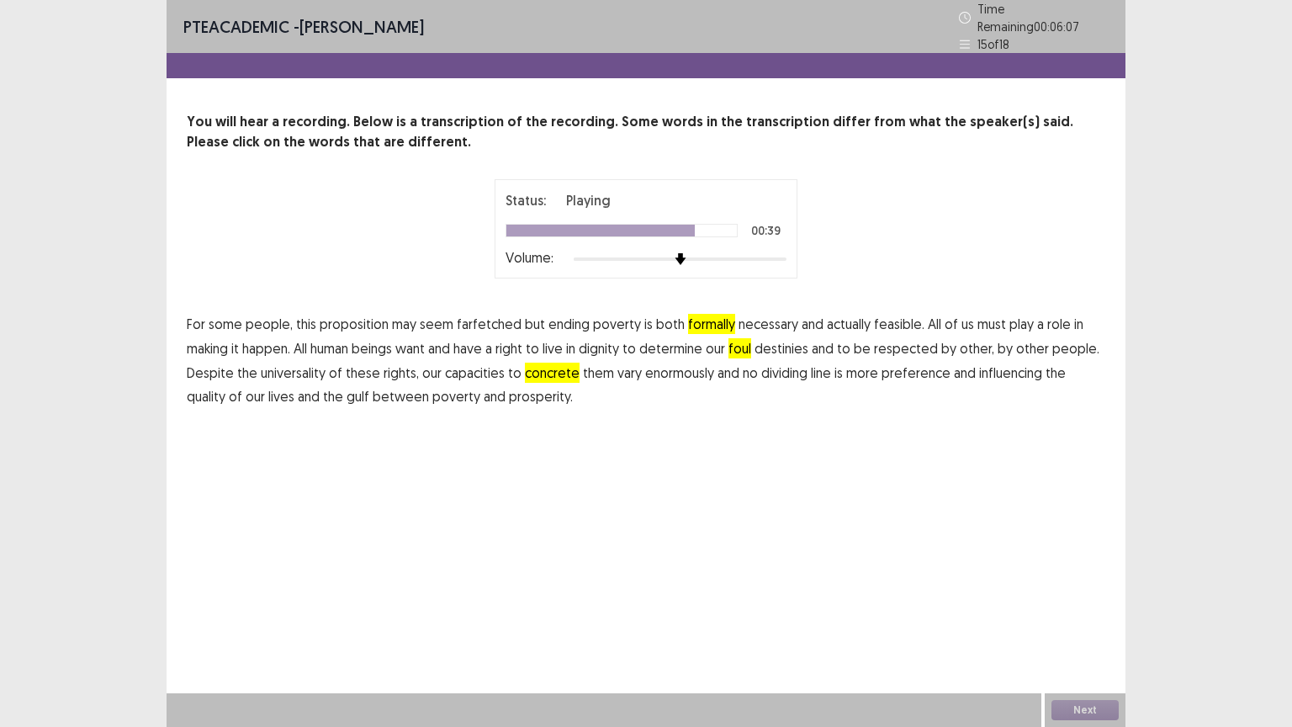
click at [882, 383] on span "preference" at bounding box center [916, 373] width 69 height 20
click at [1079, 644] on button "Next" at bounding box center [1085, 710] width 67 height 20
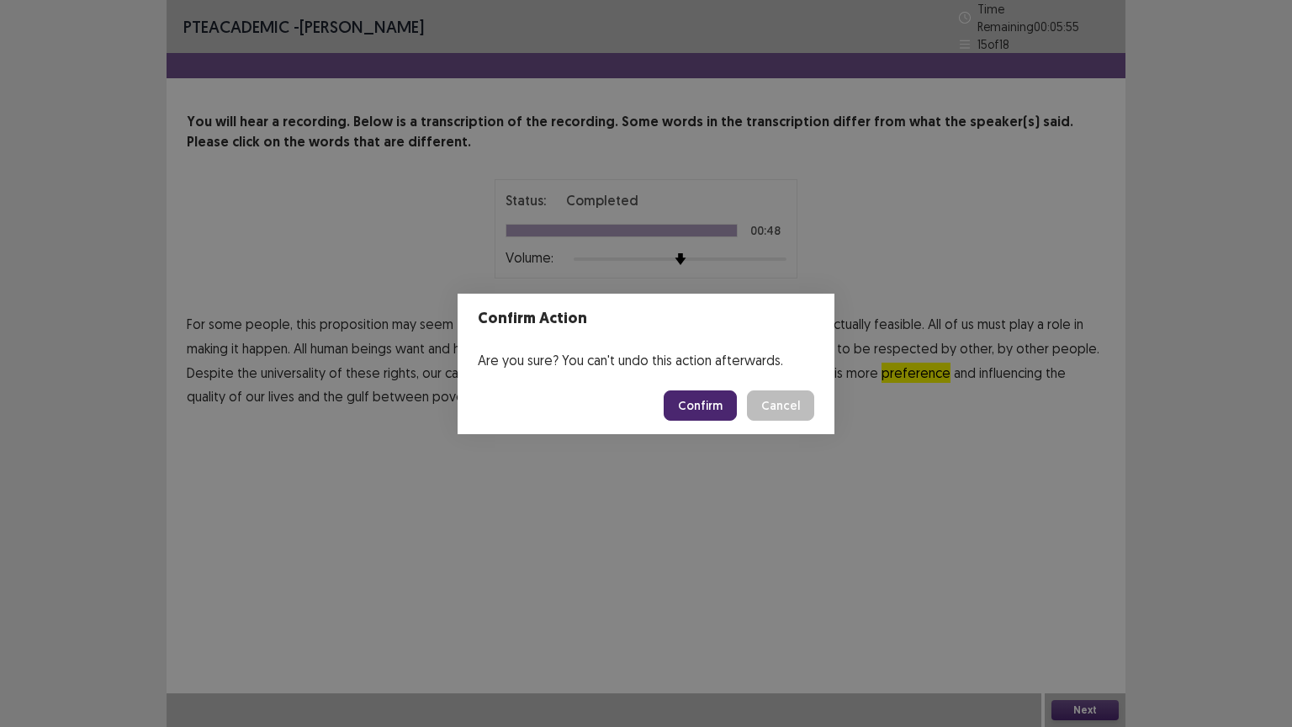
click at [725, 421] on button "Confirm" at bounding box center [700, 405] width 73 height 30
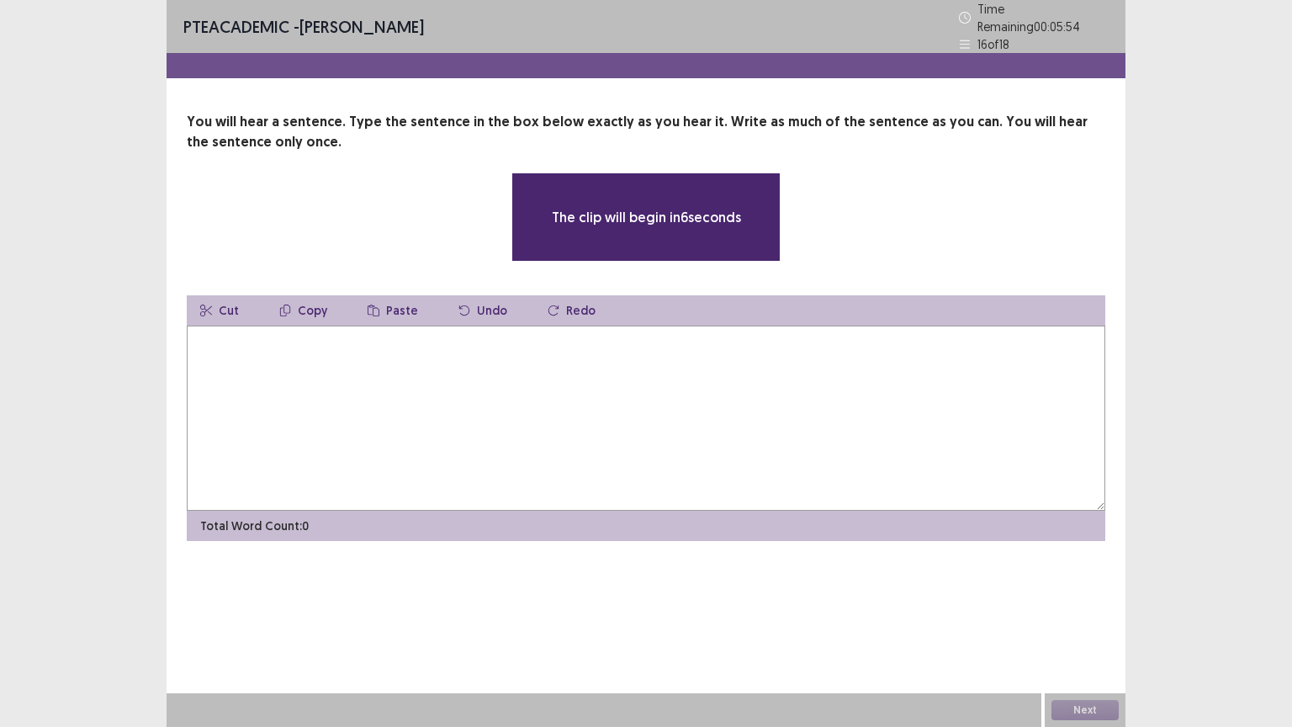
click at [687, 511] on textarea at bounding box center [646, 418] width 919 height 185
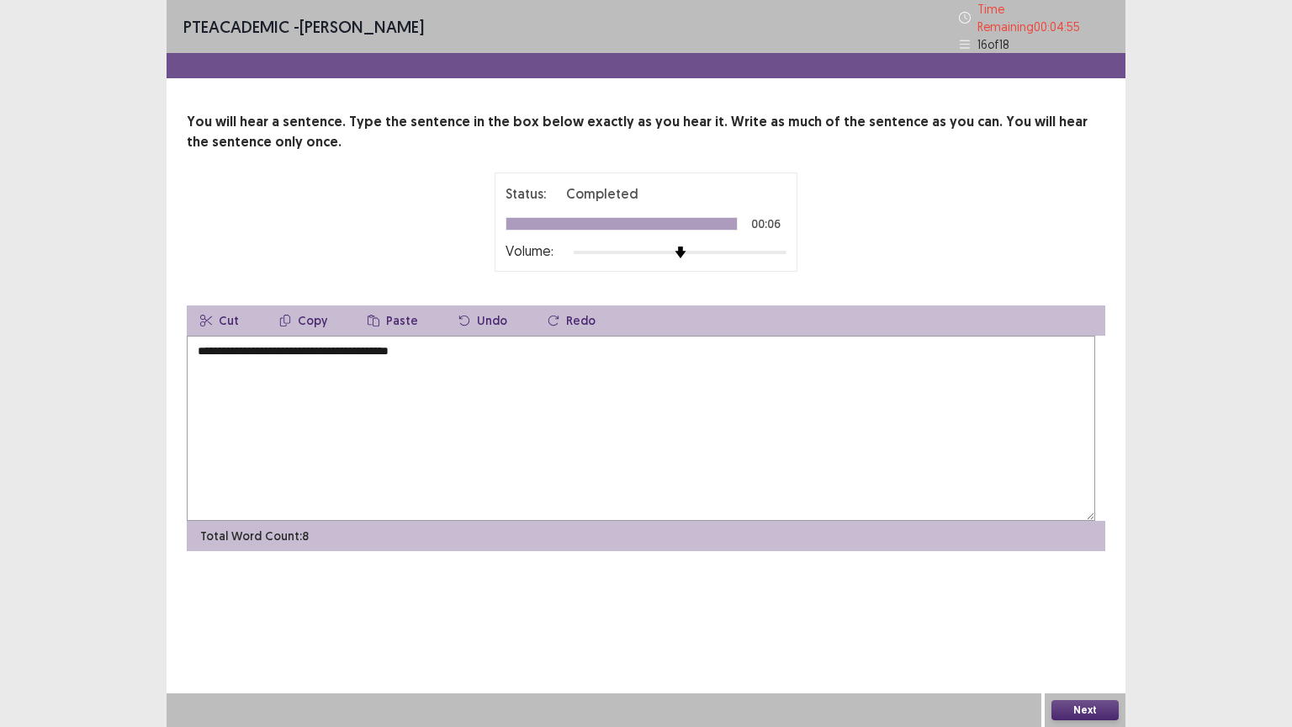
type textarea "**********"
click at [1074, 644] on button "Next" at bounding box center [1085, 710] width 67 height 20
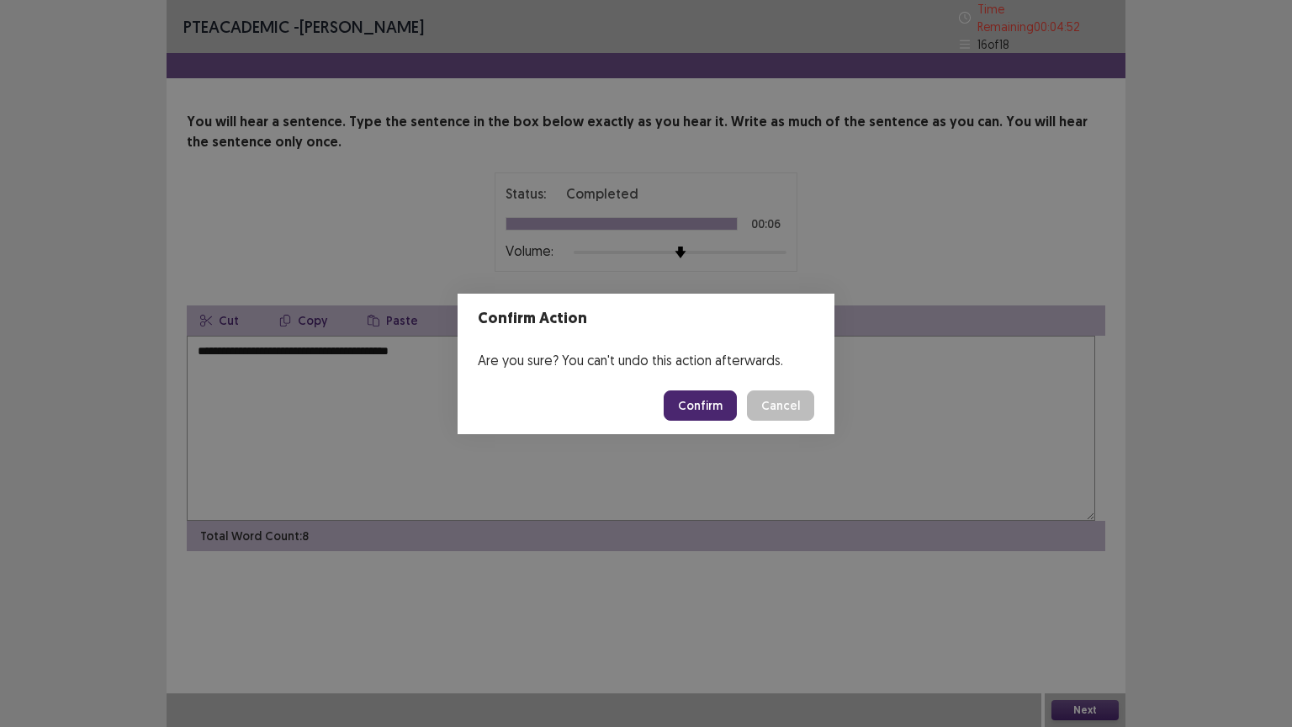
click at [737, 414] on button "Confirm" at bounding box center [700, 405] width 73 height 30
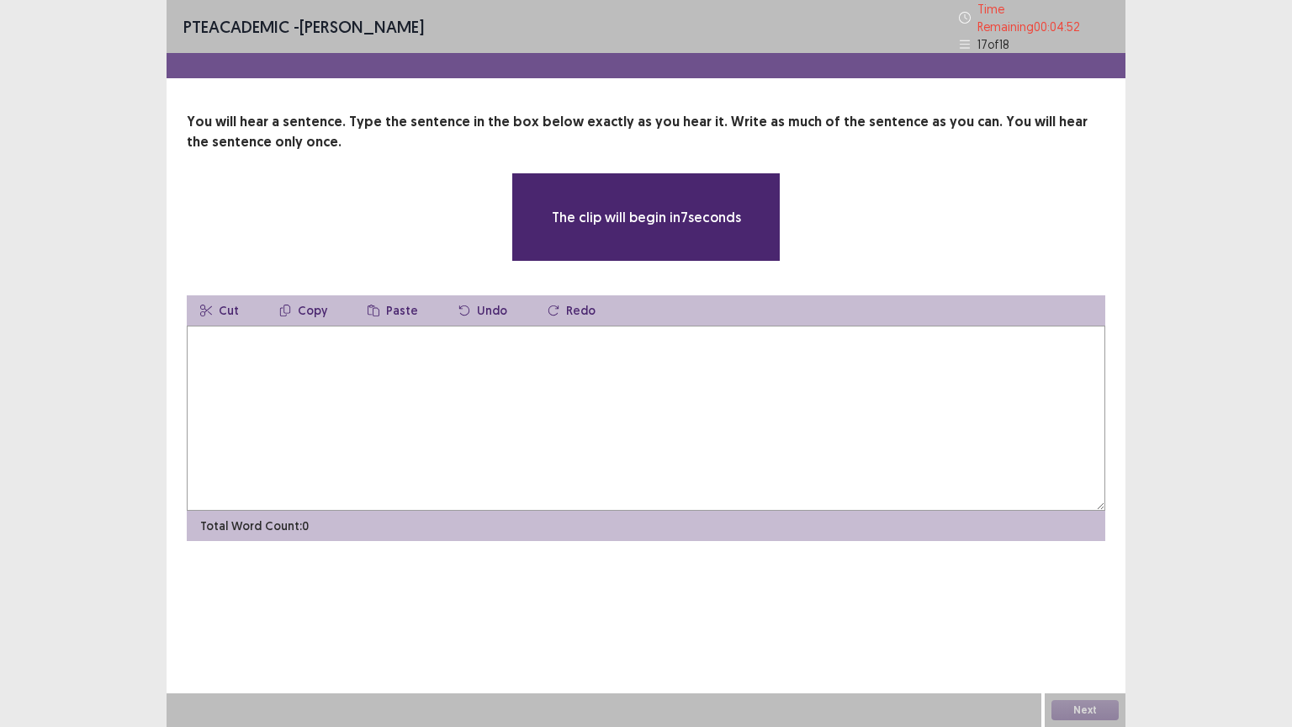
click at [730, 494] on textarea at bounding box center [646, 418] width 919 height 185
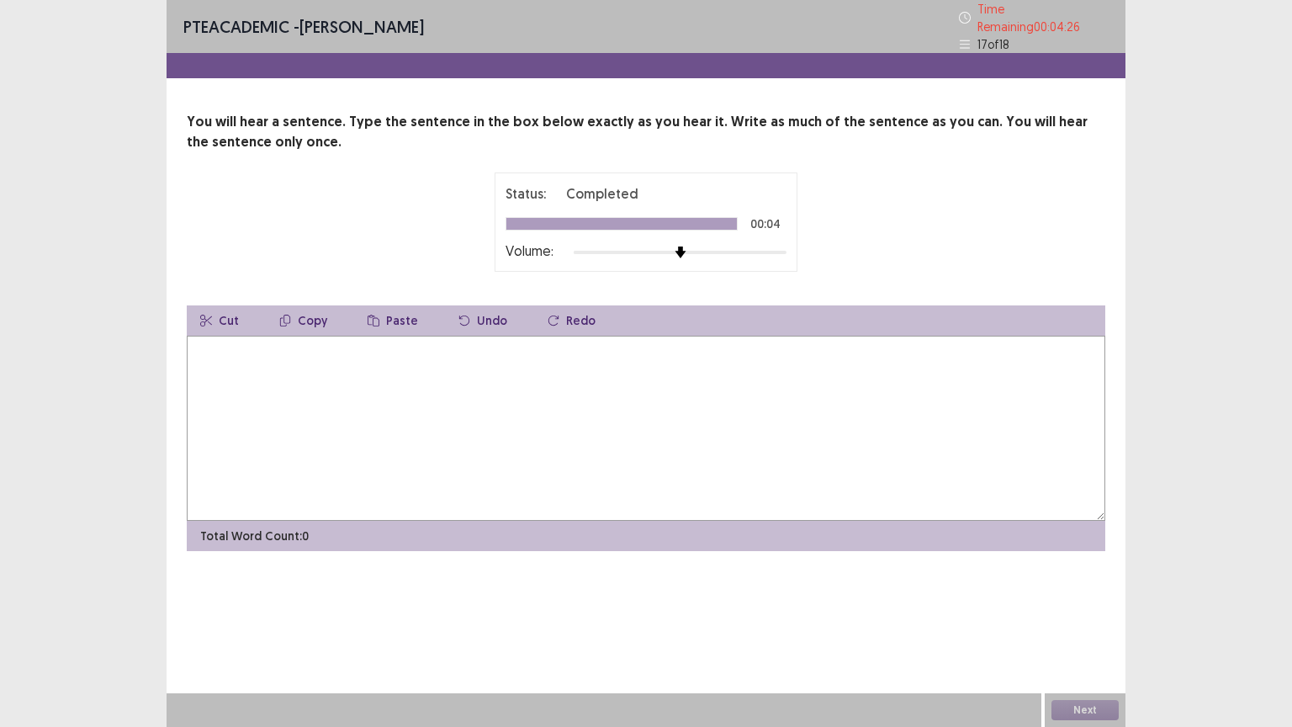
click at [730, 481] on textarea at bounding box center [646, 428] width 919 height 185
type textarea "**********"
click at [1084, 644] on button "Next" at bounding box center [1085, 710] width 67 height 20
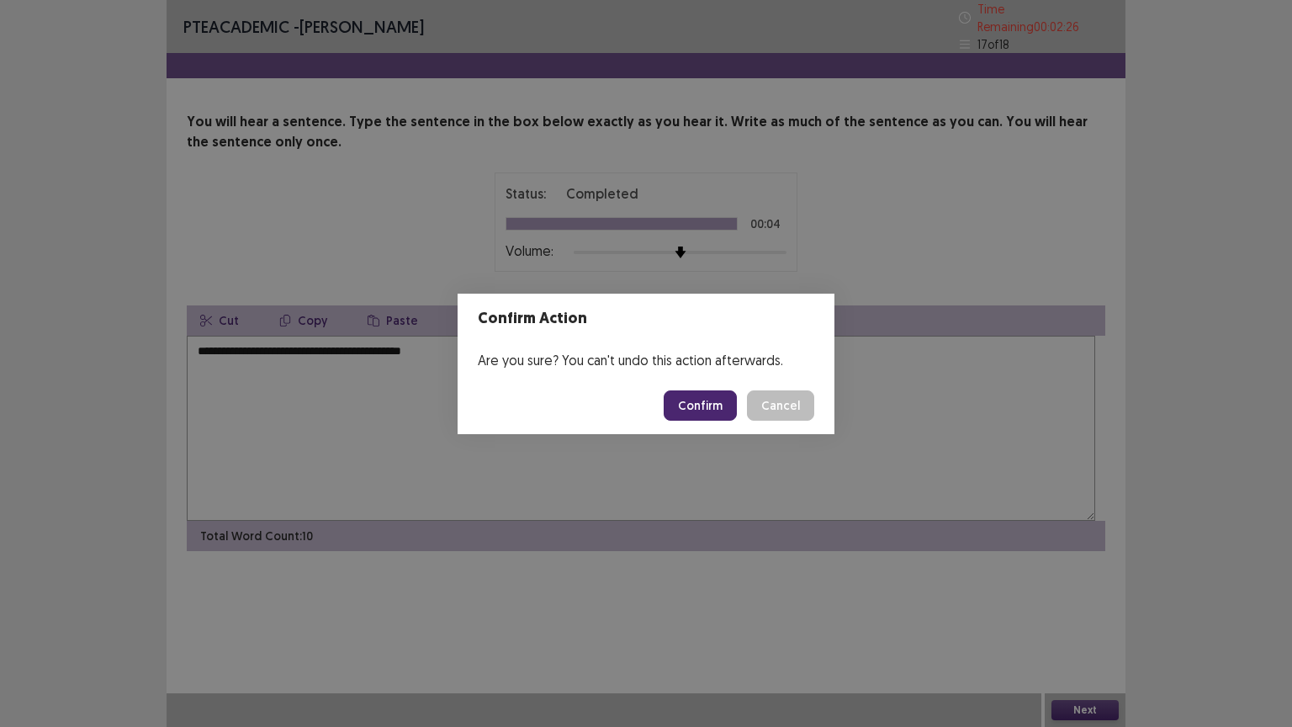
click at [712, 414] on button "Confirm" at bounding box center [700, 405] width 73 height 30
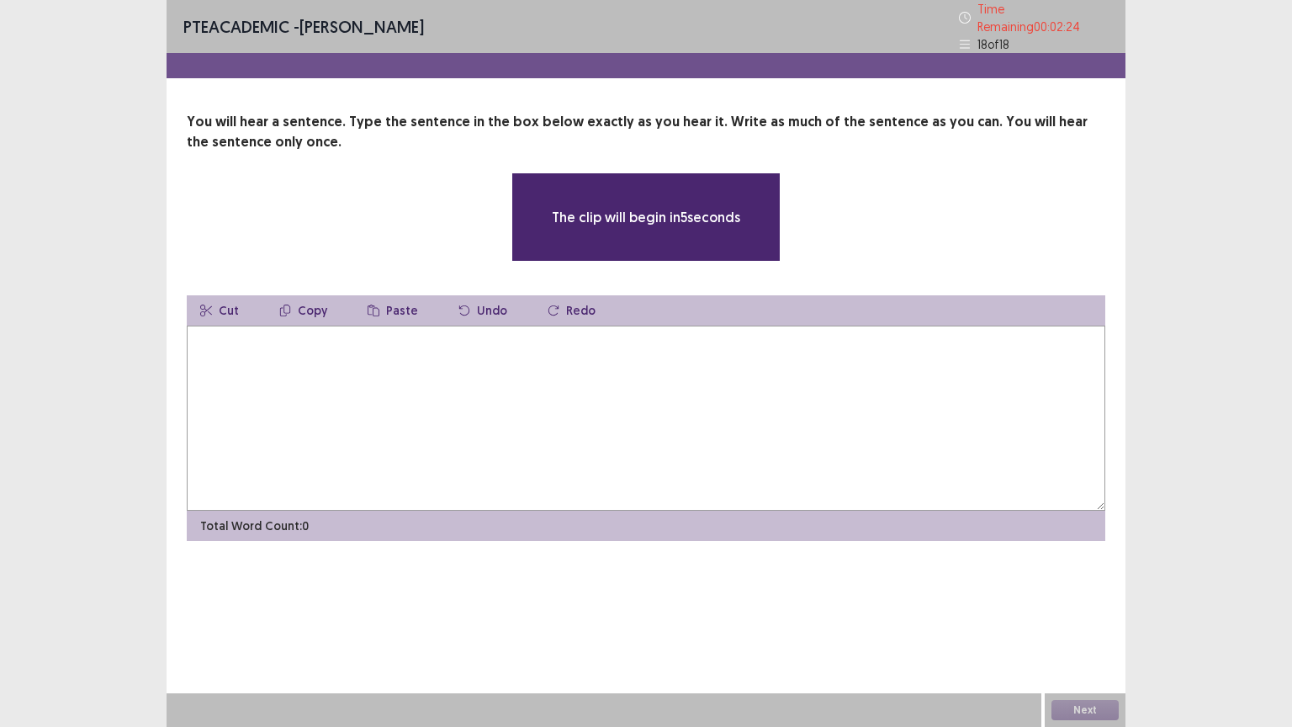
click at [690, 467] on textarea at bounding box center [646, 418] width 919 height 185
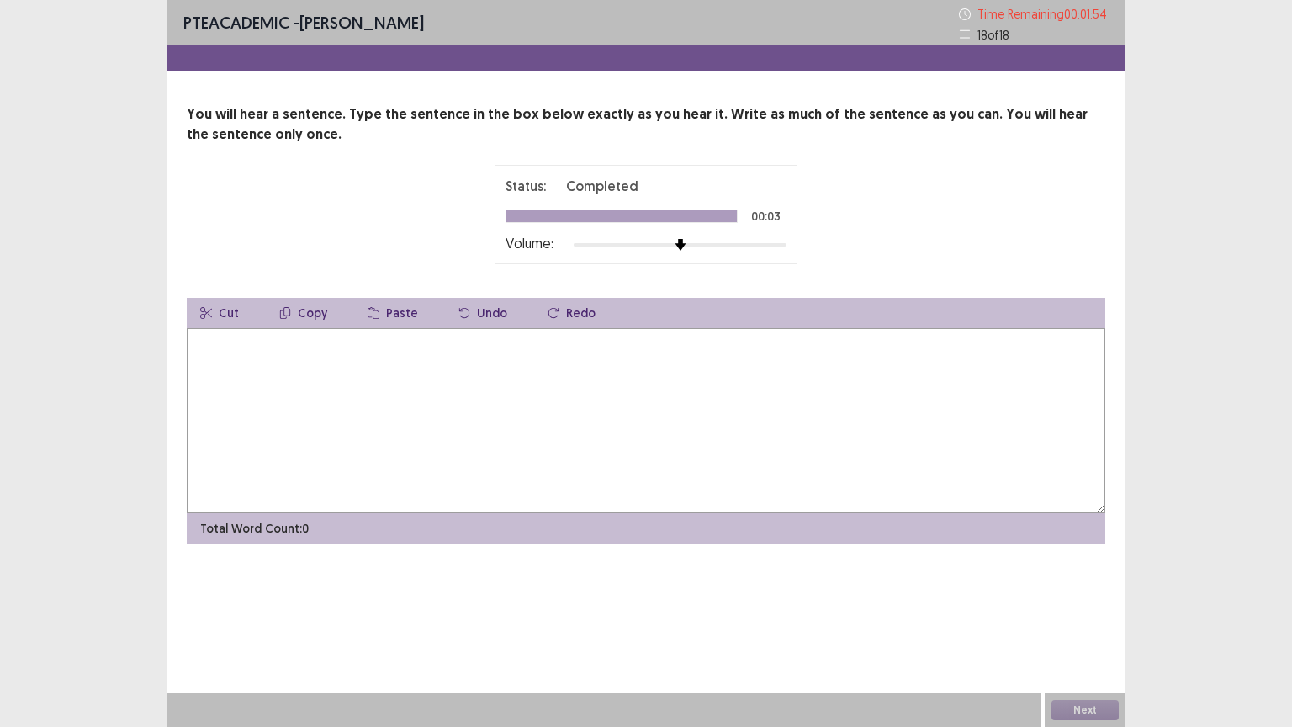
click at [671, 510] on textarea at bounding box center [646, 420] width 919 height 185
type textarea "**********"
click at [1111, 644] on button "Next" at bounding box center [1085, 710] width 67 height 20
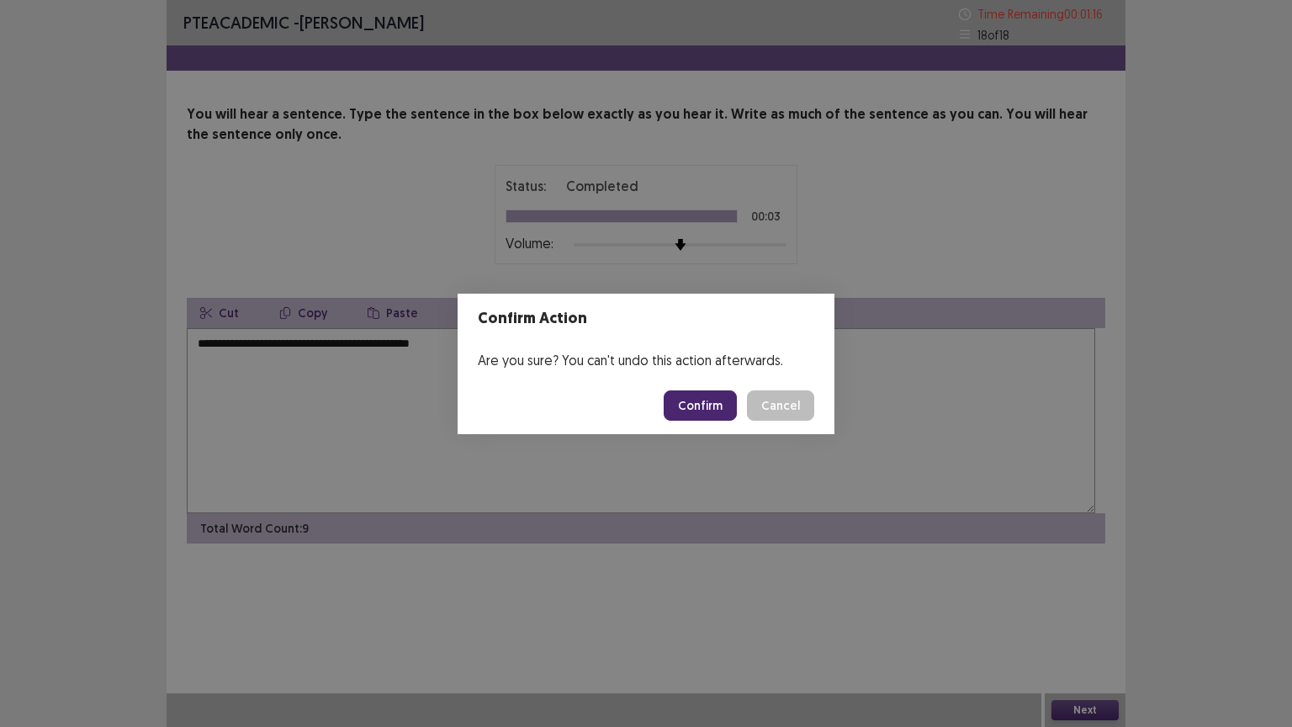
click at [733, 416] on button "Confirm" at bounding box center [700, 405] width 73 height 30
